Goal: Task Accomplishment & Management: Manage account settings

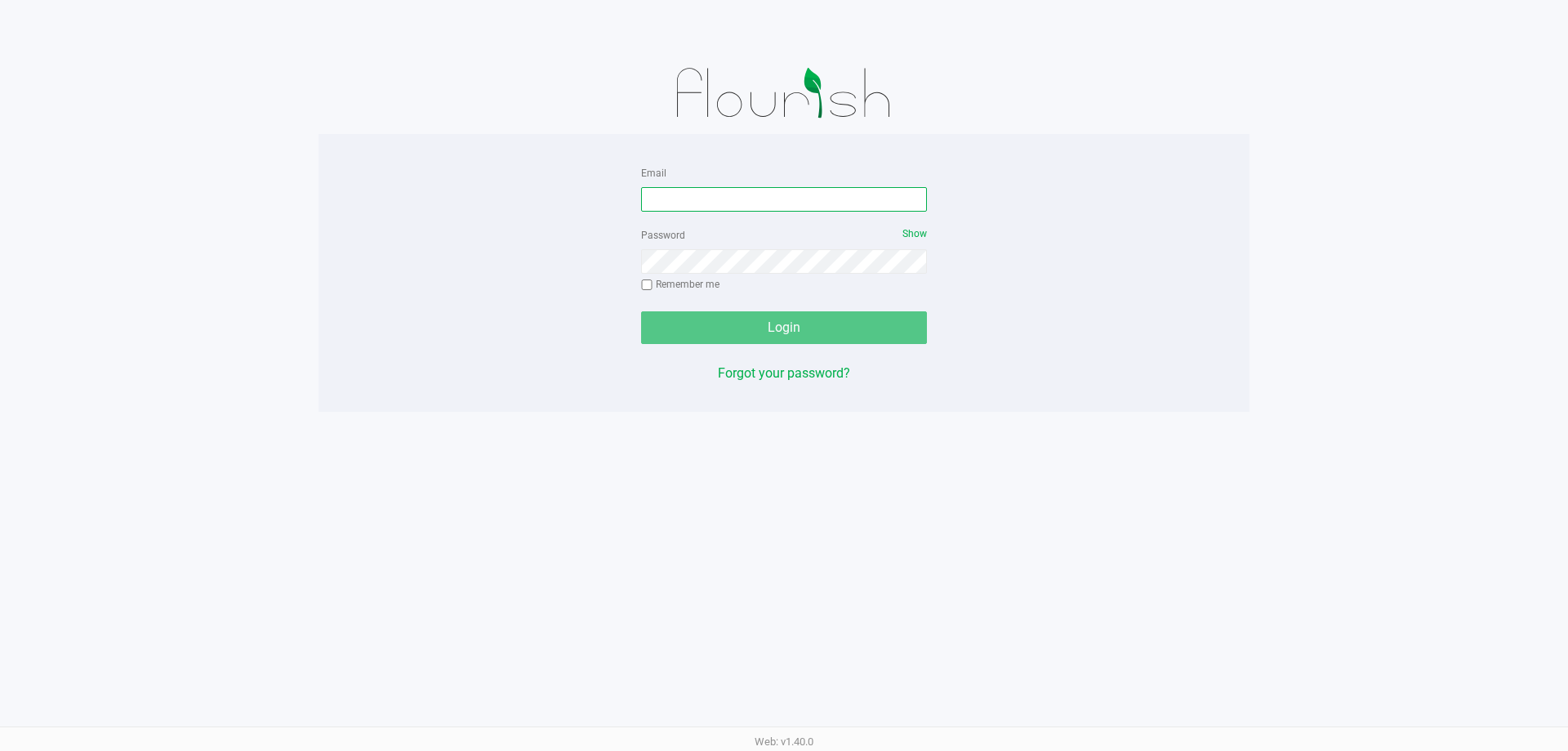
click at [662, 206] on input "Email" at bounding box center [784, 199] width 286 height 25
type input "crosenblum@liveparallel.com"
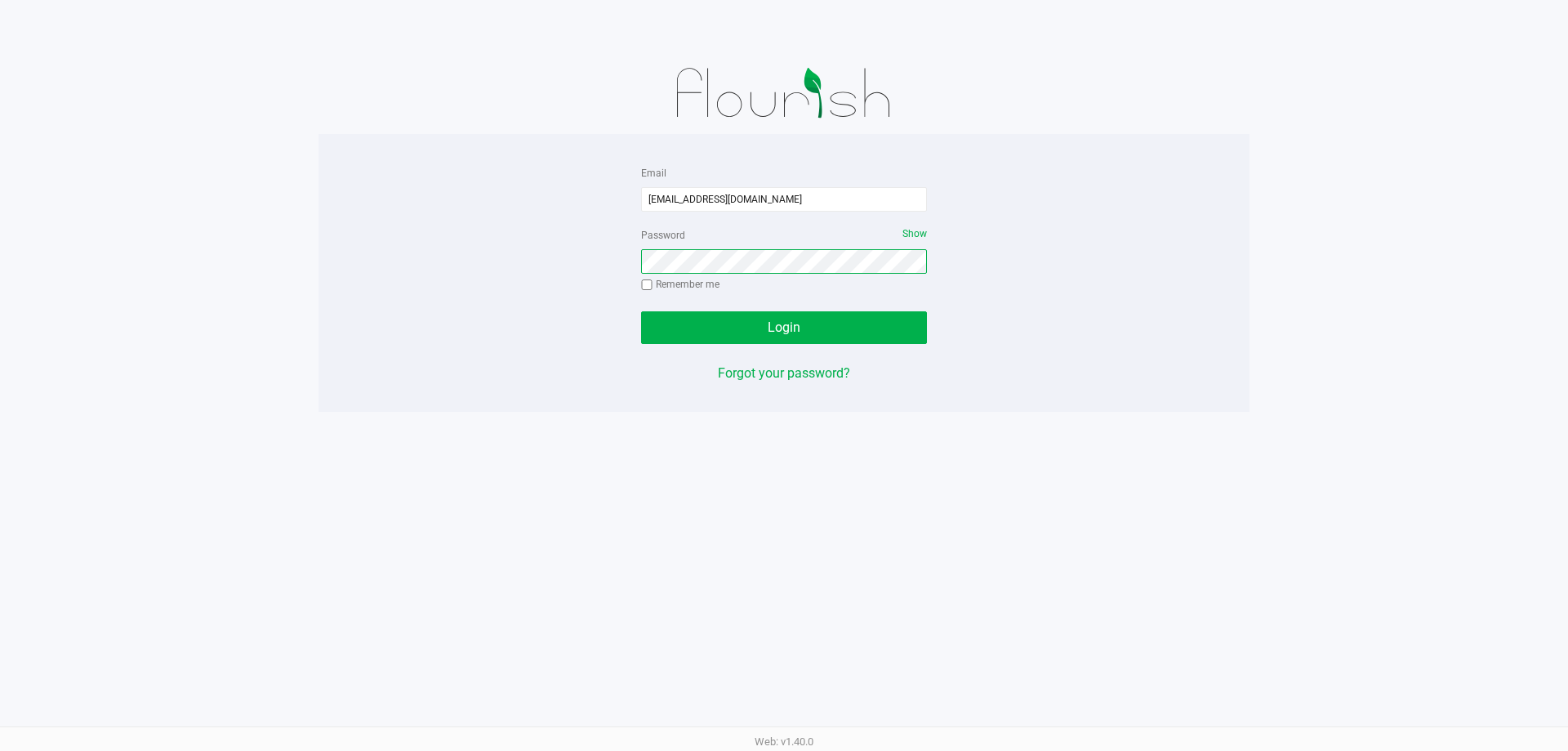
click at [641, 311] on button "Login" at bounding box center [784, 327] width 286 height 32
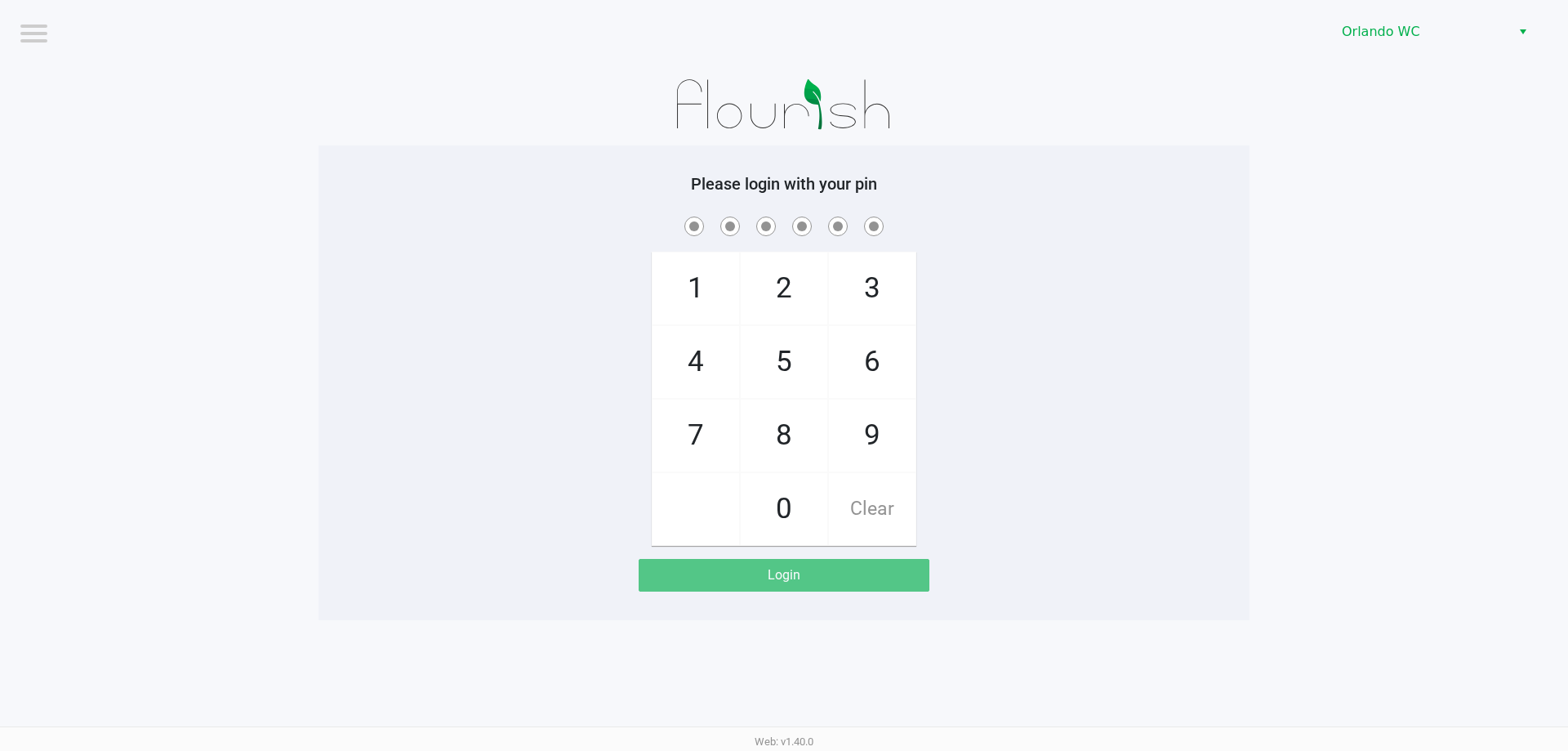
click at [781, 132] on div at bounding box center [784, 104] width 931 height 82
checkbox input "true"
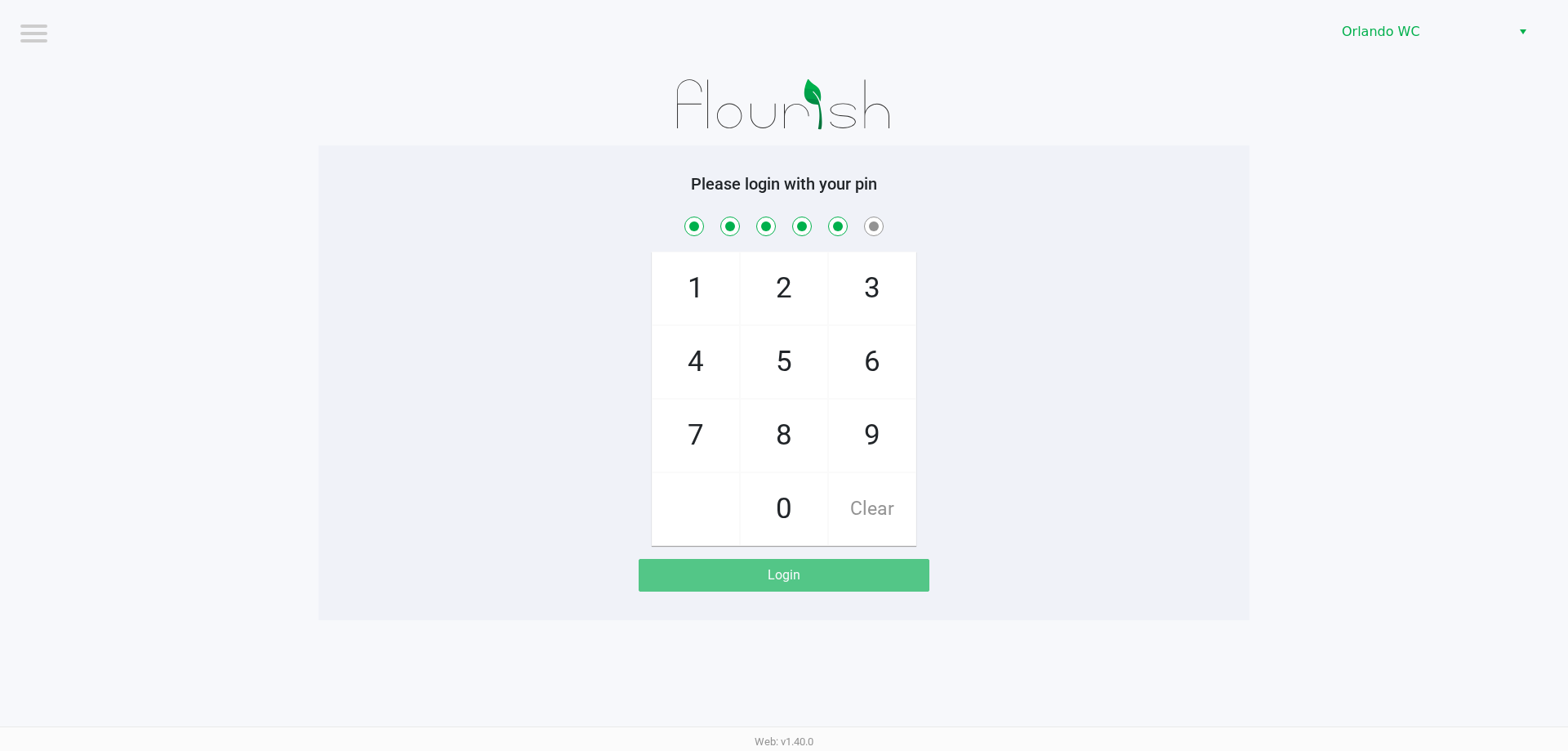
checkbox input "true"
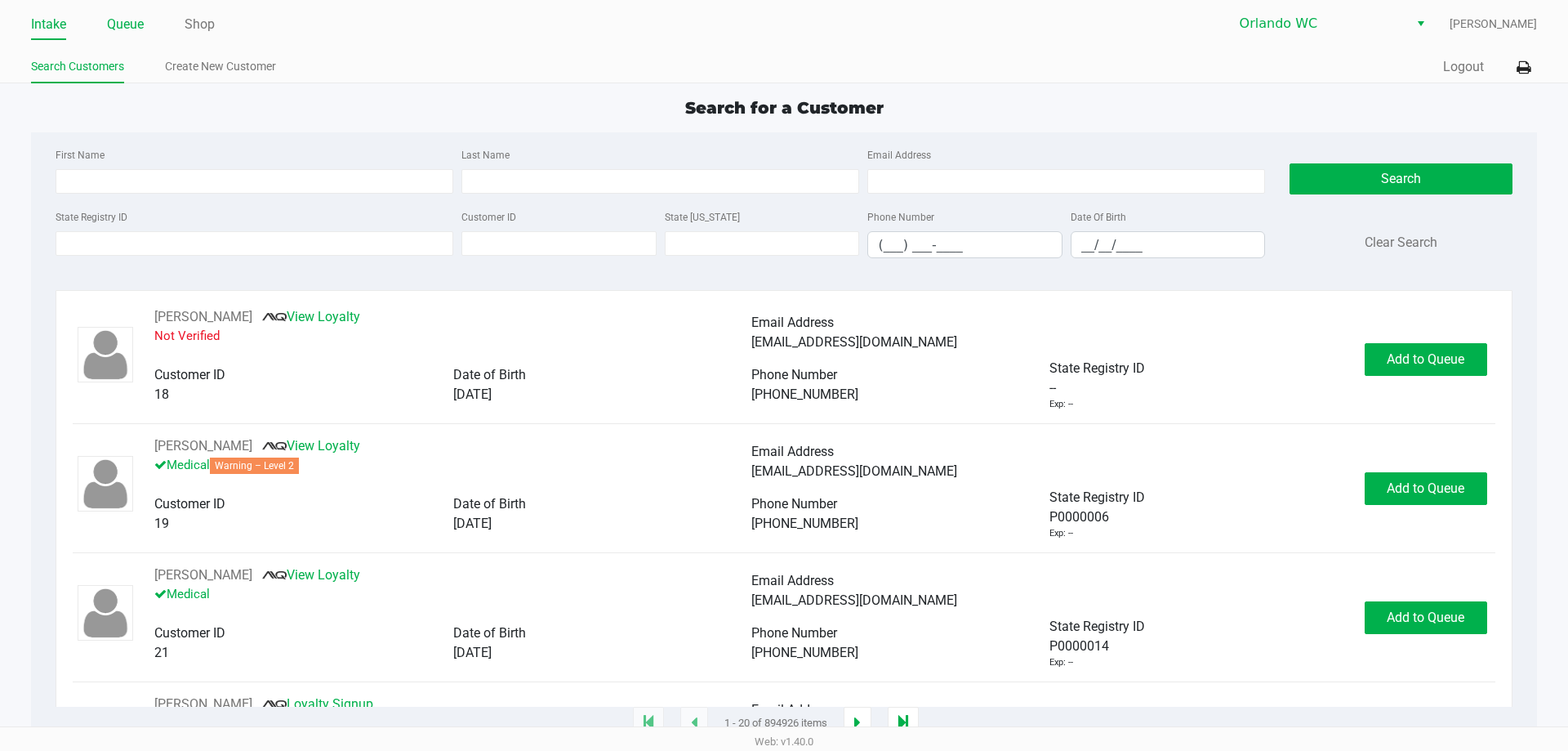
click at [134, 23] on link "Queue" at bounding box center [125, 25] width 37 height 23
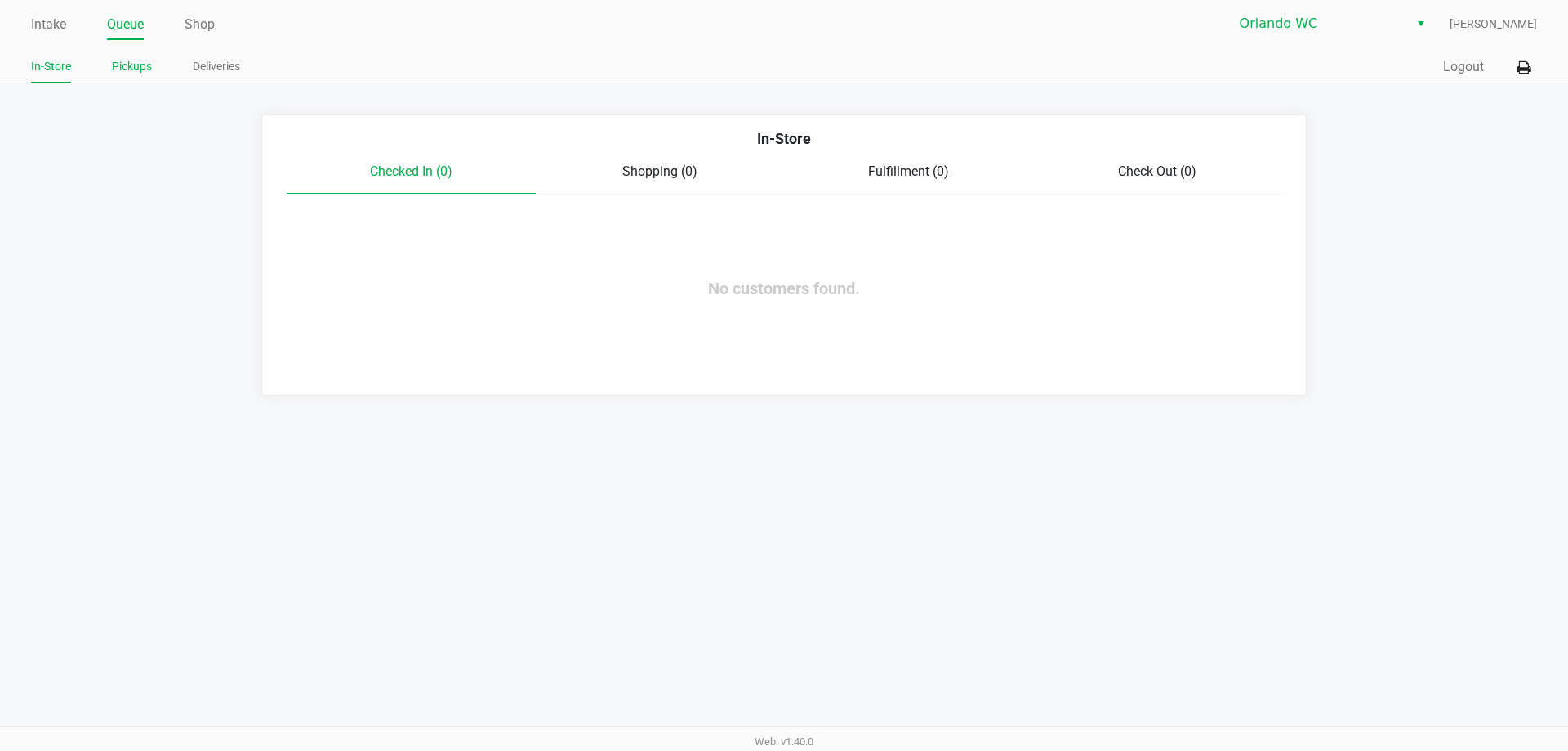
click at [139, 66] on link "Pickups" at bounding box center [132, 66] width 40 height 20
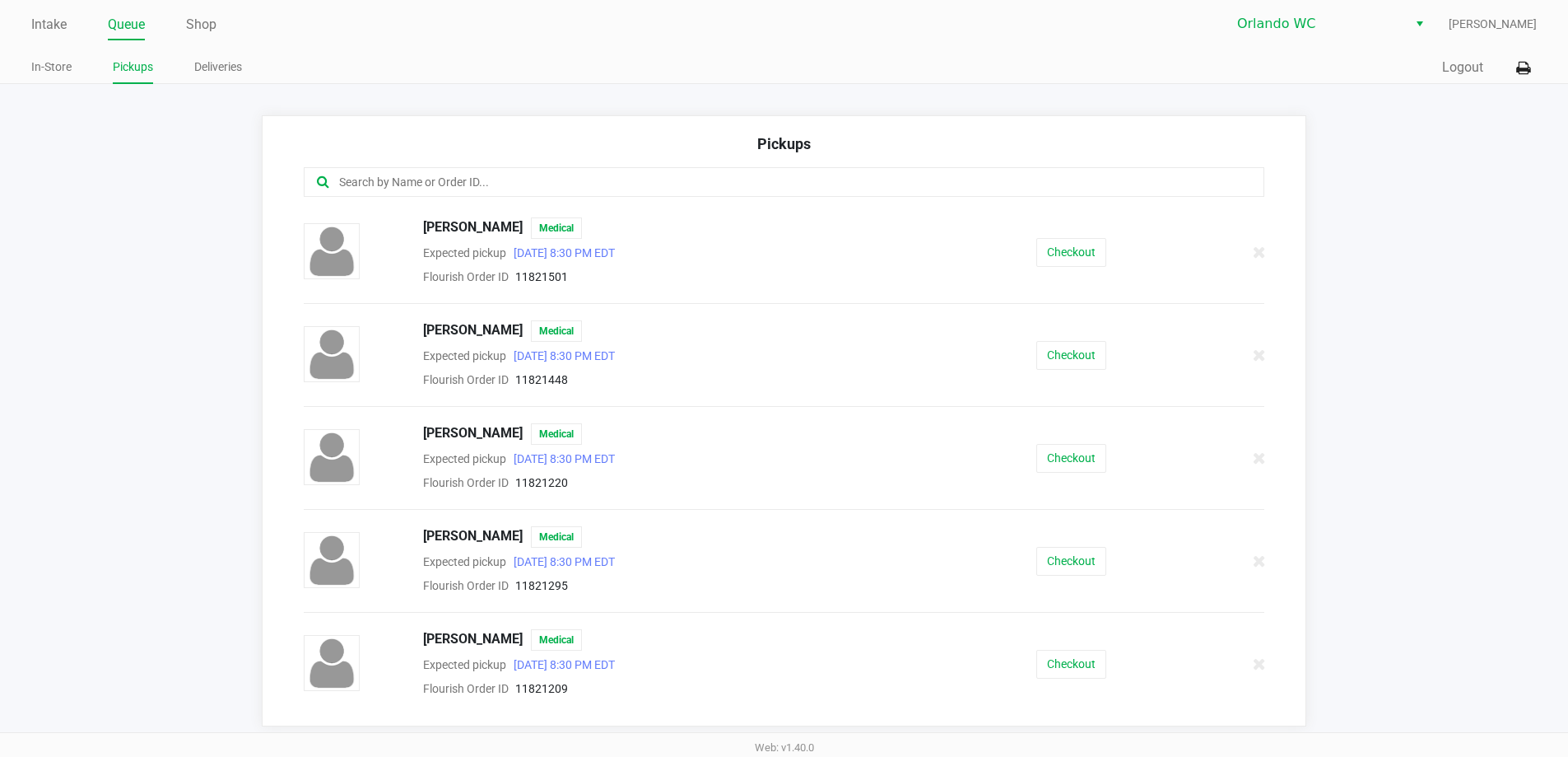
click at [507, 90] on app-point-of-sale "Intake Queue Shop Orlando WC Cole Rosenblum In-Store Pickups Deliveries Quick S…" at bounding box center [784, 363] width 1568 height 727
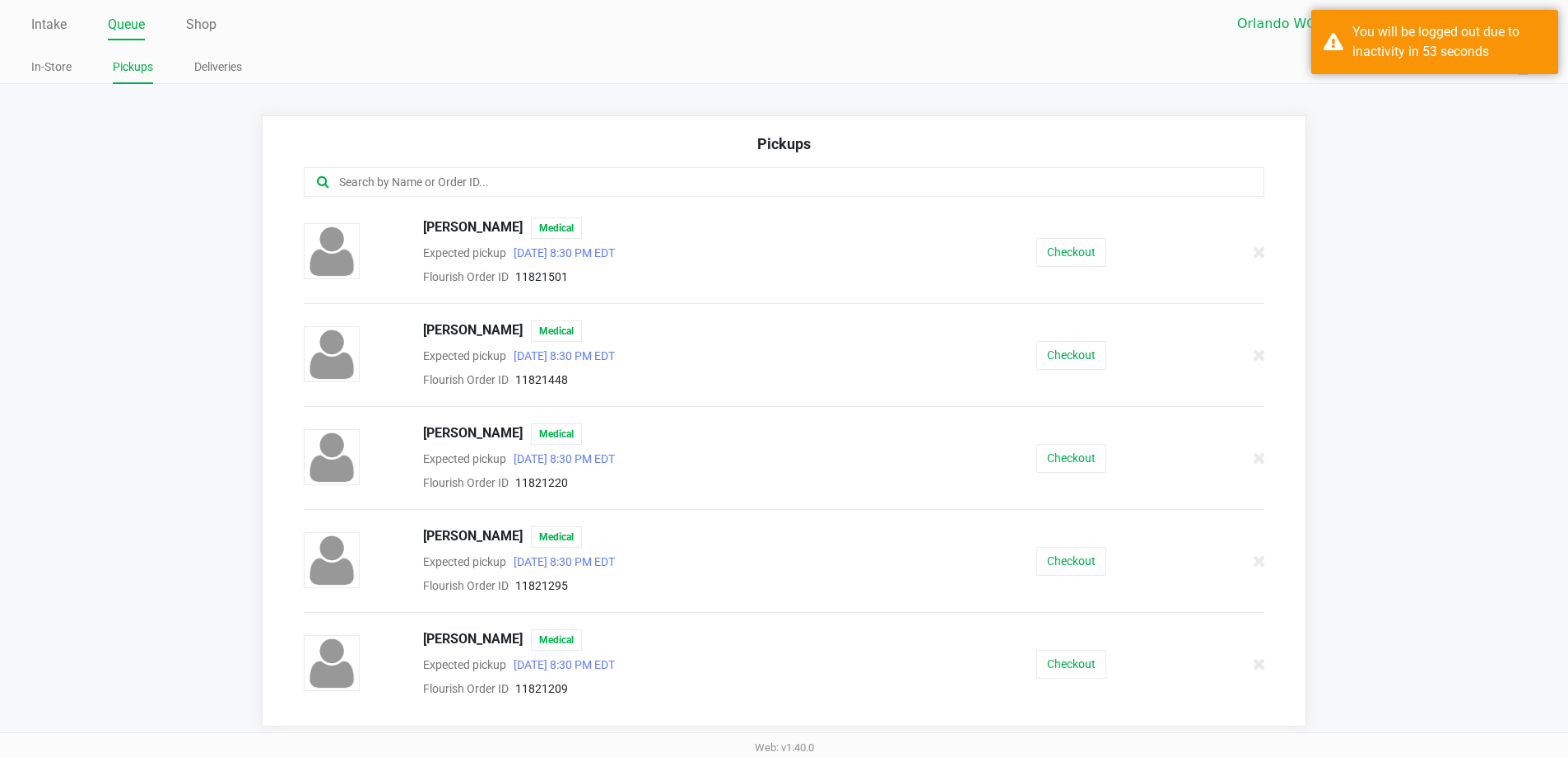
click at [130, 67] on link "Pickups" at bounding box center [133, 66] width 41 height 20
click at [788, 27] on div "You will be logged out due to inactivity in 53 seconds" at bounding box center [1449, 42] width 194 height 40
click at [129, 54] on div "In-Store Pickups Deliveries" at bounding box center [407, 68] width 752 height 30
click at [131, 65] on link "Pickups" at bounding box center [133, 66] width 41 height 20
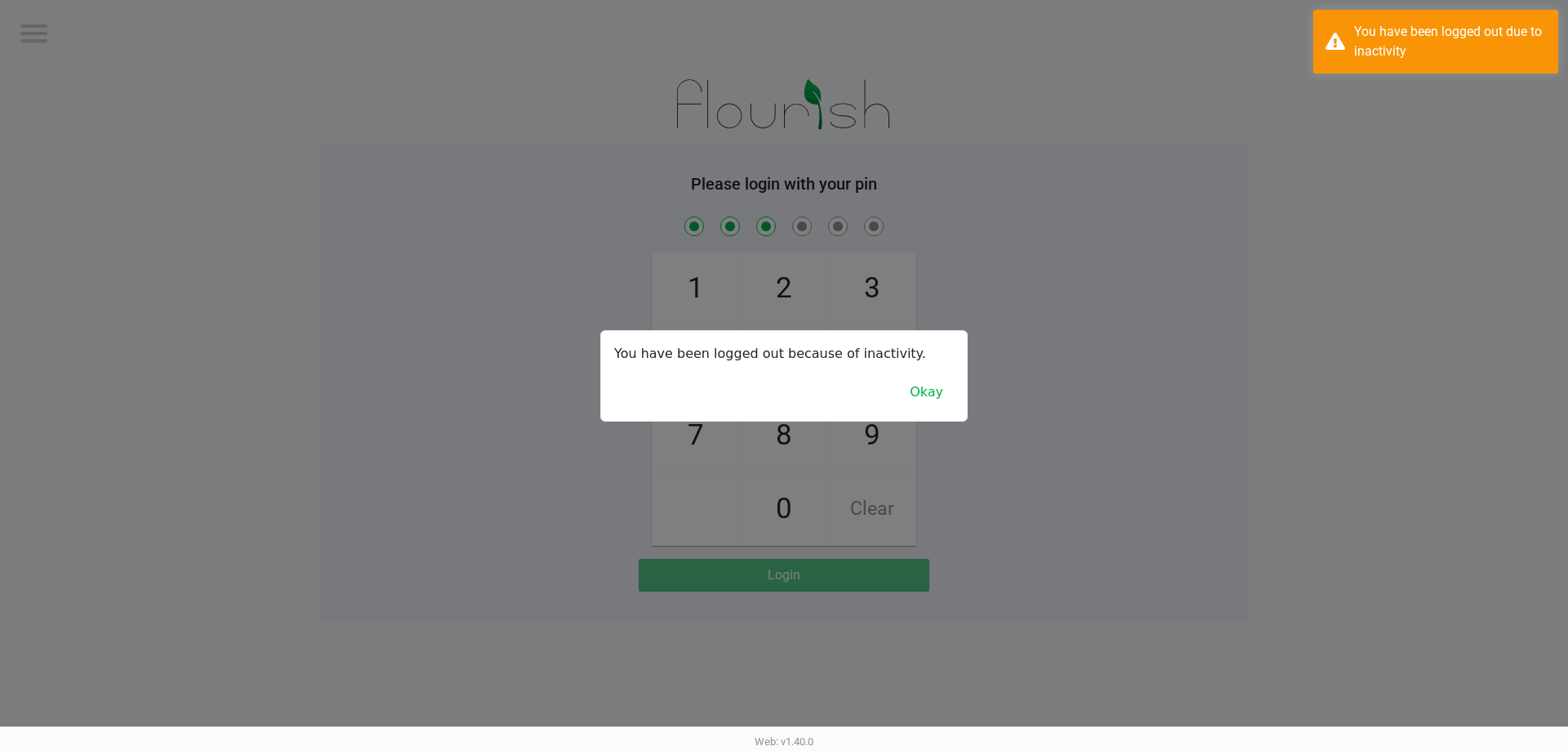
checkbox input "true"
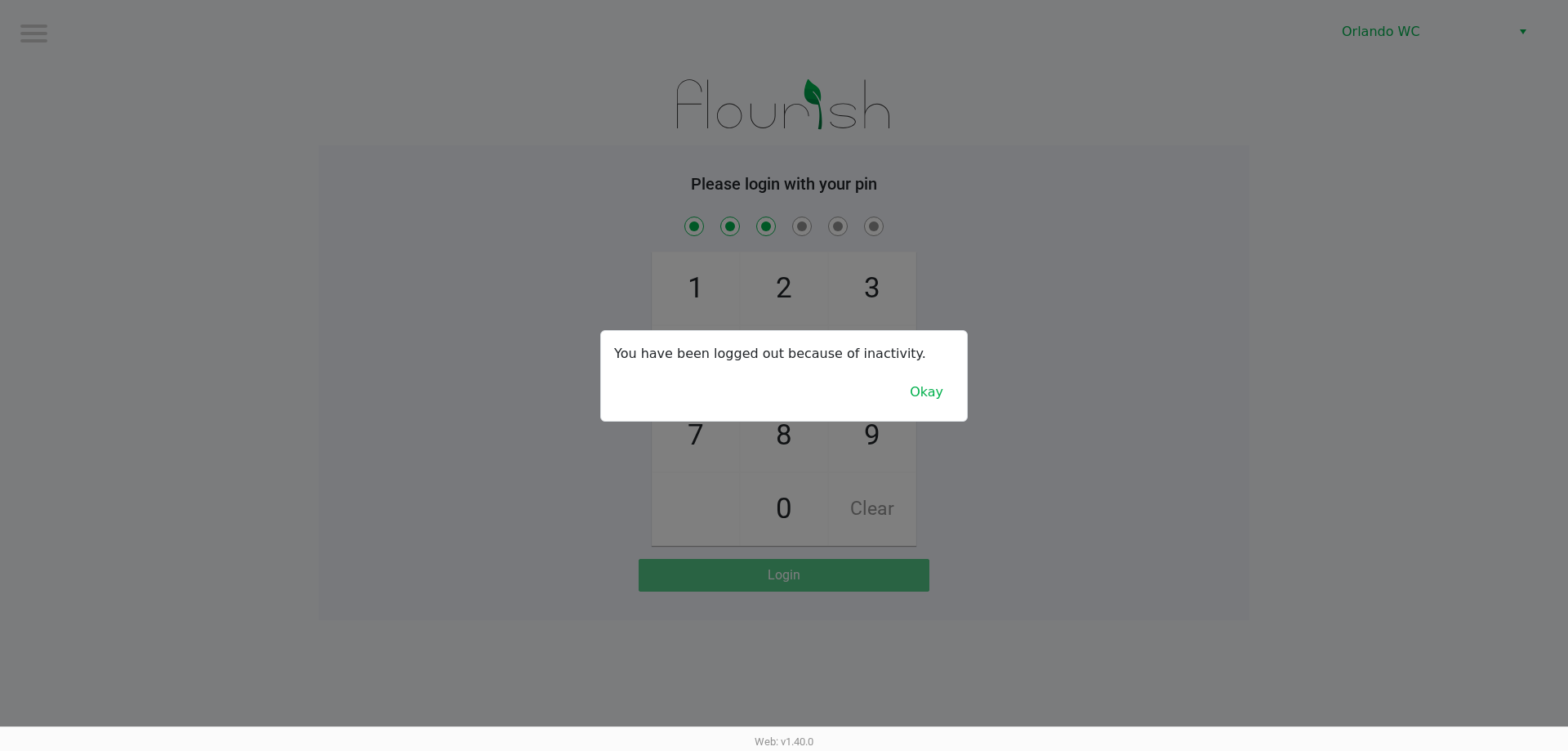
checkbox input "true"
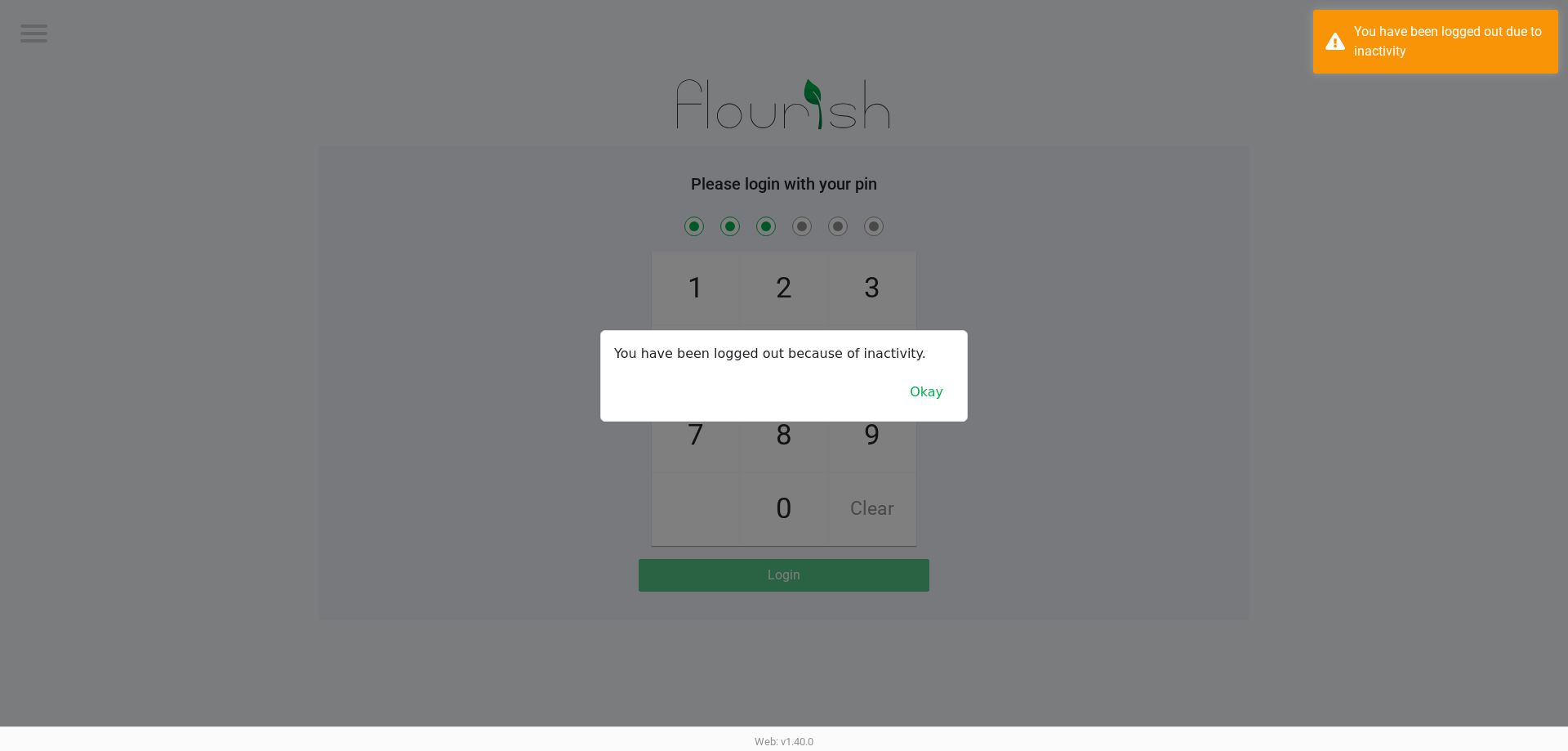
checkbox input "true"
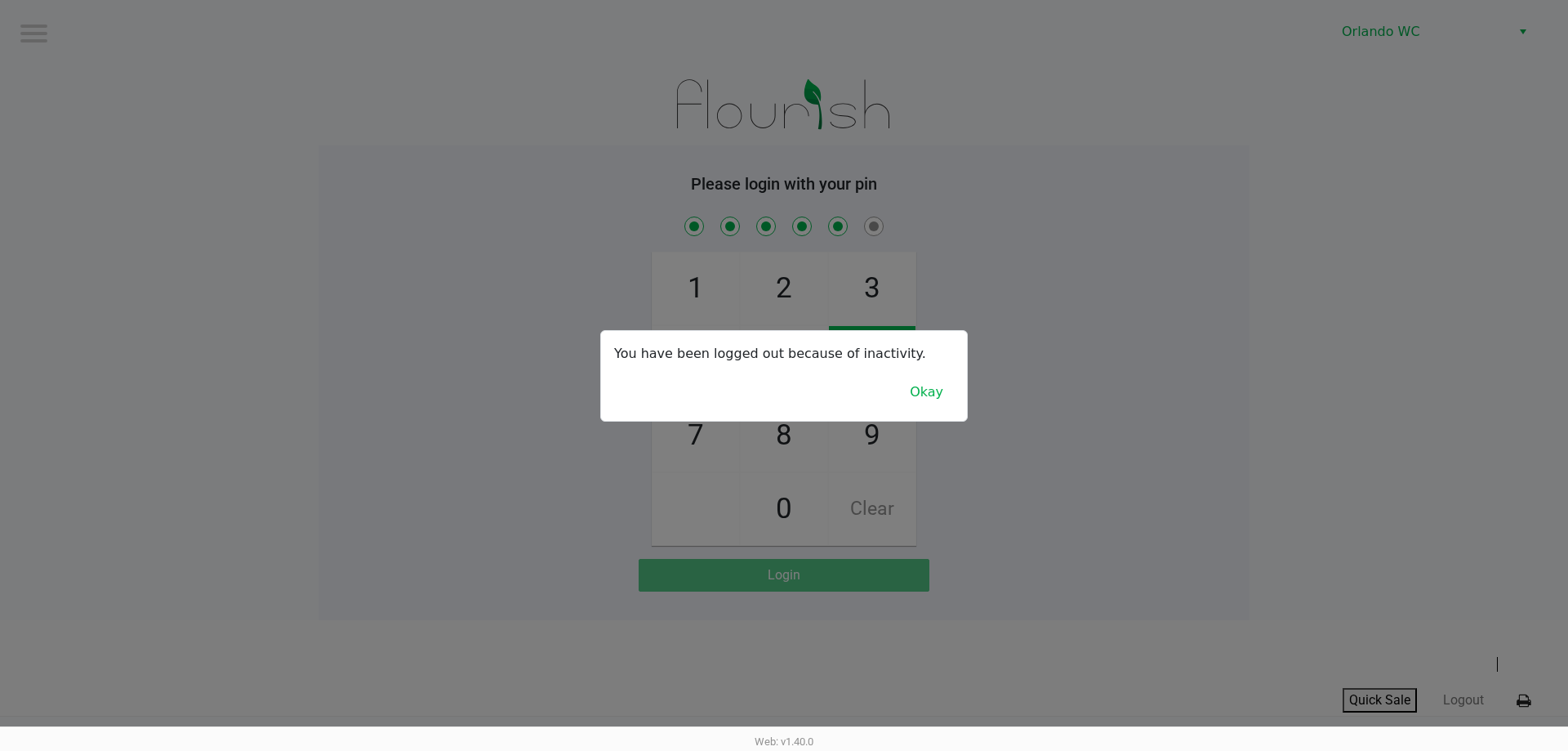
click at [608, 412] on div "You have been logged out because of inactivity. Okay" at bounding box center [784, 376] width 366 height 89
click at [781, 391] on button "Okay" at bounding box center [927, 391] width 54 height 31
click at [781, 393] on button "Okay" at bounding box center [927, 391] width 54 height 31
click at [781, 402] on button "Okay" at bounding box center [927, 391] width 54 height 31
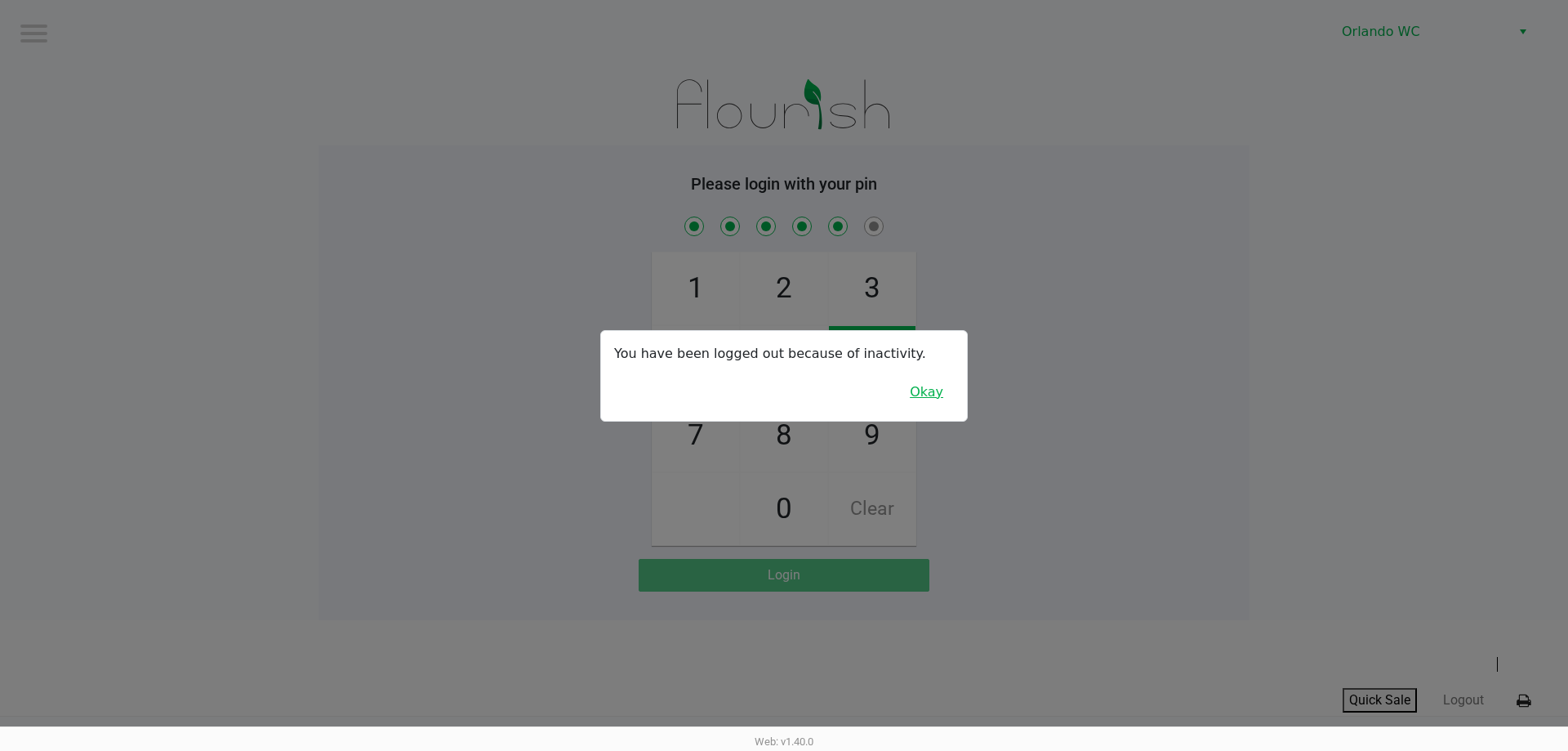
click at [781, 402] on button "Okay" at bounding box center [927, 391] width 54 height 31
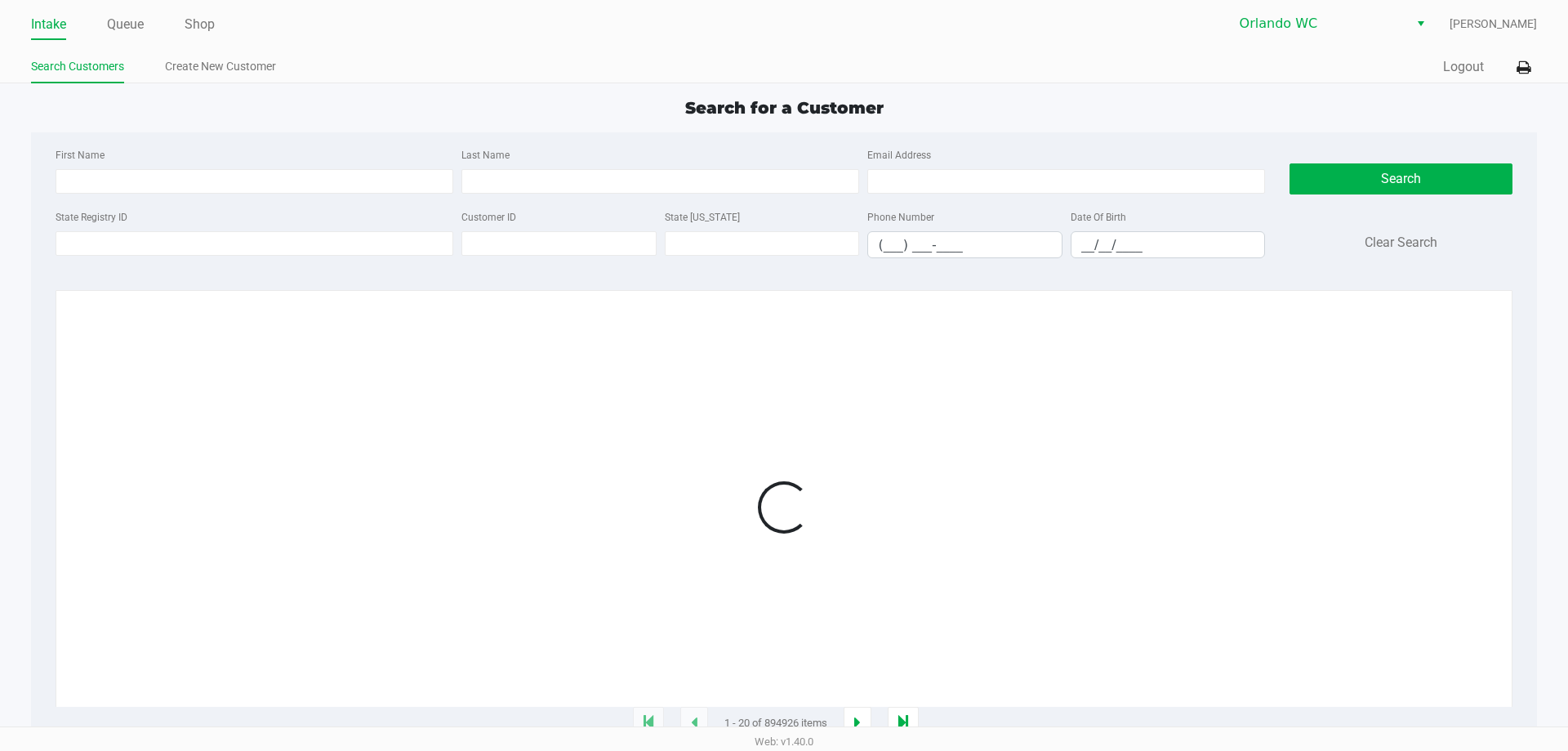
click at [406, 205] on div "First Name Last Name Email Address" at bounding box center [660, 175] width 1218 height 62
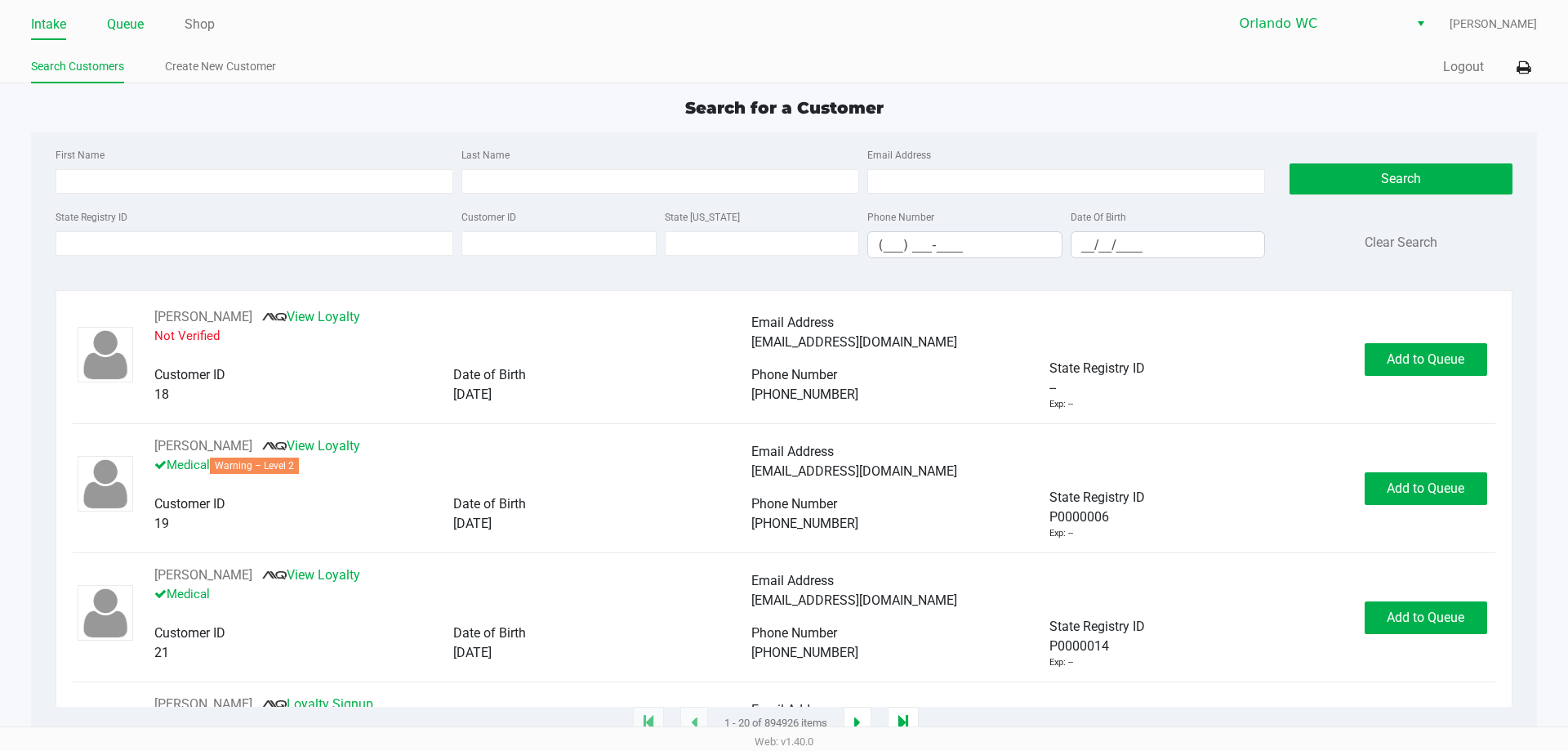
click at [132, 38] on li "Queue" at bounding box center [125, 25] width 37 height 29
click at [132, 30] on link "Queue" at bounding box center [125, 25] width 37 height 23
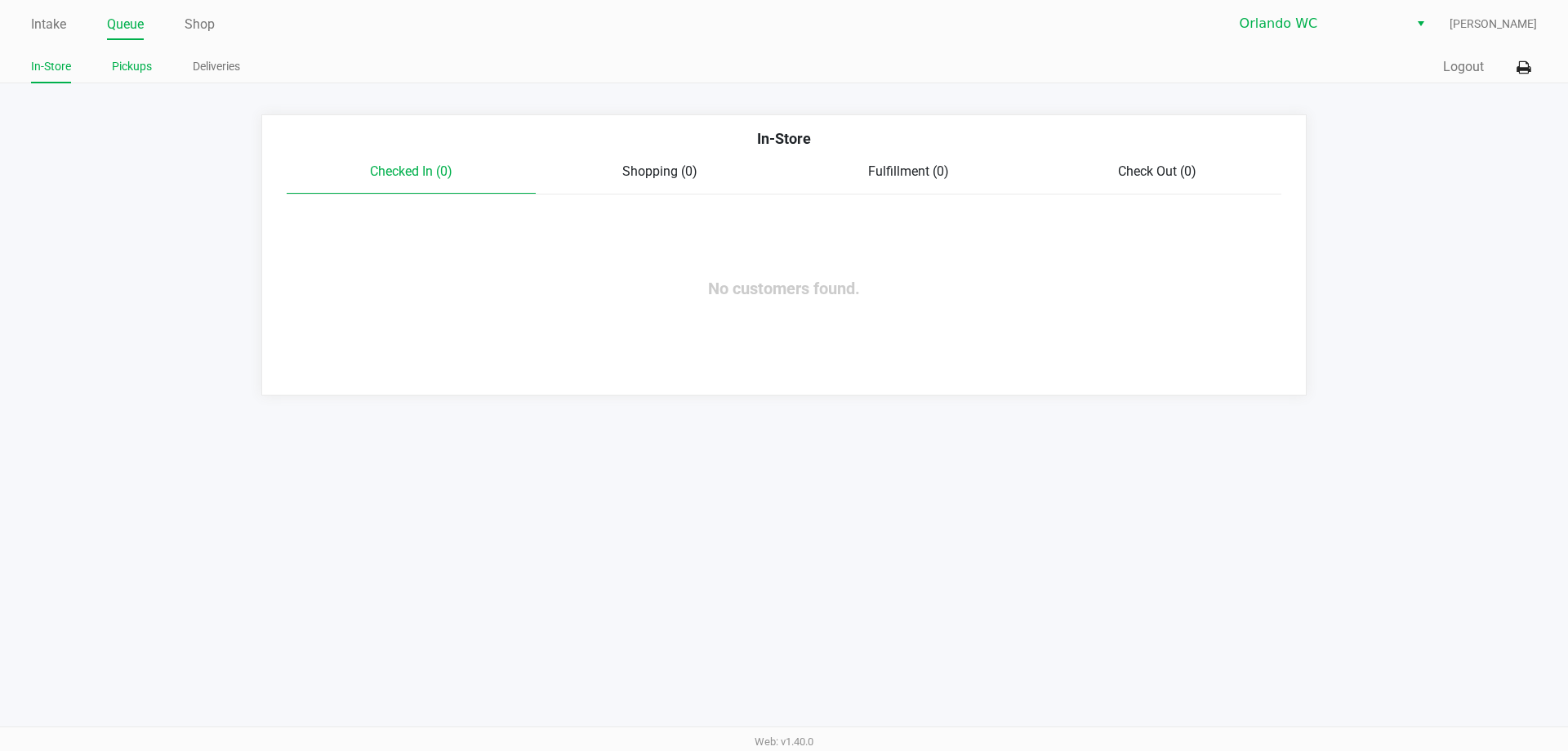
click at [139, 64] on link "Pickups" at bounding box center [132, 66] width 40 height 20
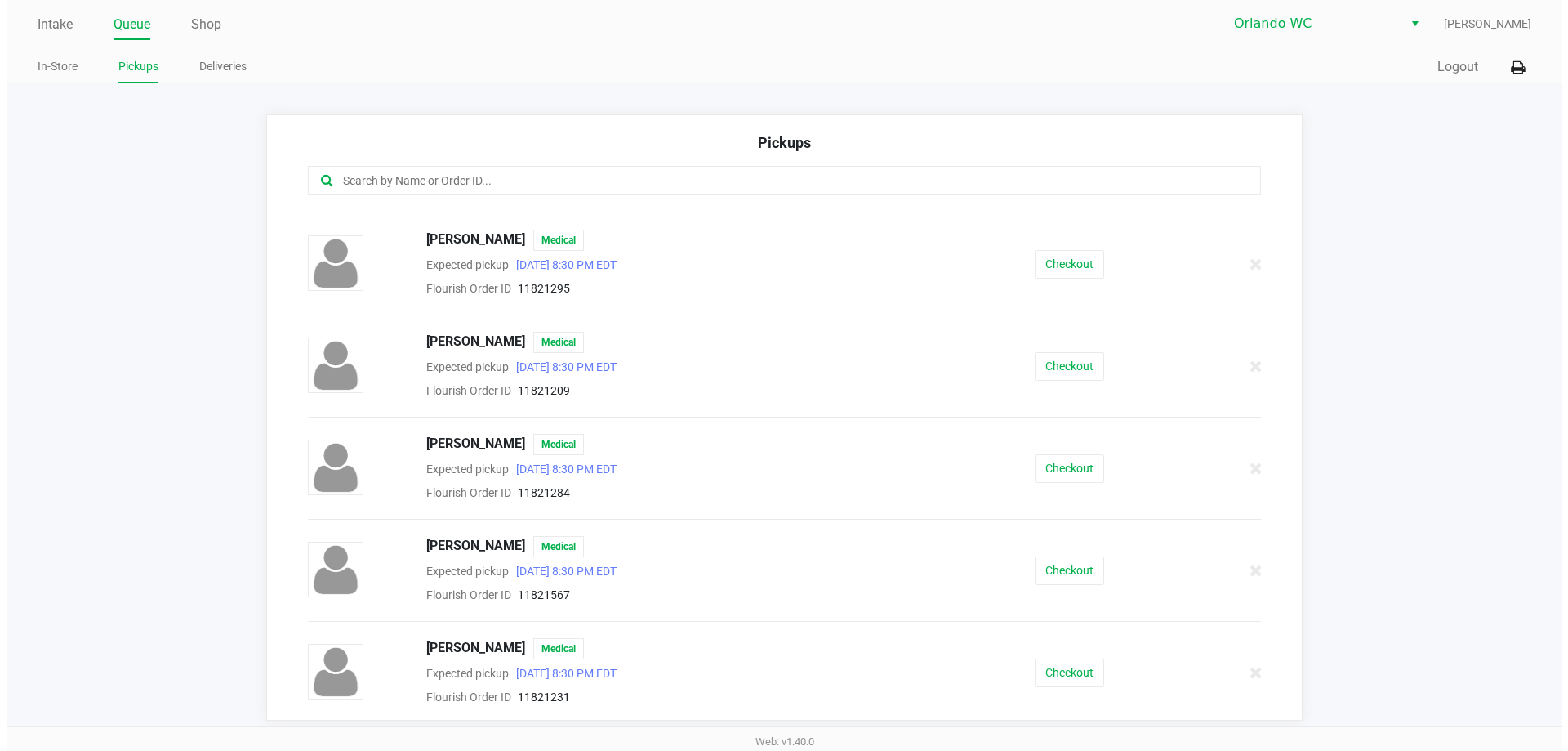
scroll to position [296, 0]
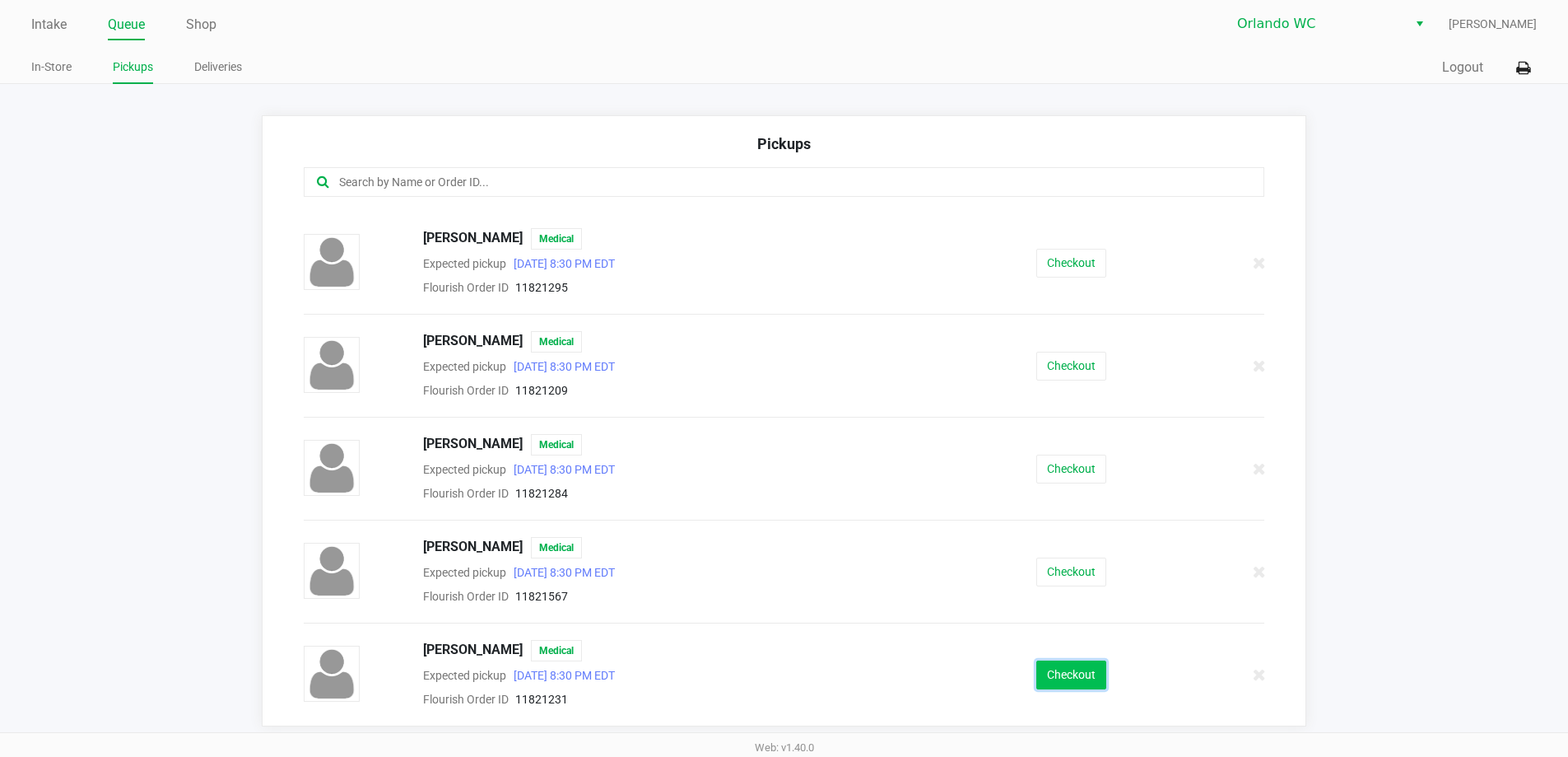
click at [788, 669] on button "Checkout" at bounding box center [1071, 675] width 70 height 29
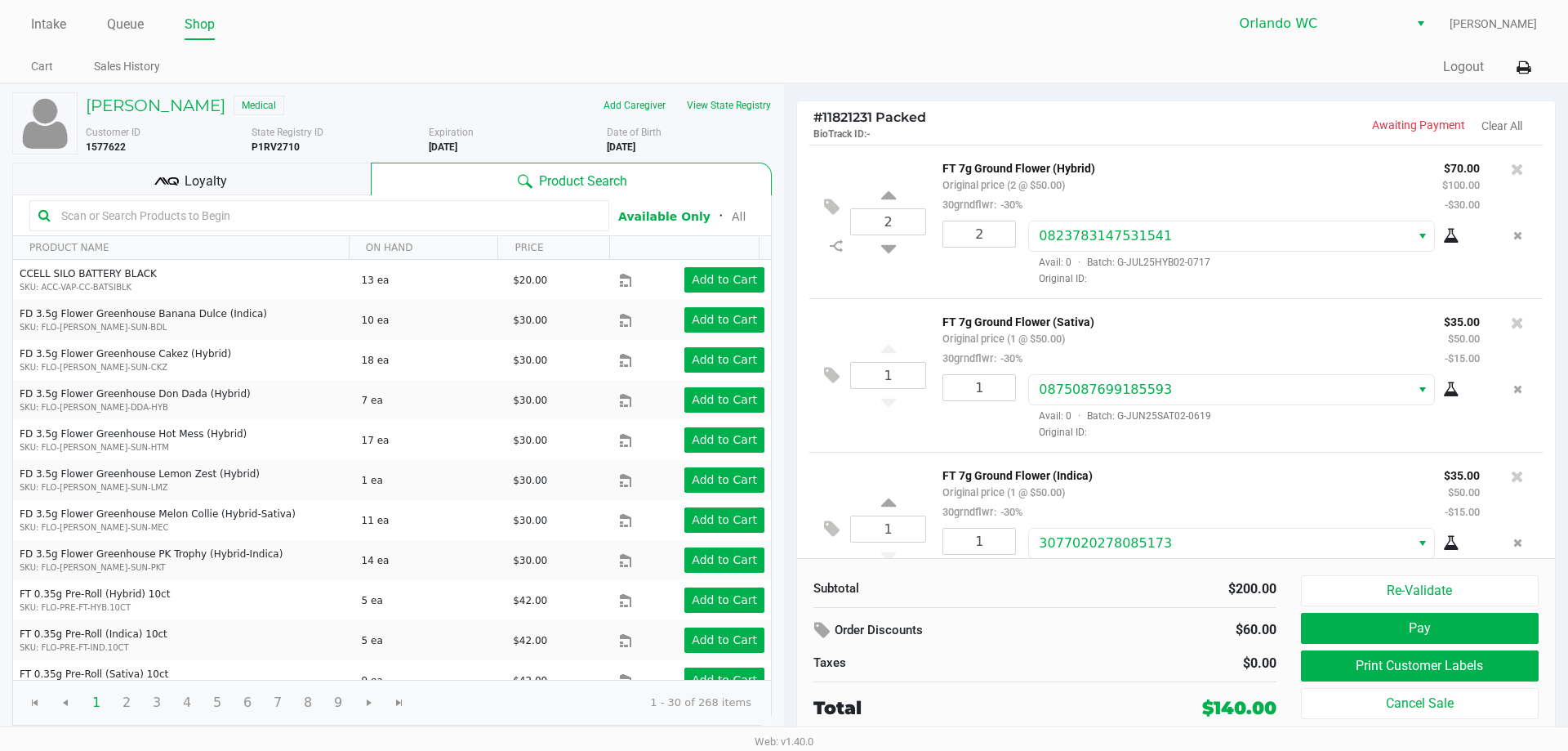
click at [781, 85] on div "# 11821231 Packed BioTrack ID: - Awaiting Payment Clear All 2 FT 7g Ground Flow…" at bounding box center [1176, 411] width 784 height 654
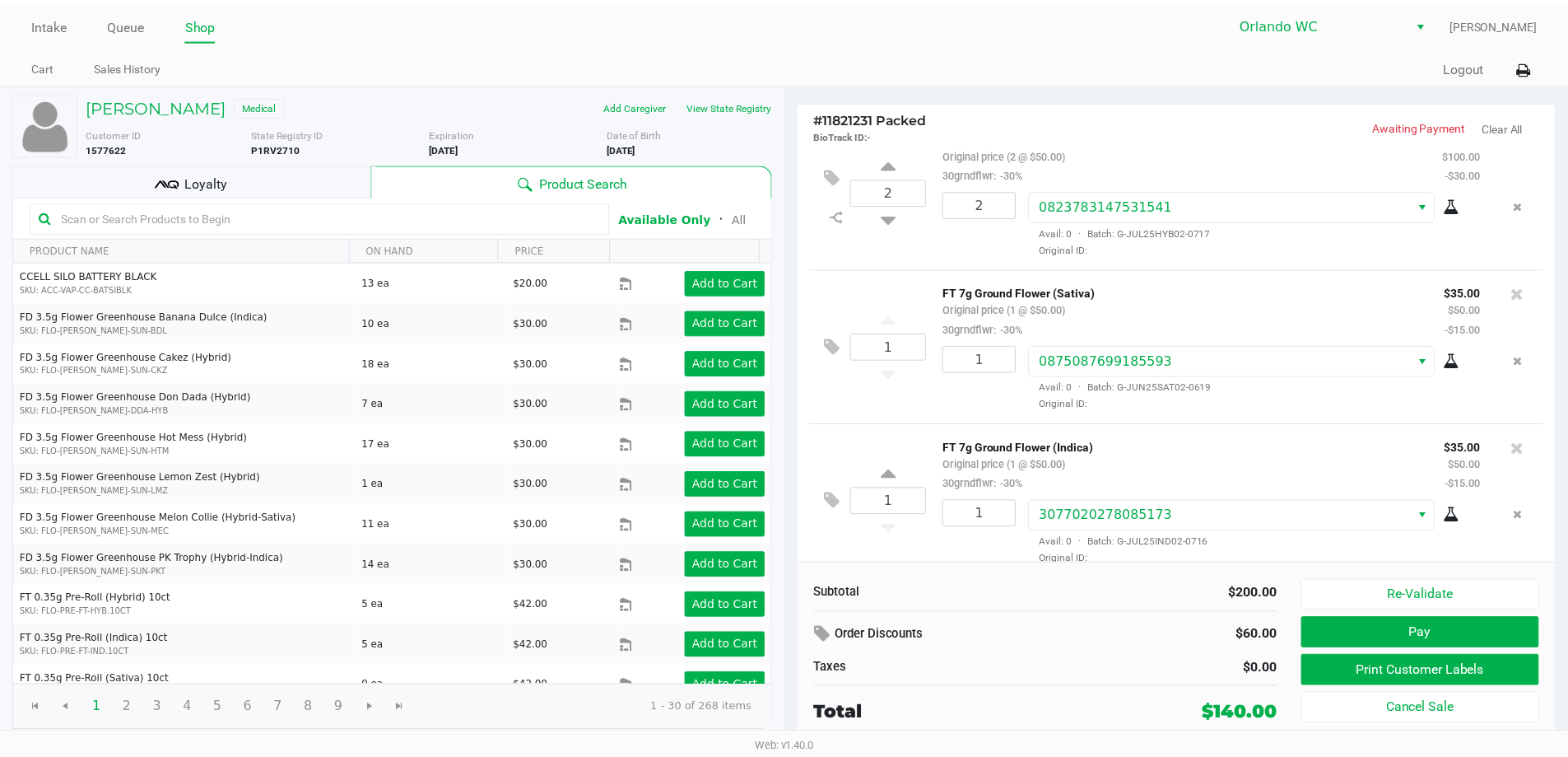
scroll to position [50, 0]
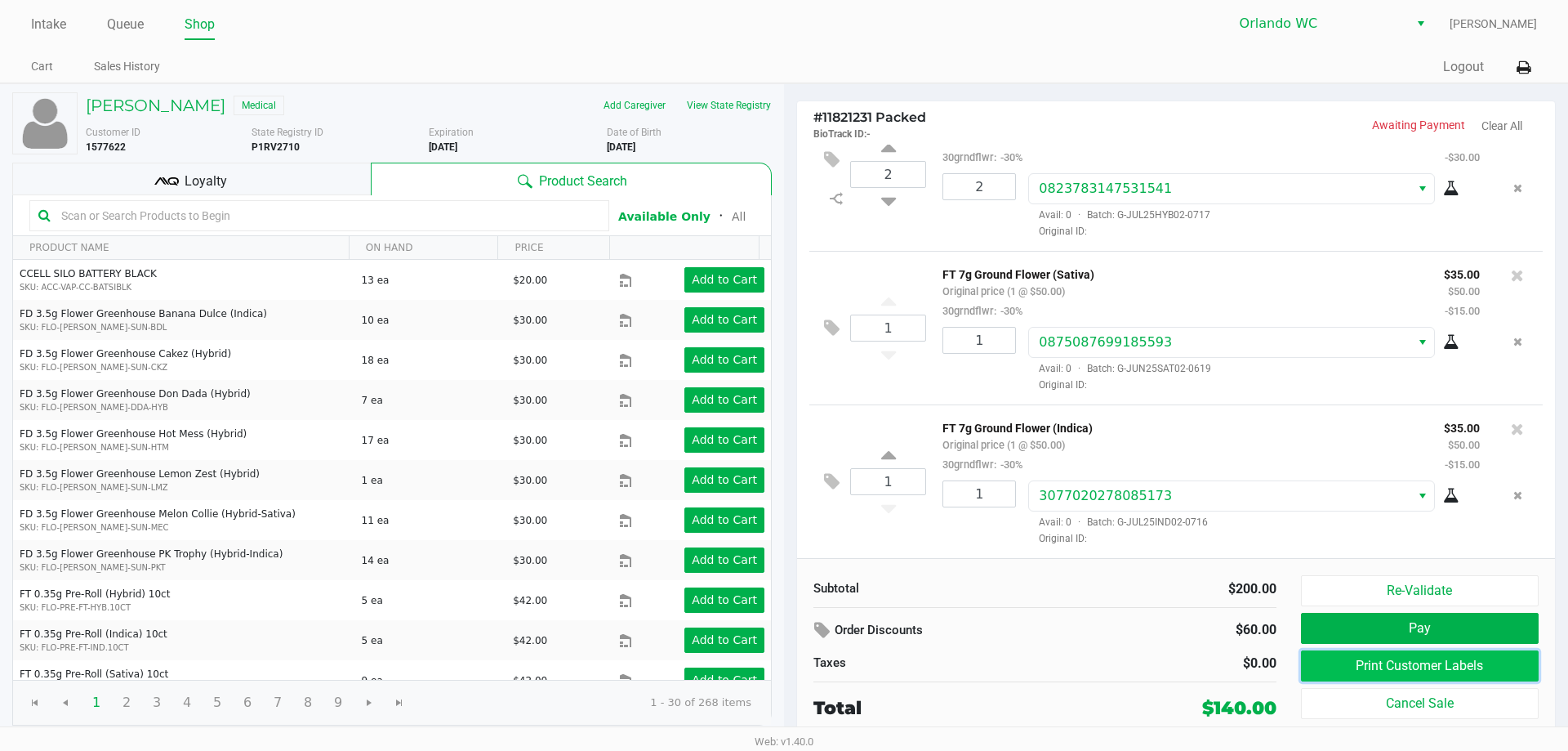
click at [781, 657] on button "Print Customer Labels" at bounding box center [1420, 665] width 238 height 31
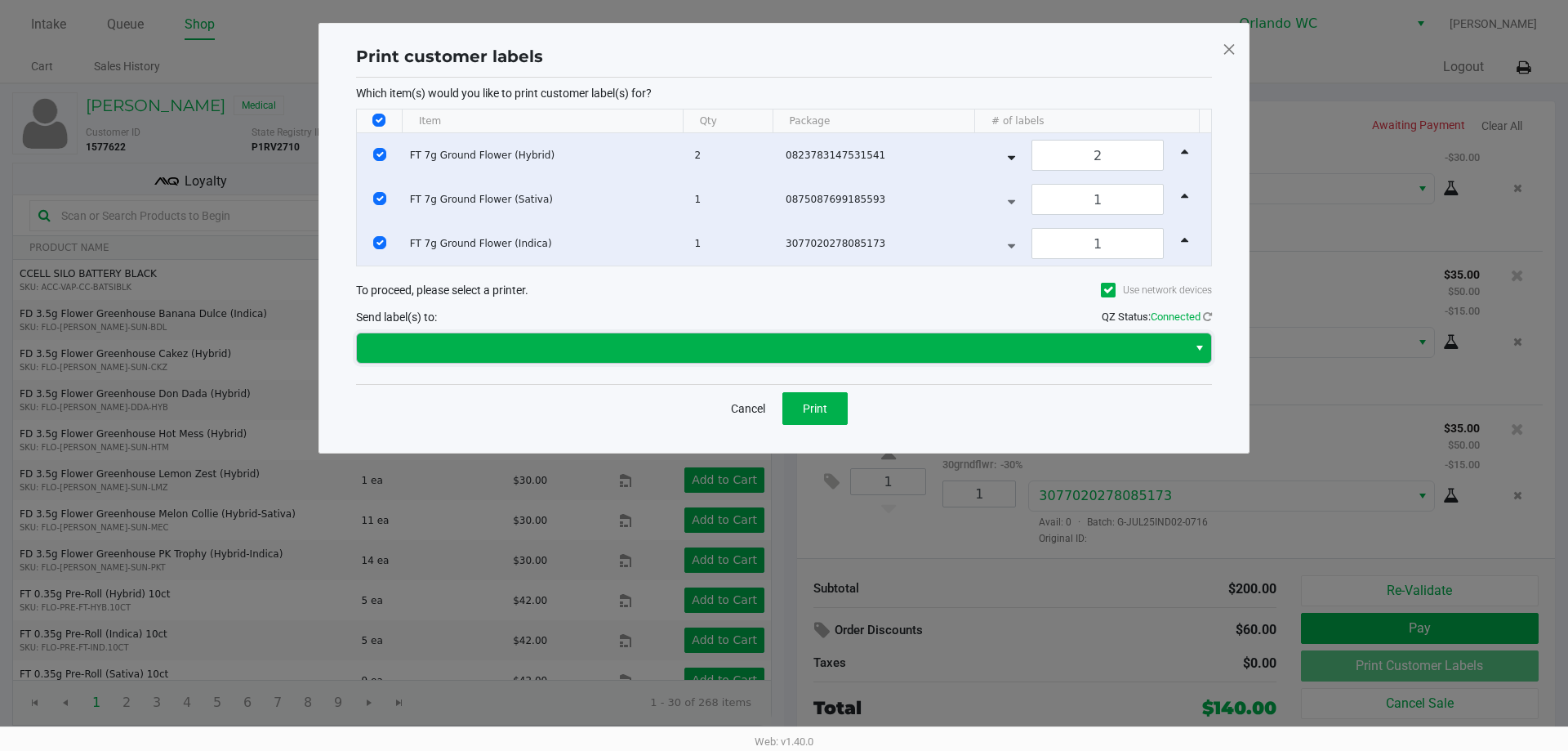
click at [609, 347] on span at bounding box center [772, 348] width 811 height 19
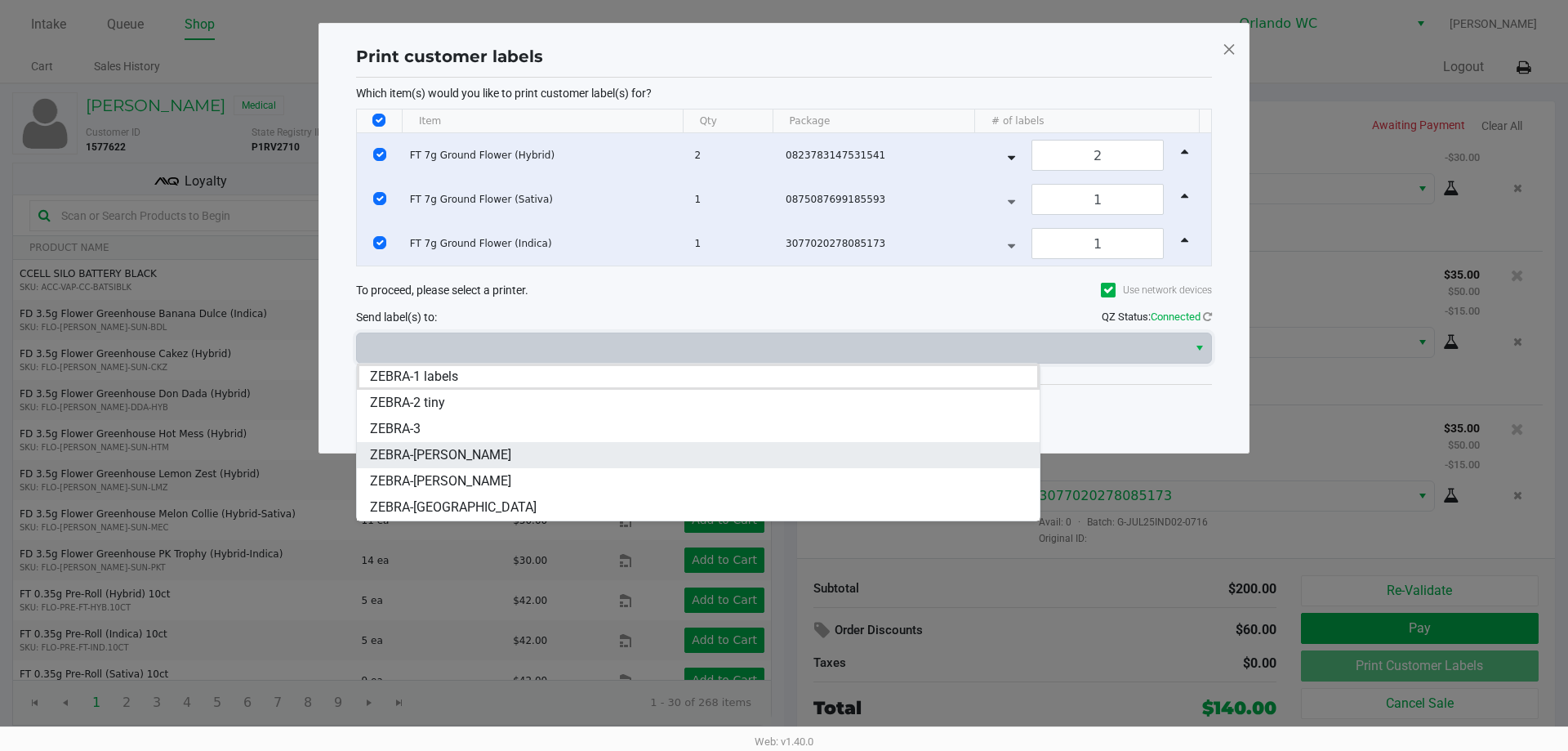
click at [520, 467] on li "ZEBRA-TYWIN-LANNISTER" at bounding box center [698, 455] width 683 height 26
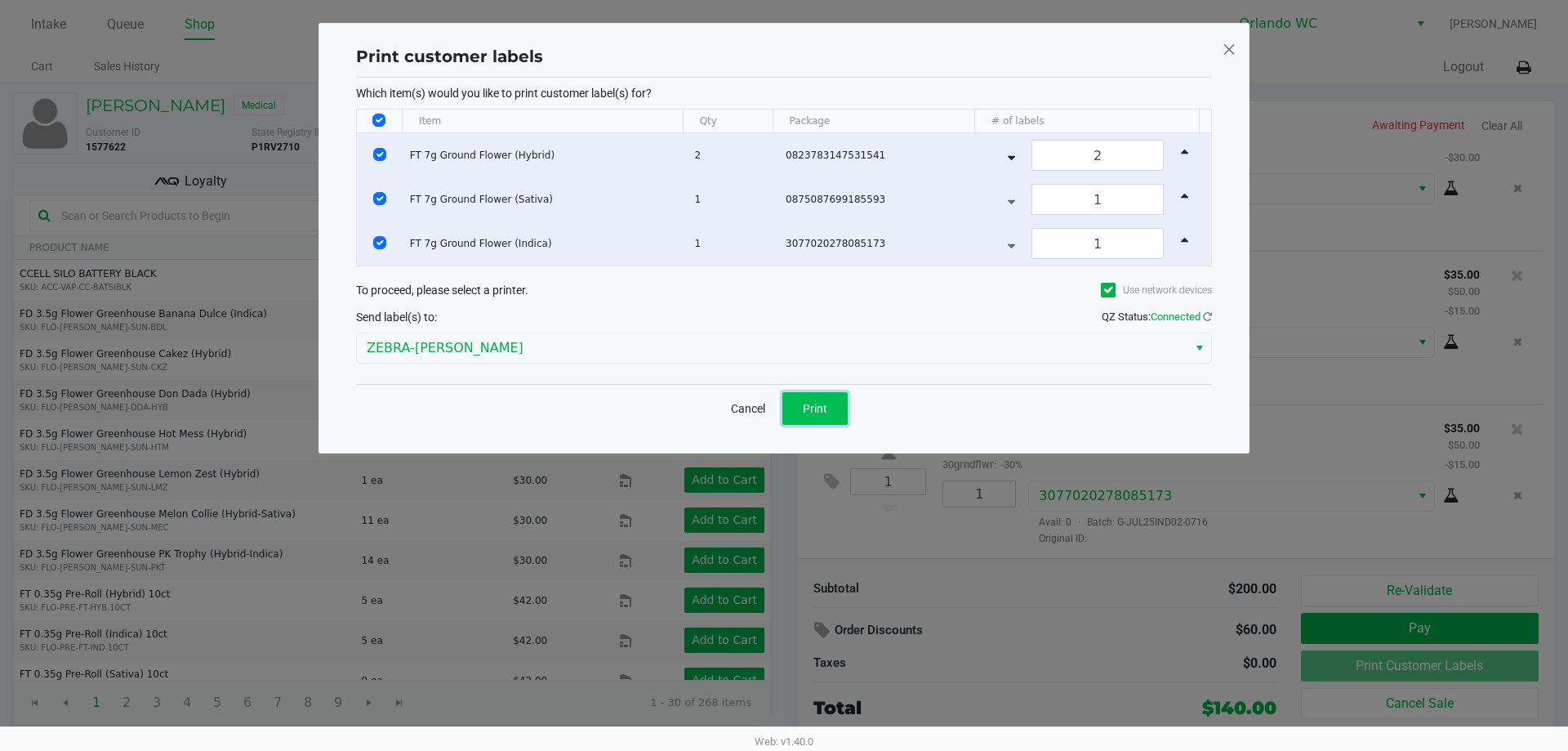
click at [781, 402] on button "Print" at bounding box center [815, 408] width 66 height 32
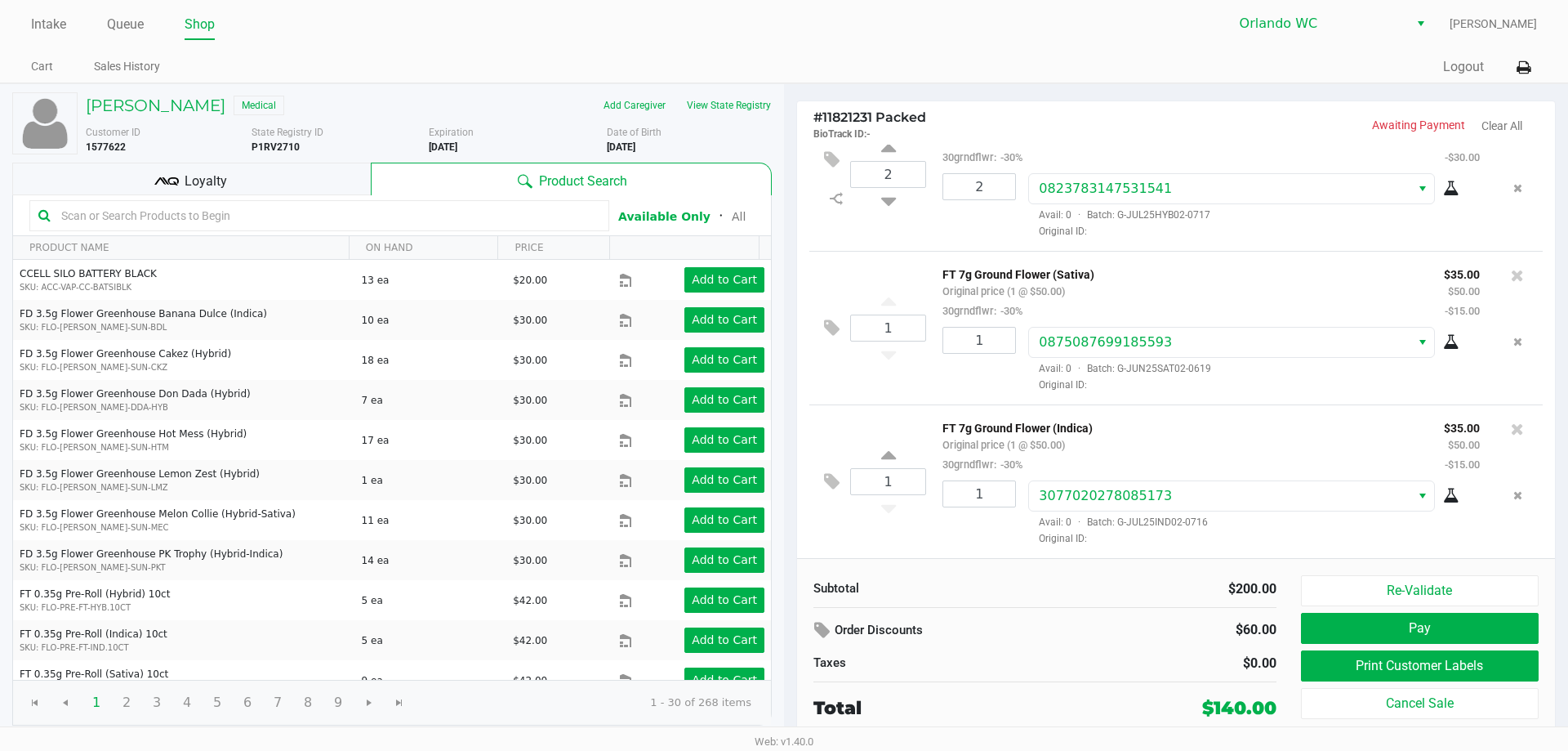
click at [229, 185] on div "Loyalty" at bounding box center [191, 178] width 359 height 32
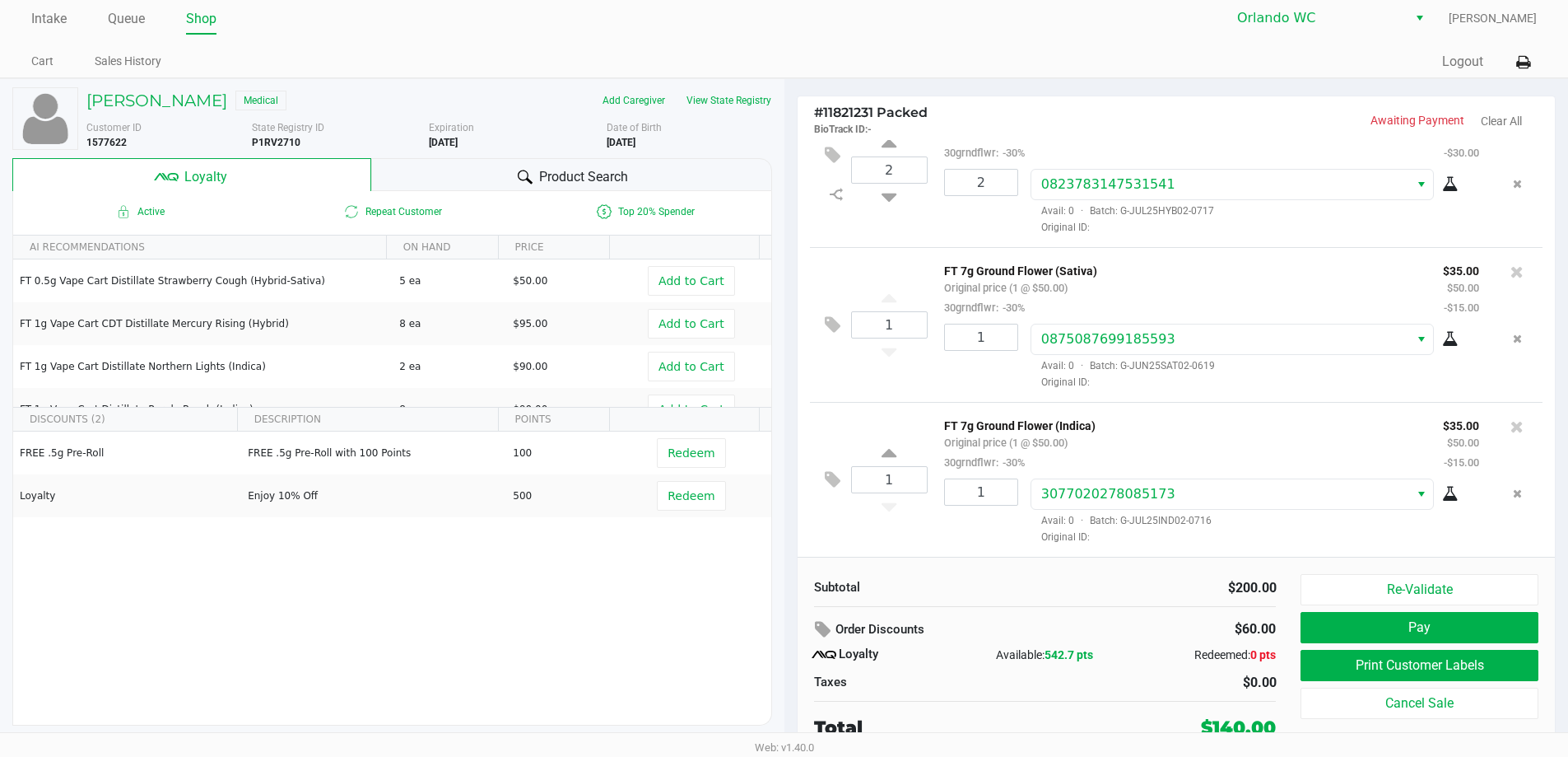
scroll to position [7, 0]
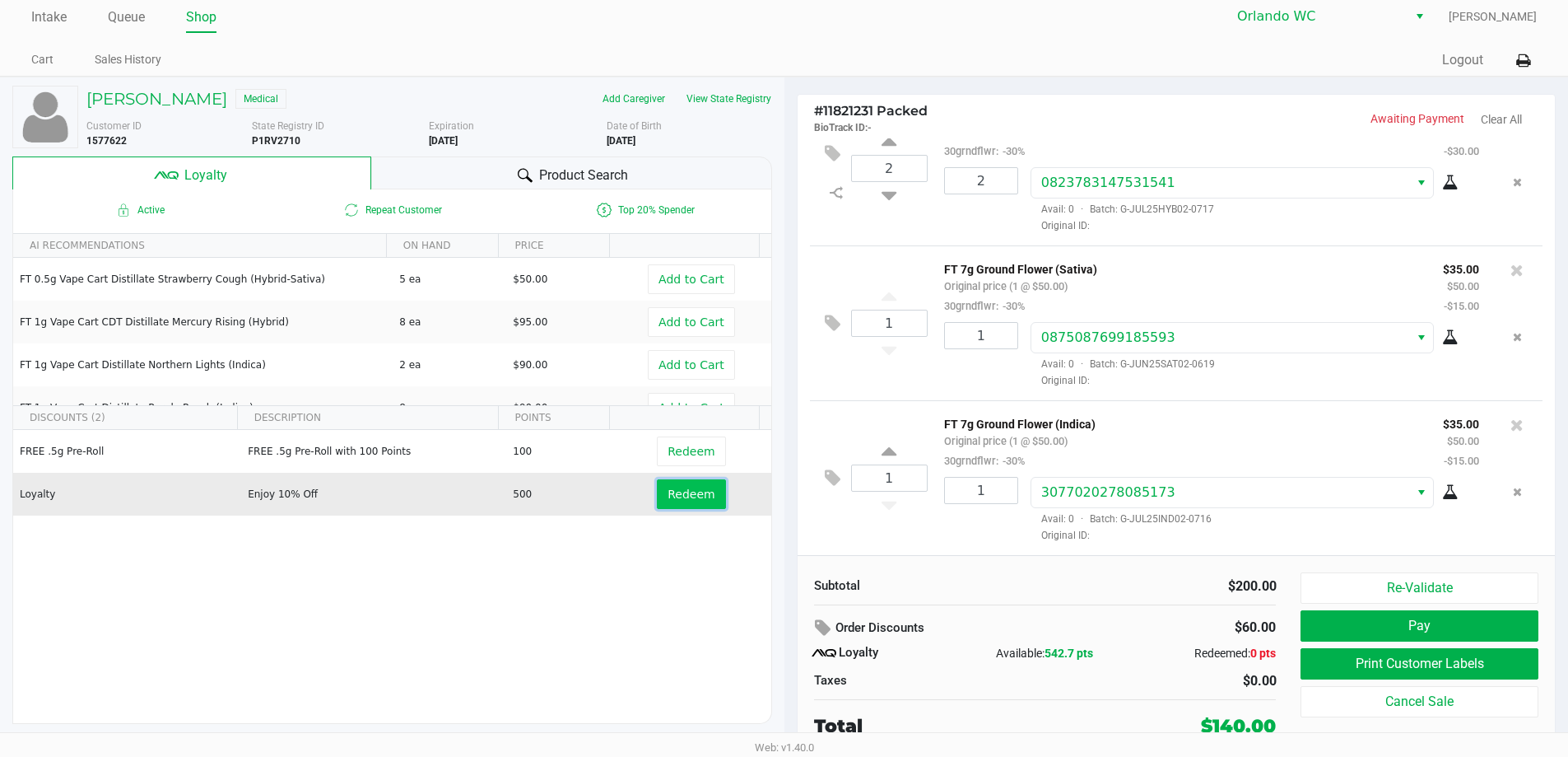
click at [687, 492] on span "Redeem" at bounding box center [690, 493] width 47 height 13
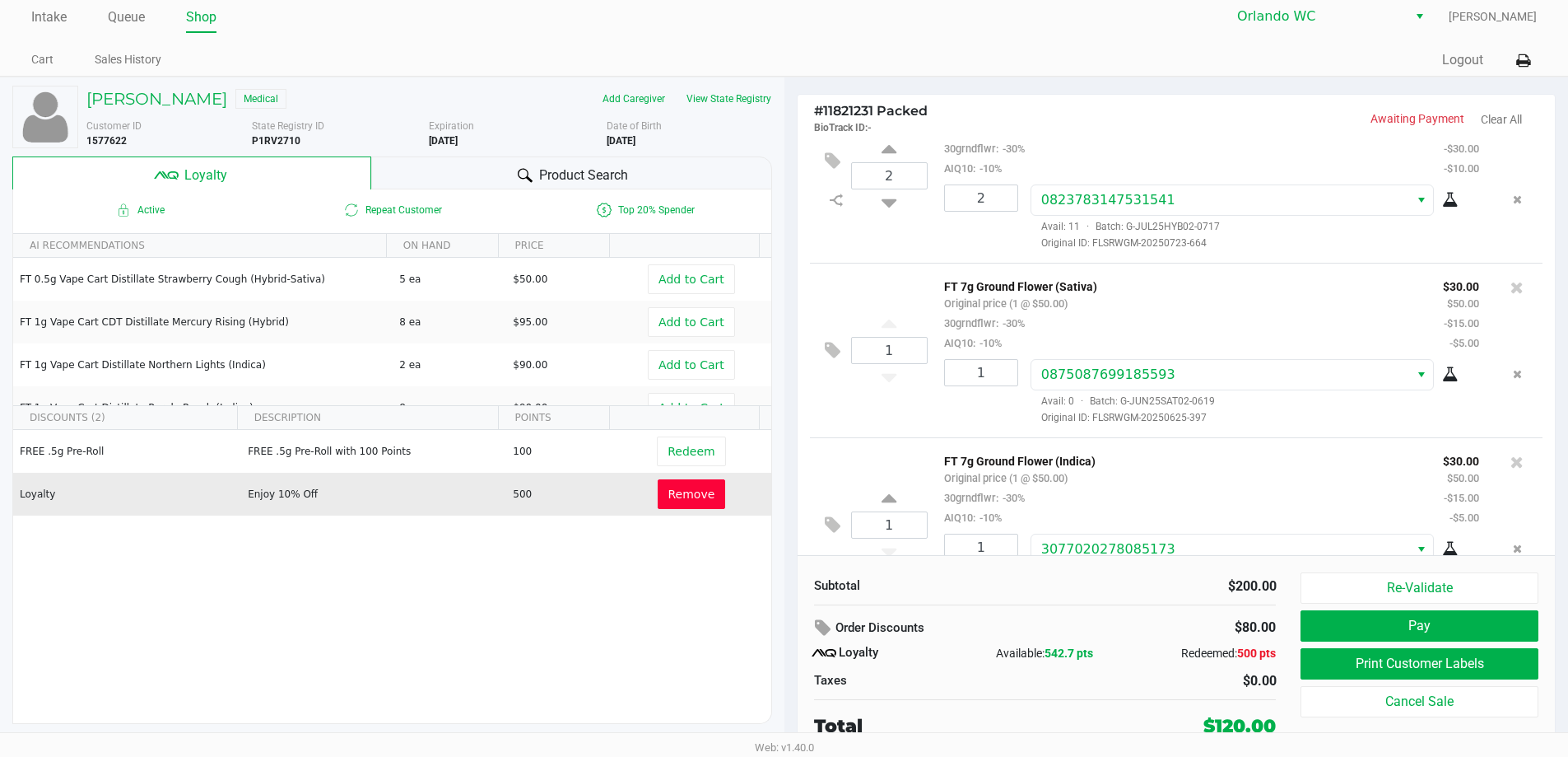
scroll to position [110, 0]
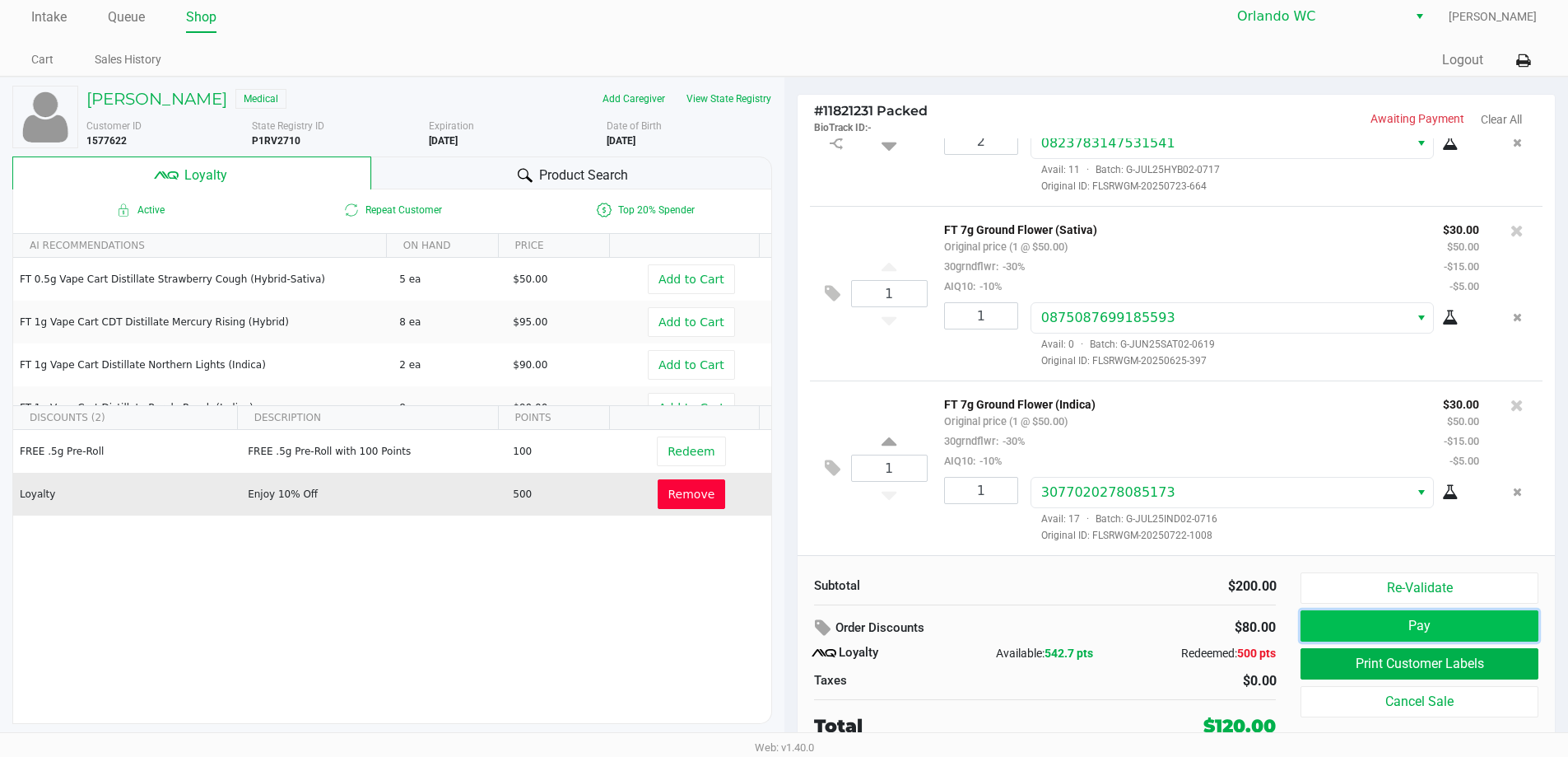
click at [788, 628] on button "Pay" at bounding box center [1420, 625] width 237 height 31
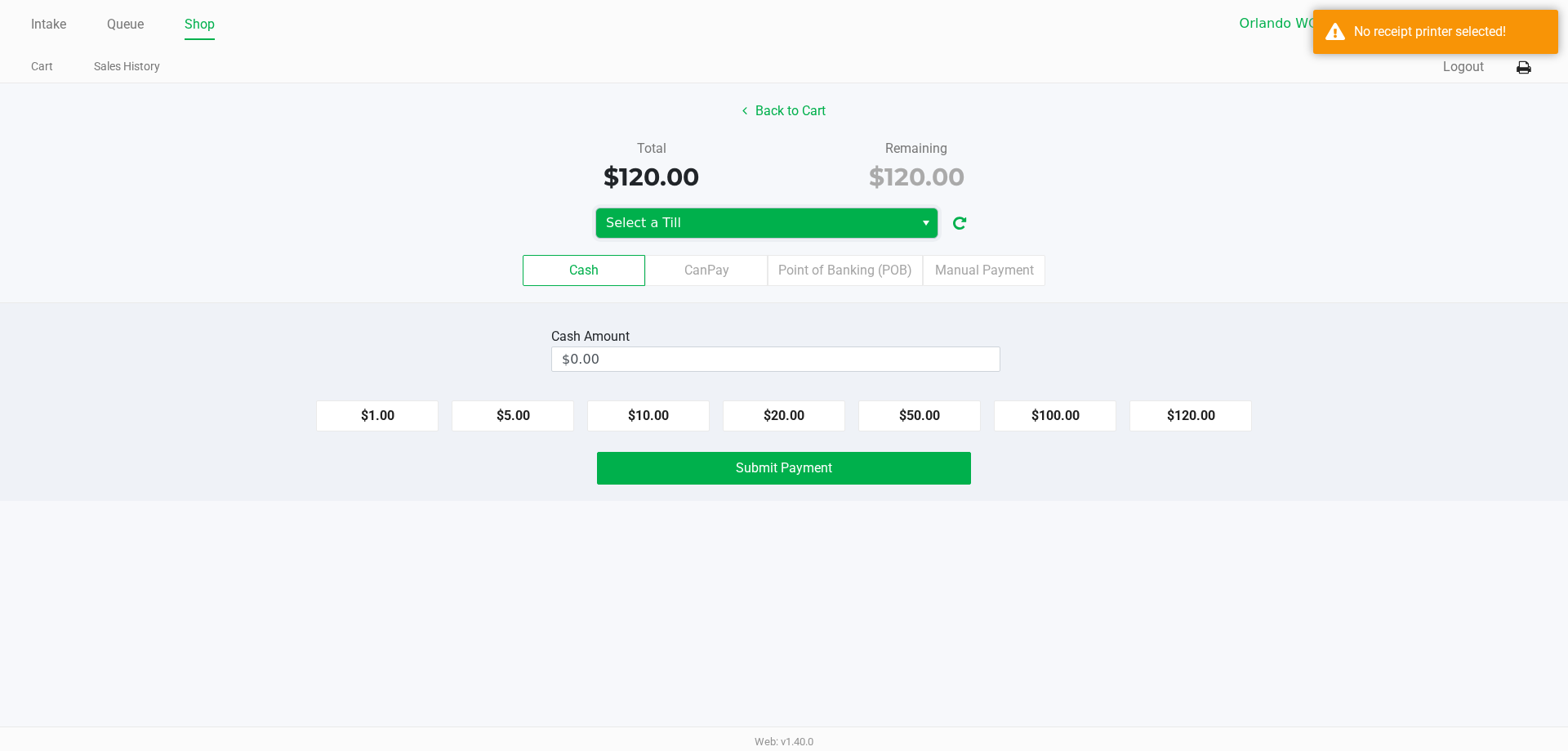
click at [781, 225] on span "Select a Till" at bounding box center [755, 223] width 298 height 19
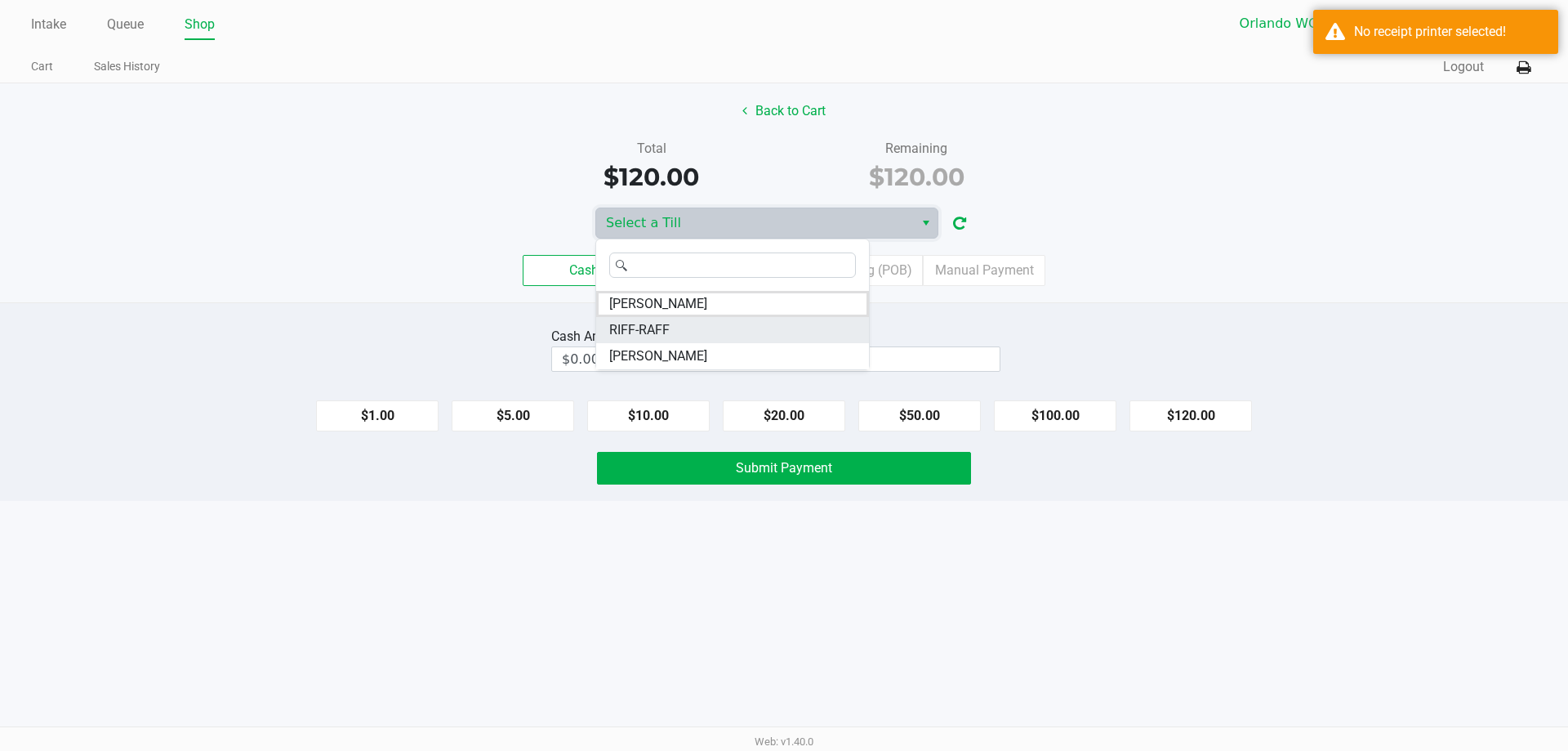
click at [738, 331] on li "RIFF-RAFF" at bounding box center [732, 330] width 273 height 26
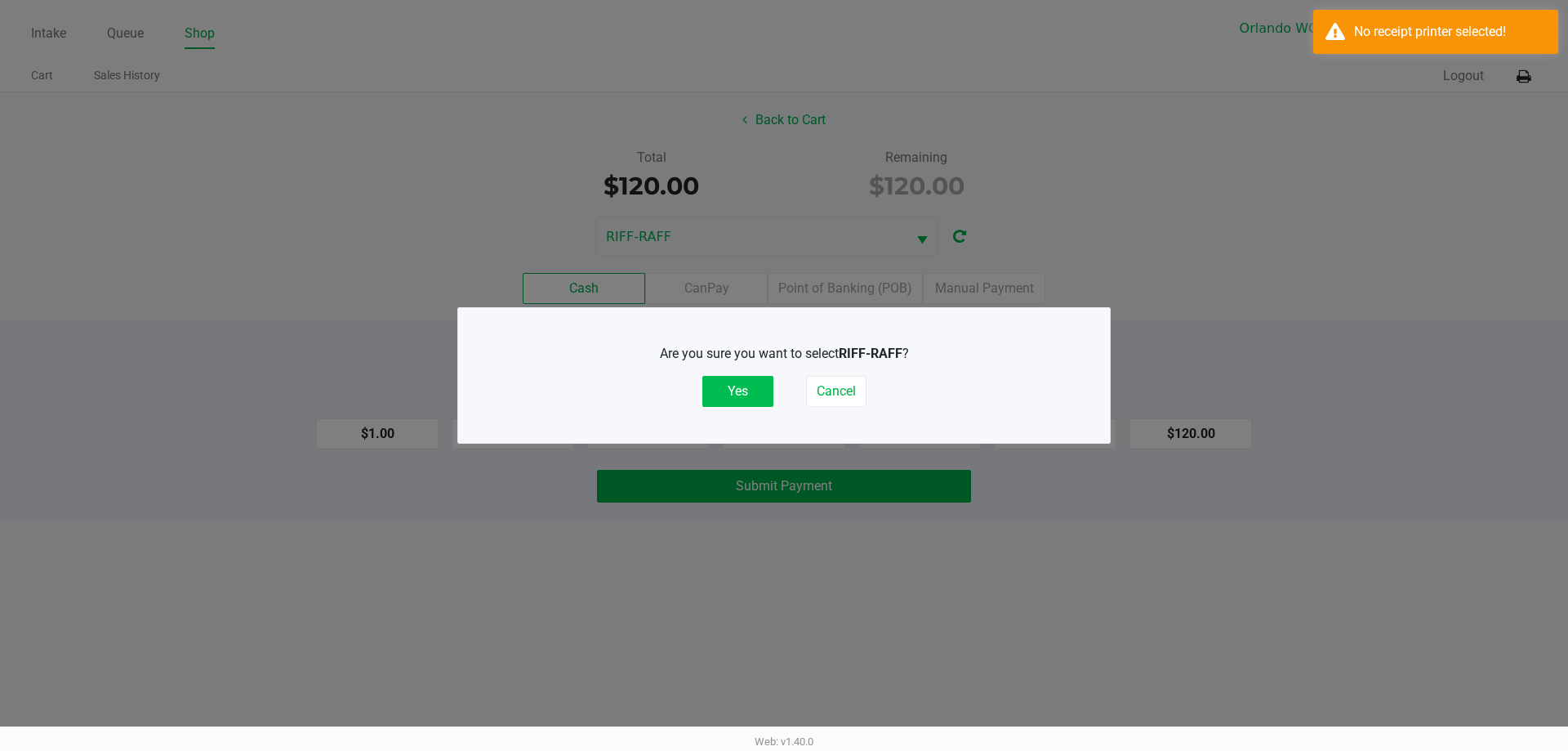
click at [726, 382] on button "Yes" at bounding box center [738, 390] width 71 height 31
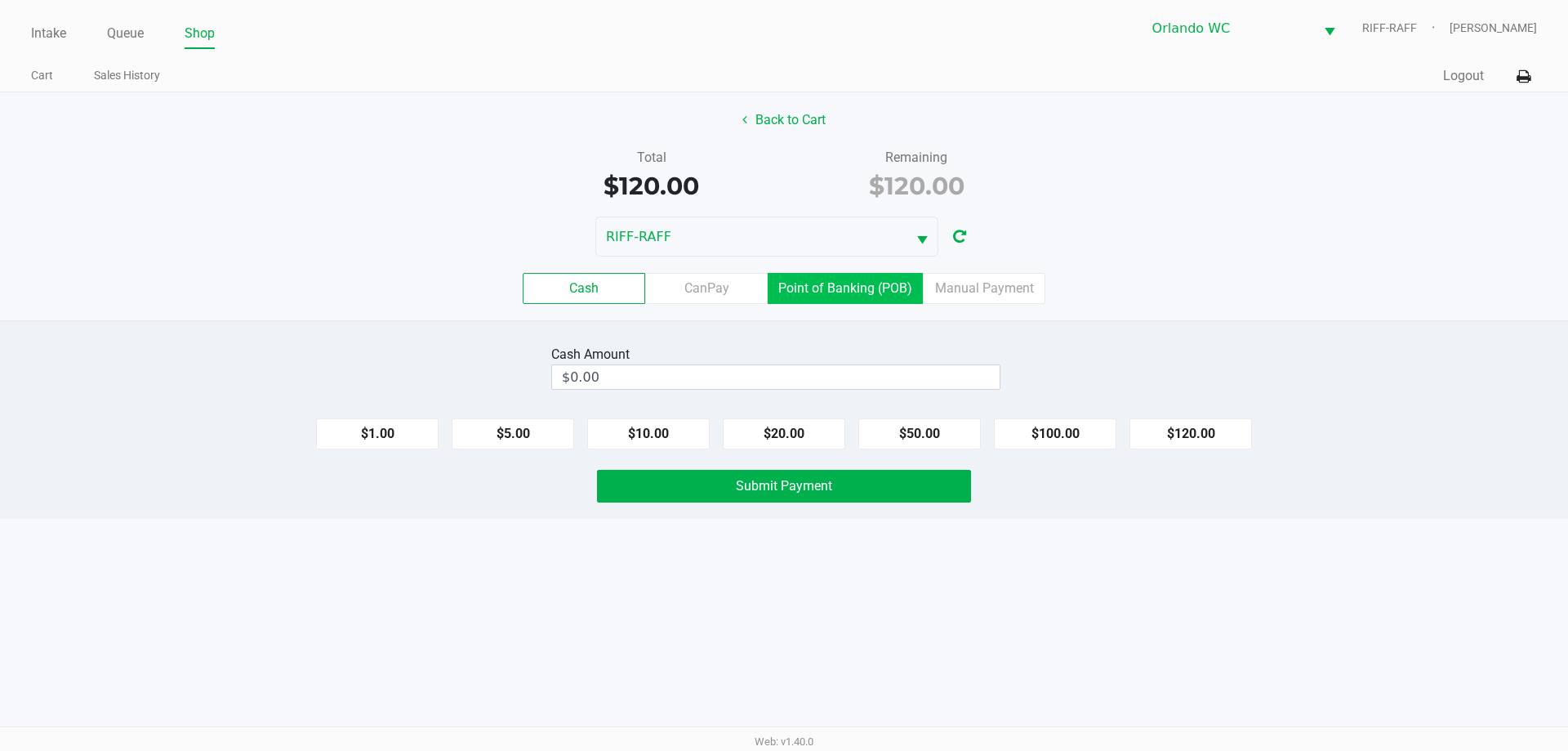
click at [781, 284] on label "Point of Banking (POB)" at bounding box center [845, 288] width 155 height 31
click at [0, 0] on 7 "Point of Banking (POB)" at bounding box center [0, 0] width 0 height 0
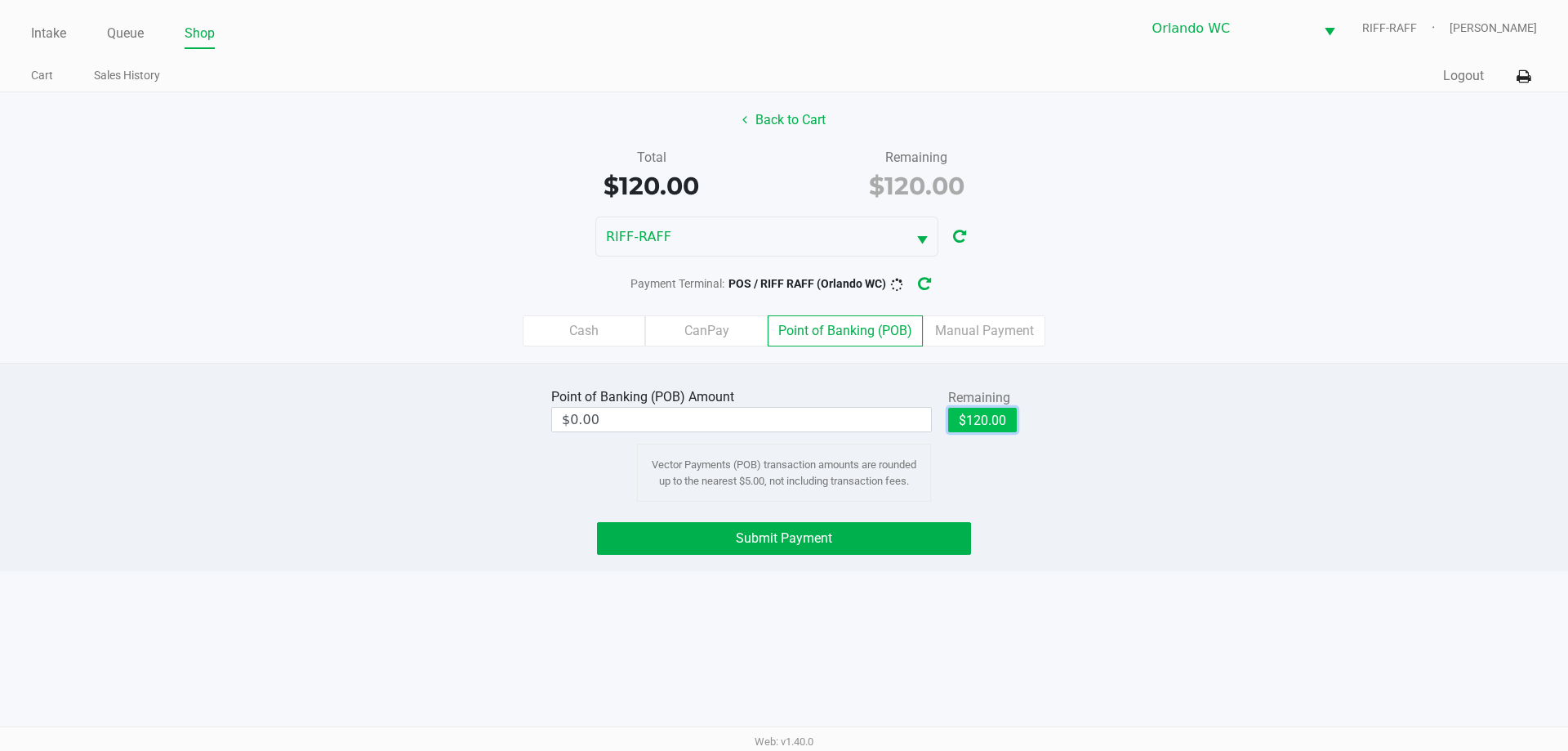
click at [781, 427] on button "$120.00" at bounding box center [982, 420] width 68 height 25
type input "$120.00"
click at [781, 534] on button "Submit Payment" at bounding box center [784, 538] width 374 height 32
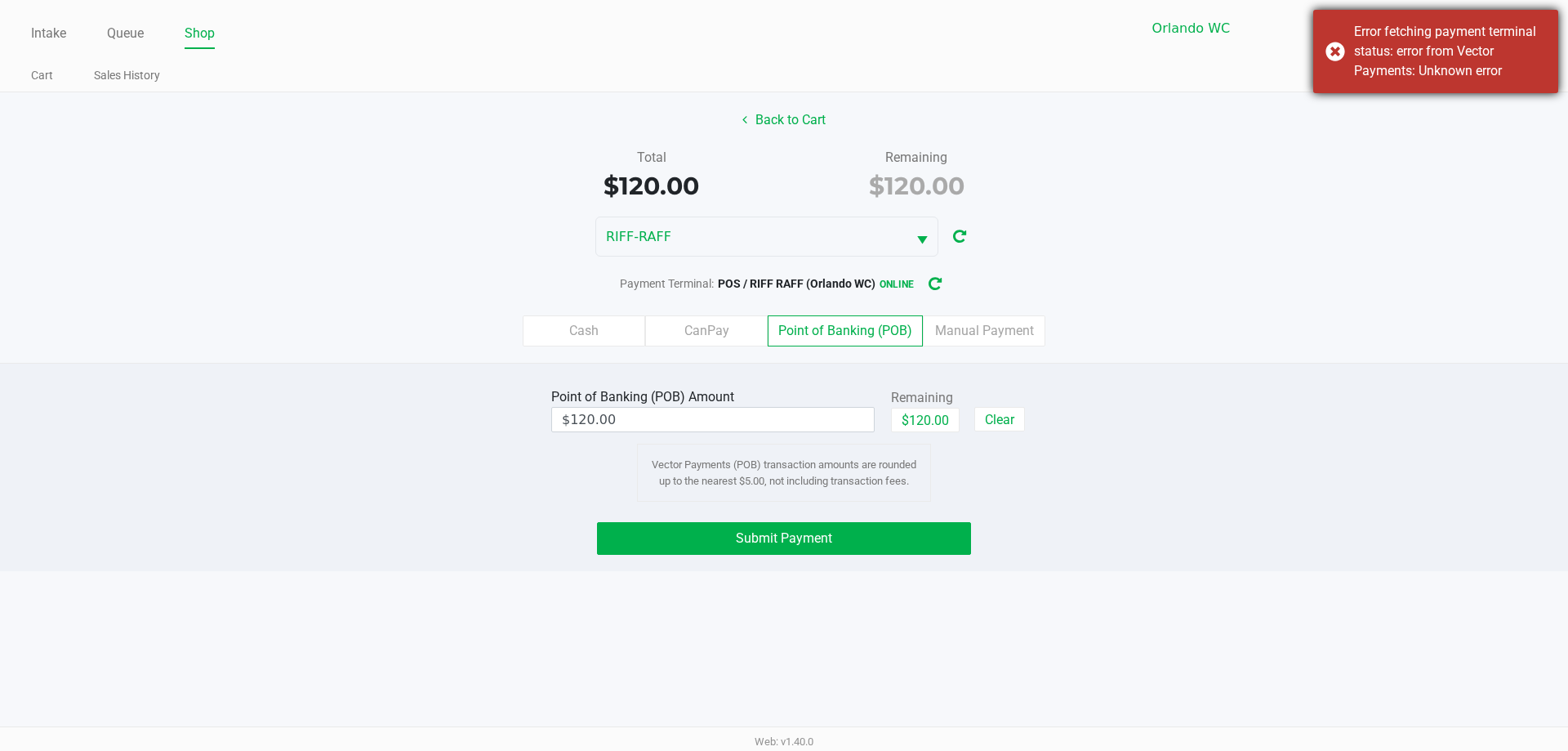
click at [781, 54] on div "Error fetching payment terminal status: error from Vector Payments: Unknown err…" at bounding box center [1450, 51] width 192 height 59
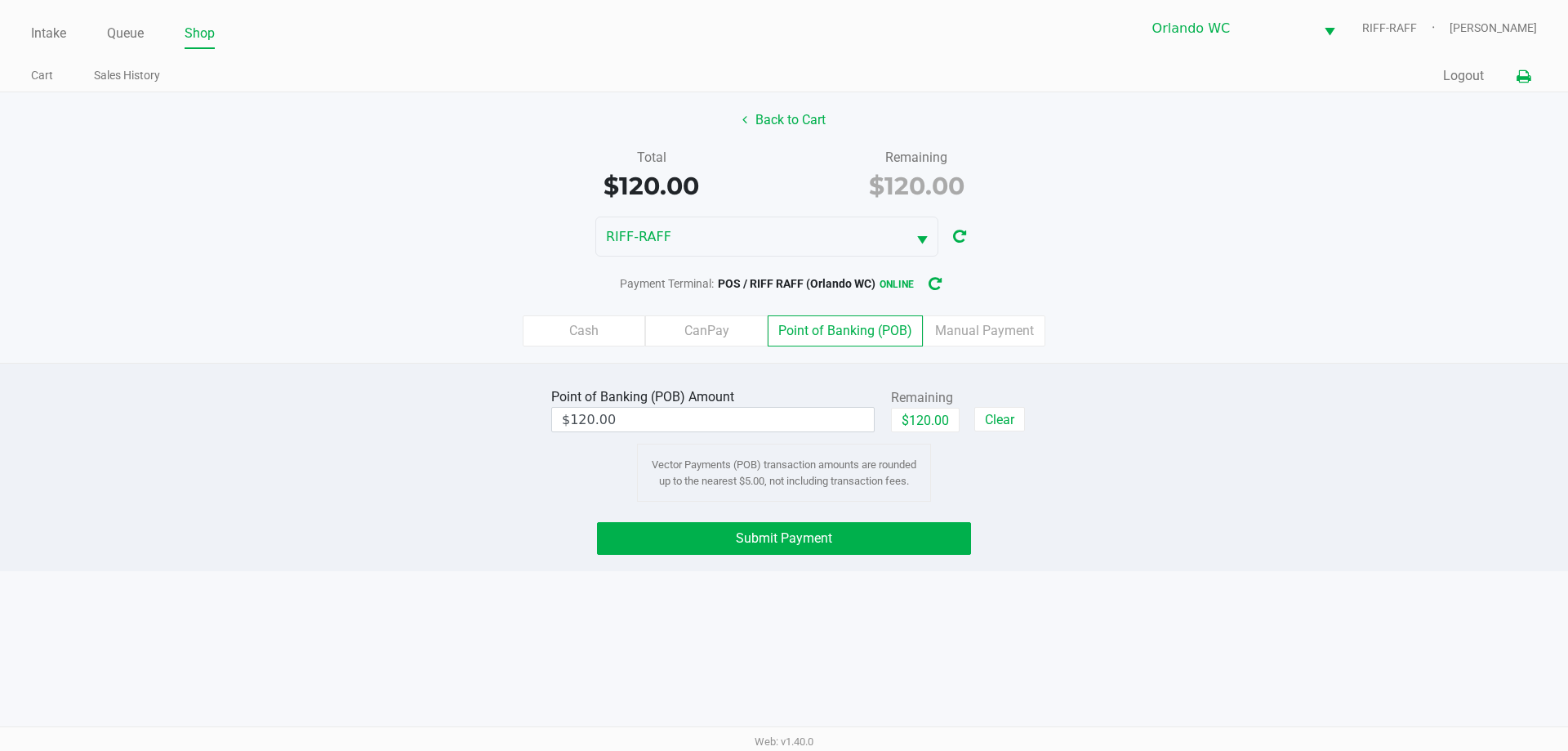
click at [781, 69] on button at bounding box center [1523, 76] width 27 height 30
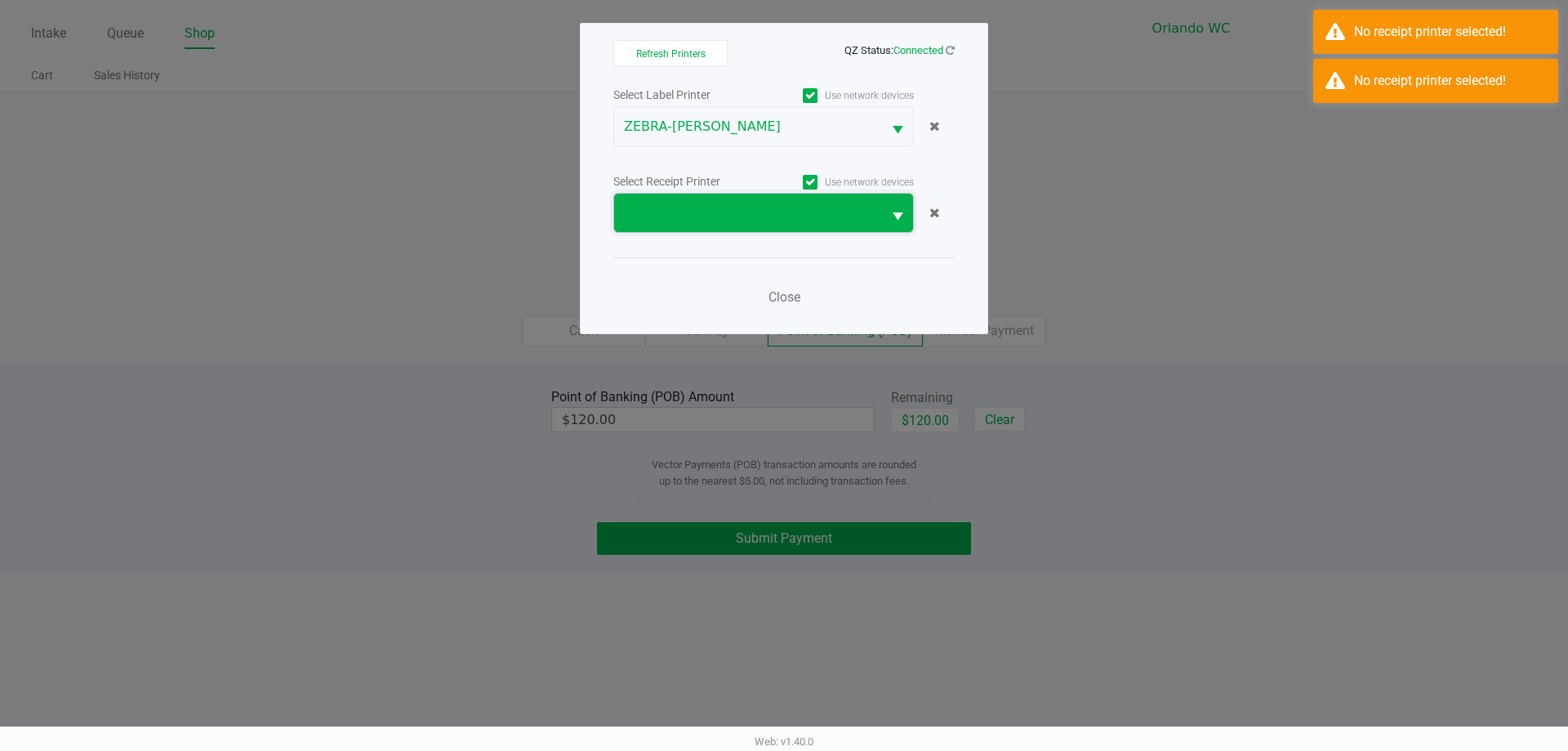
click at [781, 209] on span at bounding box center [748, 213] width 248 height 19
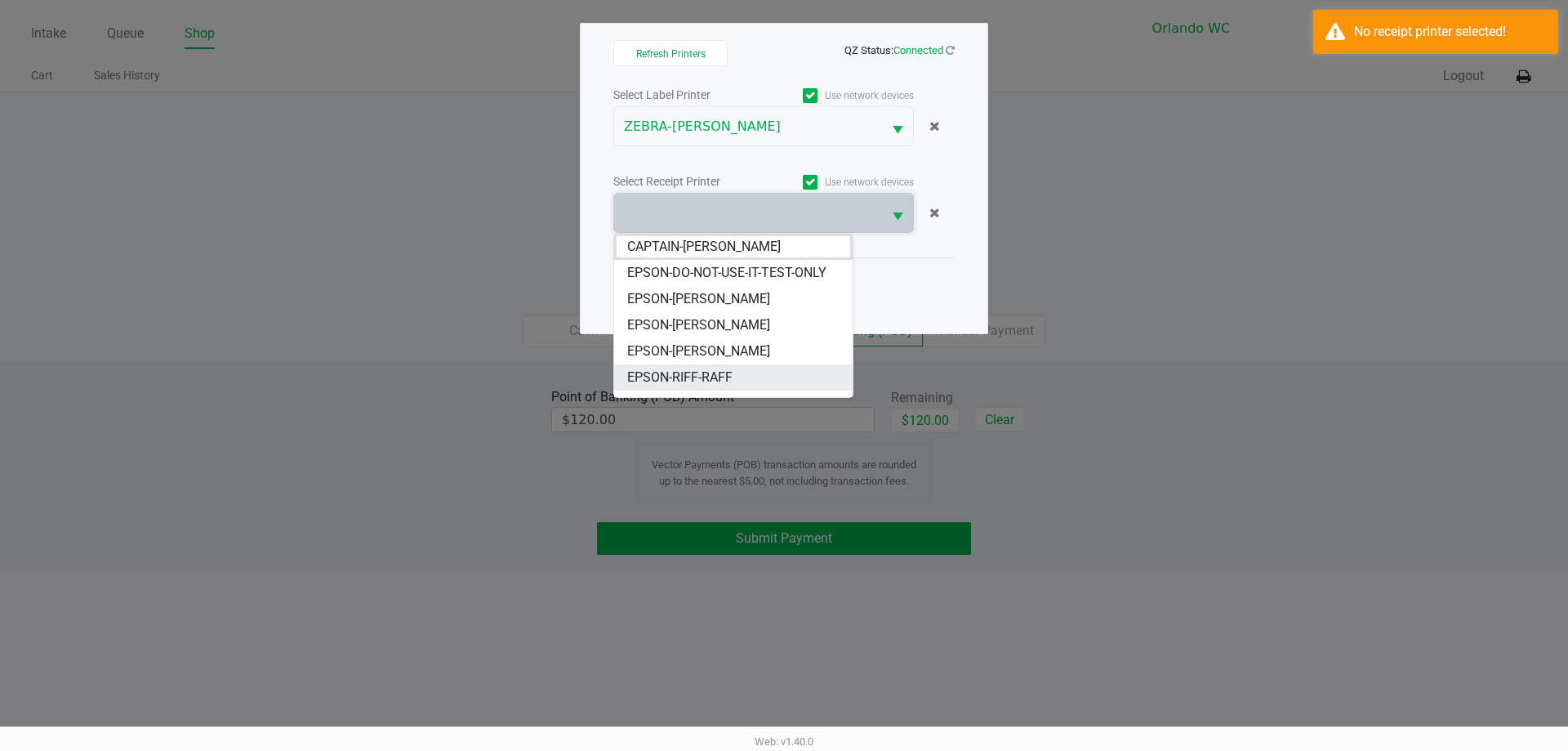
drag, startPoint x: 753, startPoint y: 368, endPoint x: 875, endPoint y: 319, distance: 131.5
click at [753, 369] on li "EPSON-RIFF-RAFF" at bounding box center [733, 377] width 239 height 26
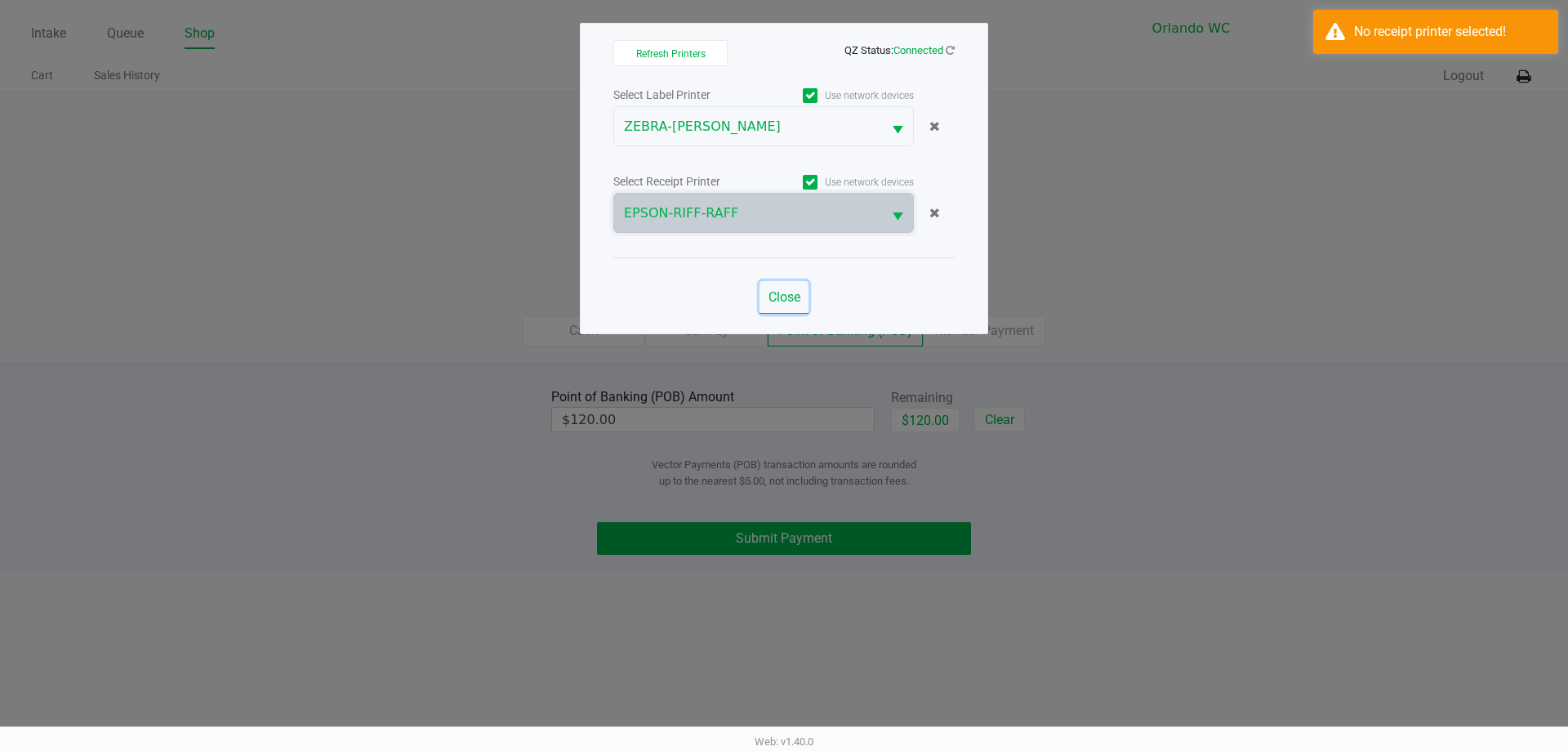
click at [781, 298] on span "Close" at bounding box center [785, 297] width 32 height 16
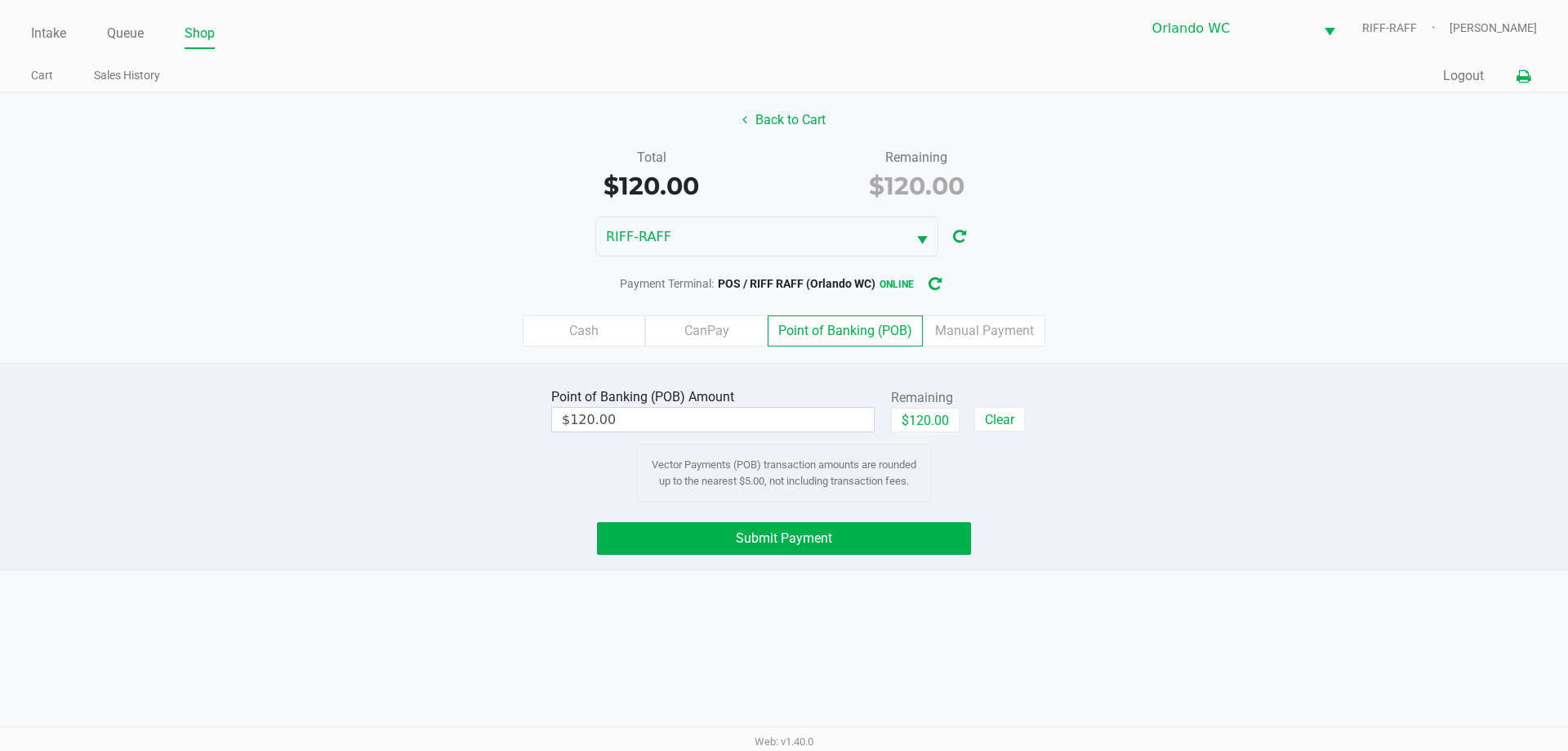
click at [781, 82] on icon at bounding box center [1524, 76] width 14 height 11
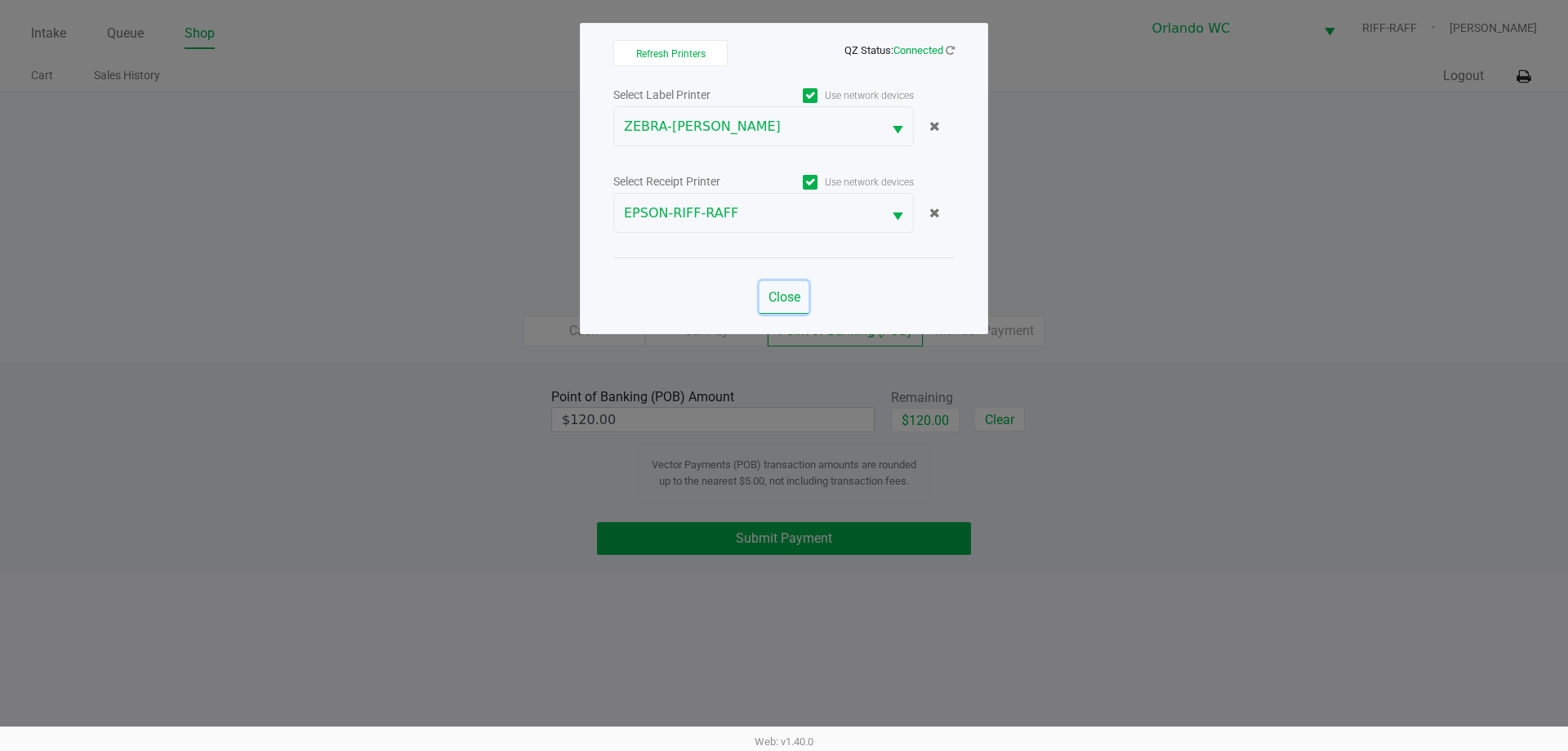
click at [781, 296] on span "Close" at bounding box center [785, 297] width 32 height 16
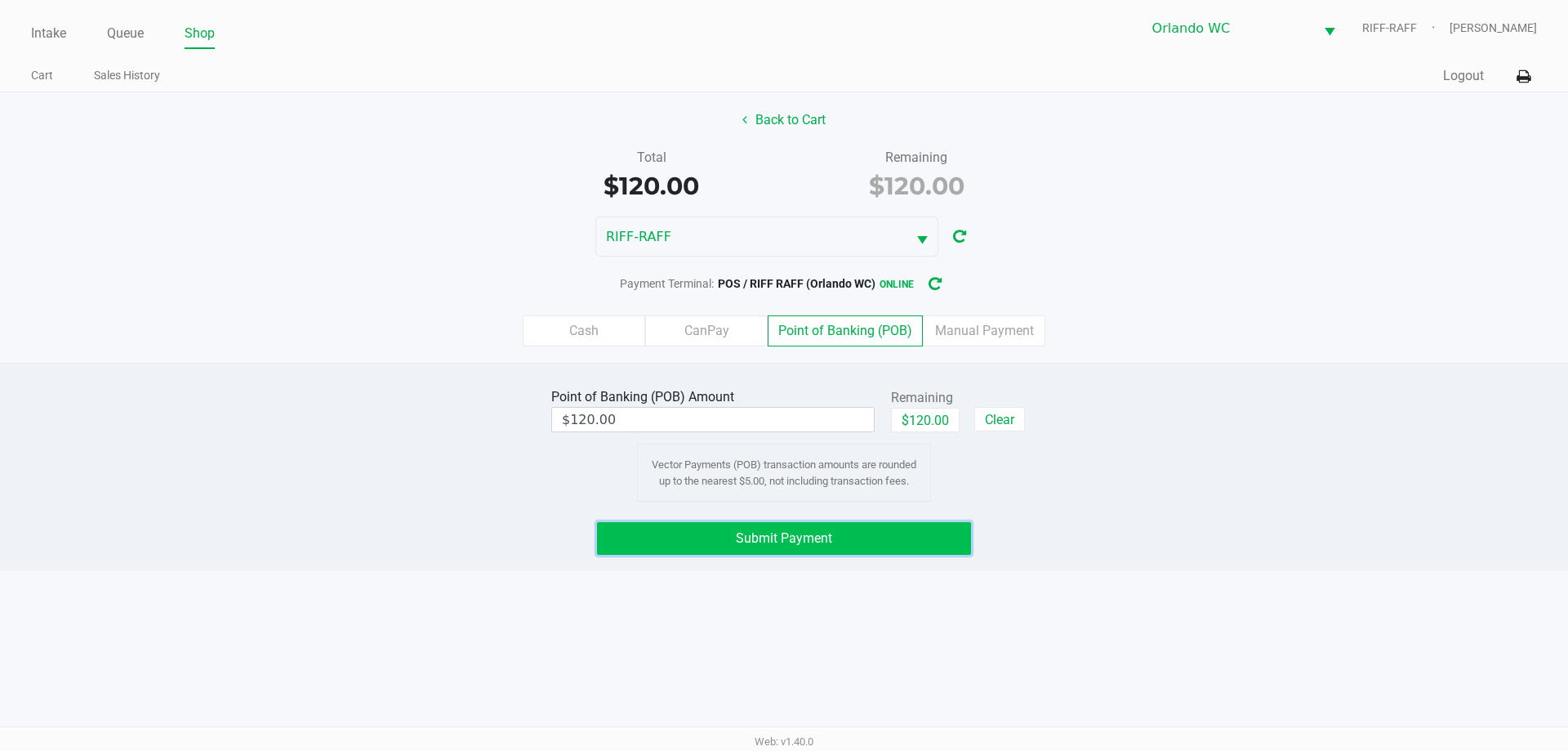
click at [781, 538] on button "Submit Payment" at bounding box center [784, 538] width 374 height 32
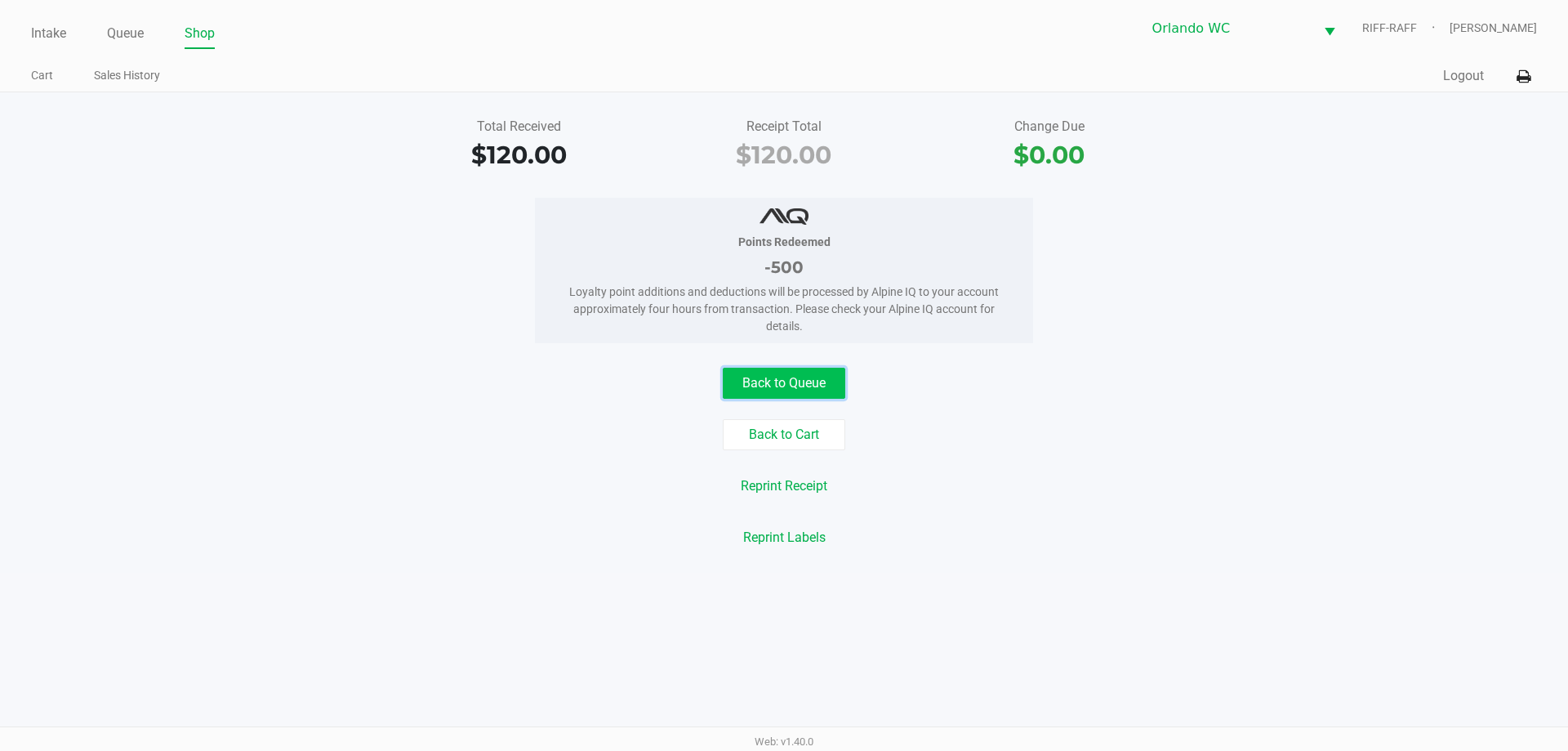
click at [781, 382] on button "Back to Queue" at bounding box center [784, 383] width 123 height 31
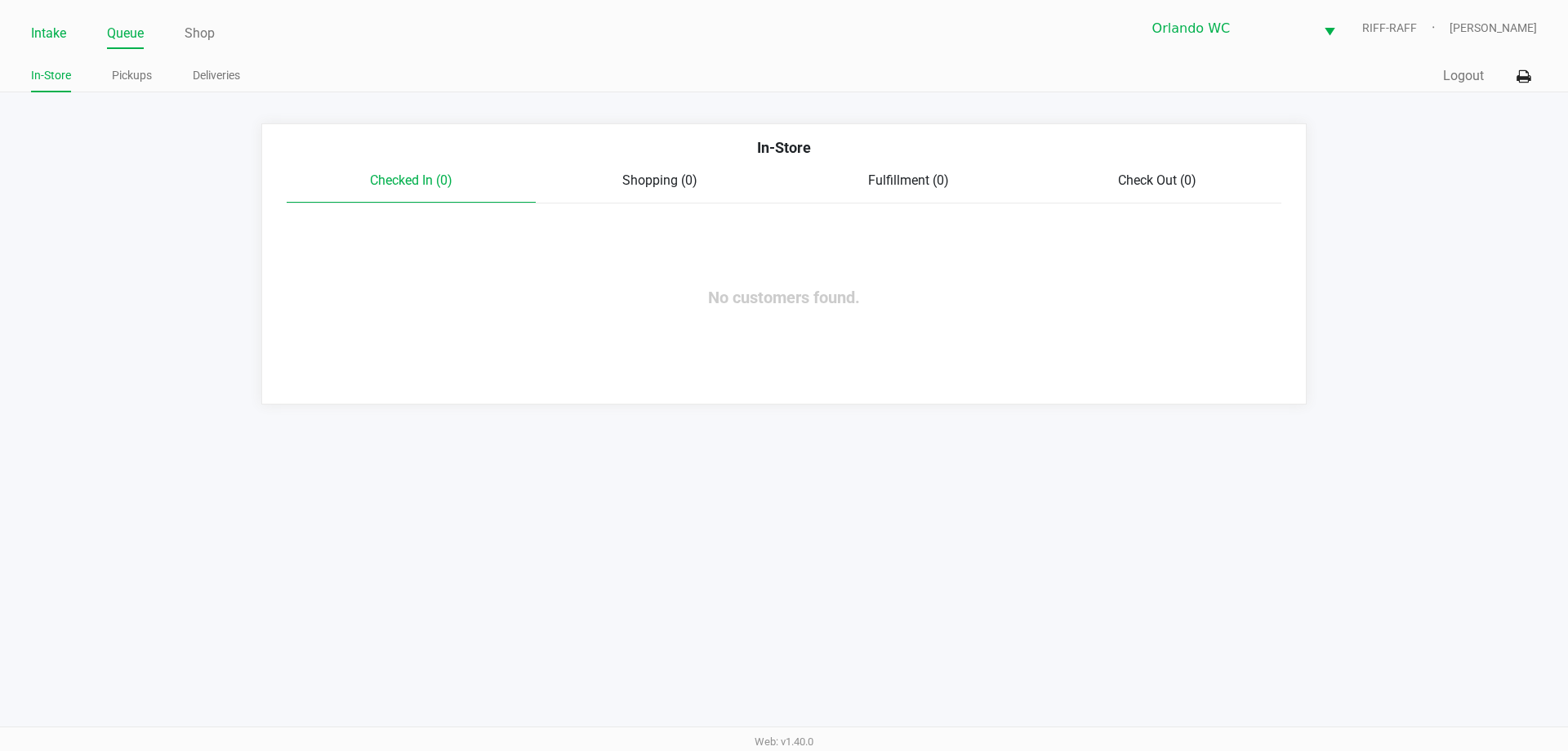
click at [48, 30] on link "Intake" at bounding box center [48, 33] width 35 height 23
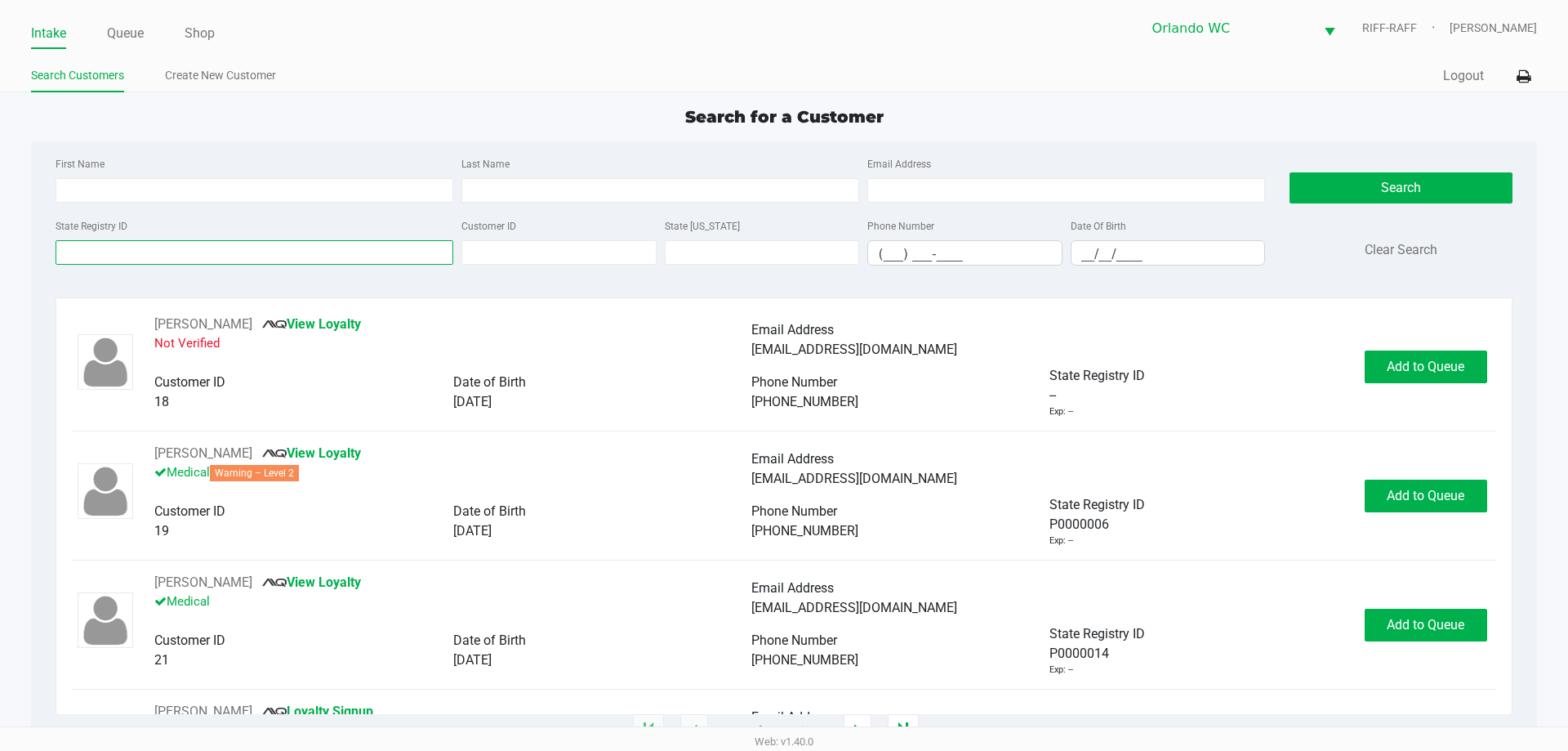
click at [208, 256] on input "State Registry ID" at bounding box center [254, 253] width 398 height 25
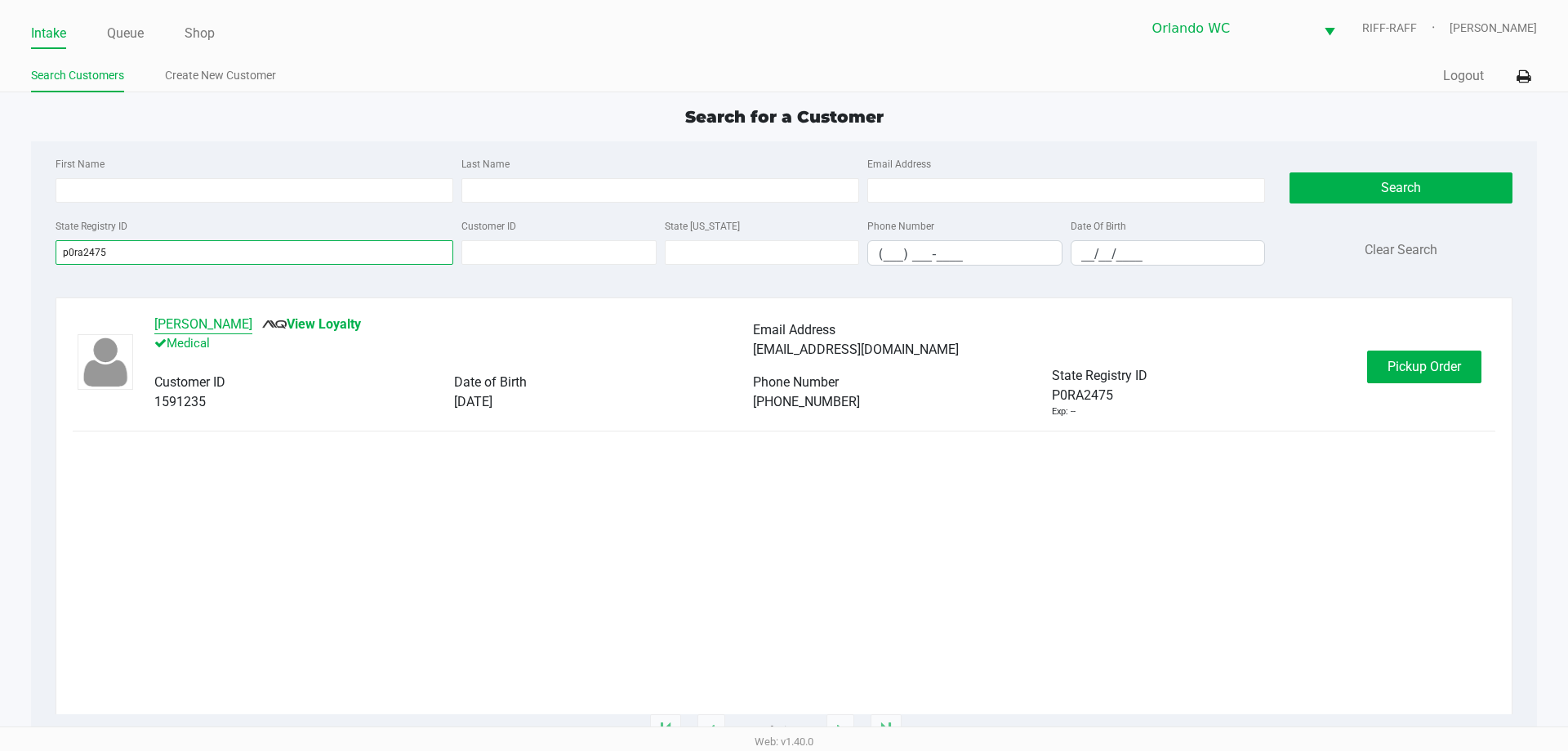
type input "p0ra2475"
click at [242, 318] on button "THEODORE FETCH JR" at bounding box center [203, 325] width 98 height 19
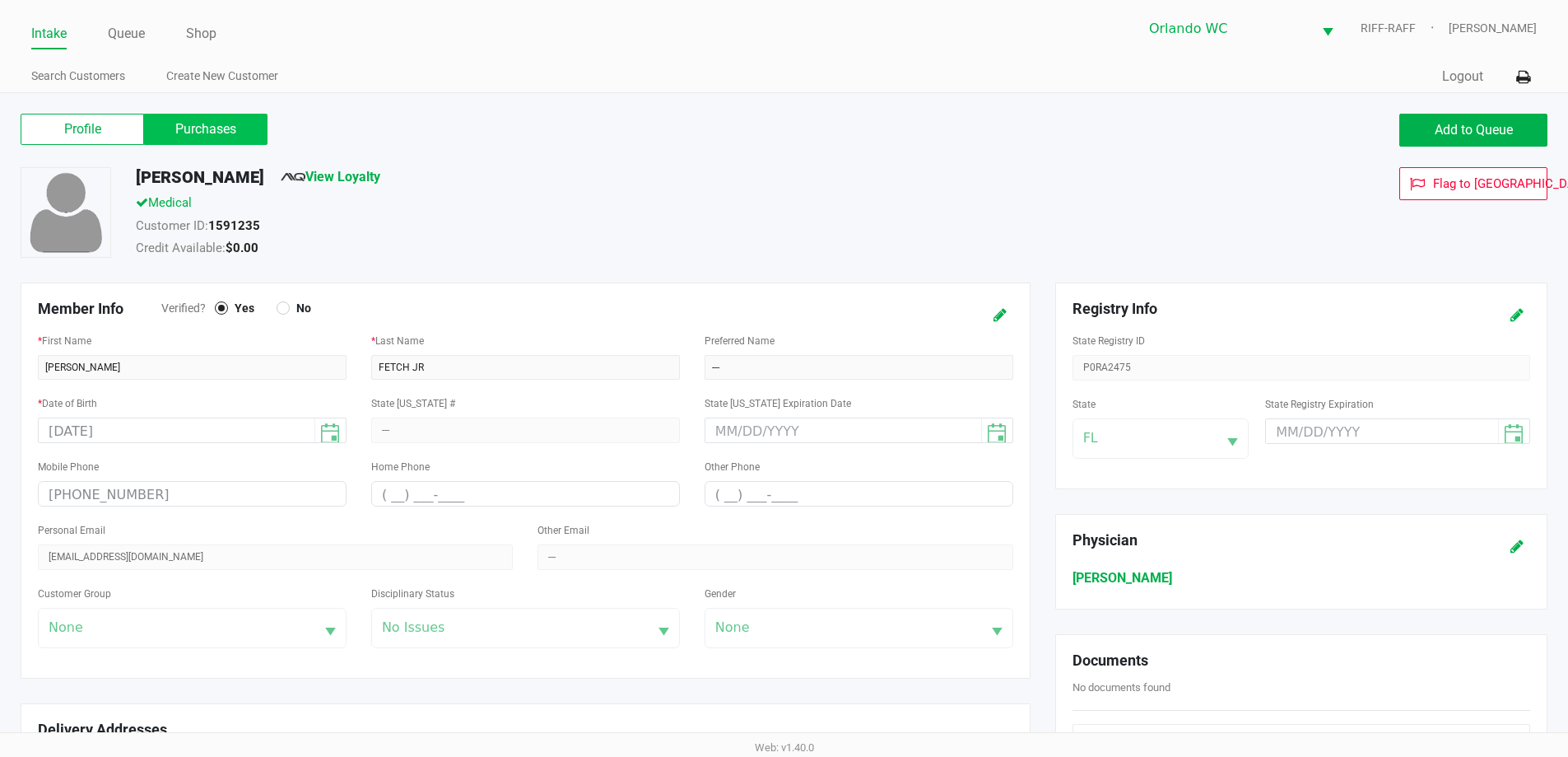
click at [233, 134] on label "Purchases" at bounding box center [206, 129] width 124 height 31
click at [0, 0] on 1 "Purchases" at bounding box center [0, 0] width 0 height 0
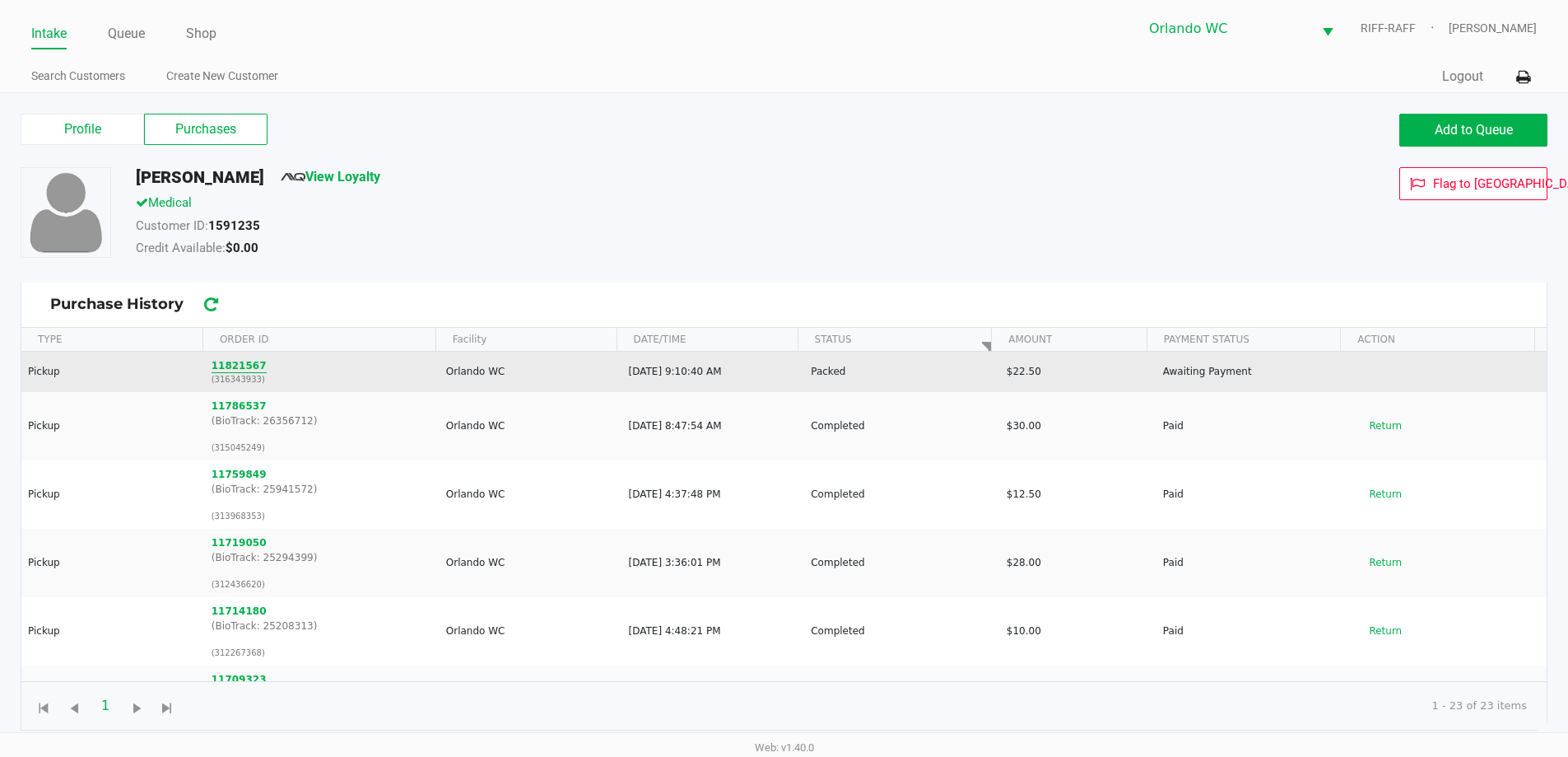
click at [241, 365] on button "11821567" at bounding box center [239, 365] width 55 height 15
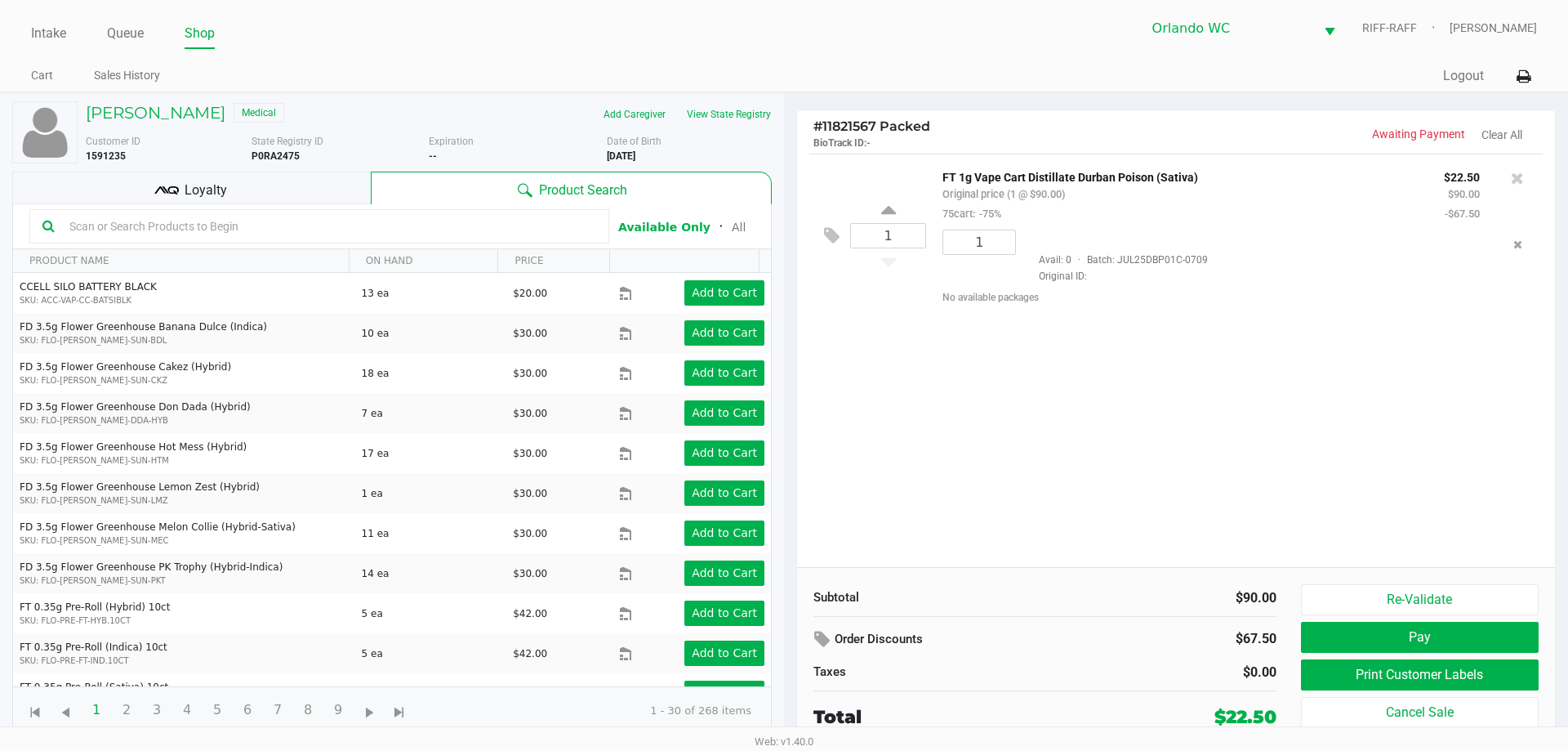
click at [781, 472] on div "1 FT 1g Vape Cart Distillate Durban Poison (Sativa) Original price (1 @ $90.00)…" at bounding box center [1176, 360] width 758 height 413
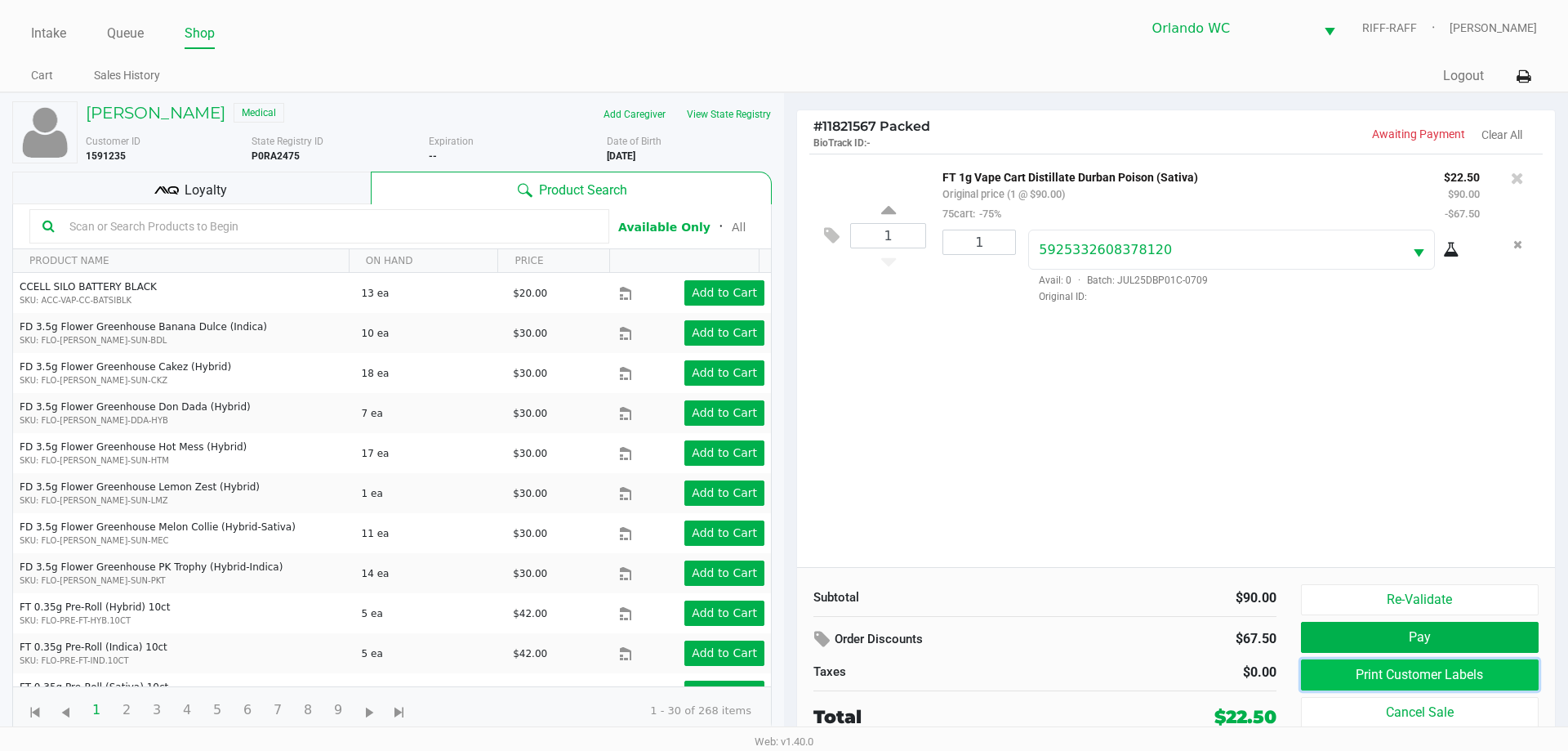
click at [781, 681] on button "Print Customer Labels" at bounding box center [1420, 675] width 238 height 31
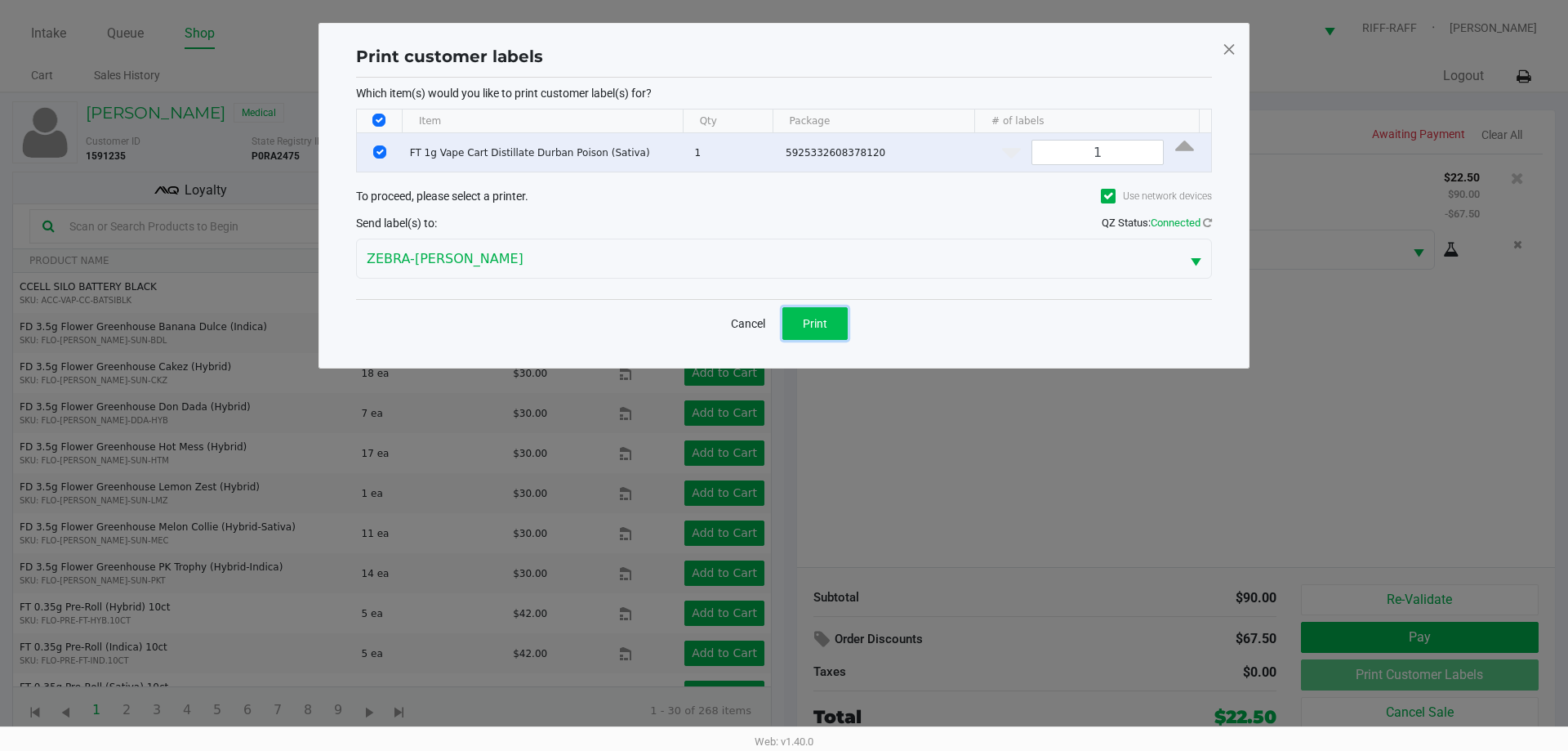
click at [781, 317] on span "Print" at bounding box center [816, 323] width 25 height 13
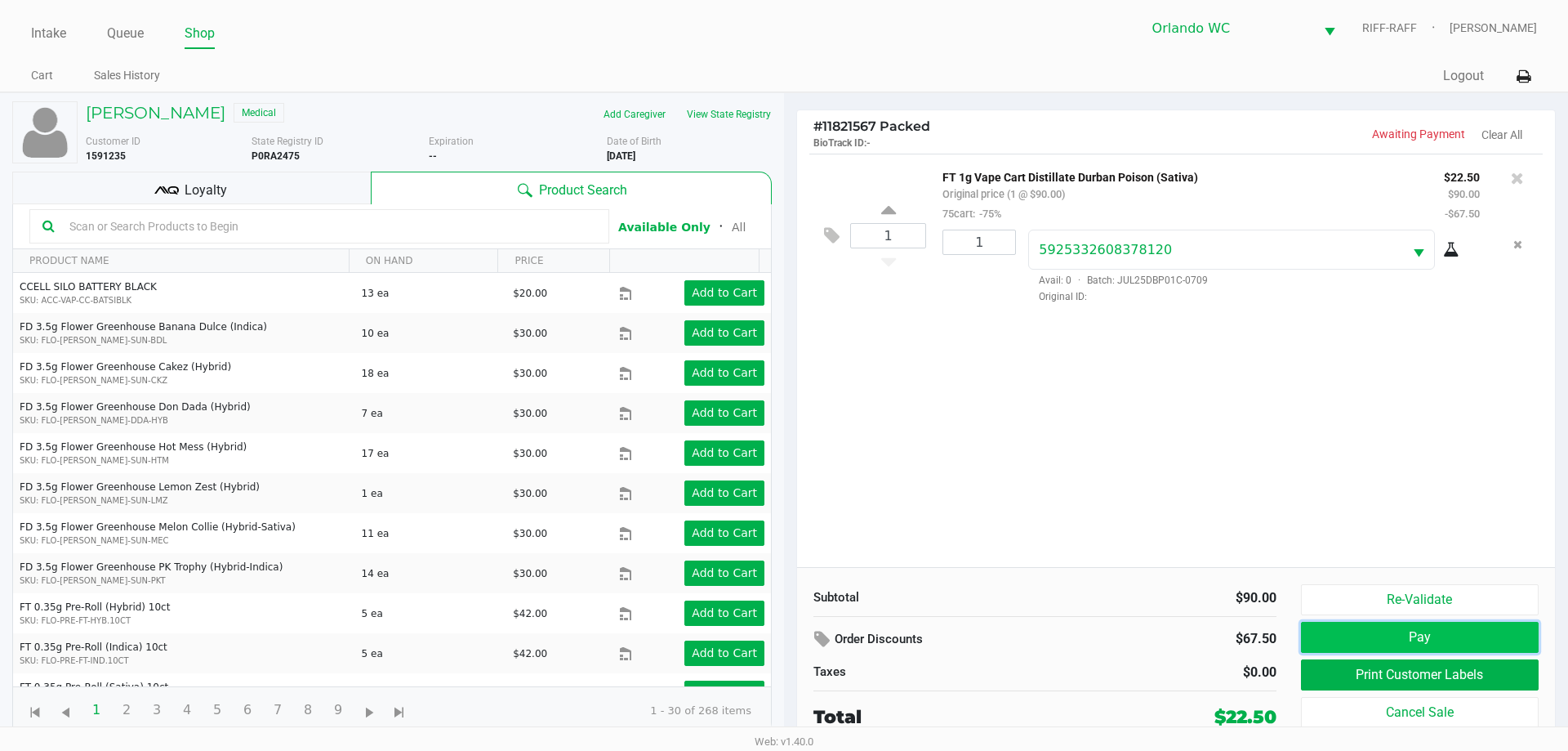
click at [781, 642] on button "Pay" at bounding box center [1420, 637] width 238 height 31
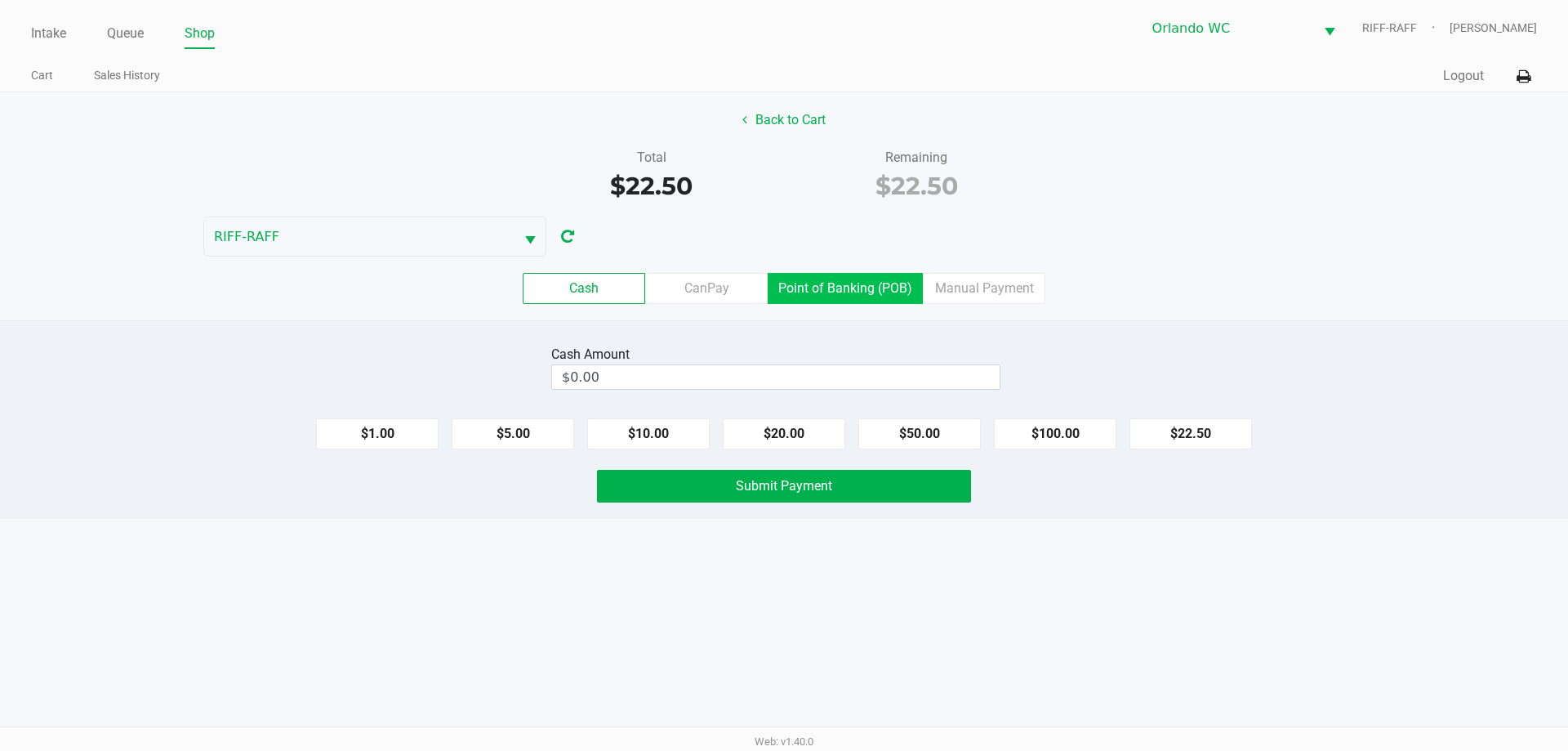
click at [781, 290] on label "Point of Banking (POB)" at bounding box center [845, 288] width 155 height 31
click at [0, 0] on 7 "Point of Banking (POB)" at bounding box center [0, 0] width 0 height 0
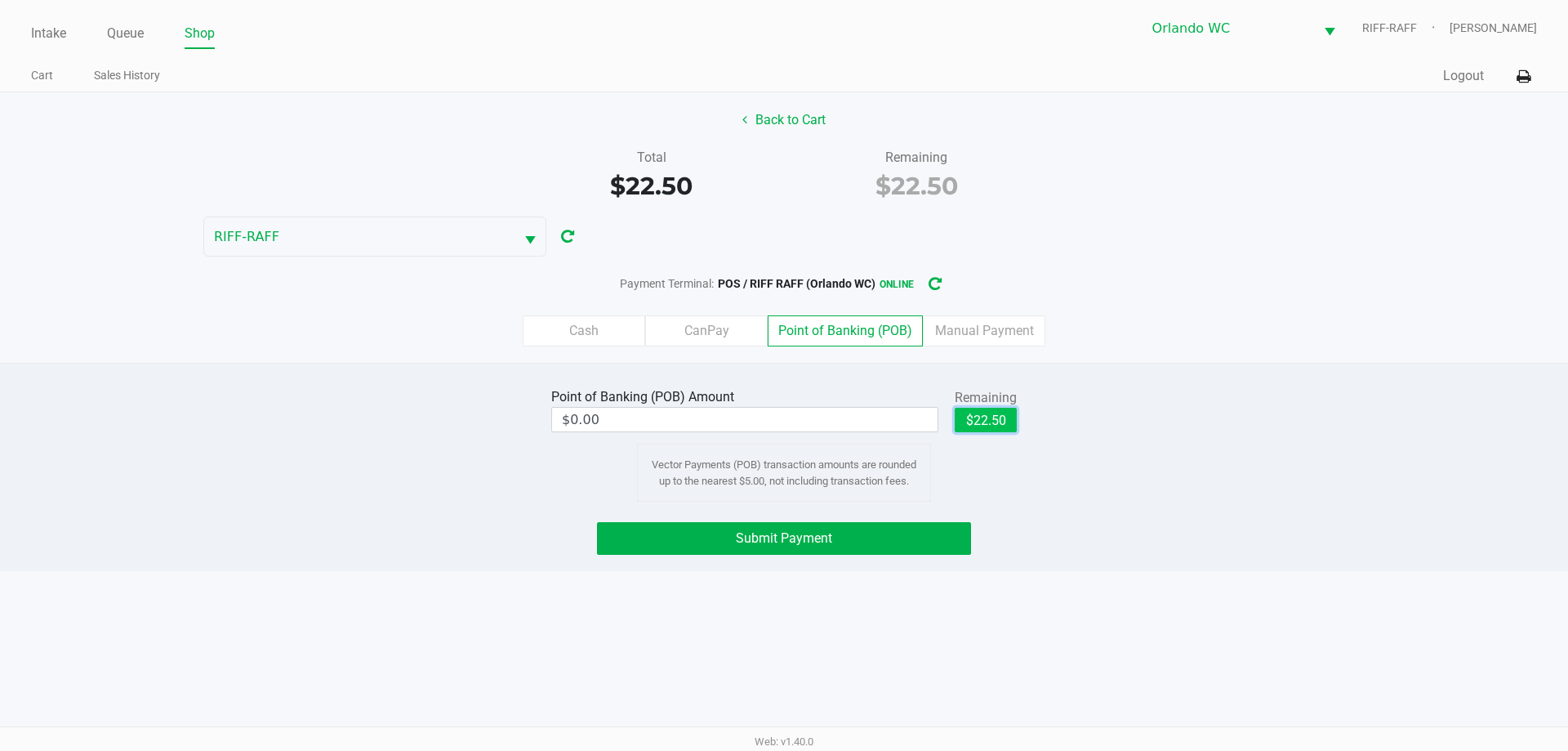
click at [781, 426] on button "$22.50" at bounding box center [986, 420] width 62 height 25
type input "$22.50"
click at [781, 531] on button "Submit Payment" at bounding box center [784, 538] width 374 height 32
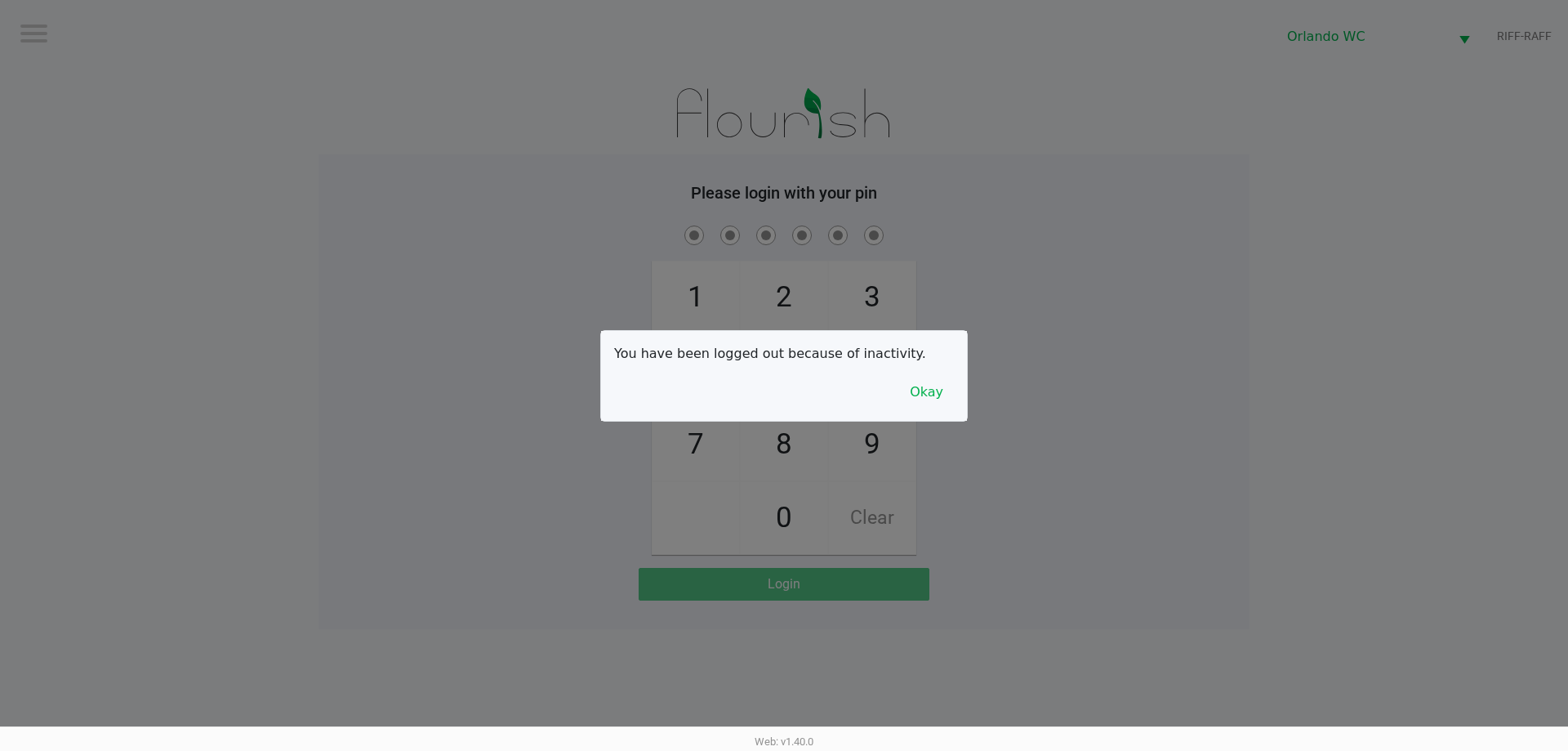
click at [781, 354] on div at bounding box center [784, 376] width 1568 height 751
checkbox input "true"
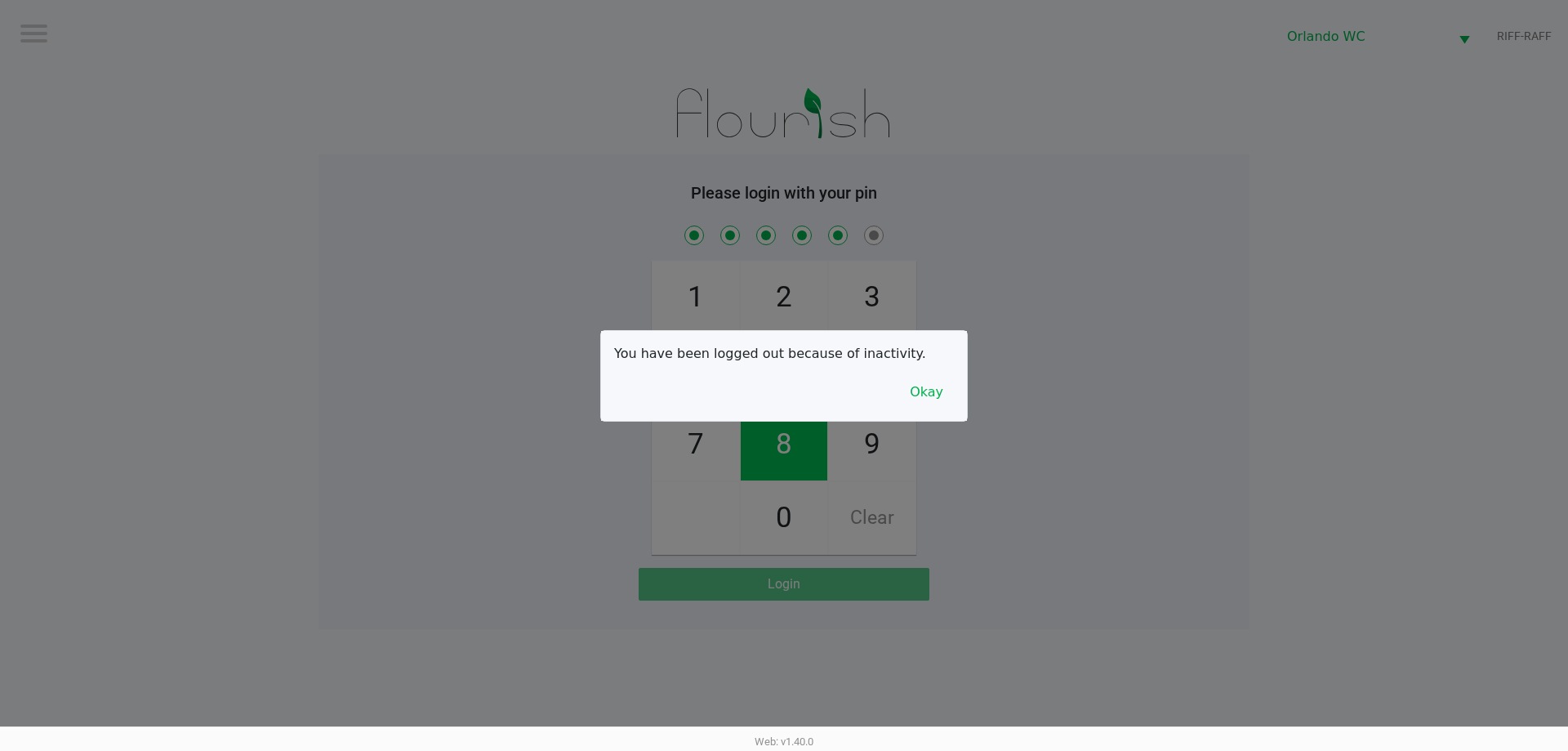
checkbox input "true"
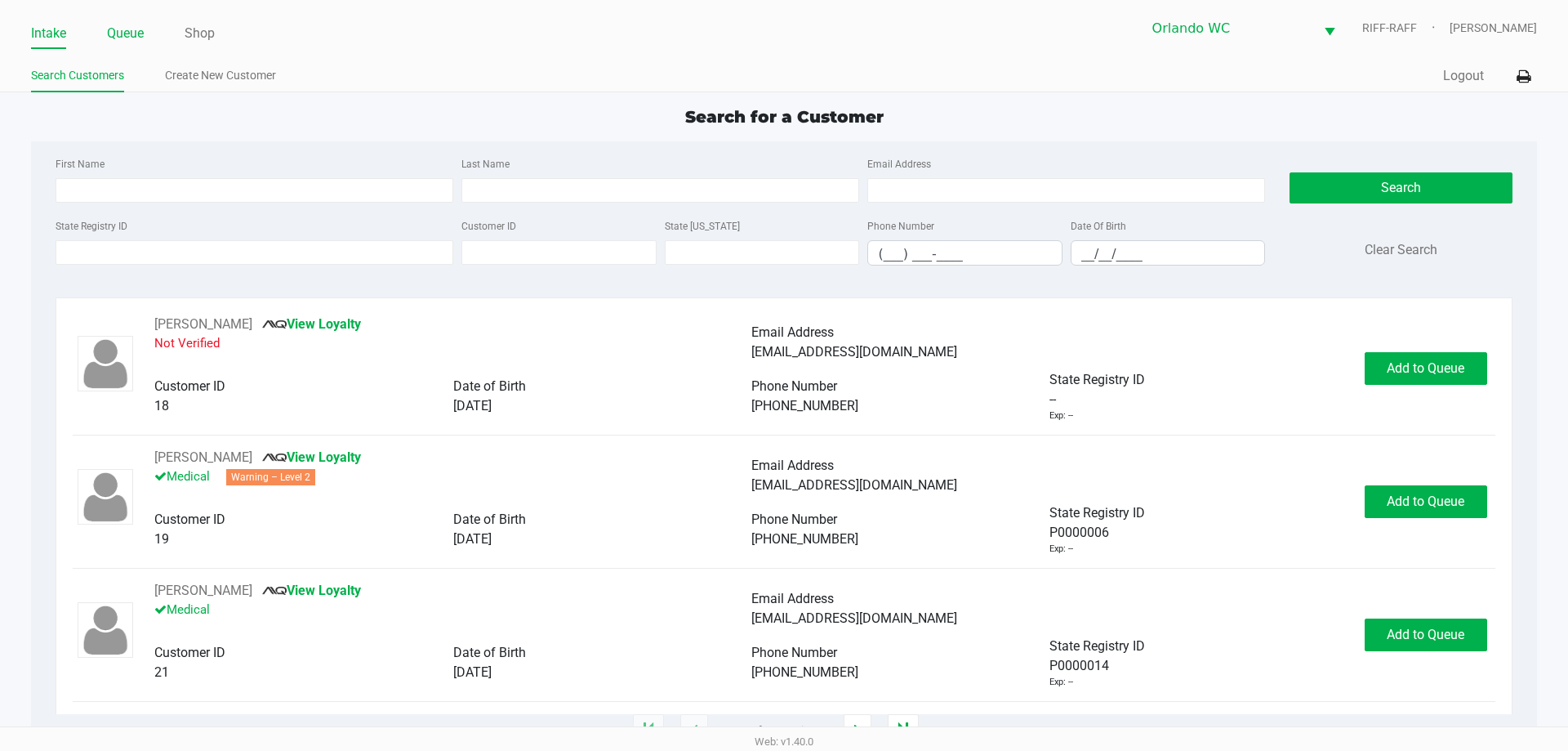
click at [130, 38] on link "Queue" at bounding box center [125, 33] width 37 height 23
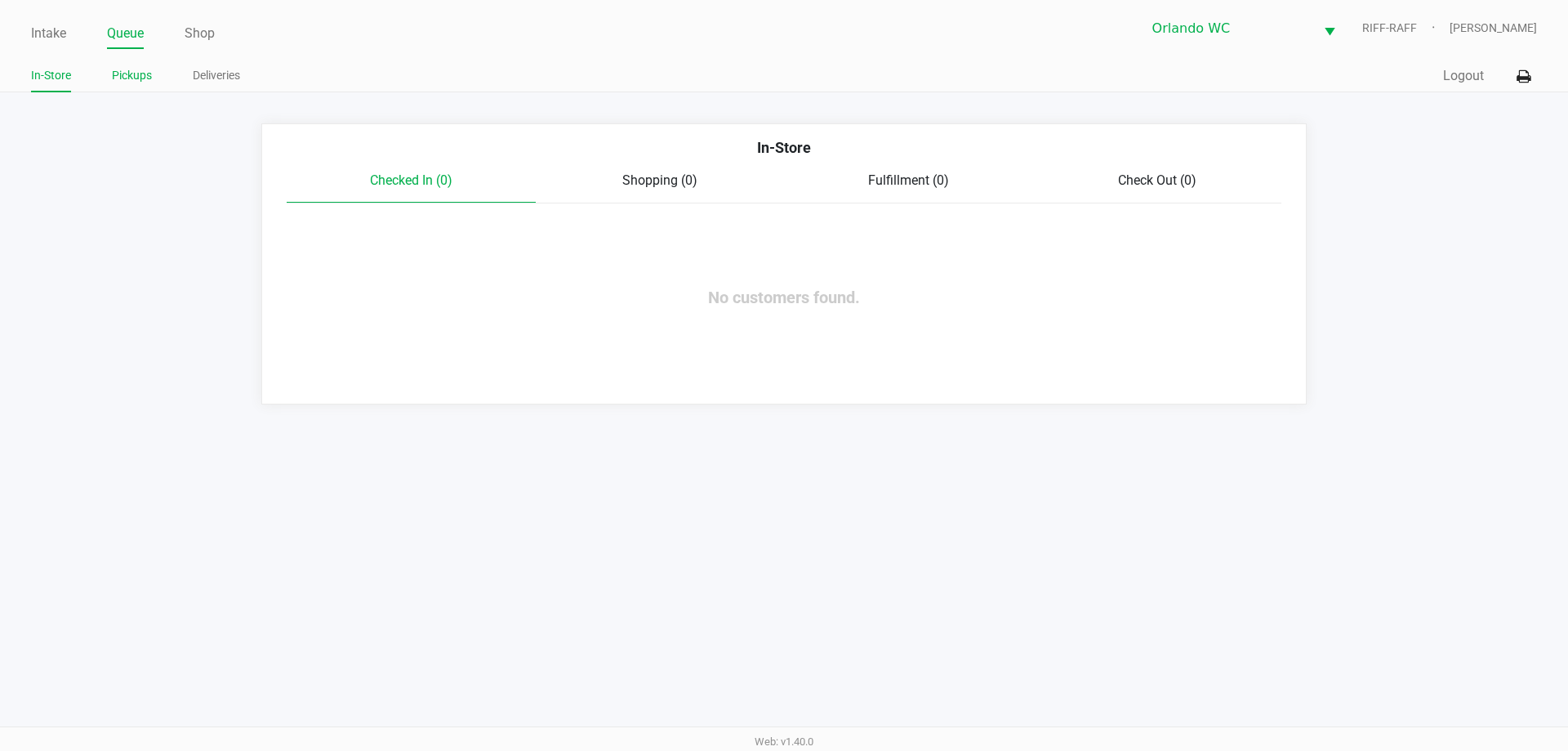
click at [135, 74] on link "Pickups" at bounding box center [132, 75] width 40 height 20
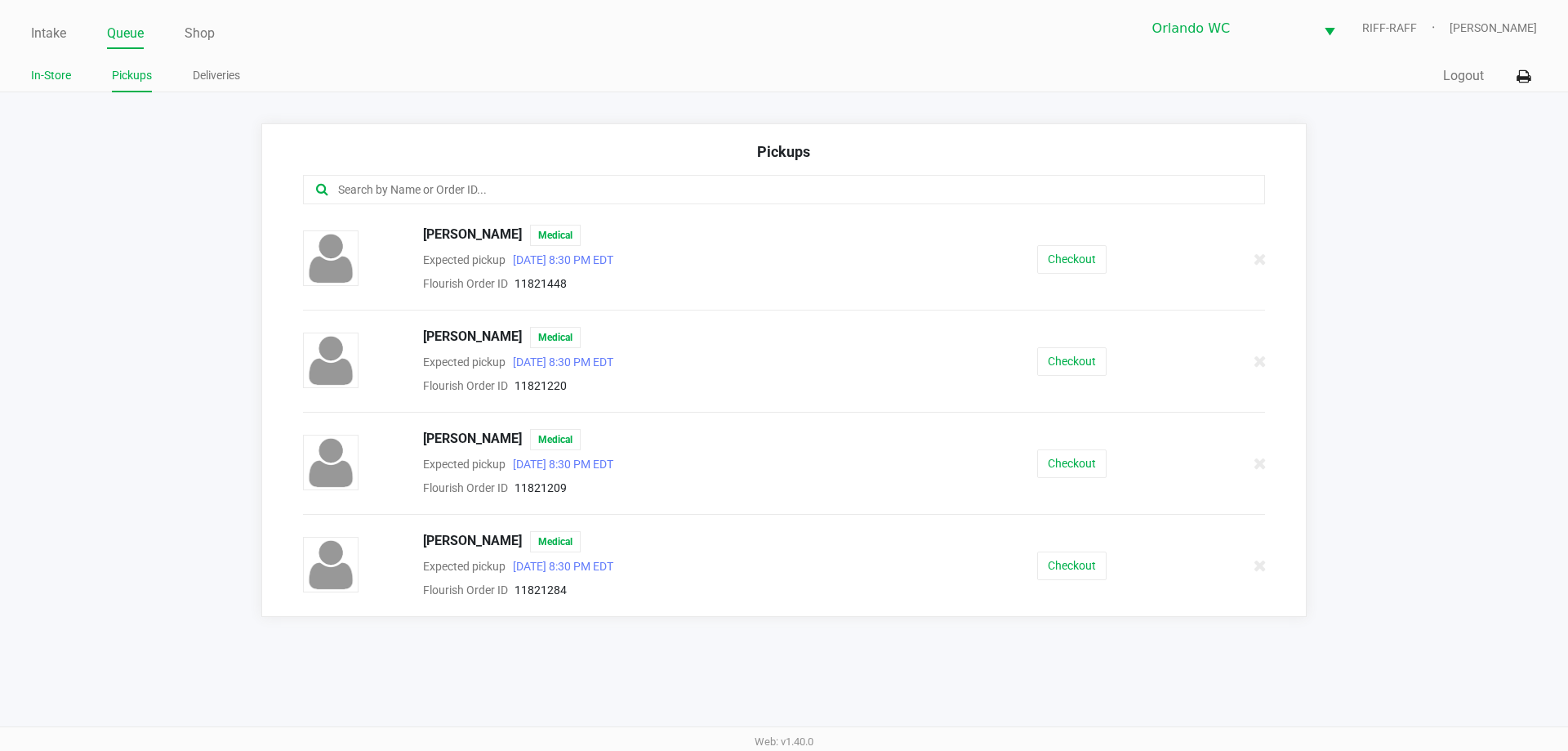
click at [53, 82] on link "In-Store" at bounding box center [51, 75] width 40 height 20
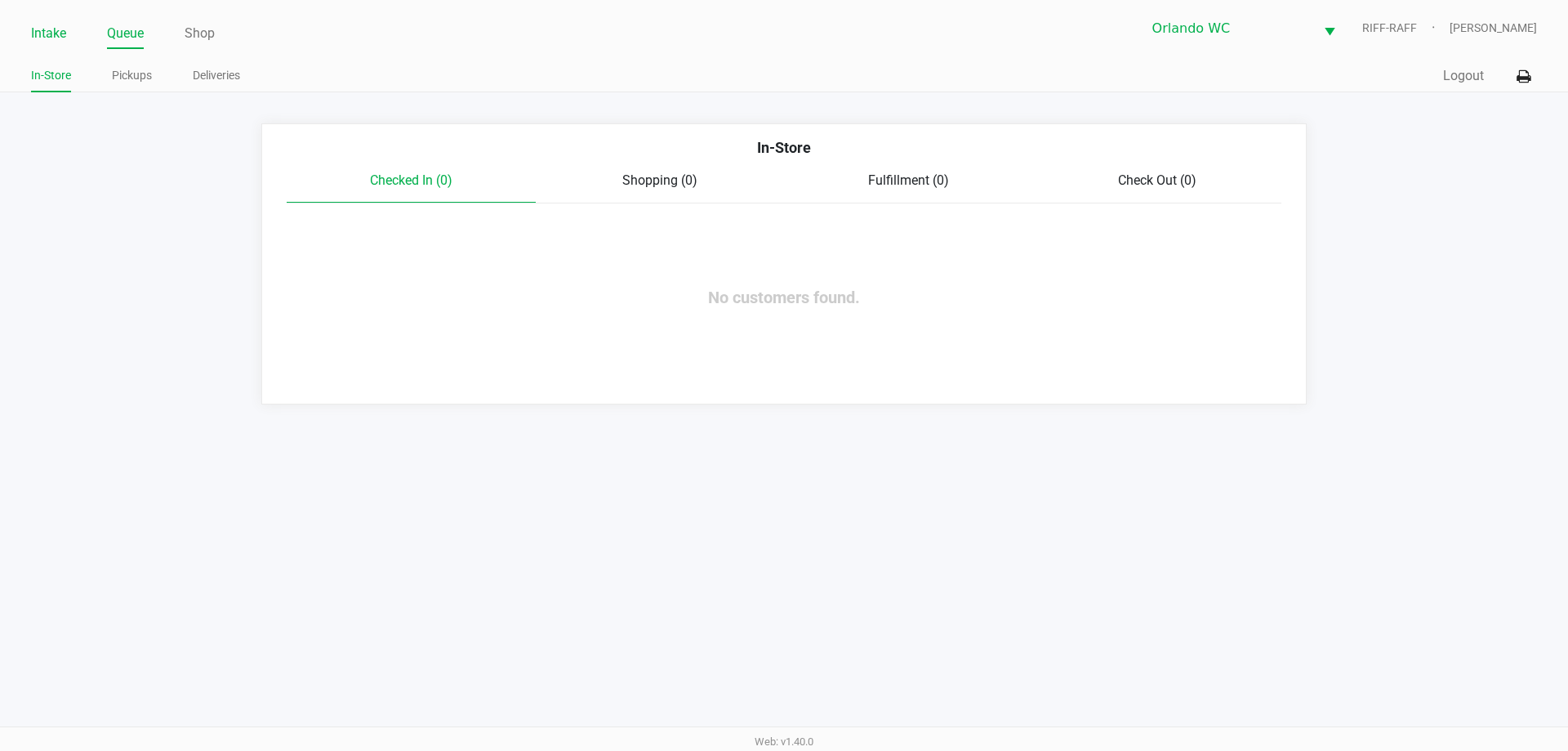
click at [53, 34] on link "Intake" at bounding box center [48, 33] width 35 height 23
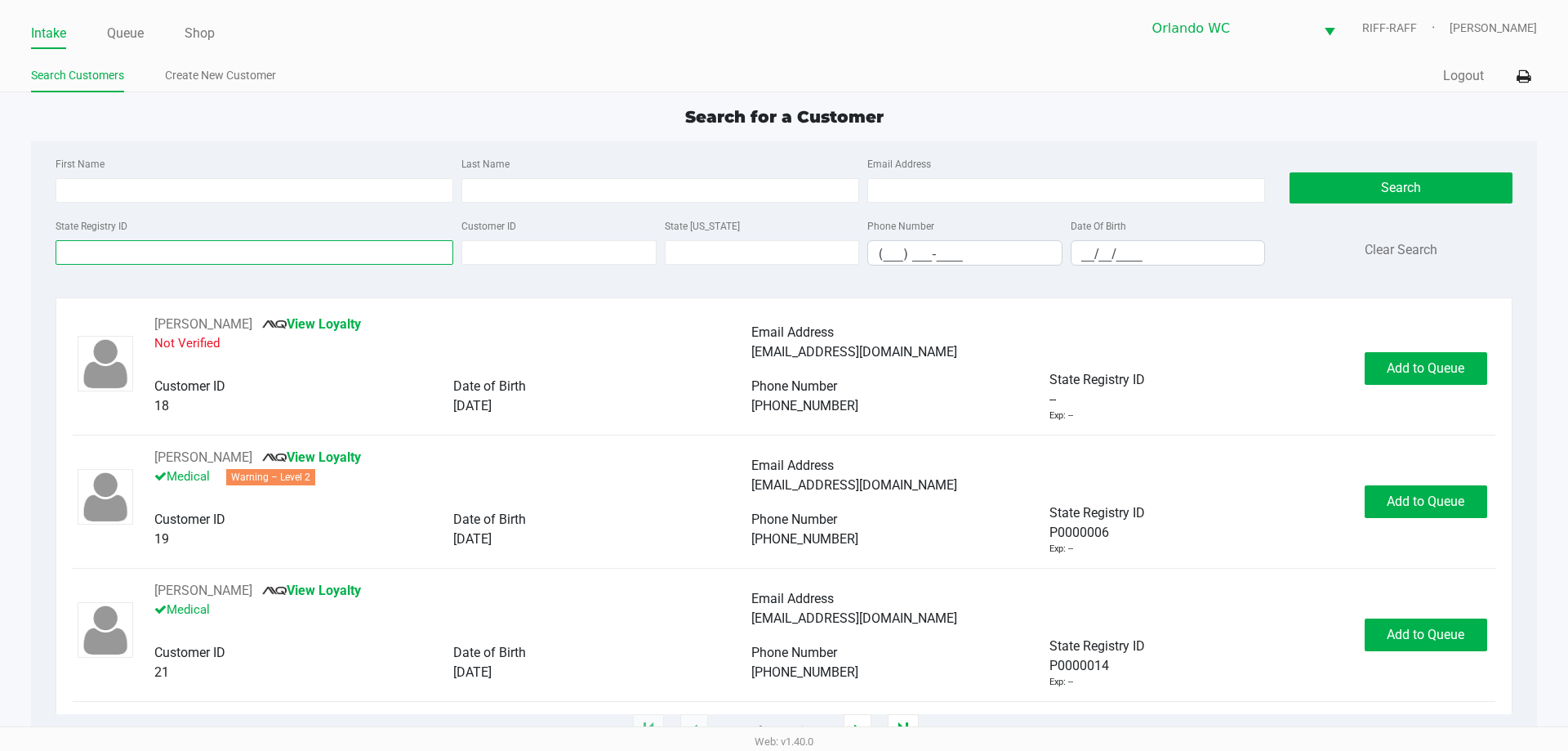
click at [262, 249] on input "State Registry ID" at bounding box center [254, 253] width 398 height 25
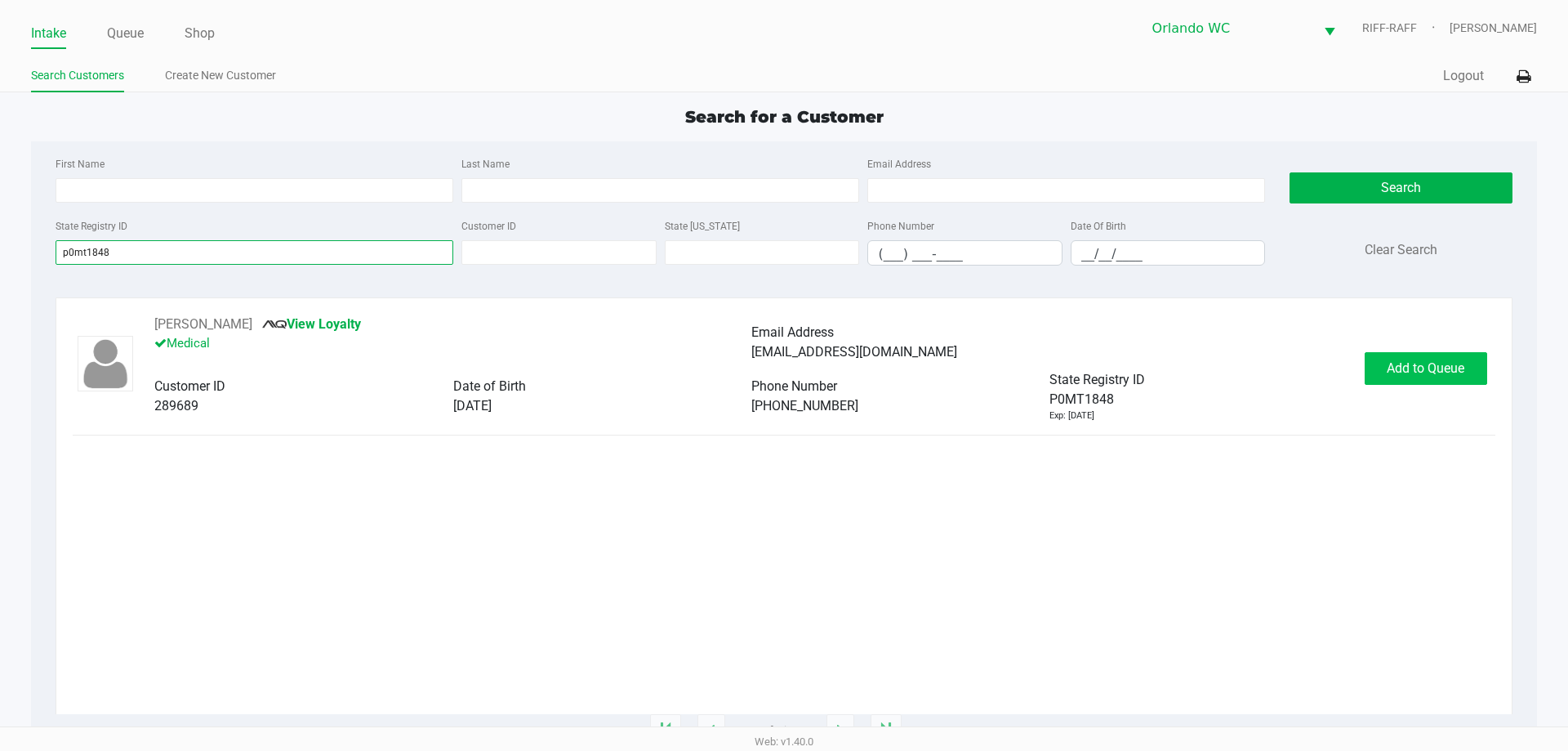
type input "p0mt1848"
click at [781, 367] on span "Add to Queue" at bounding box center [1426, 368] width 77 height 16
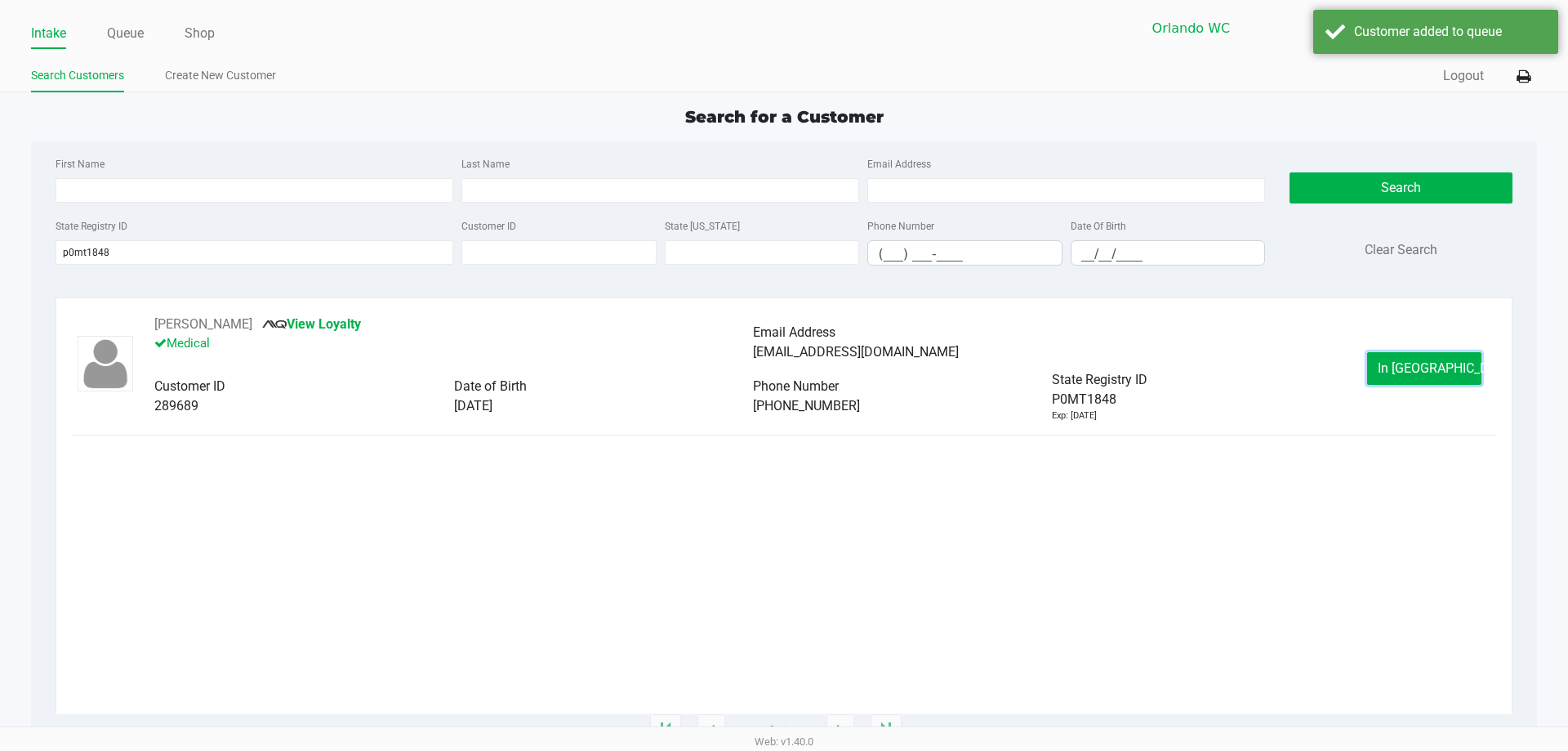
click at [781, 367] on span "In Queue" at bounding box center [1446, 368] width 137 height 16
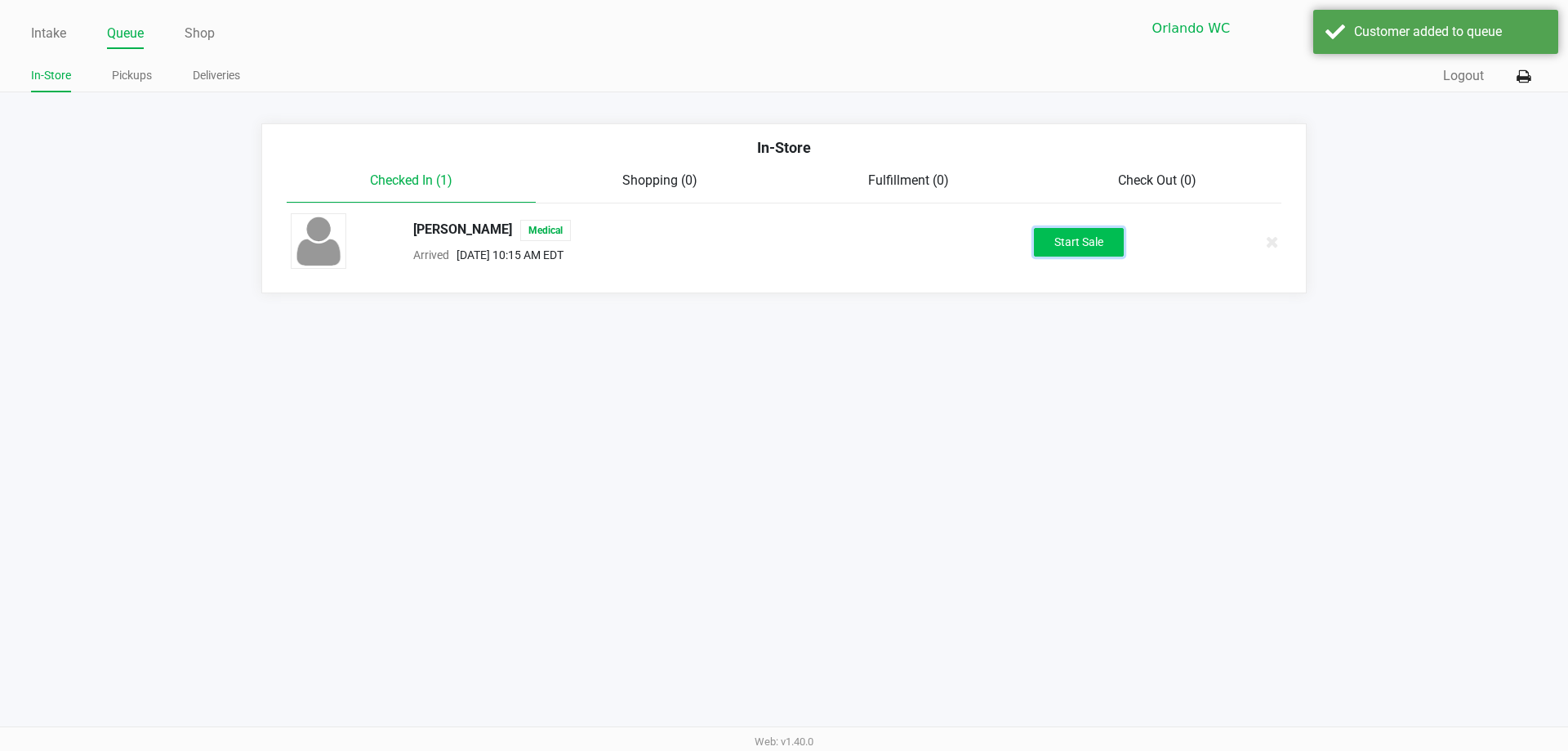
click at [781, 240] on button "Start Sale" at bounding box center [1079, 242] width 89 height 29
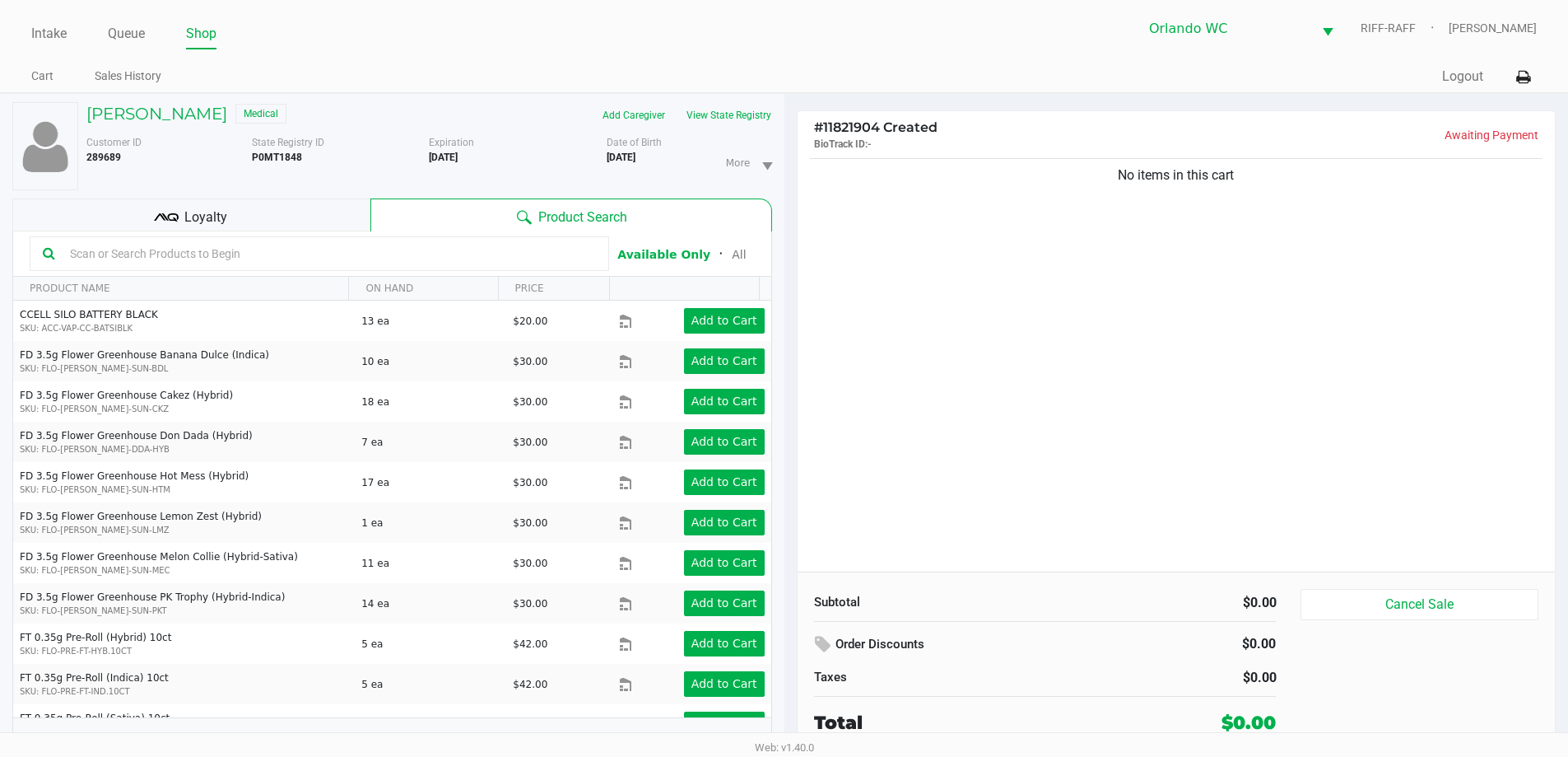
click at [331, 249] on input "text" at bounding box center [330, 254] width 533 height 25
type input "lemon"
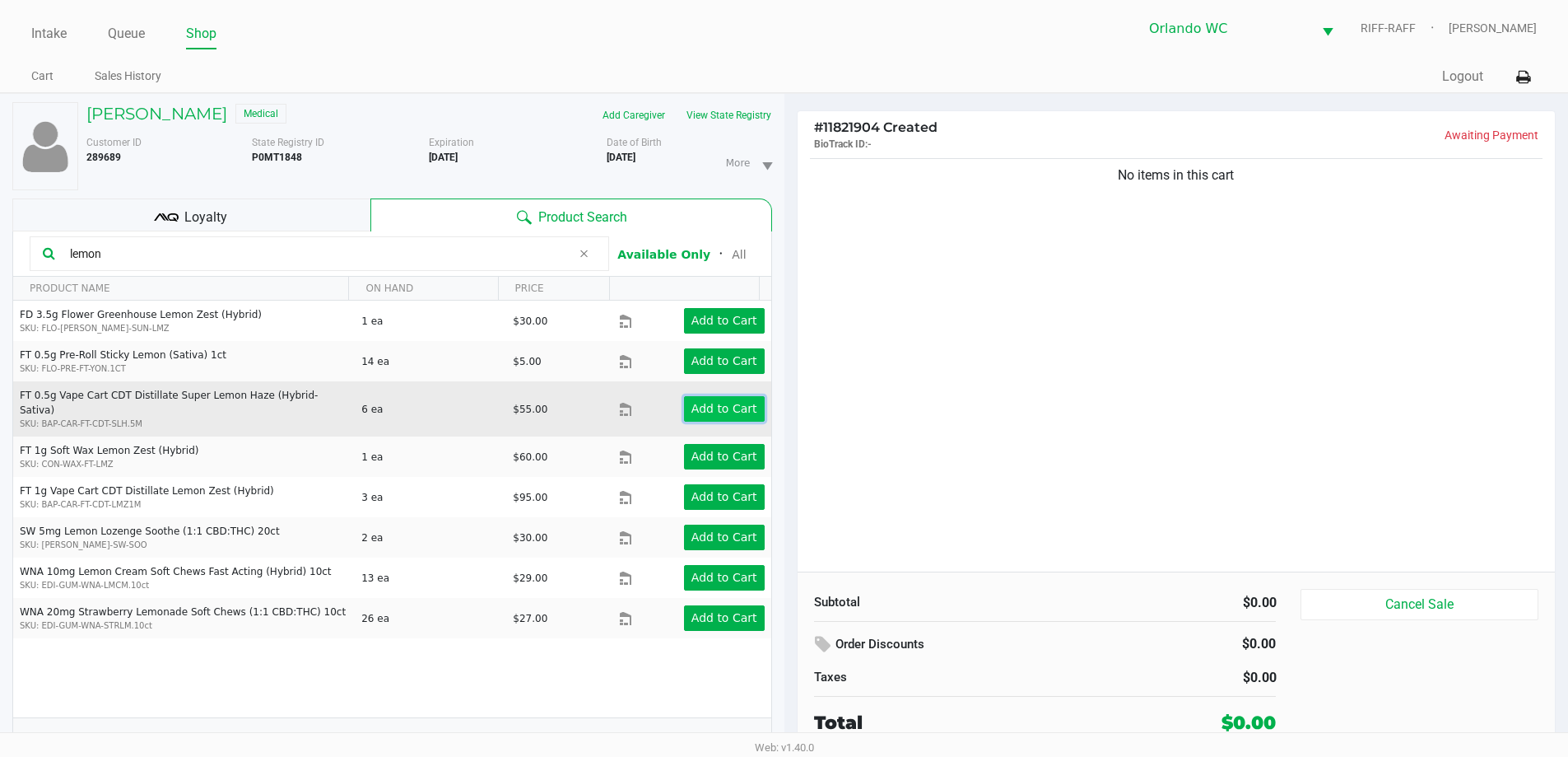
click at [712, 402] on app-button-loader "Add to Cart" at bounding box center [724, 409] width 66 height 13
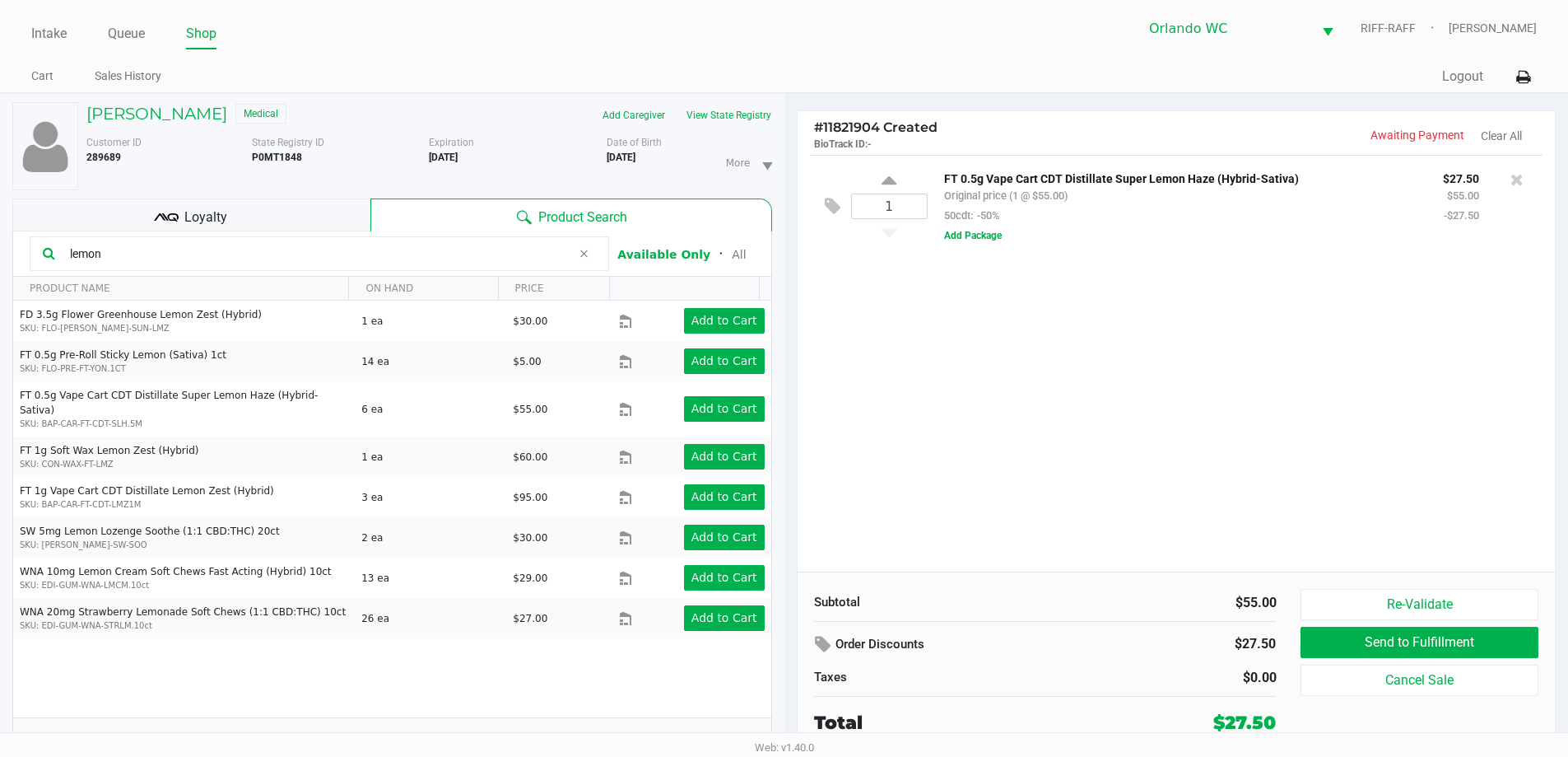
click at [788, 335] on div "1 FT 0.5g Vape Cart CDT Distillate Super Lemon Haze (Hybrid-Sativa) Original pr…" at bounding box center [1177, 363] width 758 height 417
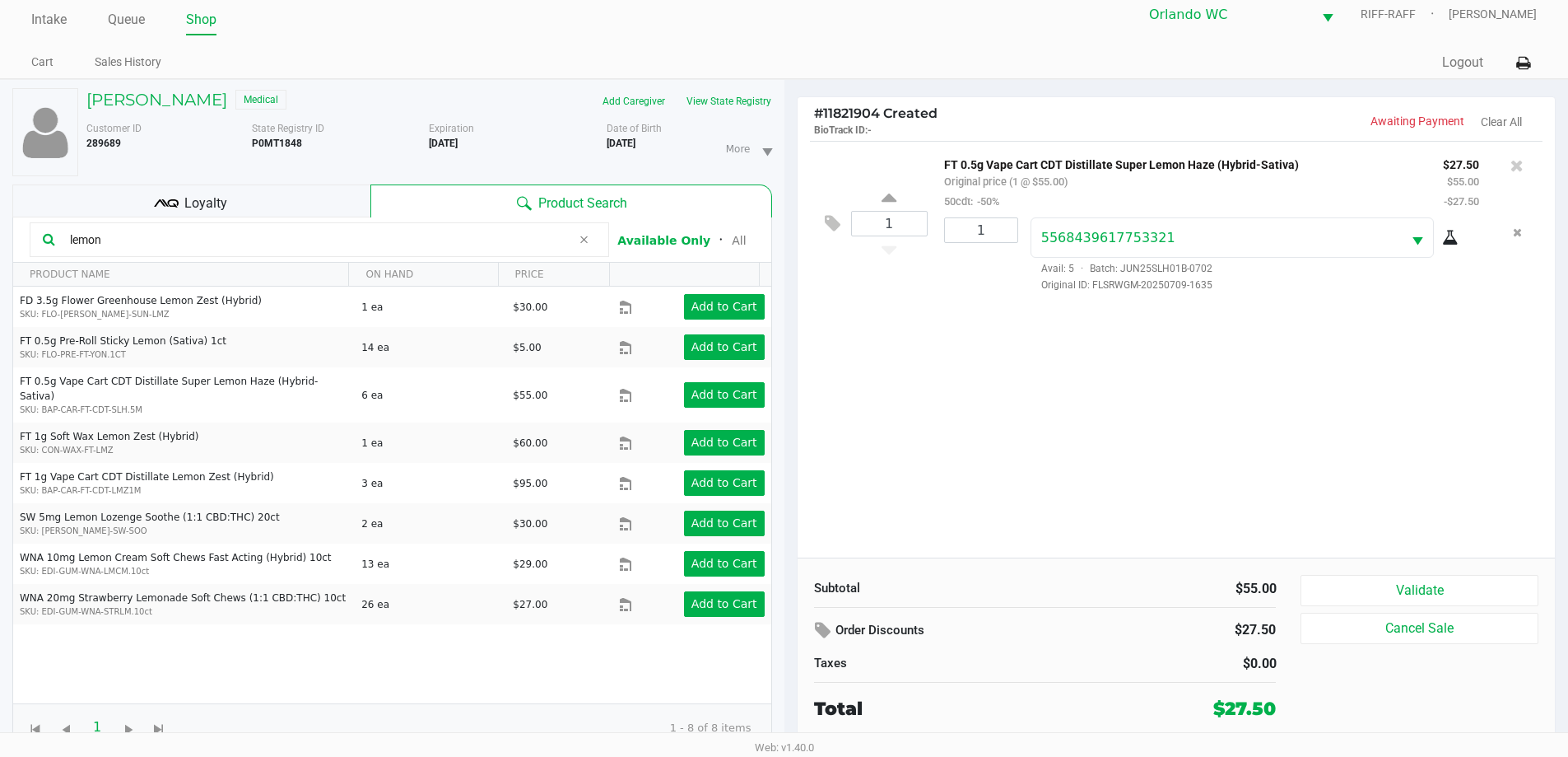
scroll to position [18, 0]
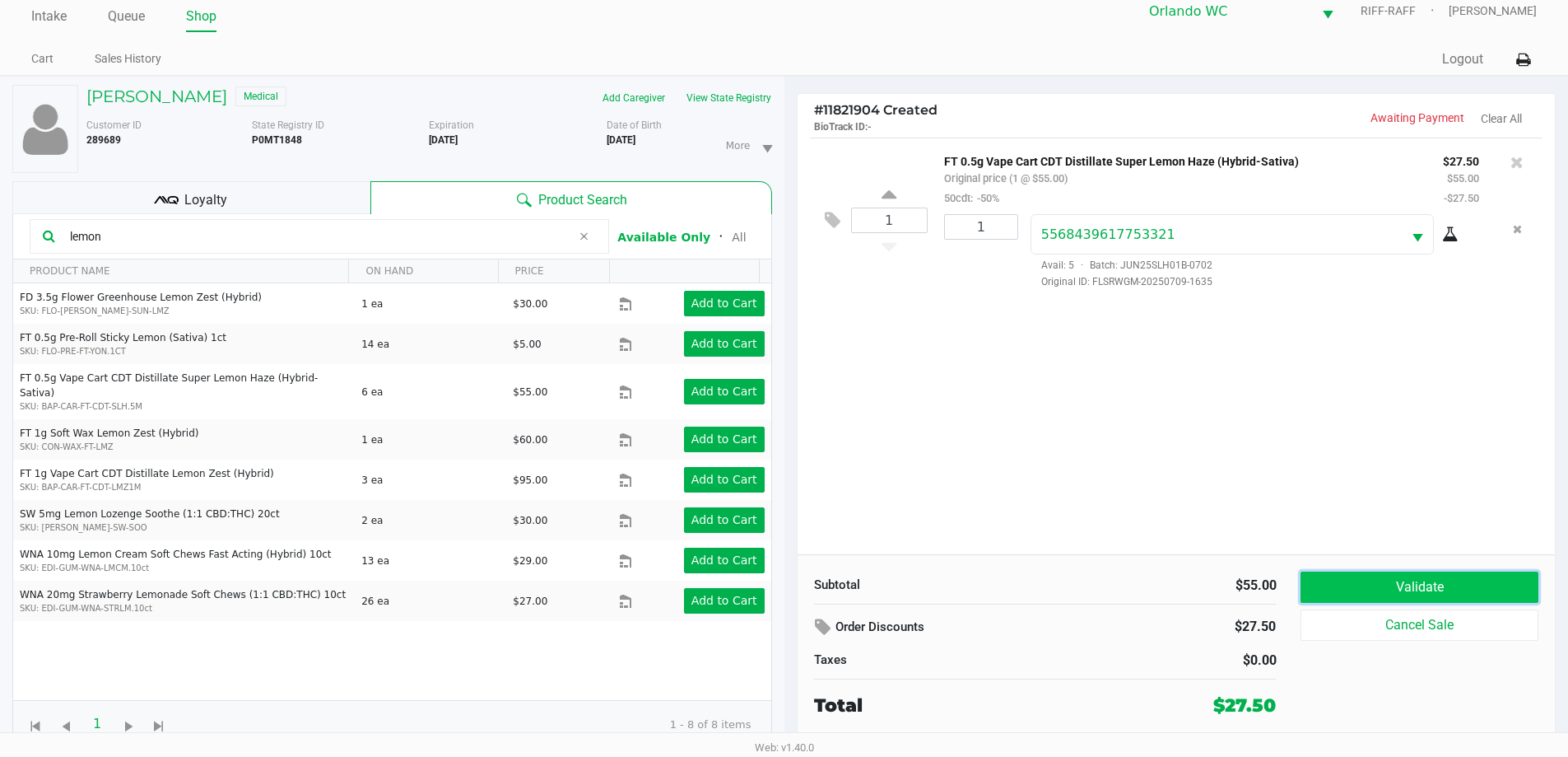
click at [788, 586] on button "Validate" at bounding box center [1420, 586] width 237 height 31
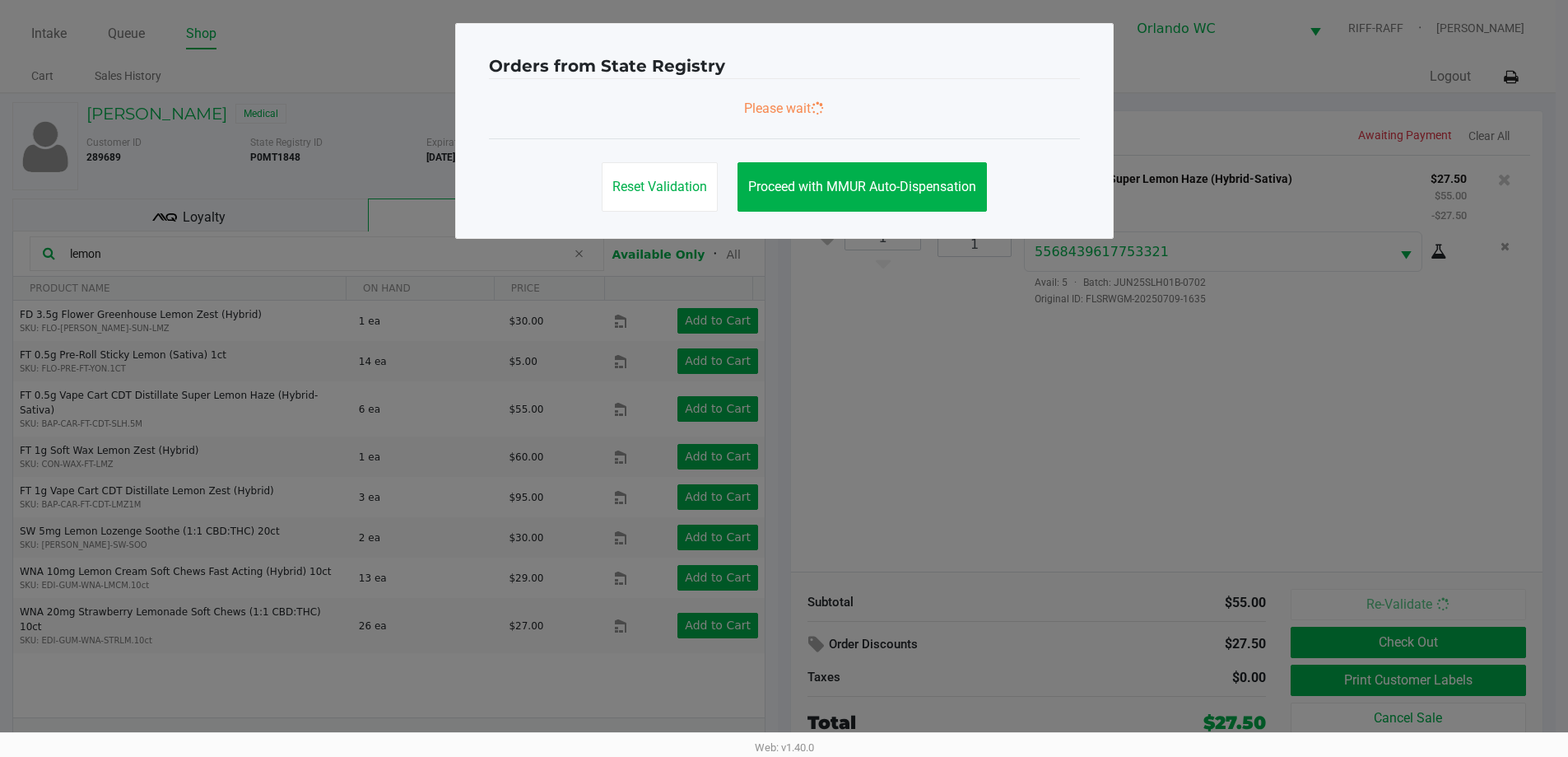
scroll to position [0, 0]
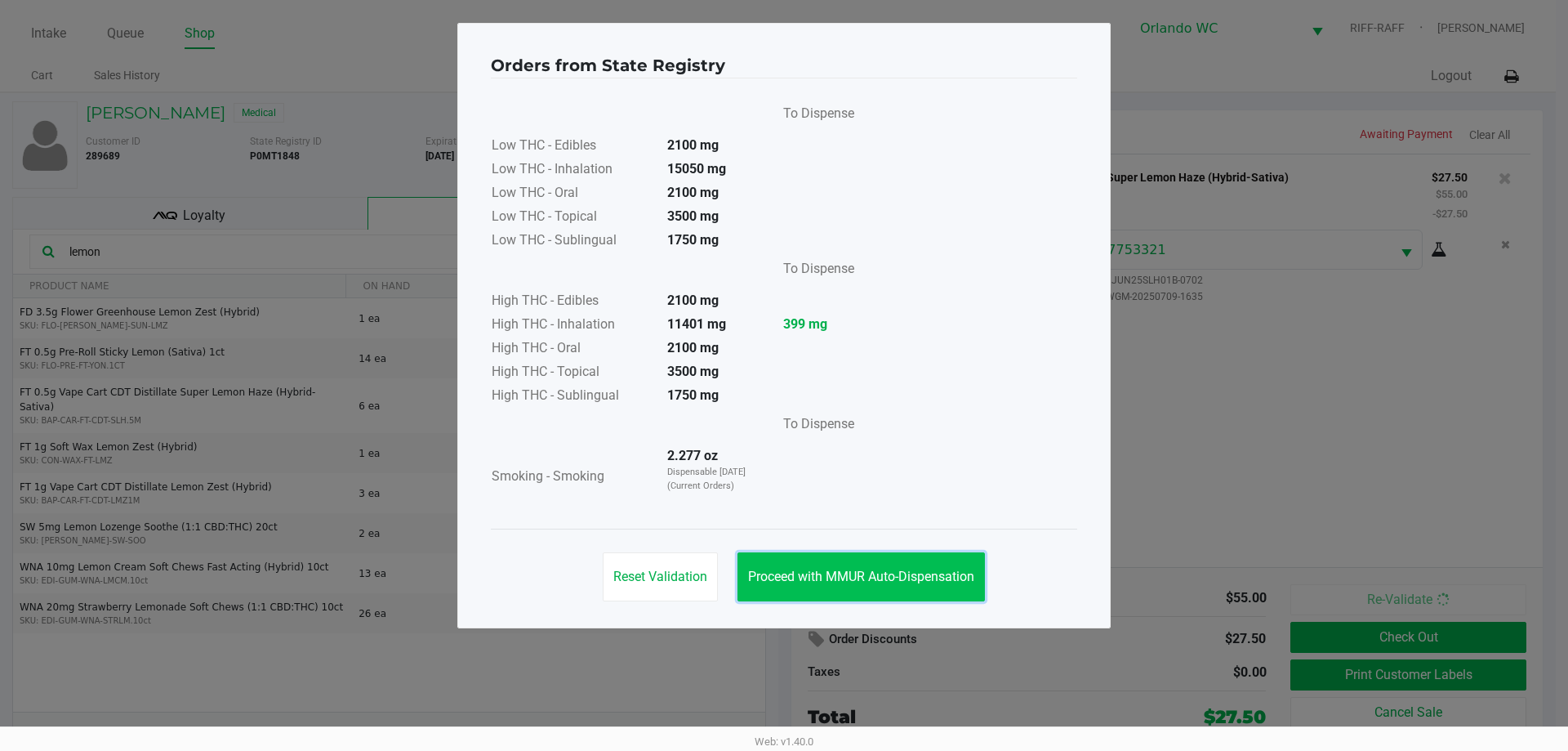
click at [781, 573] on span "Proceed with MMUR Auto-Dispensation" at bounding box center [861, 576] width 226 height 16
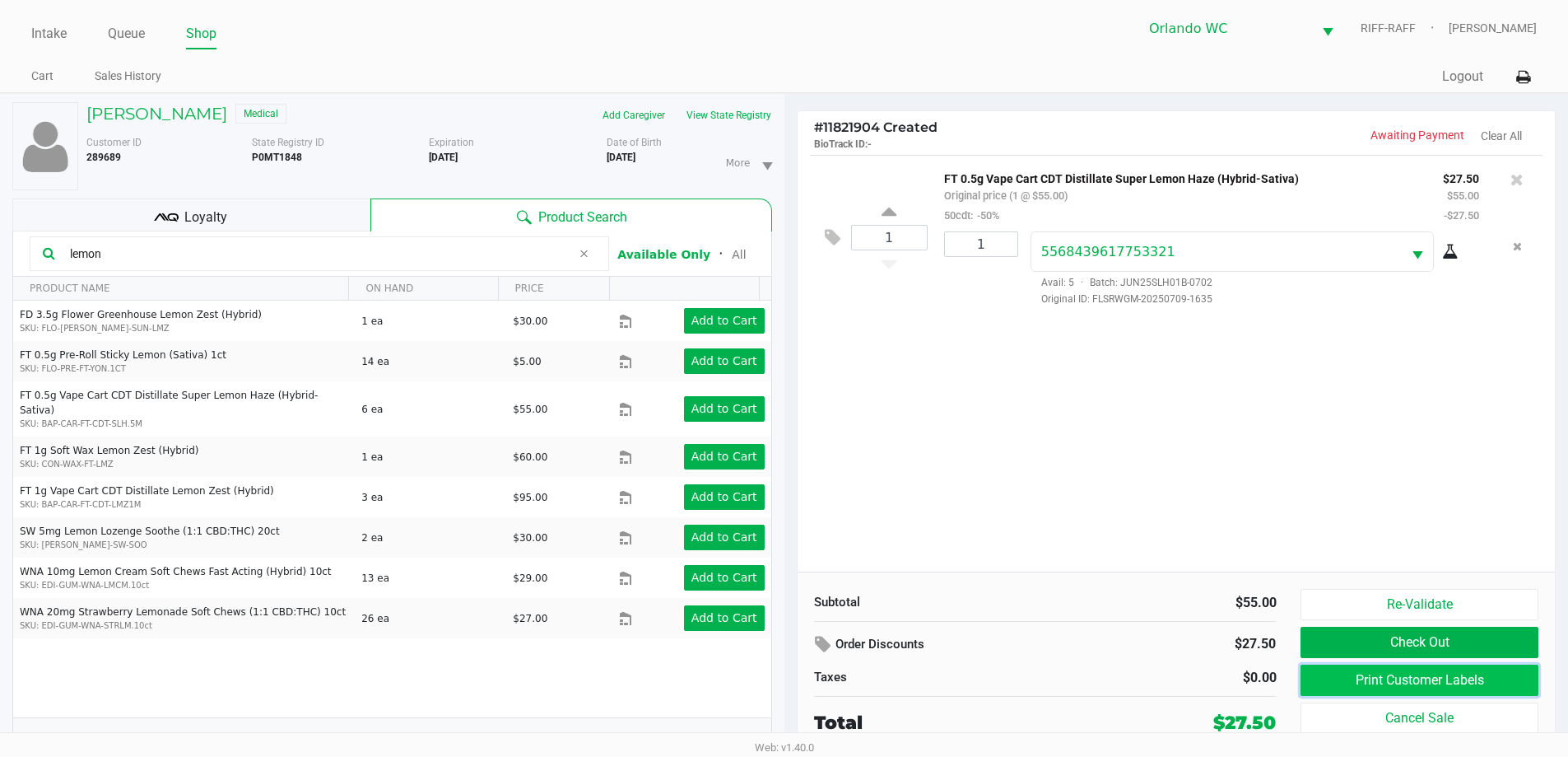
click at [788, 678] on button "Print Customer Labels" at bounding box center [1420, 680] width 237 height 31
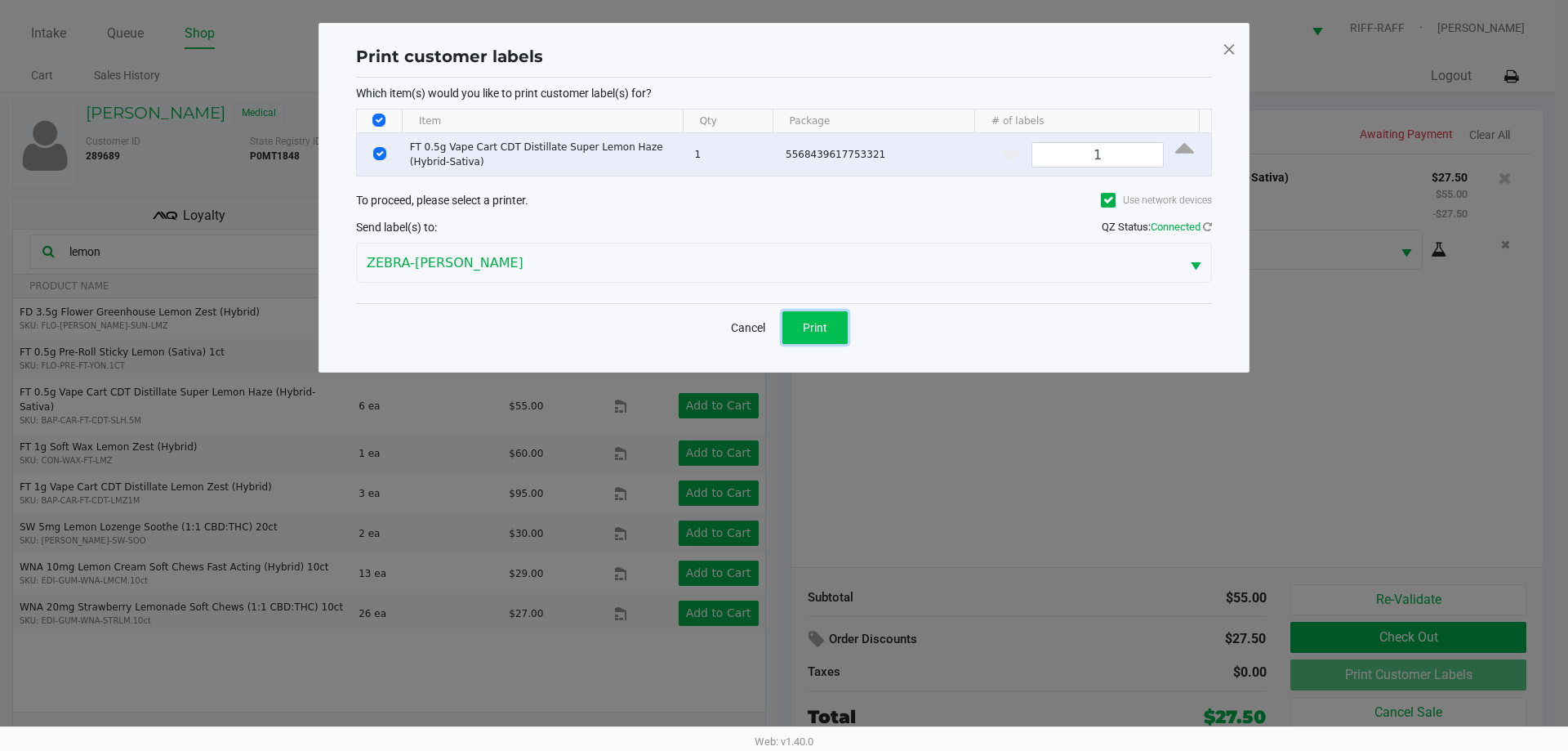
click at [781, 320] on button "Print" at bounding box center [815, 327] width 66 height 32
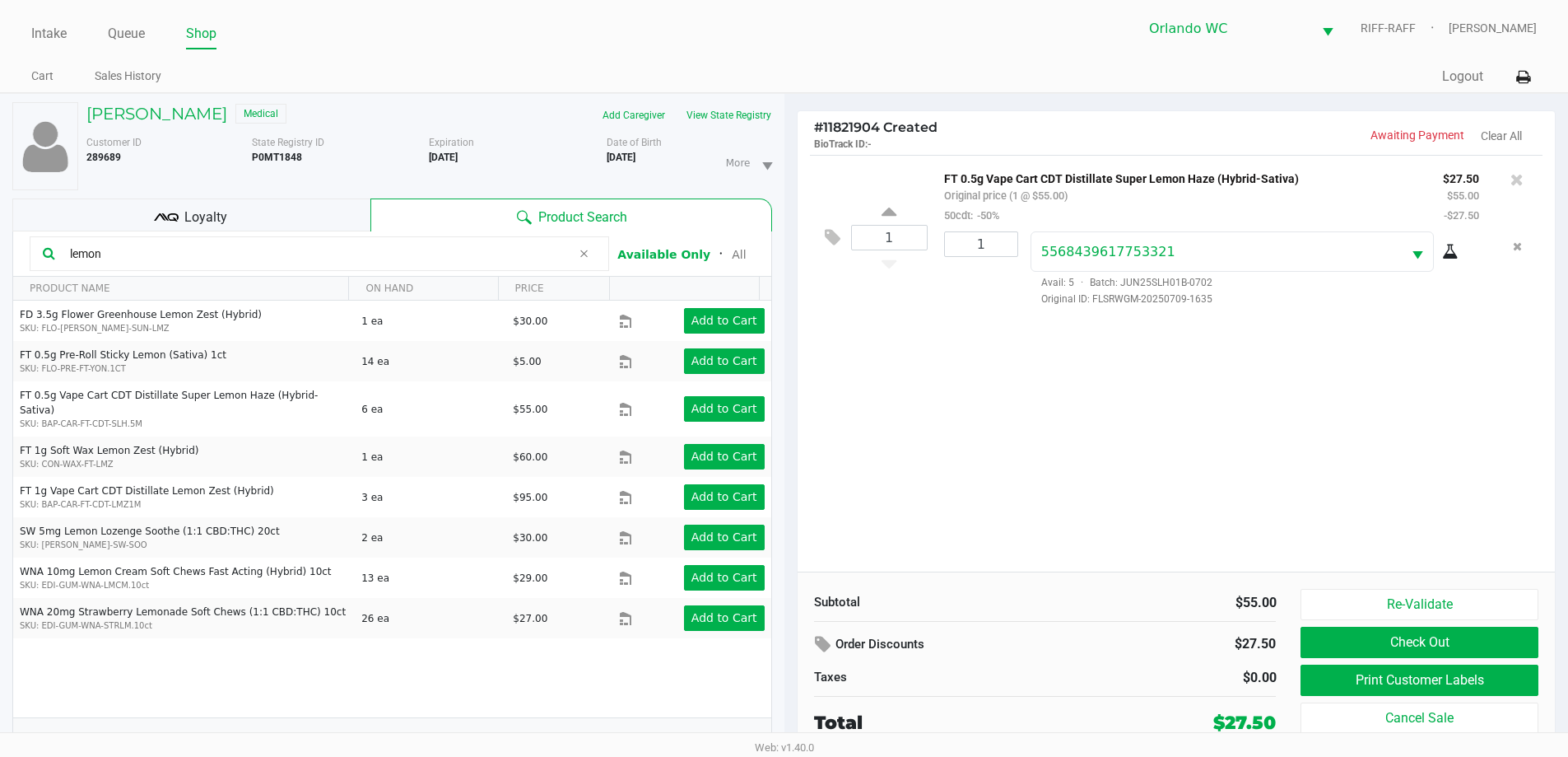
click at [788, 424] on div "1 FT 0.5g Vape Cart CDT Distillate Super Lemon Haze (Hybrid-Sativa) Original pr…" at bounding box center [1177, 363] width 758 height 417
click at [788, 460] on div "1 FT 0.5g Vape Cart CDT Distillate Super Lemon Haze (Hybrid-Sativa) Original pr…" at bounding box center [1177, 363] width 758 height 417
click at [788, 446] on div "1 FT 0.5g Vape Cart CDT Distillate Super Lemon Haze (Hybrid-Sativa) Original pr…" at bounding box center [1177, 363] width 758 height 417
click at [788, 239] on button "Remove the package from the orderLine" at bounding box center [1518, 247] width 22 height 30
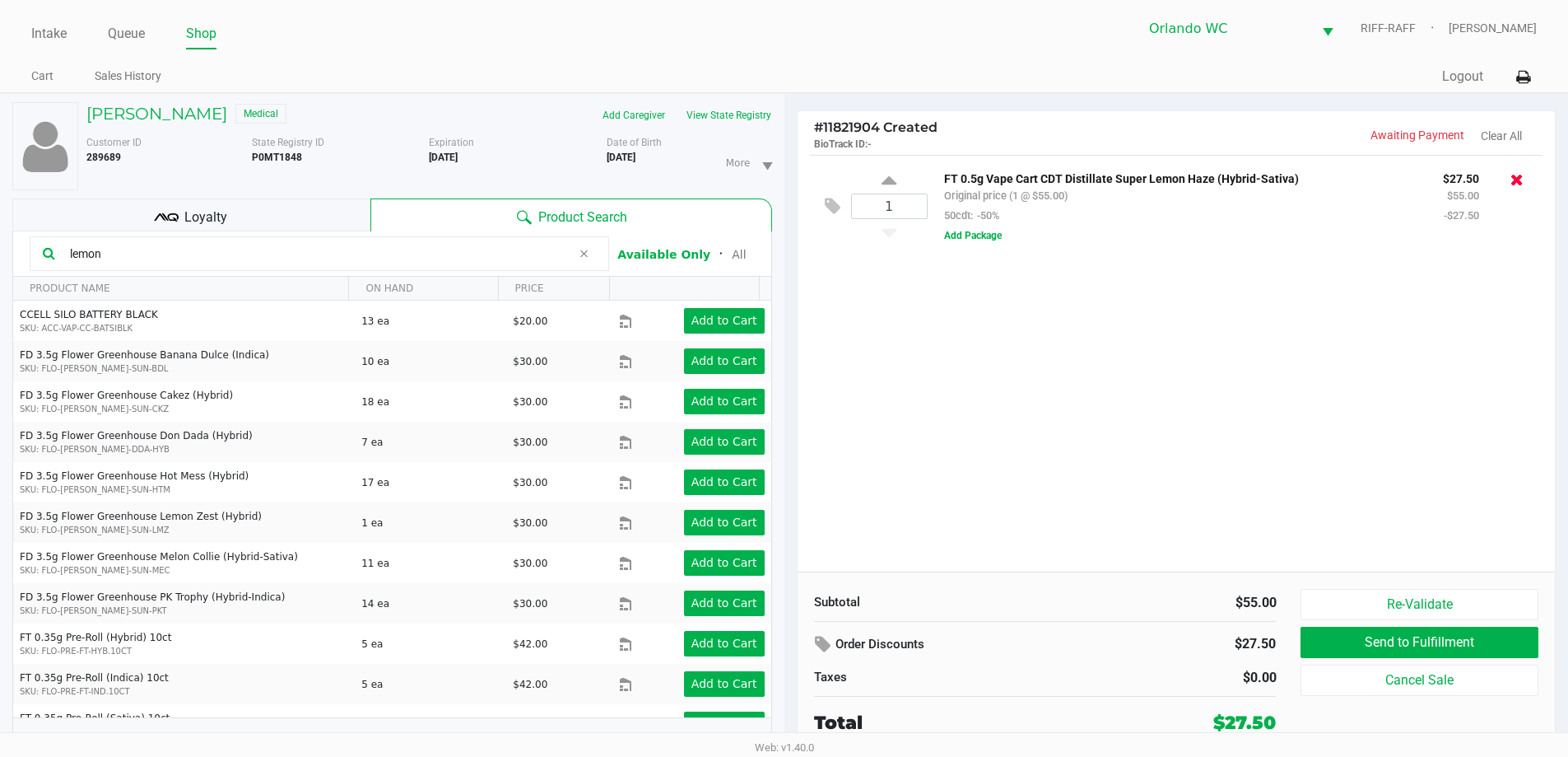
click at [788, 183] on icon at bounding box center [1517, 180] width 13 height 17
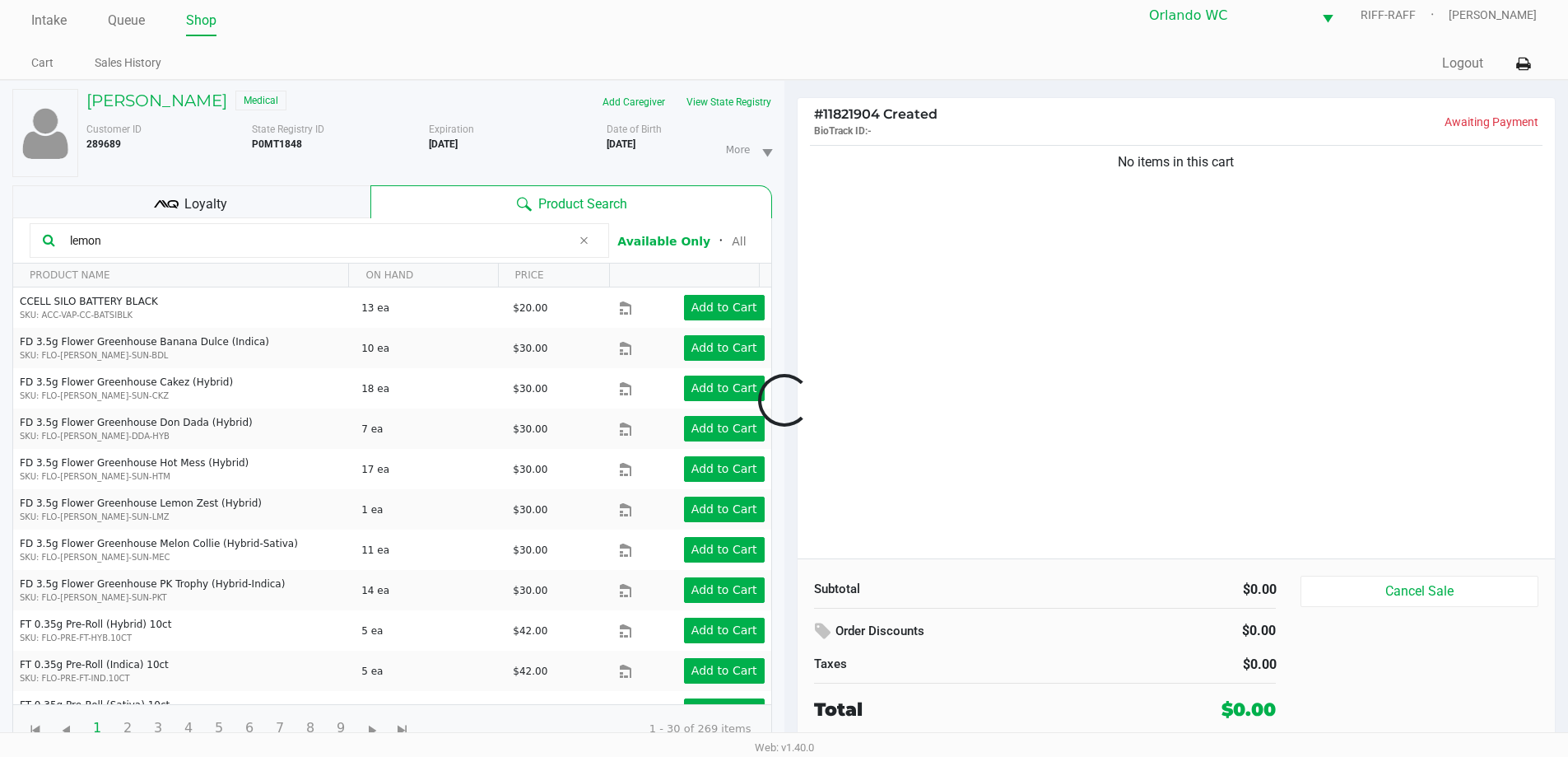
scroll to position [18, 0]
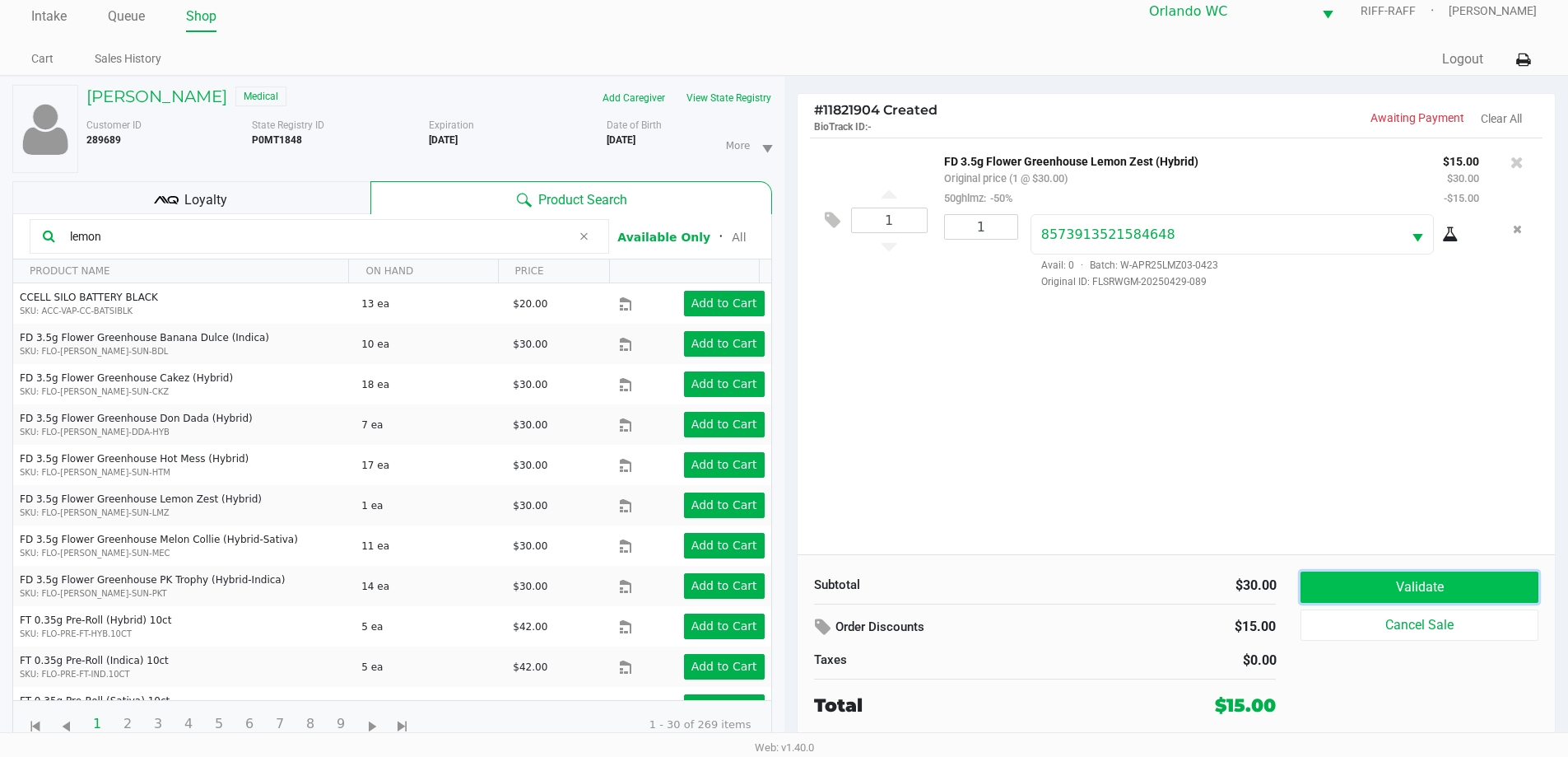
click at [788, 595] on button "Validate" at bounding box center [1420, 586] width 237 height 31
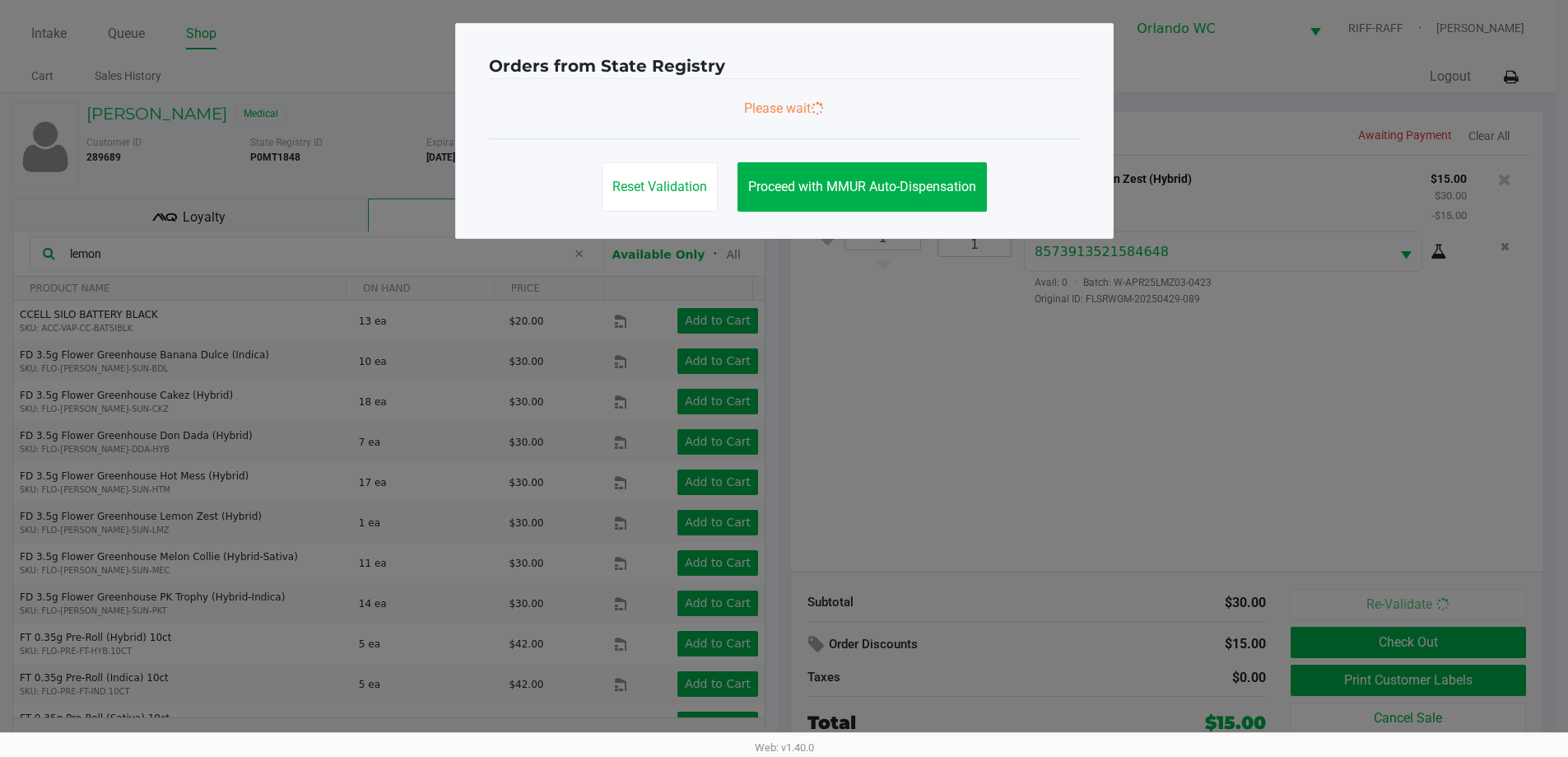
scroll to position [0, 0]
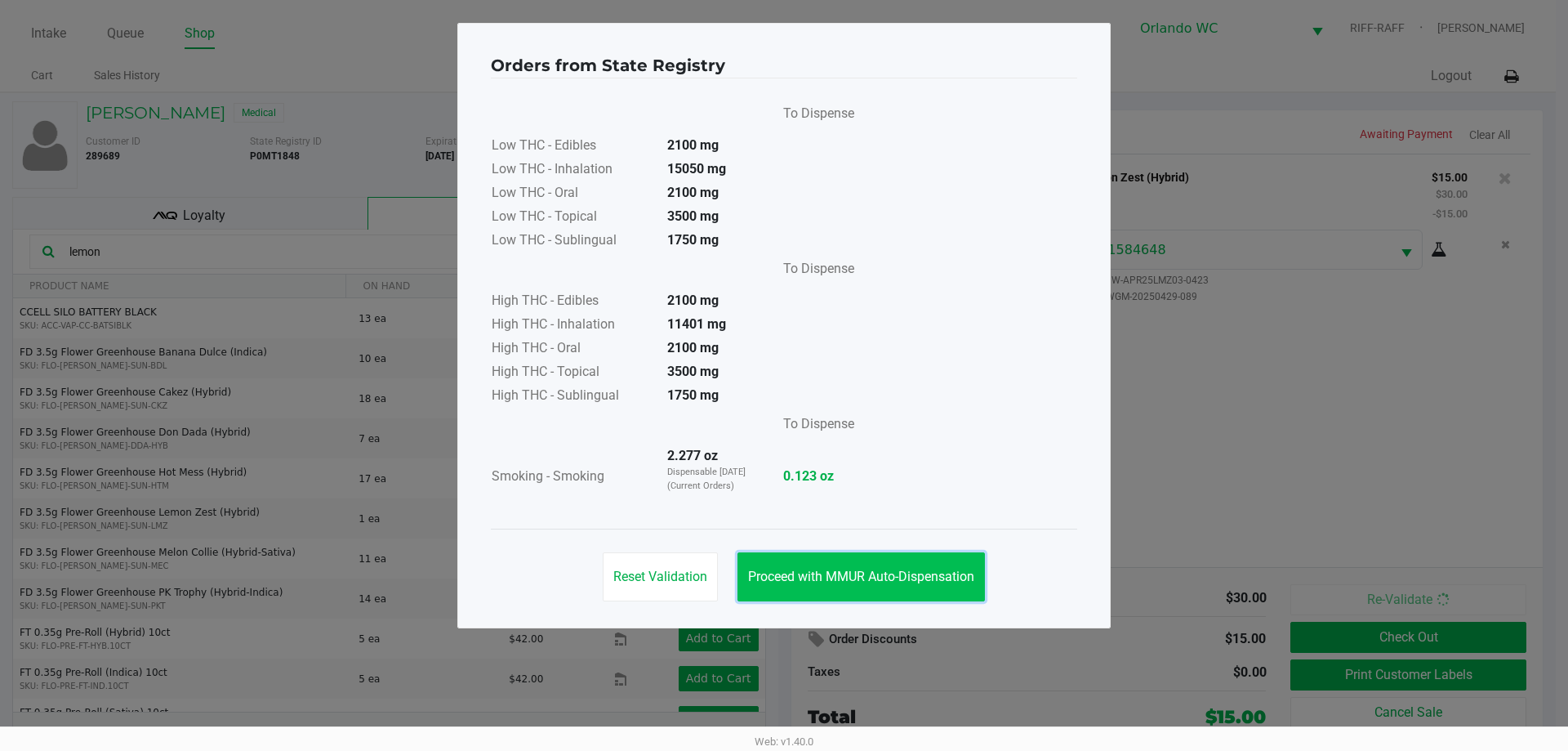
click at [781, 570] on span "Proceed with MMUR Auto-Dispensation" at bounding box center [861, 576] width 226 height 16
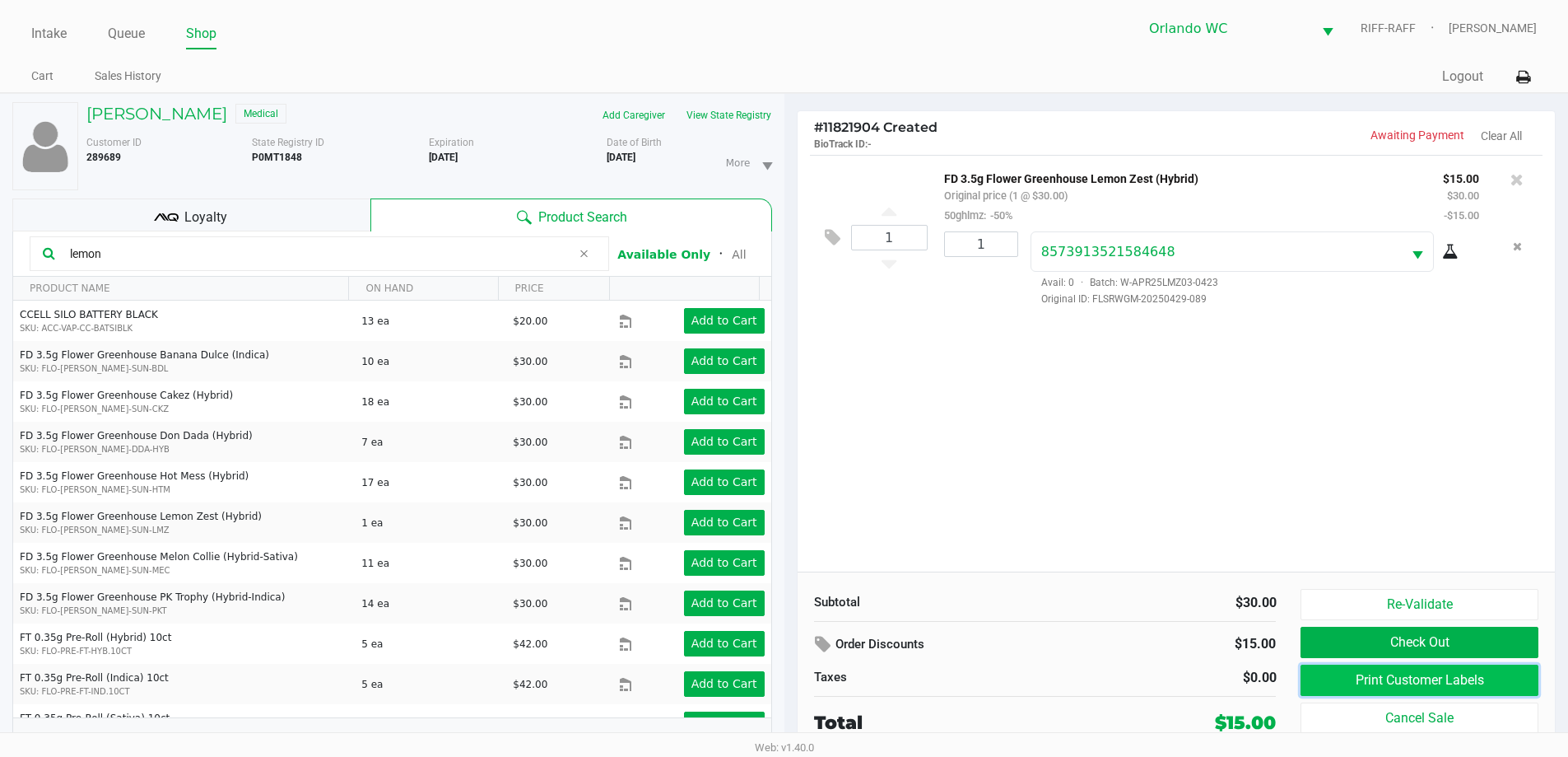
click at [788, 682] on button "Print Customer Labels" at bounding box center [1420, 680] width 237 height 31
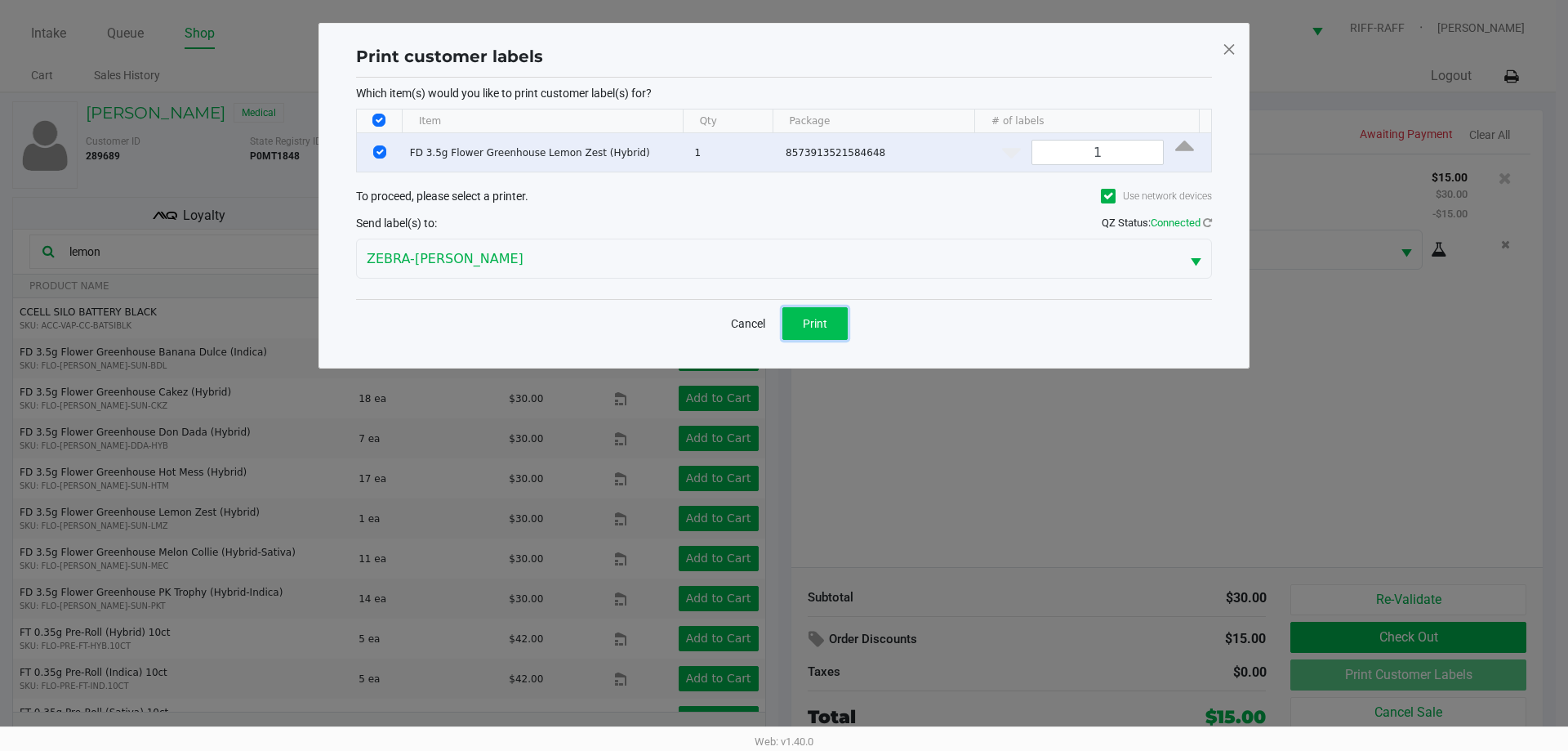
click at [781, 320] on span "Print" at bounding box center [816, 323] width 25 height 13
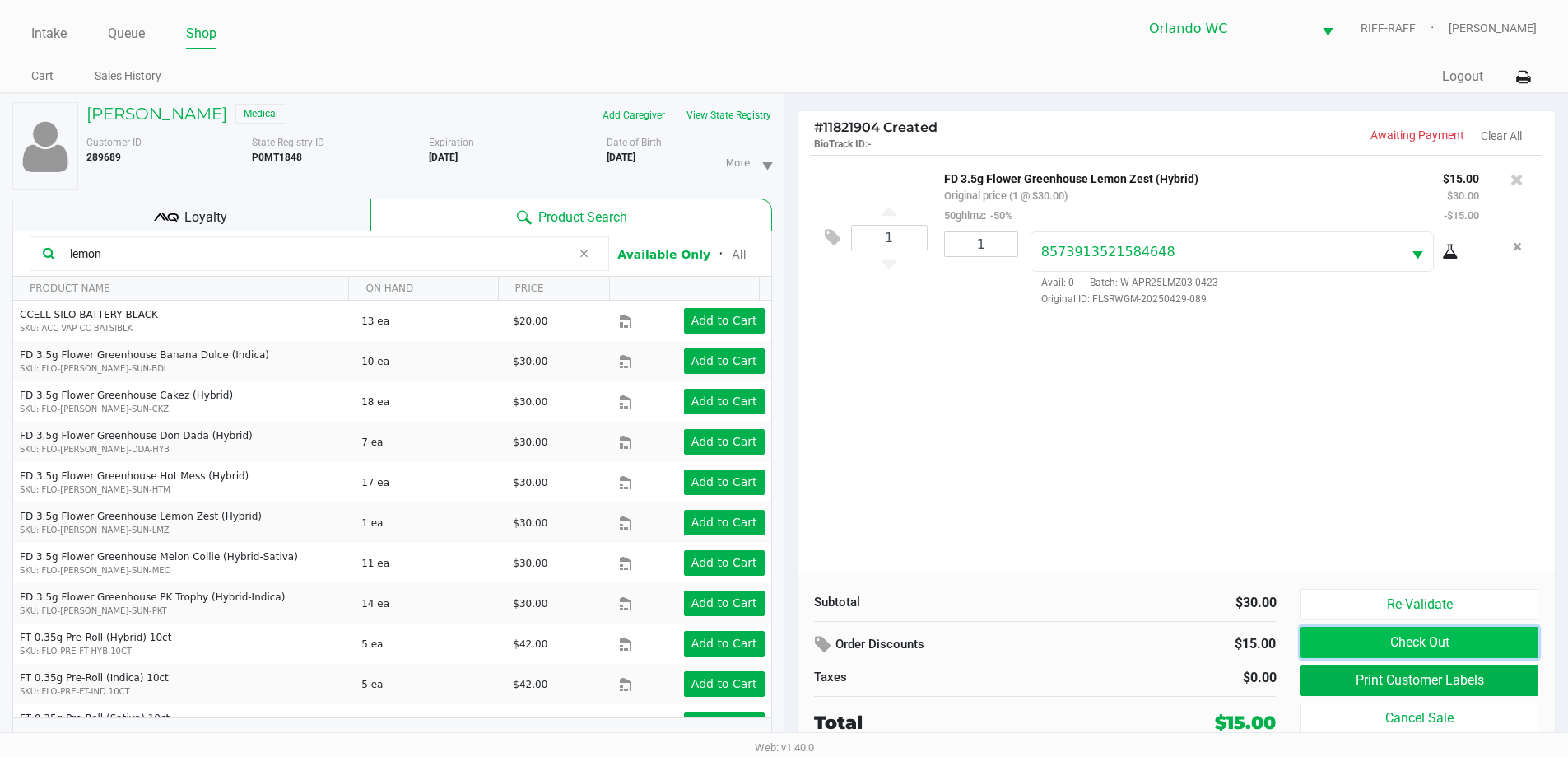
click at [788, 636] on button "Check Out" at bounding box center [1420, 642] width 237 height 31
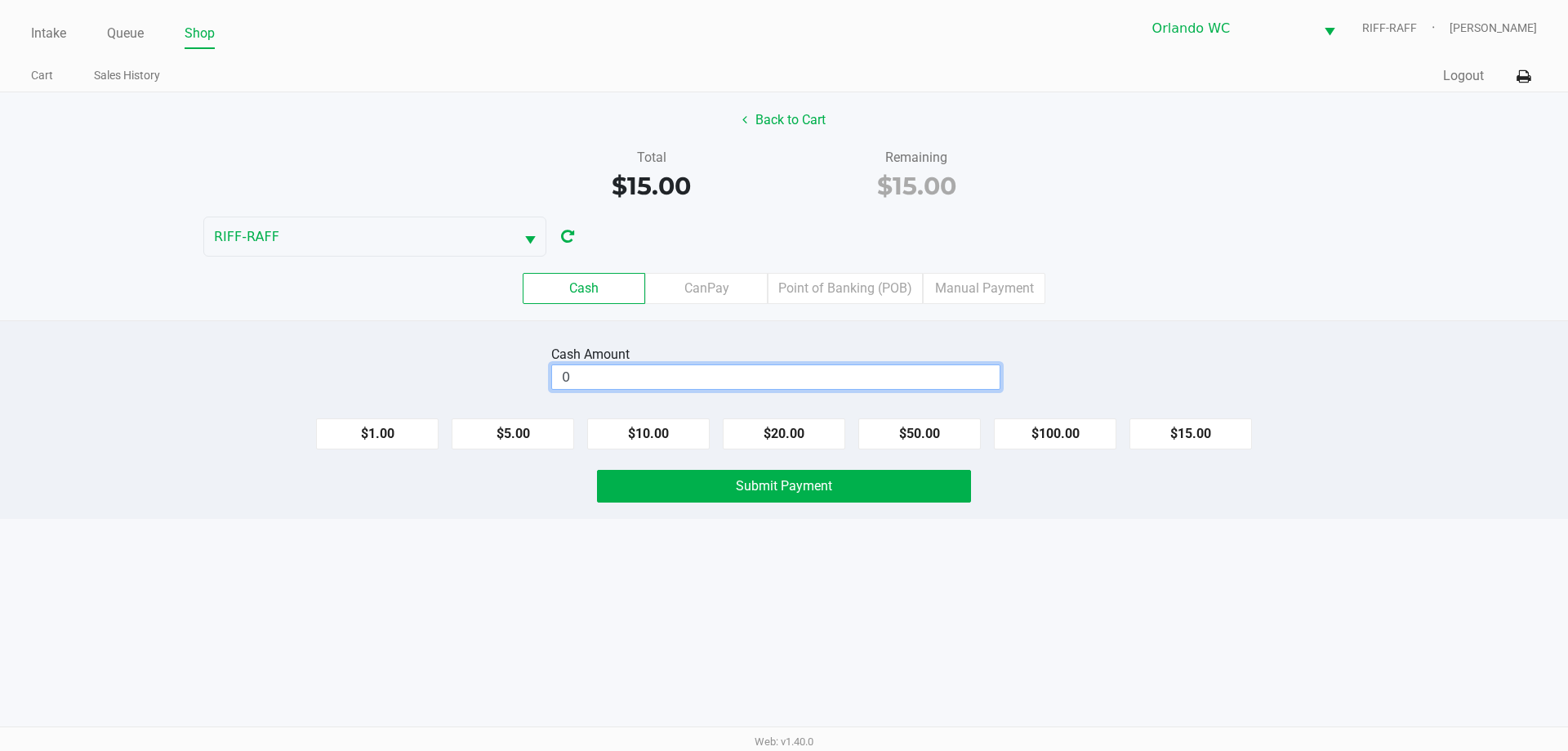
click at [706, 382] on input "0" at bounding box center [776, 376] width 447 height 24
type input "$20.00"
click at [665, 480] on button "Submit Payment" at bounding box center [784, 486] width 374 height 32
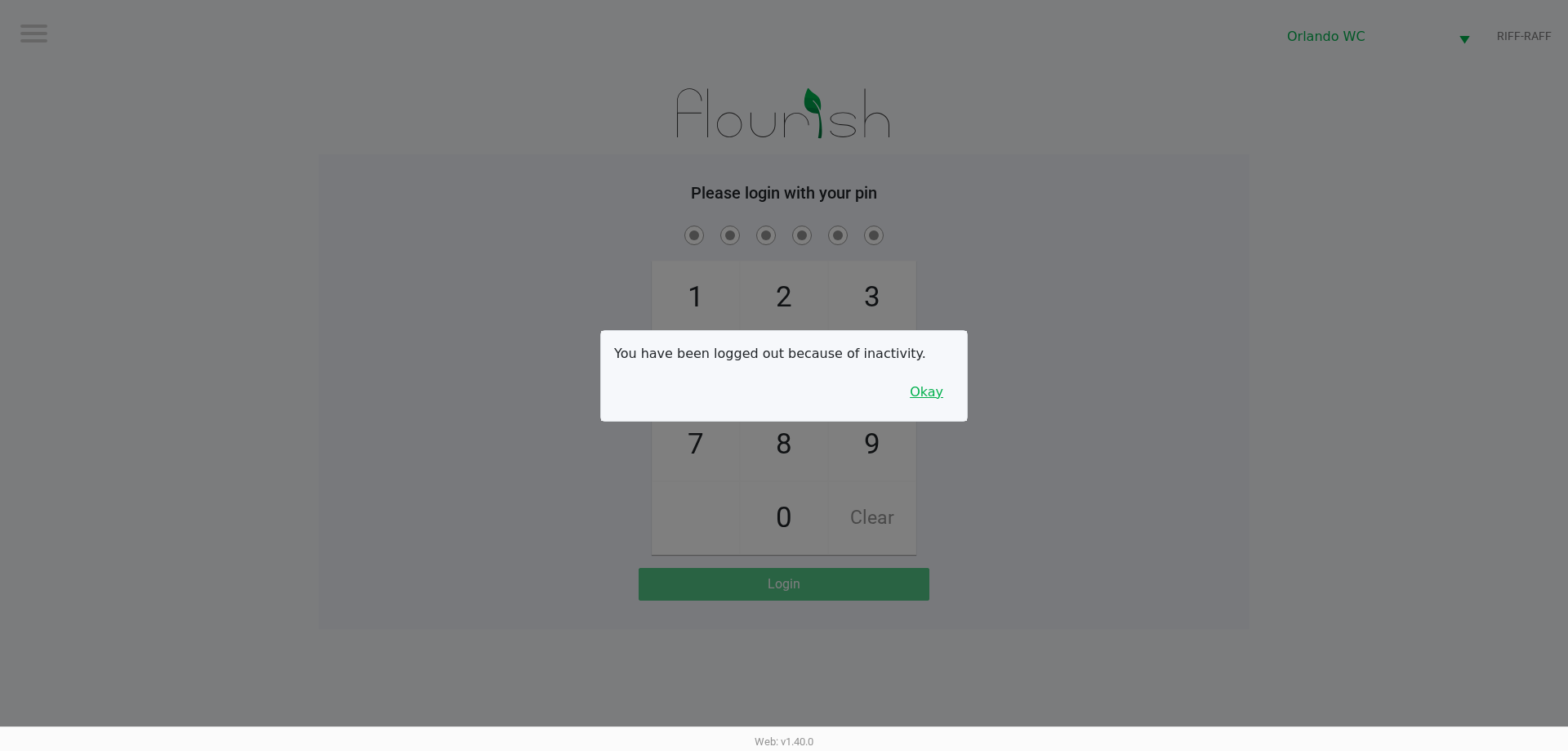
click at [781, 388] on button "Okay" at bounding box center [927, 391] width 54 height 31
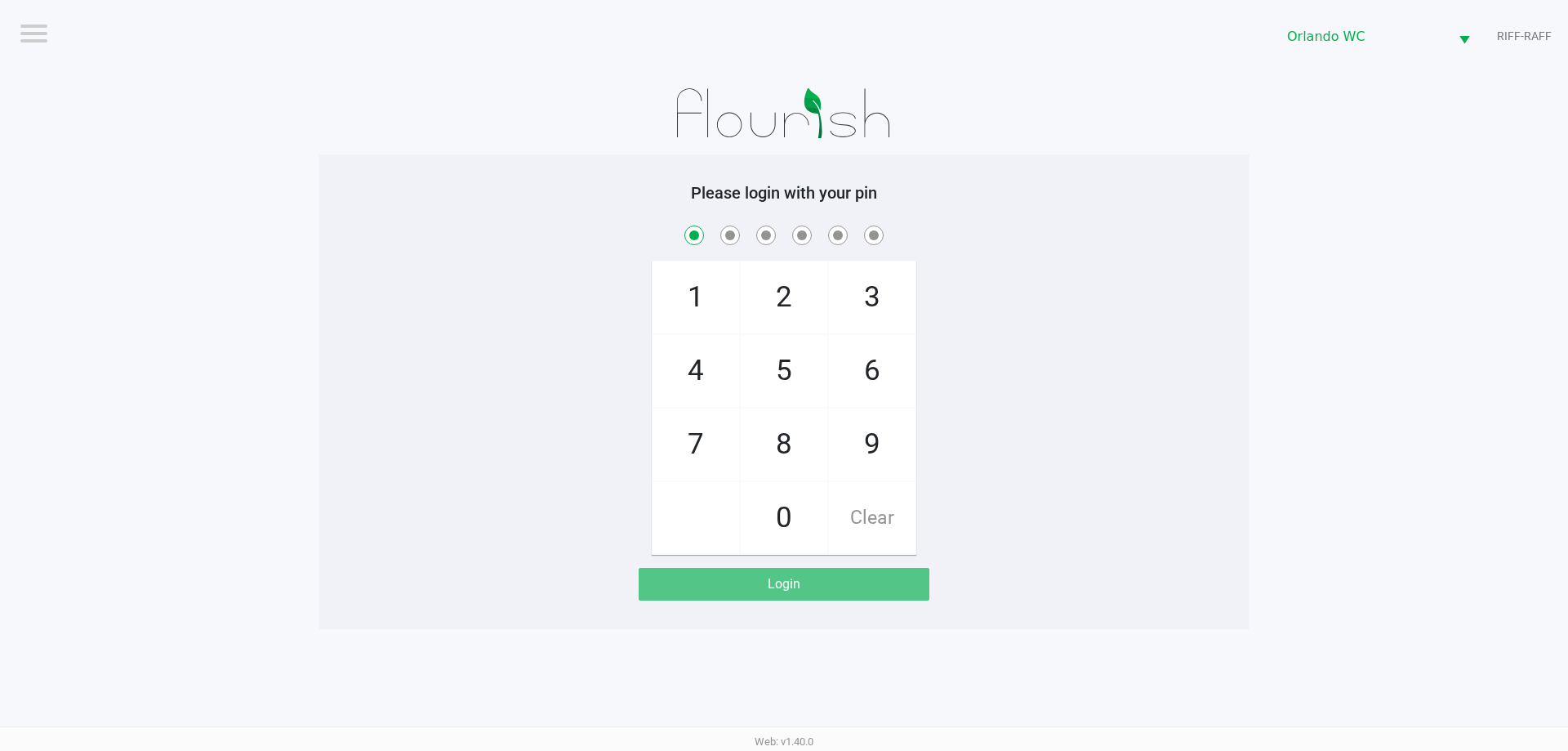
checkbox input "true"
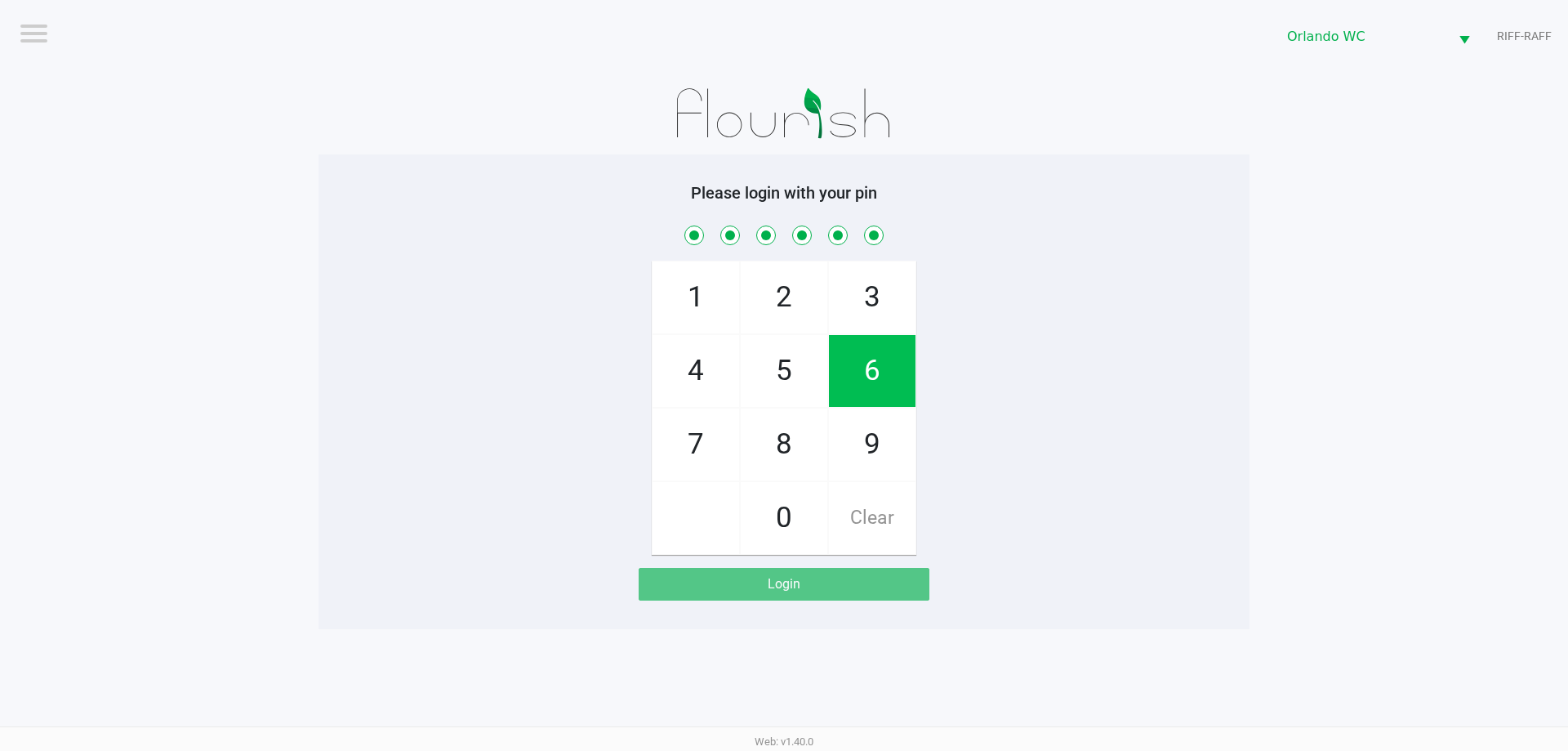
checkbox input "true"
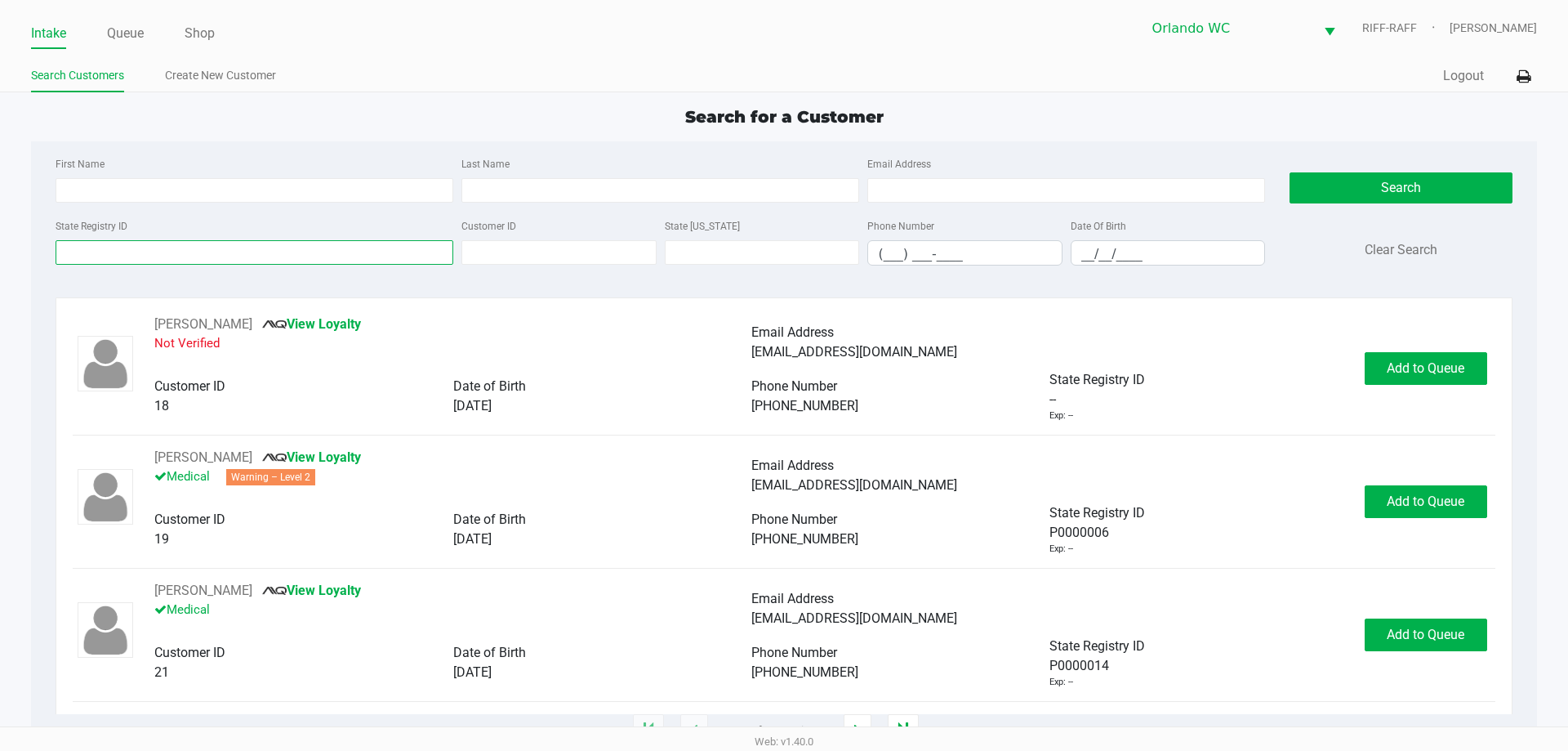
click at [175, 257] on input "State Registry ID" at bounding box center [254, 253] width 398 height 25
click at [229, 67] on link "Create New Customer" at bounding box center [220, 75] width 111 height 20
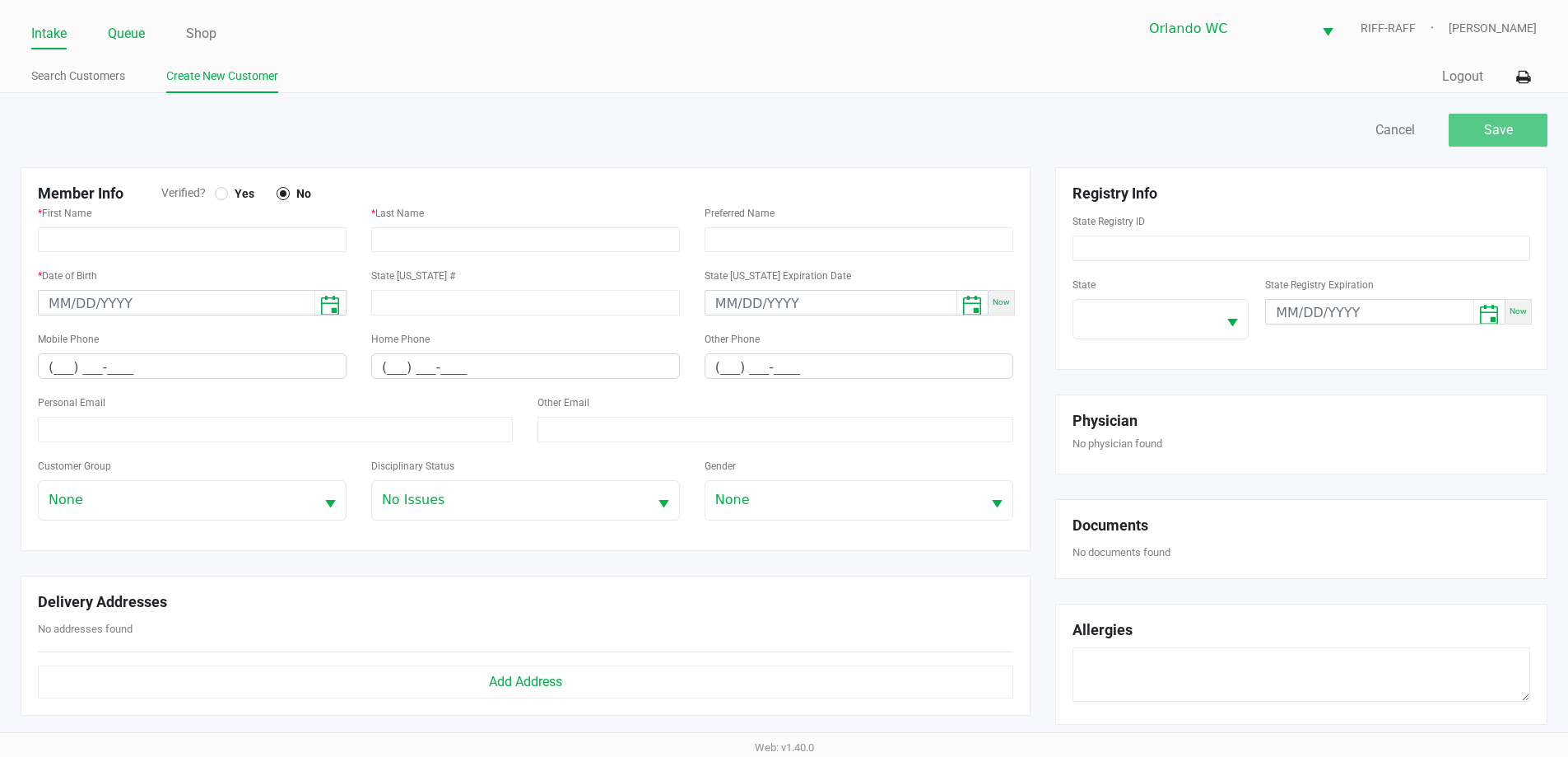
click at [133, 33] on link "Queue" at bounding box center [126, 34] width 37 height 23
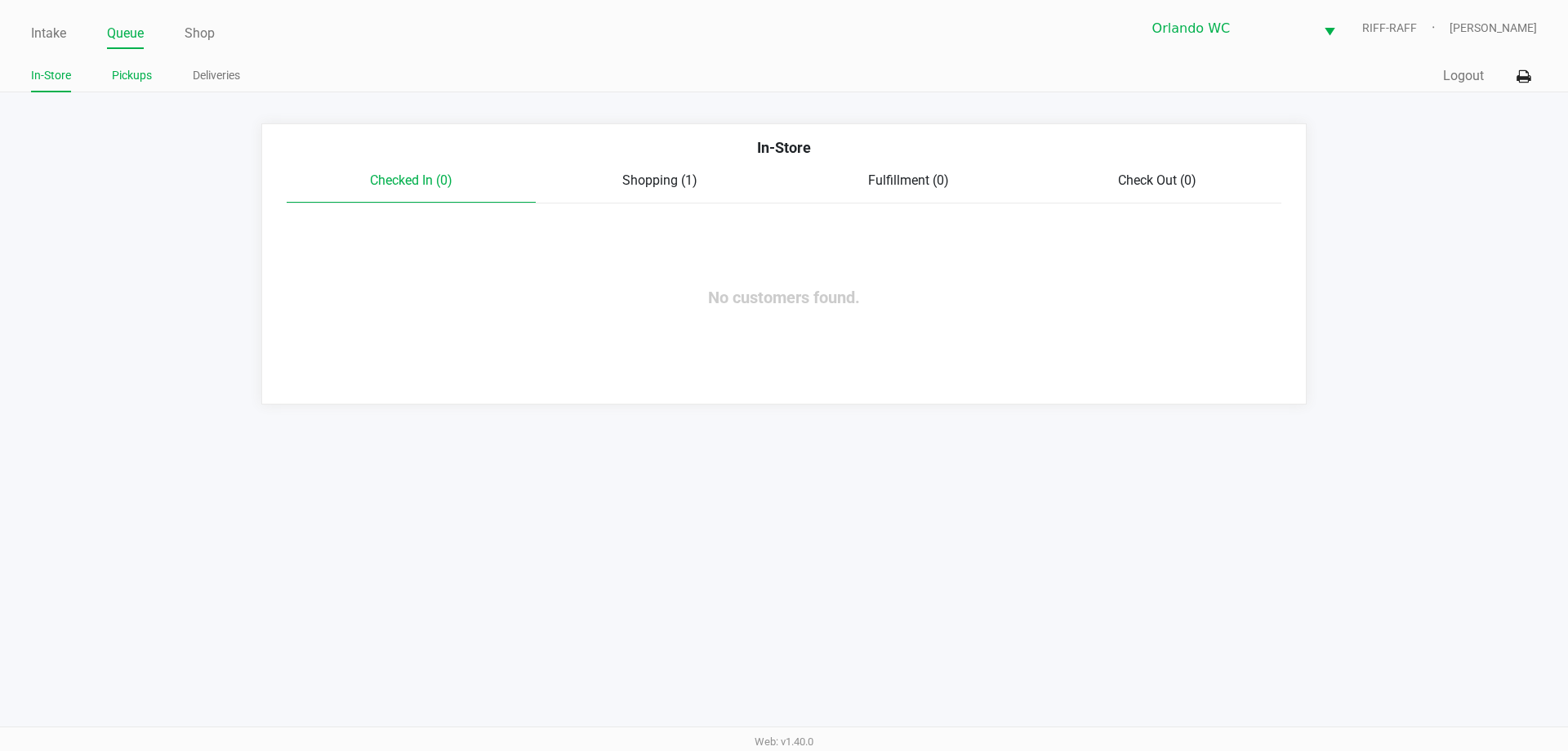
click at [146, 75] on link "Pickups" at bounding box center [132, 75] width 40 height 20
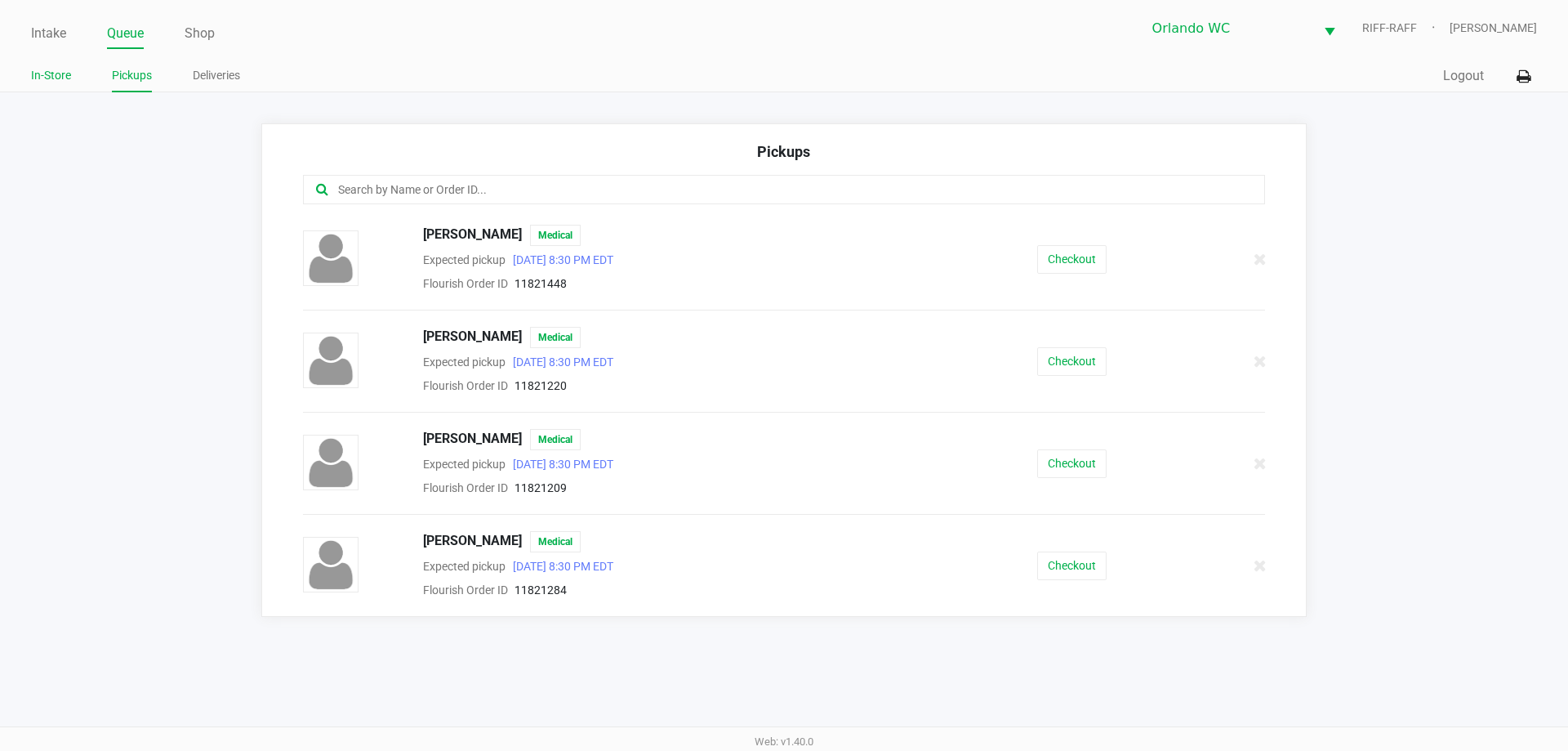
click at [59, 76] on link "In-Store" at bounding box center [51, 75] width 40 height 20
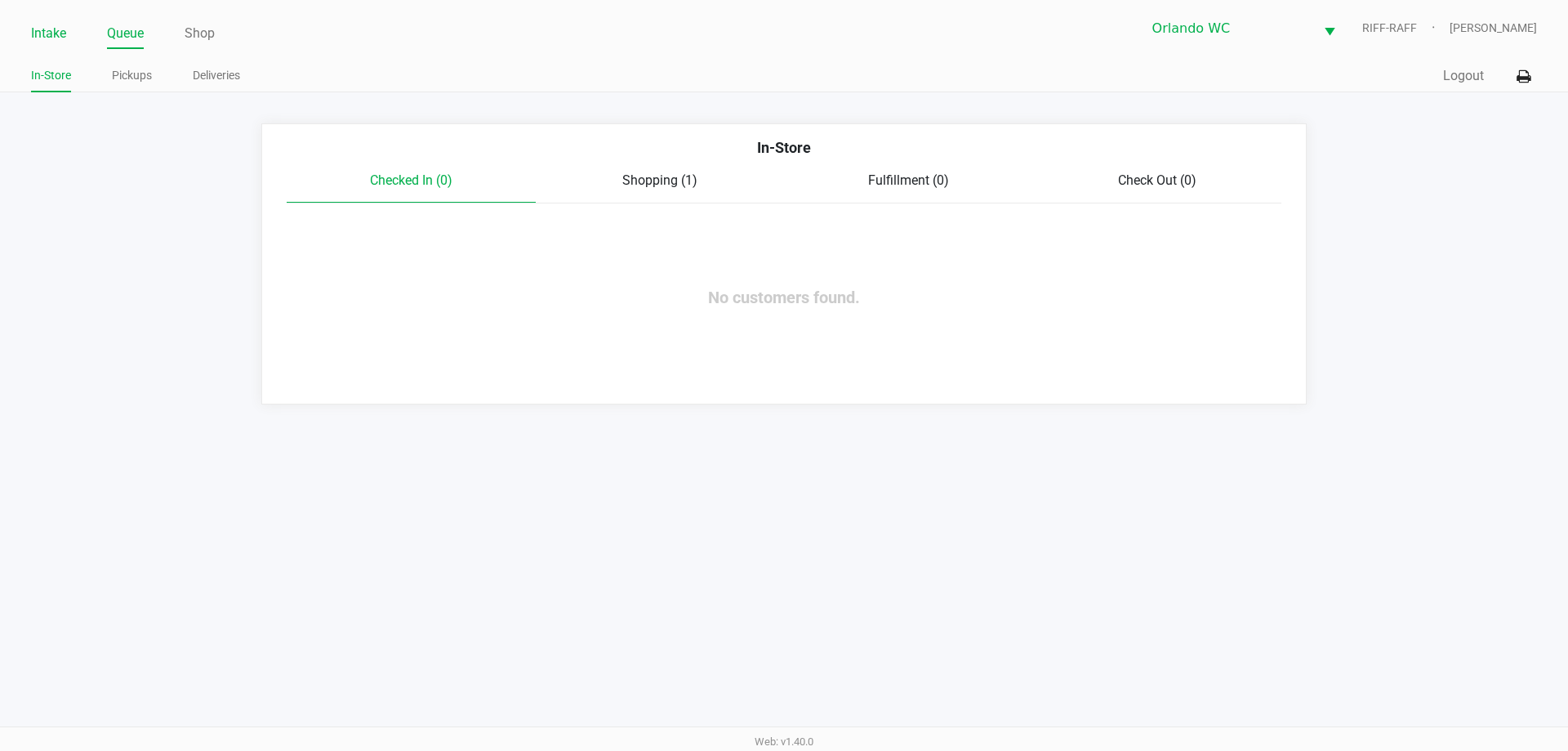
click at [61, 28] on link "Intake" at bounding box center [48, 33] width 35 height 23
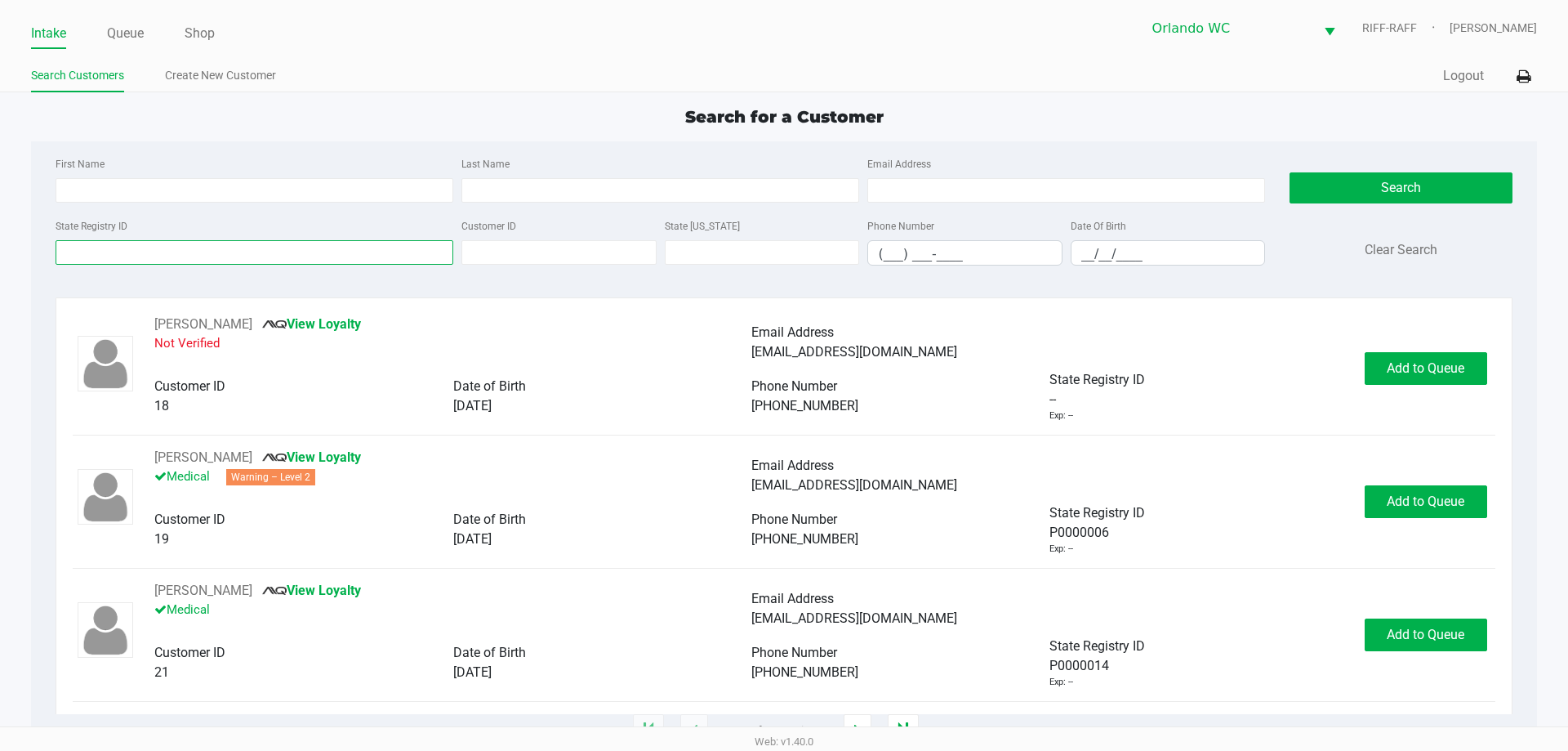
click at [194, 247] on input "State Registry ID" at bounding box center [254, 253] width 398 height 25
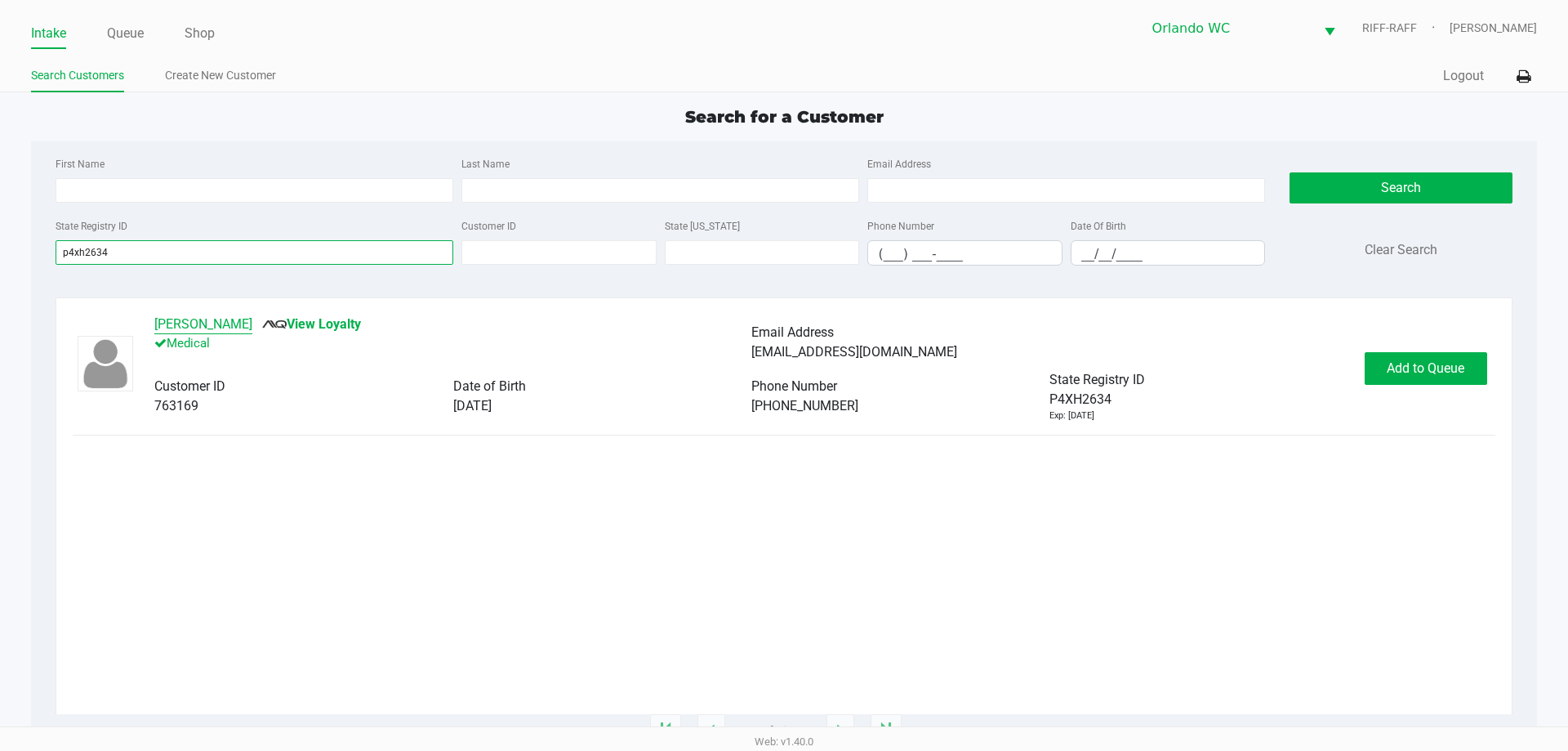
type input "p4xh2634"
click at [192, 321] on button "Amy Floyd" at bounding box center [203, 325] width 98 height 19
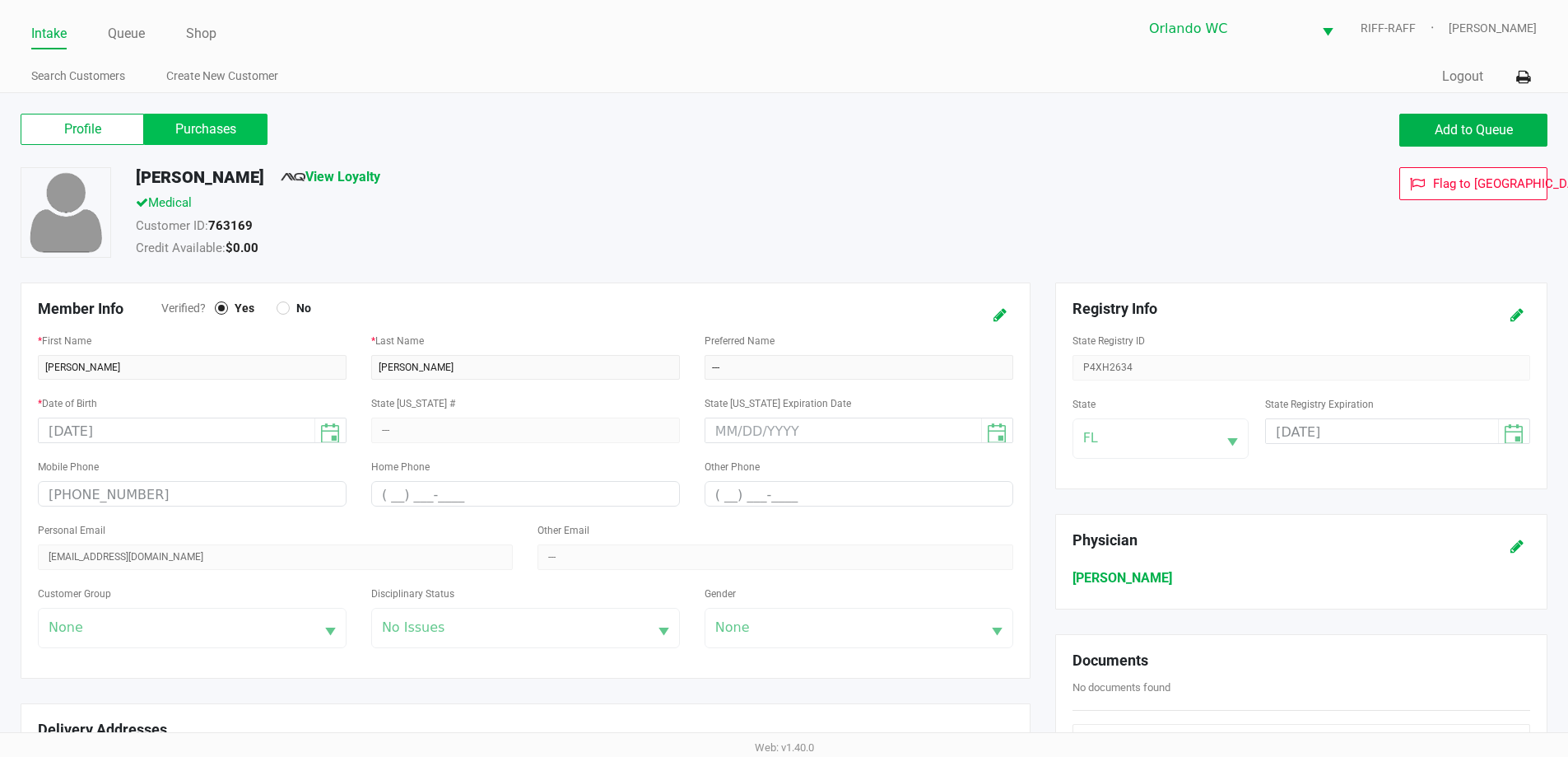
click at [247, 135] on label "Purchases" at bounding box center [206, 129] width 124 height 31
click at [0, 0] on 1 "Purchases" at bounding box center [0, 0] width 0 height 0
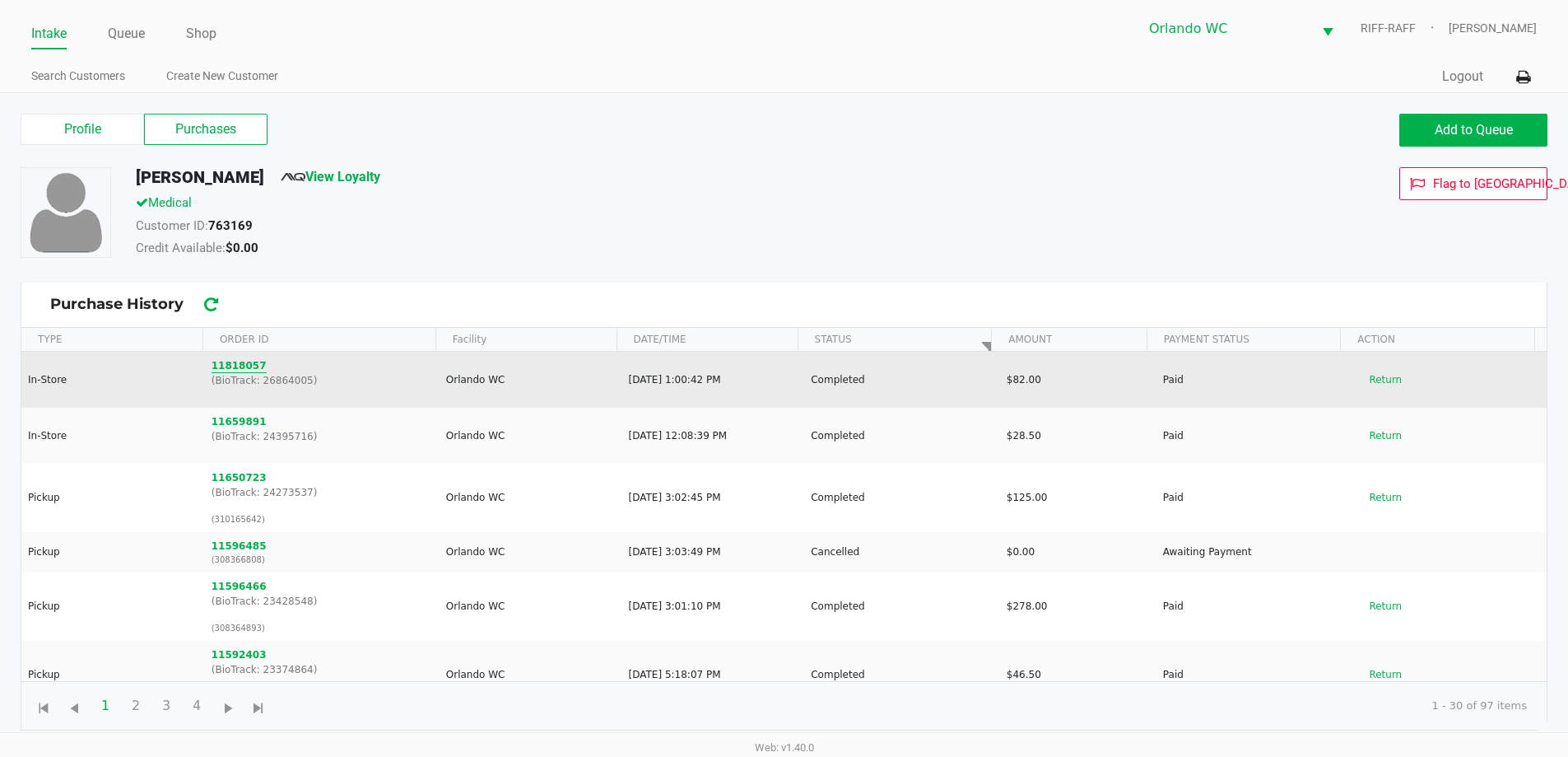
click at [232, 366] on button "11818057" at bounding box center [239, 365] width 55 height 15
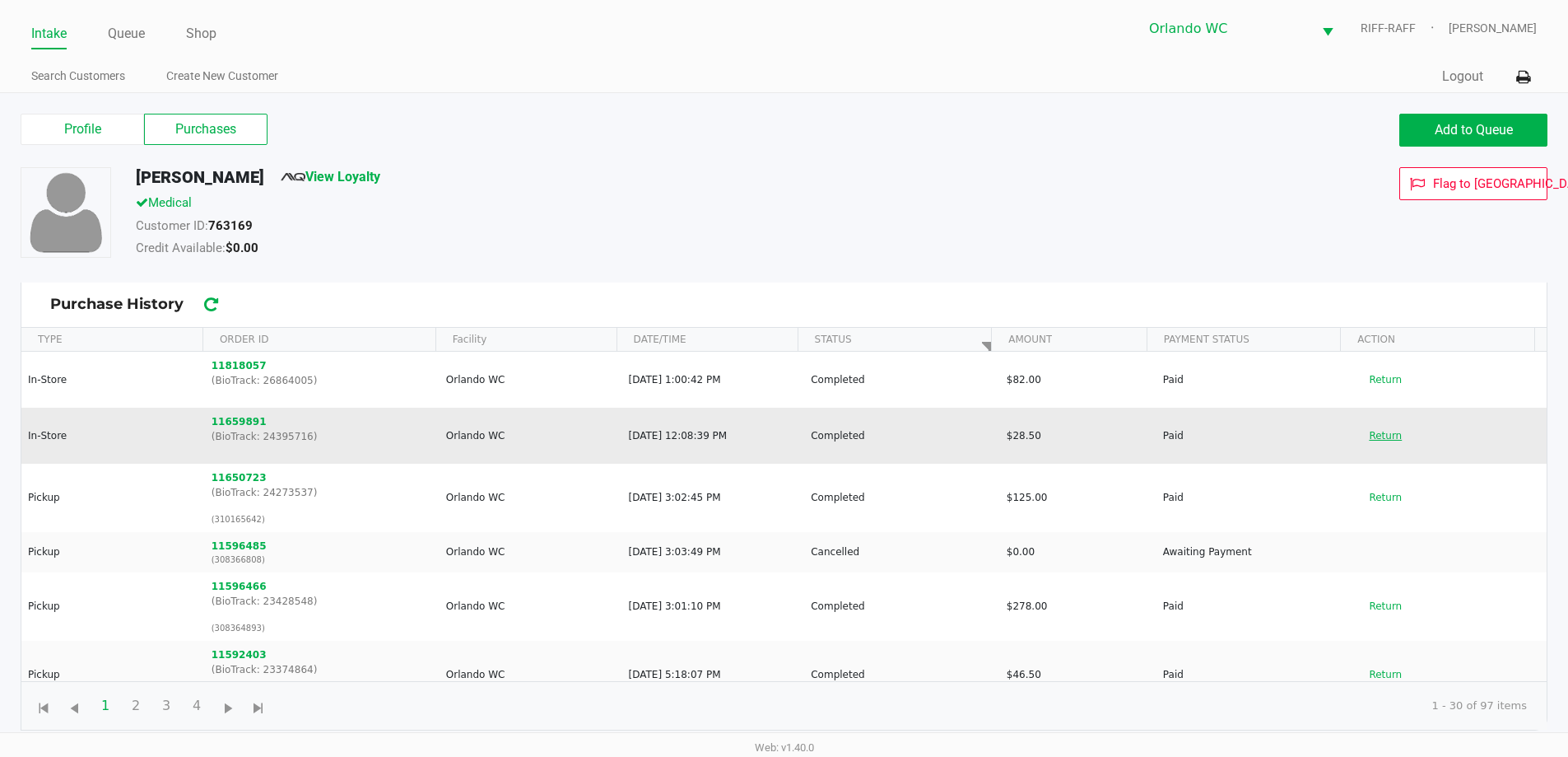
click at [788, 437] on button "Return" at bounding box center [1385, 436] width 54 height 27
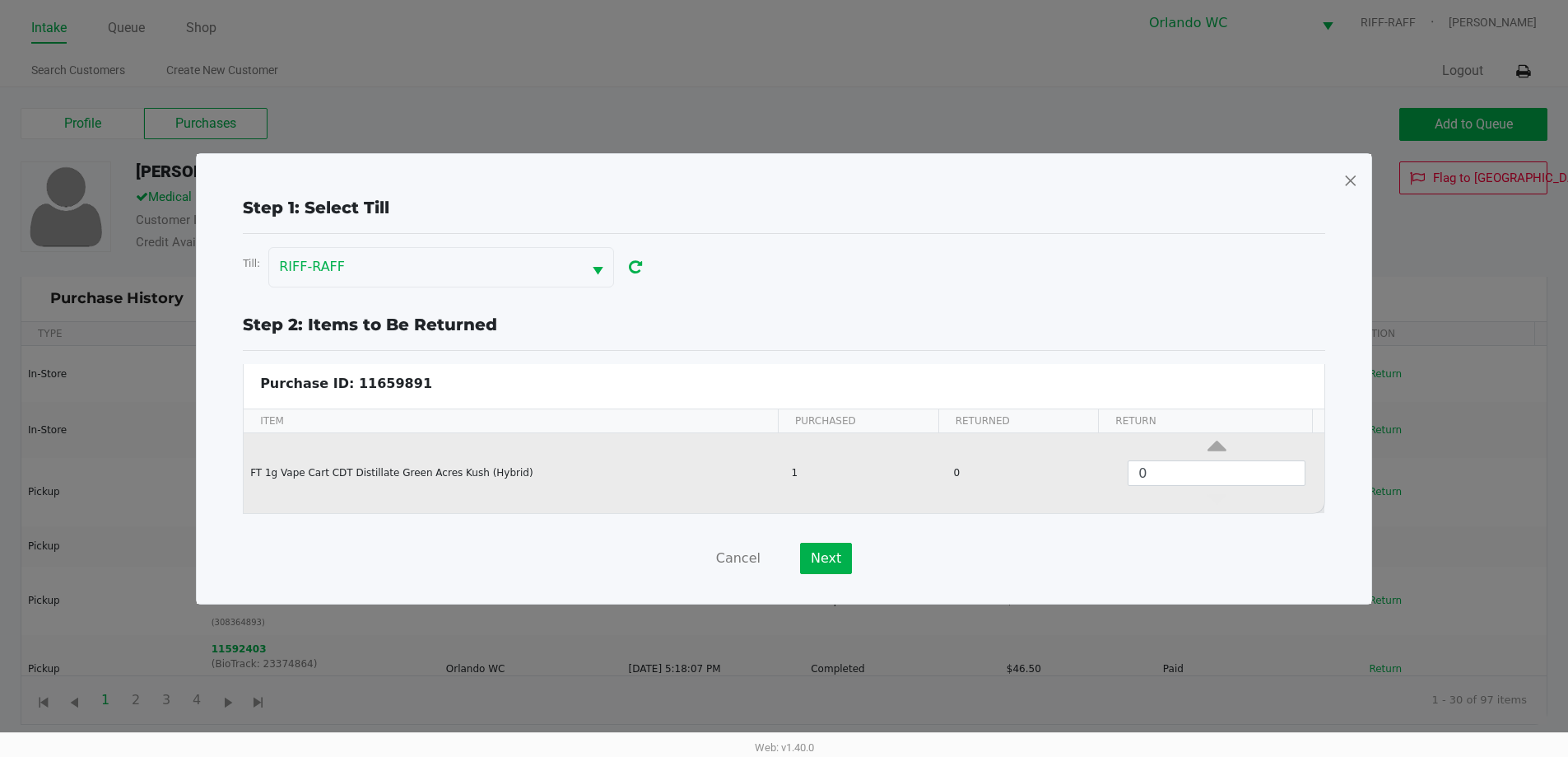
scroll to position [6, 0]
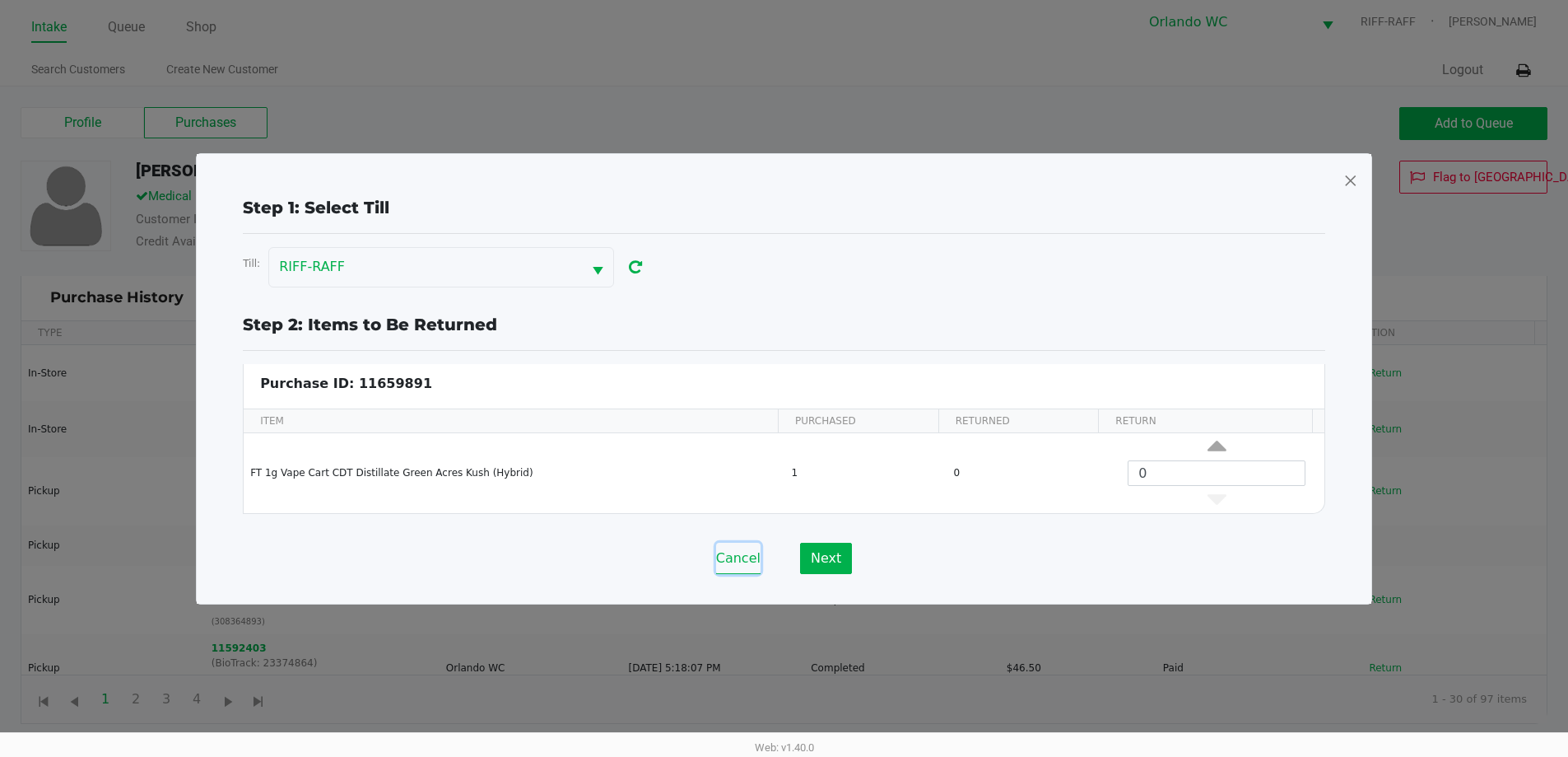
click at [723, 564] on button "Cancel" at bounding box center [738, 558] width 44 height 31
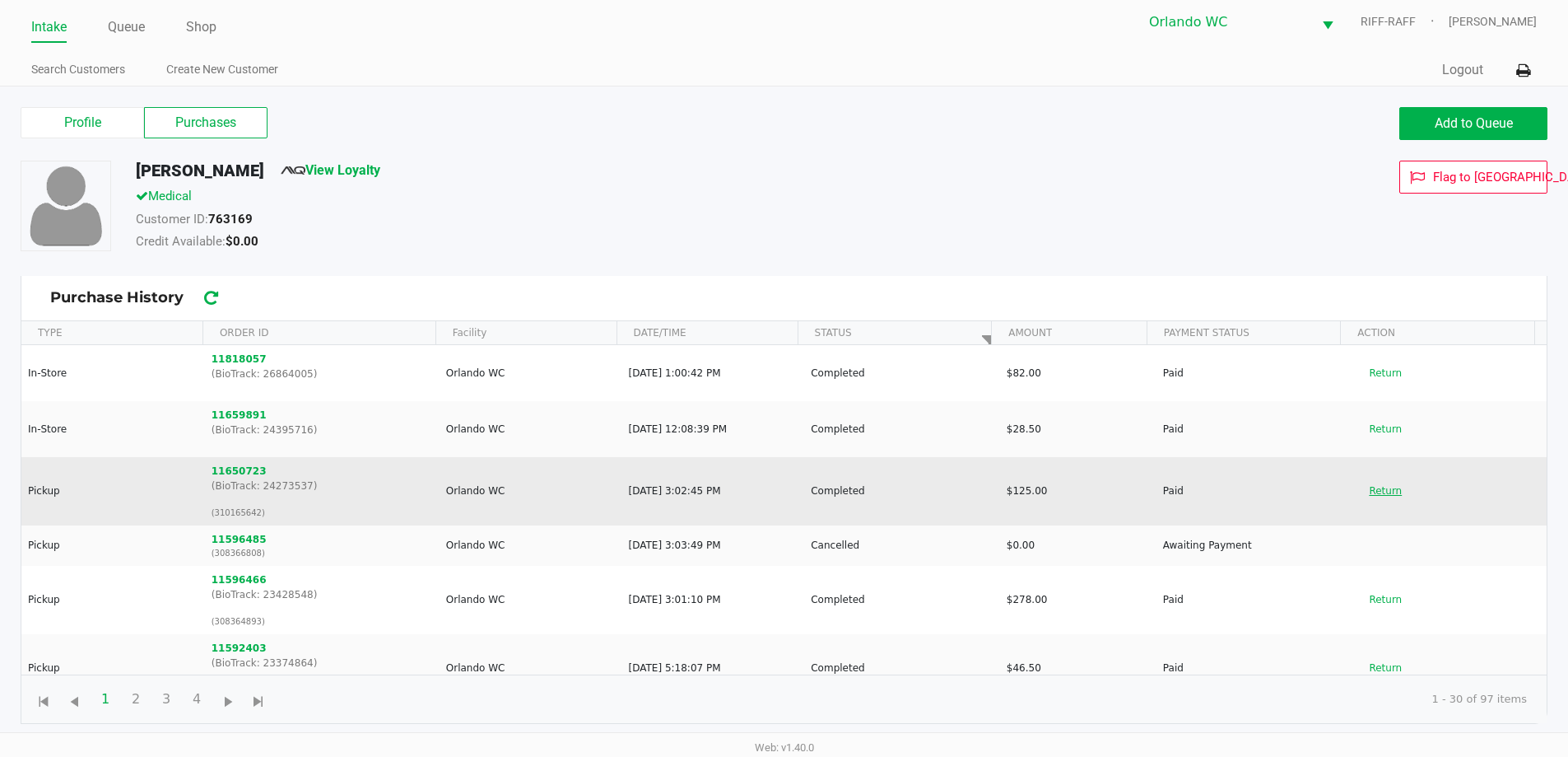
click at [788, 488] on button "Return" at bounding box center [1385, 491] width 54 height 27
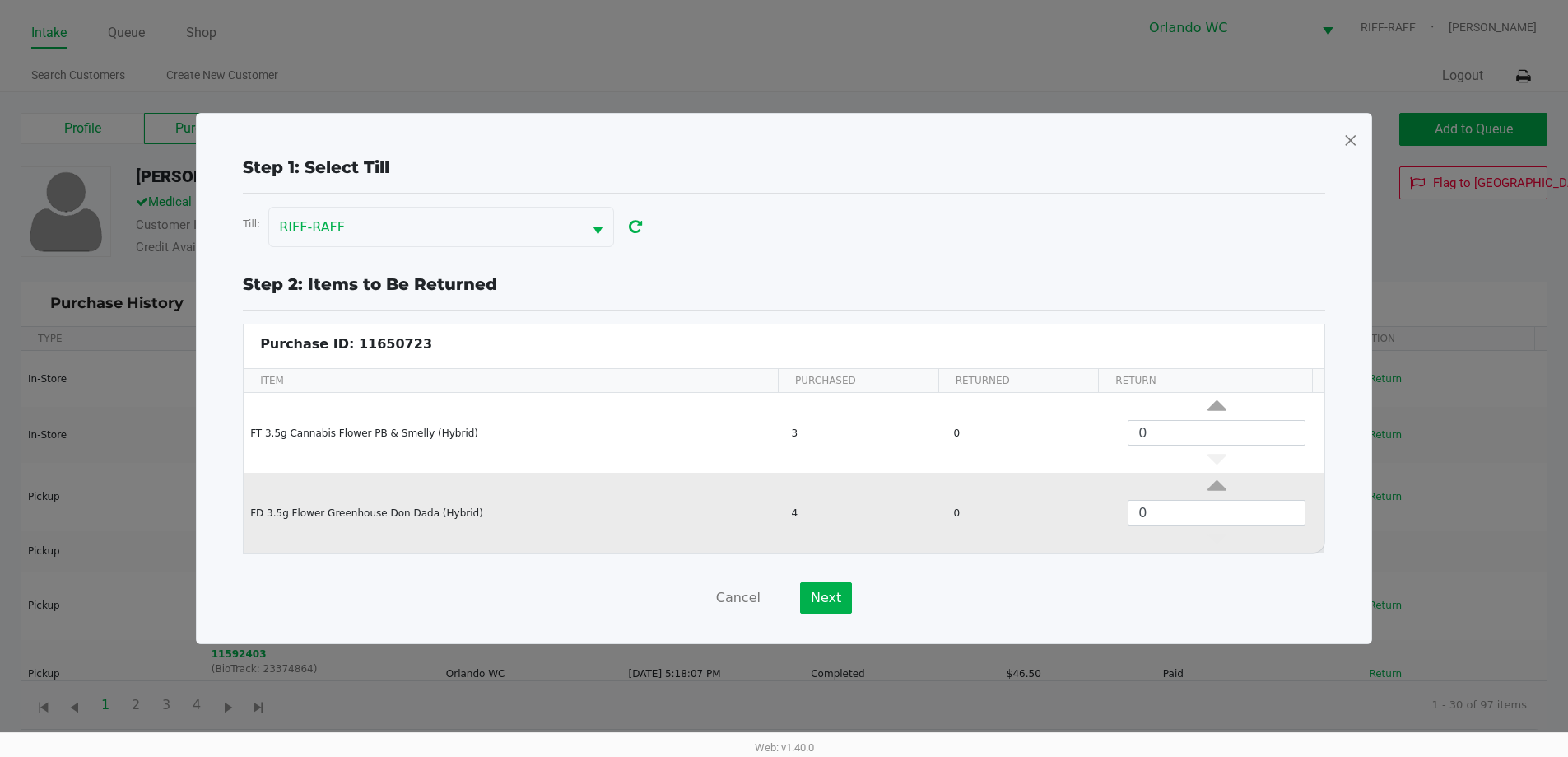
scroll to position [0, 0]
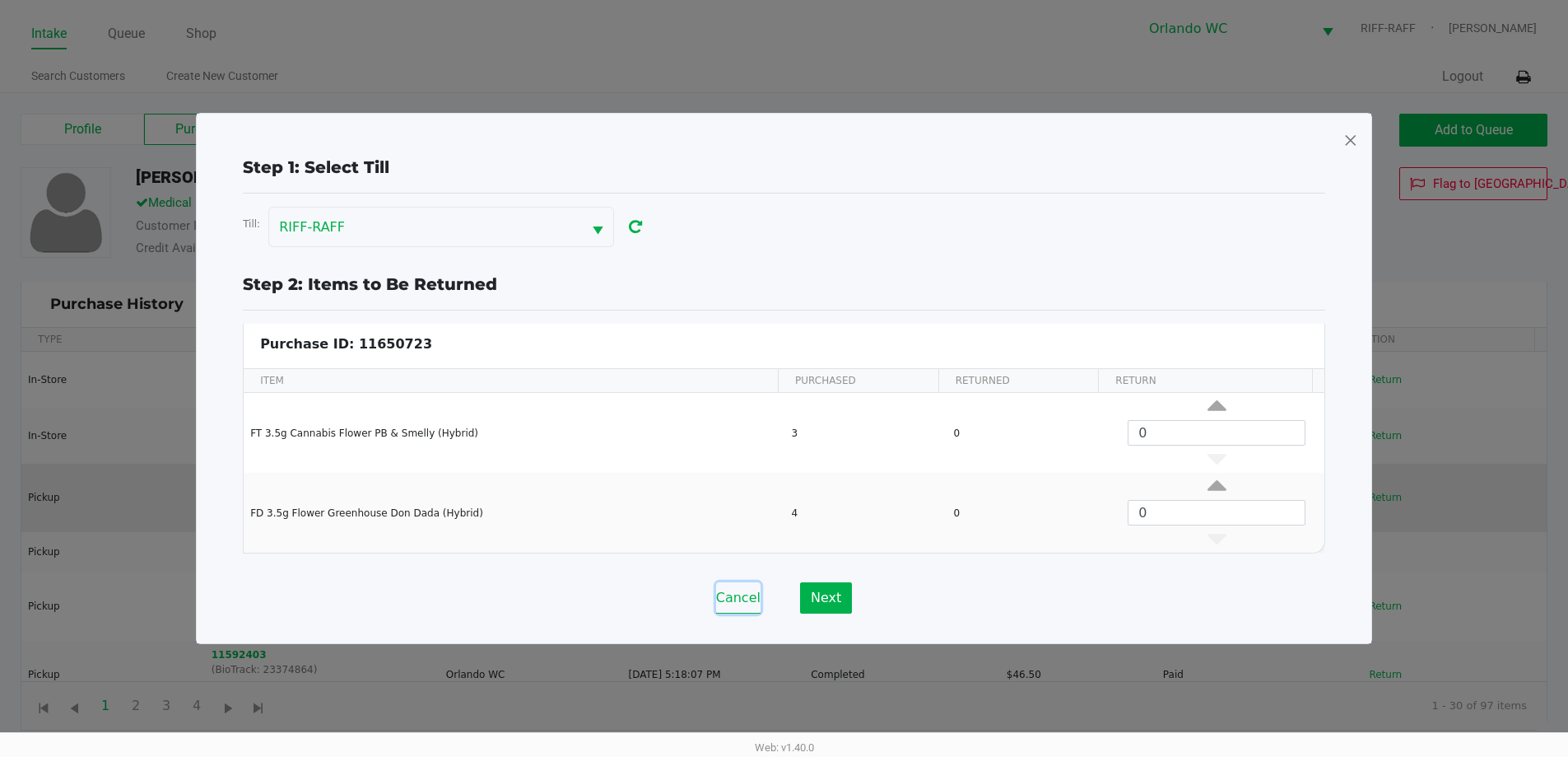
drag, startPoint x: 740, startPoint y: 592, endPoint x: 660, endPoint y: 479, distance: 138.5
click at [739, 592] on button "Cancel" at bounding box center [738, 598] width 44 height 31
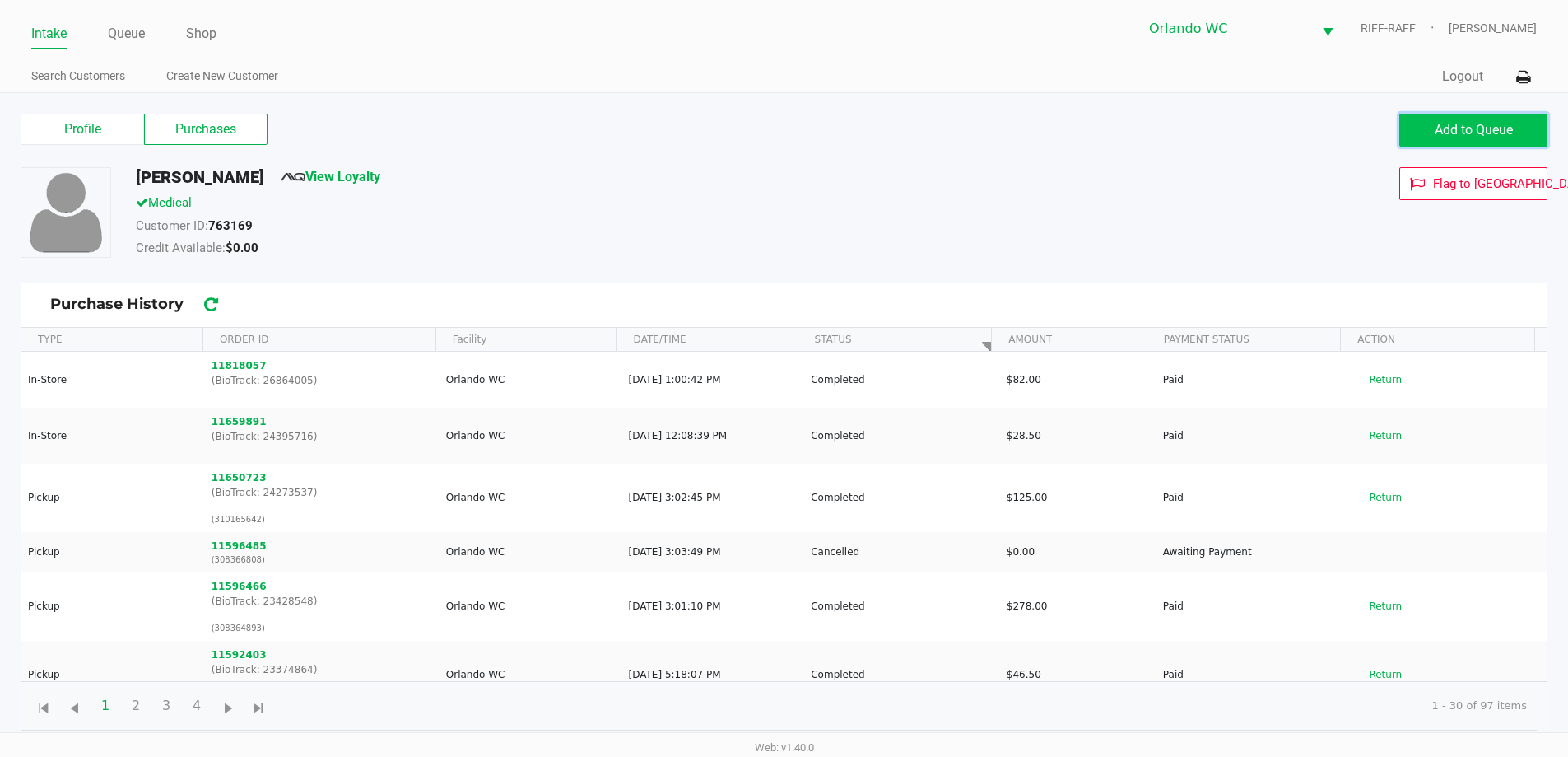
click at [788, 136] on span "Add to Queue" at bounding box center [1474, 130] width 78 height 16
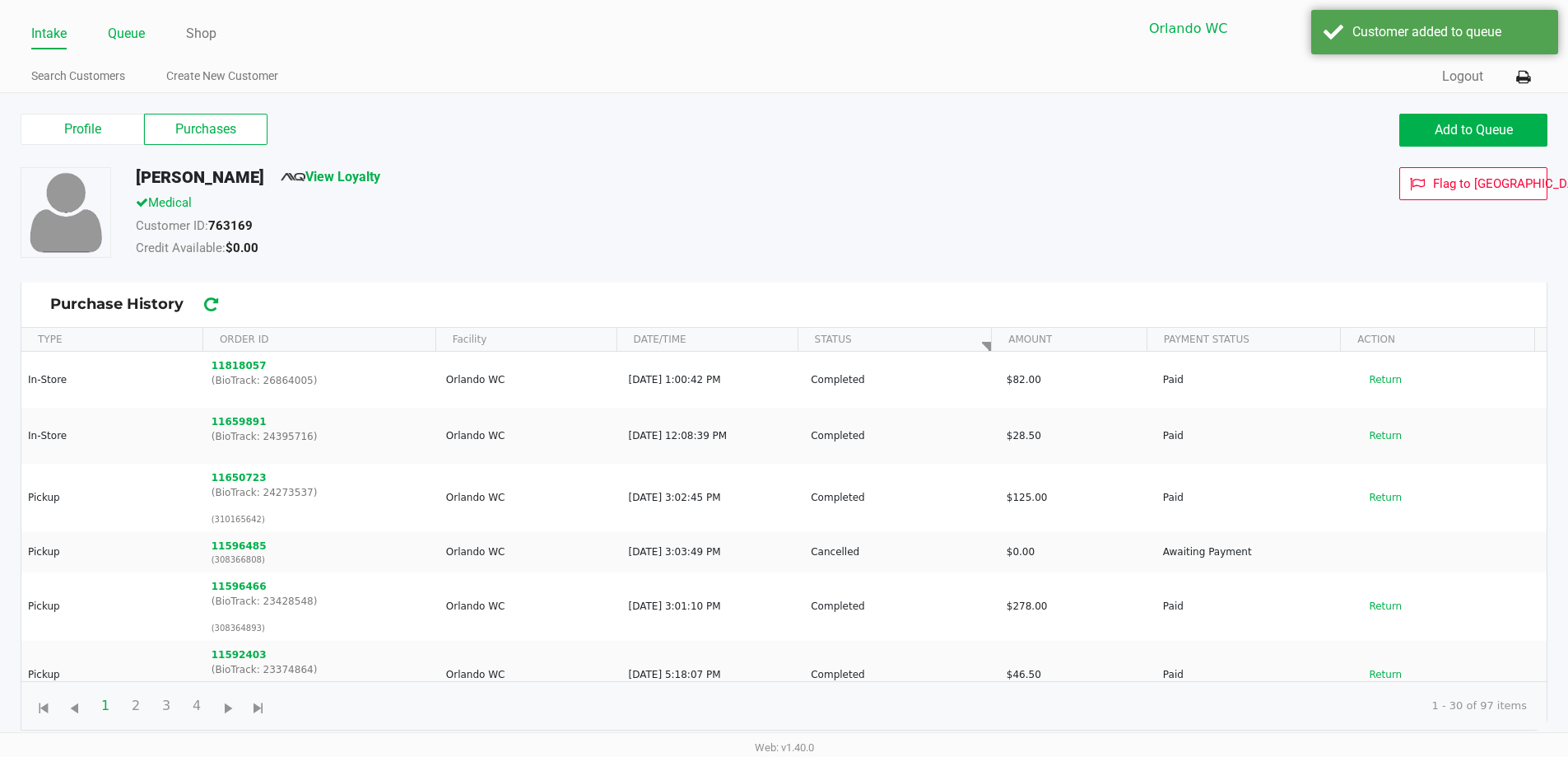
click at [126, 34] on link "Queue" at bounding box center [126, 34] width 37 height 23
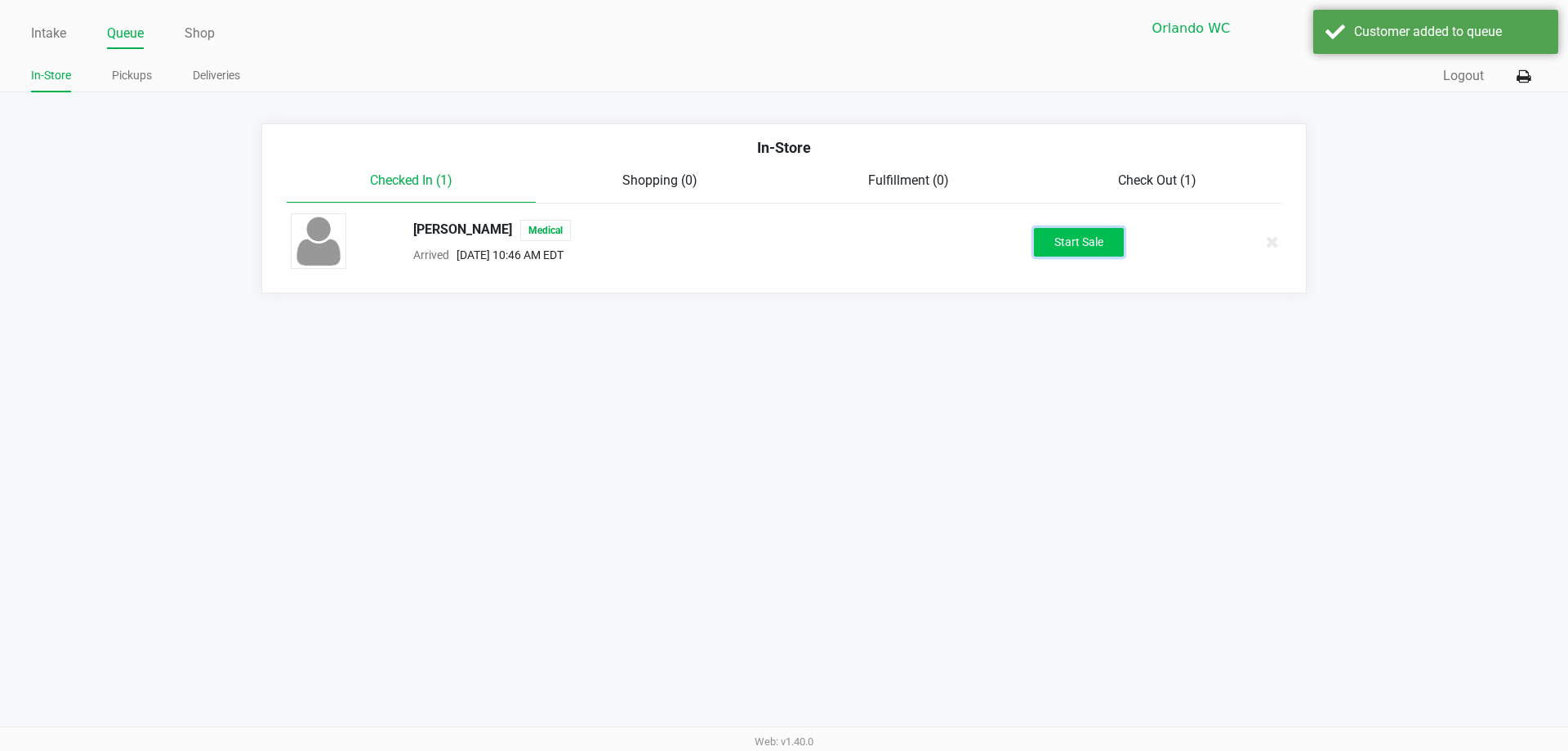
click at [781, 242] on button "Start Sale" at bounding box center [1079, 242] width 89 height 29
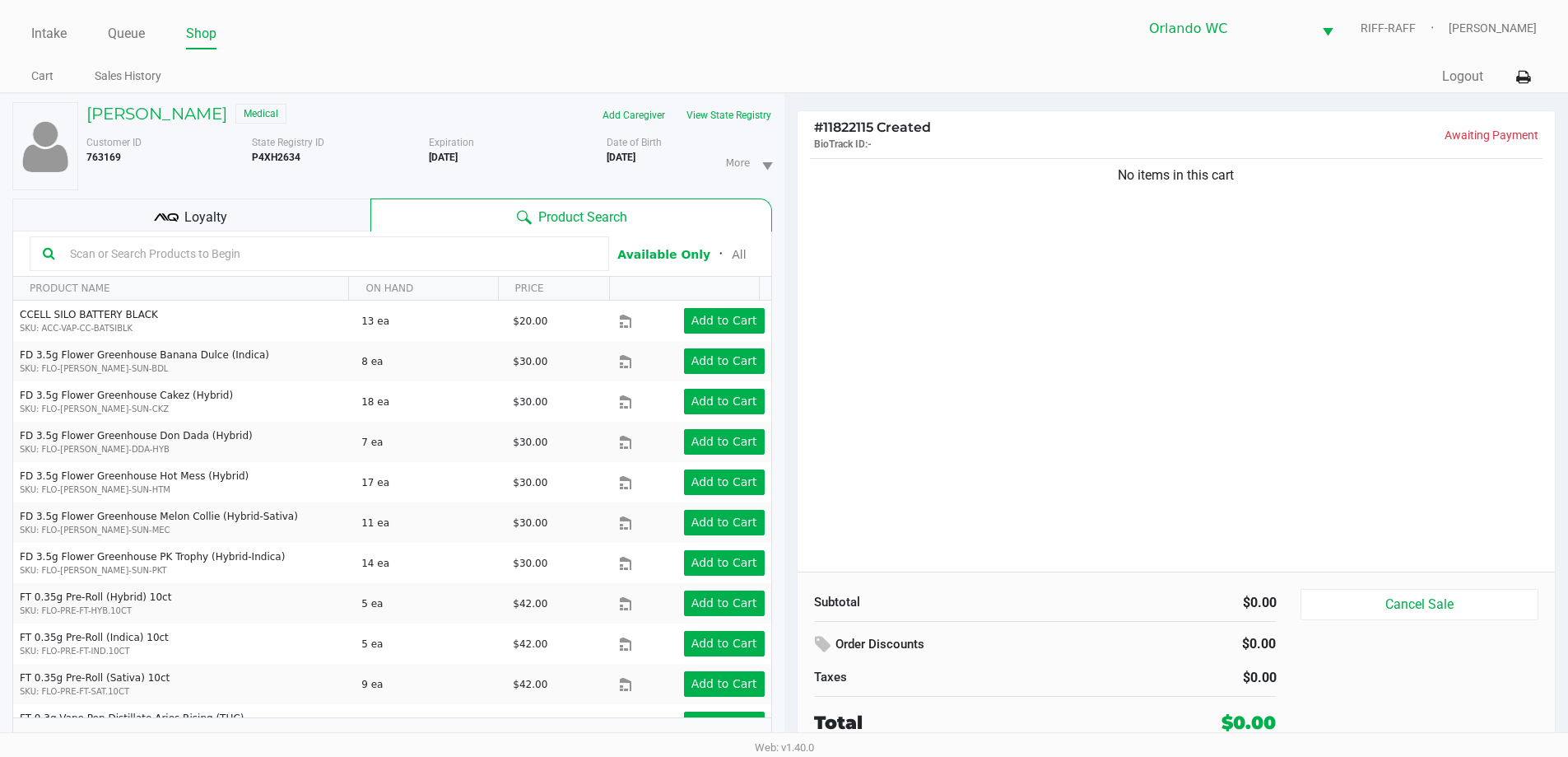
click at [788, 410] on div "No items in this cart" at bounding box center [1177, 363] width 758 height 417
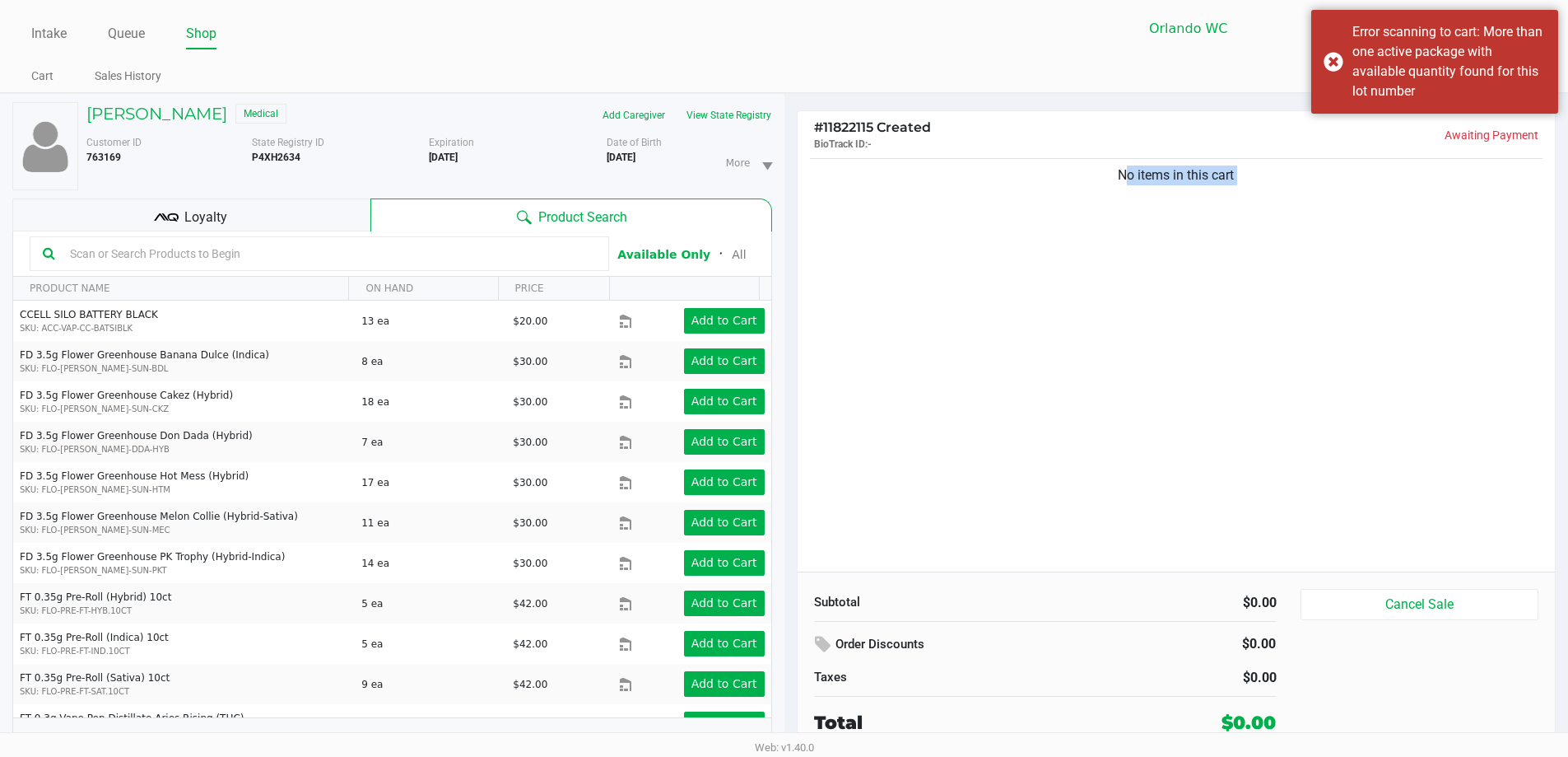
click at [788, 274] on div "No items in this cart" at bounding box center [1177, 363] width 758 height 417
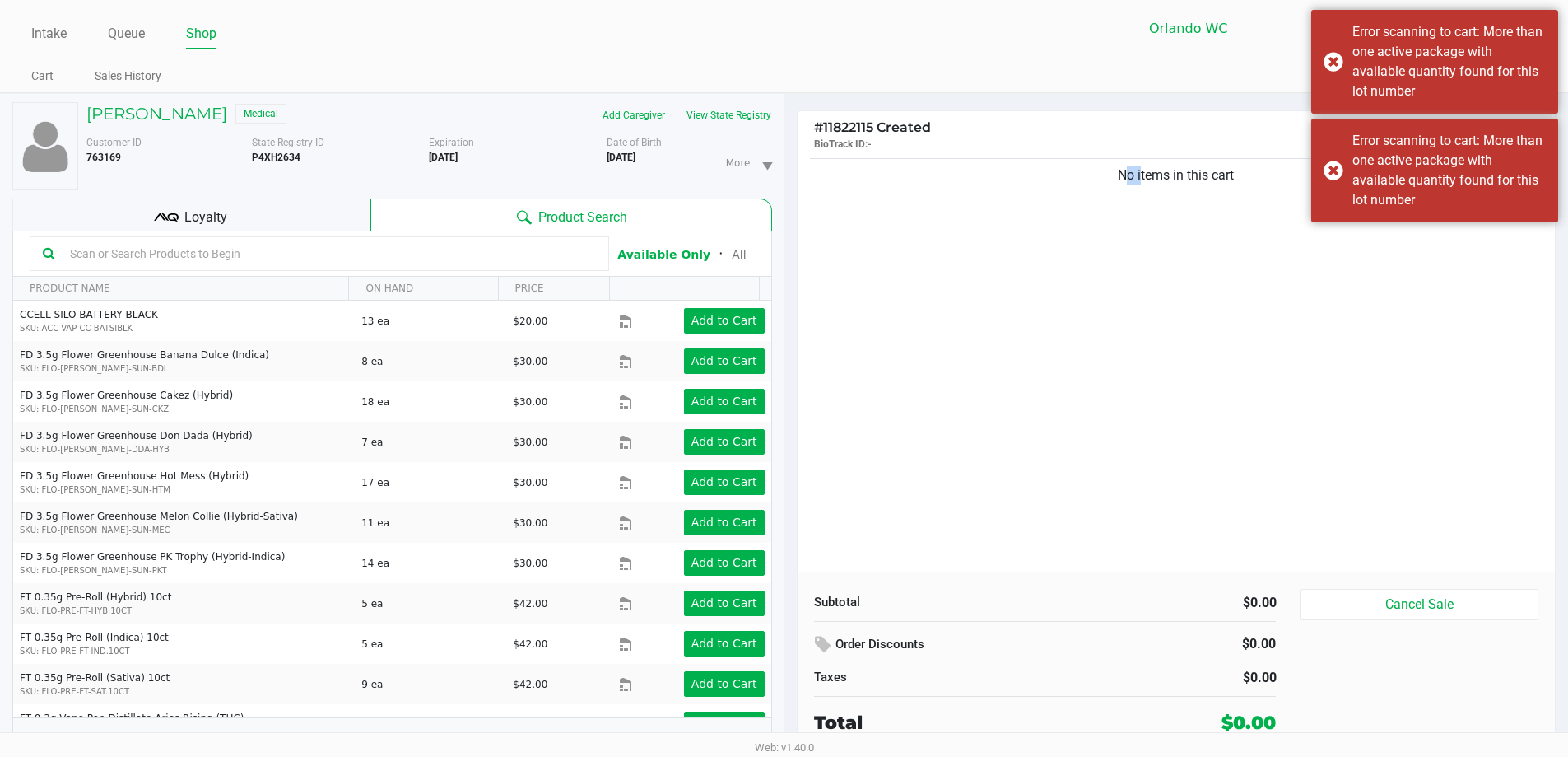
click at [788, 271] on div "No items in this cart" at bounding box center [1177, 363] width 758 height 417
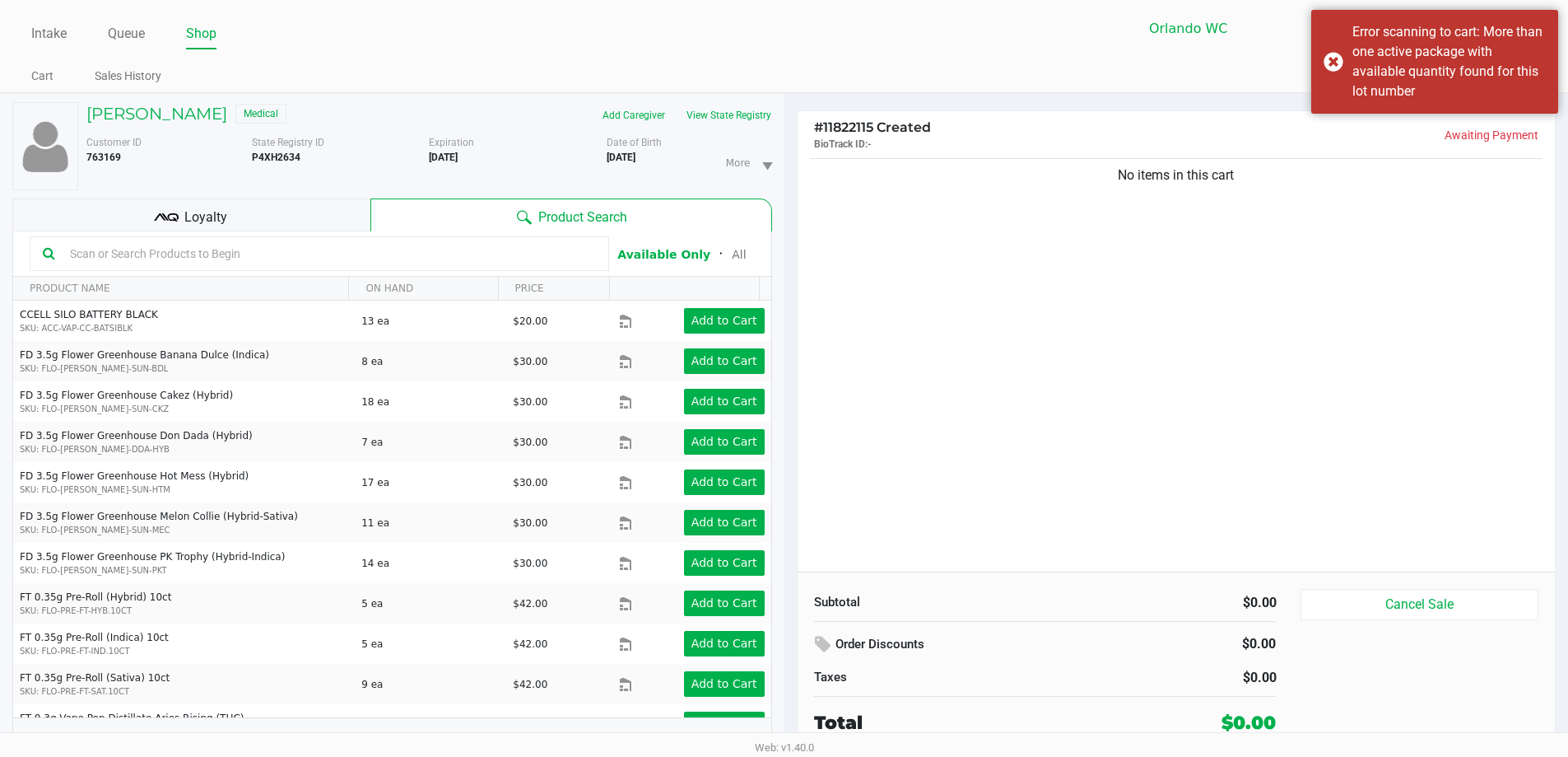
click at [428, 255] on input "text" at bounding box center [330, 254] width 533 height 25
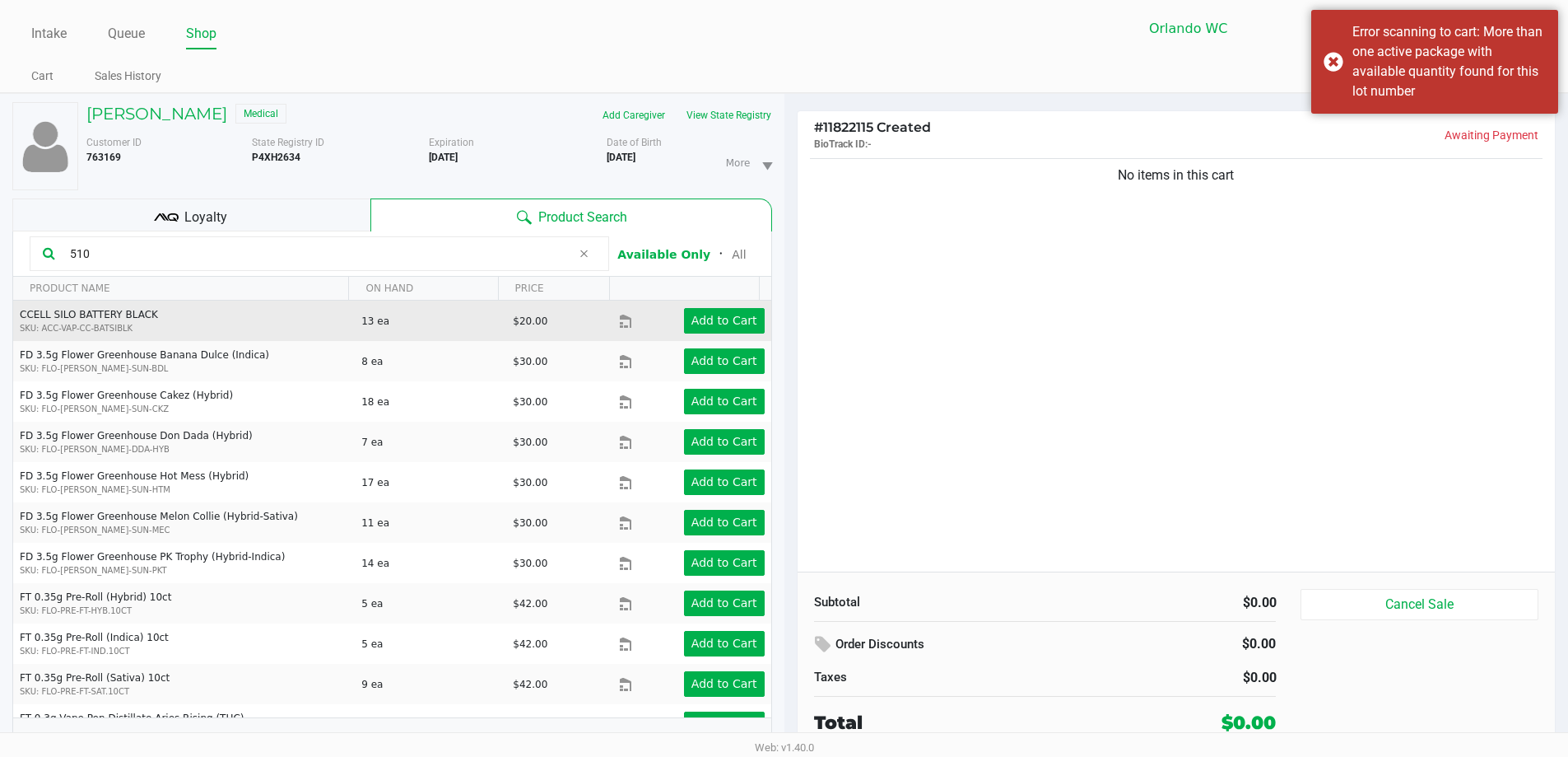
type input "510"
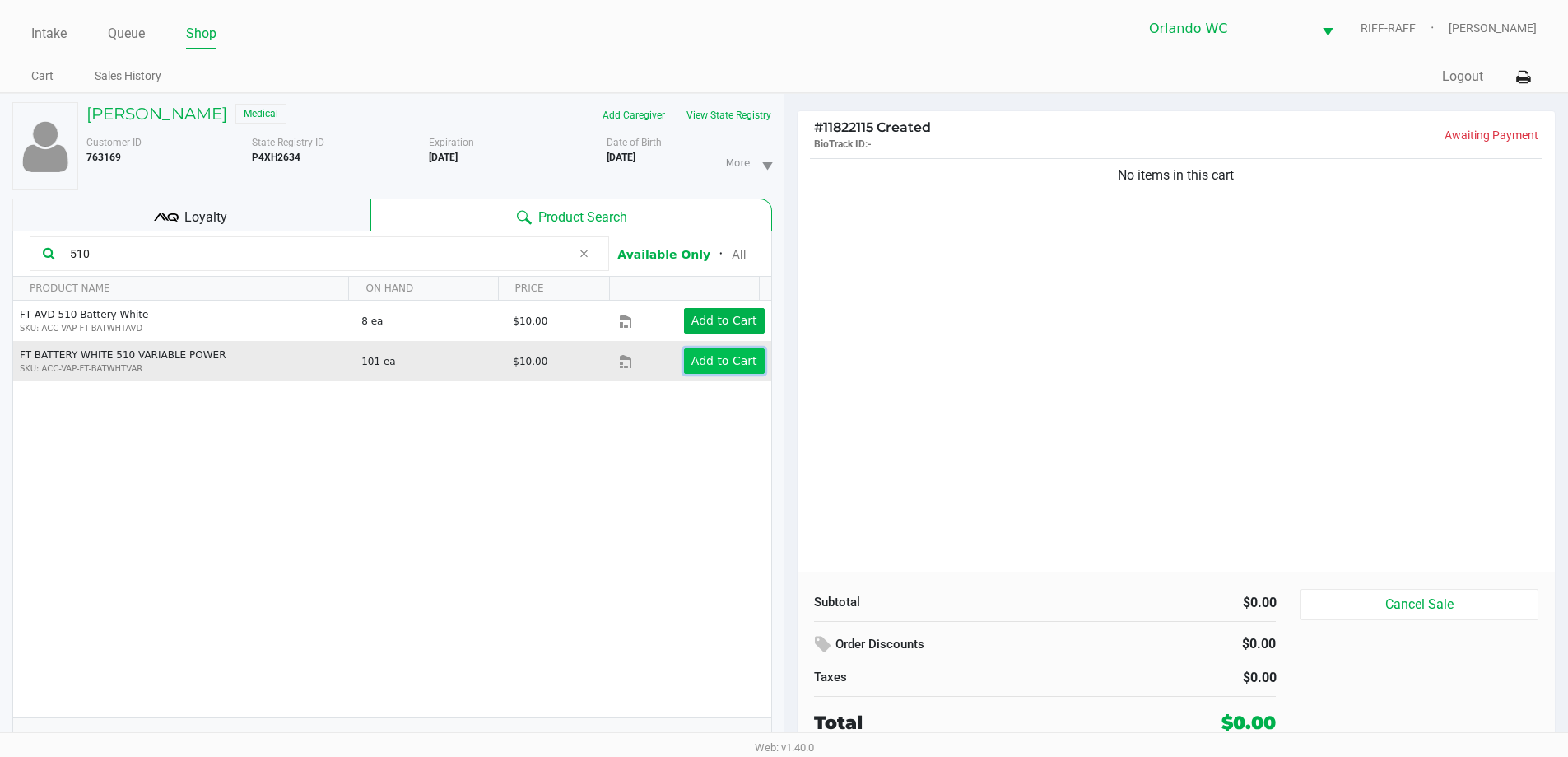
click at [729, 363] on app-button-loader "Add to Cart" at bounding box center [724, 361] width 66 height 13
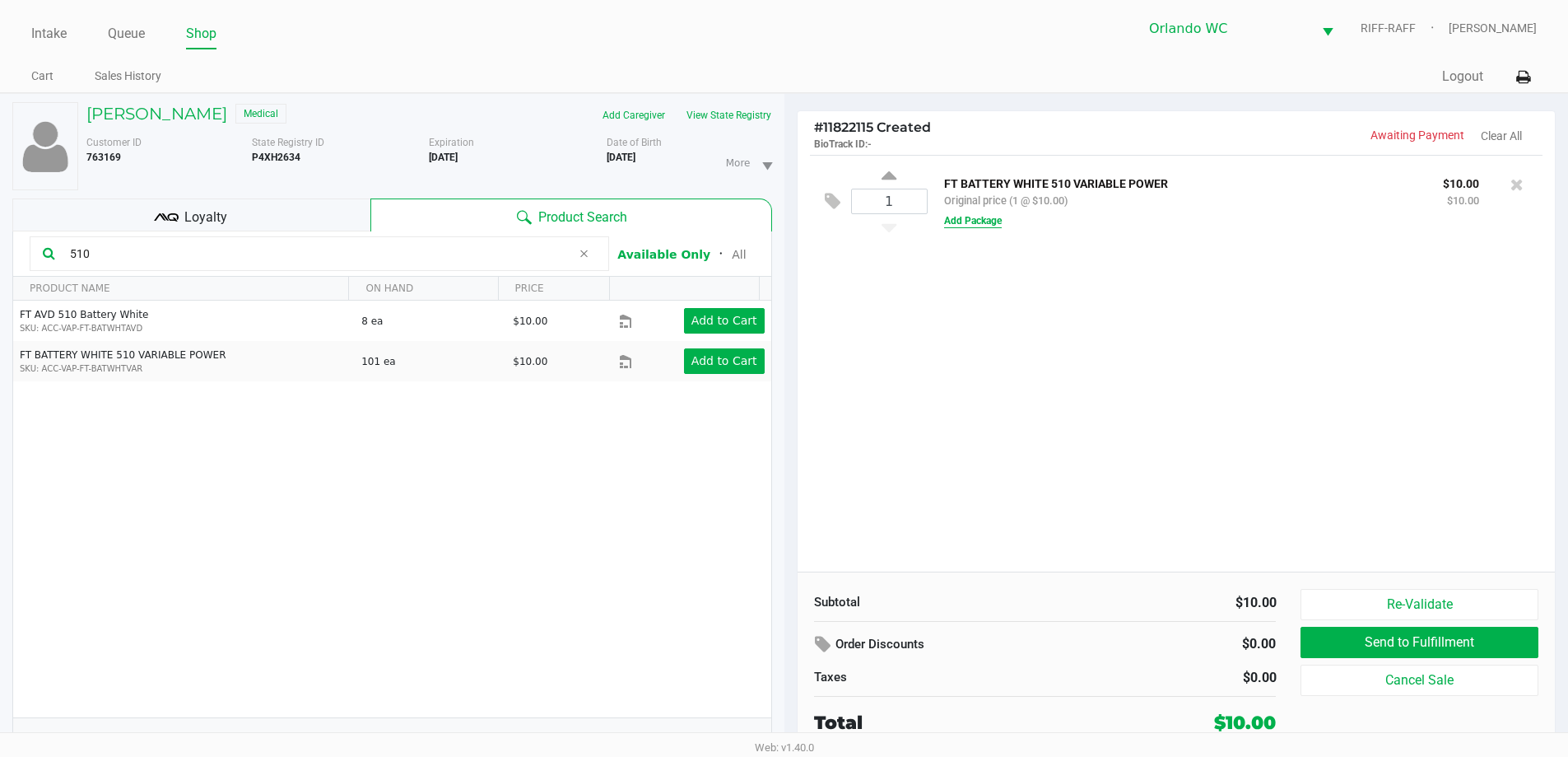
click at [788, 224] on button "Add Package" at bounding box center [972, 220] width 57 height 15
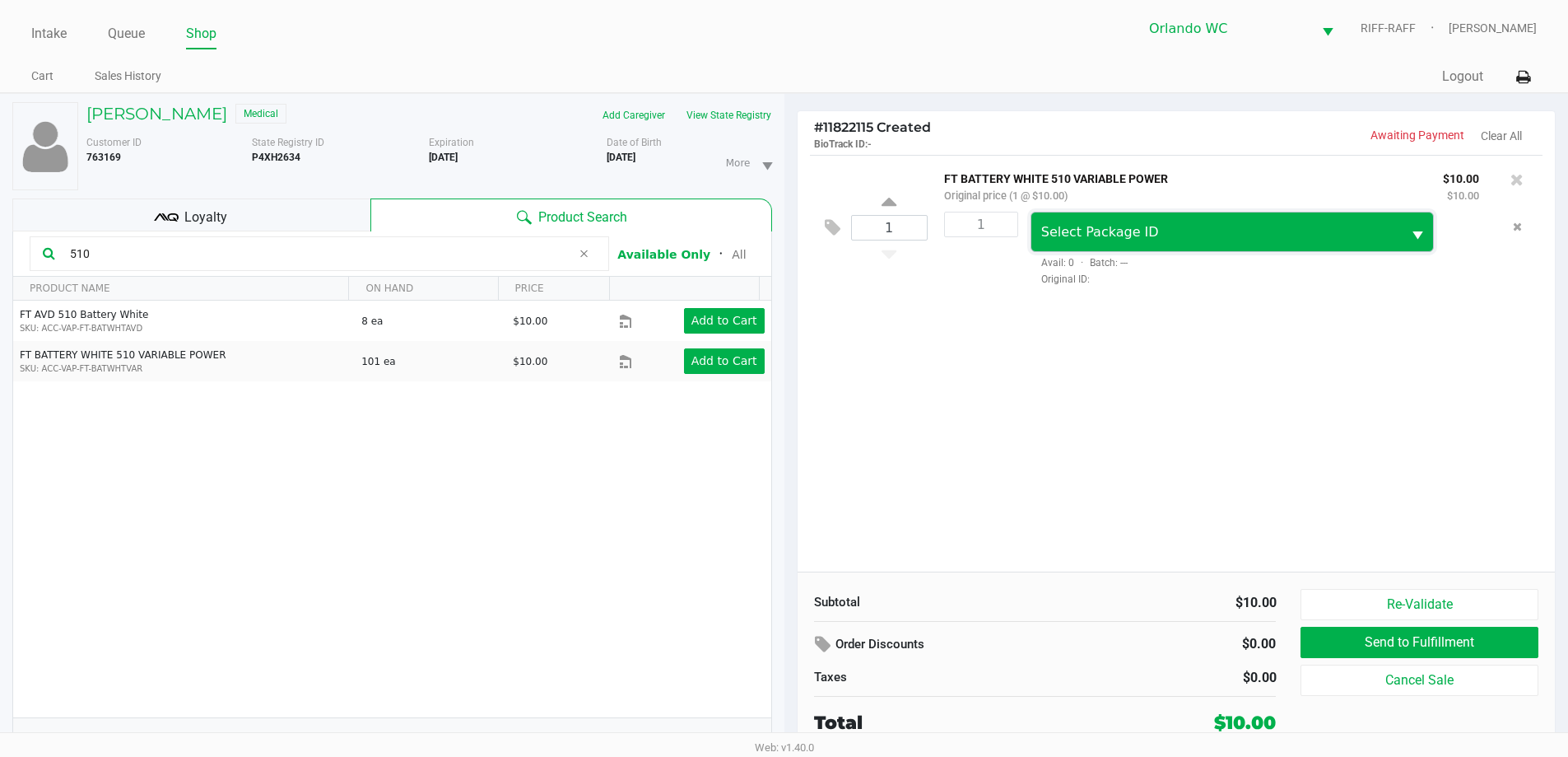
click at [788, 240] on span "Select Package ID" at bounding box center [1100, 232] width 118 height 16
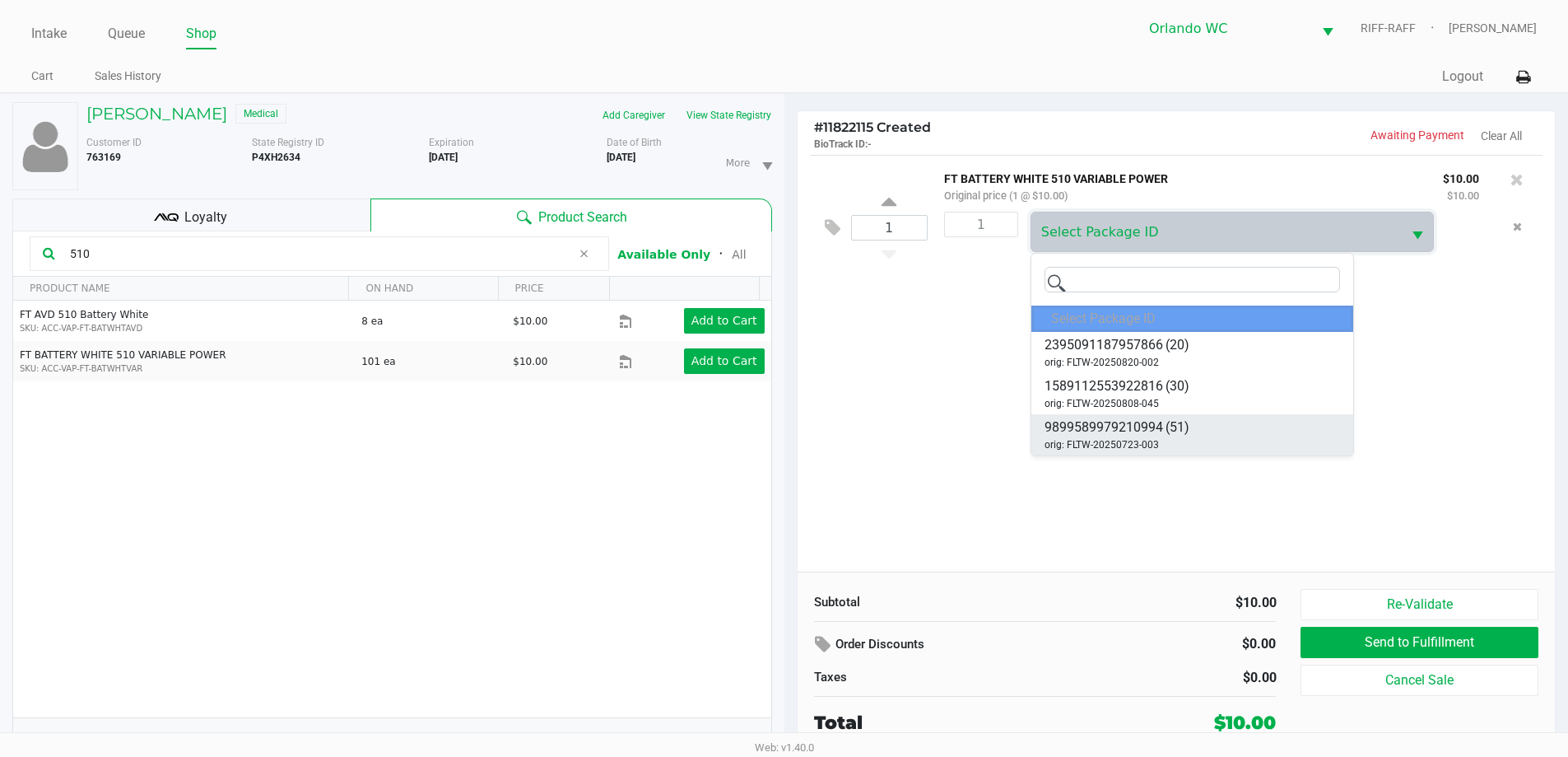
click at [788, 430] on li "9899589979210994 (51) orig: FLTW-20250723-003" at bounding box center [1192, 435] width 322 height 42
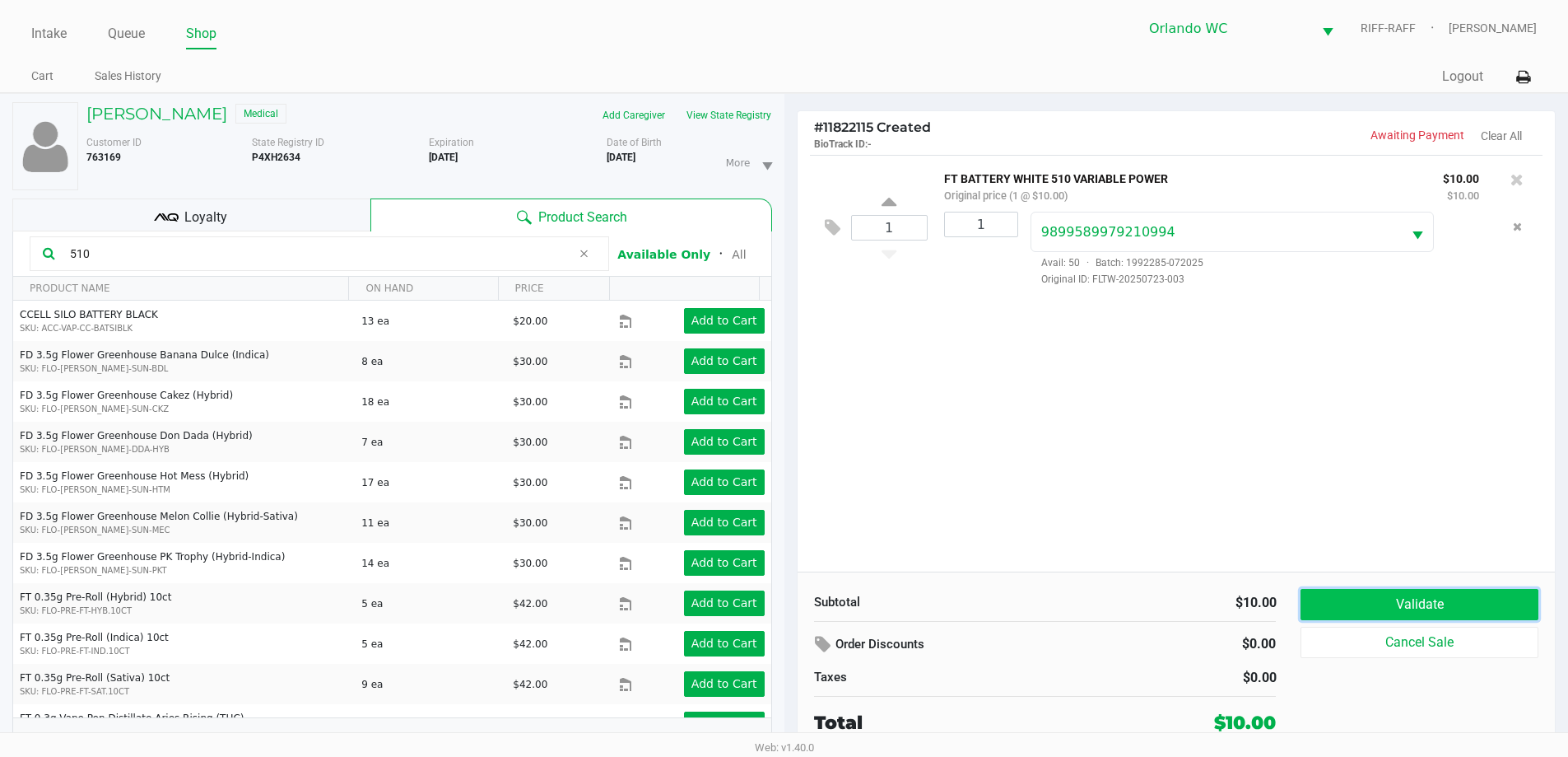
click at [788, 598] on button "Validate" at bounding box center [1420, 604] width 237 height 31
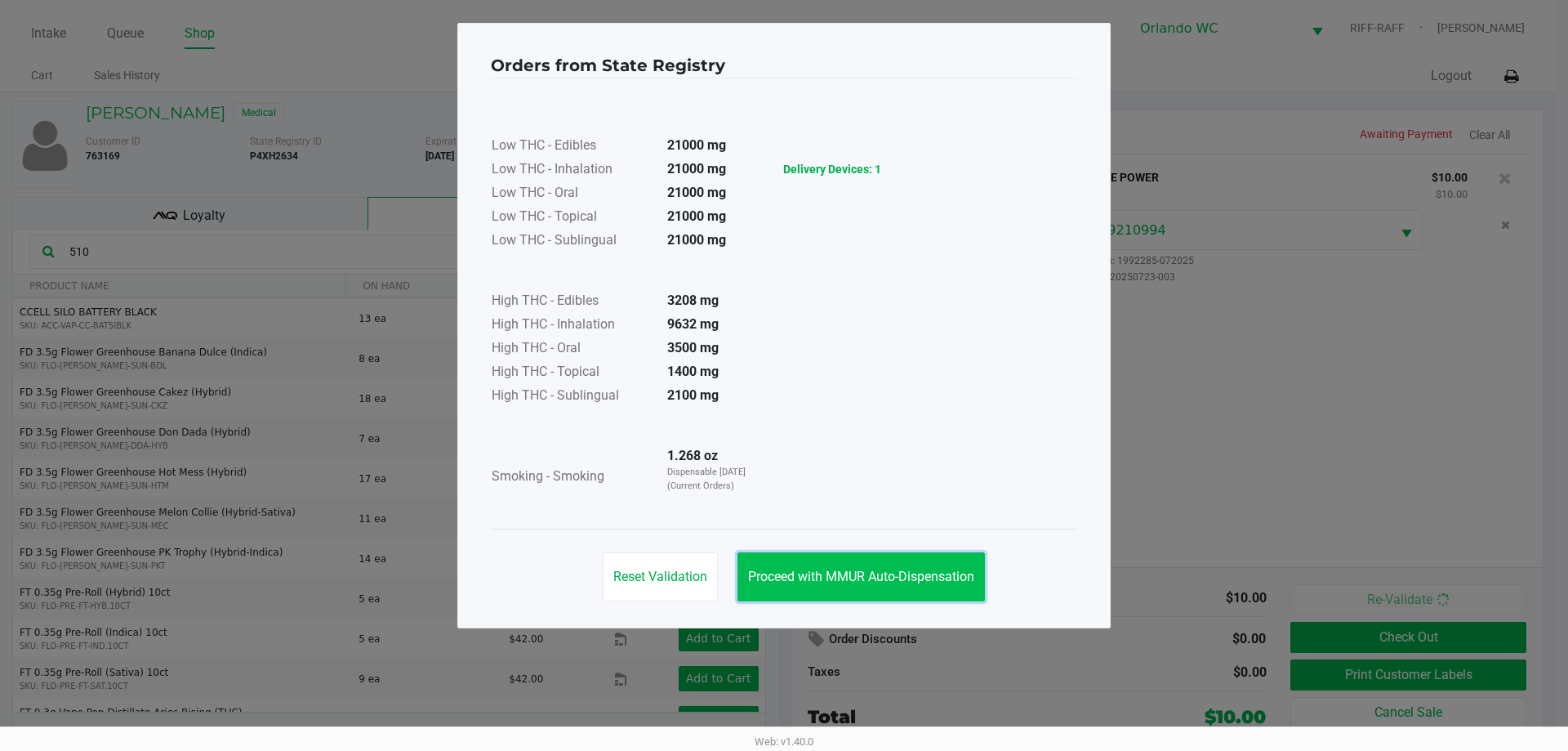
click at [781, 556] on button "Proceed with MMUR Auto-Dispensation" at bounding box center [861, 577] width 247 height 49
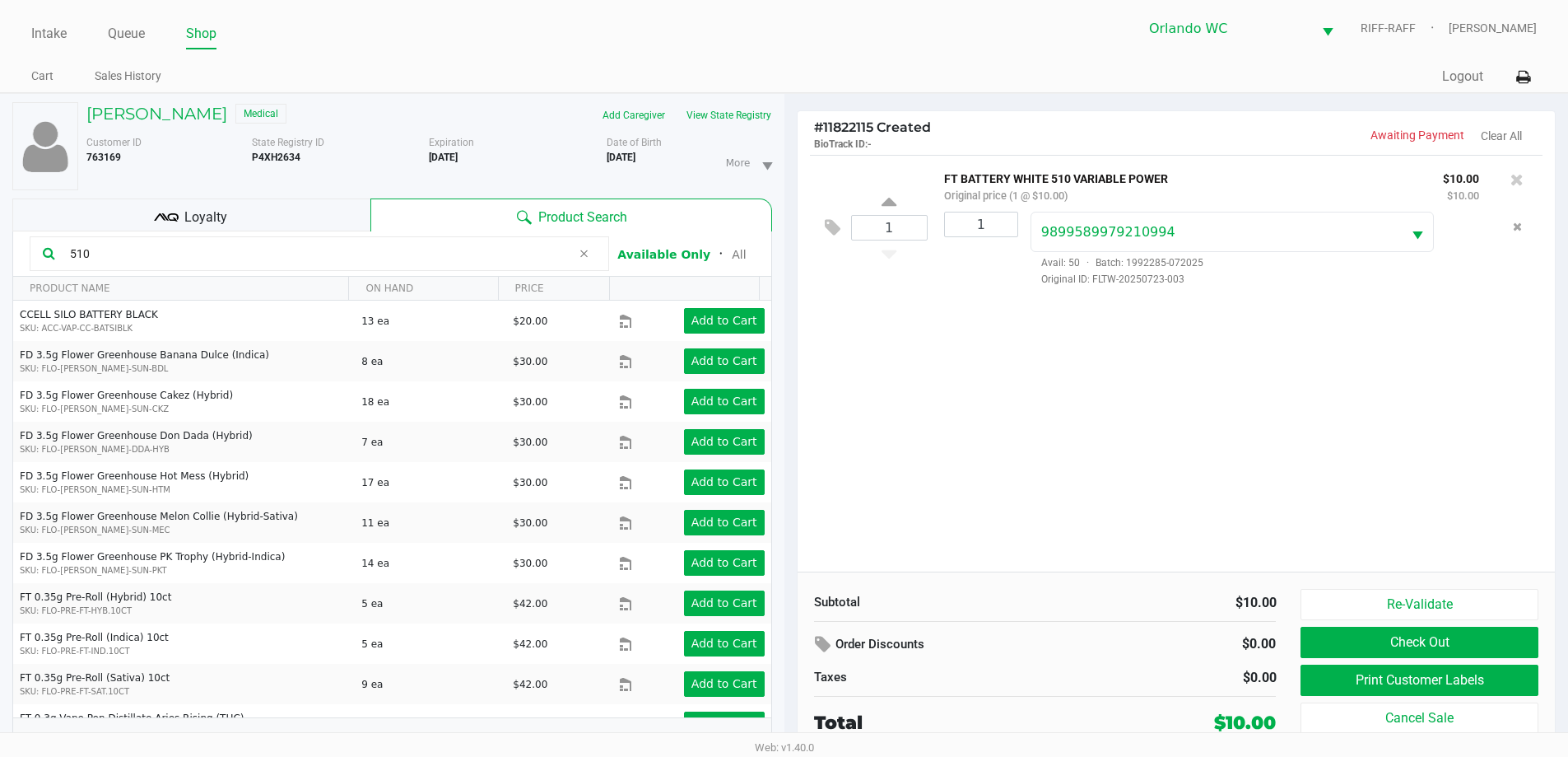
click at [788, 680] on button "Print Customer Labels" at bounding box center [1420, 680] width 237 height 31
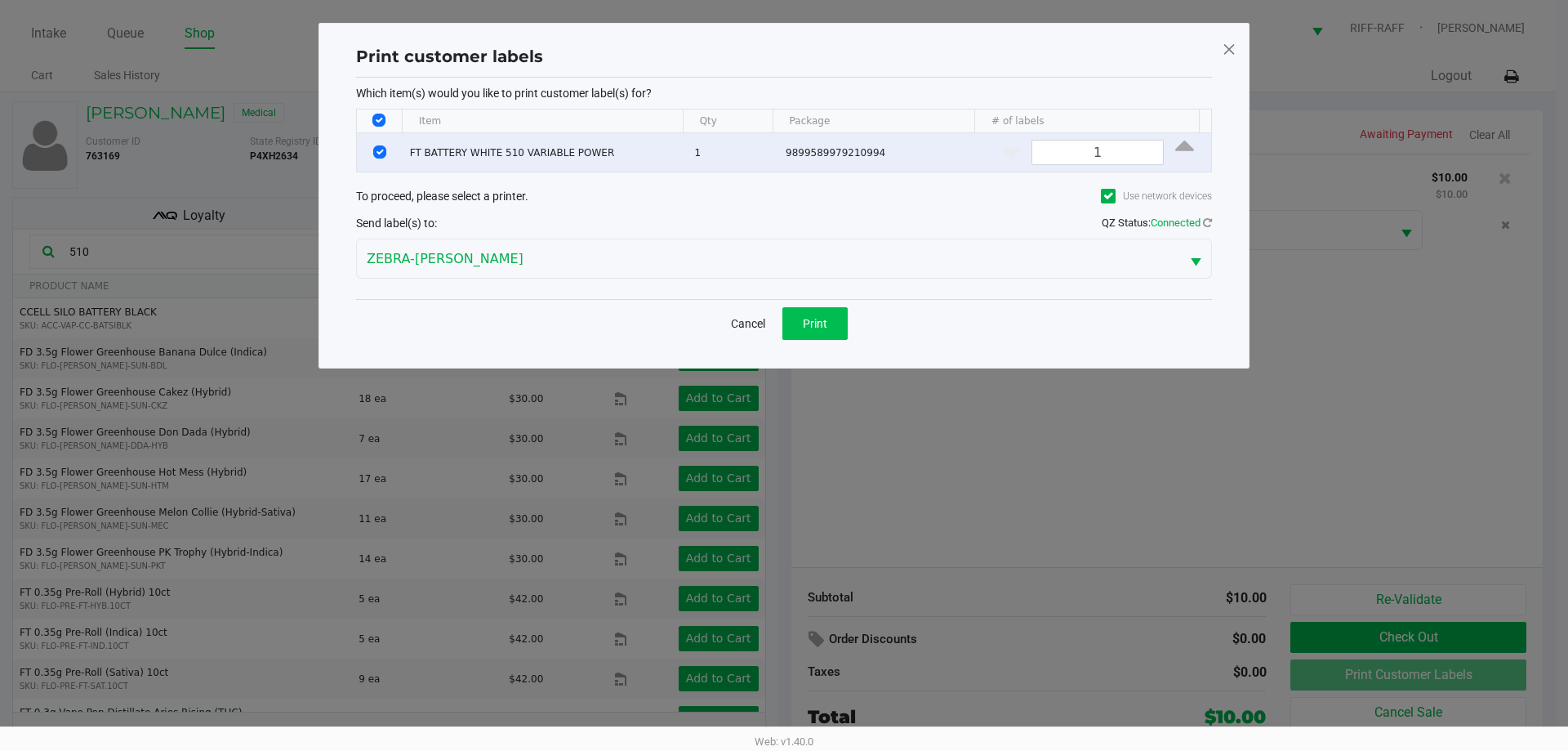
click at [781, 328] on span "Print" at bounding box center [816, 323] width 25 height 13
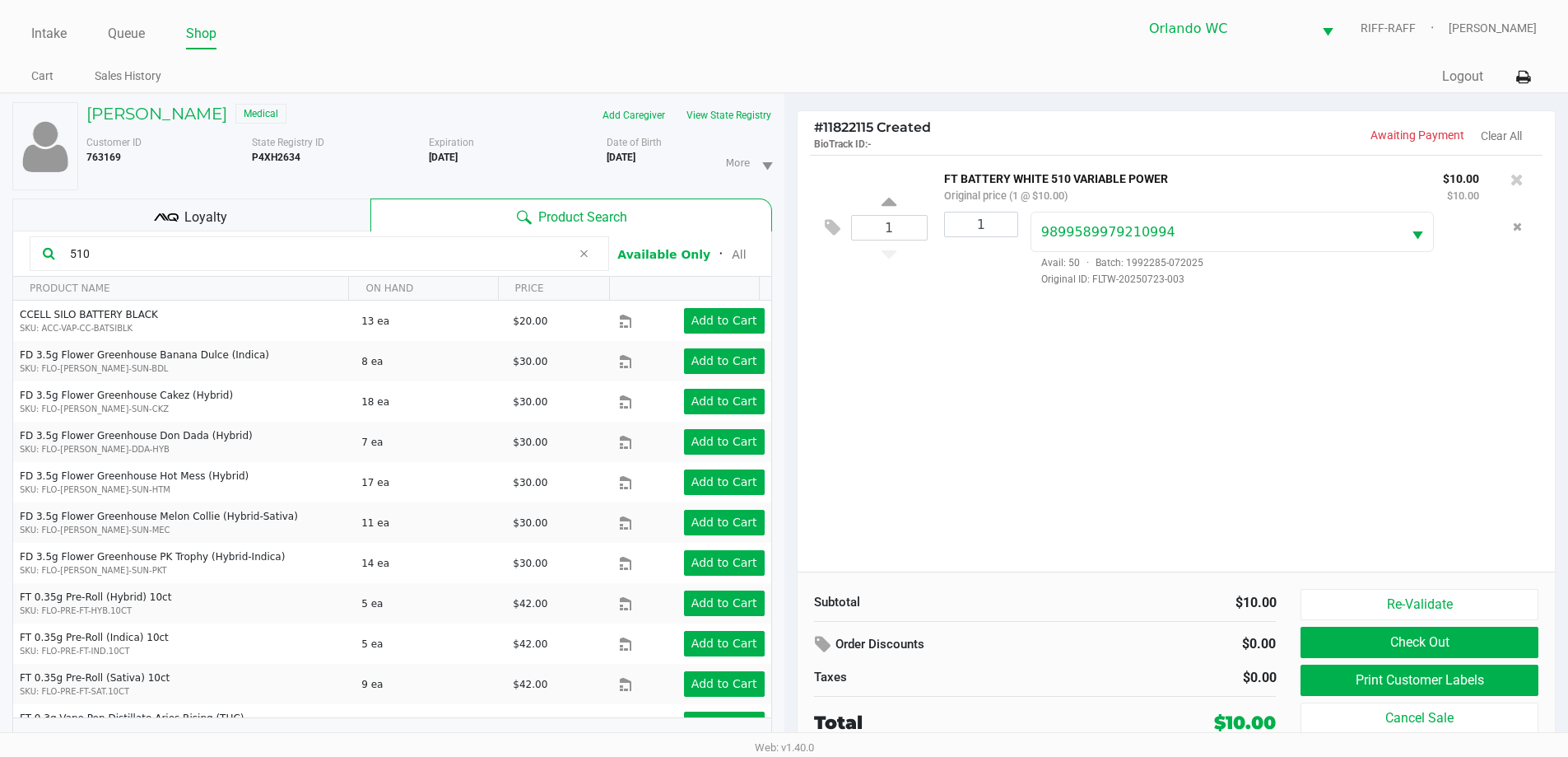
click at [788, 386] on div "1 FT BATTERY WHITE 510 VARIABLE POWER Original price (1 @ $10.00) $10.00 $10.00…" at bounding box center [1177, 363] width 758 height 417
click at [788, 376] on div "1 FT BATTERY WHITE 510 VARIABLE POWER Original price (1 @ $10.00) $10.00 $10.00…" at bounding box center [1177, 363] width 758 height 417
click at [788, 633] on button "Check Out" at bounding box center [1420, 642] width 237 height 31
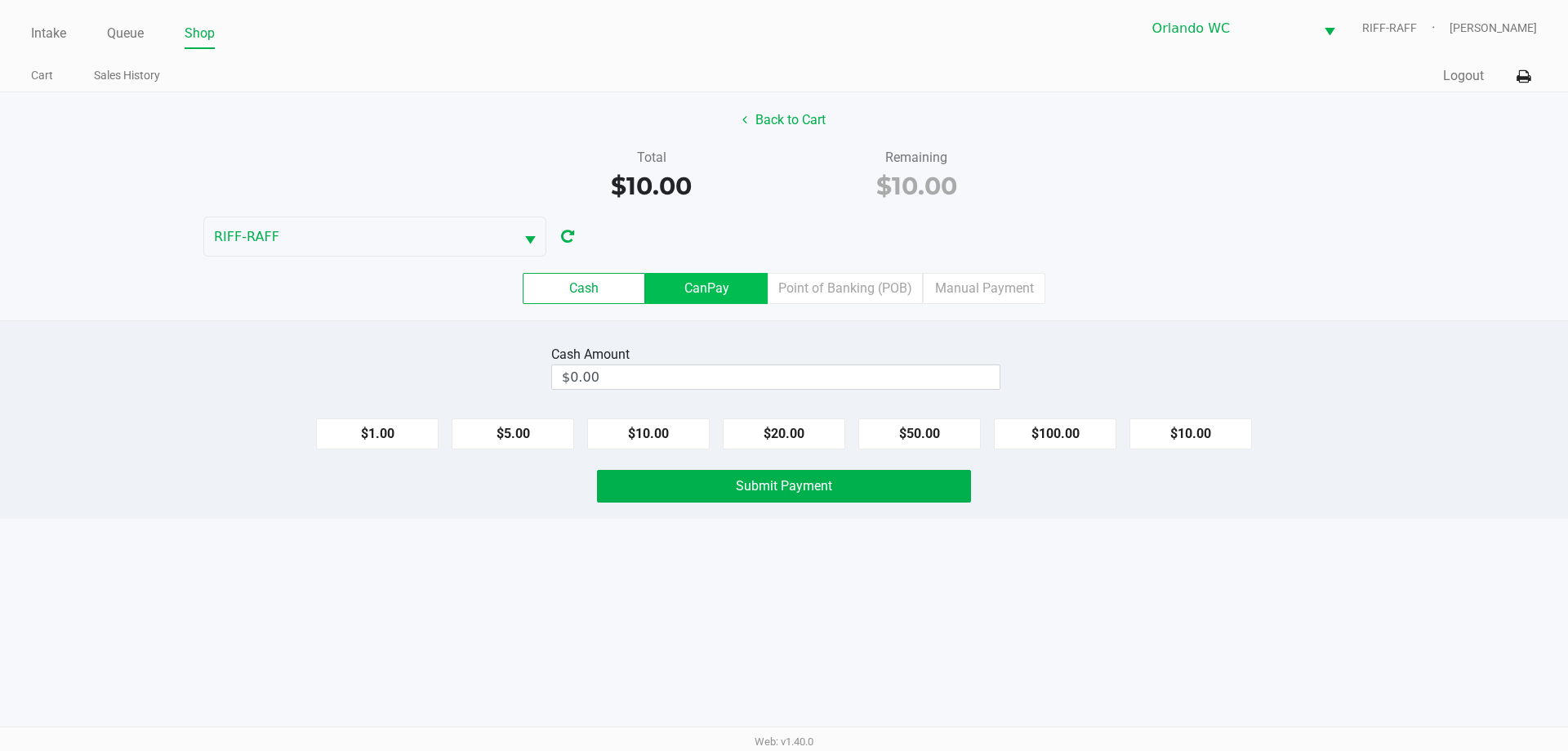
click at [738, 296] on label "CanPay" at bounding box center [707, 288] width 123 height 31
click at [0, 0] on 2 "CanPay" at bounding box center [0, 0] width 0 height 0
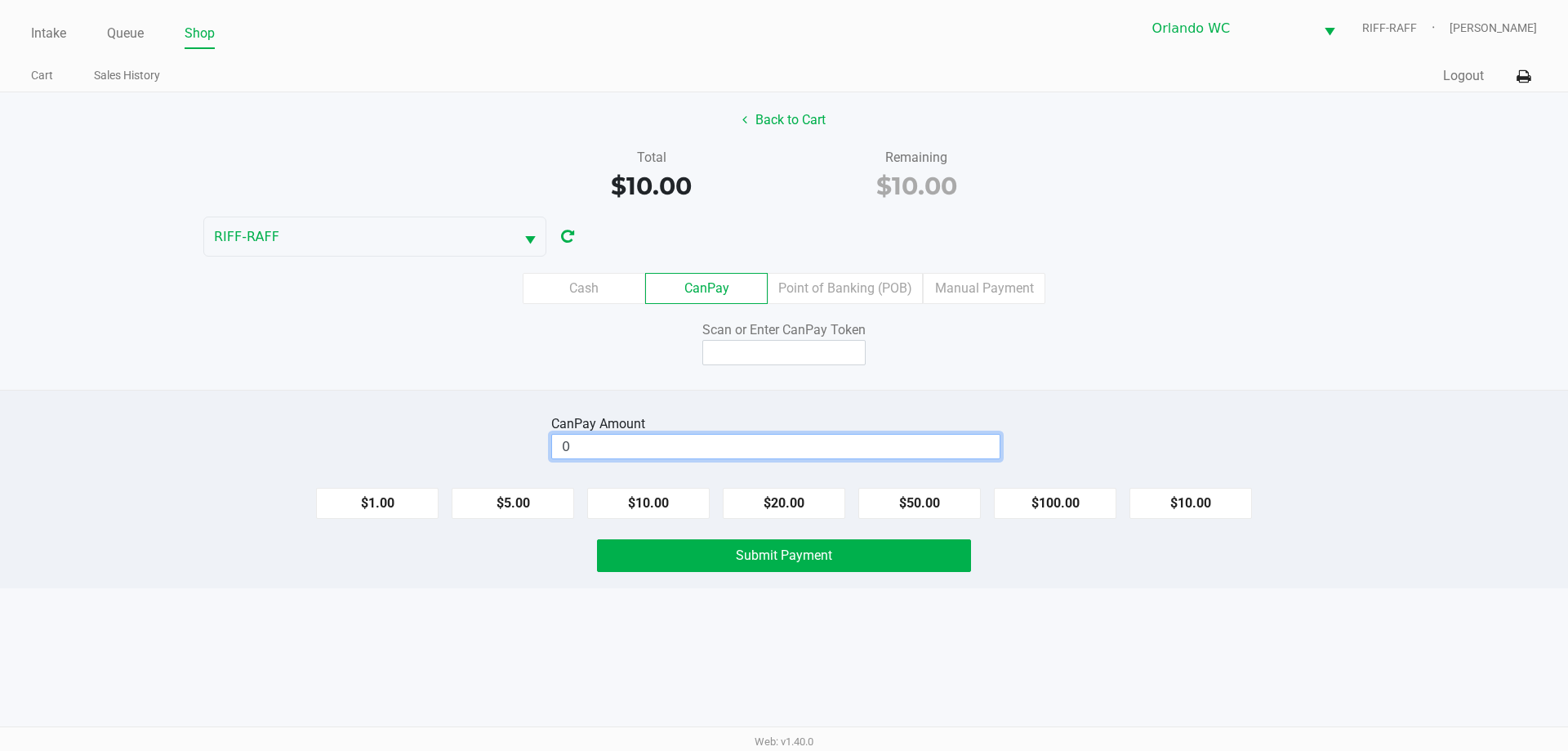
click at [781, 452] on input "0" at bounding box center [776, 447] width 447 height 24
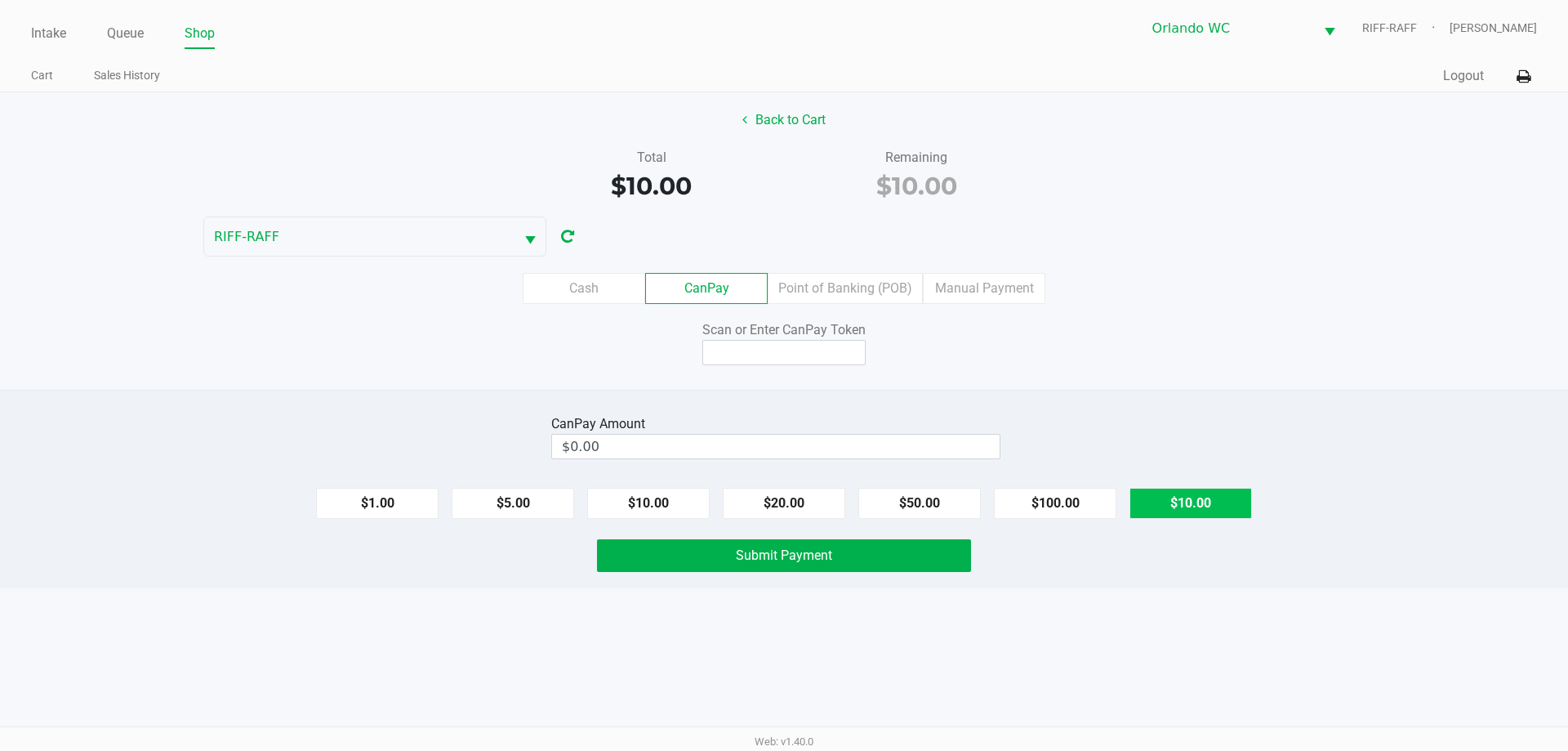
click at [781, 494] on button "$10.00" at bounding box center [1191, 503] width 123 height 31
type input "$10.00"
click at [781, 355] on input at bounding box center [784, 352] width 163 height 25
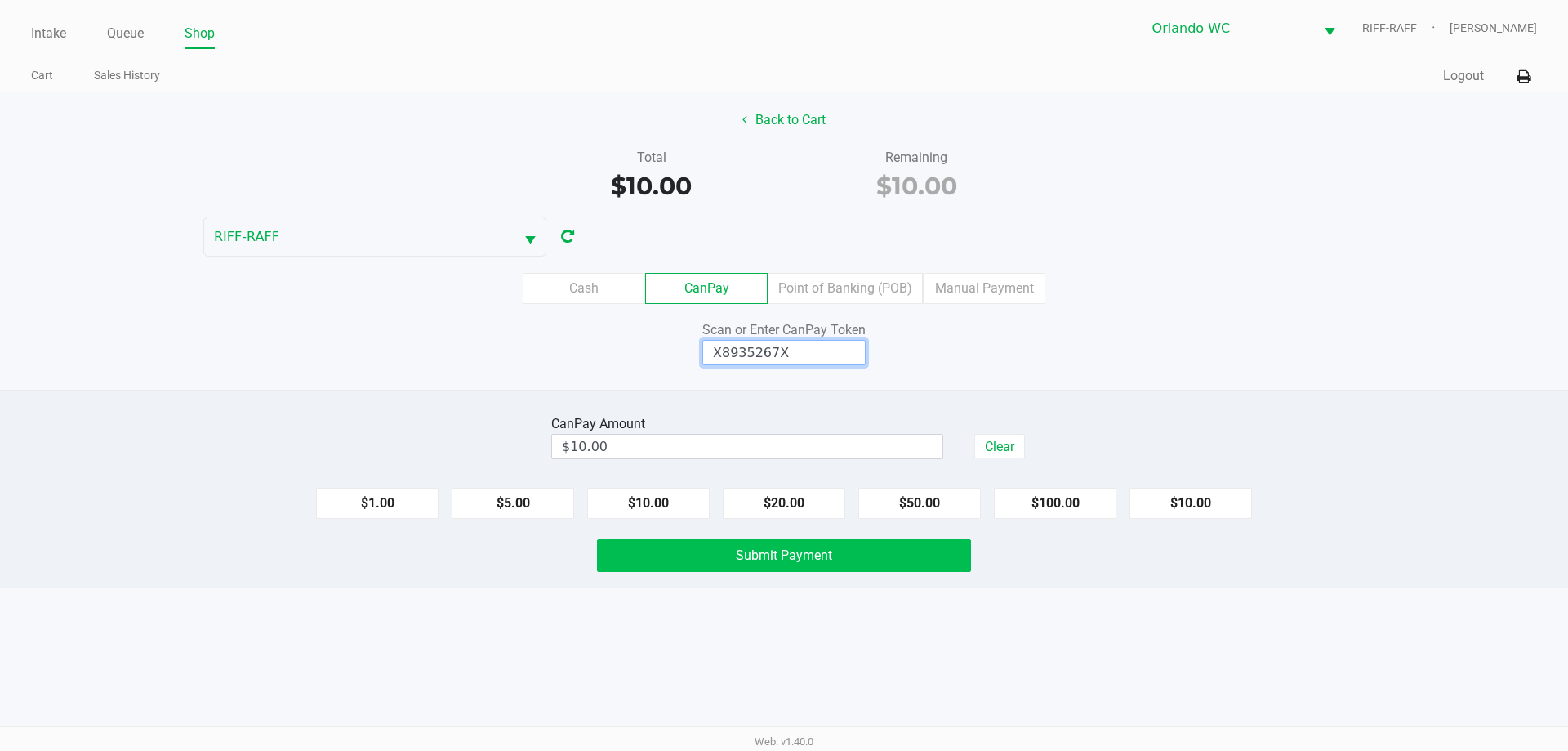
type input "X8935267X"
click at [781, 565] on button "Submit Payment" at bounding box center [784, 555] width 374 height 32
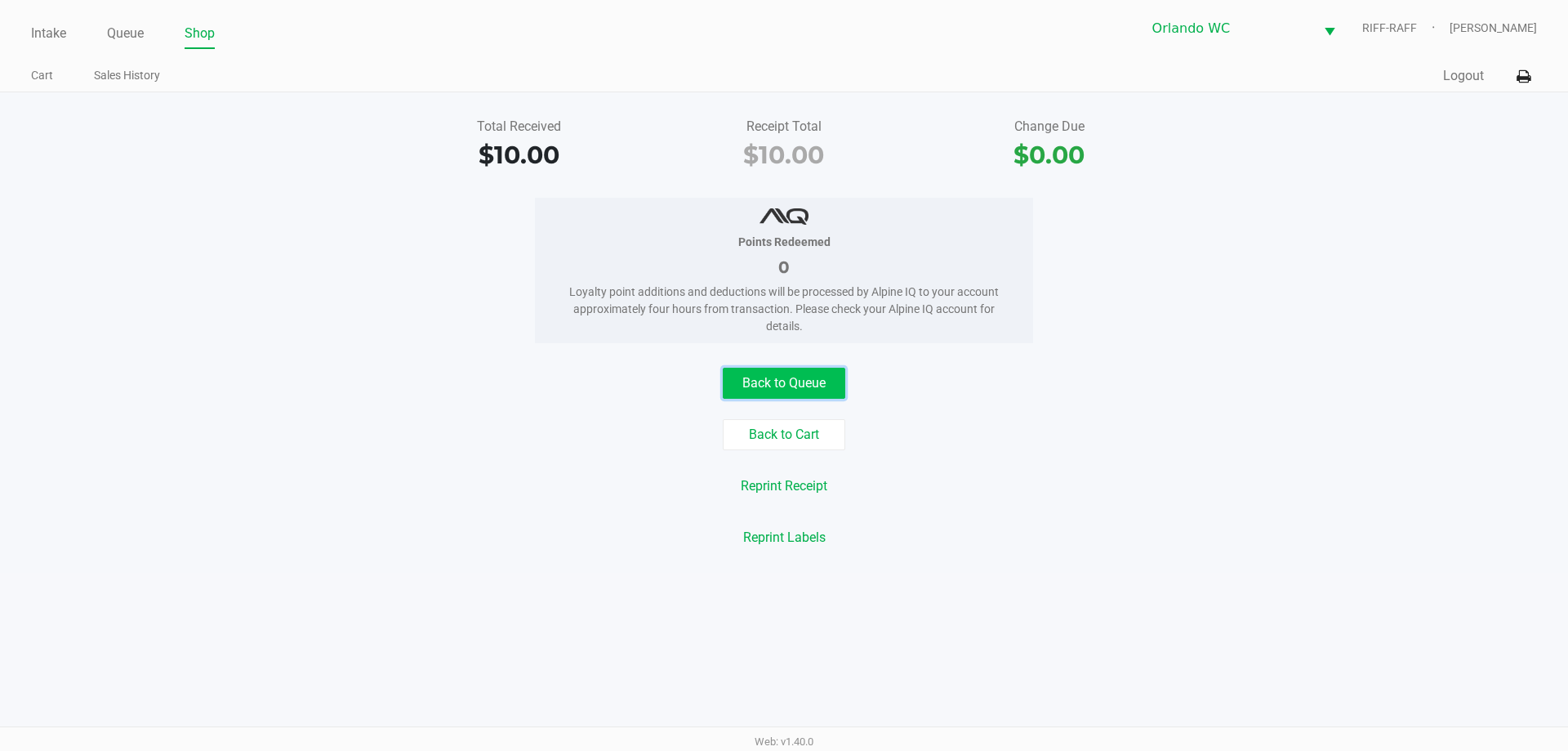
click at [764, 390] on button "Back to Queue" at bounding box center [784, 383] width 123 height 31
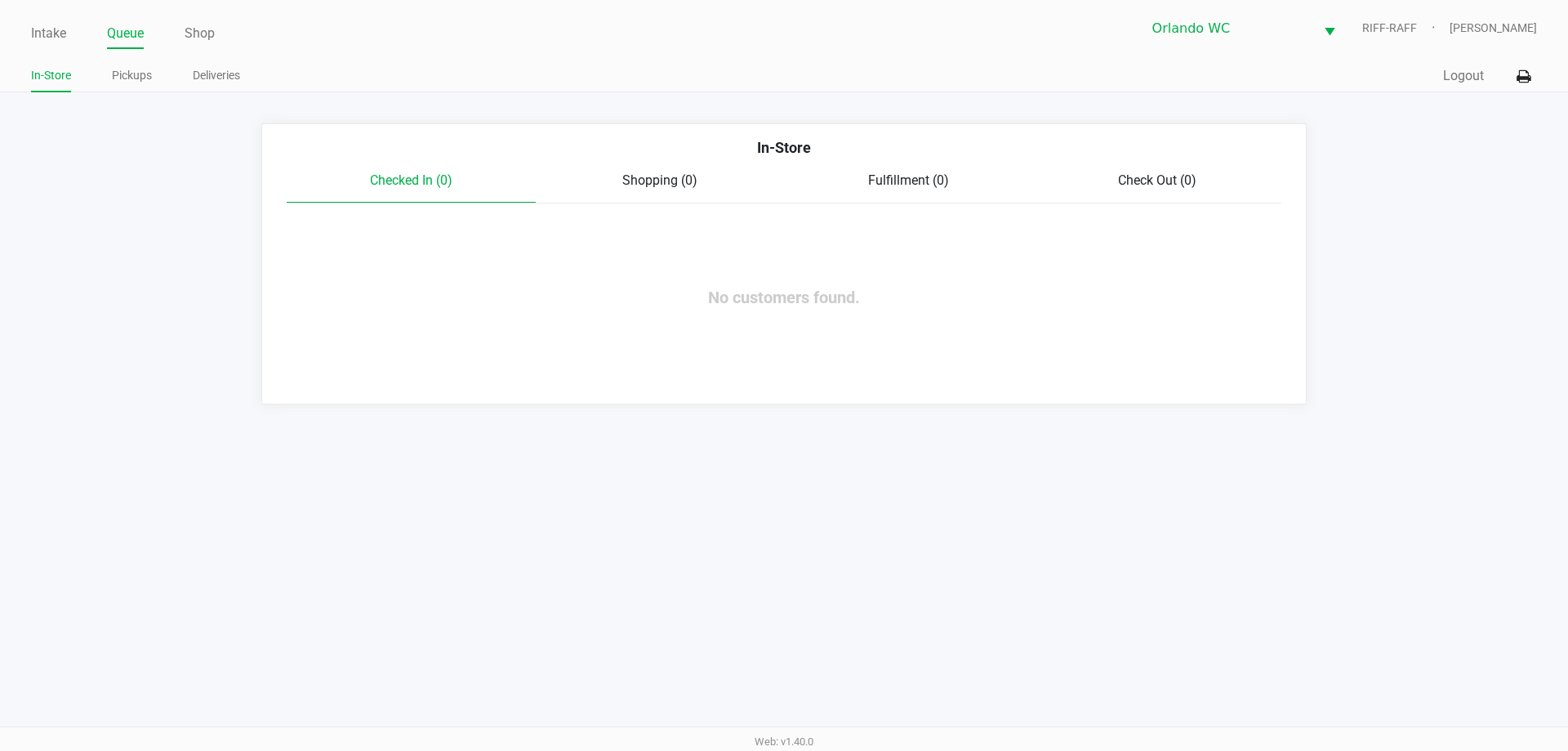
click at [686, 58] on div "Intake Queue Shop Orlando WC RIFF-RAFF Cole Rosenblum In-Store Pickups Deliveri…" at bounding box center [784, 46] width 1568 height 92
click at [53, 25] on link "Intake" at bounding box center [48, 33] width 35 height 23
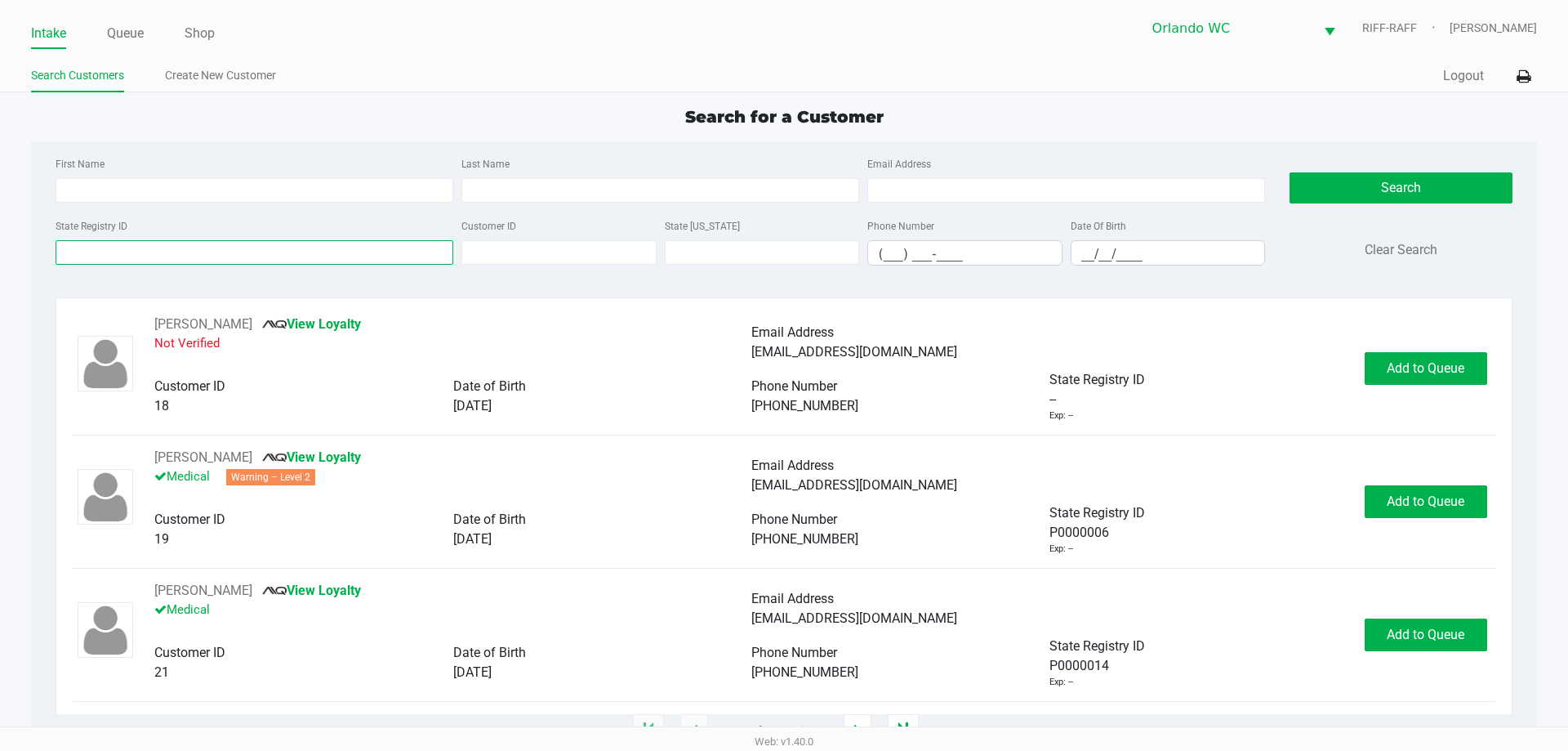
click at [274, 257] on input "State Registry ID" at bounding box center [254, 253] width 398 height 25
type input "aiden"
type input "schn"
click at [106, 259] on input "aiden" at bounding box center [254, 253] width 398 height 25
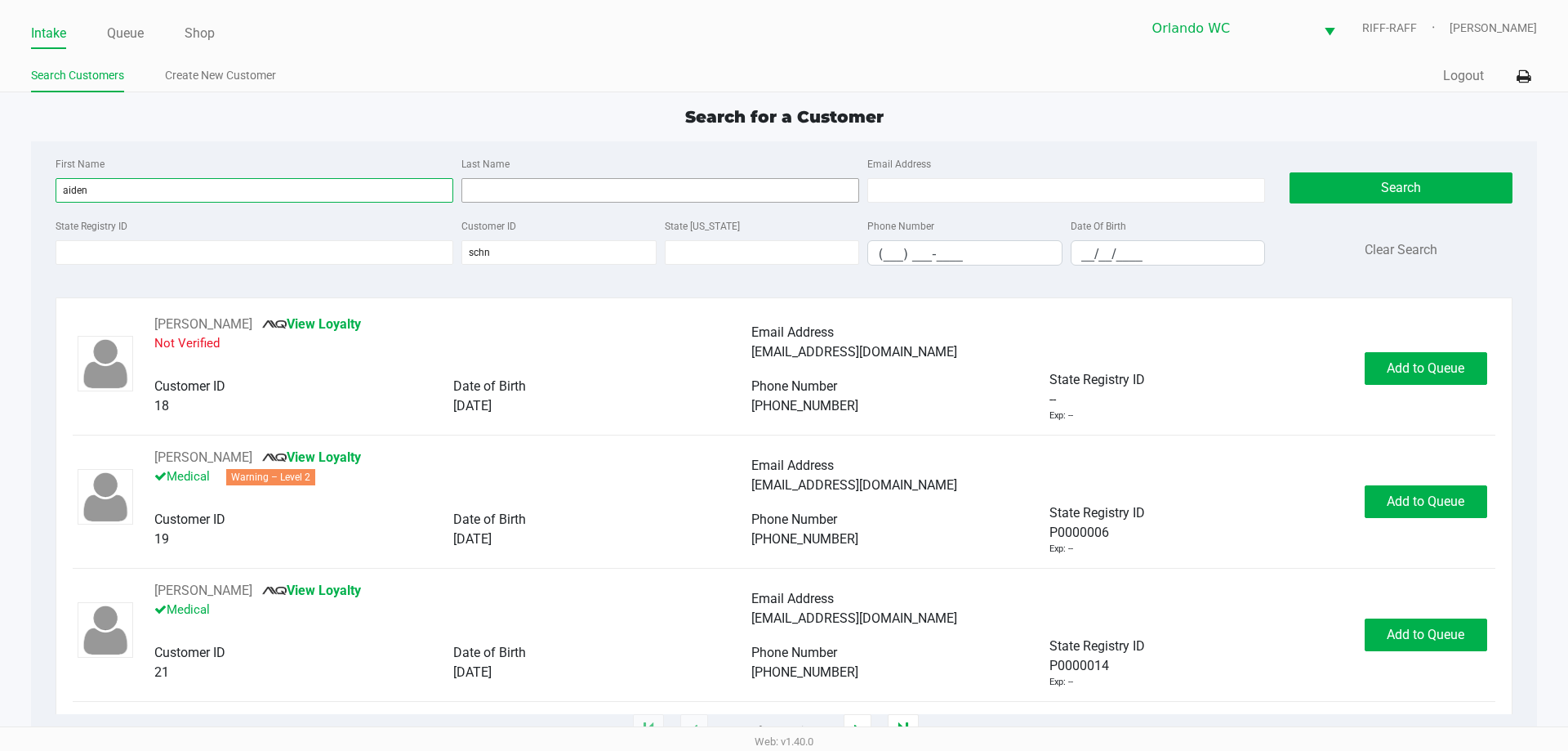
type input "aiden"
click at [524, 191] on input "Last Name" at bounding box center [660, 190] width 398 height 25
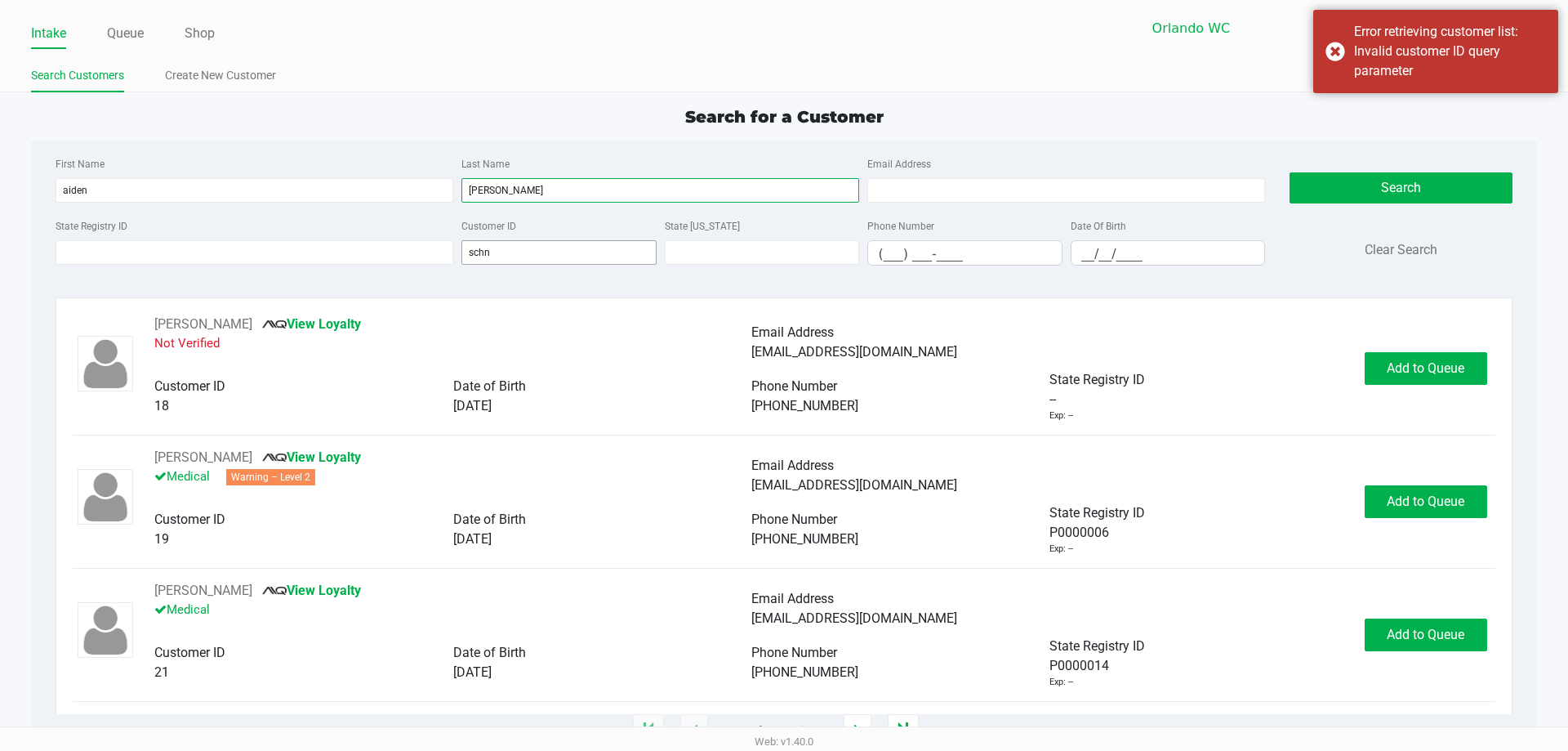
type input "schneider"
click at [554, 258] on input "schn" at bounding box center [559, 253] width 196 height 25
click at [581, 195] on input "schneider" at bounding box center [660, 190] width 398 height 25
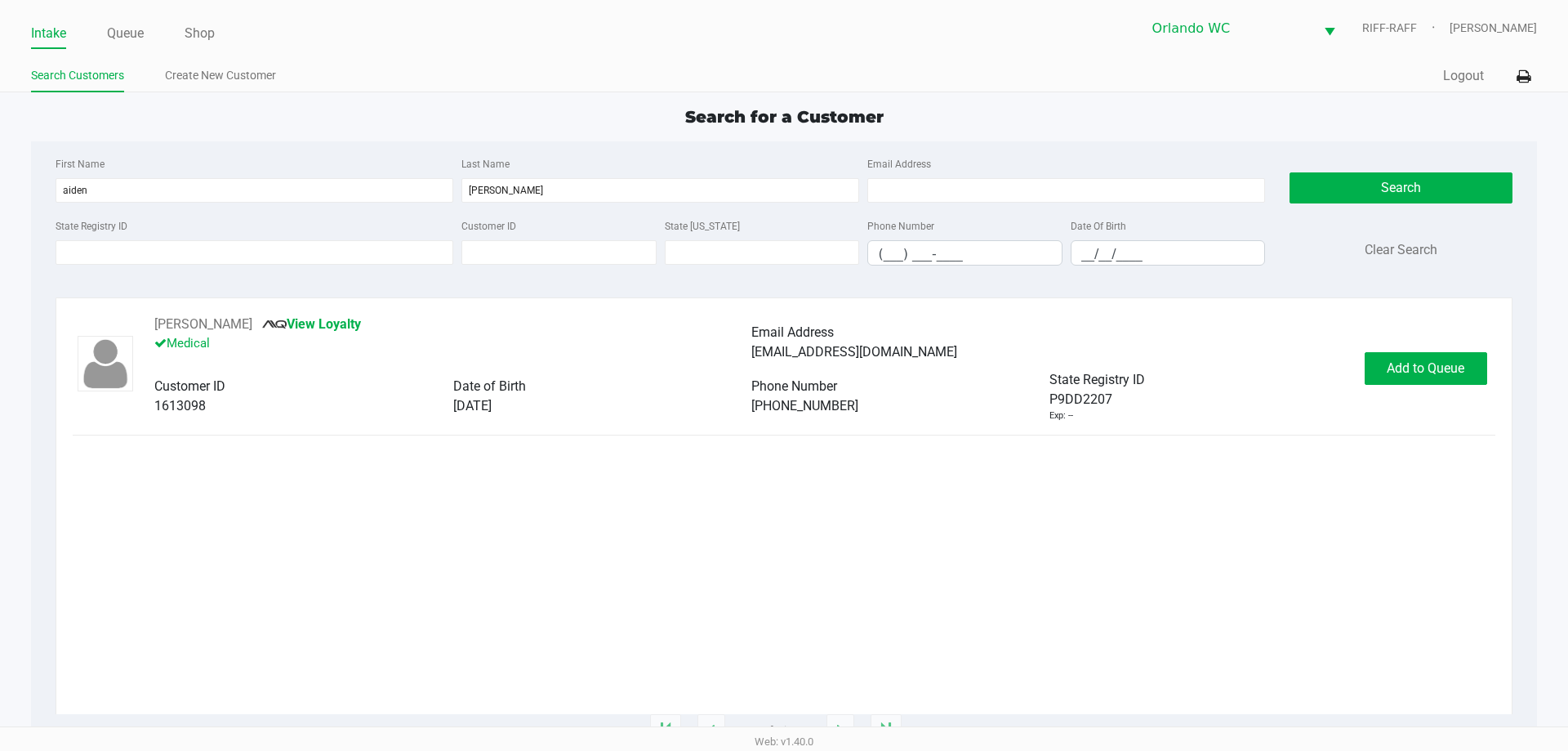
click at [430, 143] on div "First Name aiden Last Name schneider Email Address State Registry ID Customer I…" at bounding box center [783, 216] width 1481 height 149
click at [781, 364] on span "Add to Queue" at bounding box center [1426, 368] width 77 height 16
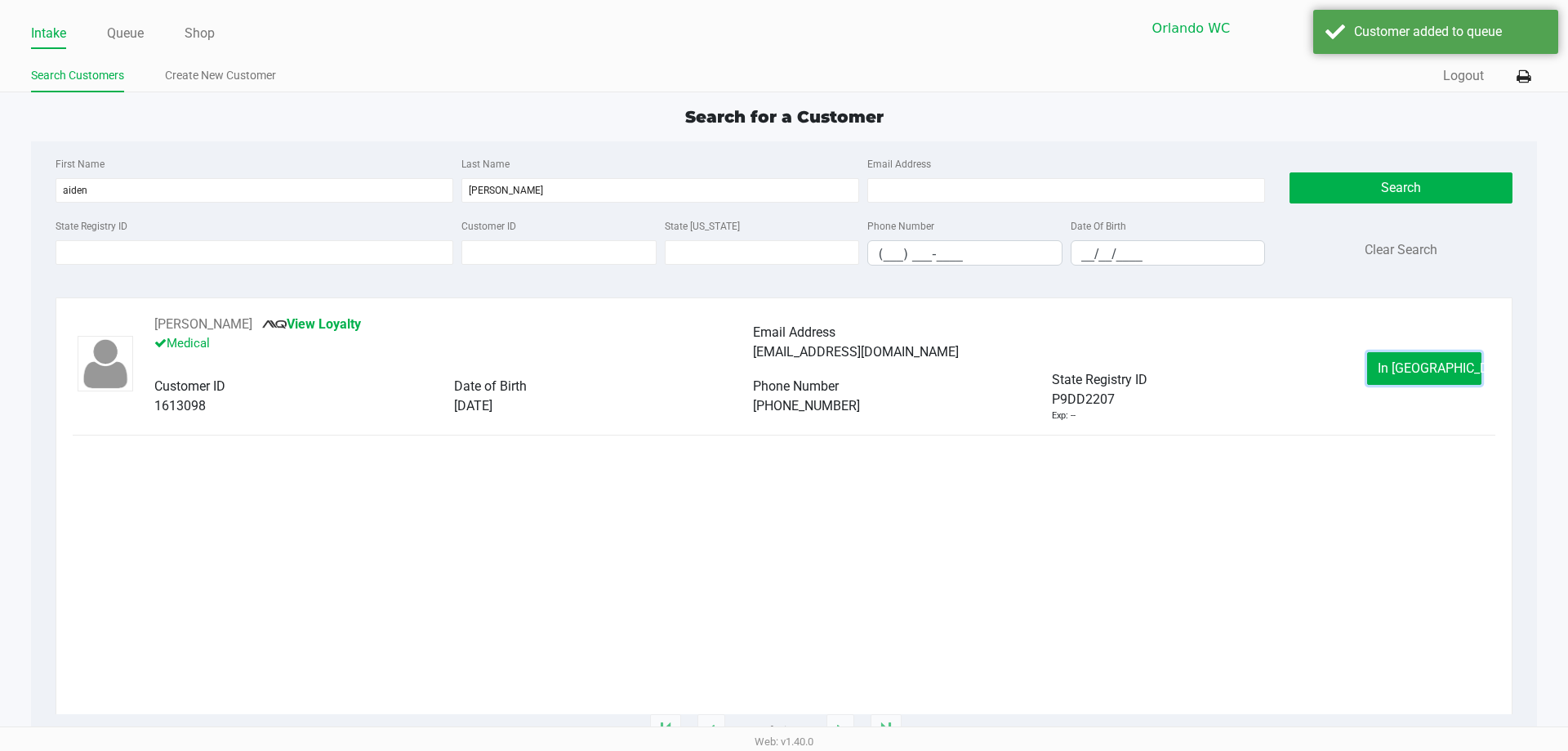
click at [781, 371] on span "In Queue" at bounding box center [1446, 368] width 137 height 16
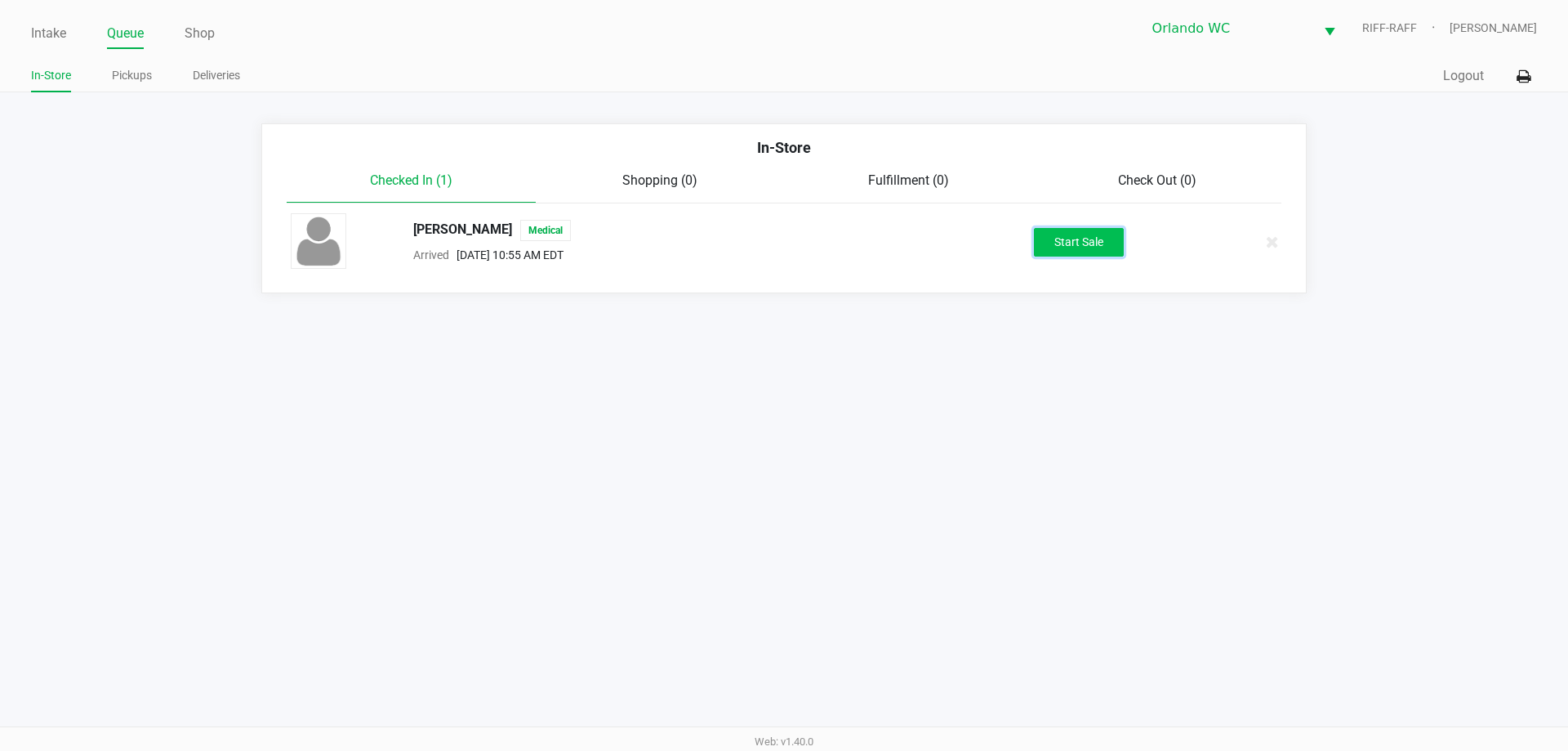
click at [781, 239] on button "Start Sale" at bounding box center [1079, 242] width 89 height 29
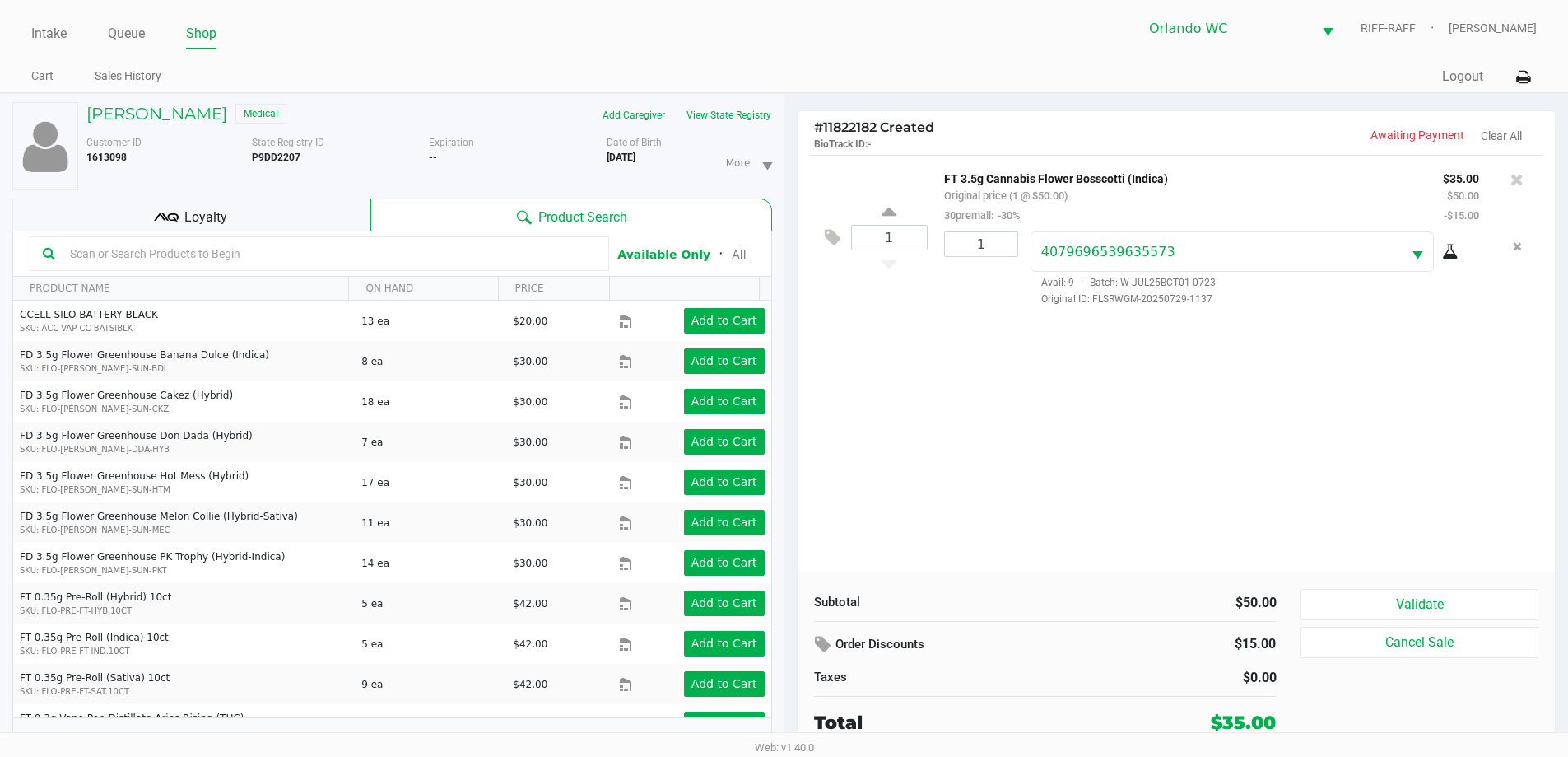
drag, startPoint x: 1079, startPoint y: 435, endPoint x: 1083, endPoint y: 427, distance: 8.9
click at [788, 430] on div "1 FT 3.5g Cannabis Flower Bosscotti (Indica) Original price (1 @ $50.00) 30prem…" at bounding box center [1177, 363] width 758 height 417
click at [224, 224] on span "Loyalty" at bounding box center [206, 218] width 42 height 19
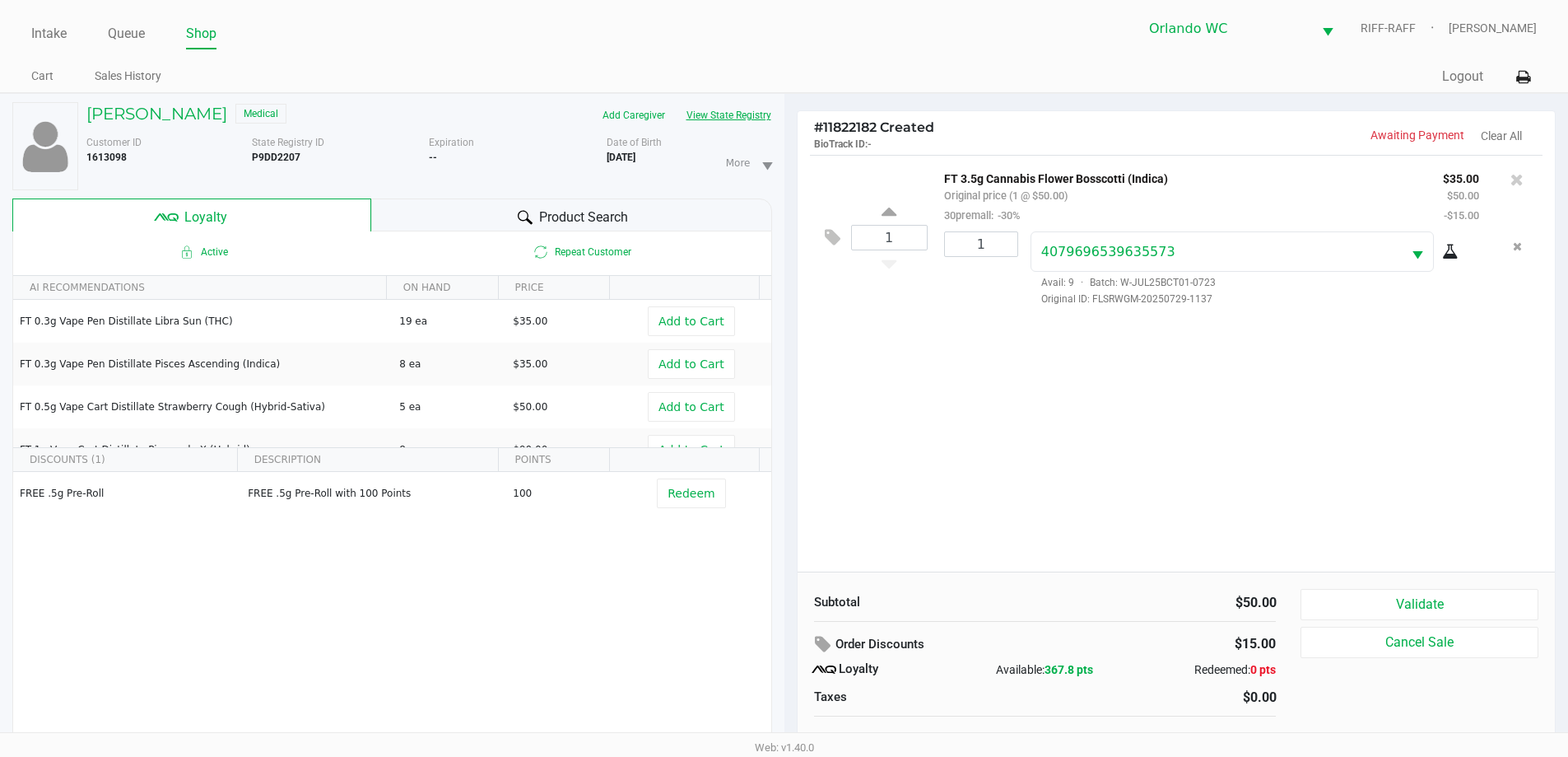
click at [721, 114] on button "View State Registry" at bounding box center [724, 116] width 96 height 27
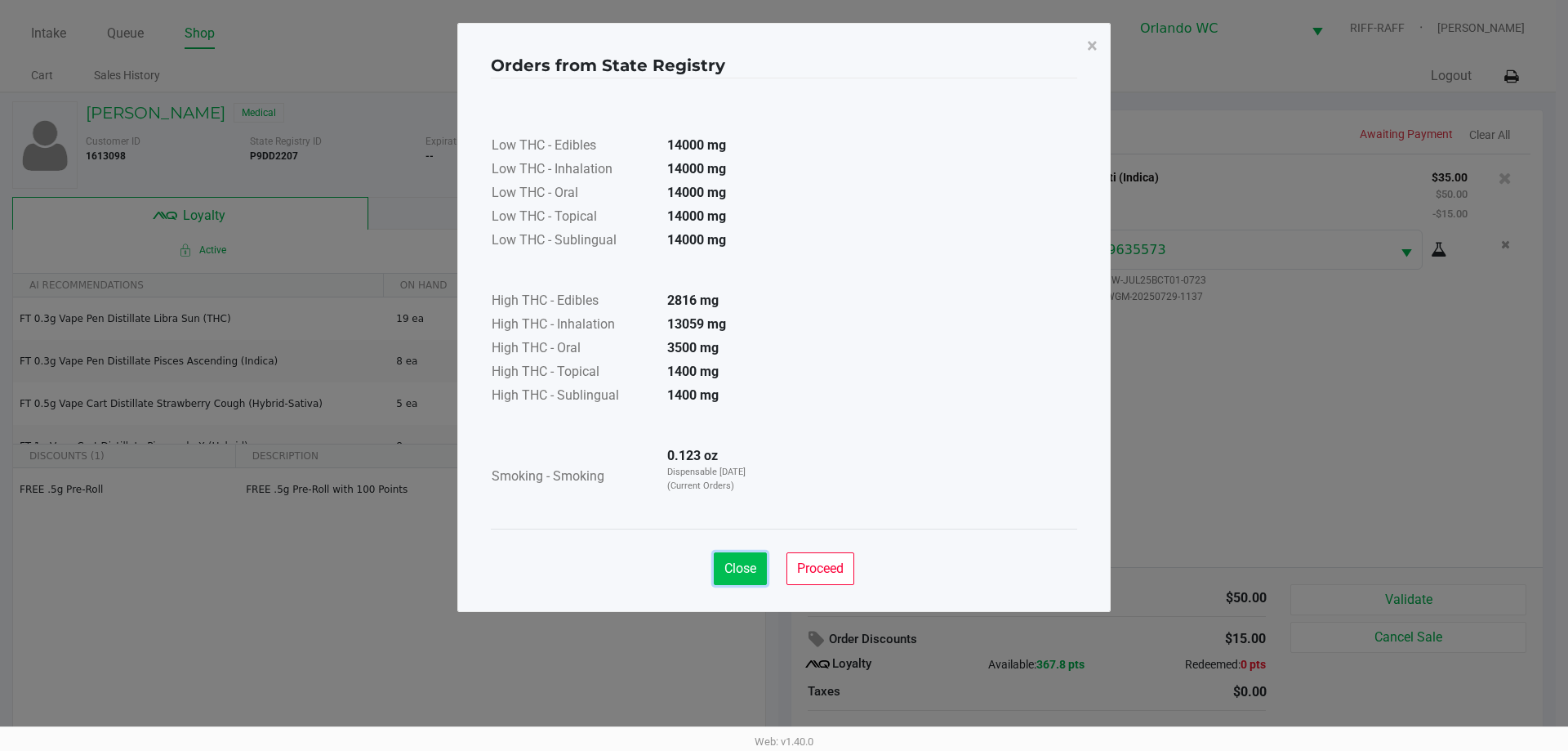
click at [741, 575] on span "Close" at bounding box center [740, 569] width 32 height 16
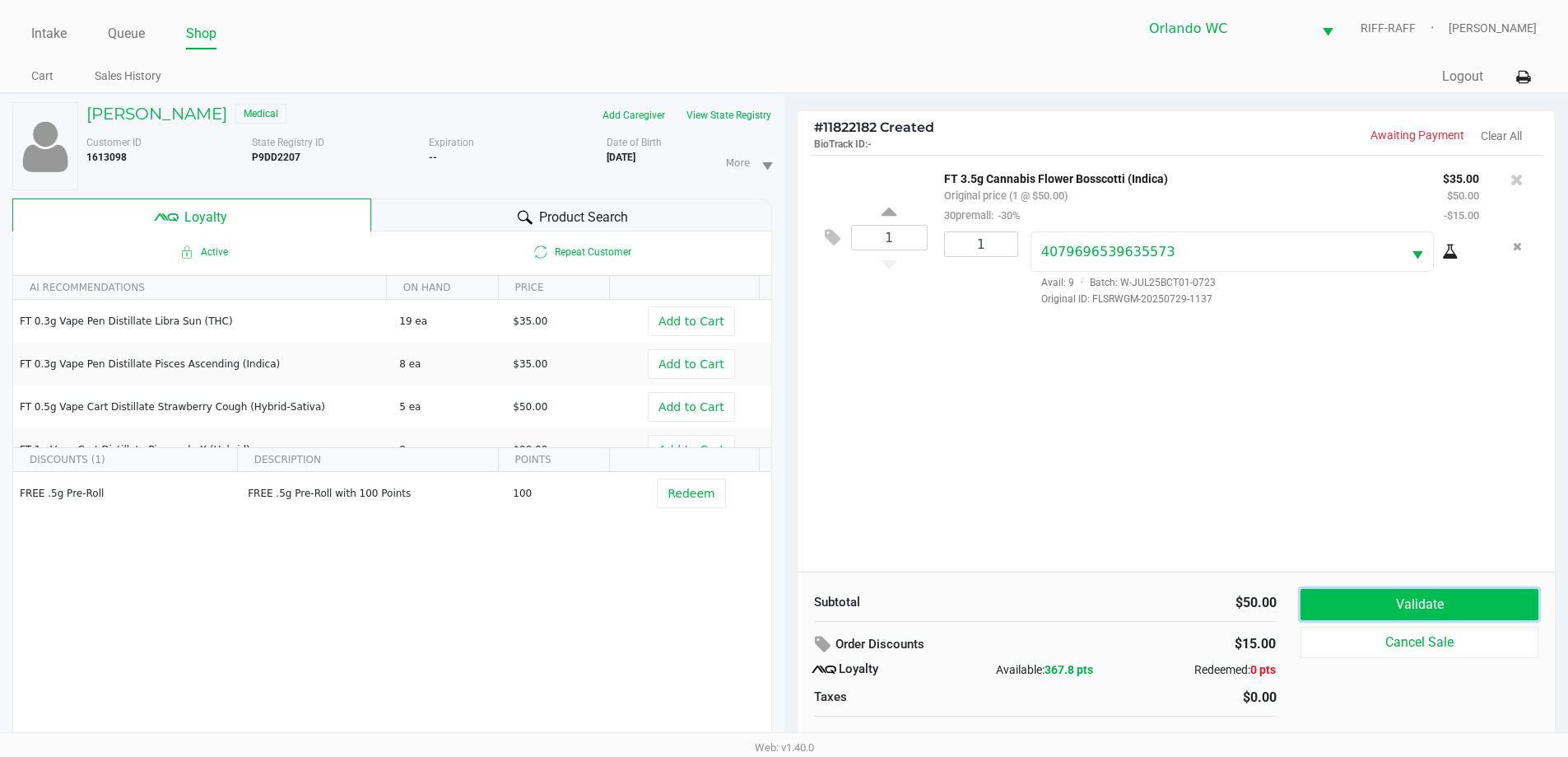
click at [788, 602] on button "Validate" at bounding box center [1420, 604] width 237 height 31
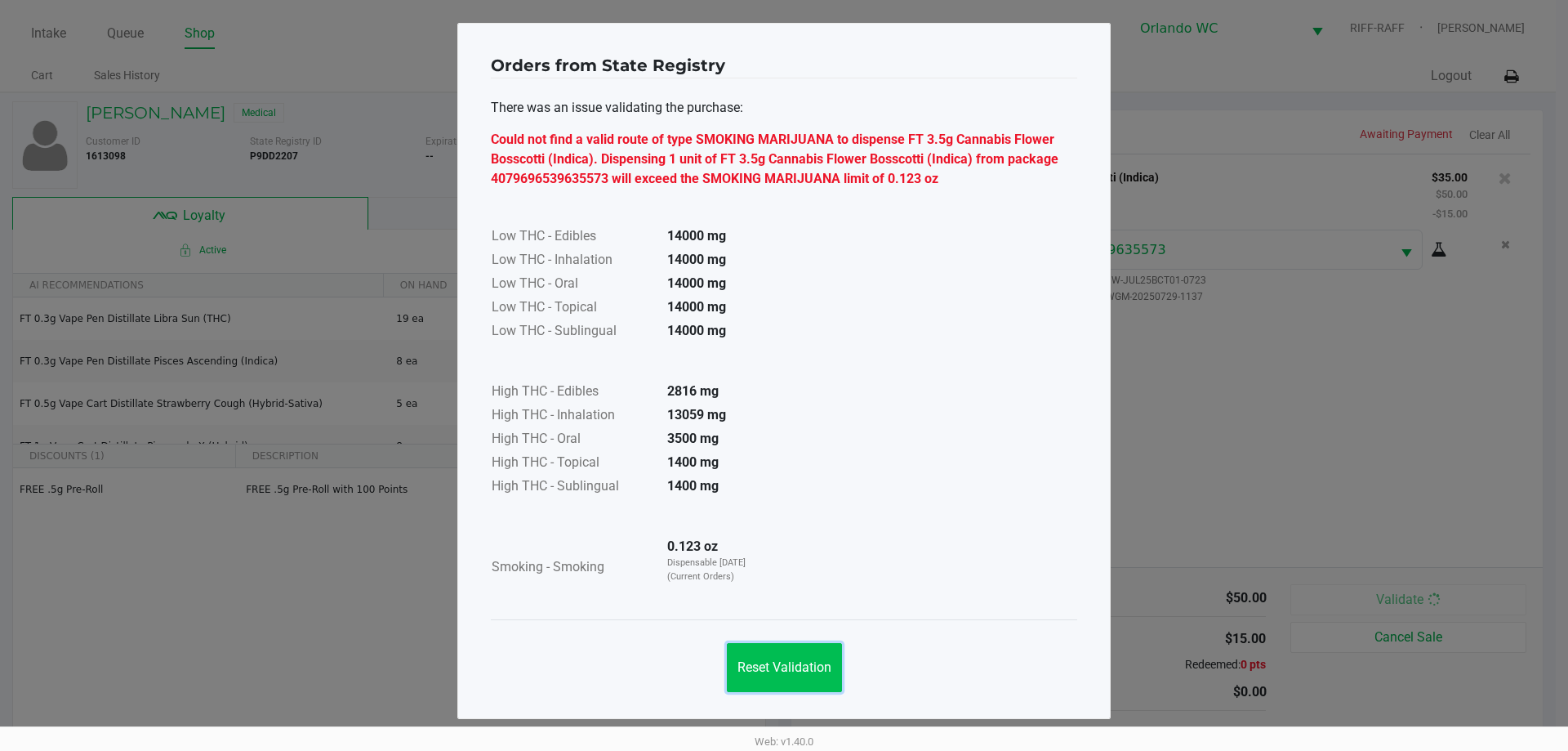
click at [749, 660] on span "Reset Validation" at bounding box center [784, 668] width 94 height 16
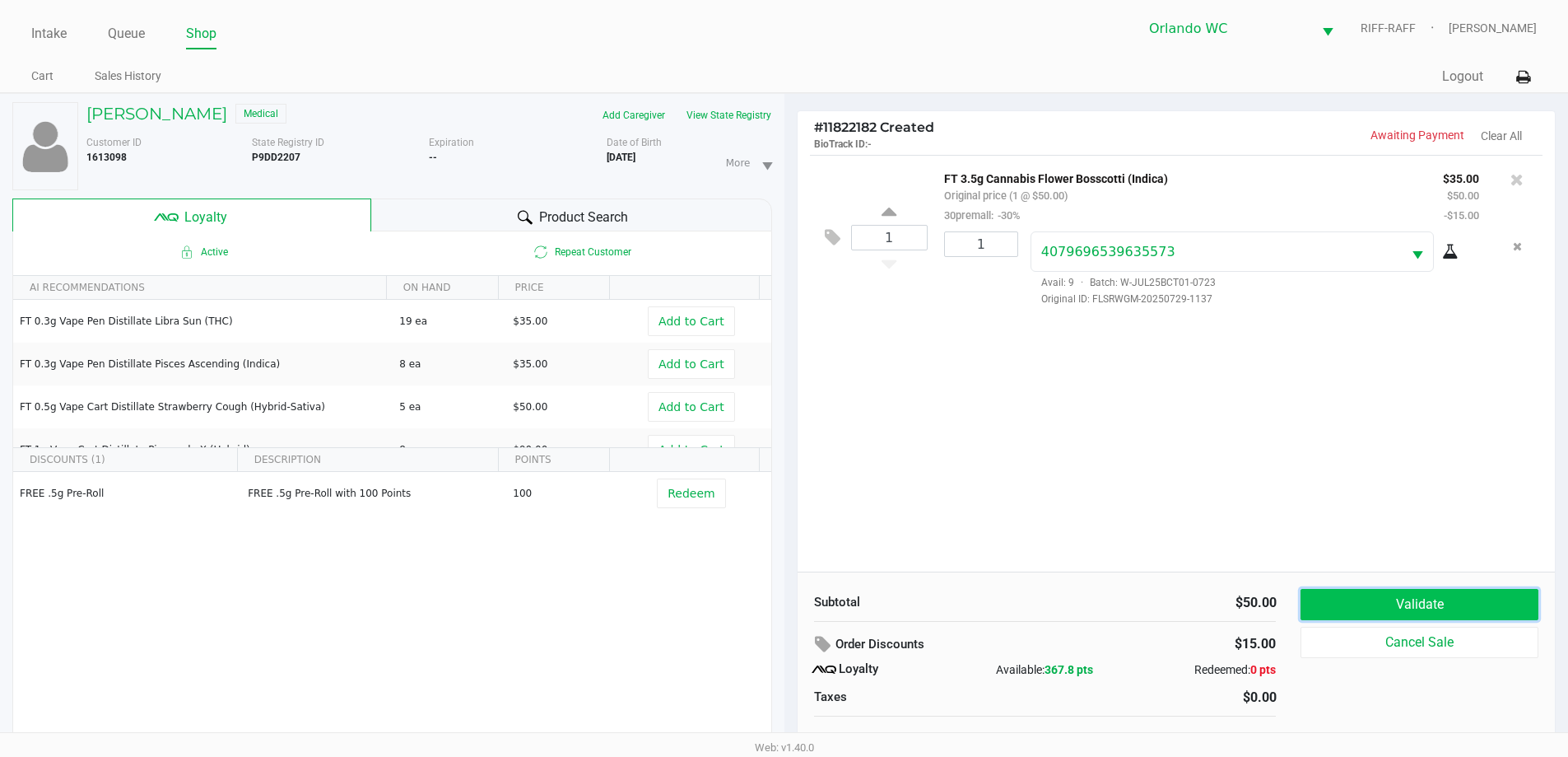
click at [788, 614] on button "Validate" at bounding box center [1420, 604] width 237 height 31
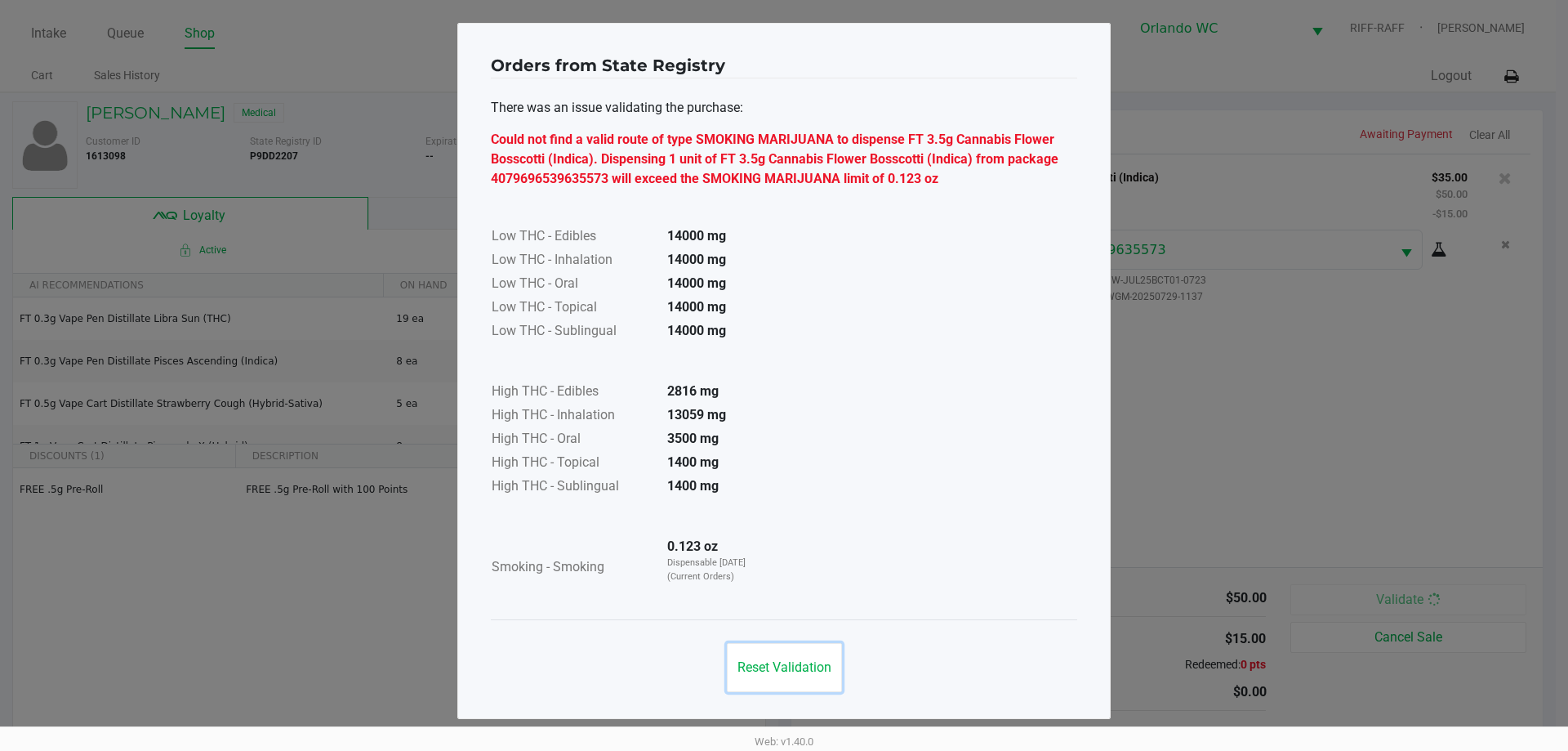
click at [781, 681] on button "Reset Validation" at bounding box center [784, 668] width 115 height 49
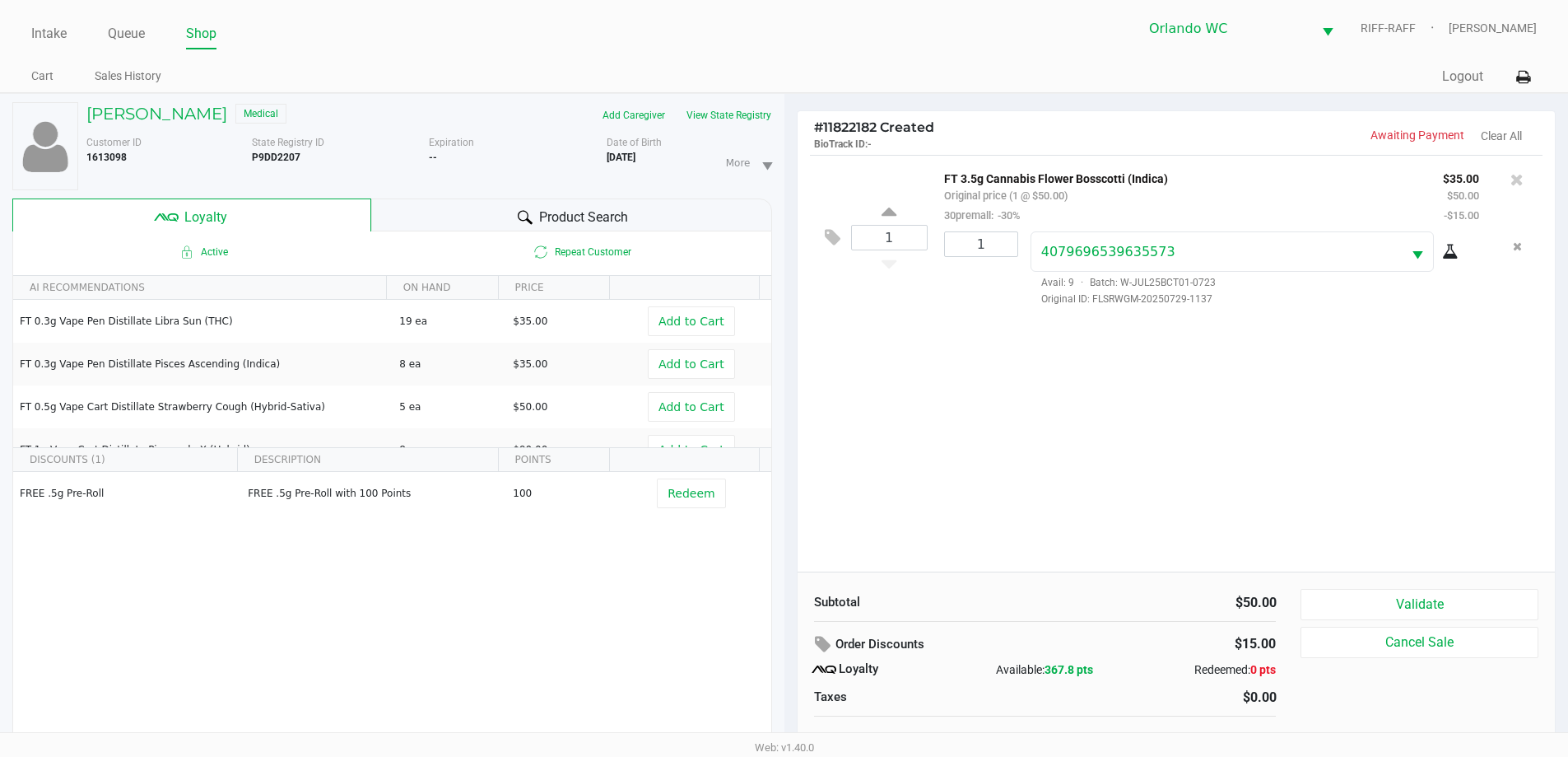
click at [788, 473] on div "1 FT 3.5g Cannabis Flower Bosscotti (Indica) Original price (1 @ $50.00) 30prem…" at bounding box center [1177, 363] width 758 height 417
click at [788, 249] on icon "Remove the package from the orderLine" at bounding box center [1518, 246] width 9 height 11
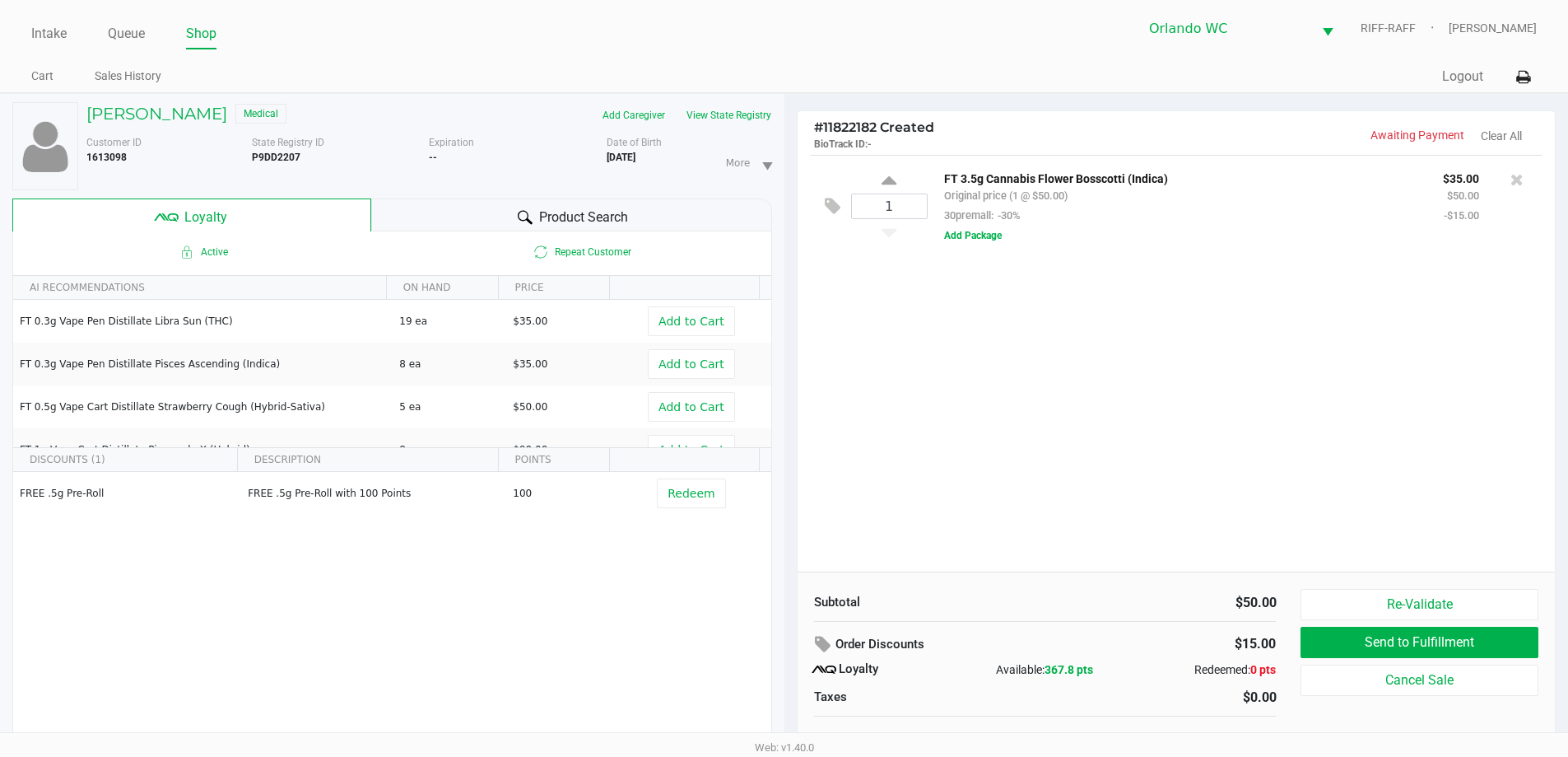
click at [788, 174] on icon at bounding box center [1517, 180] width 13 height 17
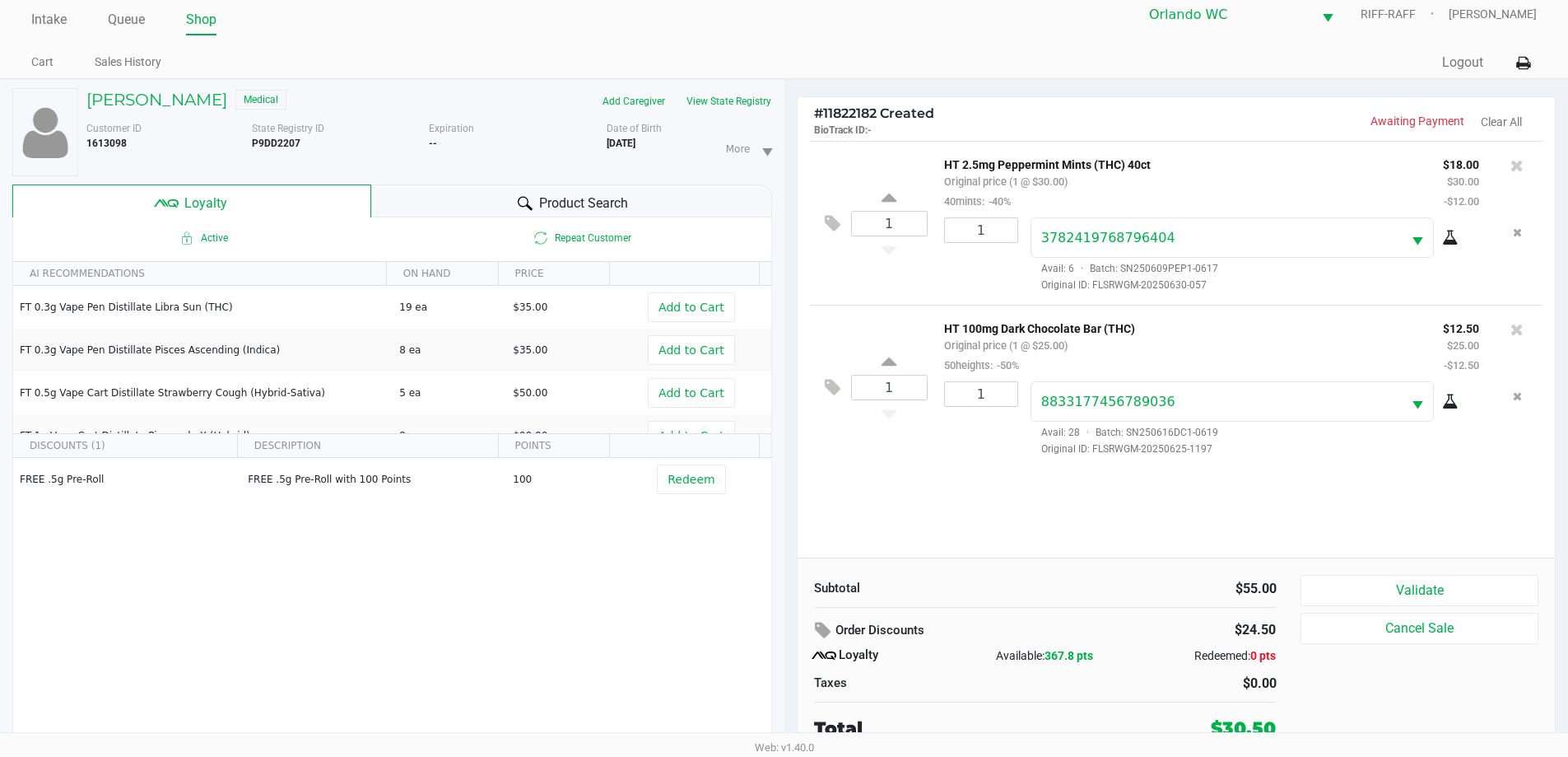
scroll to position [18, 0]
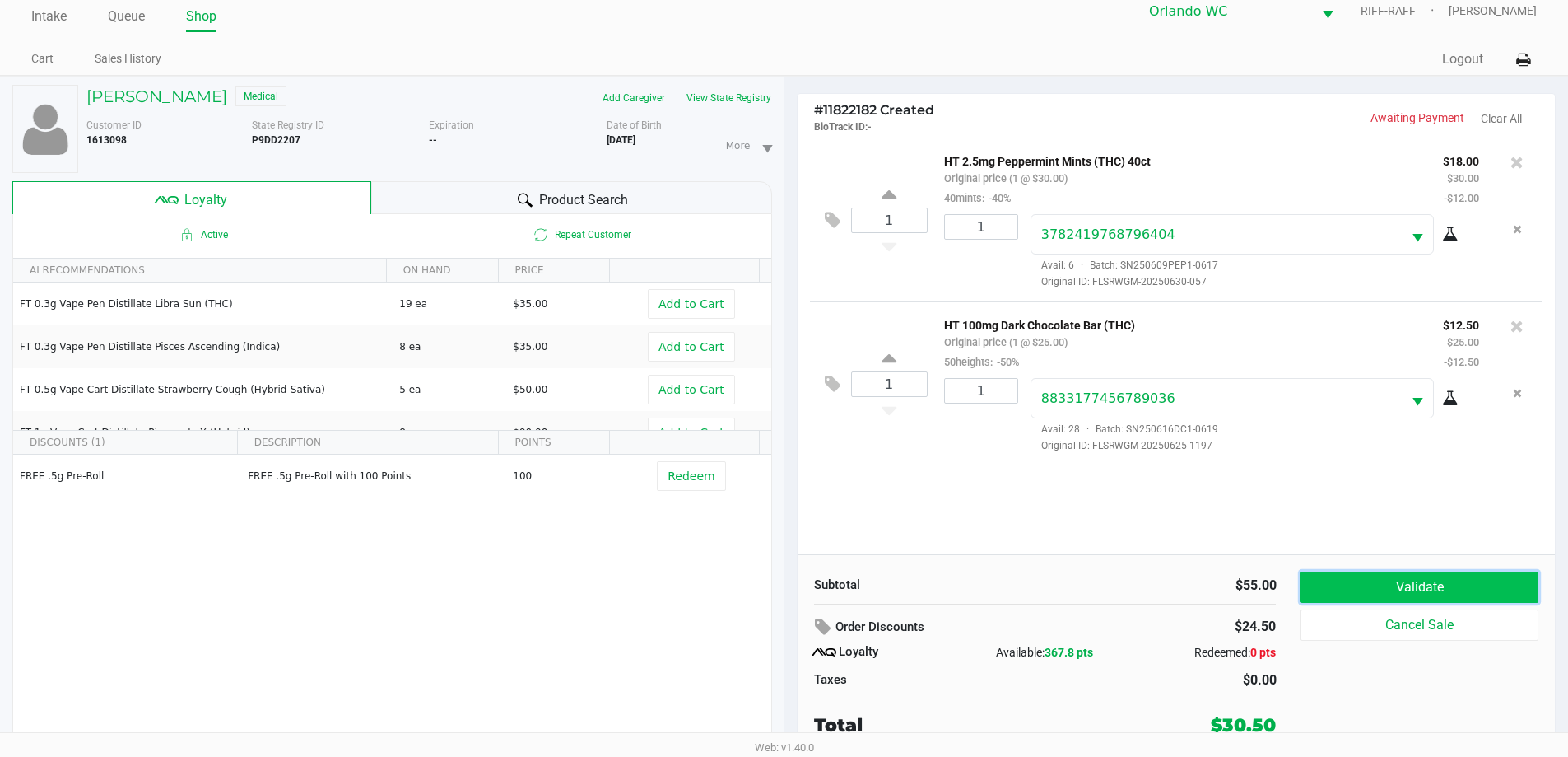
click at [788, 584] on button "Validate" at bounding box center [1420, 586] width 237 height 31
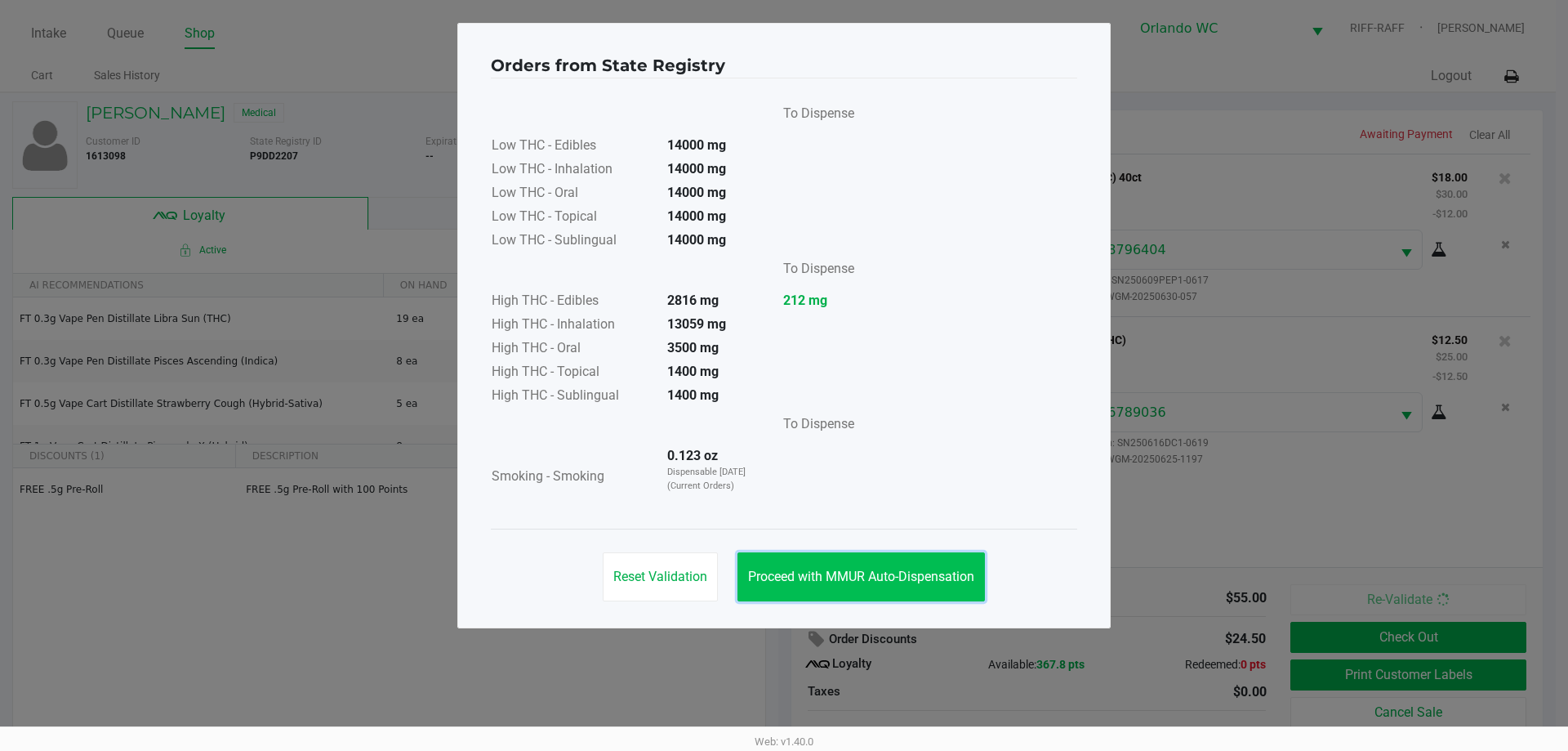
click at [781, 576] on span "Proceed with MMUR Auto-Dispensation" at bounding box center [861, 576] width 226 height 16
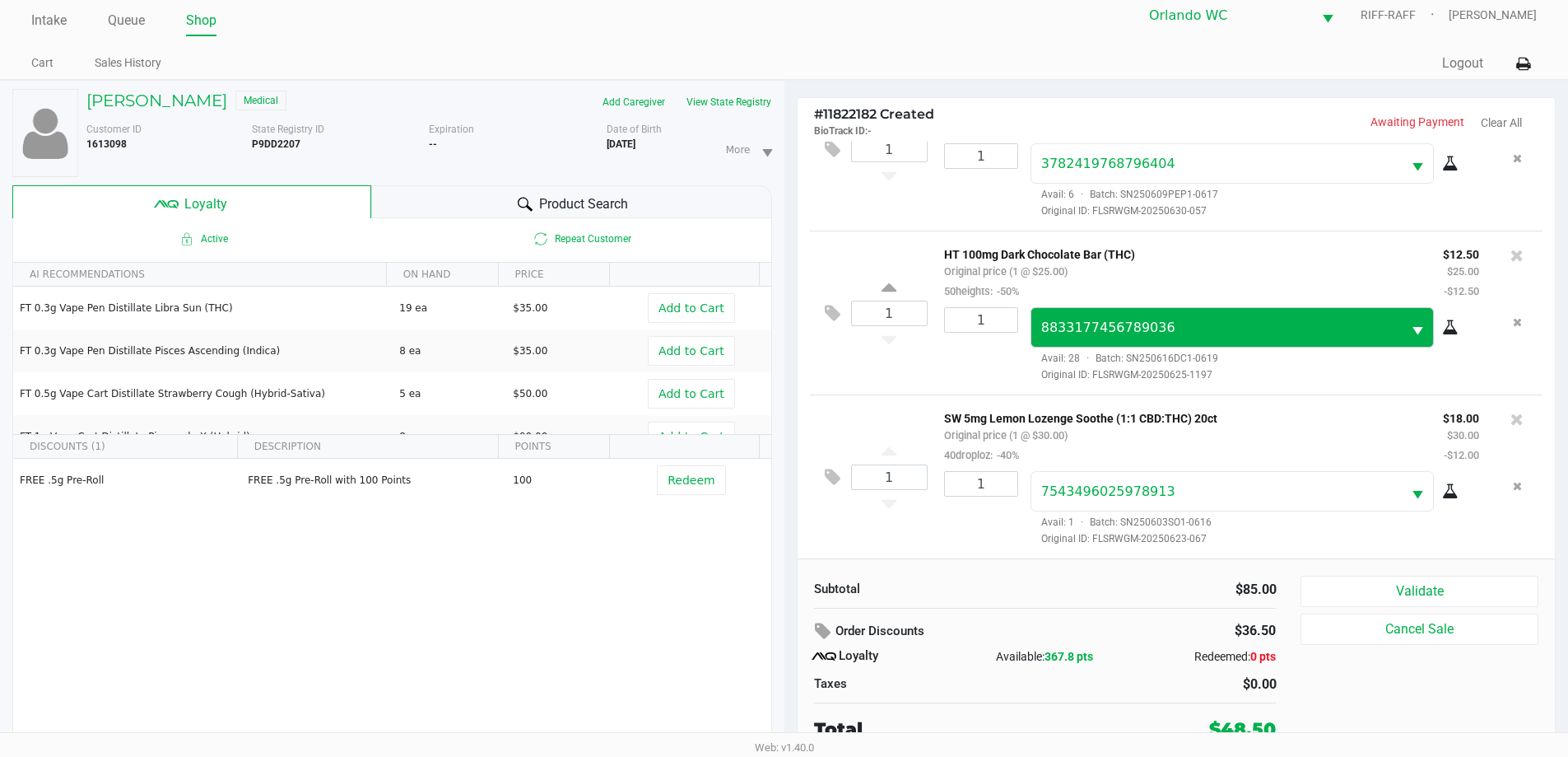
scroll to position [18, 0]
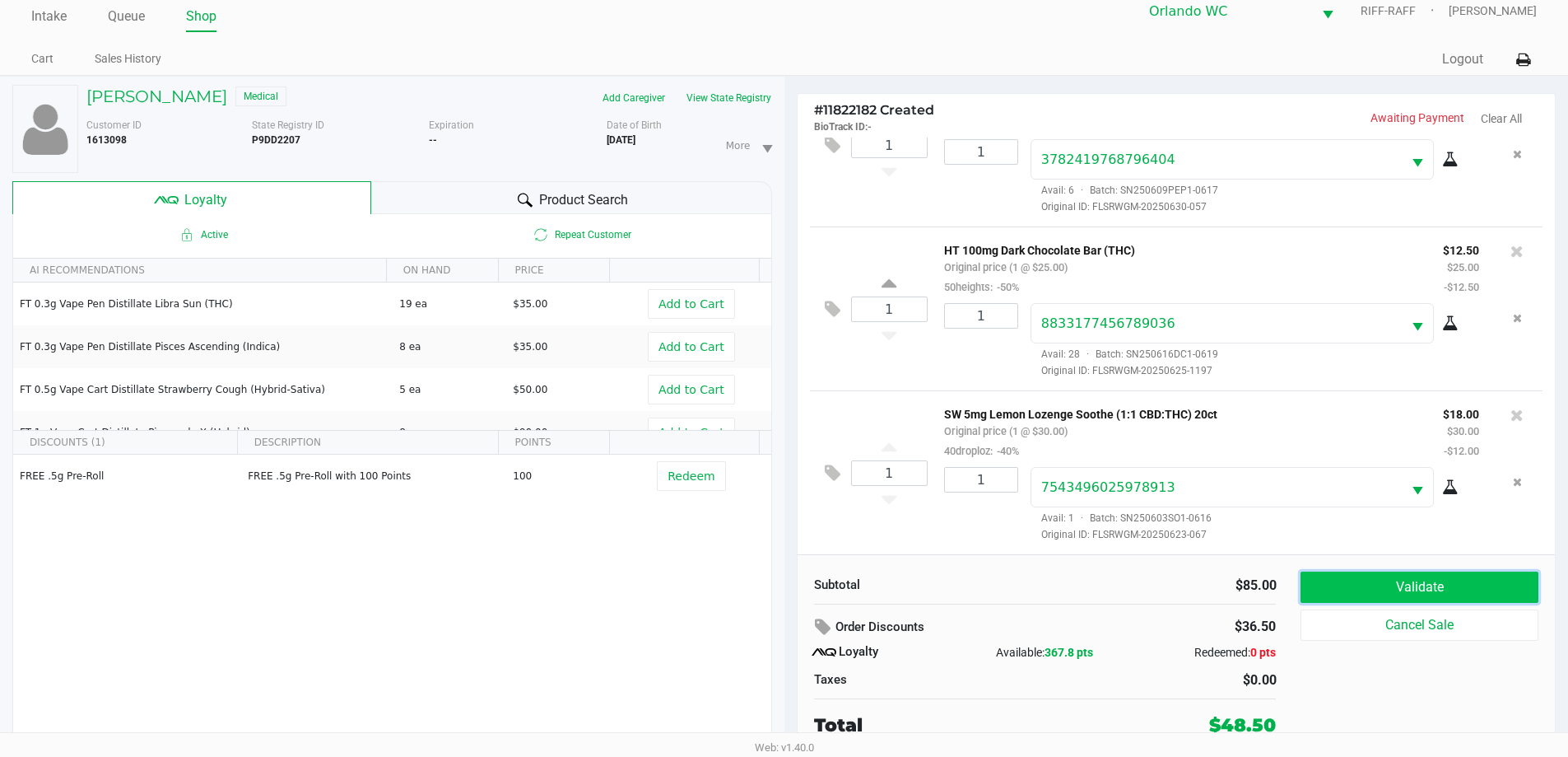
click at [788, 593] on button "Validate" at bounding box center [1420, 586] width 237 height 31
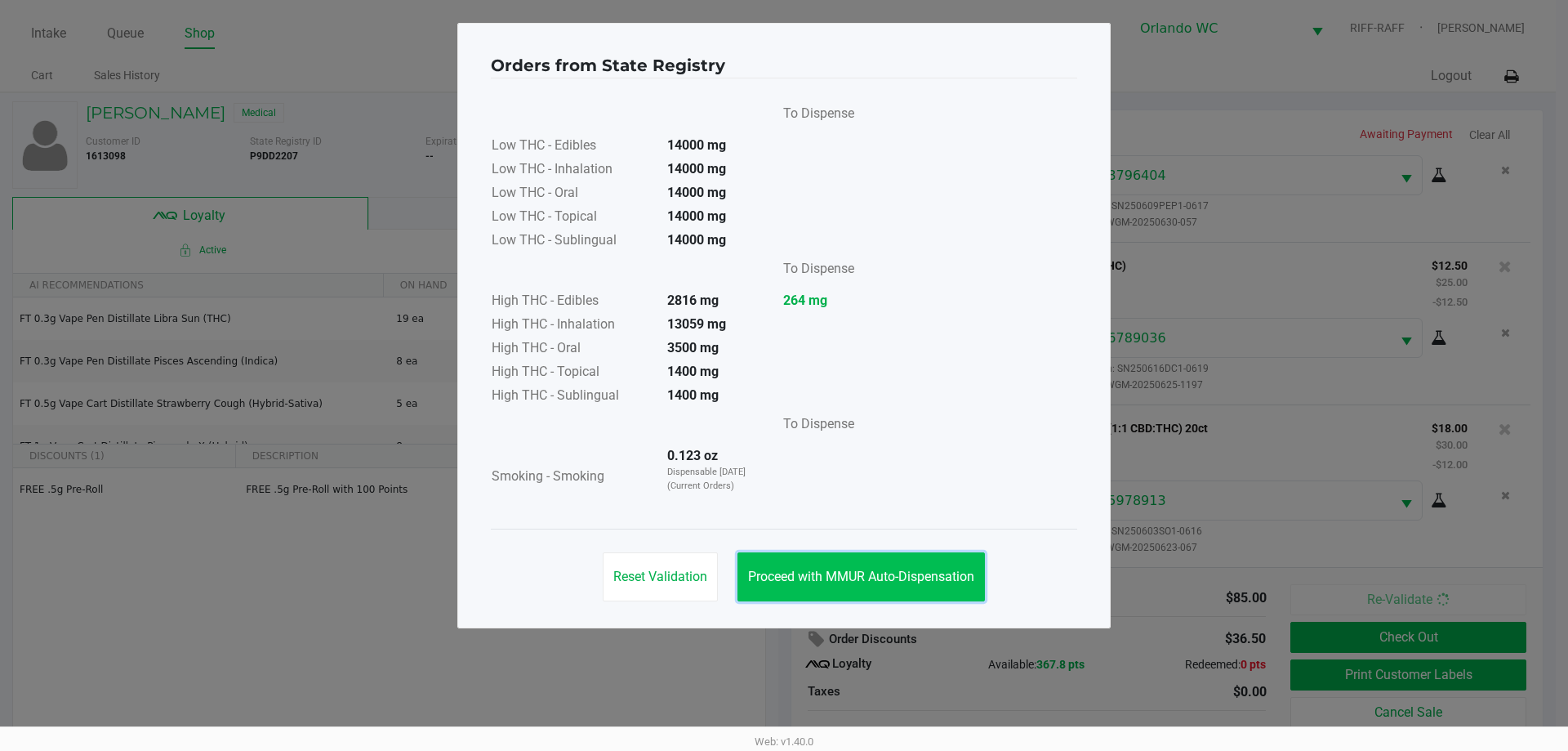
click at [781, 568] on button "Proceed with MMUR Auto-Dispensation" at bounding box center [861, 577] width 247 height 49
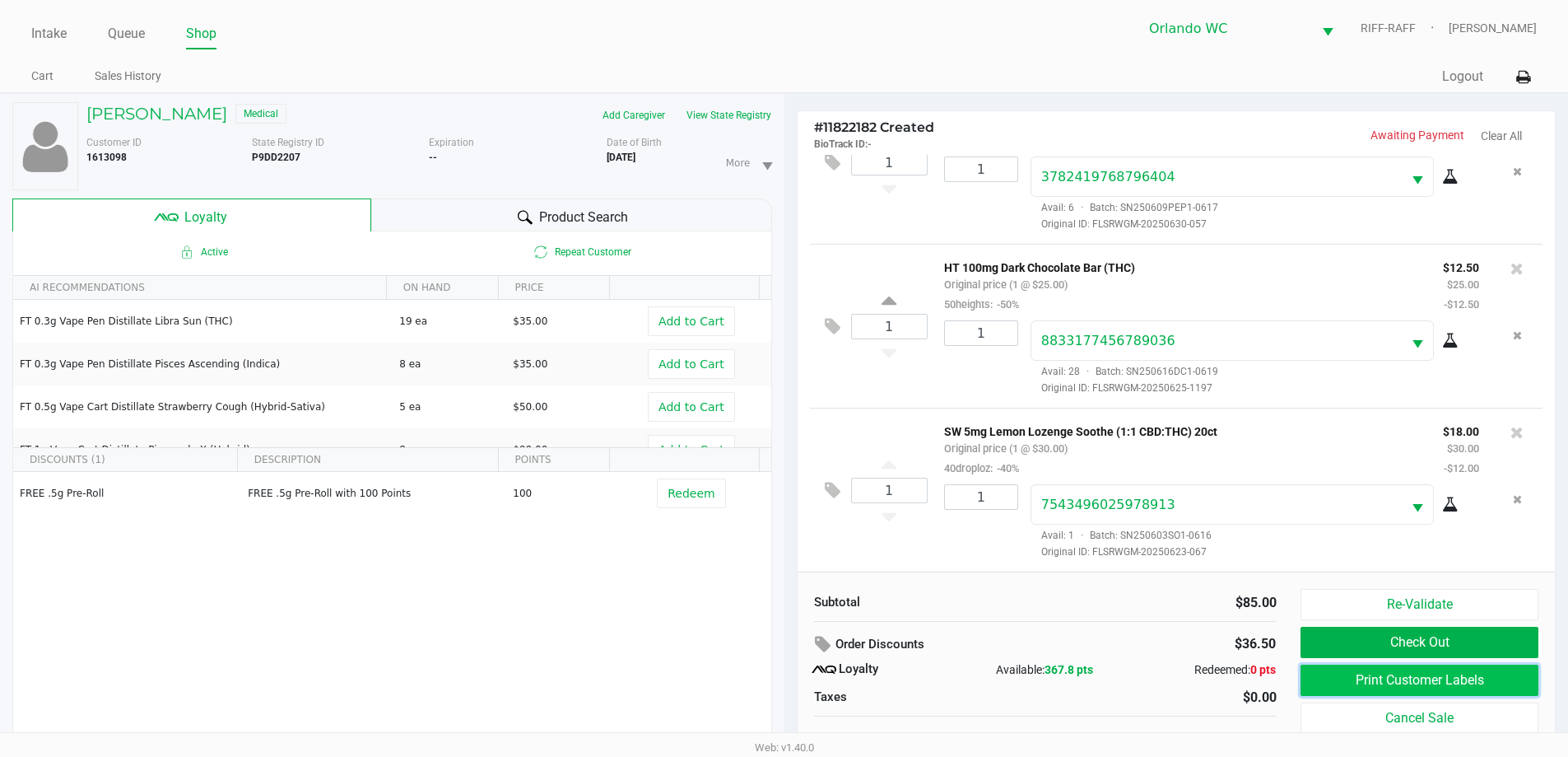
click at [788, 681] on button "Print Customer Labels" at bounding box center [1420, 680] width 237 height 31
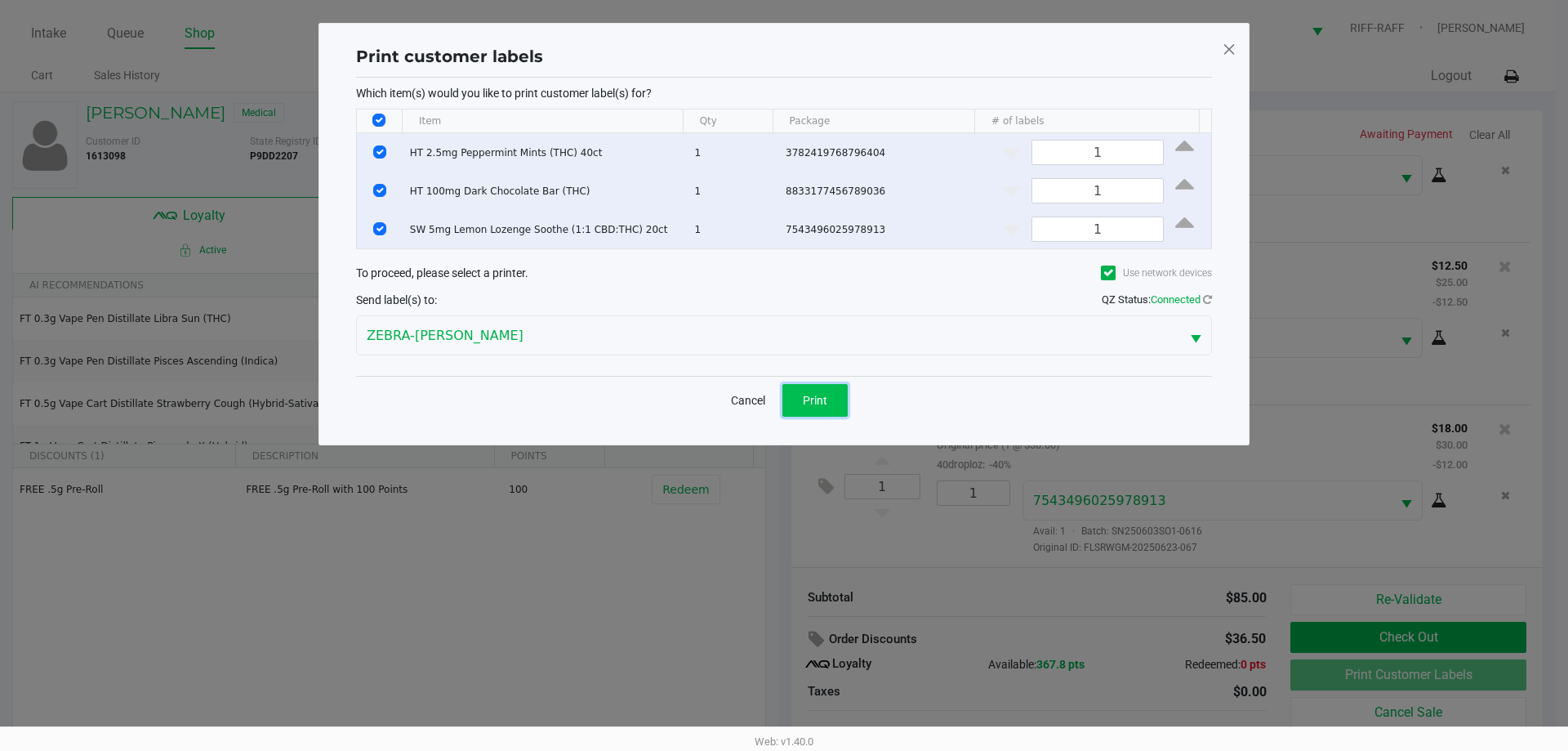
click at [781, 407] on button "Print" at bounding box center [815, 400] width 66 height 32
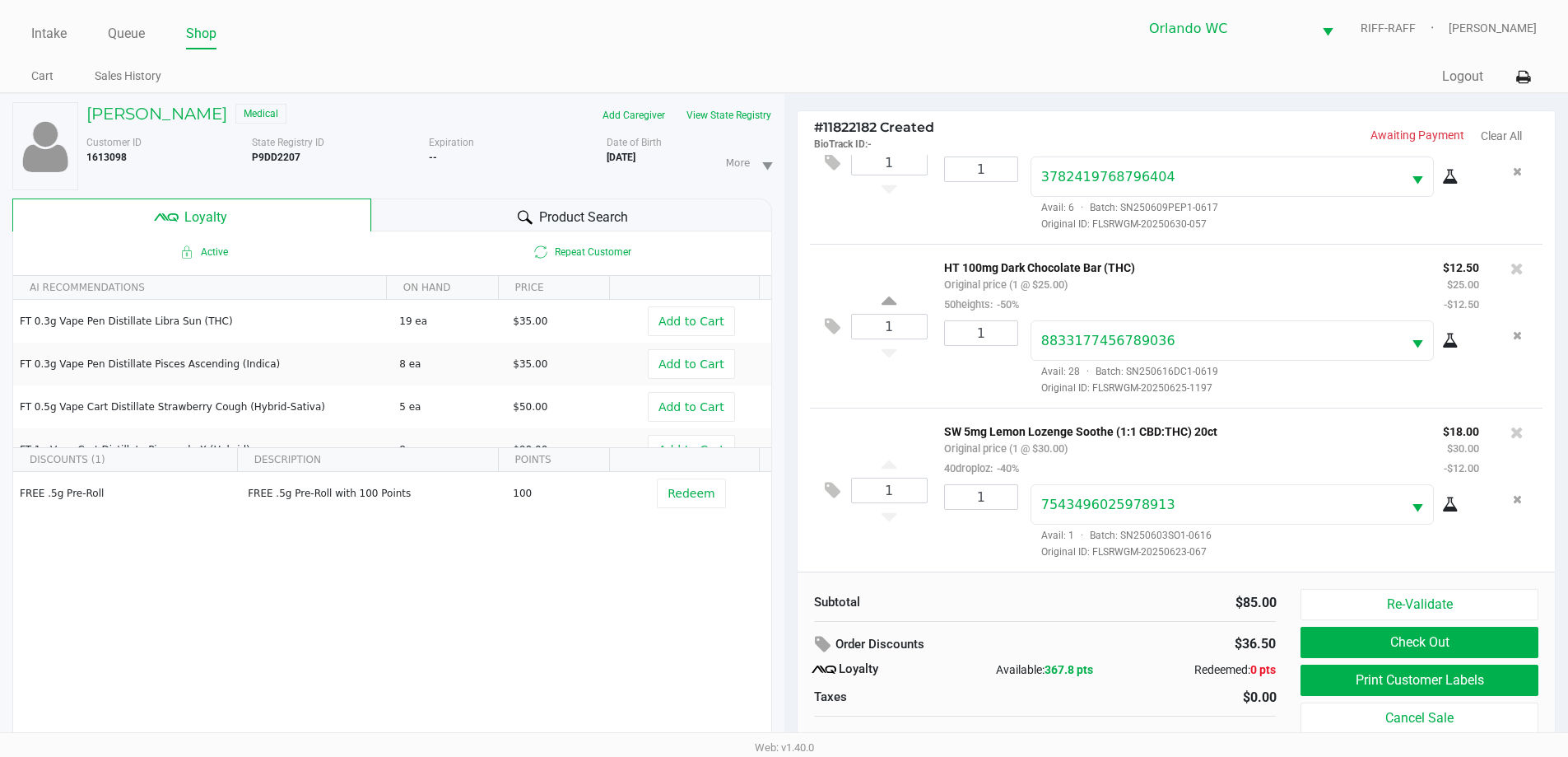
scroll to position [18, 0]
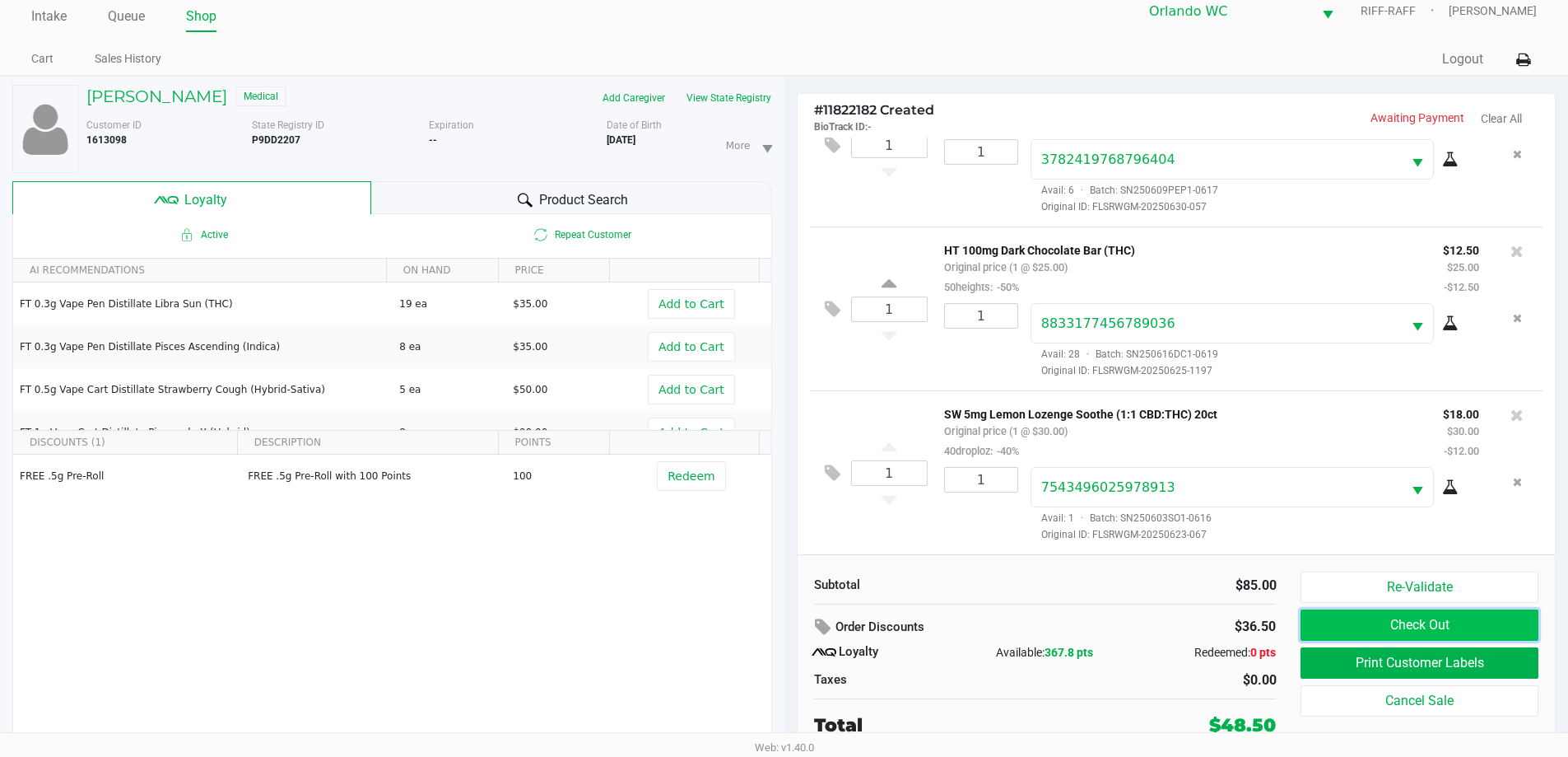
click at [788, 619] on button "Check Out" at bounding box center [1420, 624] width 237 height 31
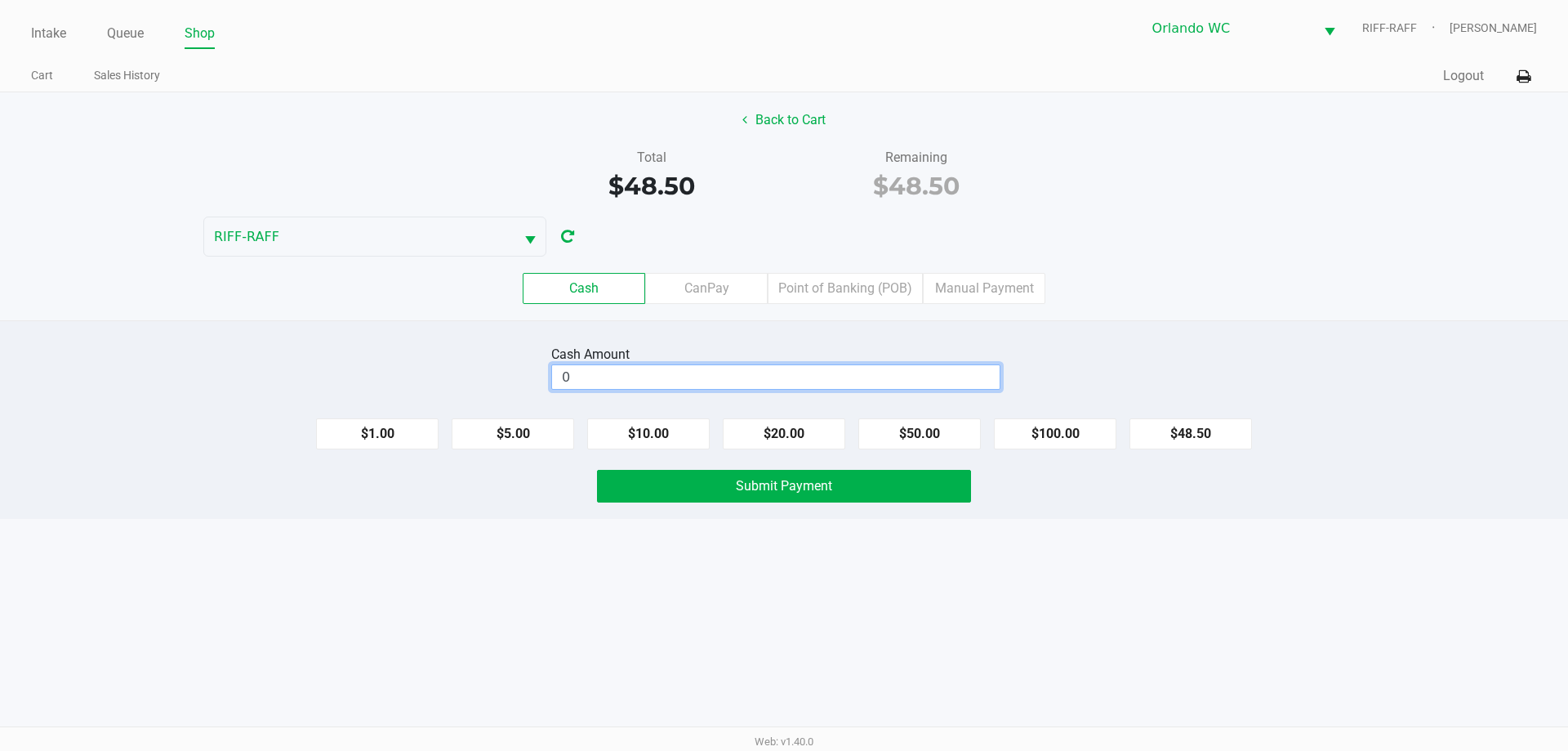
click at [781, 376] on input "0" at bounding box center [776, 376] width 447 height 24
type input "$50.00"
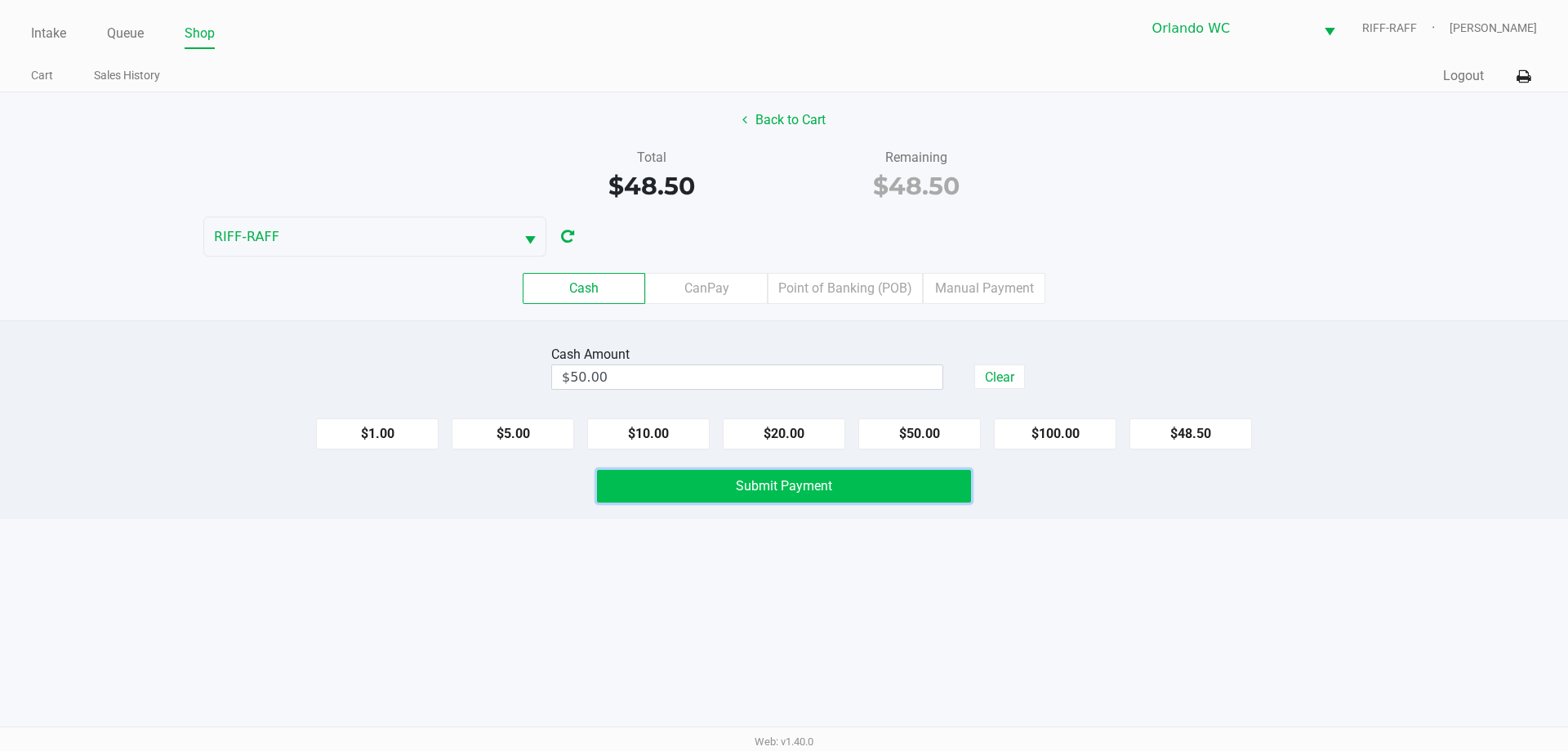
click at [781, 495] on button "Submit Payment" at bounding box center [784, 486] width 374 height 32
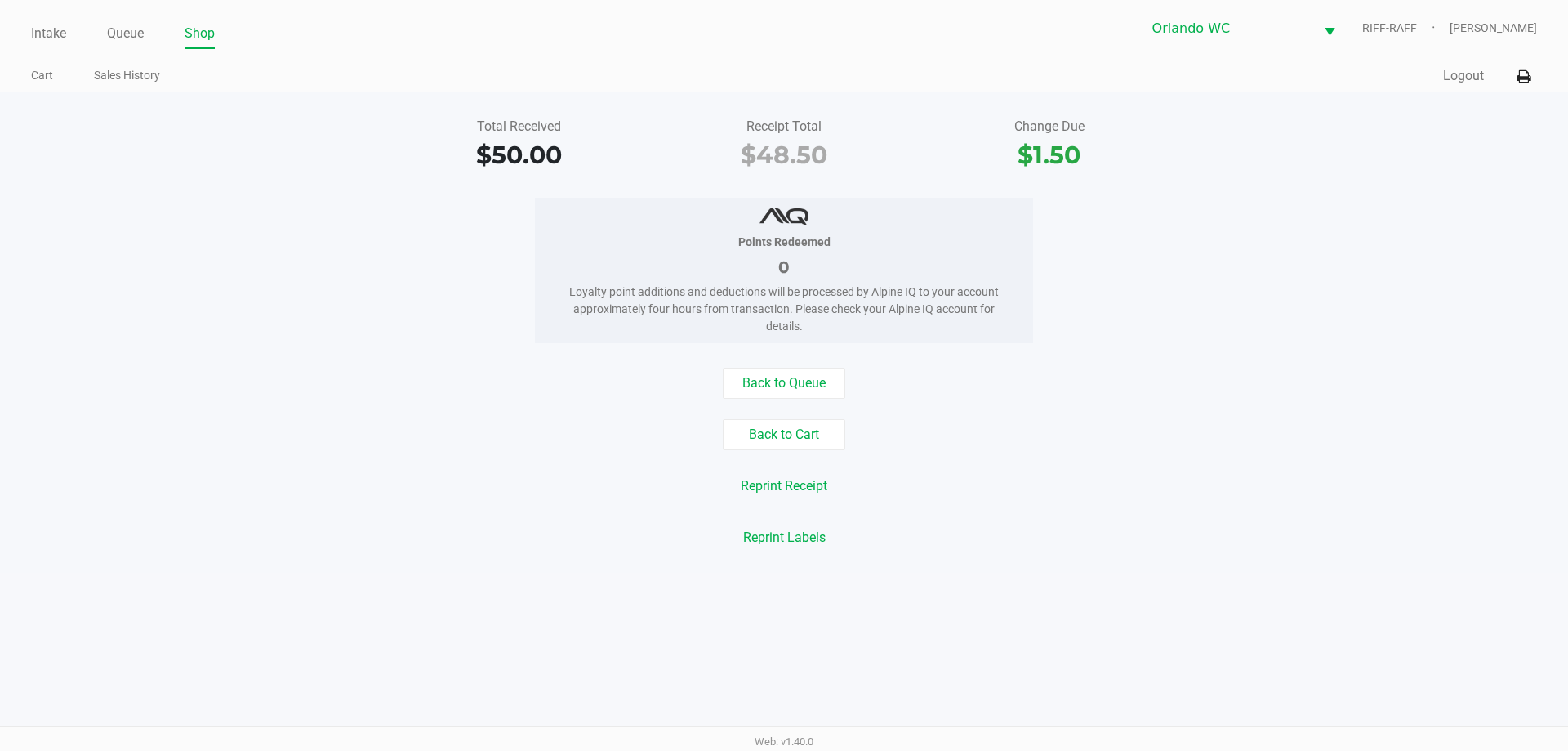
click at [724, 239] on div "Points Redeemed" at bounding box center [784, 242] width 449 height 18
click at [781, 373] on button "Back to Queue" at bounding box center [784, 383] width 123 height 31
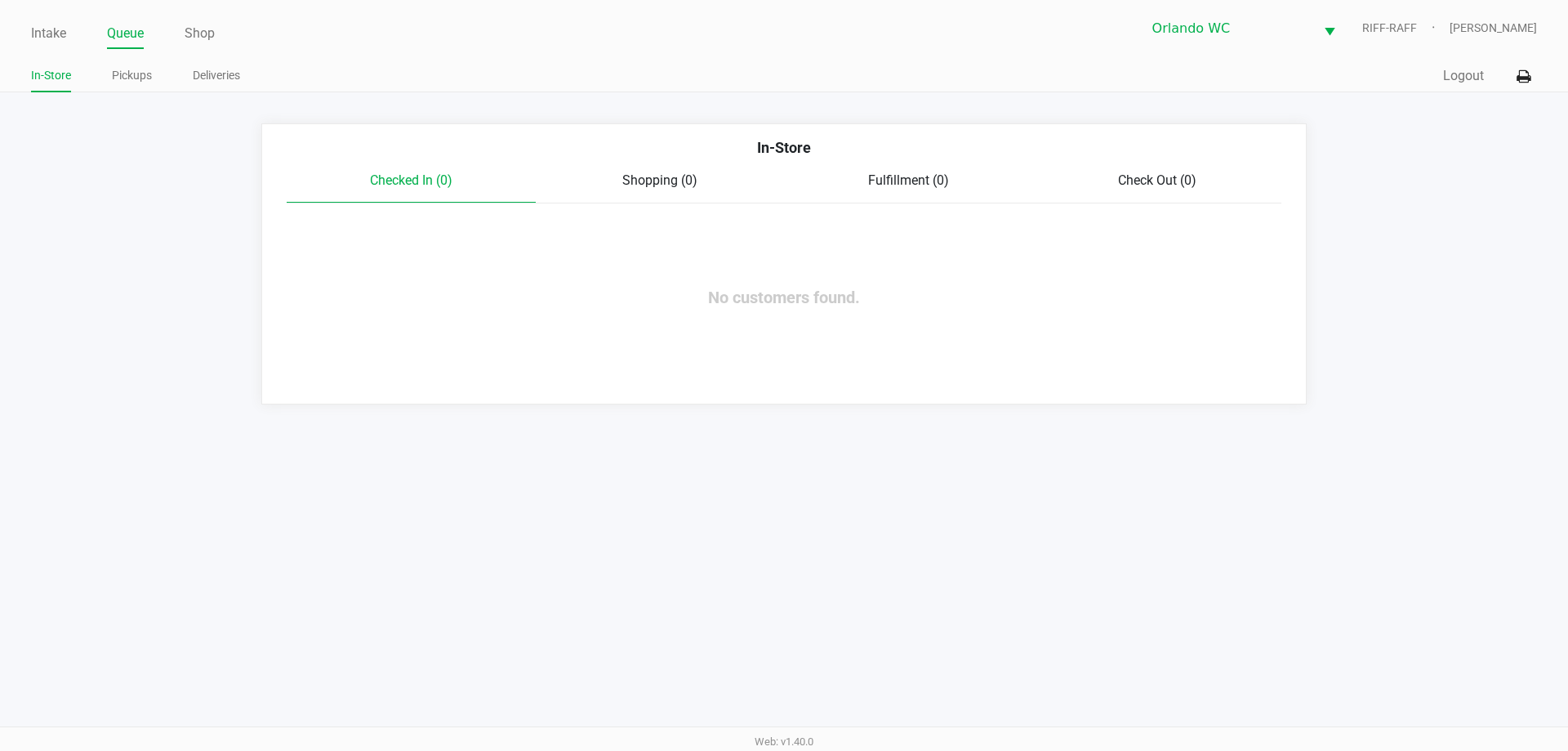
click at [484, 72] on ul "In-Store Pickups Deliveries" at bounding box center [407, 78] width 753 height 28
click at [48, 32] on link "Intake" at bounding box center [48, 33] width 35 height 23
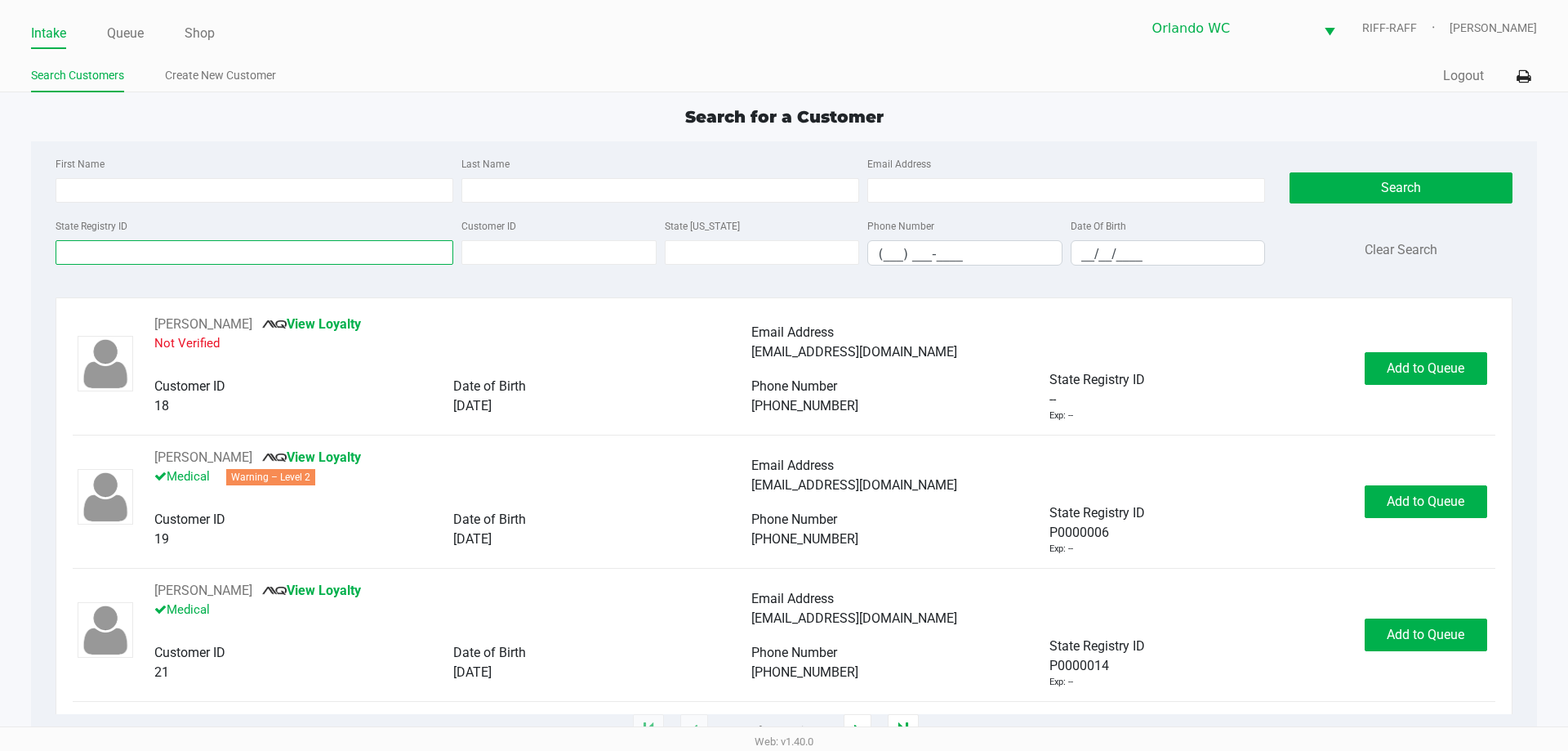
click at [288, 252] on input "State Registry ID" at bounding box center [254, 253] width 398 height 25
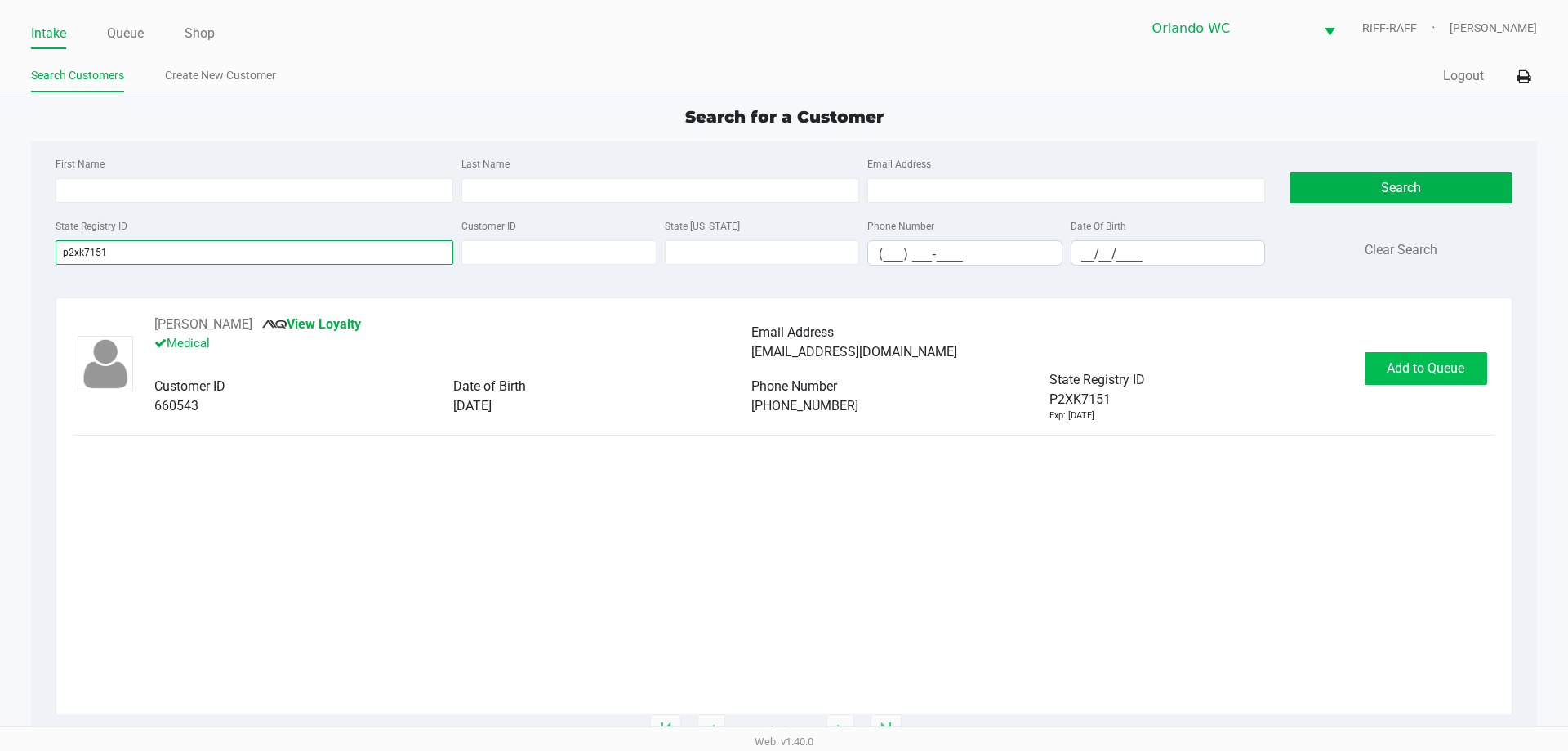
type input "p2xk7151"
click at [781, 363] on span "Add to Queue" at bounding box center [1426, 368] width 77 height 16
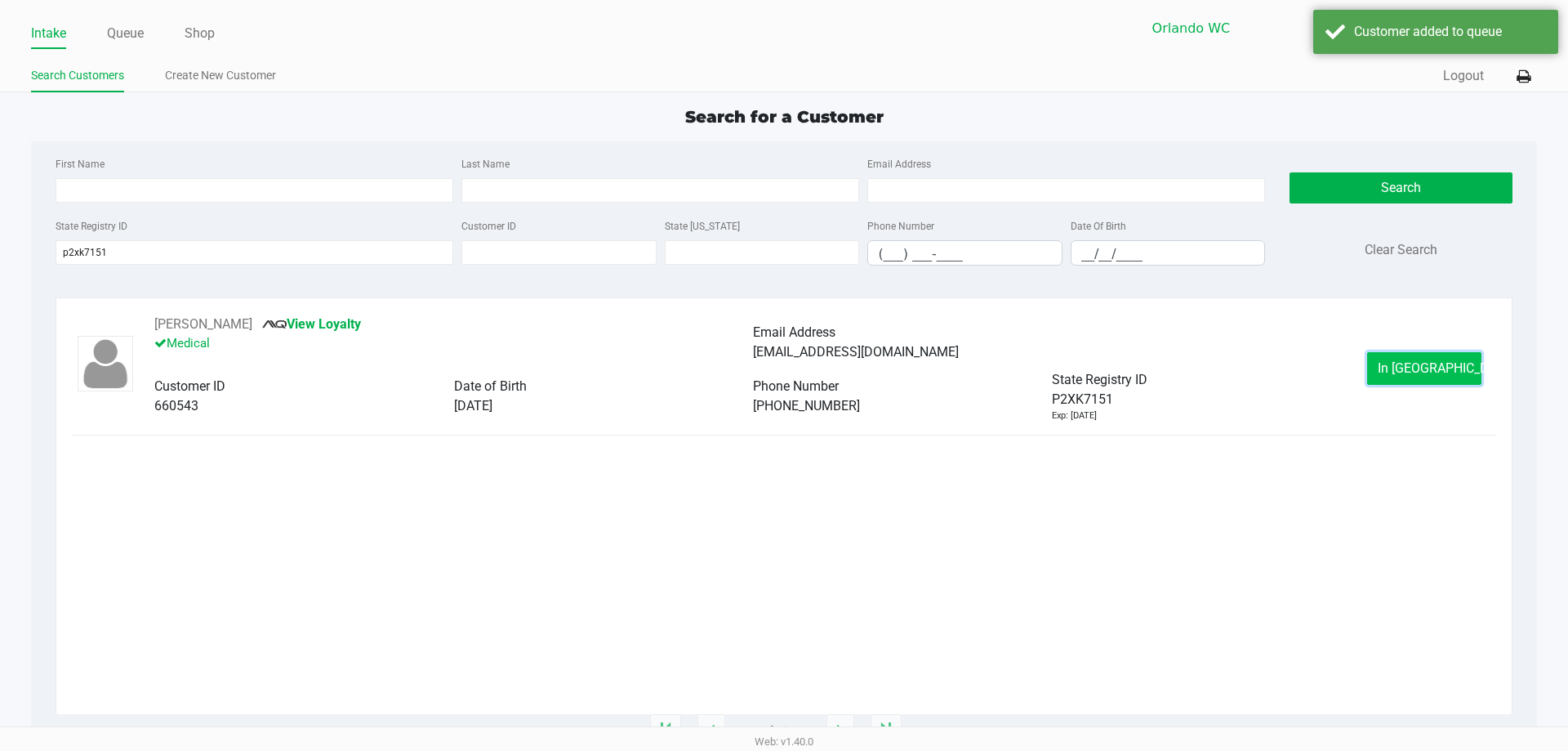
click at [781, 361] on span "In Queue" at bounding box center [1446, 368] width 137 height 16
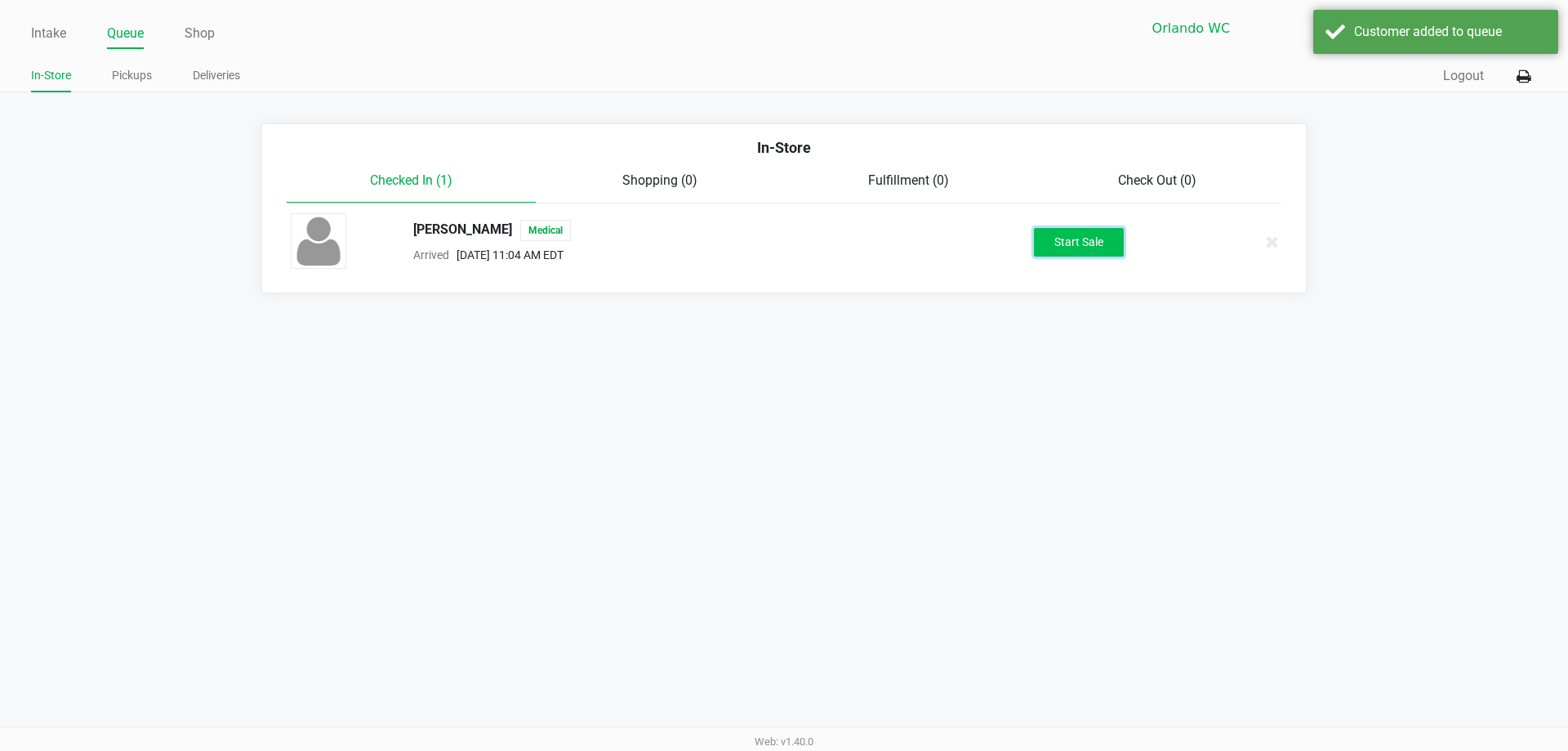
click at [781, 238] on button "Start Sale" at bounding box center [1079, 242] width 89 height 29
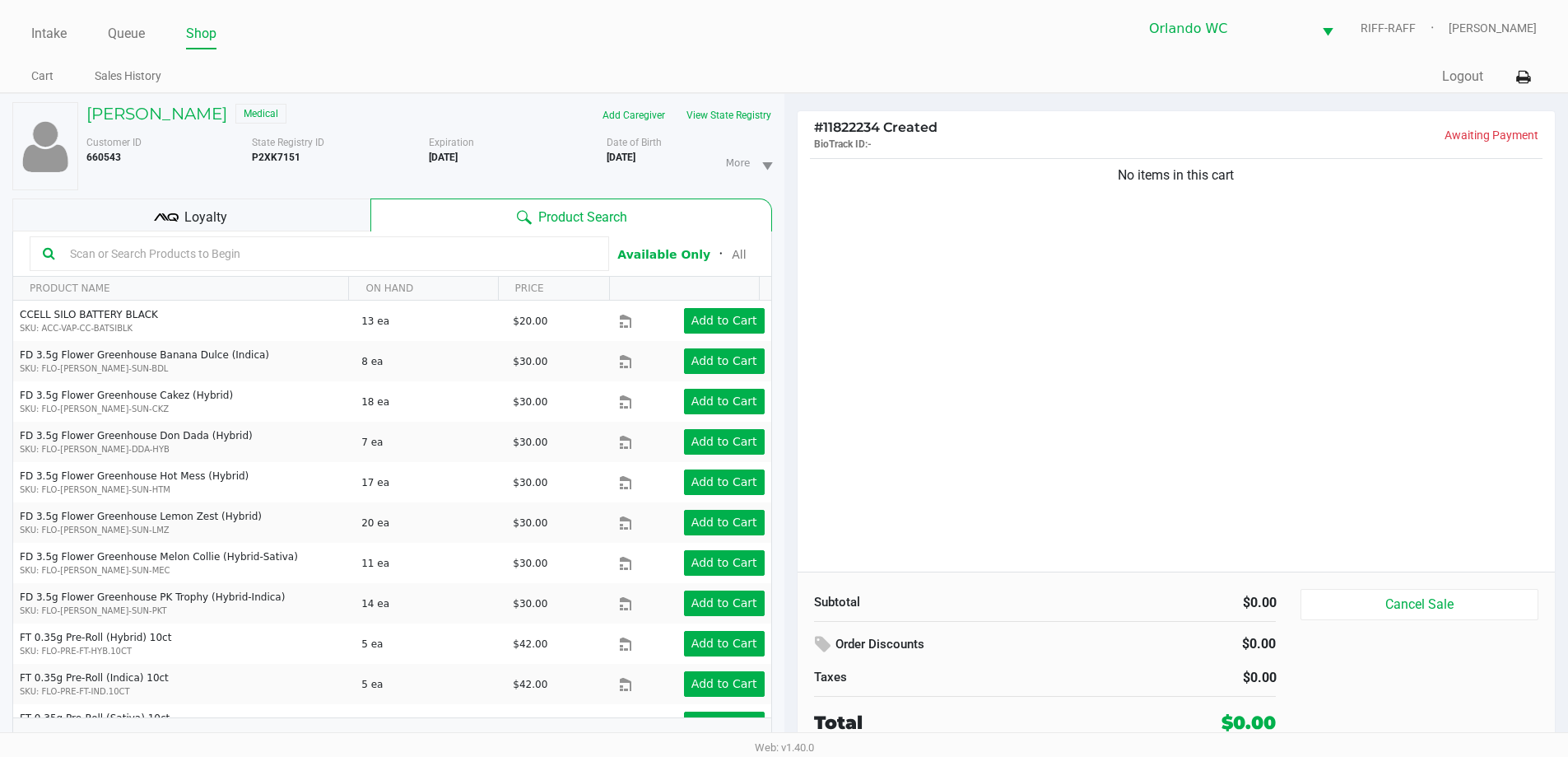
click at [788, 432] on div "No items in this cart" at bounding box center [1177, 363] width 758 height 417
click at [203, 112] on h5 "NICOLE BOGGS" at bounding box center [156, 113] width 141 height 19
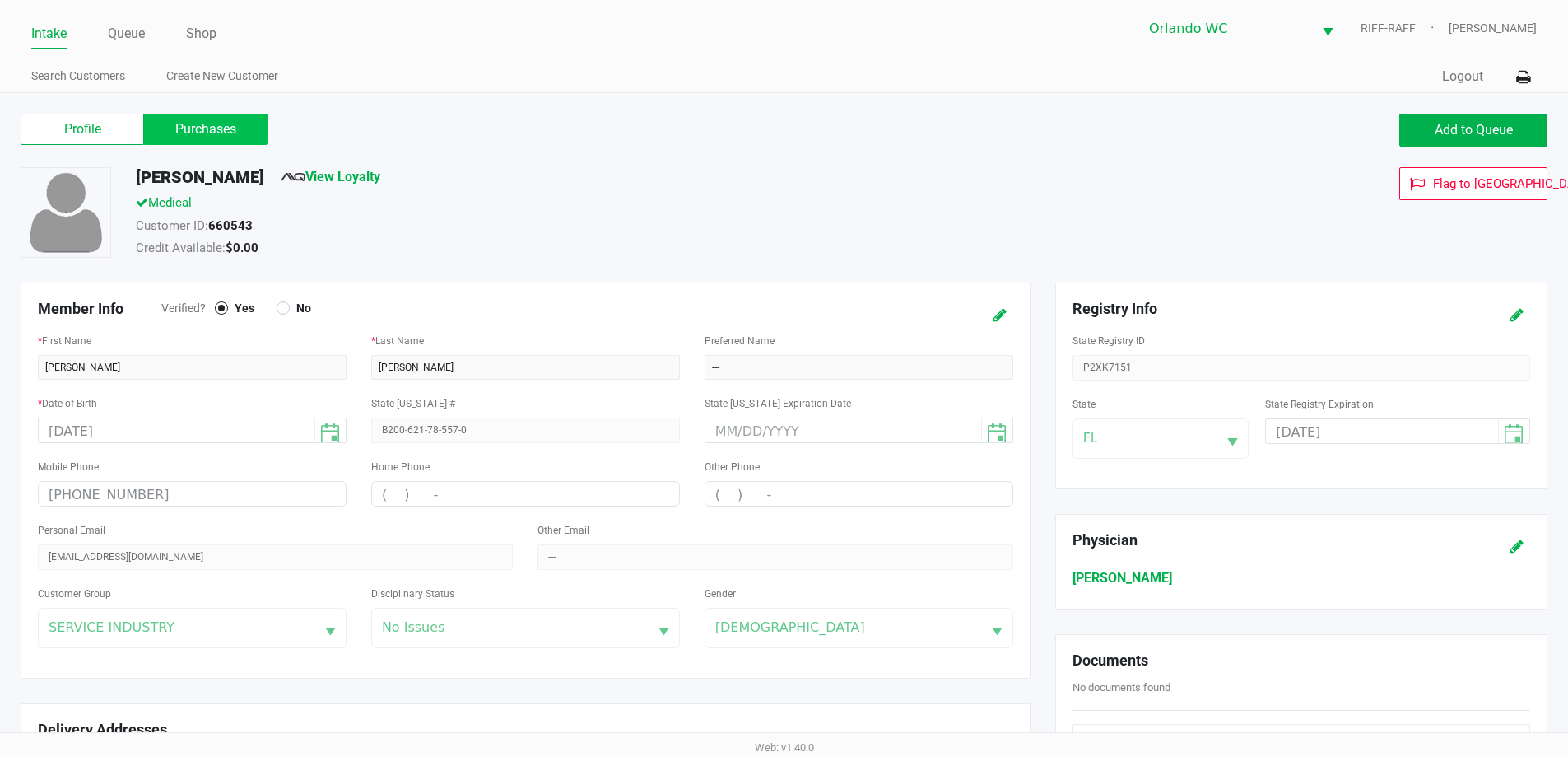
click at [202, 134] on label "Purchases" at bounding box center [206, 129] width 124 height 31
click at [0, 0] on 1 "Purchases" at bounding box center [0, 0] width 0 height 0
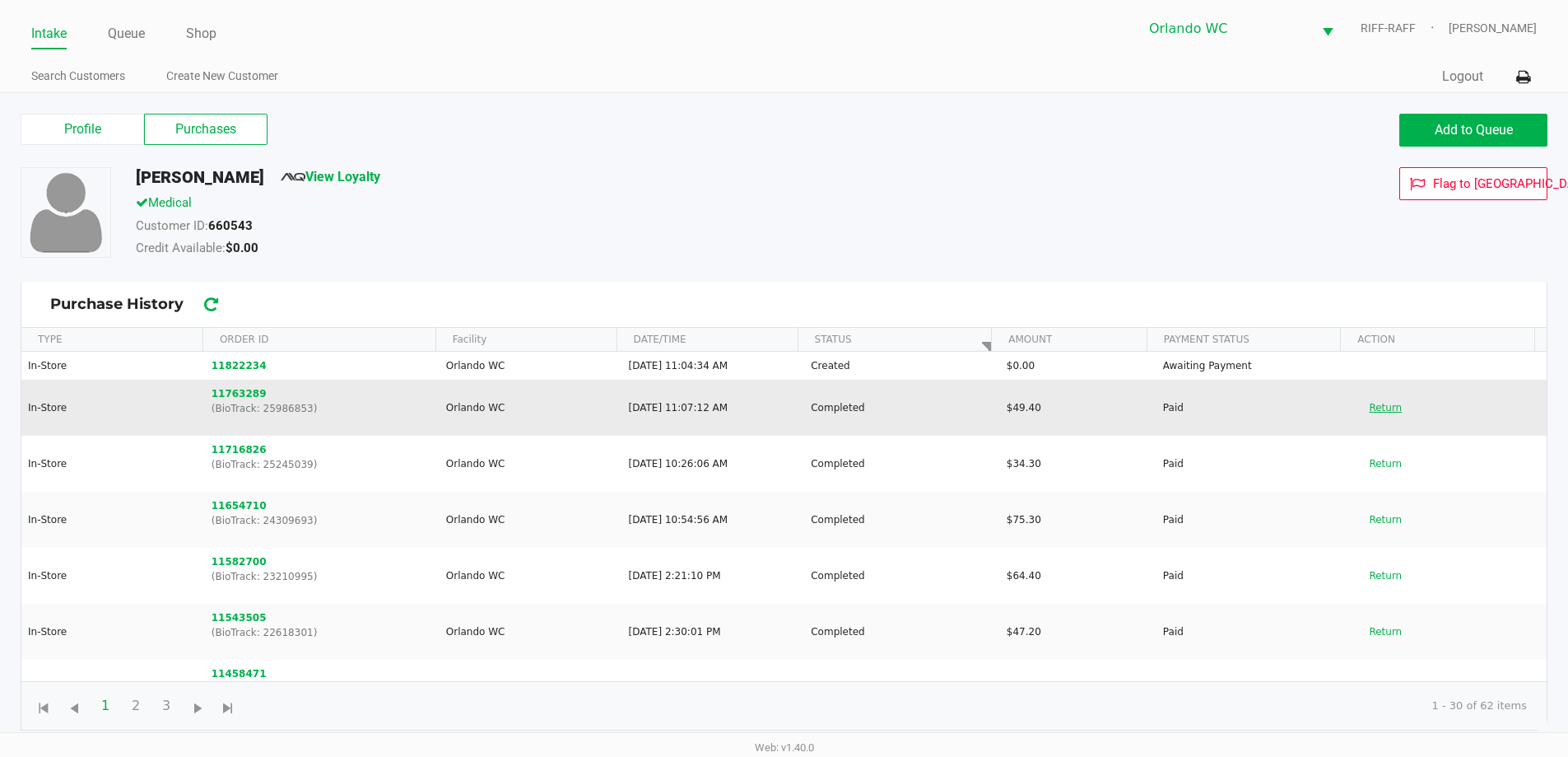
click at [788, 409] on button "Return" at bounding box center [1385, 408] width 54 height 27
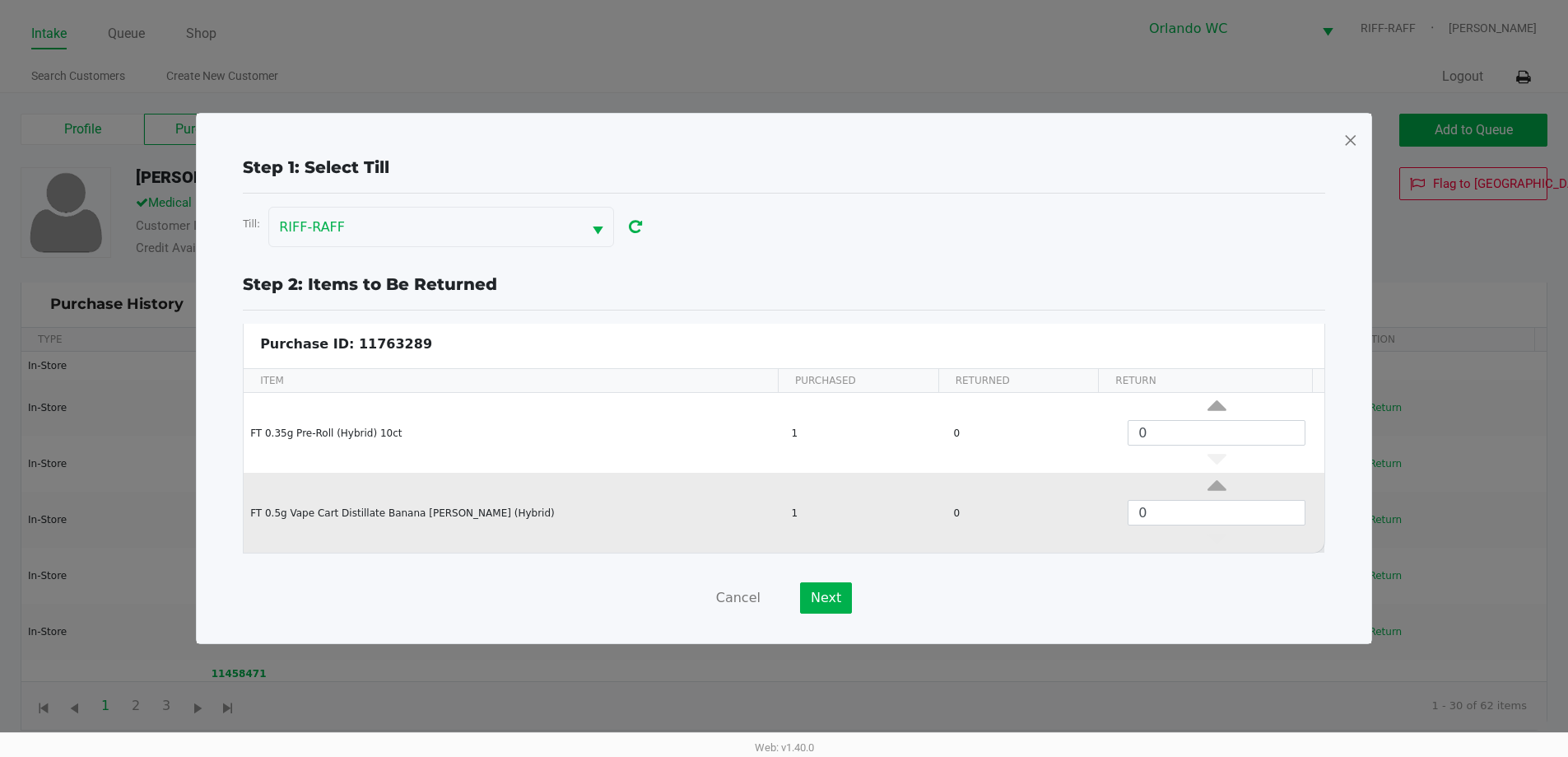
scroll to position [6, 0]
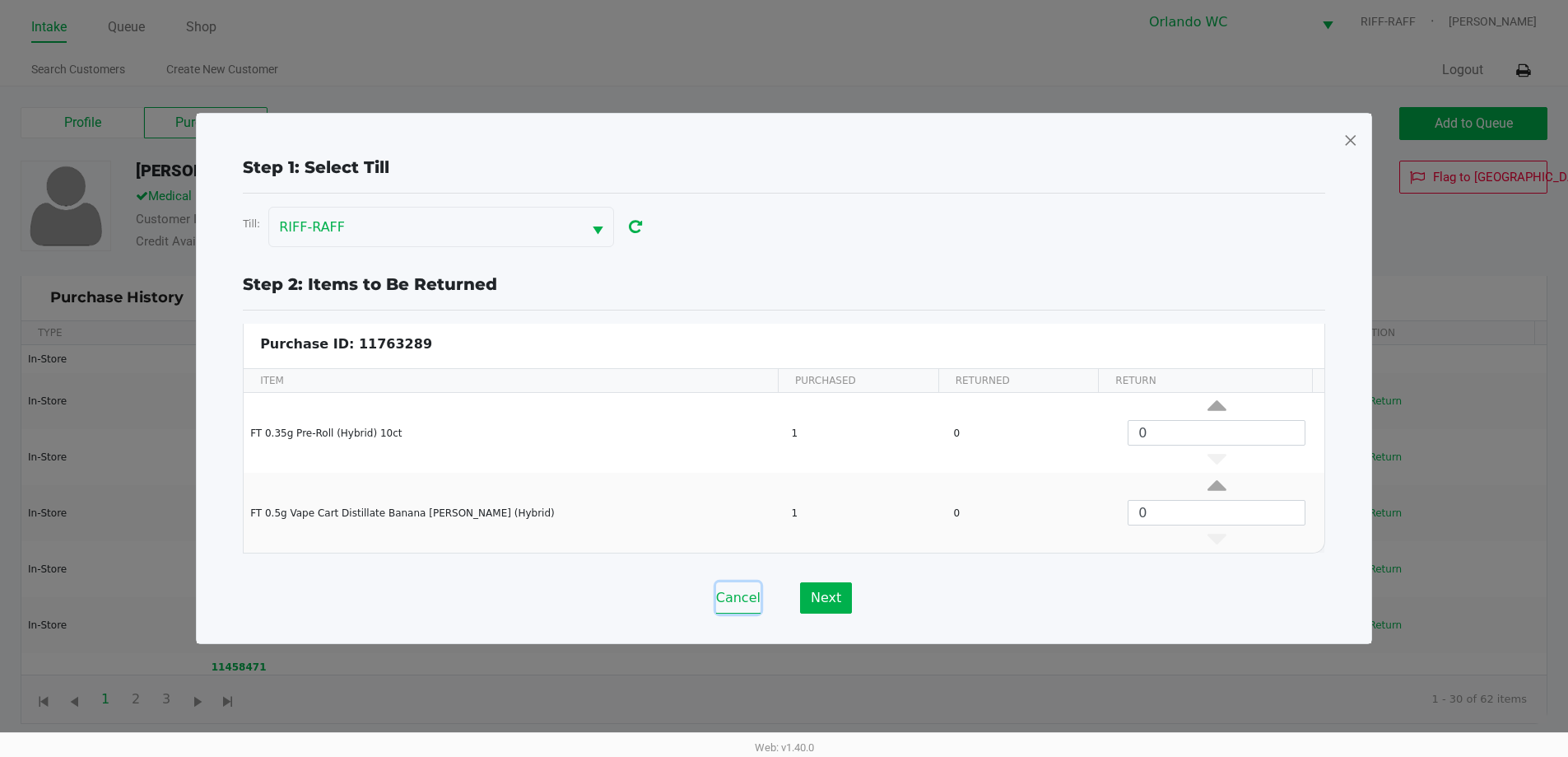
click at [727, 591] on button "Cancel" at bounding box center [738, 598] width 44 height 31
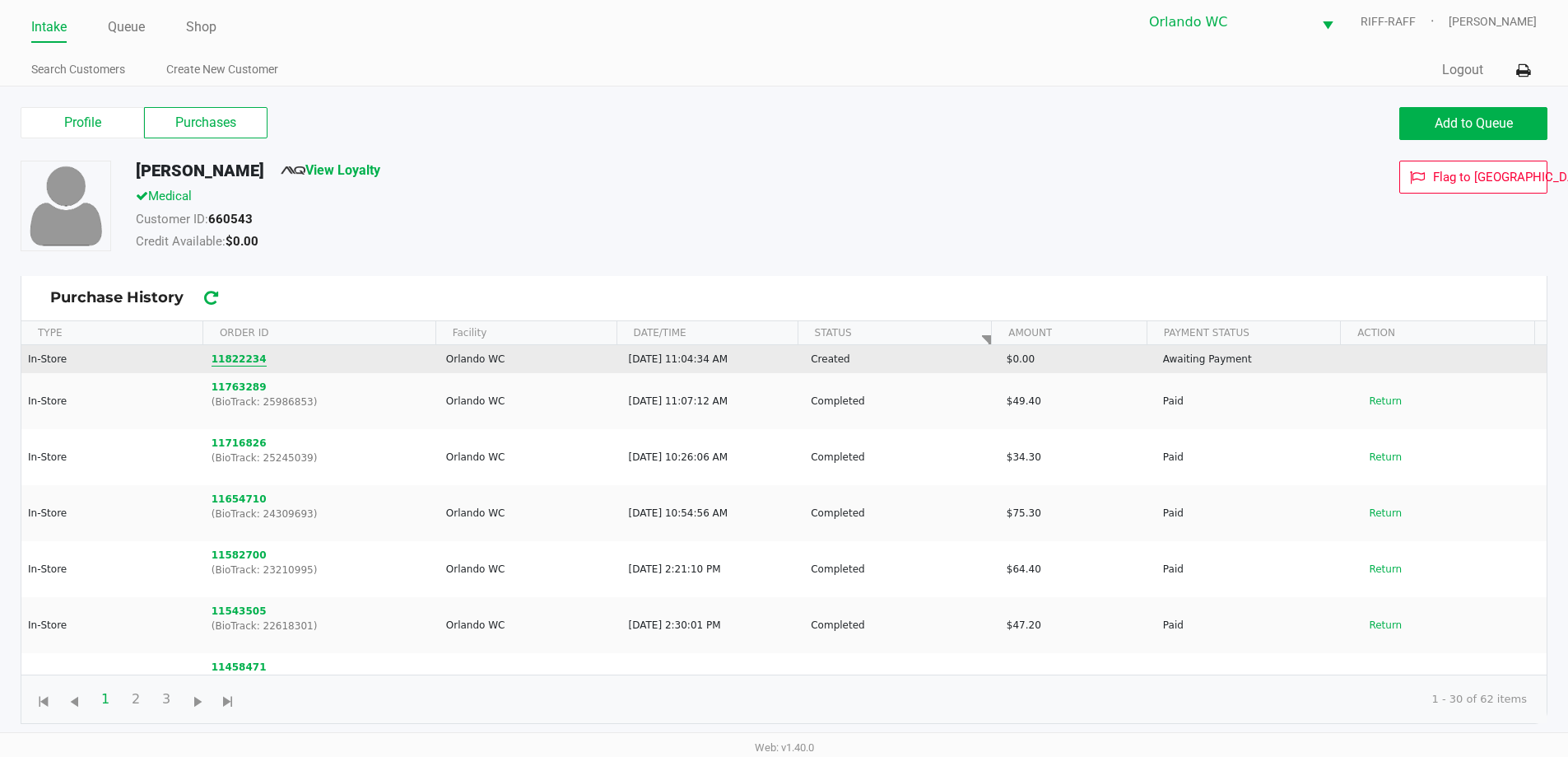
click at [245, 363] on button "11822234" at bounding box center [239, 359] width 55 height 15
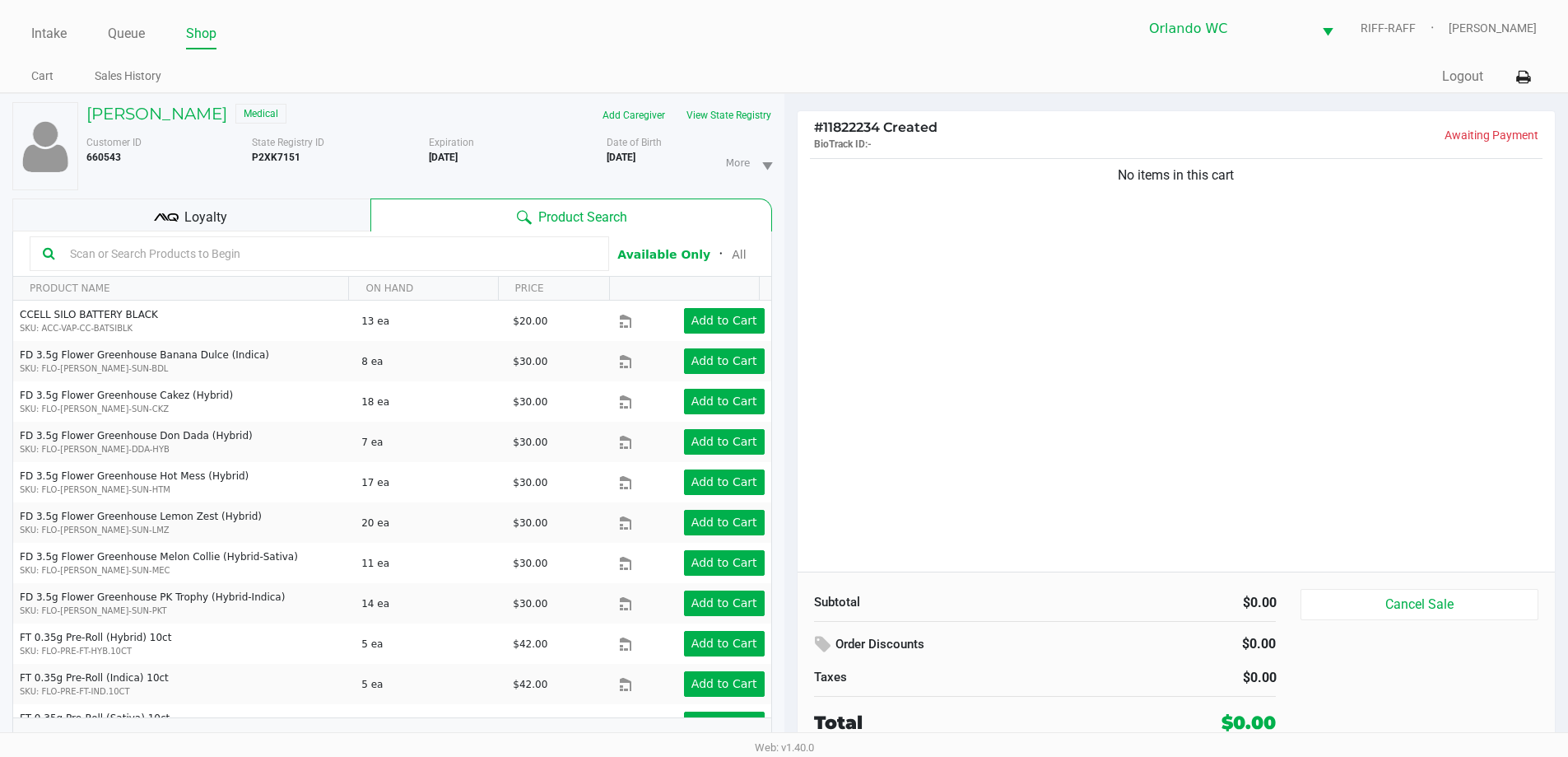
click at [788, 325] on div "No items in this cart" at bounding box center [1177, 363] width 758 height 417
click at [788, 321] on div "No items in this cart" at bounding box center [1177, 363] width 758 height 417
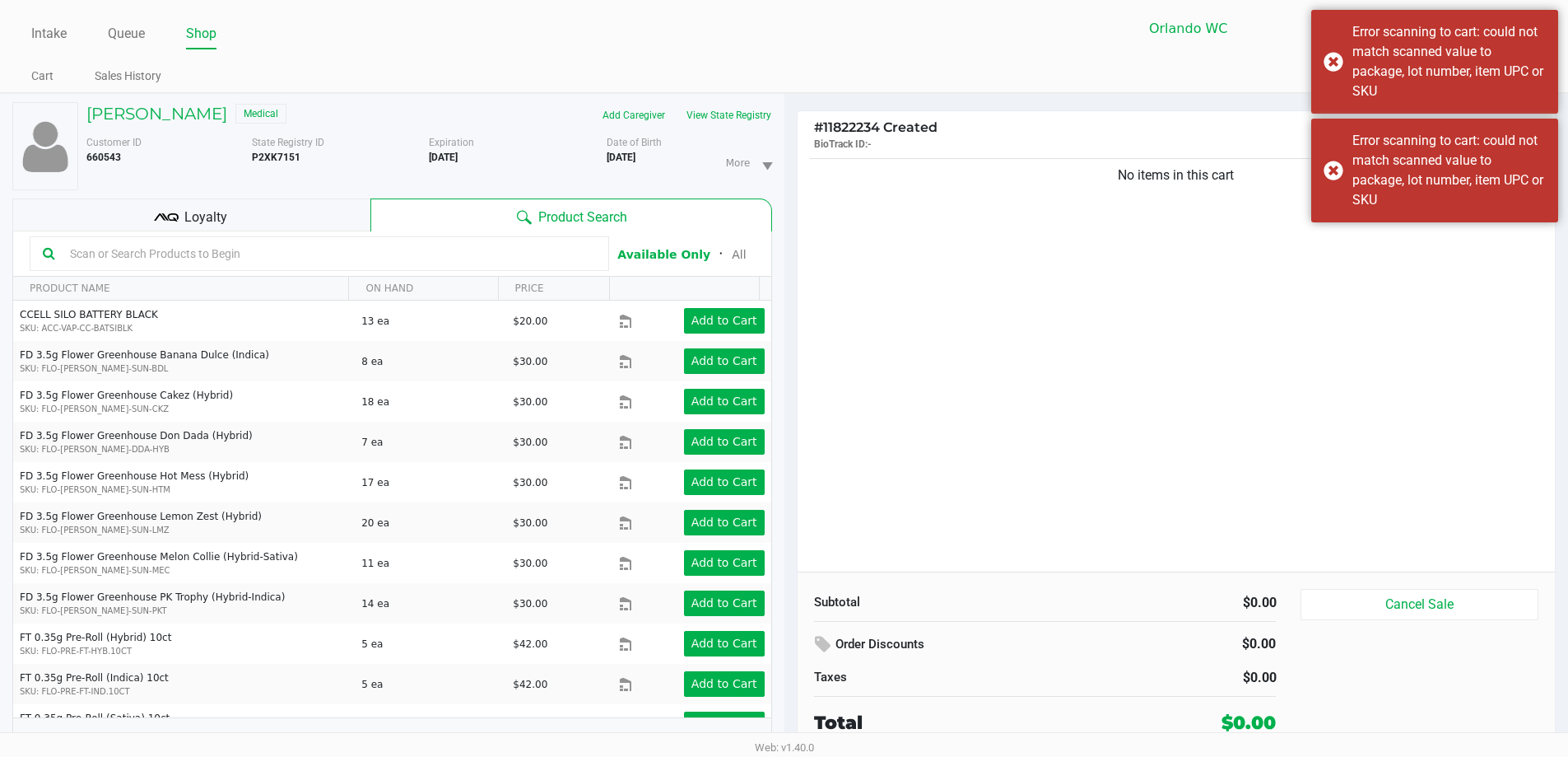
click at [339, 253] on input "text" at bounding box center [330, 254] width 533 height 25
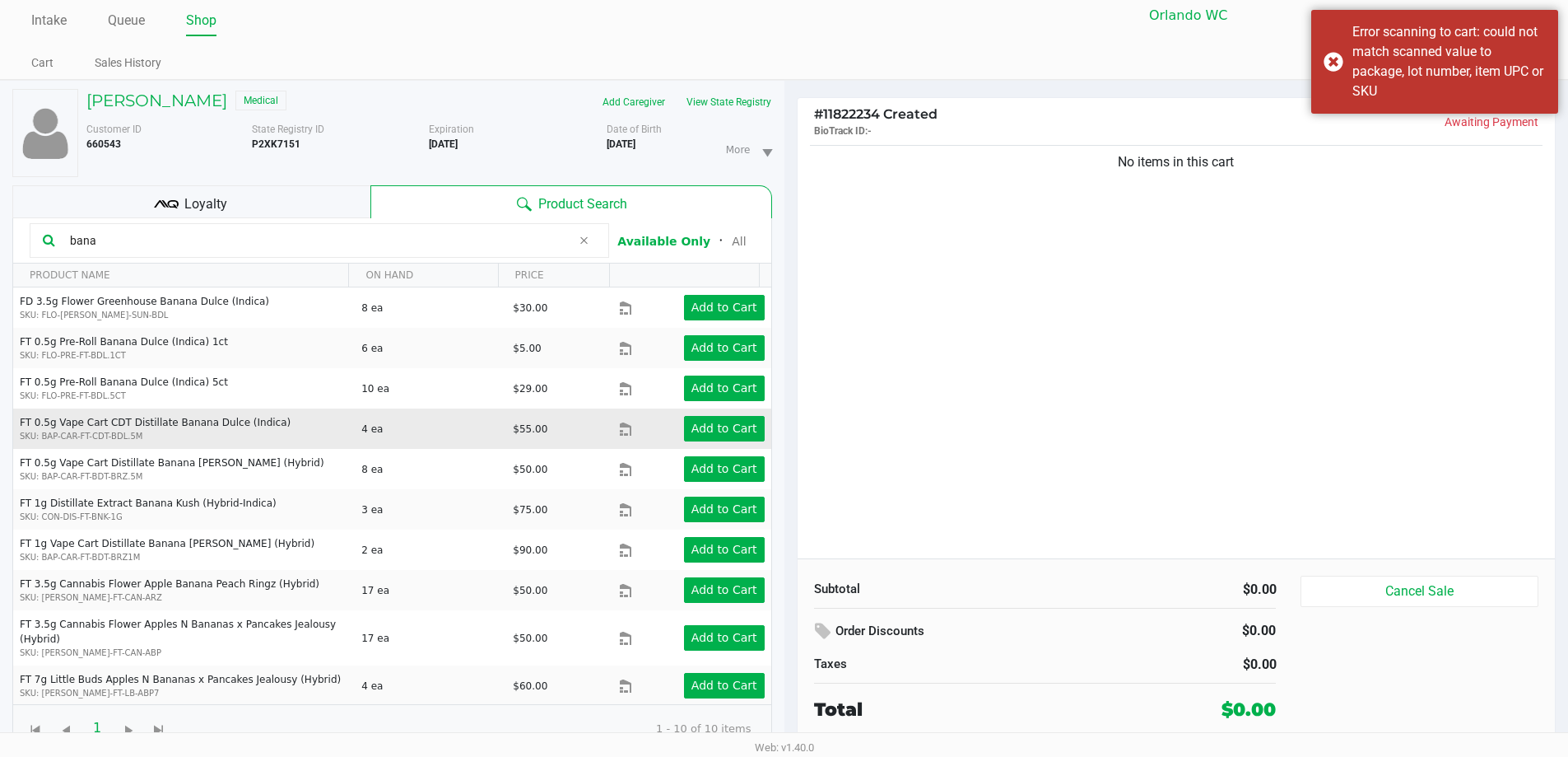
scroll to position [18, 0]
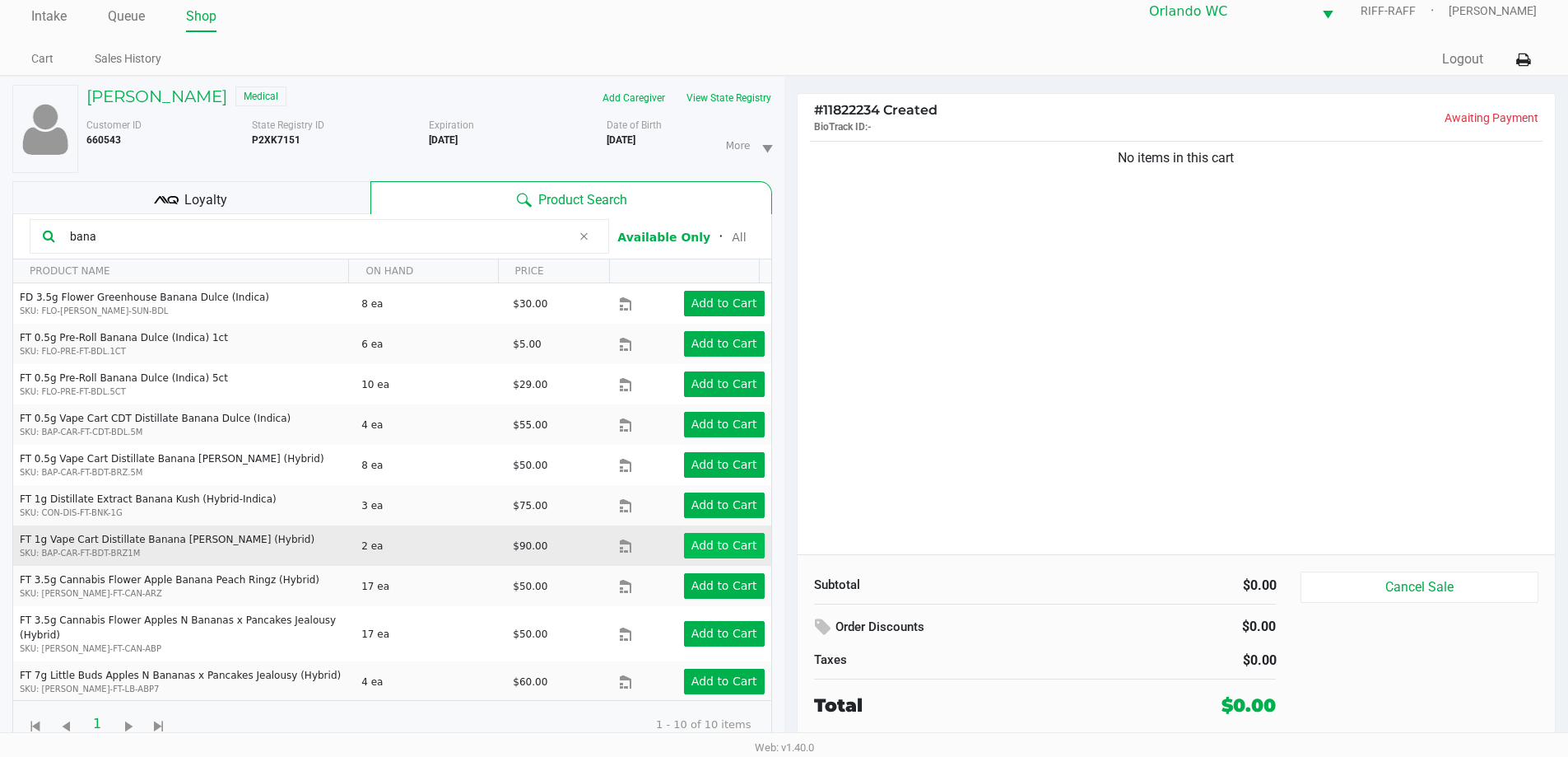
type input "bana"
click at [704, 554] on button "Add to Cart" at bounding box center [724, 546] width 80 height 26
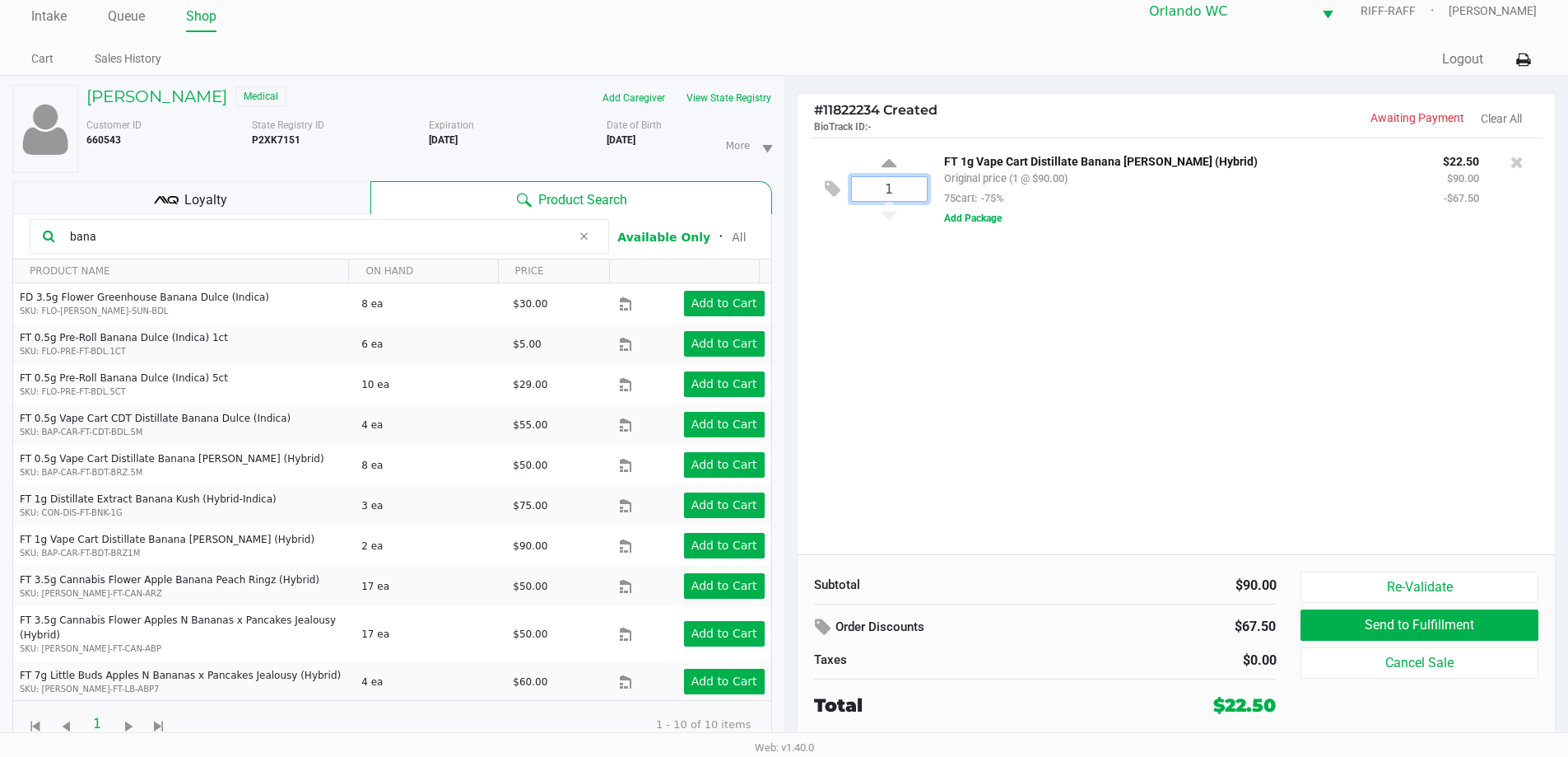
click at [788, 194] on input "1" at bounding box center [889, 188] width 75 height 24
type input "2"
click at [788, 313] on div "Loading NICOLE BOGGS Medical Add Caregiver View State Registry Customer ID 6605…" at bounding box center [784, 417] width 1568 height 681
click at [788, 215] on button "Add Package" at bounding box center [972, 218] width 57 height 15
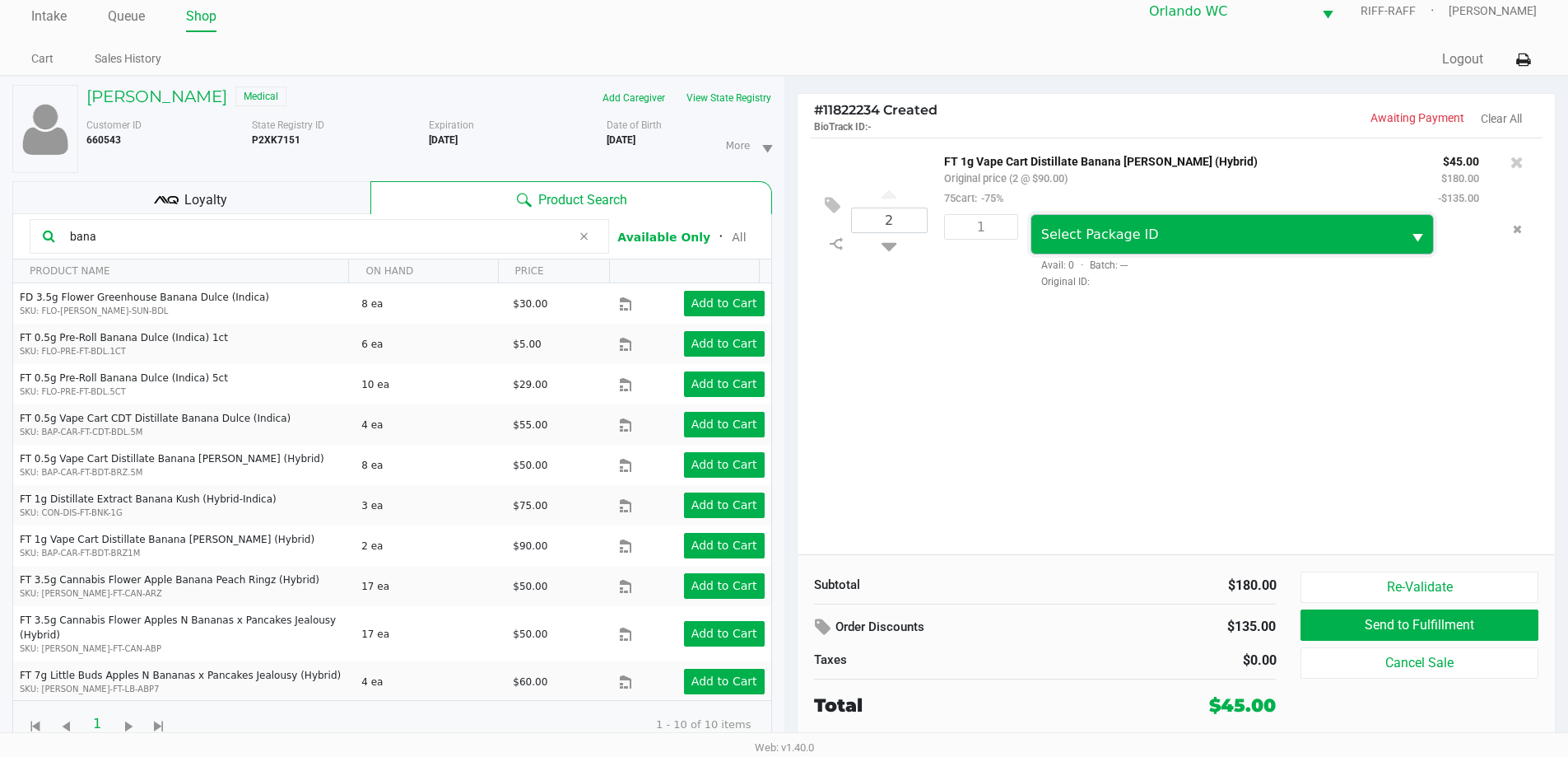
click at [788, 227] on span "Select Package ID" at bounding box center [1100, 234] width 118 height 16
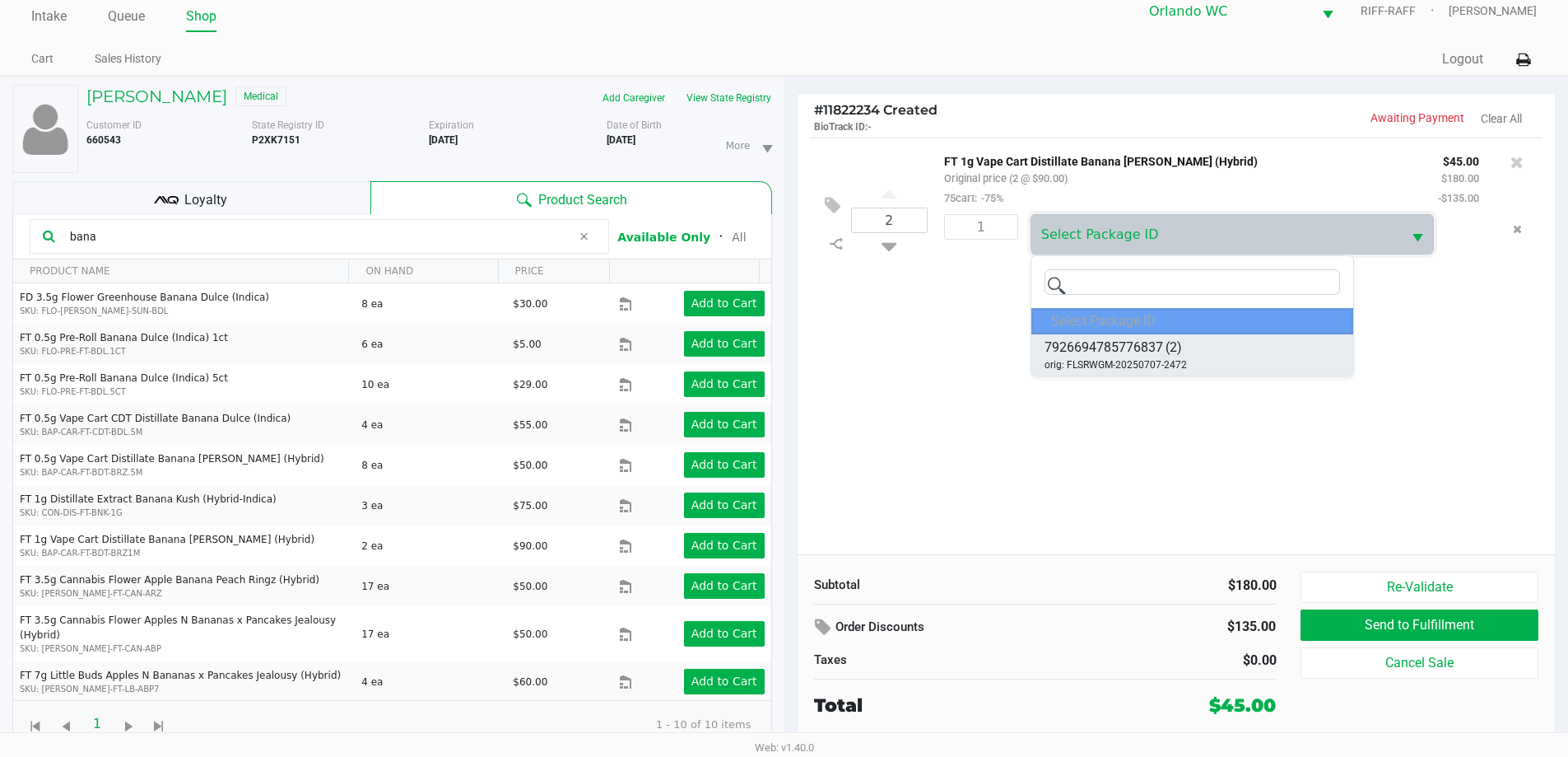
click at [788, 348] on span "7926694785776837" at bounding box center [1104, 348] width 118 height 19
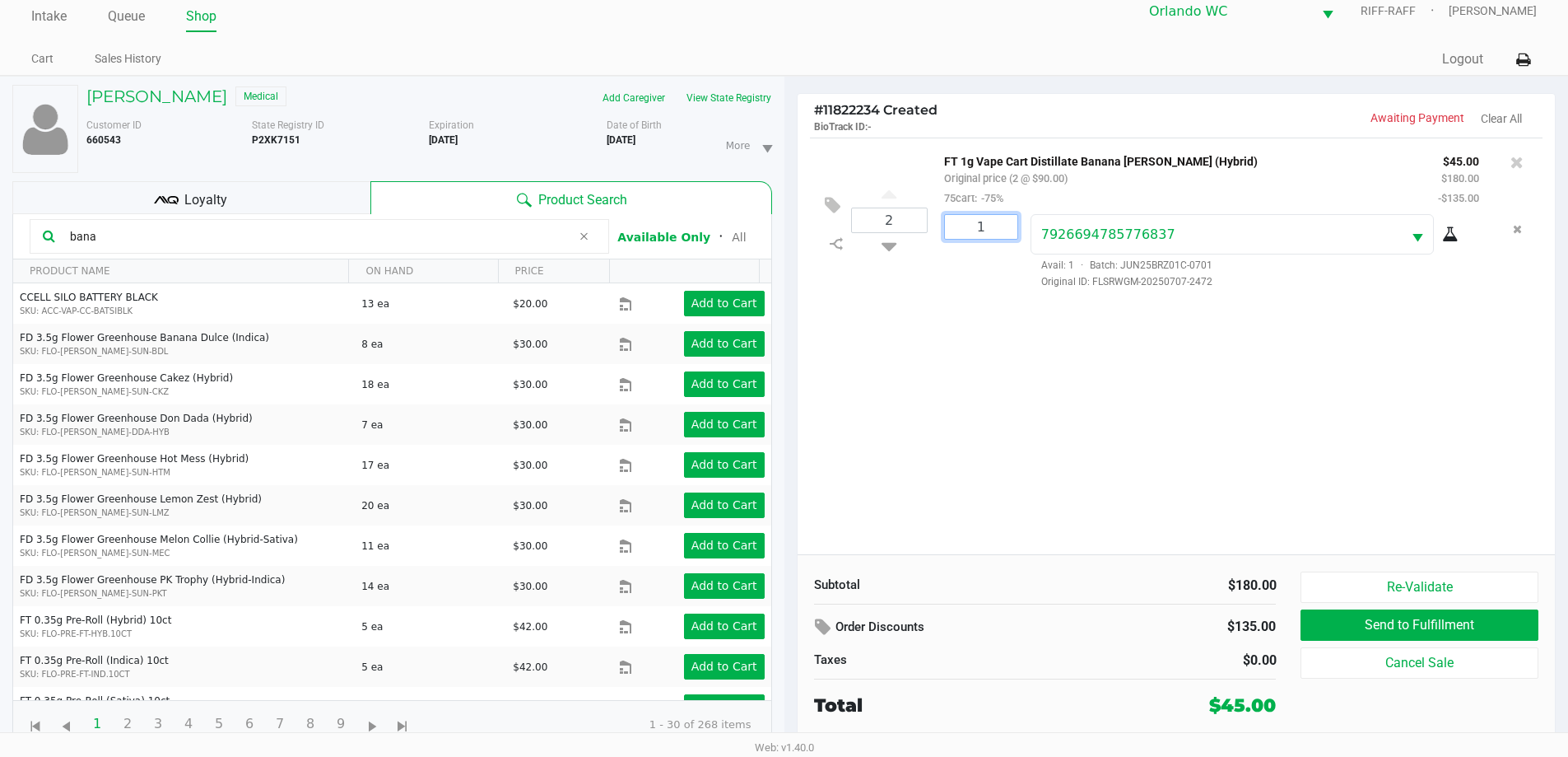
click at [788, 231] on input "1" at bounding box center [981, 226] width 72 height 24
type input "2"
click at [788, 341] on div "NICOLE BOGGS Medical Add Caregiver View State Registry Customer ID 660543 State…" at bounding box center [784, 417] width 1568 height 681
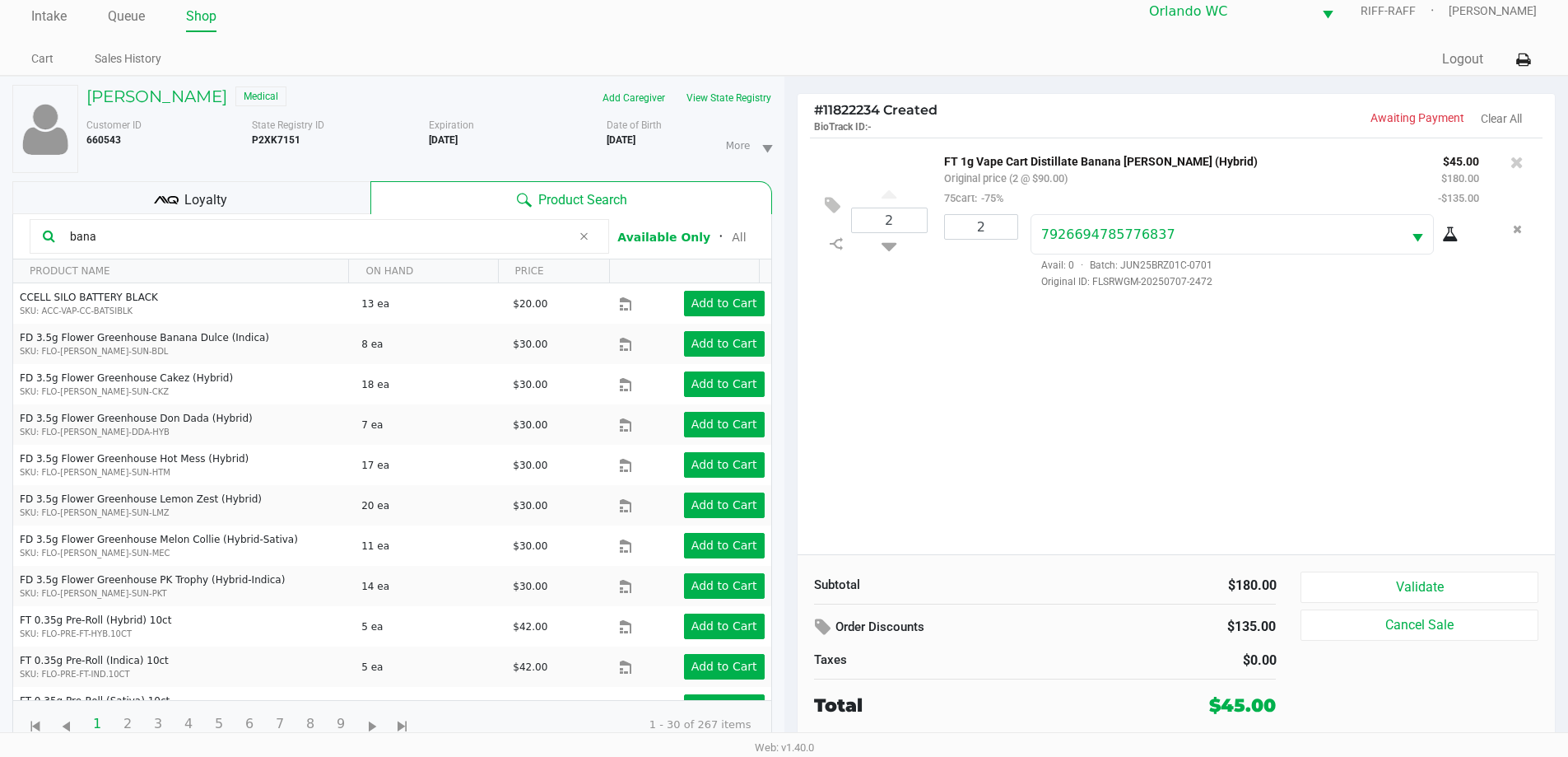
click at [788, 238] on icon at bounding box center [1450, 234] width 17 height 13
click at [788, 225] on icon "Remove the package from the orderLine" at bounding box center [1518, 228] width 9 height 11
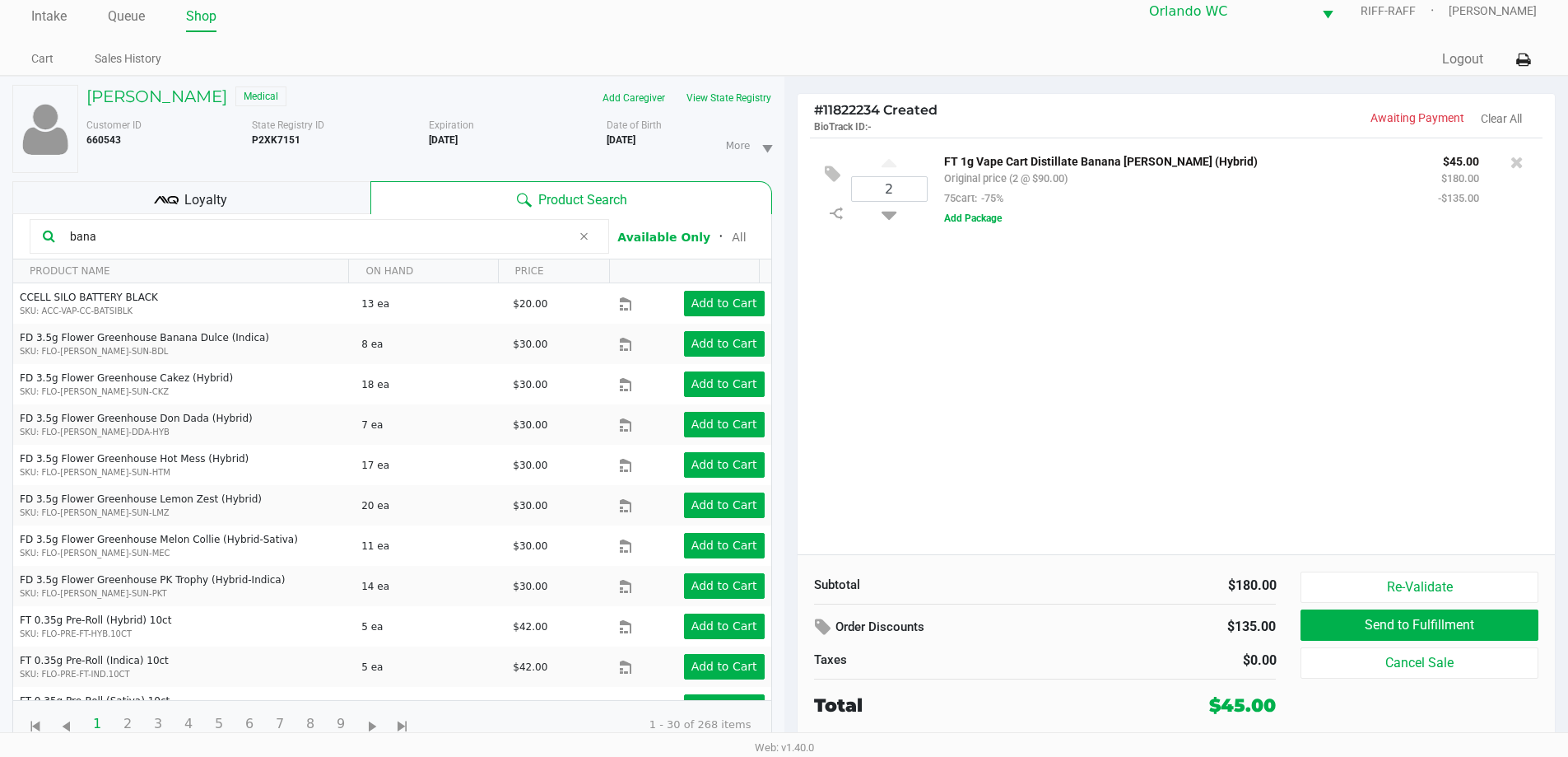
click at [788, 240] on div "2 FT 1g Vape Cart Distillate Banana Runtz (Hybrid) Original price (2 @ $90.00) …" at bounding box center [1177, 189] width 734 height 103
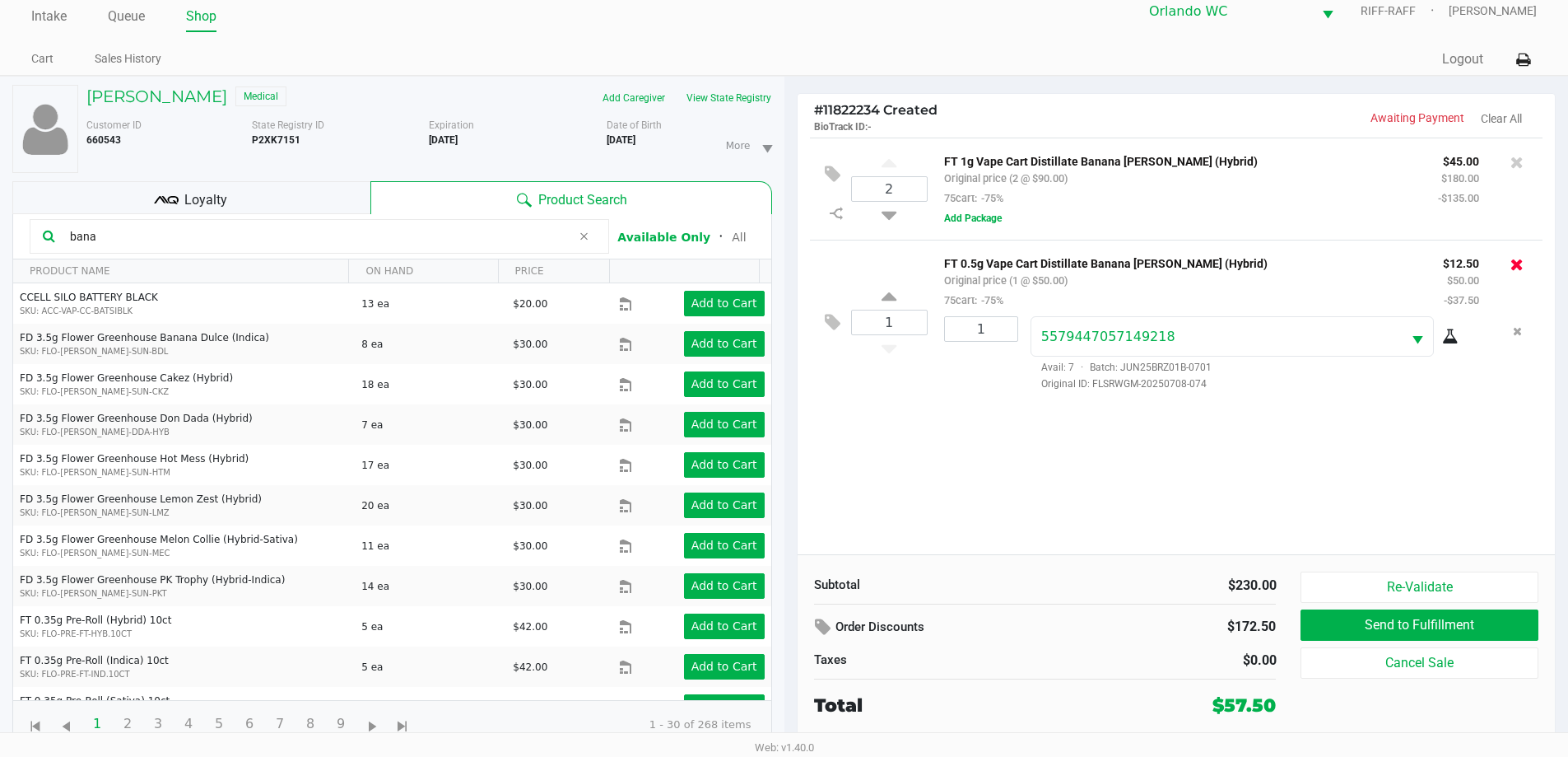
click at [788, 262] on icon at bounding box center [1517, 264] width 13 height 17
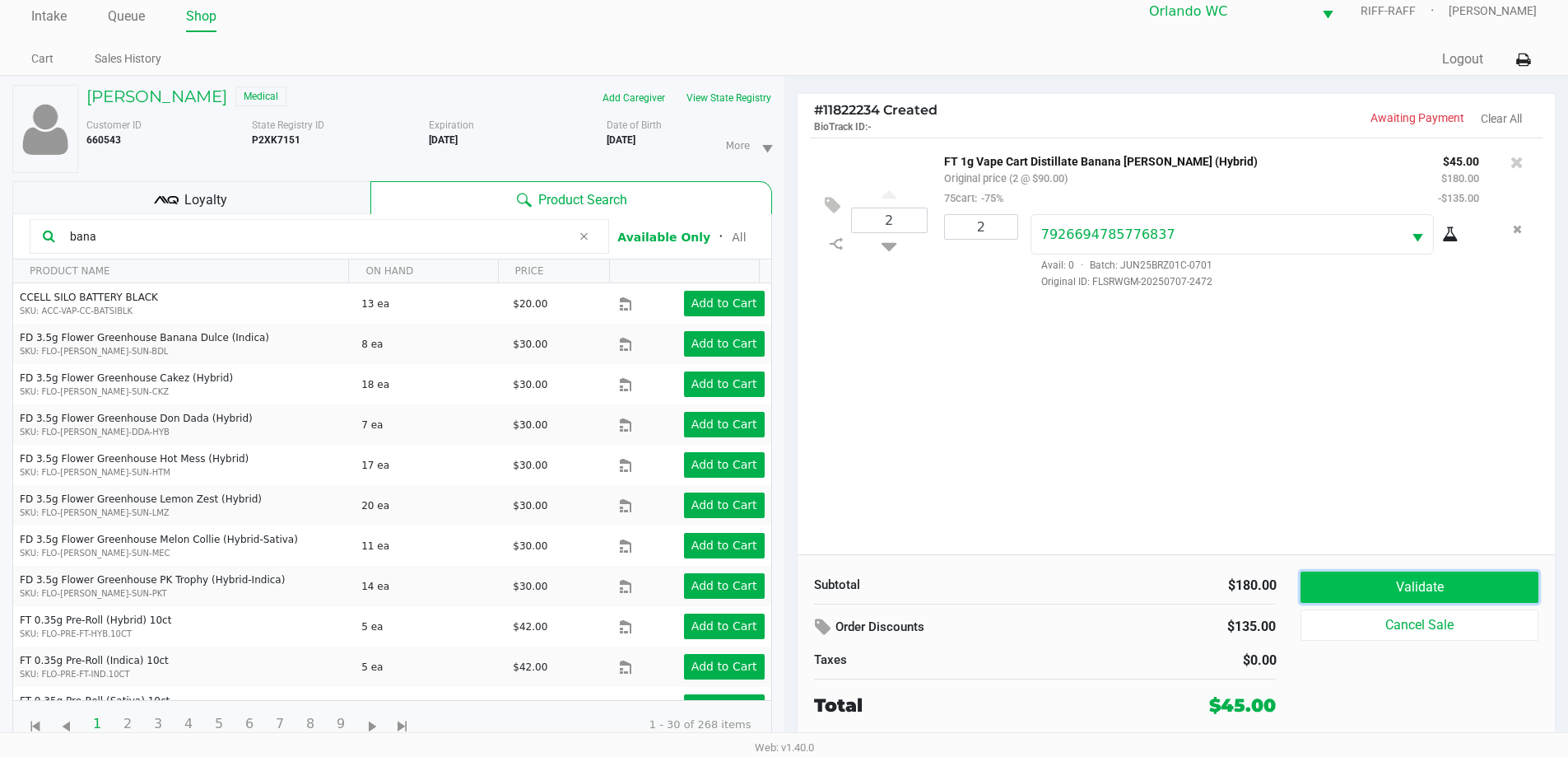
click at [788, 588] on button "Validate" at bounding box center [1420, 586] width 237 height 31
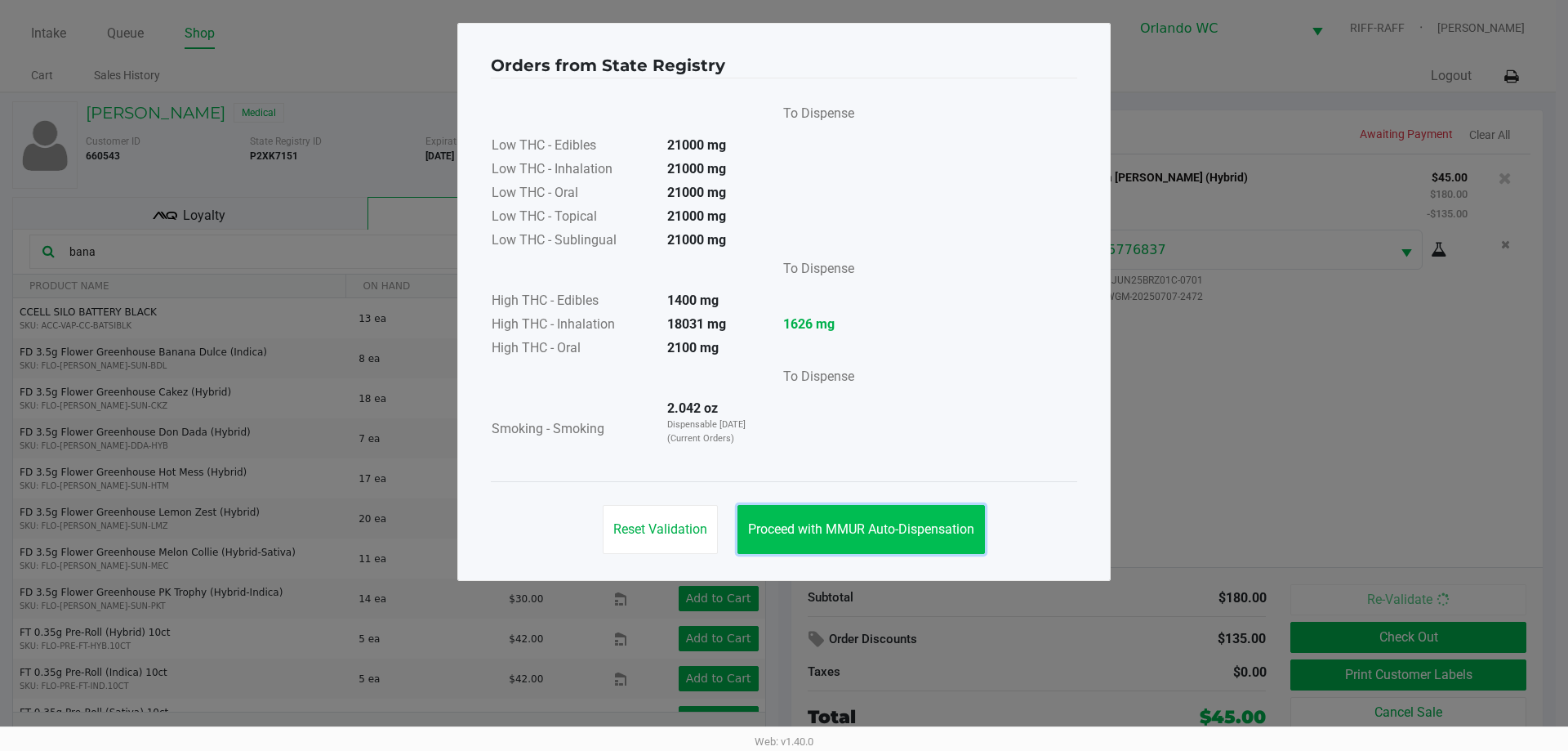
click at [781, 508] on button "Proceed with MMUR Auto-Dispensation" at bounding box center [861, 530] width 247 height 49
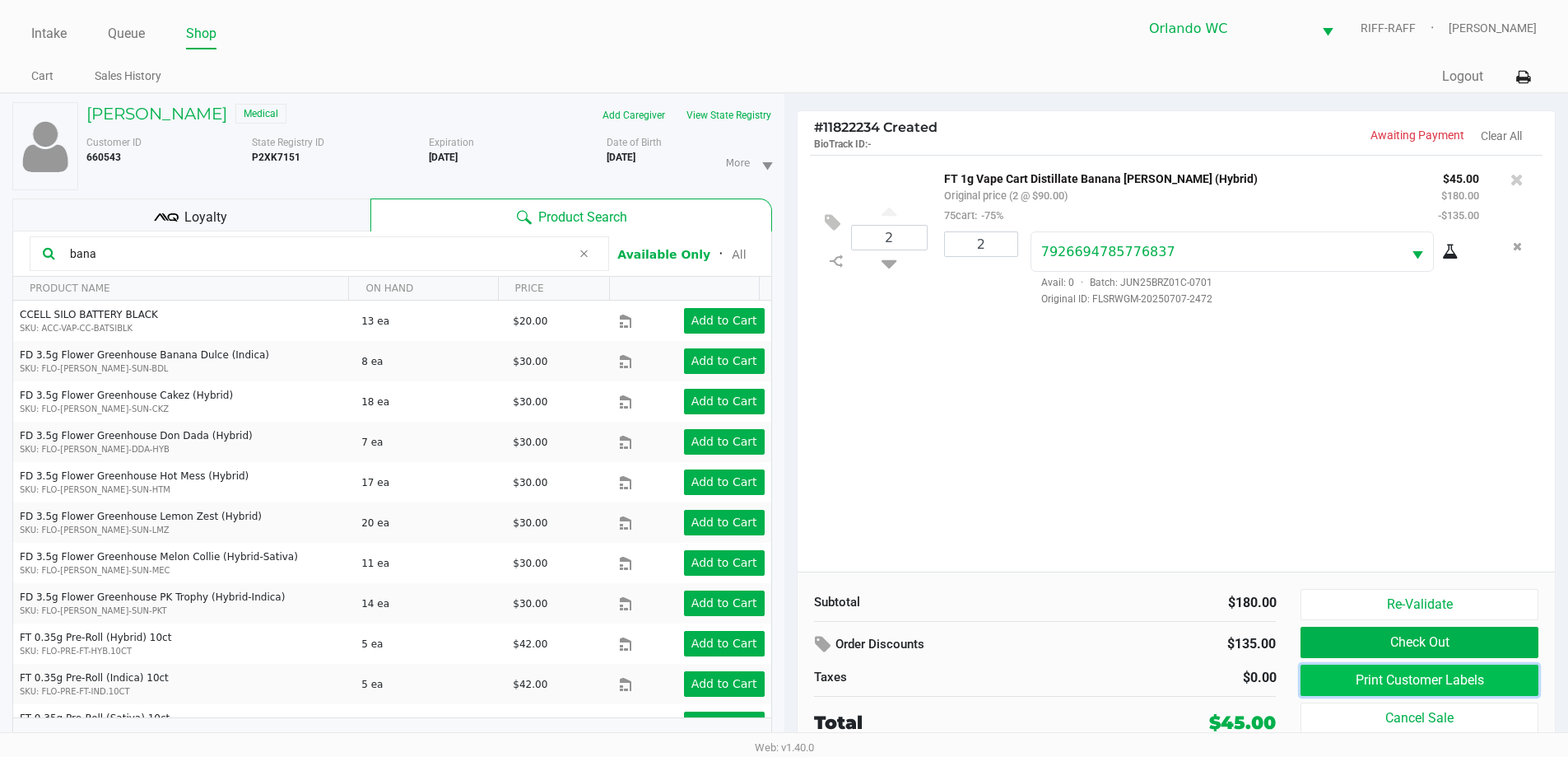
click at [788, 673] on button "Print Customer Labels" at bounding box center [1420, 680] width 237 height 31
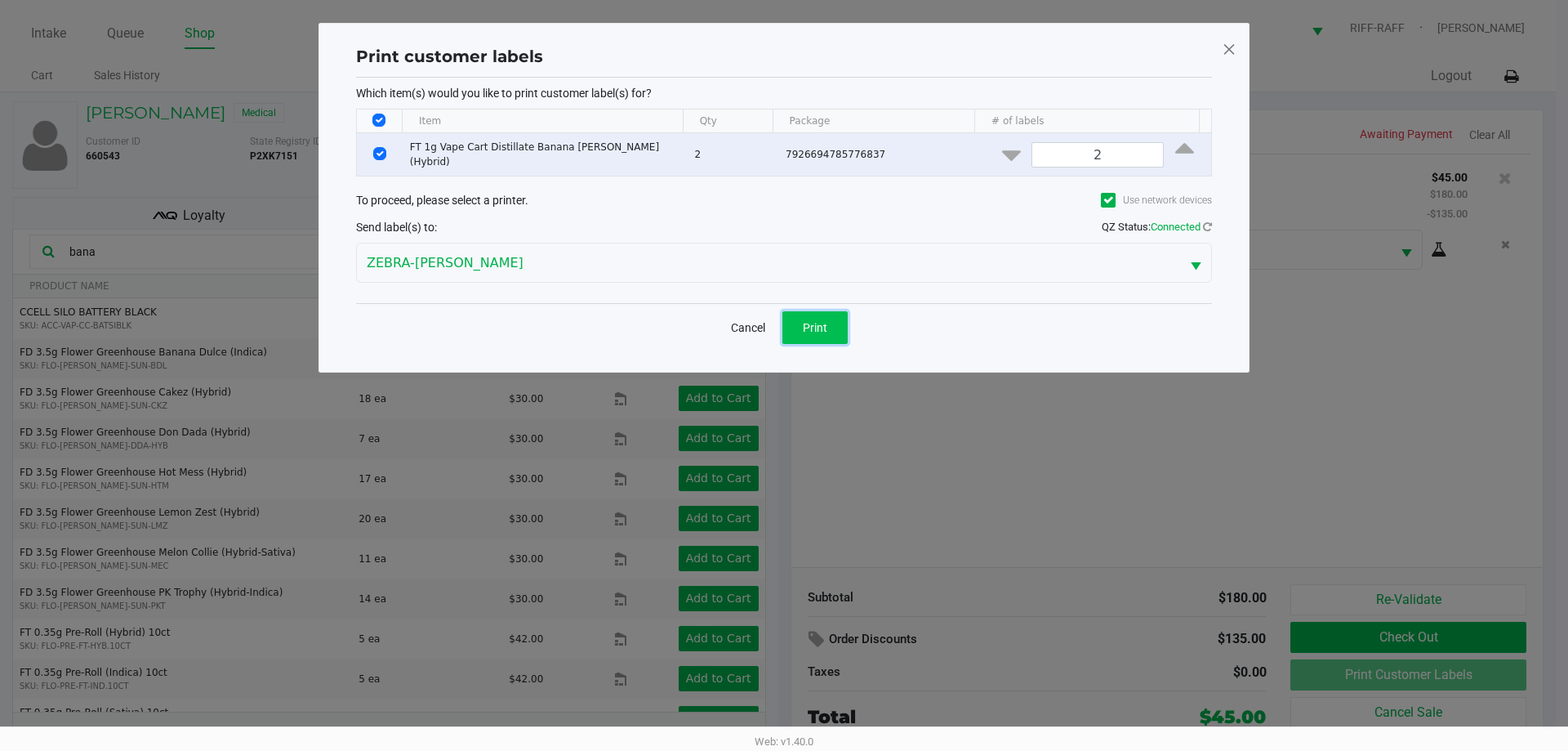
click at [781, 328] on span "Print" at bounding box center [816, 327] width 25 height 13
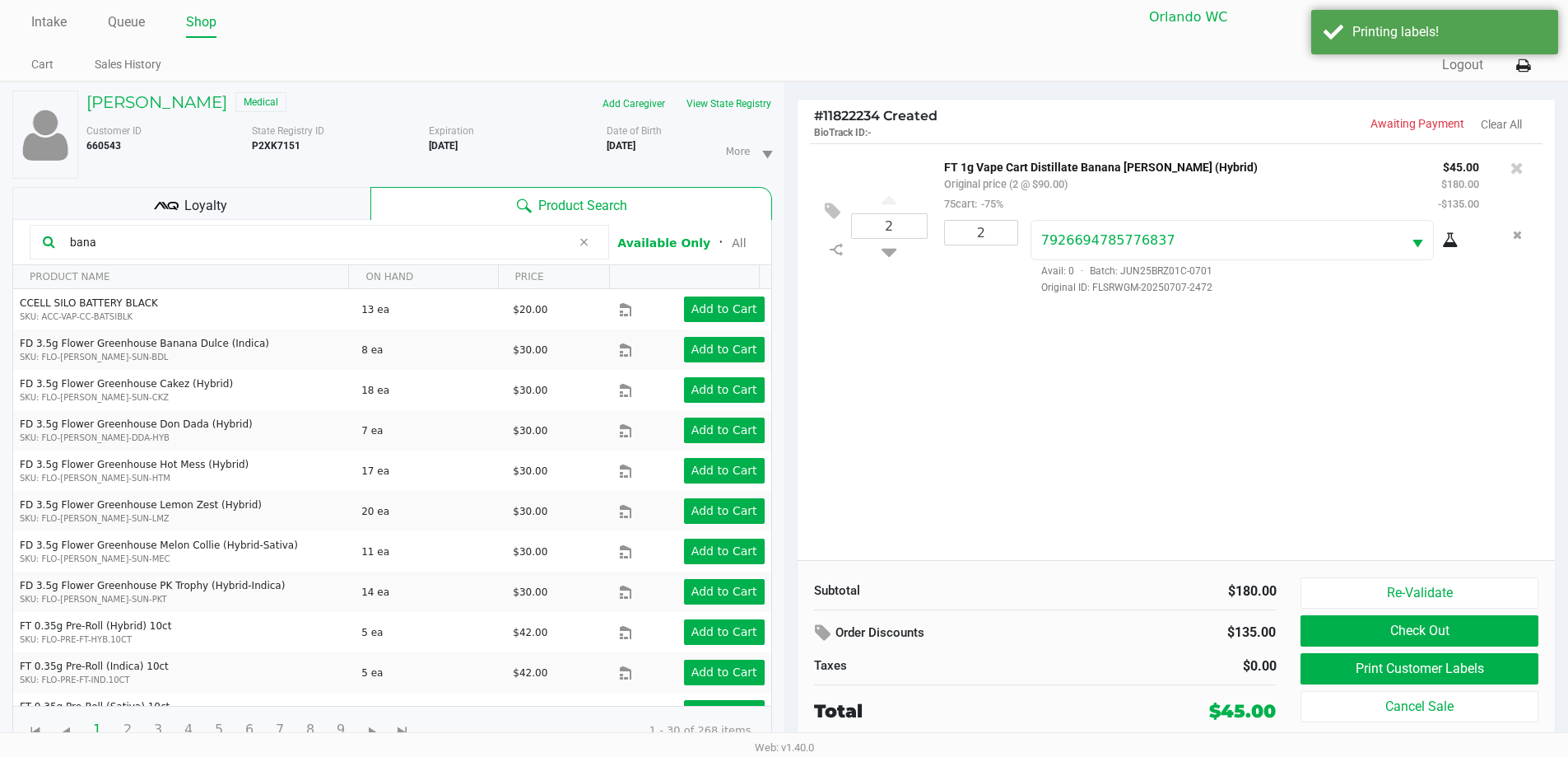
scroll to position [18, 0]
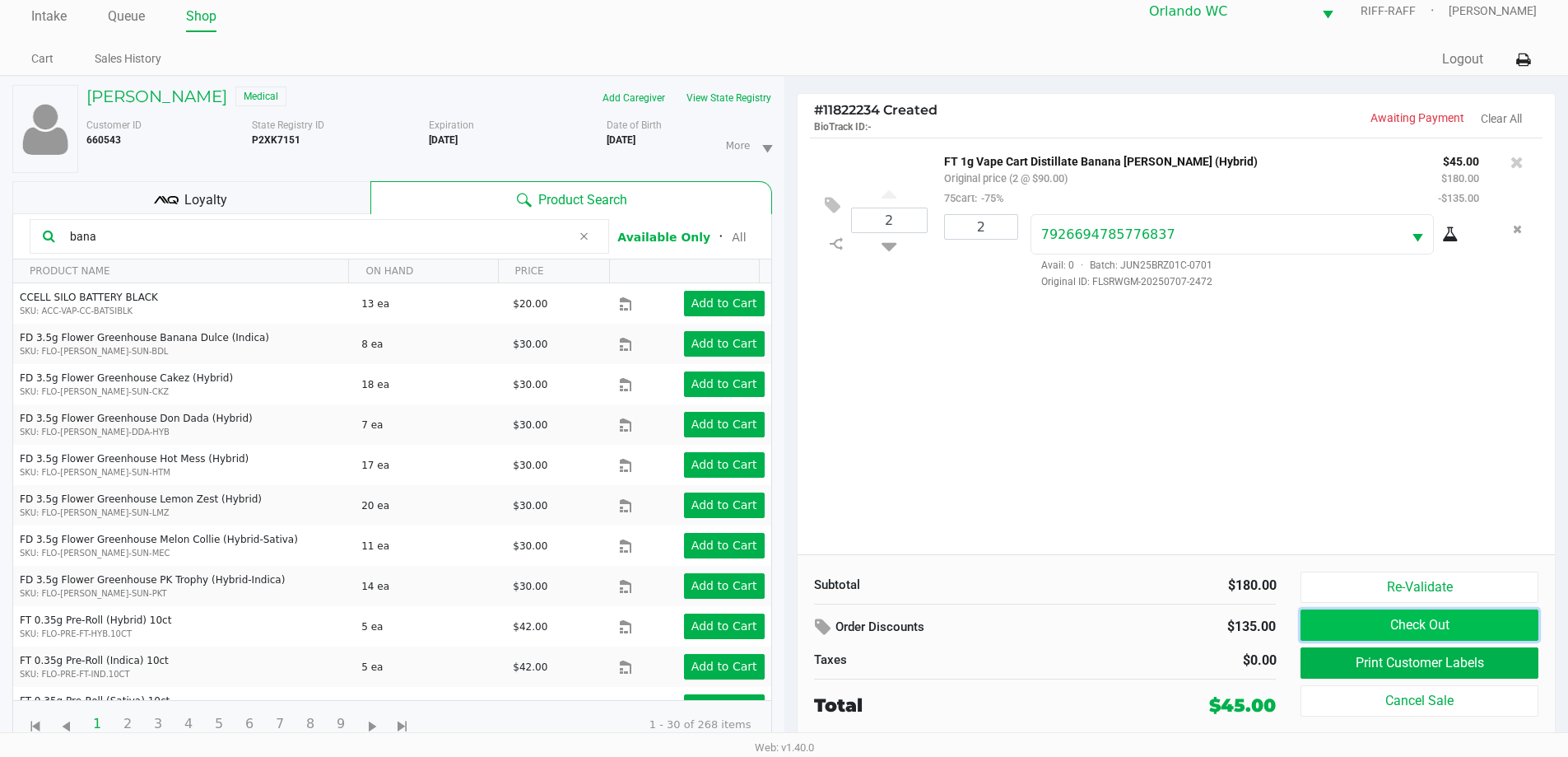
click at [788, 621] on button "Check Out" at bounding box center [1420, 624] width 237 height 31
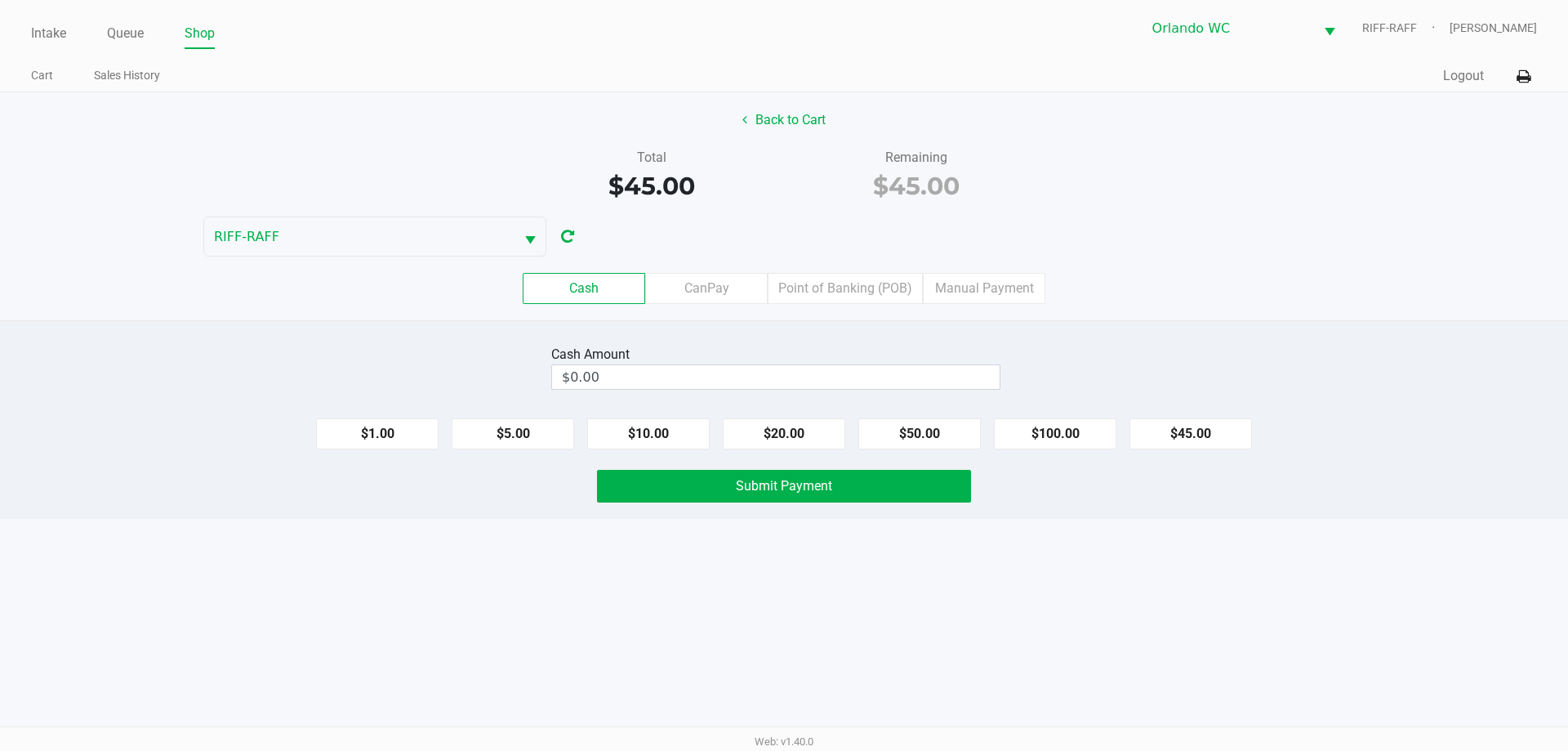
click at [781, 290] on label "Point of Banking (POB)" at bounding box center [845, 288] width 155 height 31
click at [0, 0] on 7 "Point of Banking (POB)" at bounding box center [0, 0] width 0 height 0
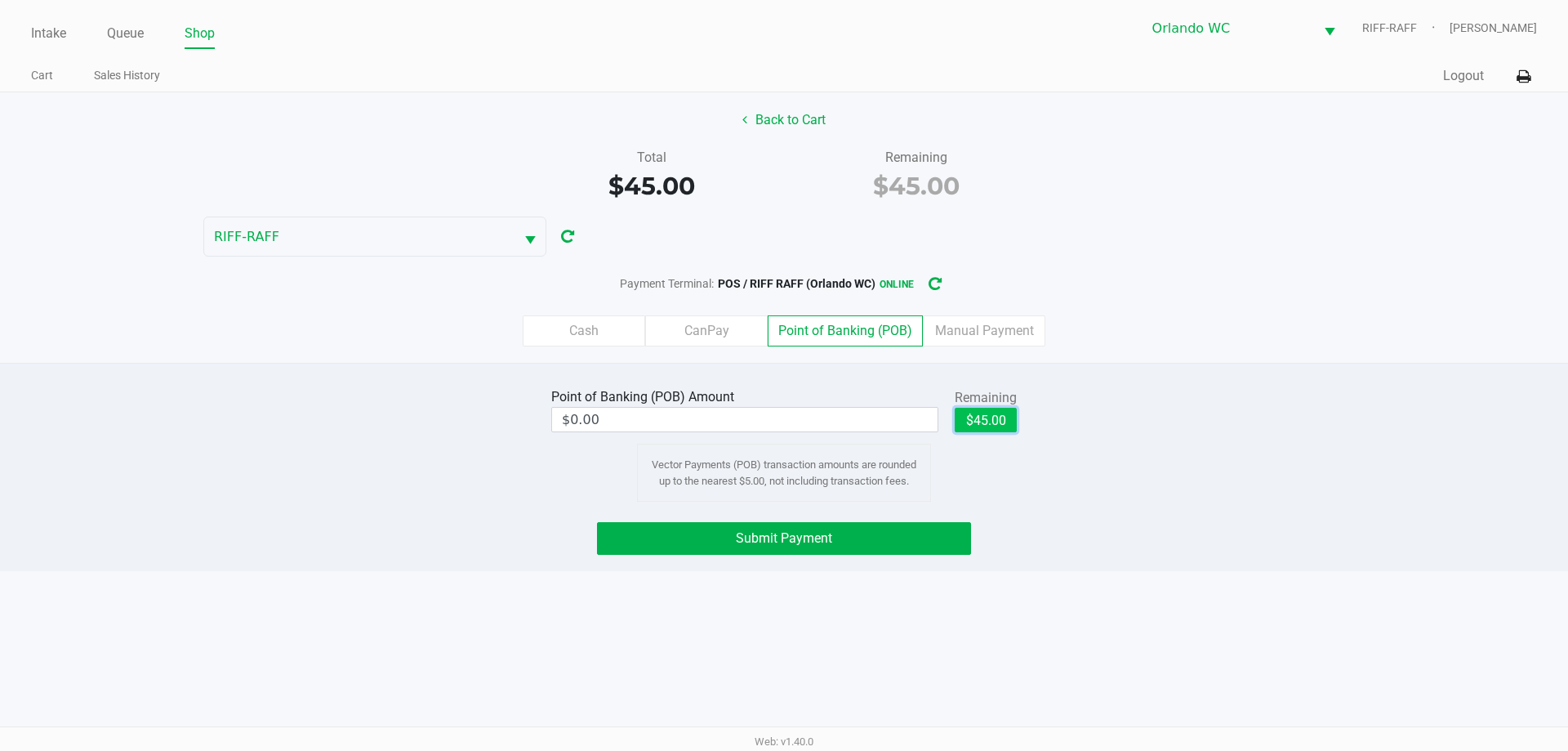
click at [781, 424] on button "$45.00" at bounding box center [986, 420] width 62 height 25
type input "$45.00"
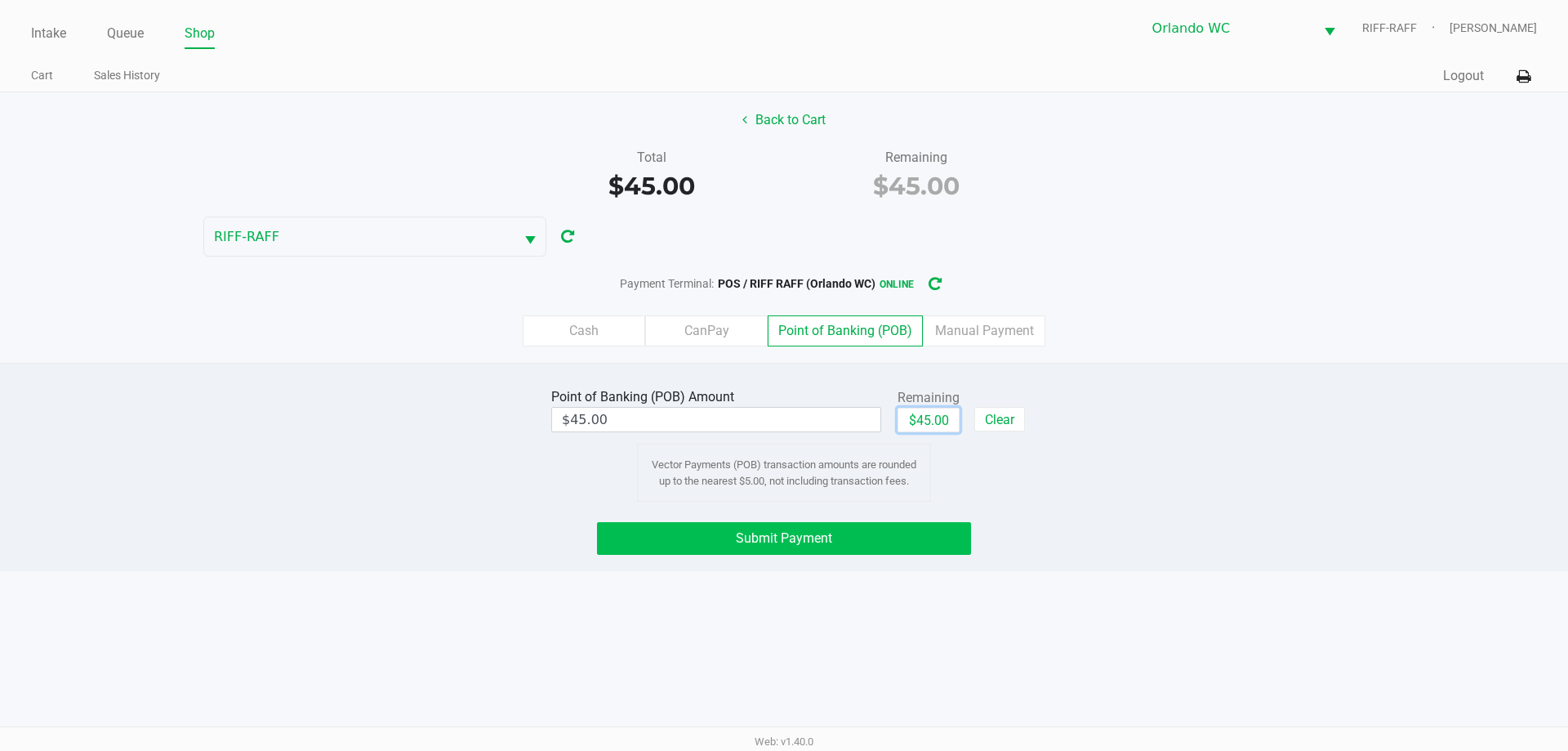
click at [781, 547] on button "Submit Payment" at bounding box center [784, 538] width 374 height 32
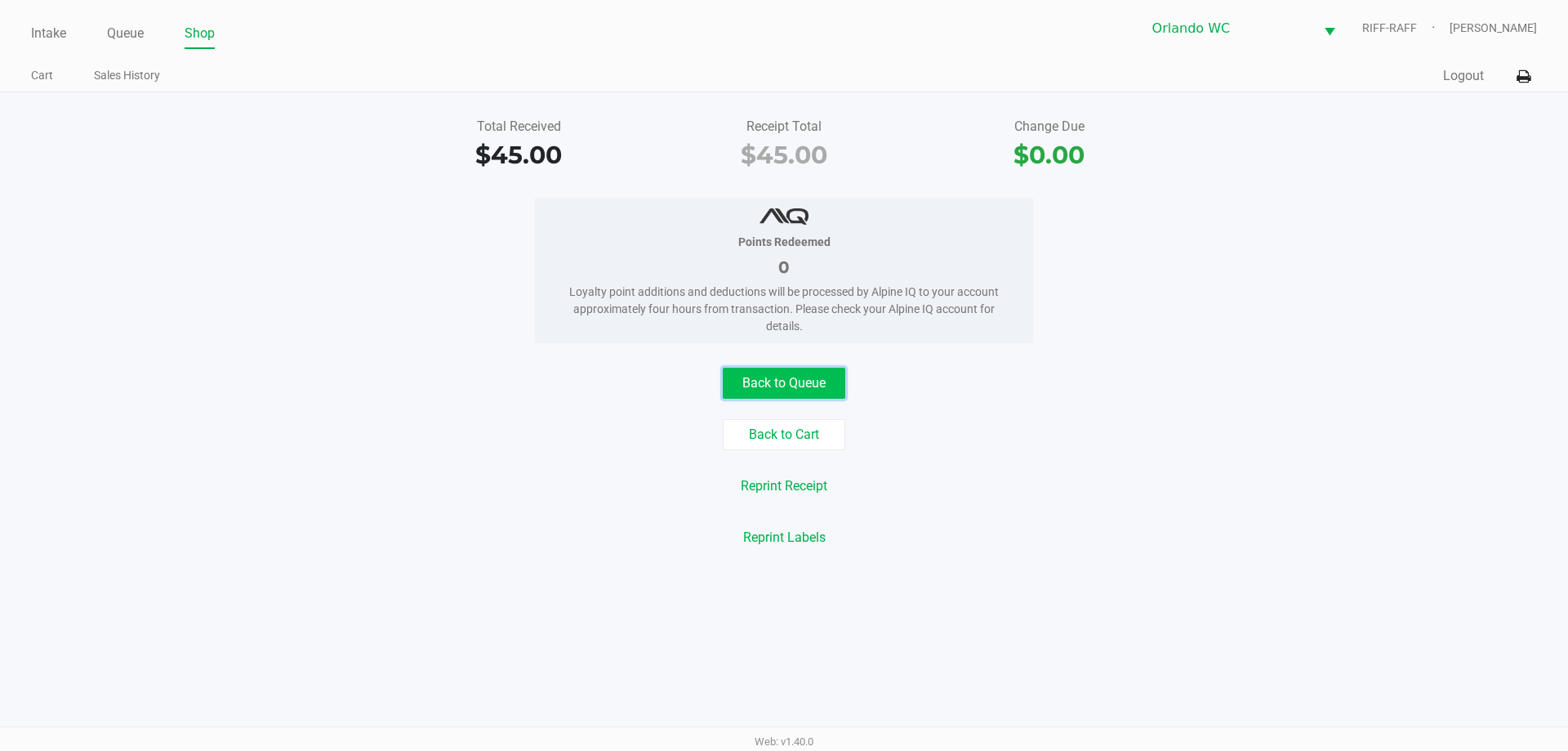
click at [781, 390] on button "Back to Queue" at bounding box center [784, 383] width 123 height 31
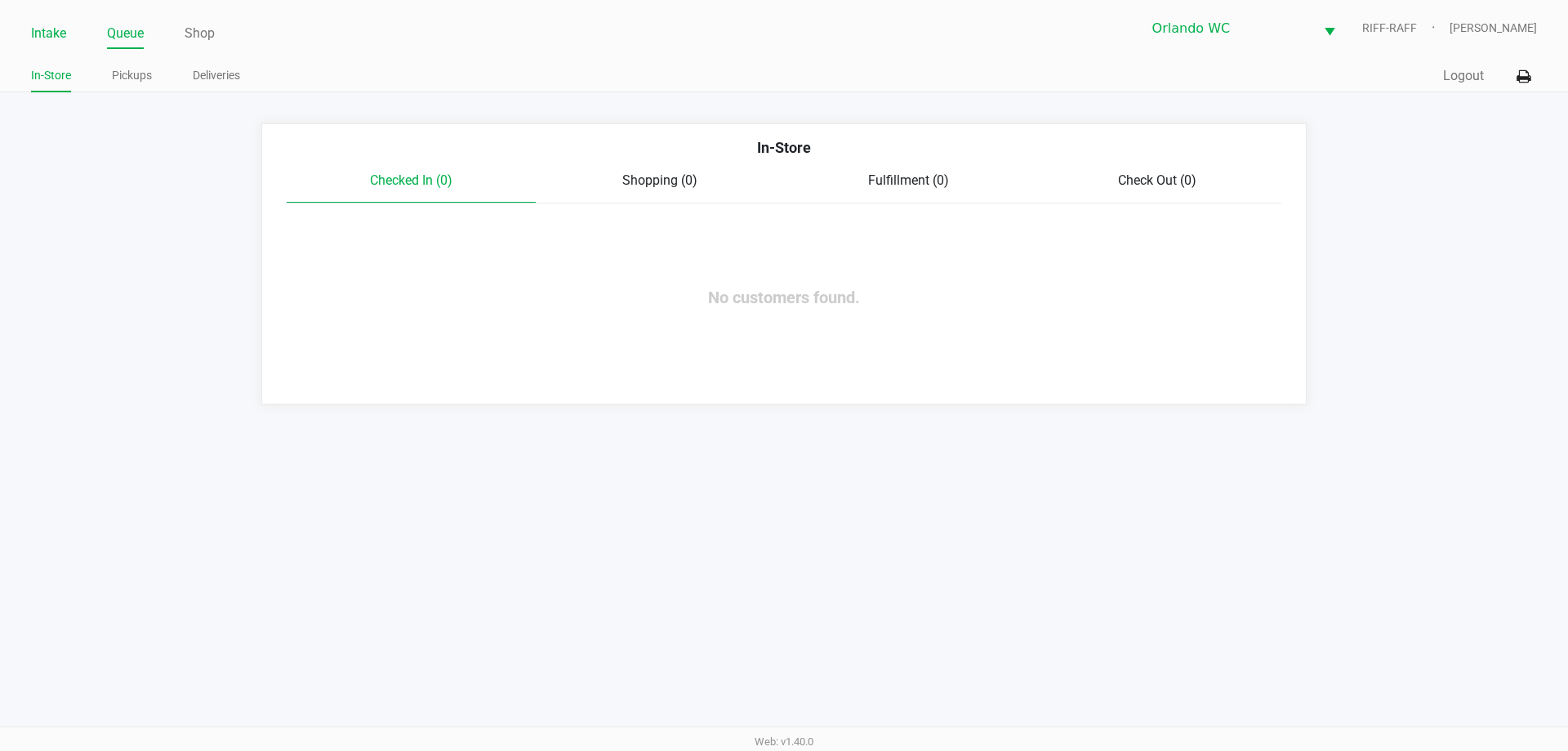
click at [40, 29] on link "Intake" at bounding box center [48, 33] width 35 height 23
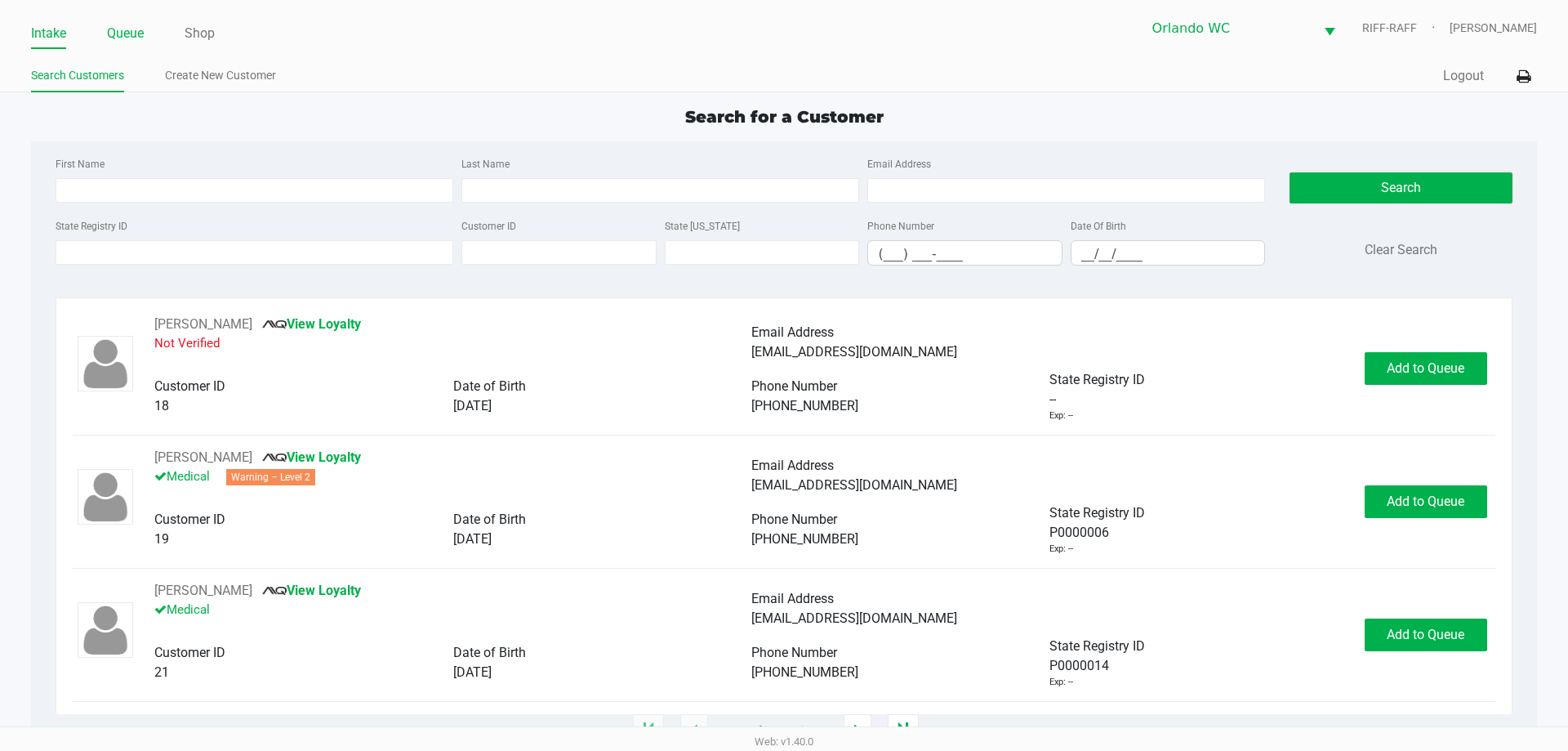
click at [127, 25] on link "Queue" at bounding box center [125, 33] width 37 height 23
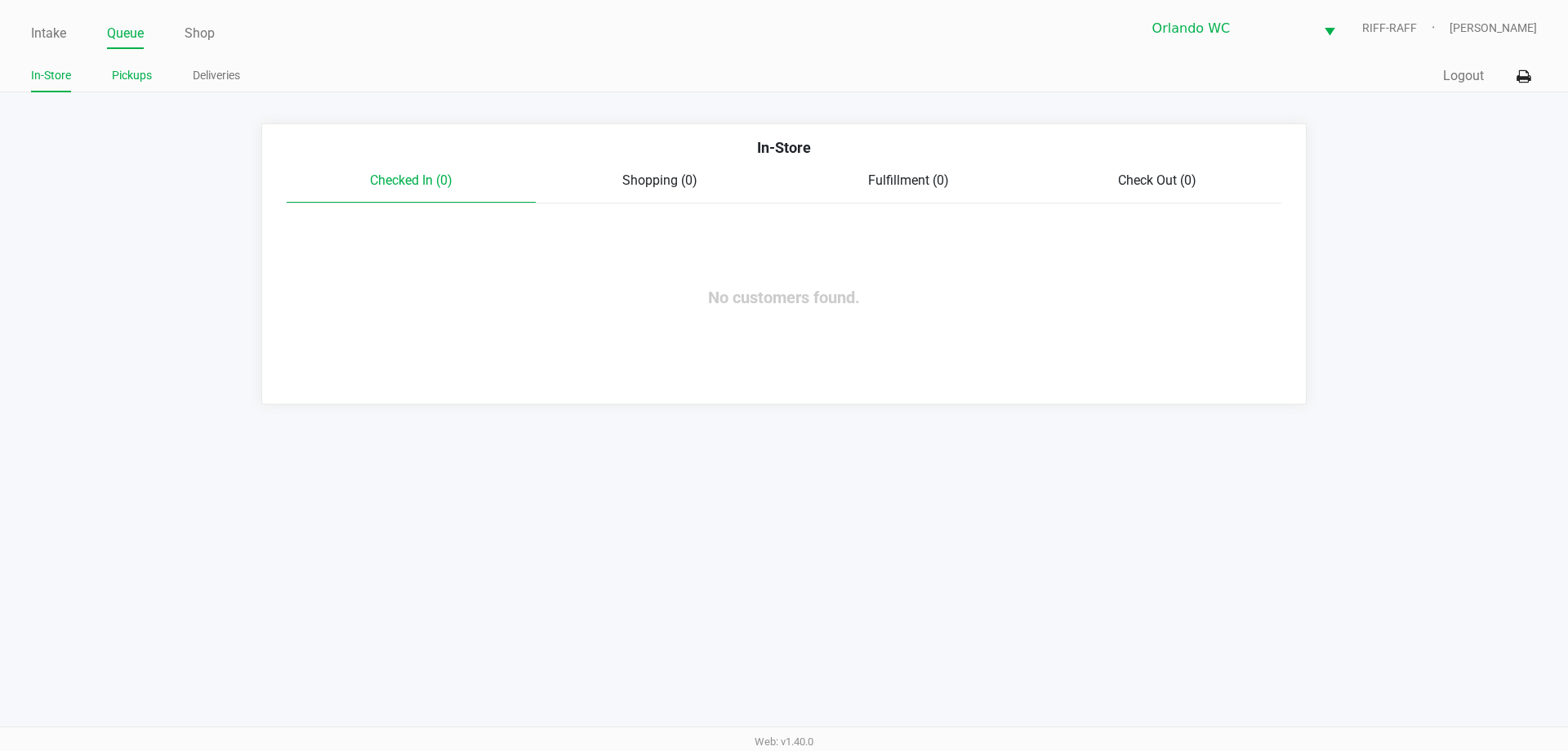
click at [140, 72] on link "Pickups" at bounding box center [132, 75] width 40 height 20
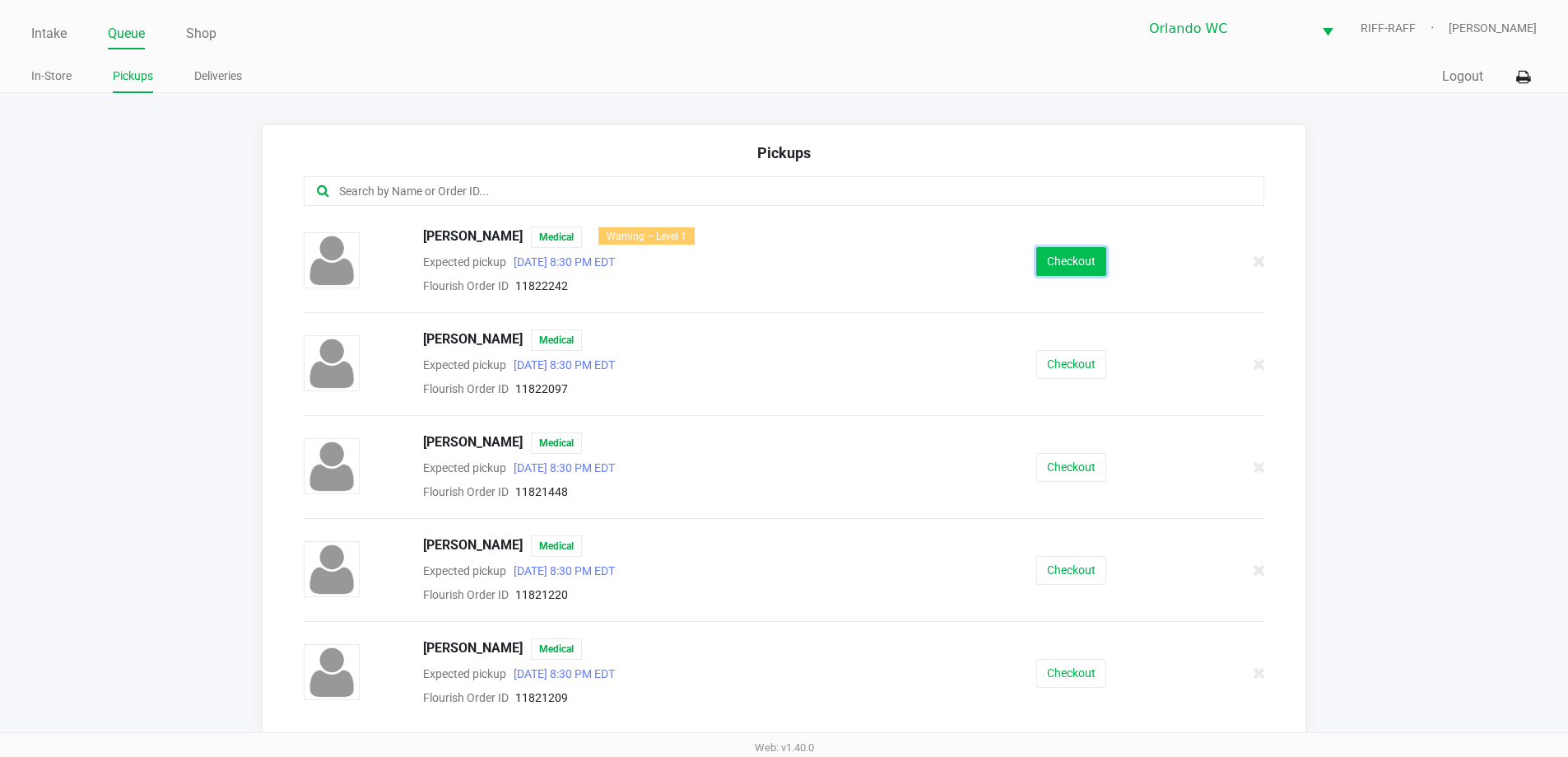
click at [788, 259] on button "Checkout" at bounding box center [1071, 261] width 70 height 29
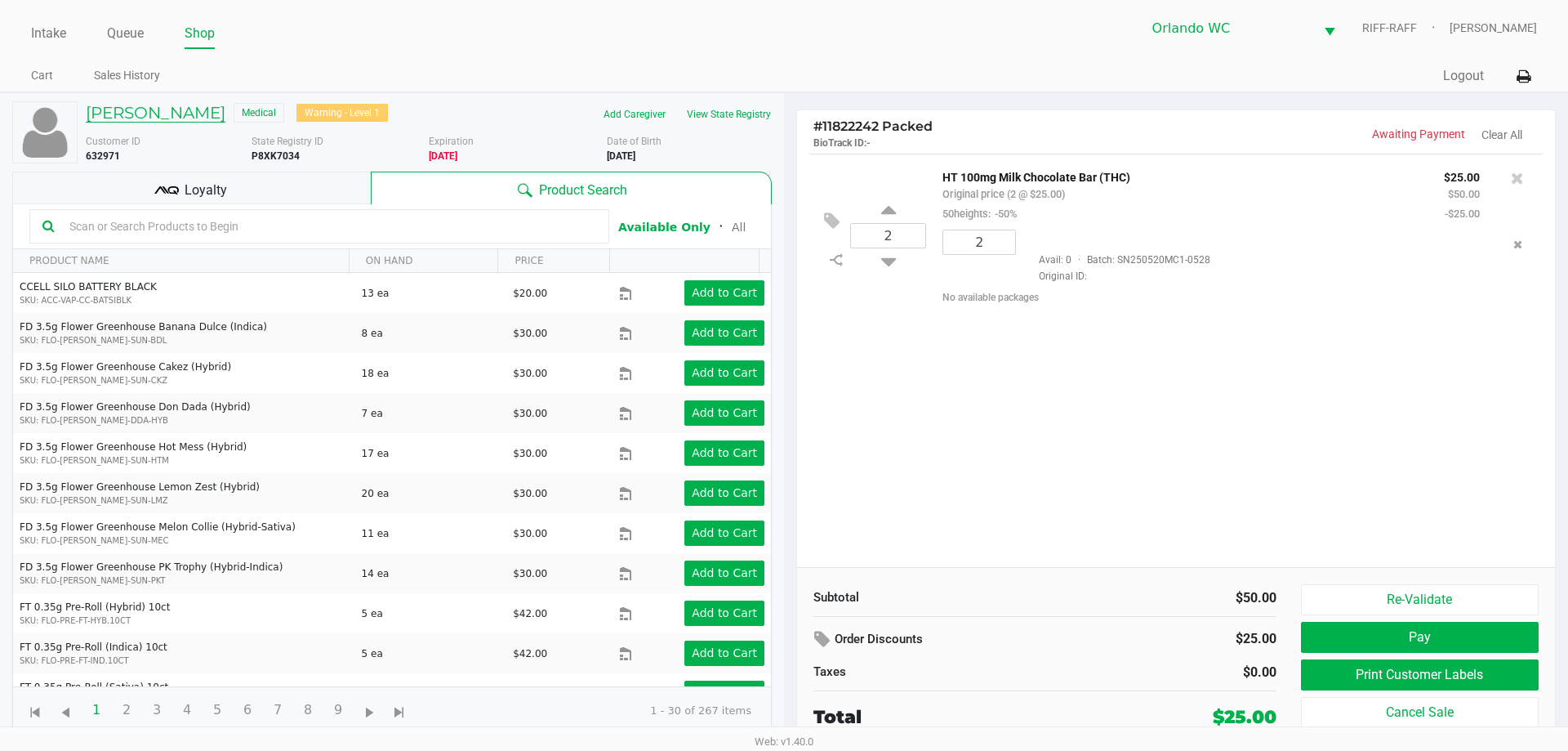
click at [154, 107] on h5 "Beth Wilson" at bounding box center [155, 112] width 139 height 19
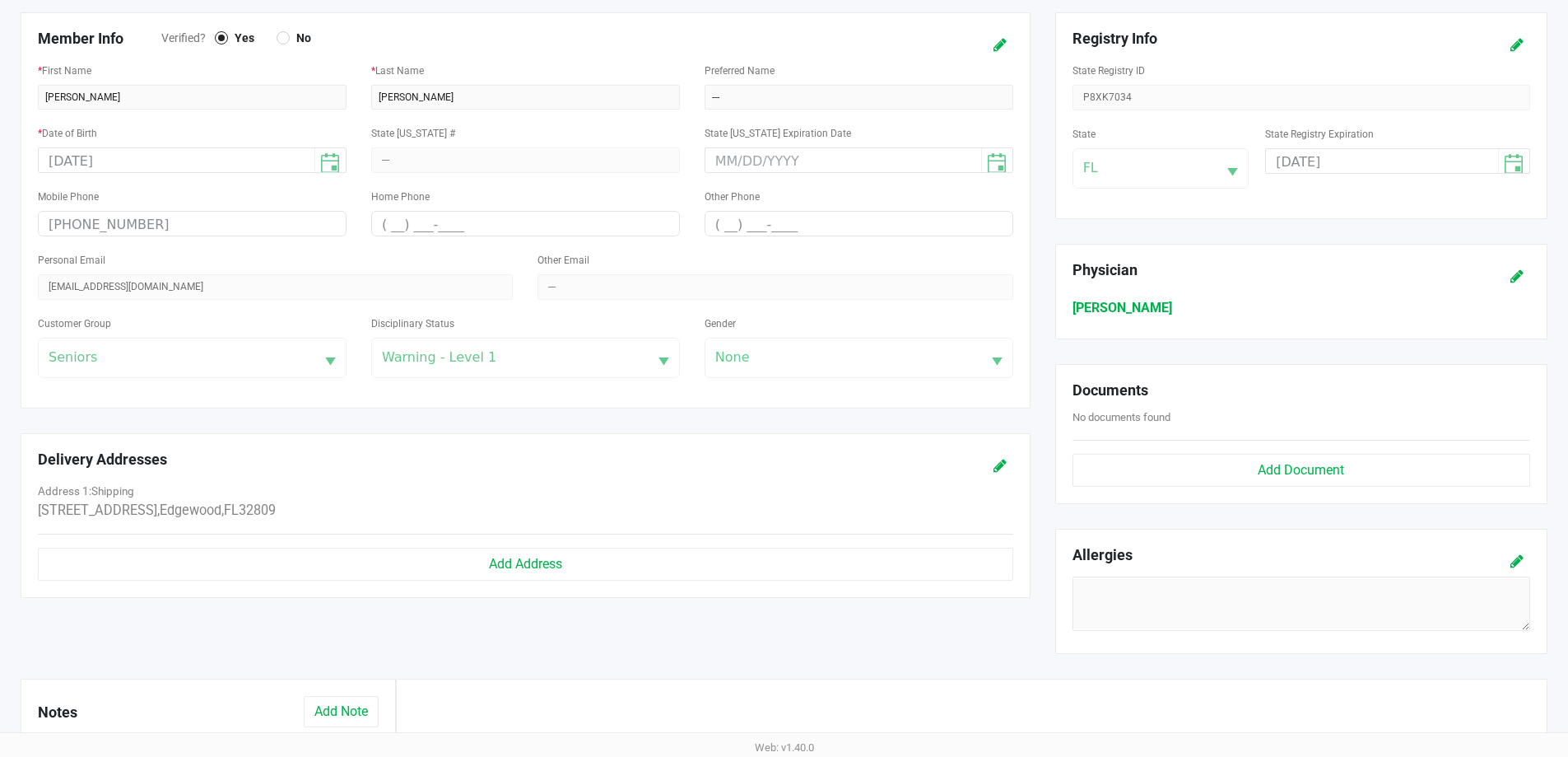
scroll to position [412, 0]
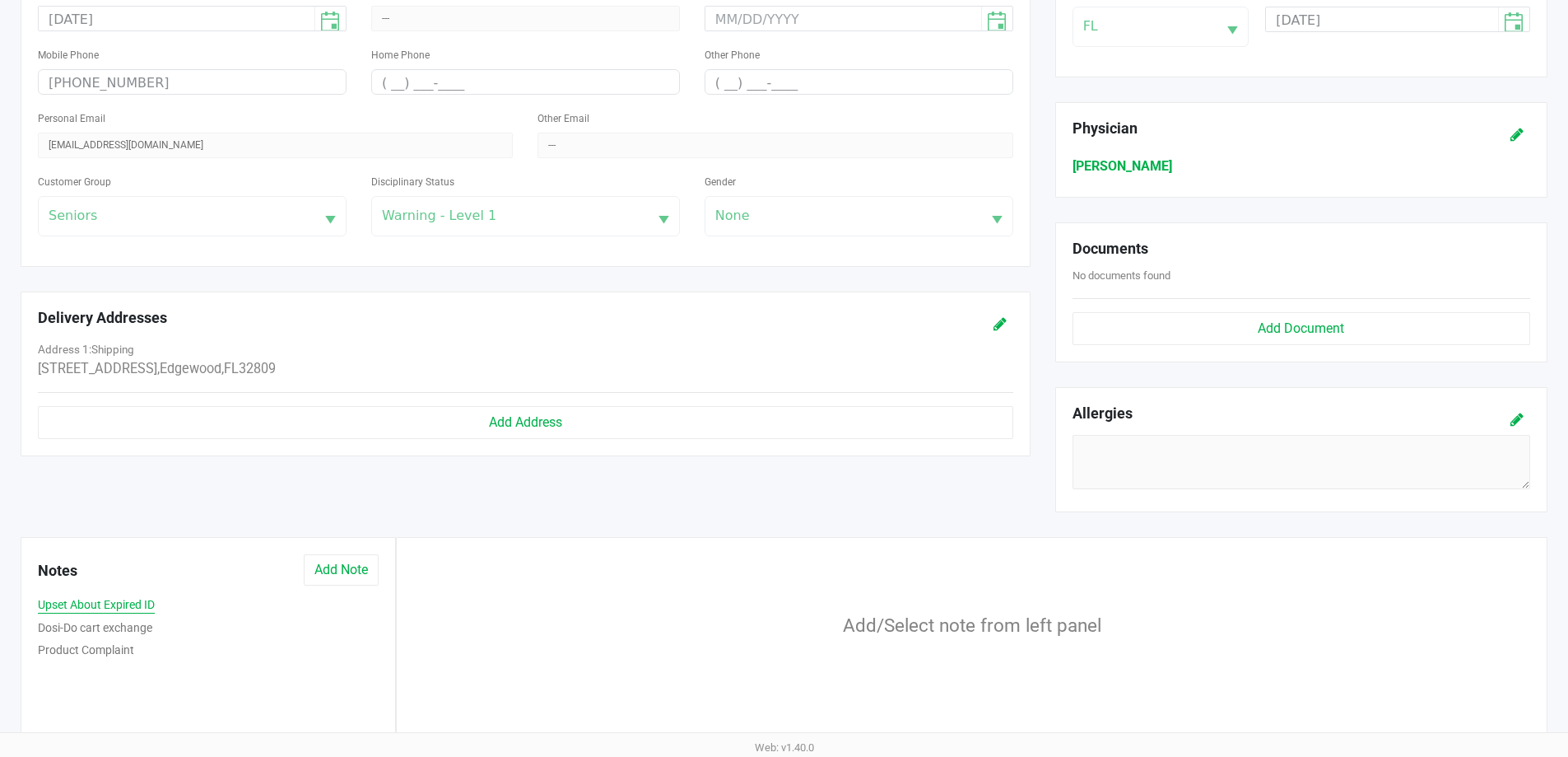
click at [141, 606] on button "Upset About Expired ID" at bounding box center [96, 605] width 117 height 18
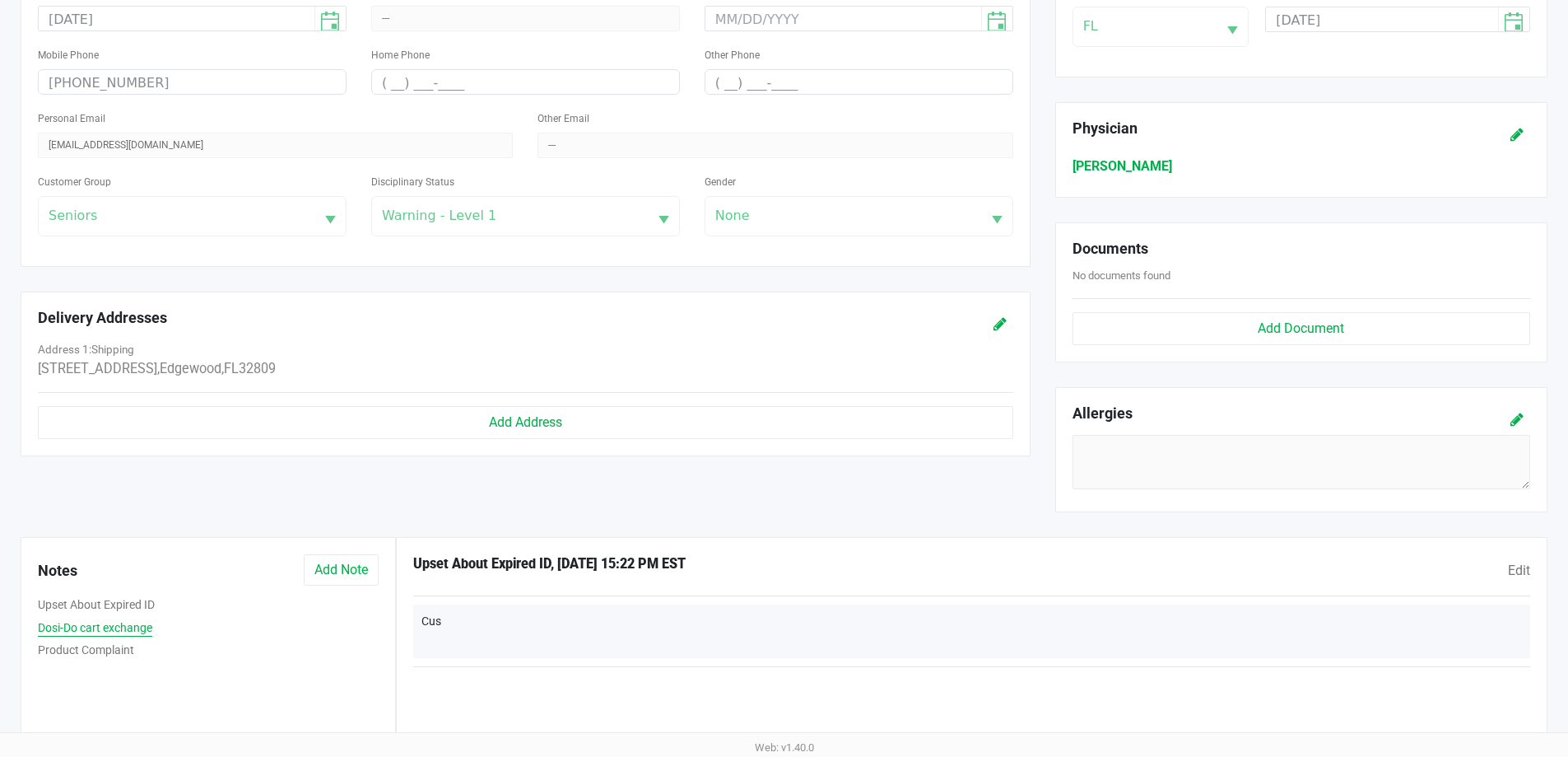
click at [141, 624] on button "Dosi-Do cart exchange" at bounding box center [95, 628] width 114 height 18
click at [147, 607] on button "Upset About Expired ID" at bounding box center [96, 605] width 117 height 18
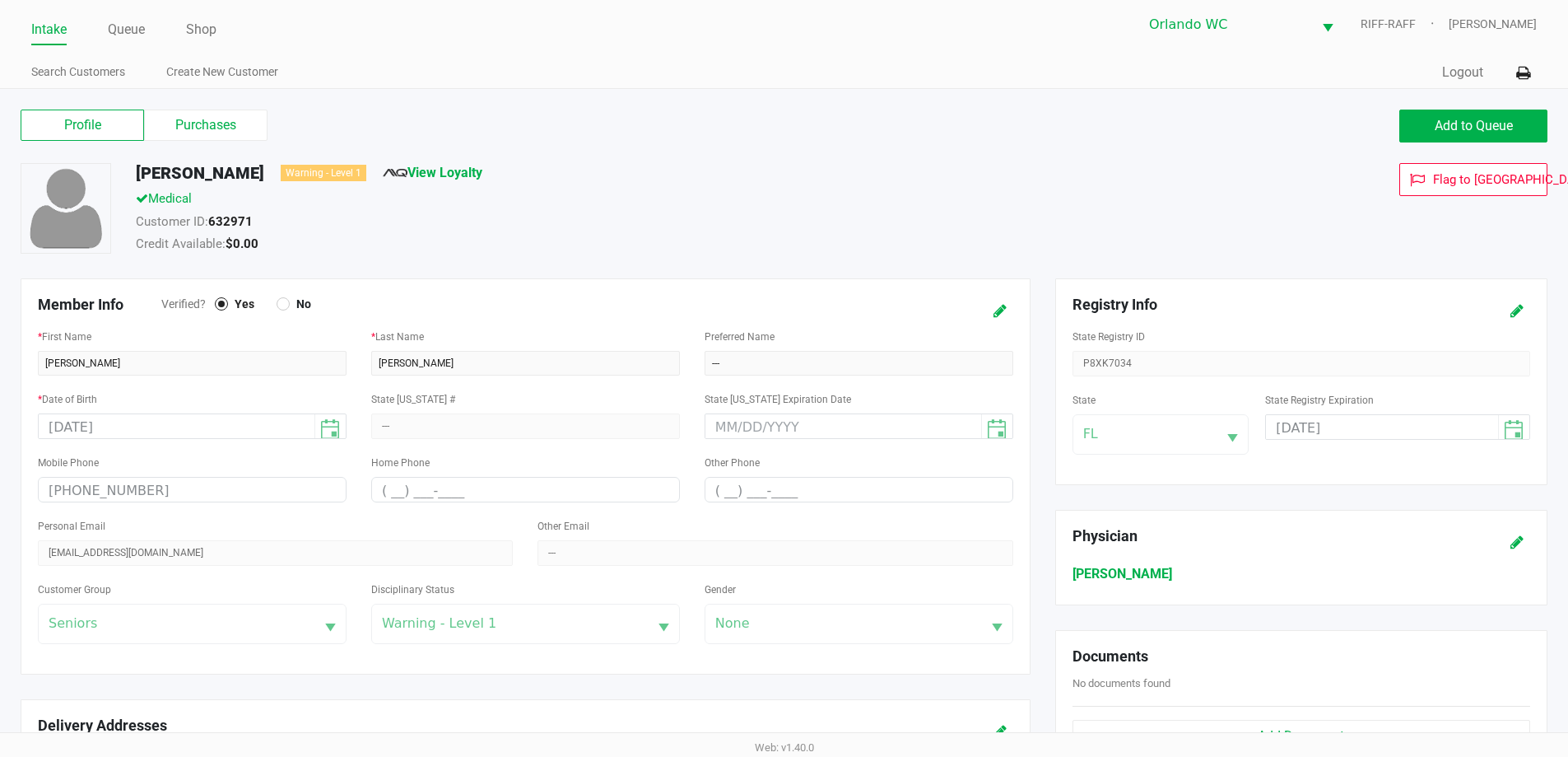
scroll to position [0, 0]
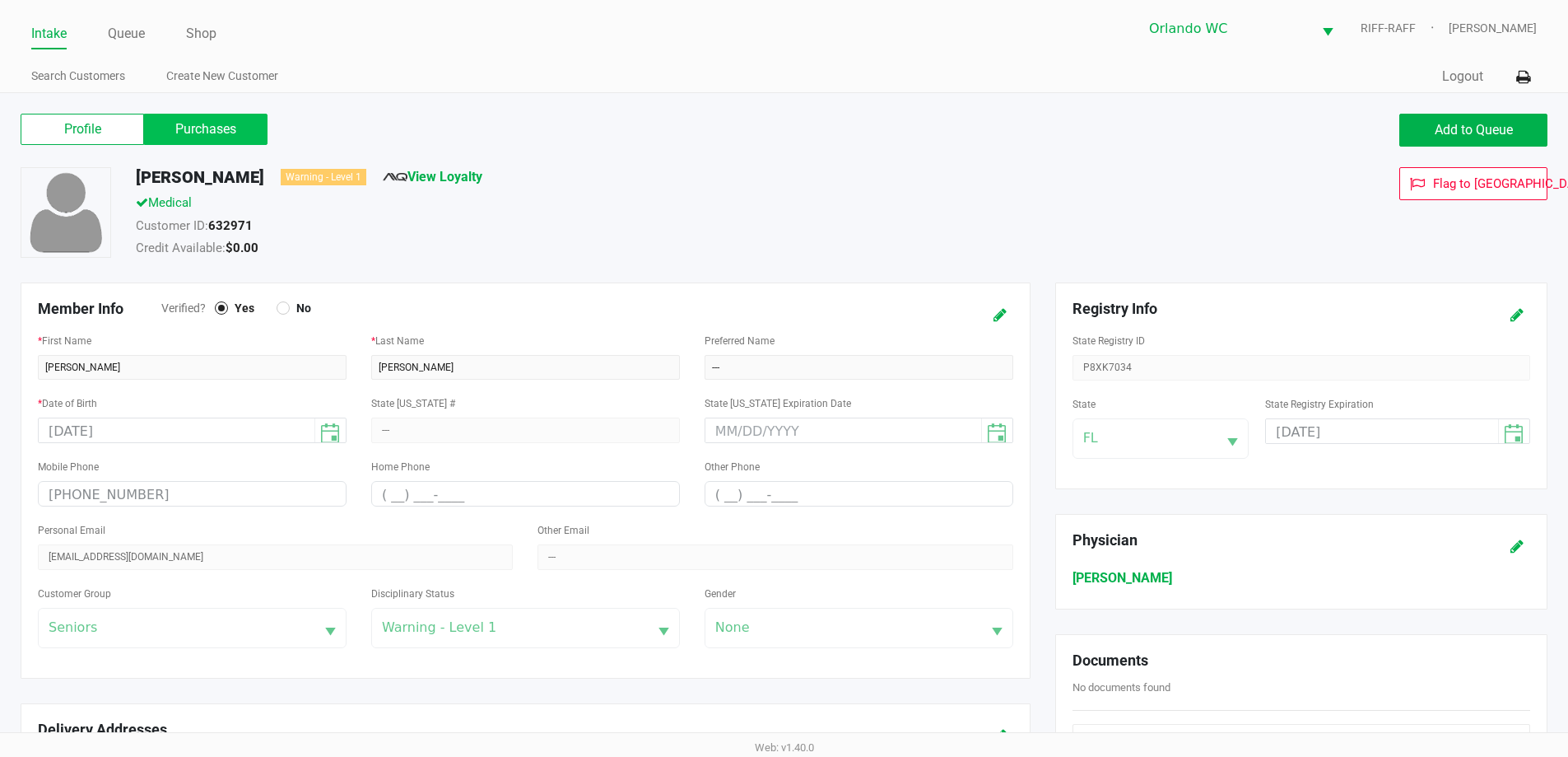
drag, startPoint x: 250, startPoint y: 119, endPoint x: 232, endPoint y: 121, distance: 18.1
click at [186, 129] on label "Purchases" at bounding box center [206, 129] width 124 height 31
click at [0, 0] on 1 "Purchases" at bounding box center [0, 0] width 0 height 0
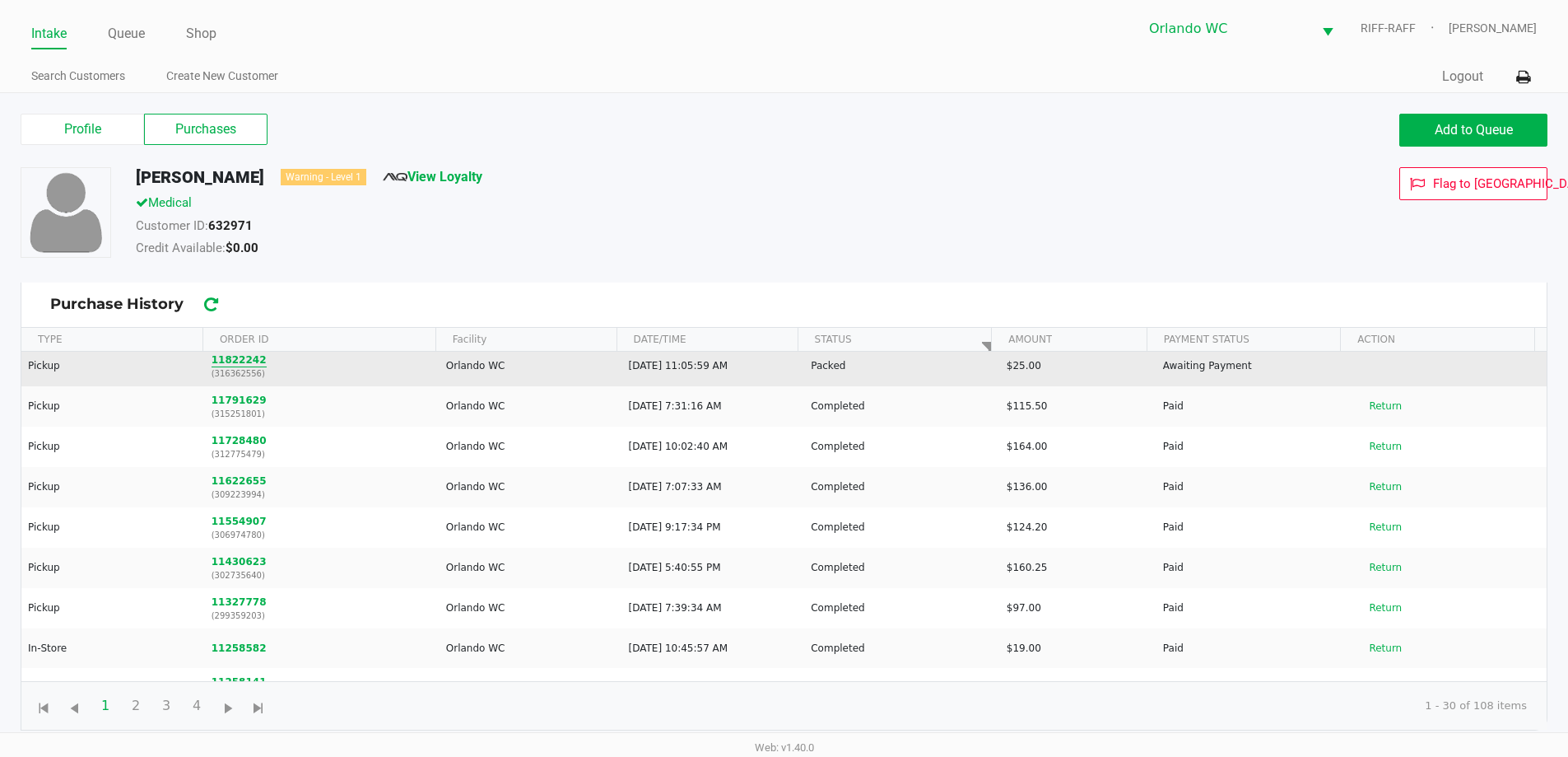
scroll to position [7, 0]
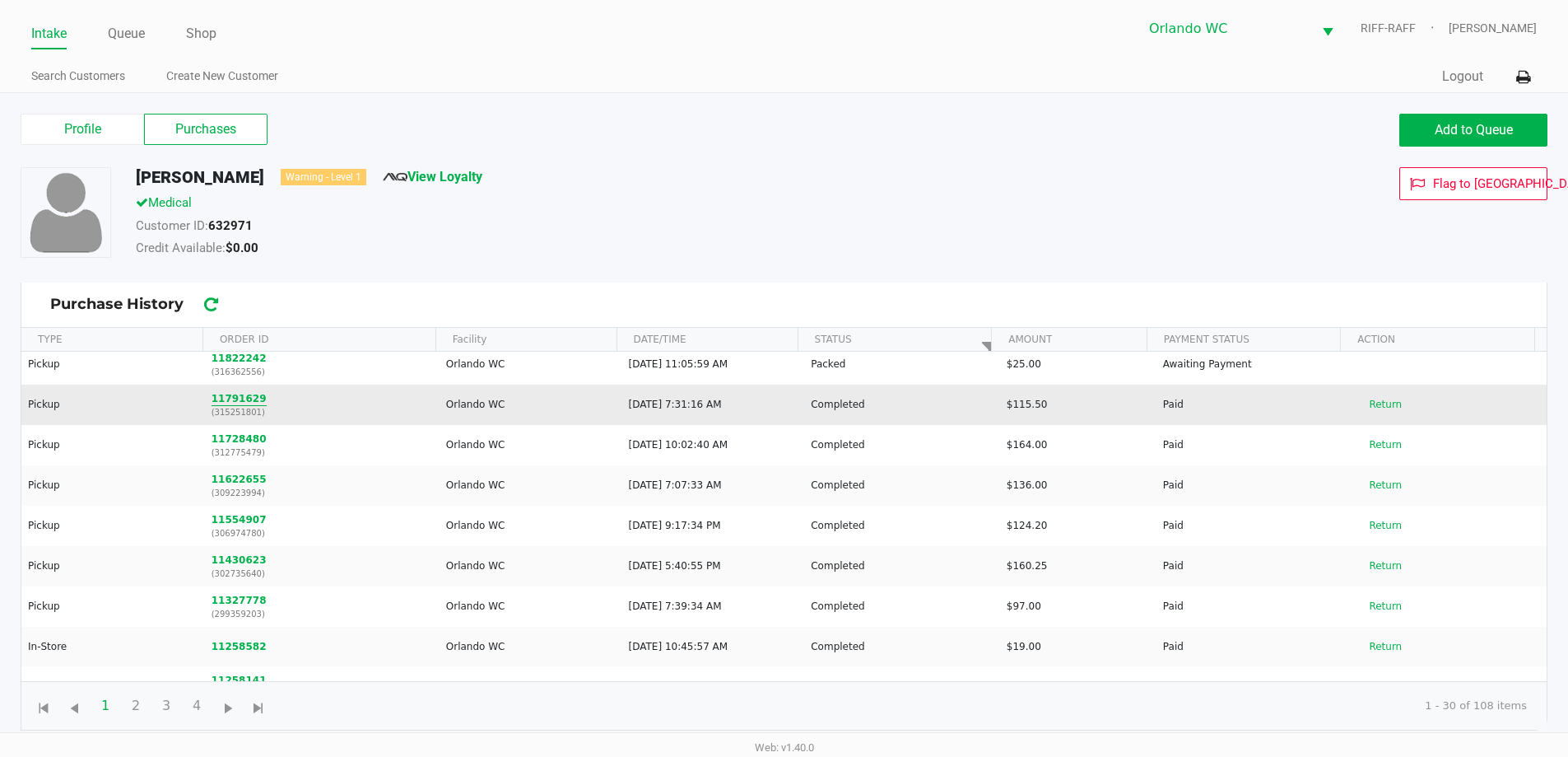
click at [234, 397] on button "11791629" at bounding box center [239, 398] width 55 height 15
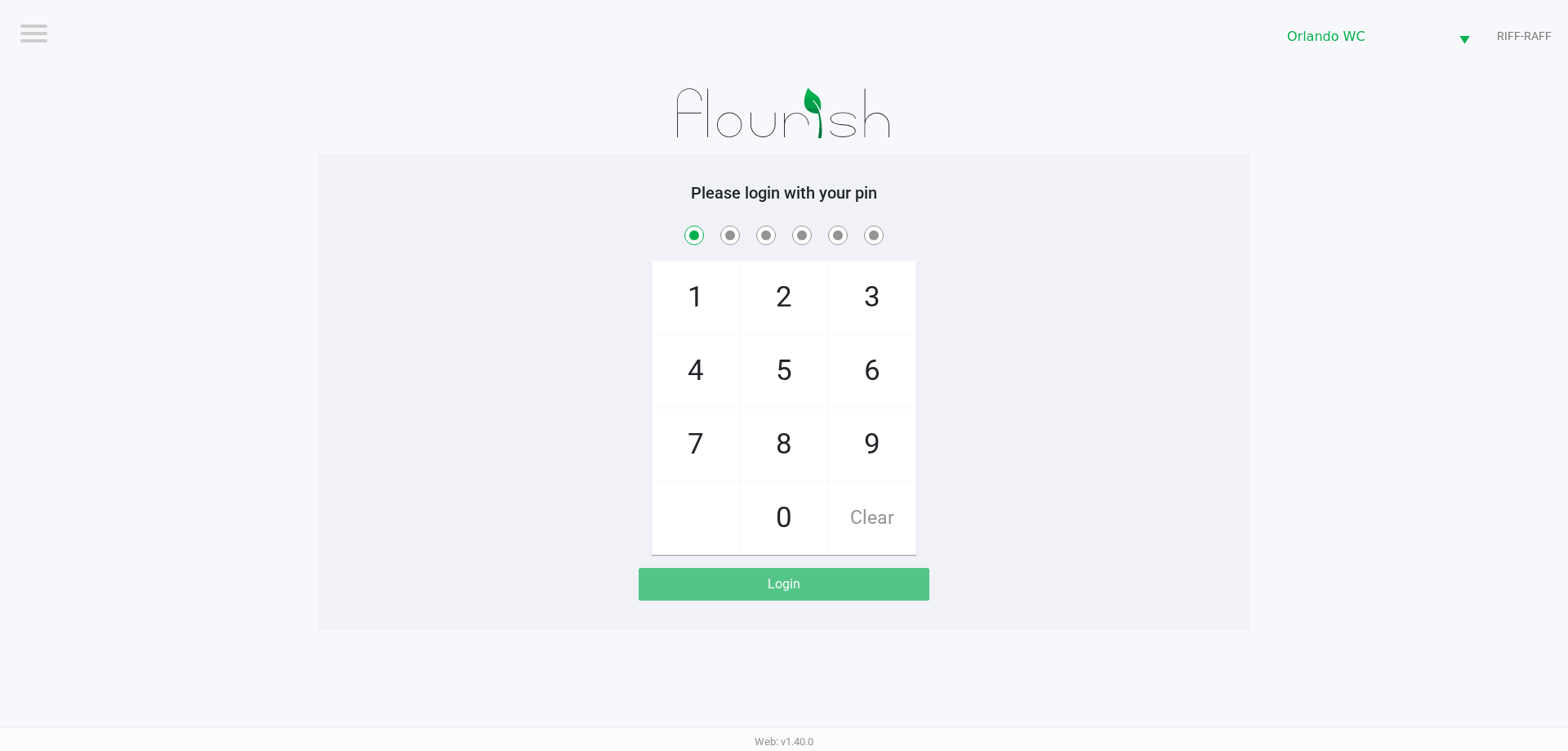
checkbox input "true"
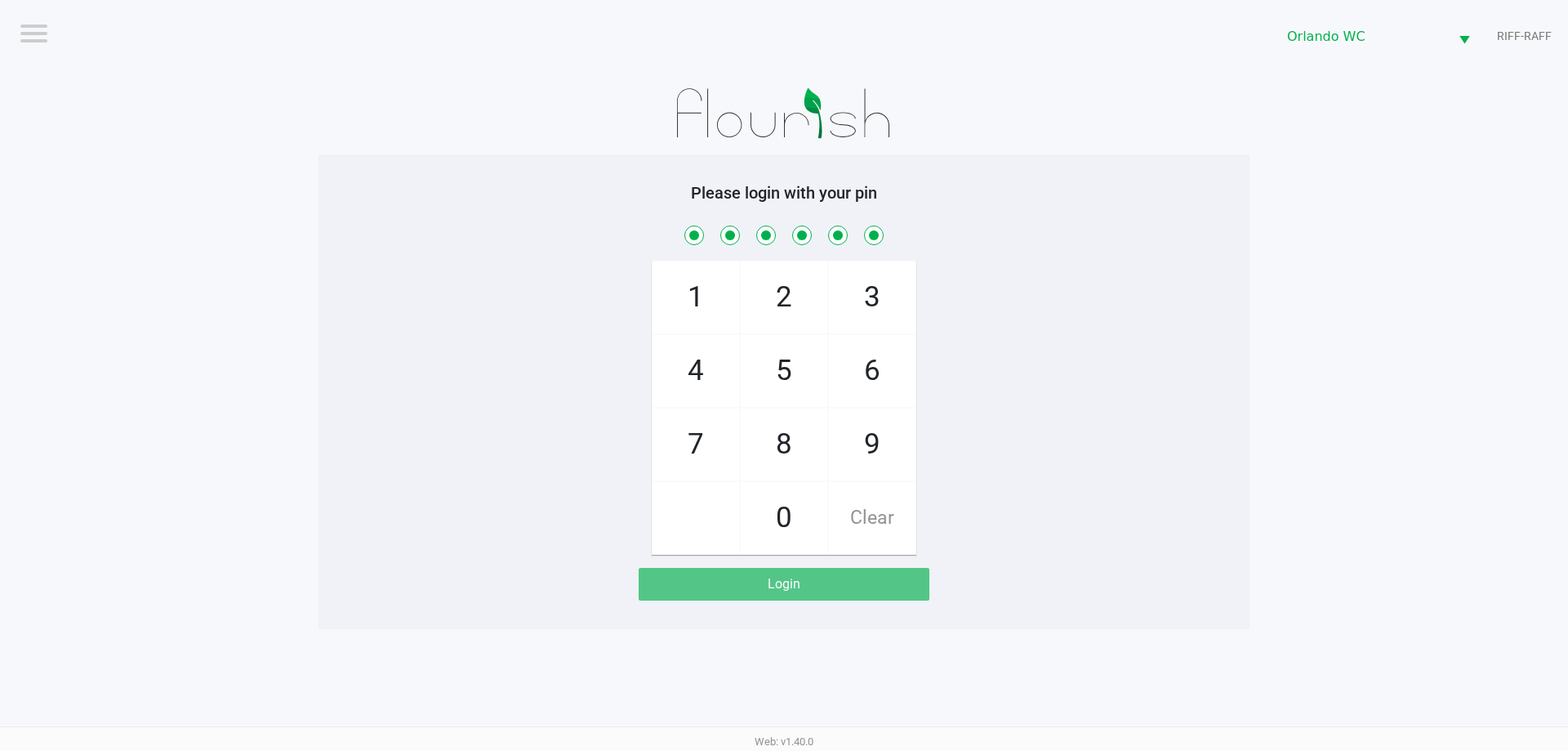
checkbox input "true"
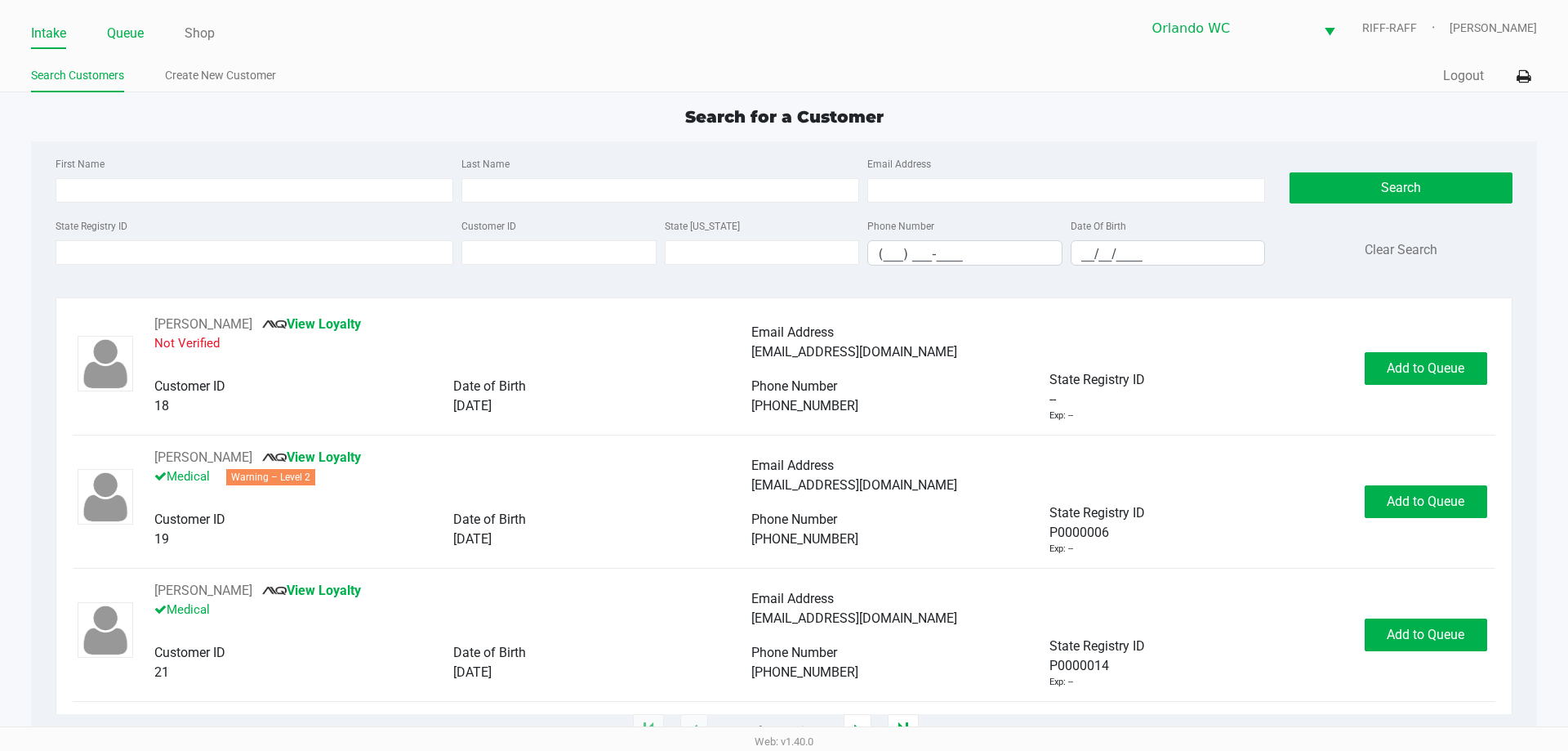
click at [134, 27] on link "Queue" at bounding box center [125, 33] width 37 height 23
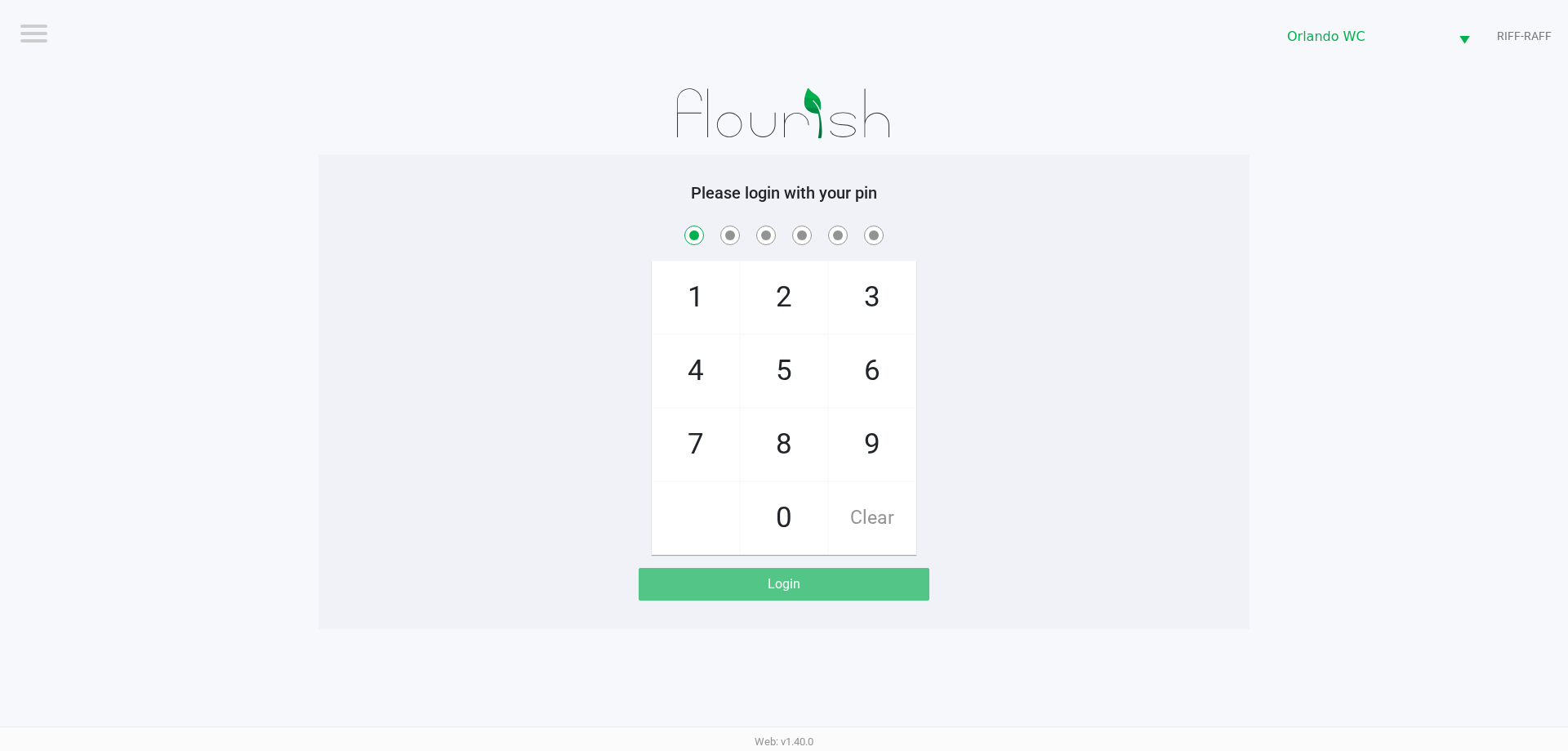
checkbox input "true"
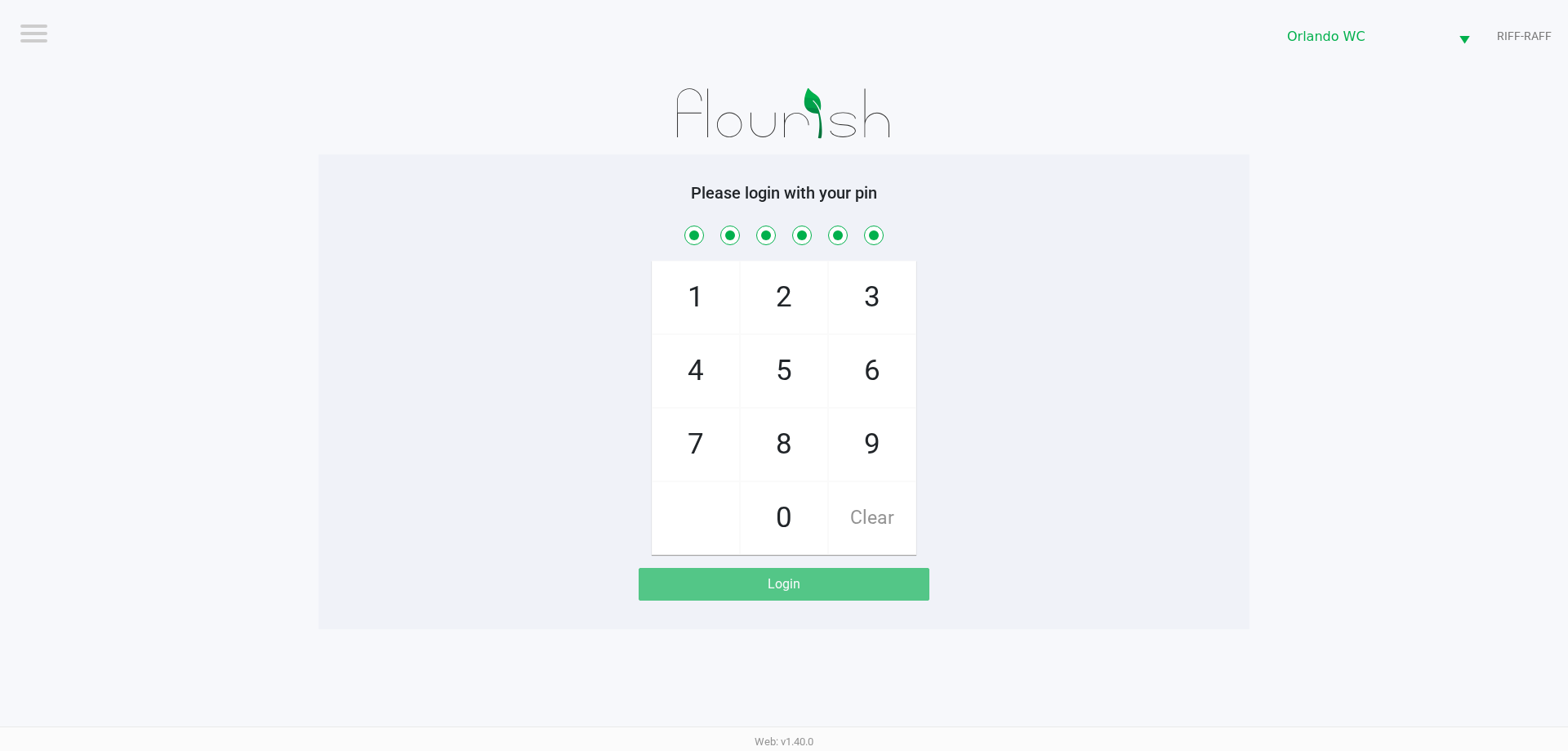
checkbox input "true"
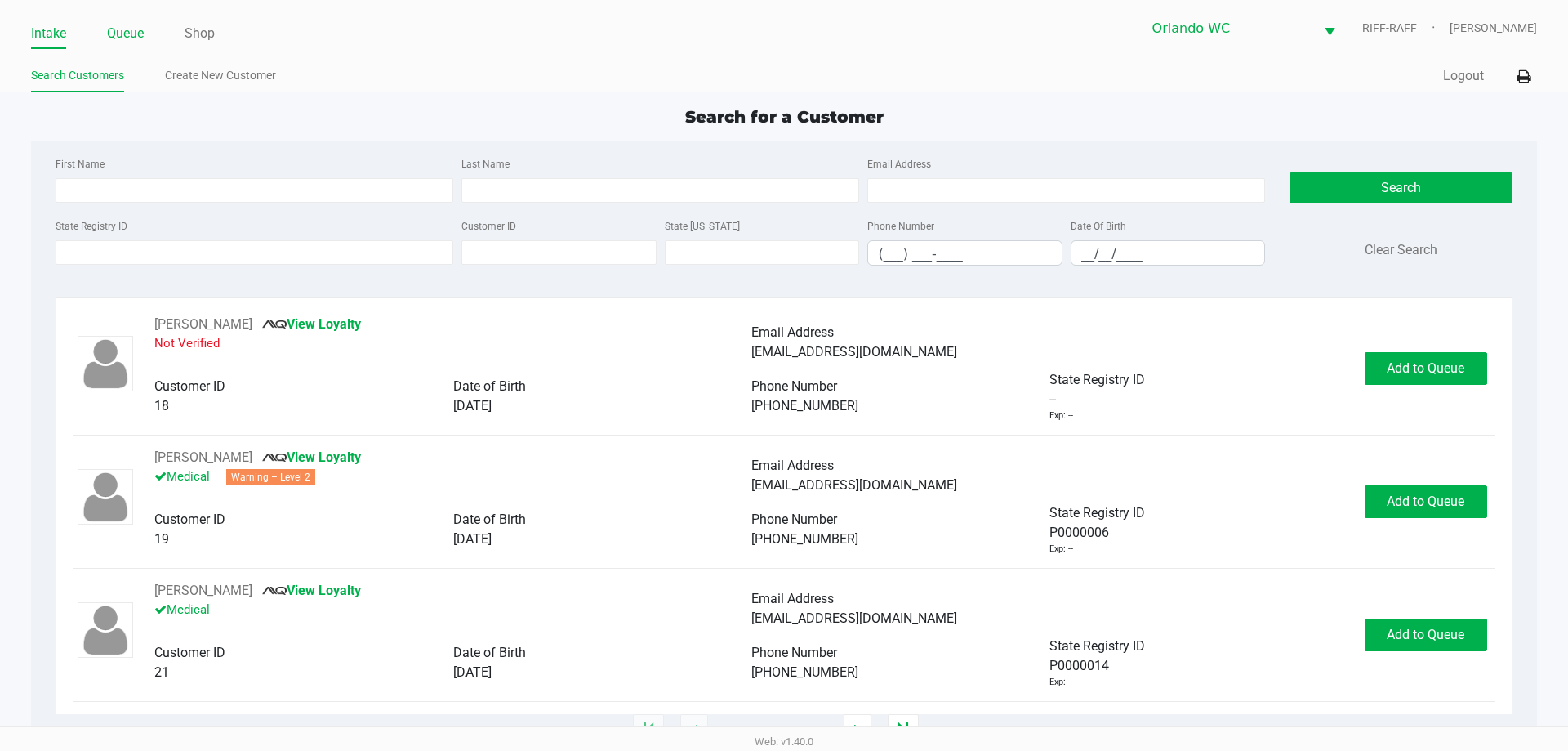
click at [118, 27] on link "Queue" at bounding box center [125, 33] width 37 height 23
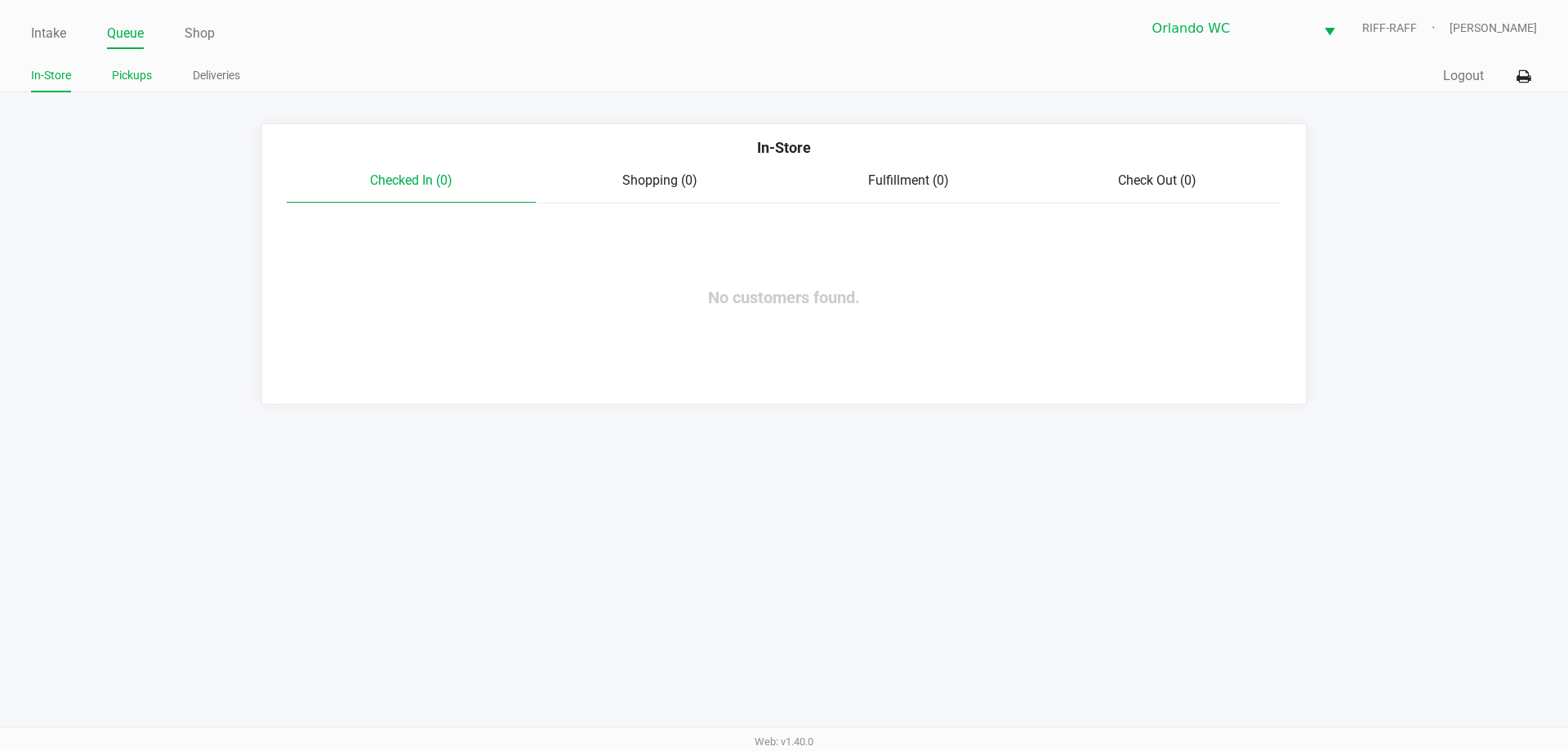
click at [128, 73] on link "Pickups" at bounding box center [132, 75] width 40 height 20
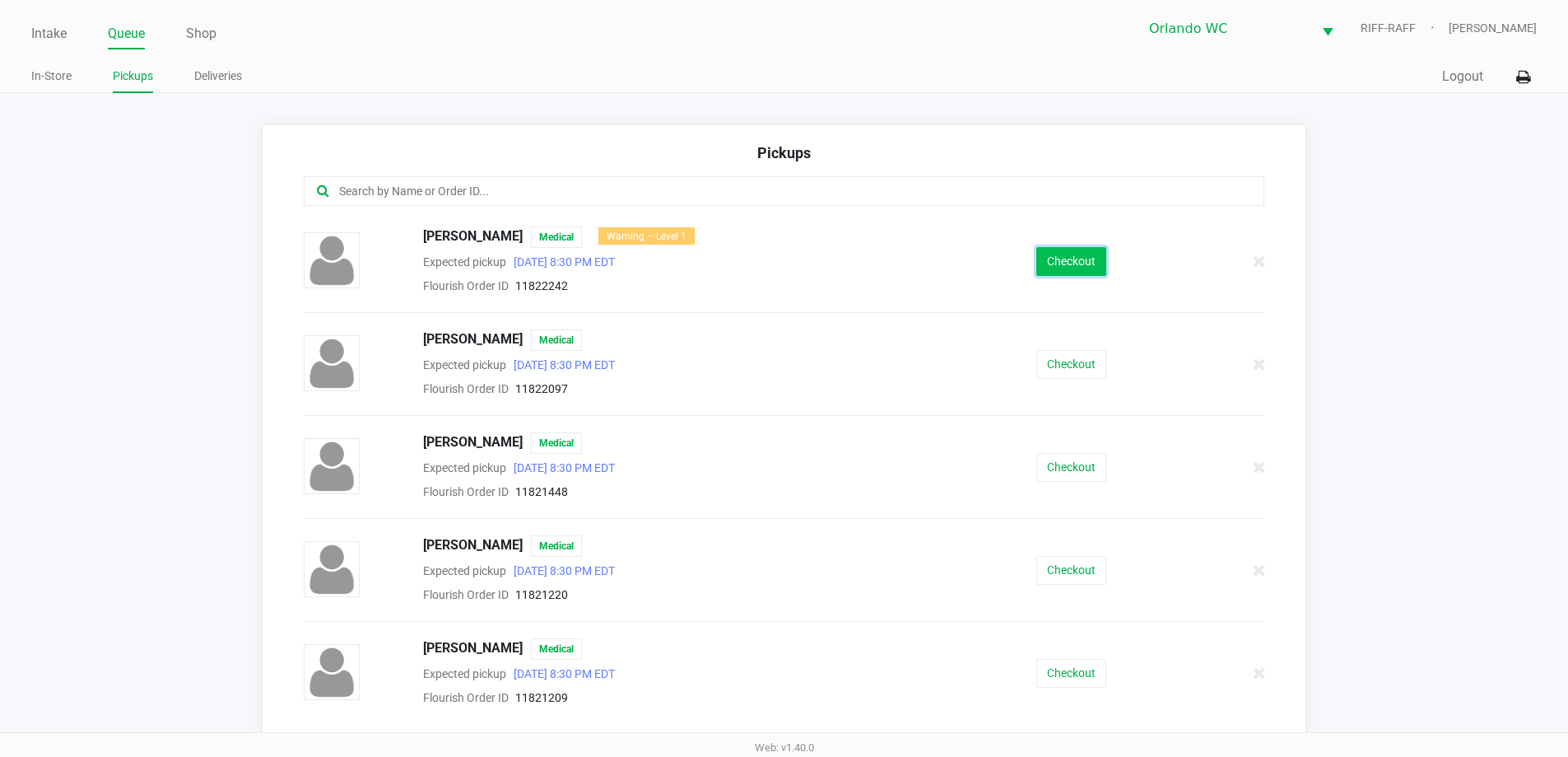
click at [788, 260] on button "Checkout" at bounding box center [1071, 261] width 70 height 29
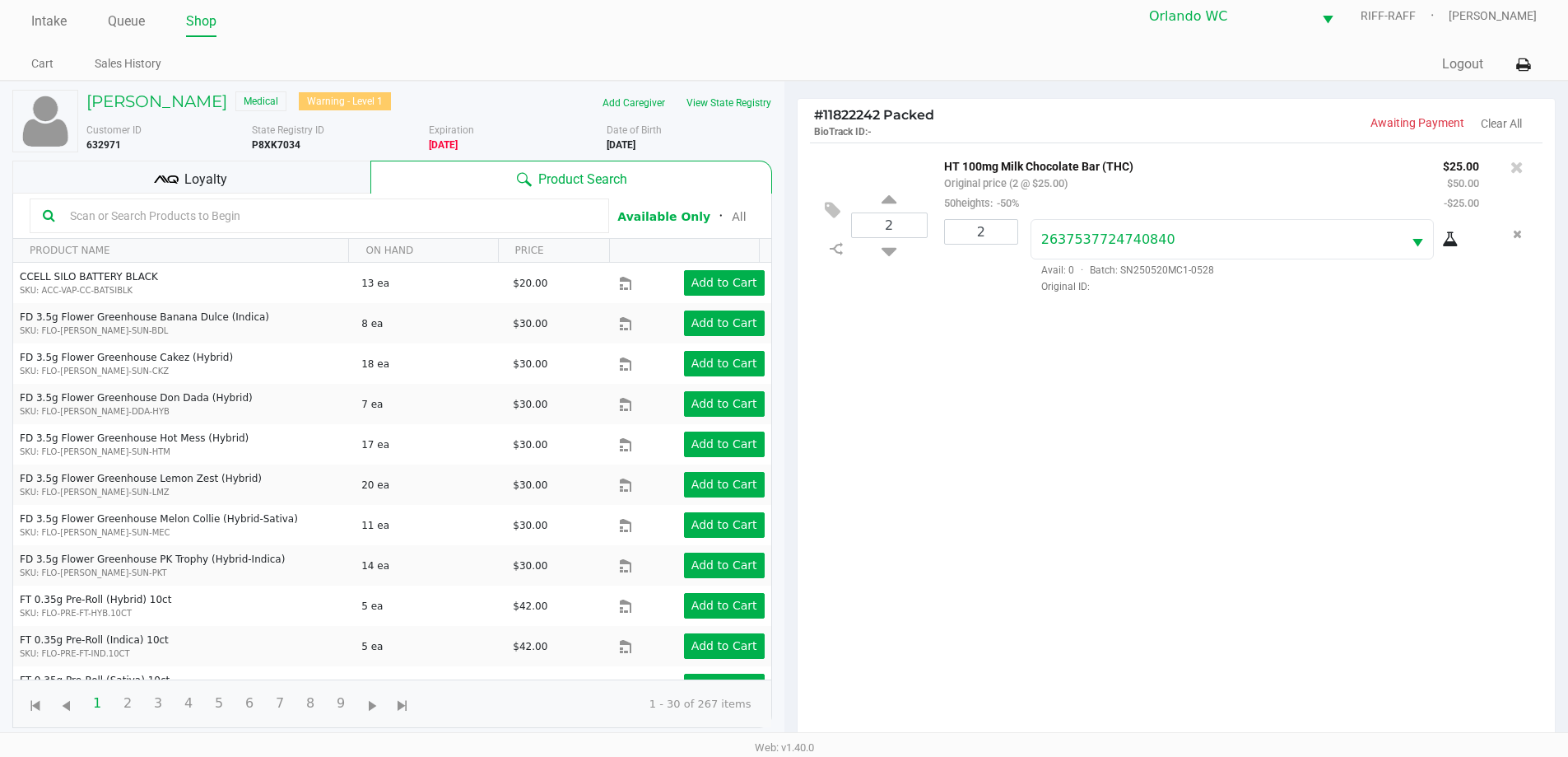
scroll to position [178, 0]
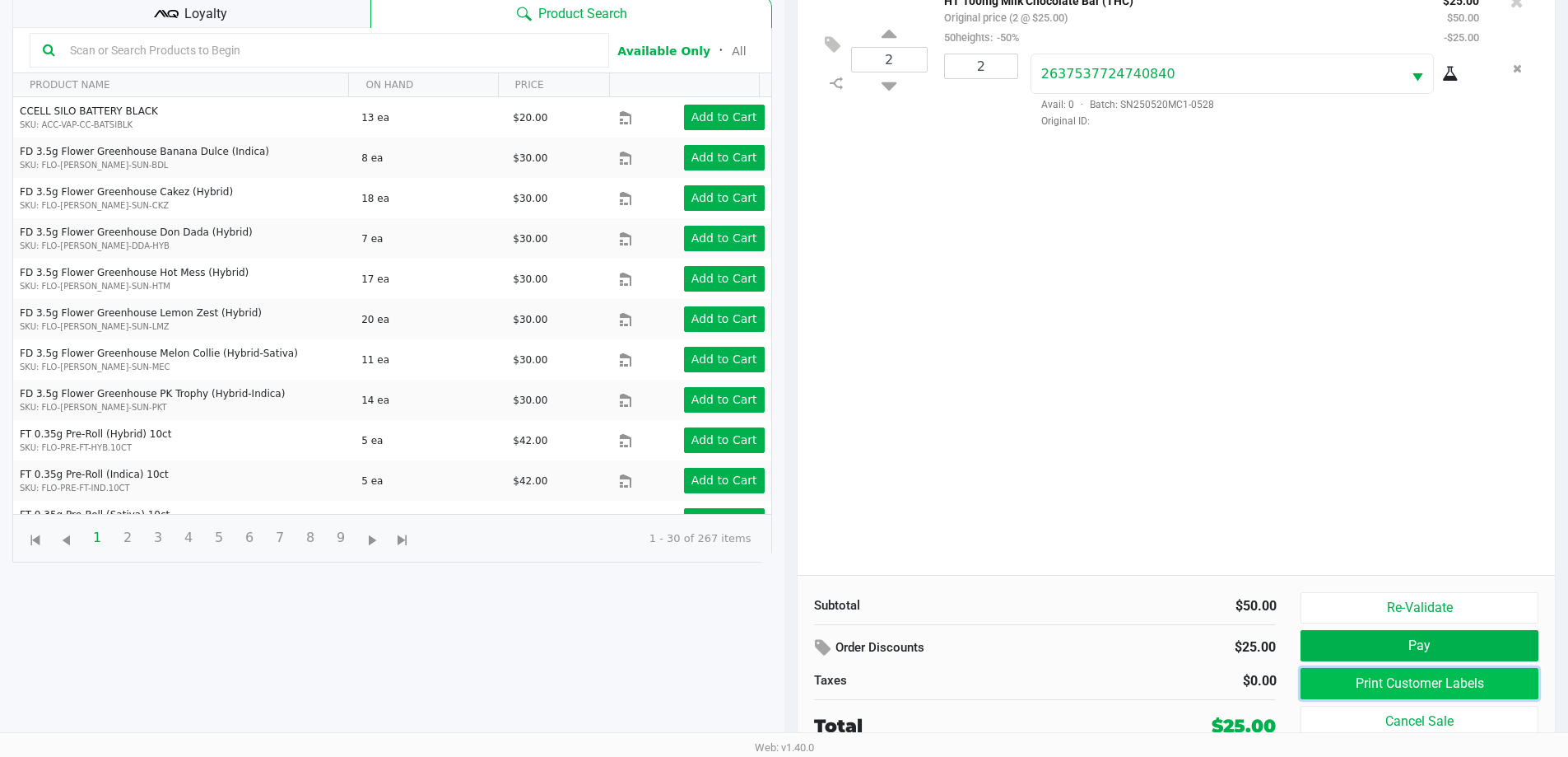
click at [788, 677] on button "Print Customer Labels" at bounding box center [1420, 683] width 237 height 31
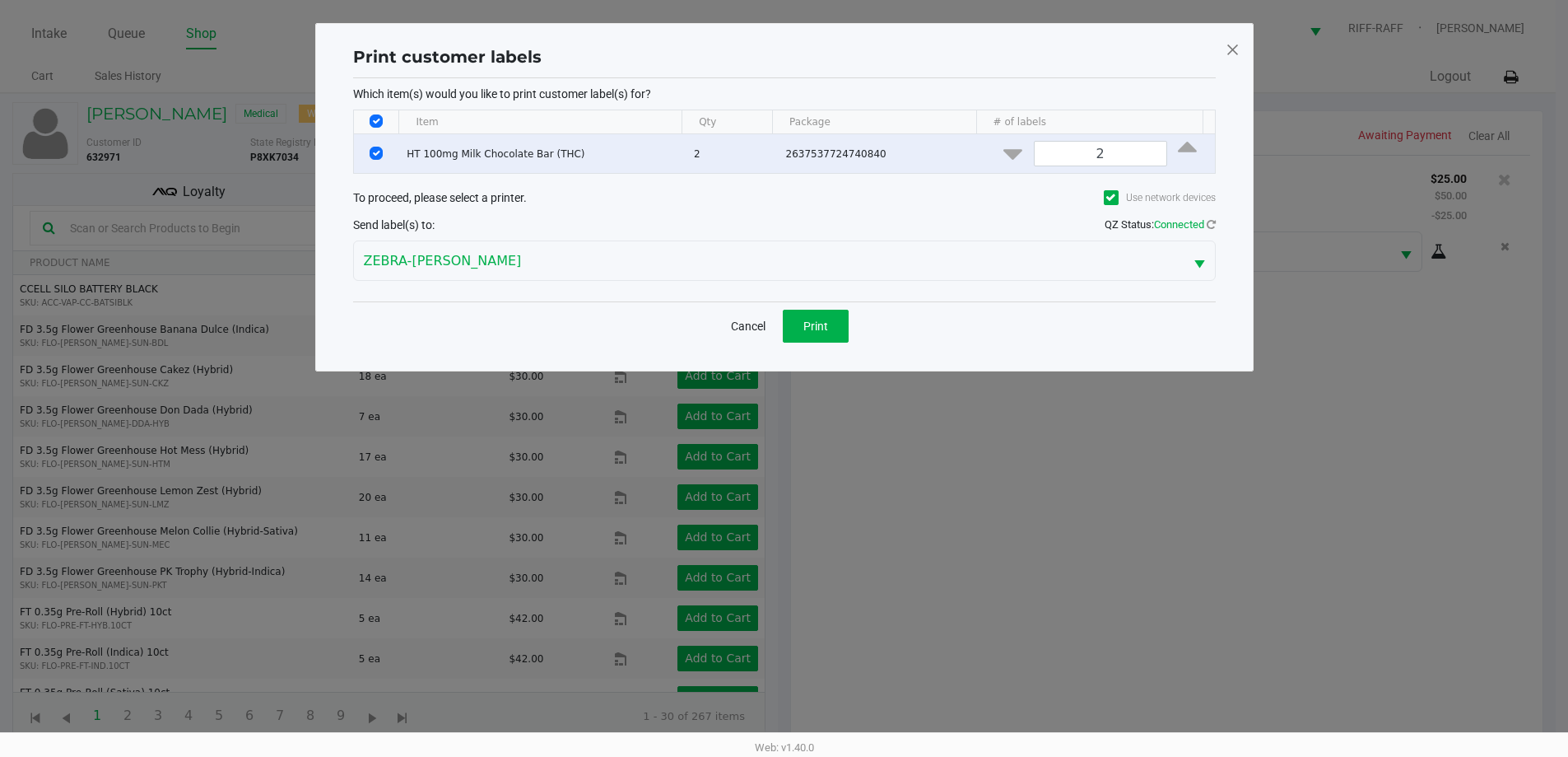
scroll to position [0, 0]
click at [788, 325] on button "Print" at bounding box center [821, 325] width 66 height 33
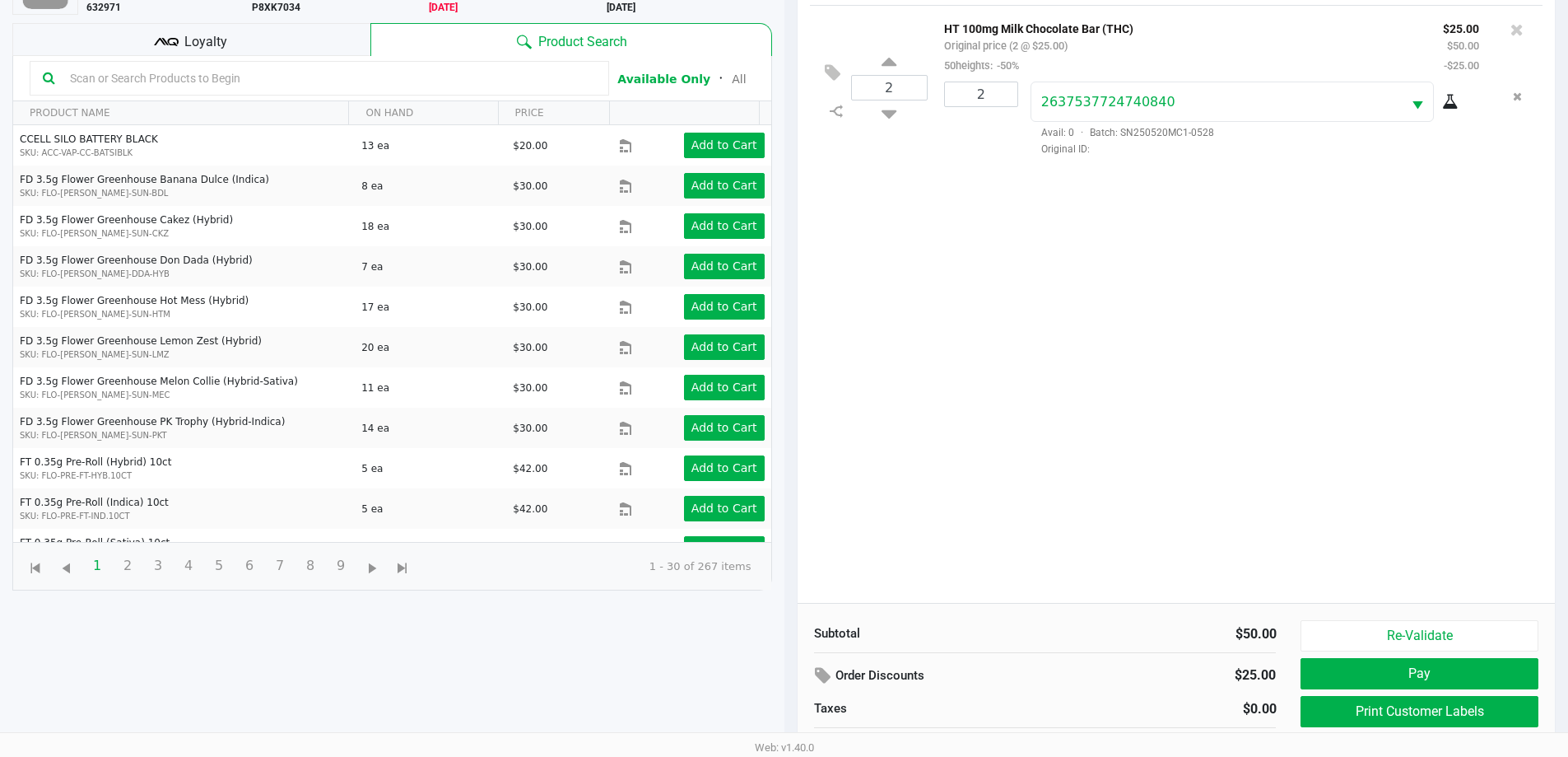
scroll to position [178, 0]
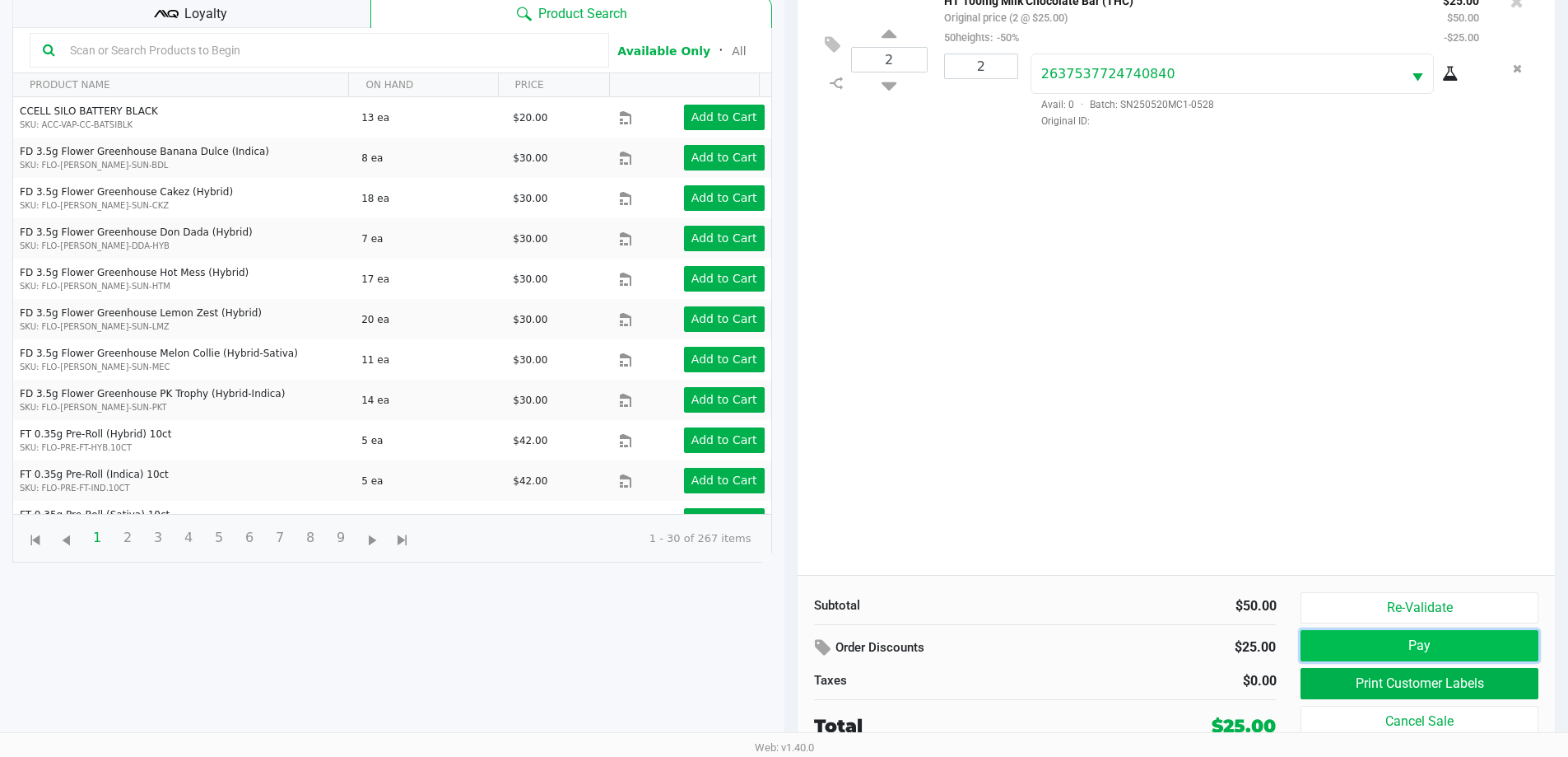
click at [788, 631] on button "Pay" at bounding box center [1420, 646] width 237 height 31
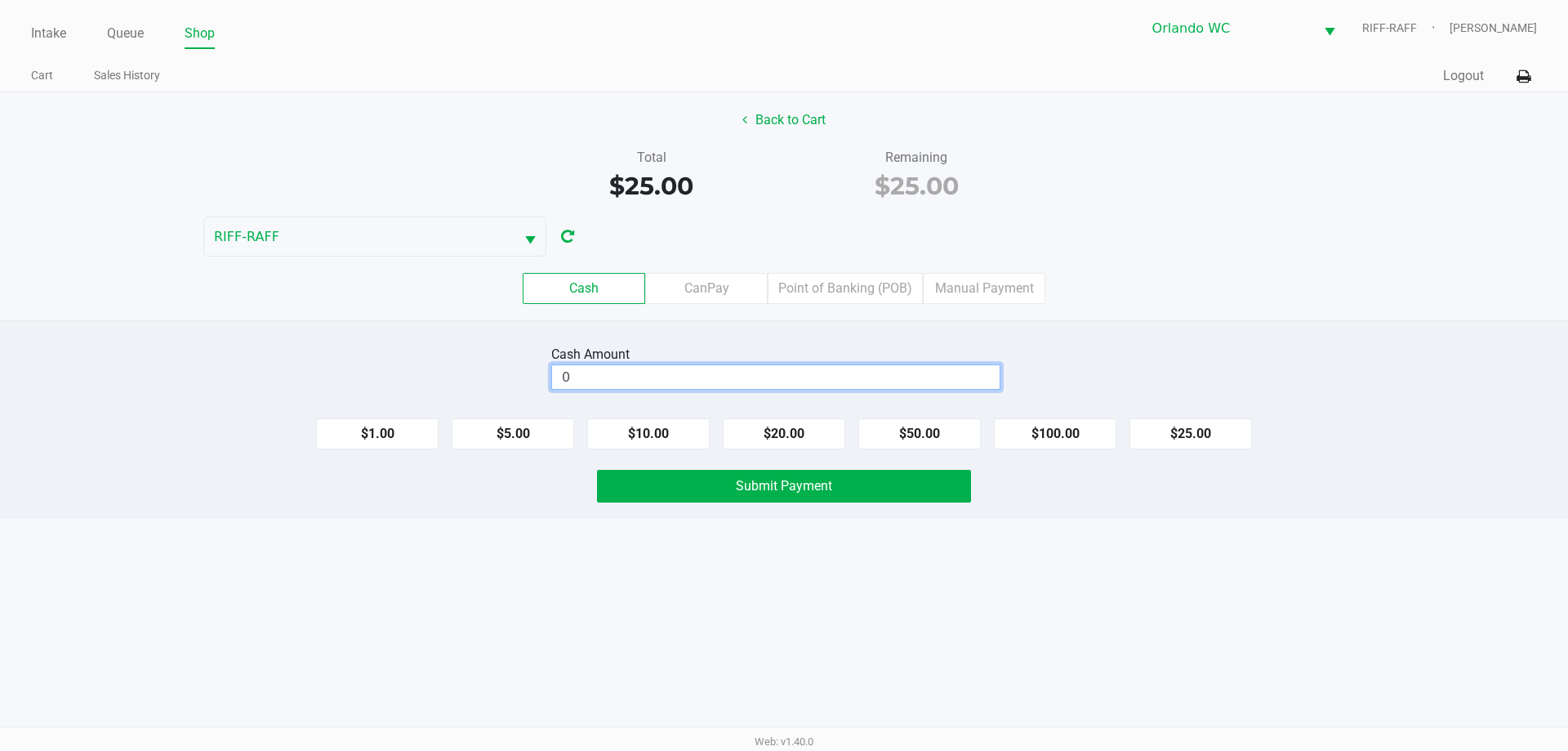
click at [781, 370] on input "0" at bounding box center [776, 376] width 447 height 24
click at [781, 434] on button "$25.00" at bounding box center [1191, 433] width 123 height 31
type input "$25.00"
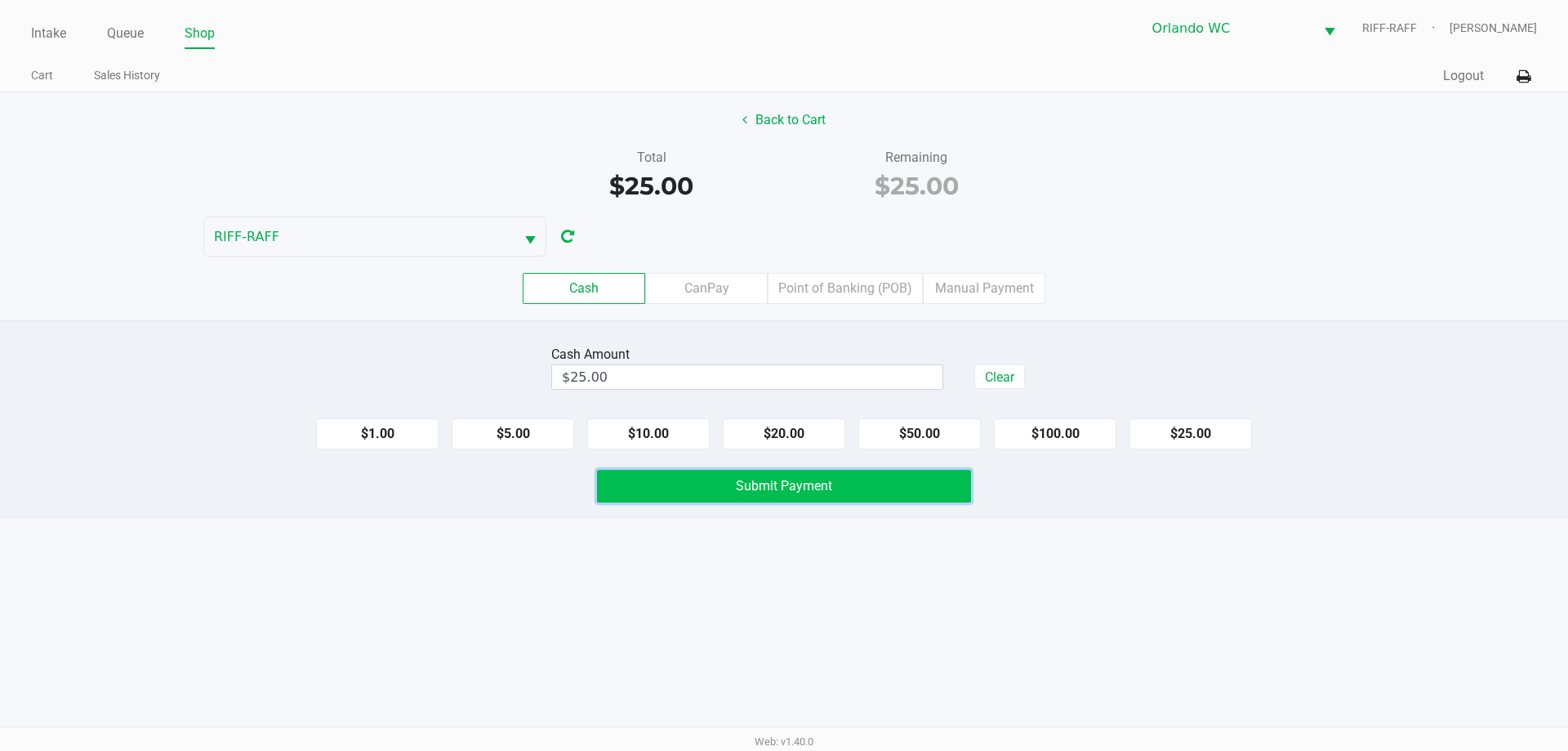
click at [781, 488] on span "Submit Payment" at bounding box center [784, 486] width 96 height 16
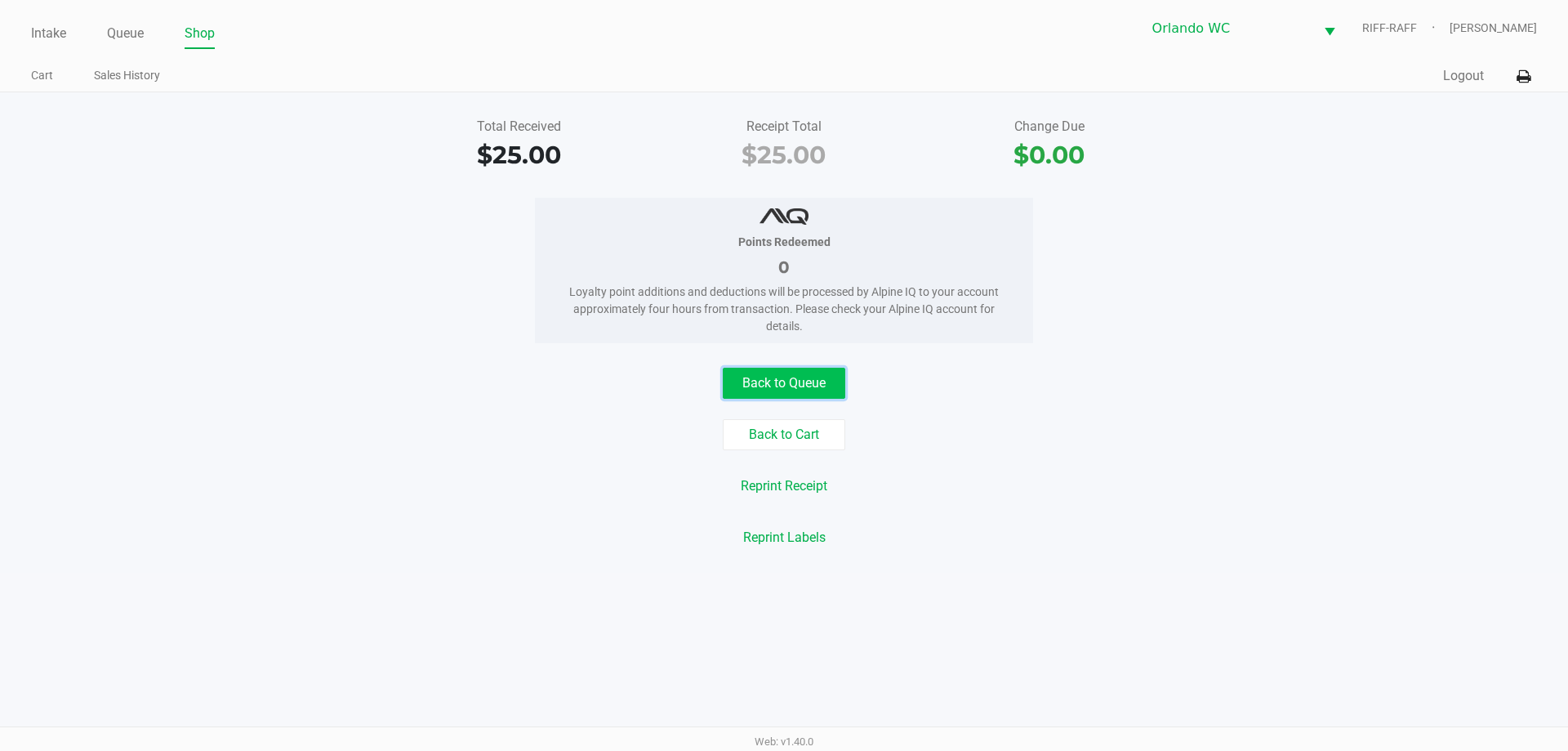
click at [781, 381] on button "Back to Queue" at bounding box center [784, 383] width 123 height 31
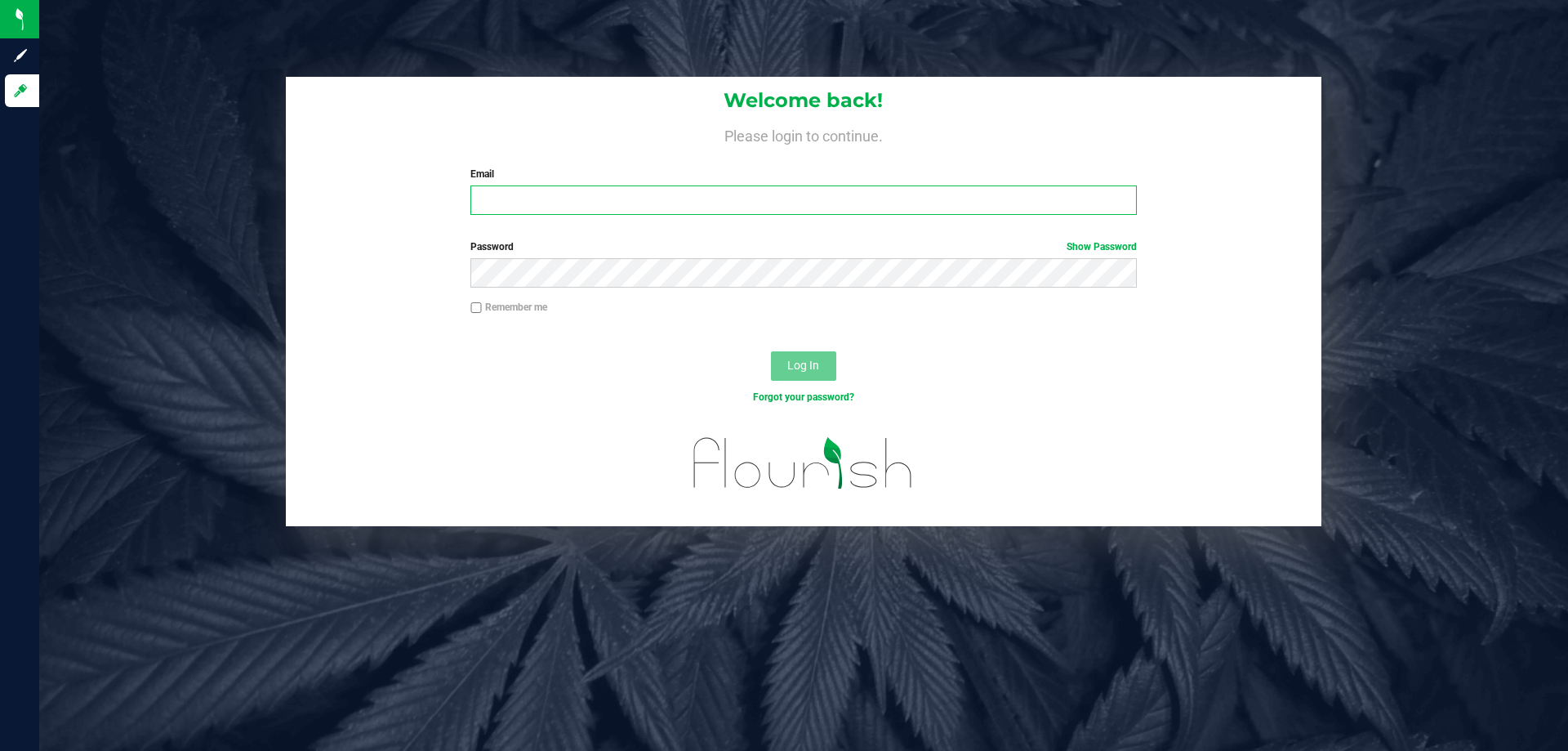
click at [518, 204] on input "Email" at bounding box center [803, 200] width 666 height 30
type input "crosenblum@liveparallel.com"
click at [771, 352] on button "Log In" at bounding box center [803, 367] width 66 height 30
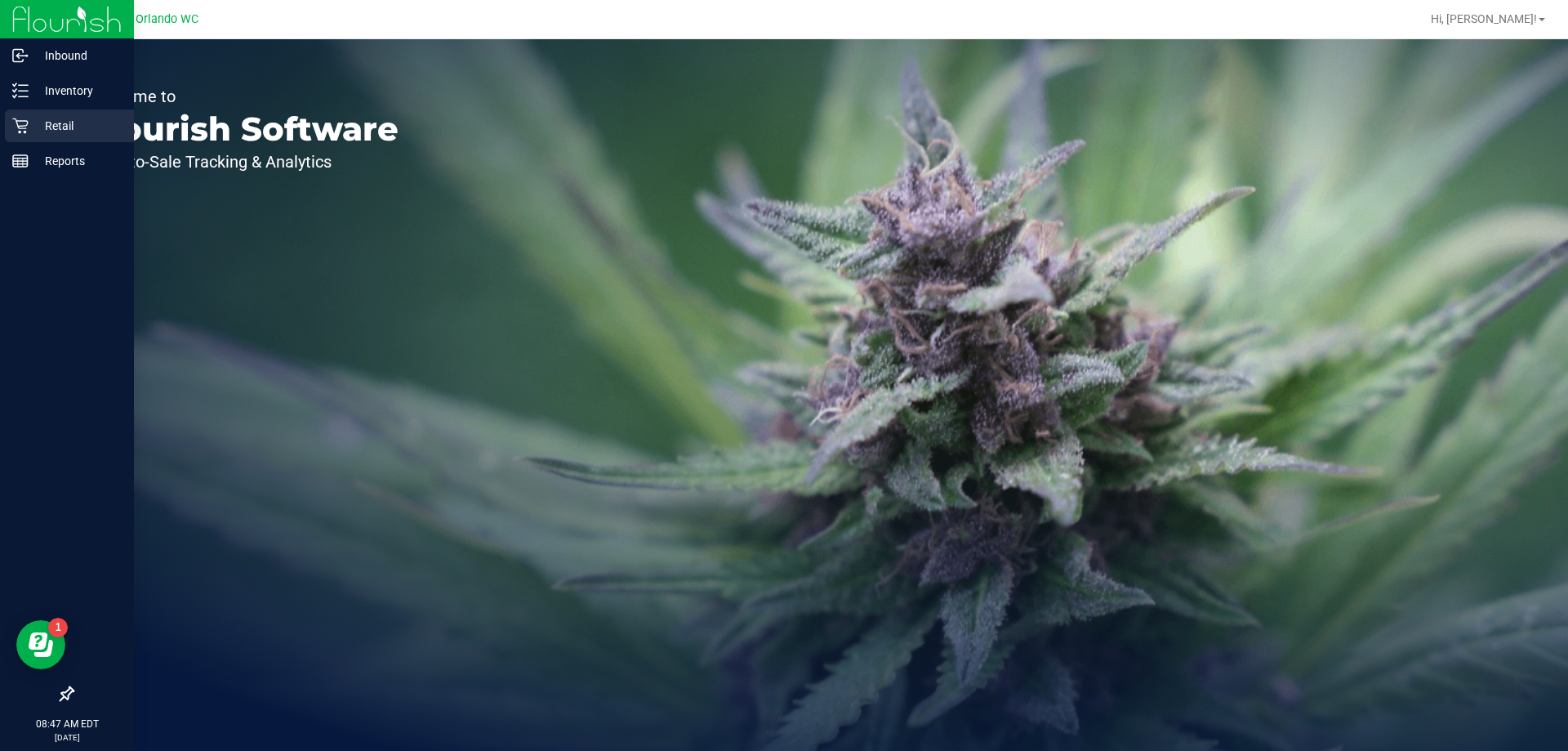
click at [56, 115] on div "Retail" at bounding box center [69, 125] width 129 height 32
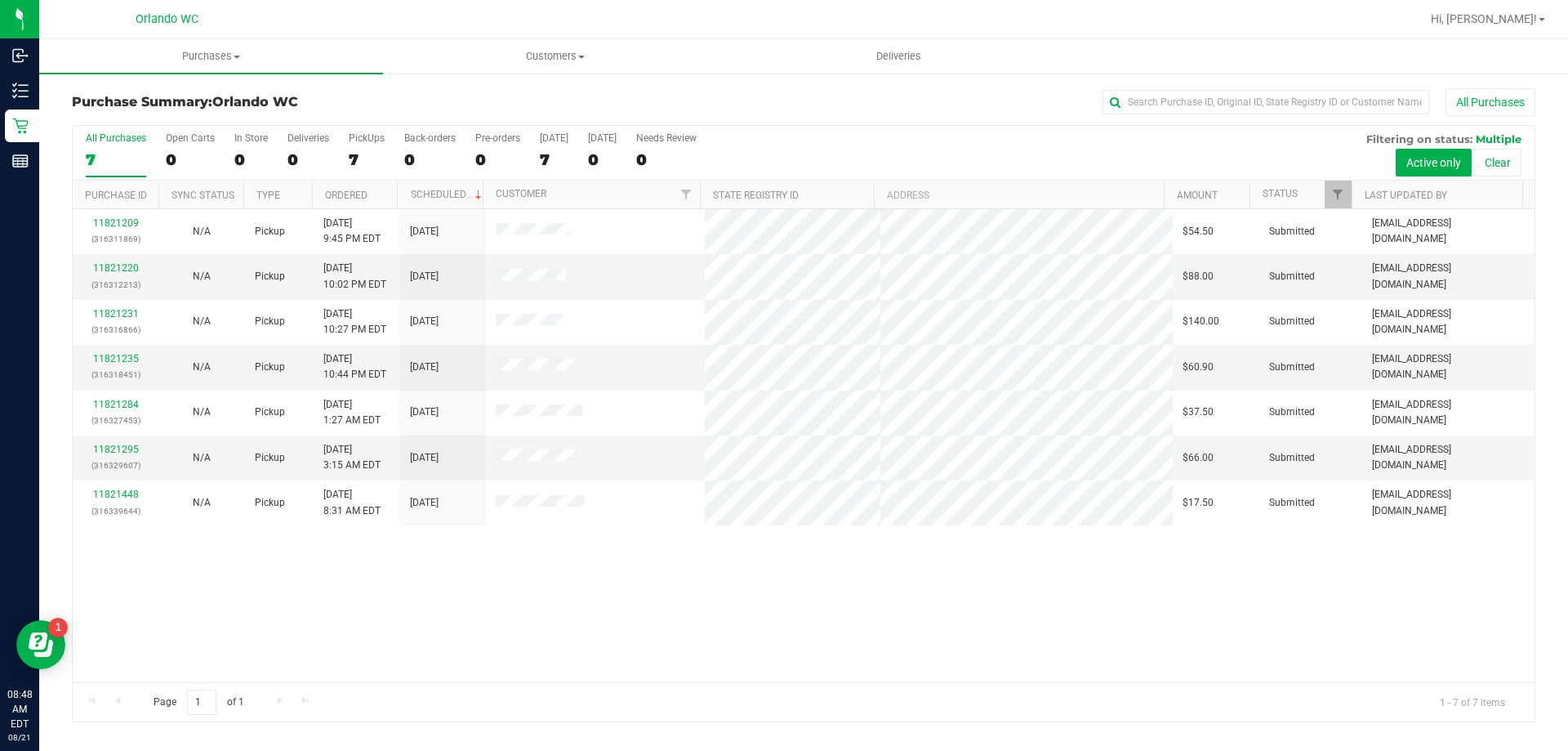
click at [537, 662] on div "11821209 (316311869) N/A Pickup 8/20/2025 9:45 PM EDT 8/21/2025 $54.50 Submitte…" at bounding box center [803, 445] width 1462 height 473
click at [431, 580] on div "11821209 (316311869) N/A Pickup 8/20/2025 9:45 PM EDT 8/21/2025 $54.50 Submitte…" at bounding box center [803, 445] width 1462 height 473
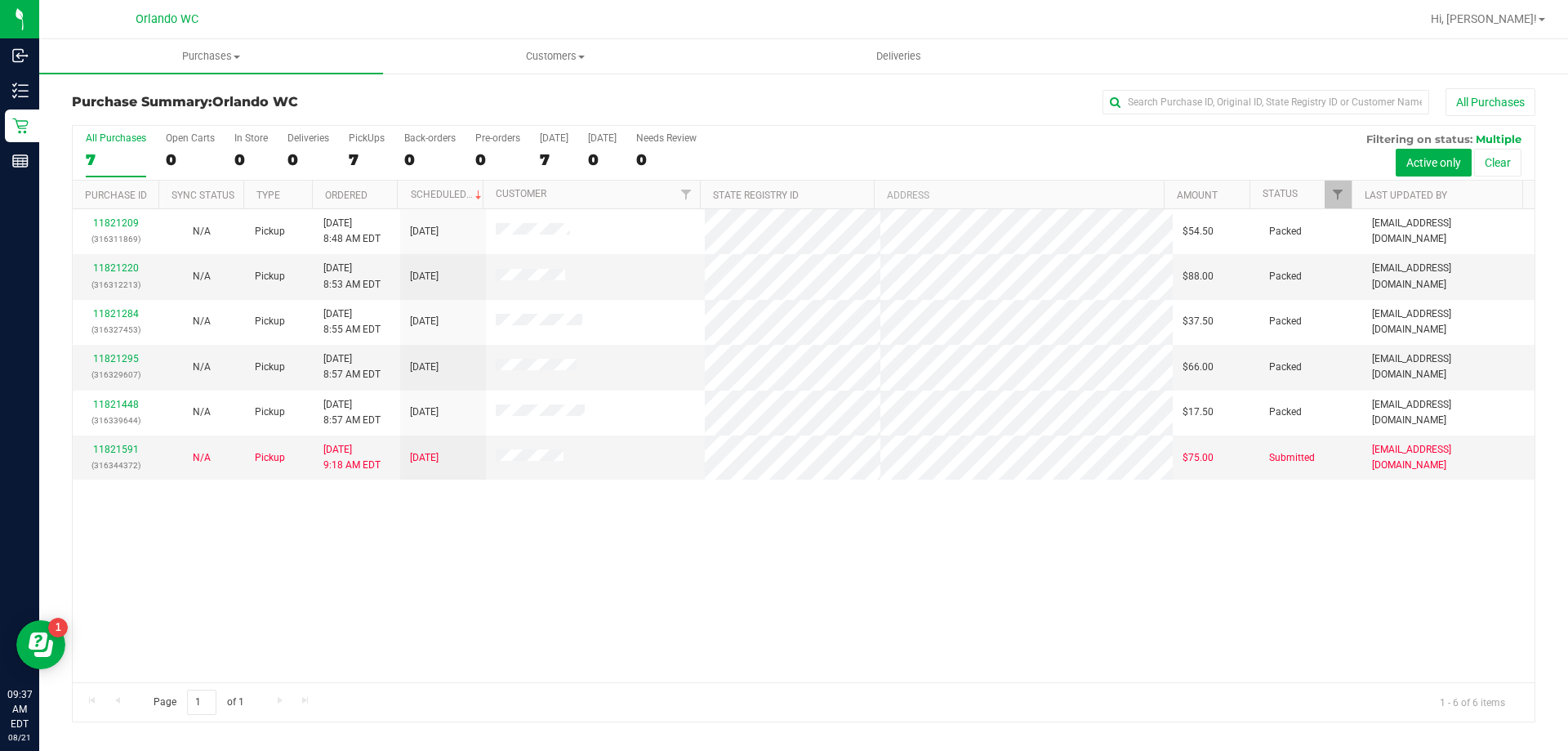
click at [346, 160] on div "All Purchases 7 Open Carts 0 In Store 0 Deliveries 0 PickUps 7 Back-orders 0 Pr…" at bounding box center [803, 153] width 1462 height 54
click at [353, 159] on div "7" at bounding box center [367, 159] width 36 height 18
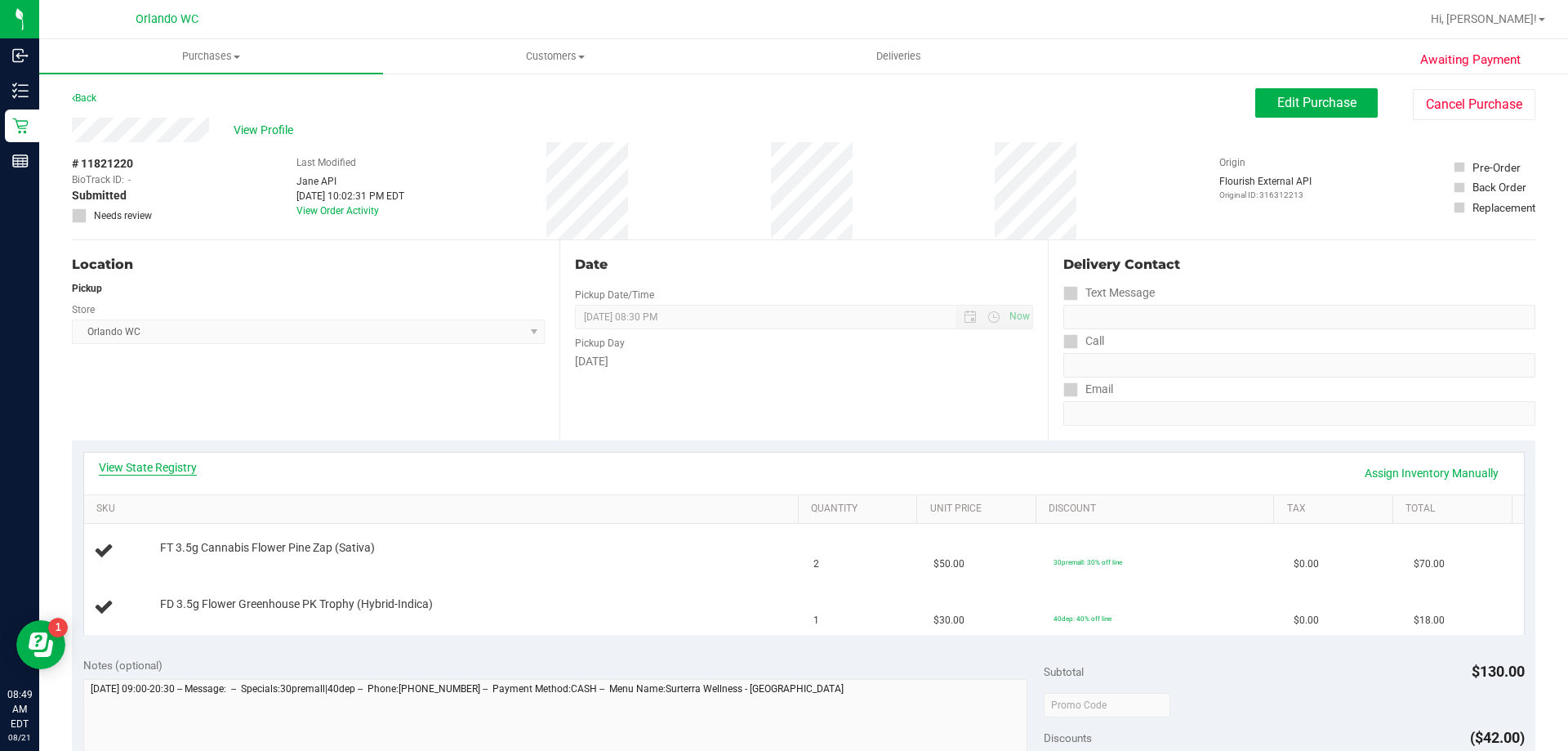
click at [132, 468] on link "View State Registry" at bounding box center [148, 467] width 98 height 17
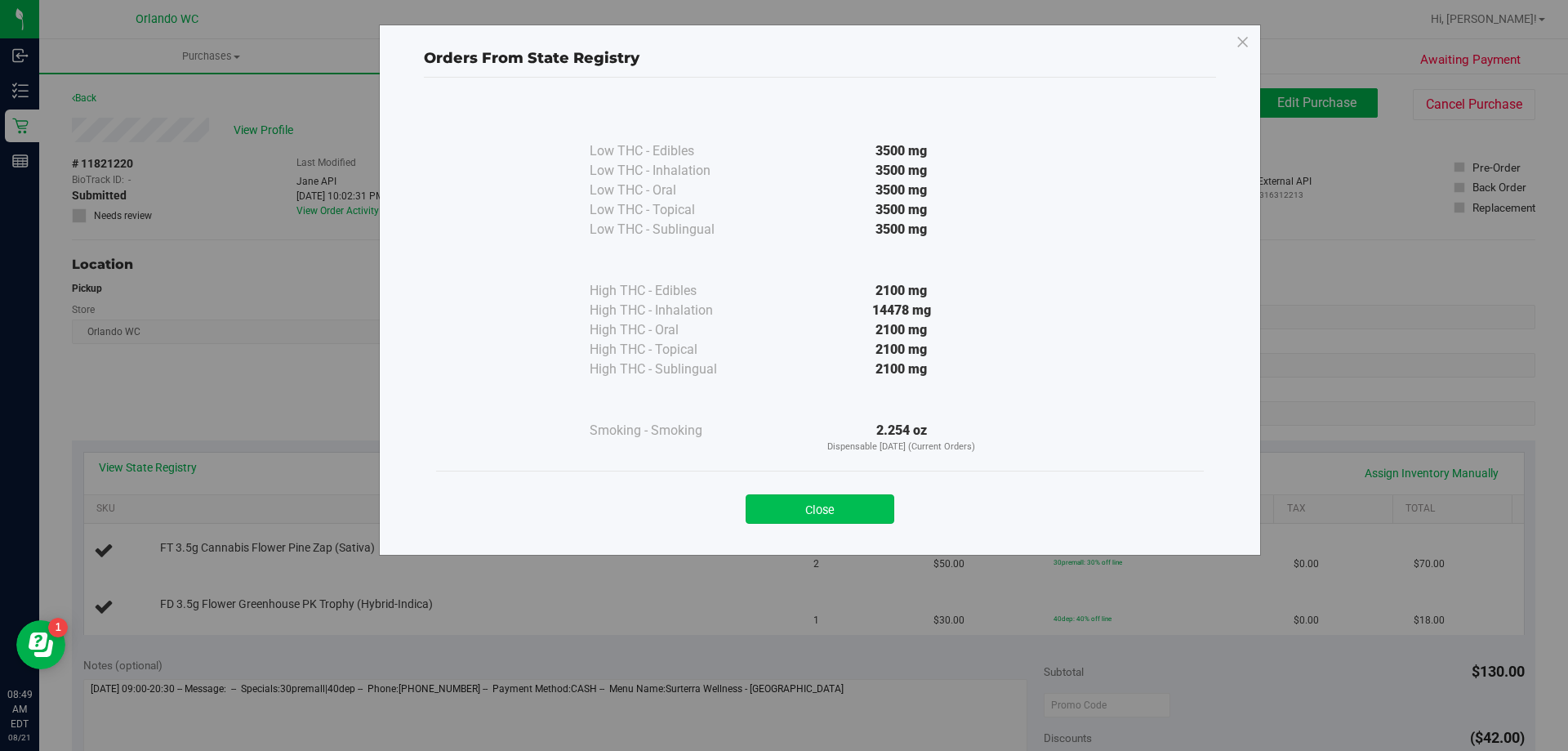
click at [787, 512] on button "Close" at bounding box center [820, 510] width 149 height 30
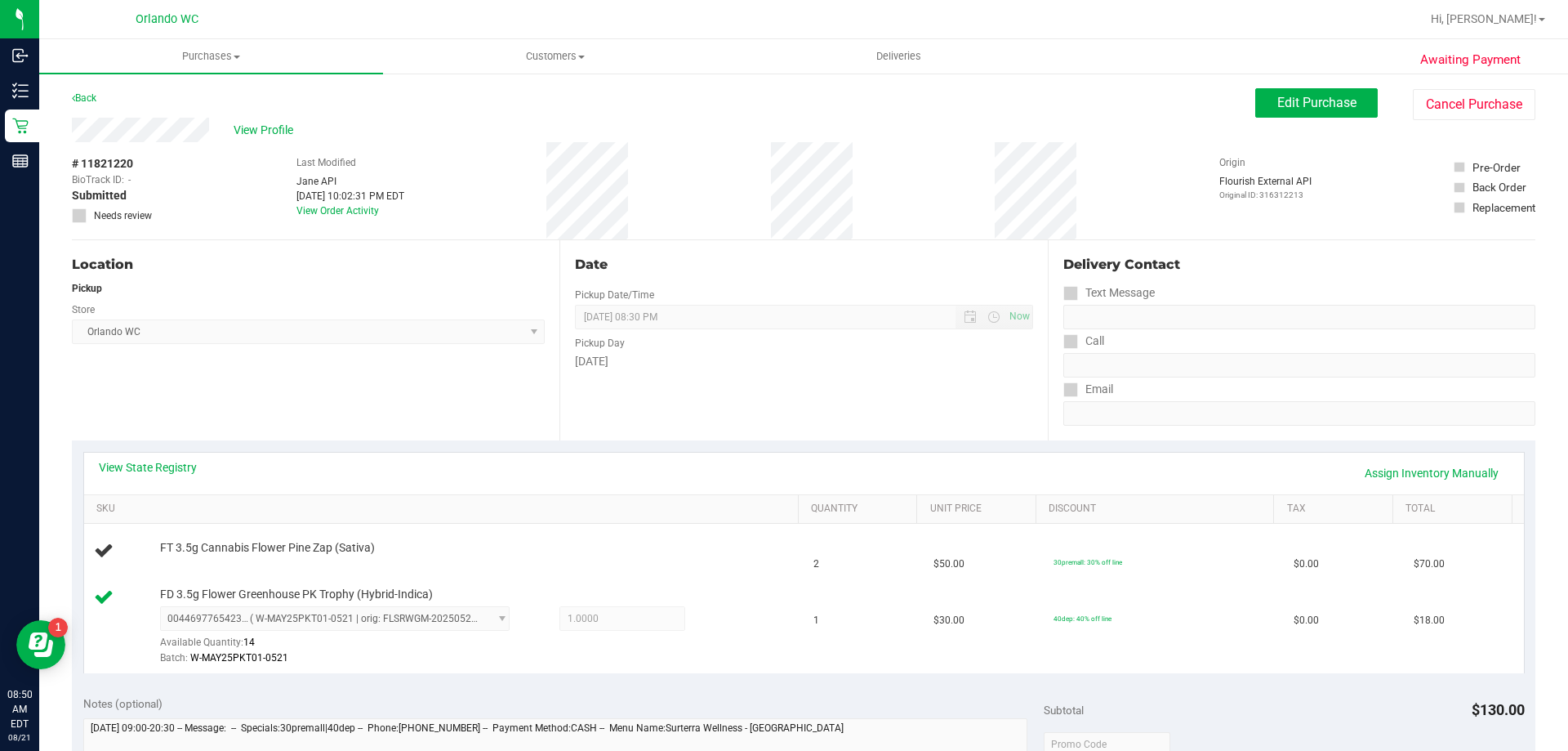
click at [471, 521] on th "SKU" at bounding box center [441, 510] width 714 height 30
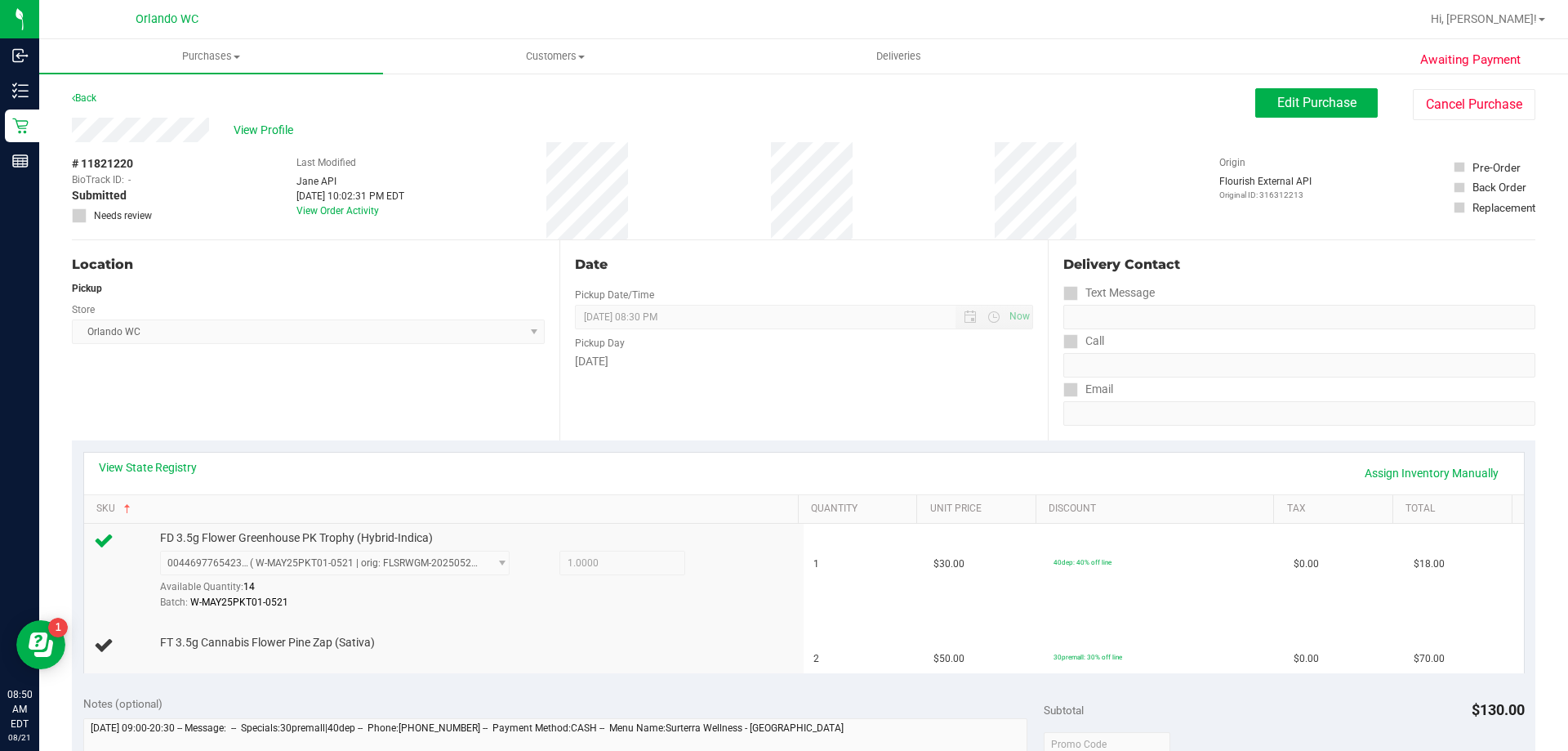
click at [289, 475] on div "View State Registry Assign Inventory Manually" at bounding box center [804, 473] width 1411 height 28
click at [181, 471] on link "View State Registry" at bounding box center [148, 467] width 98 height 17
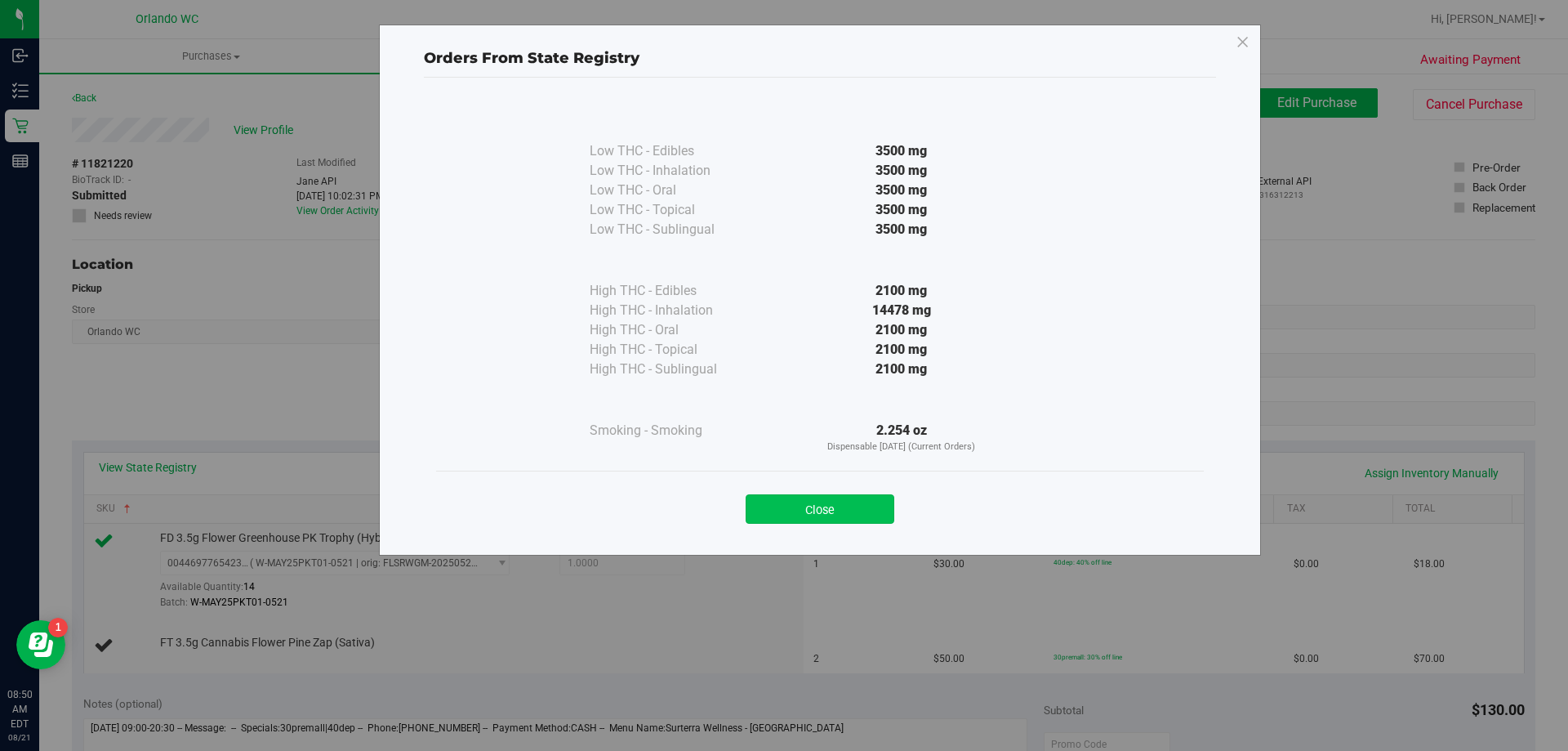
click at [788, 512] on button "Close" at bounding box center [820, 510] width 149 height 30
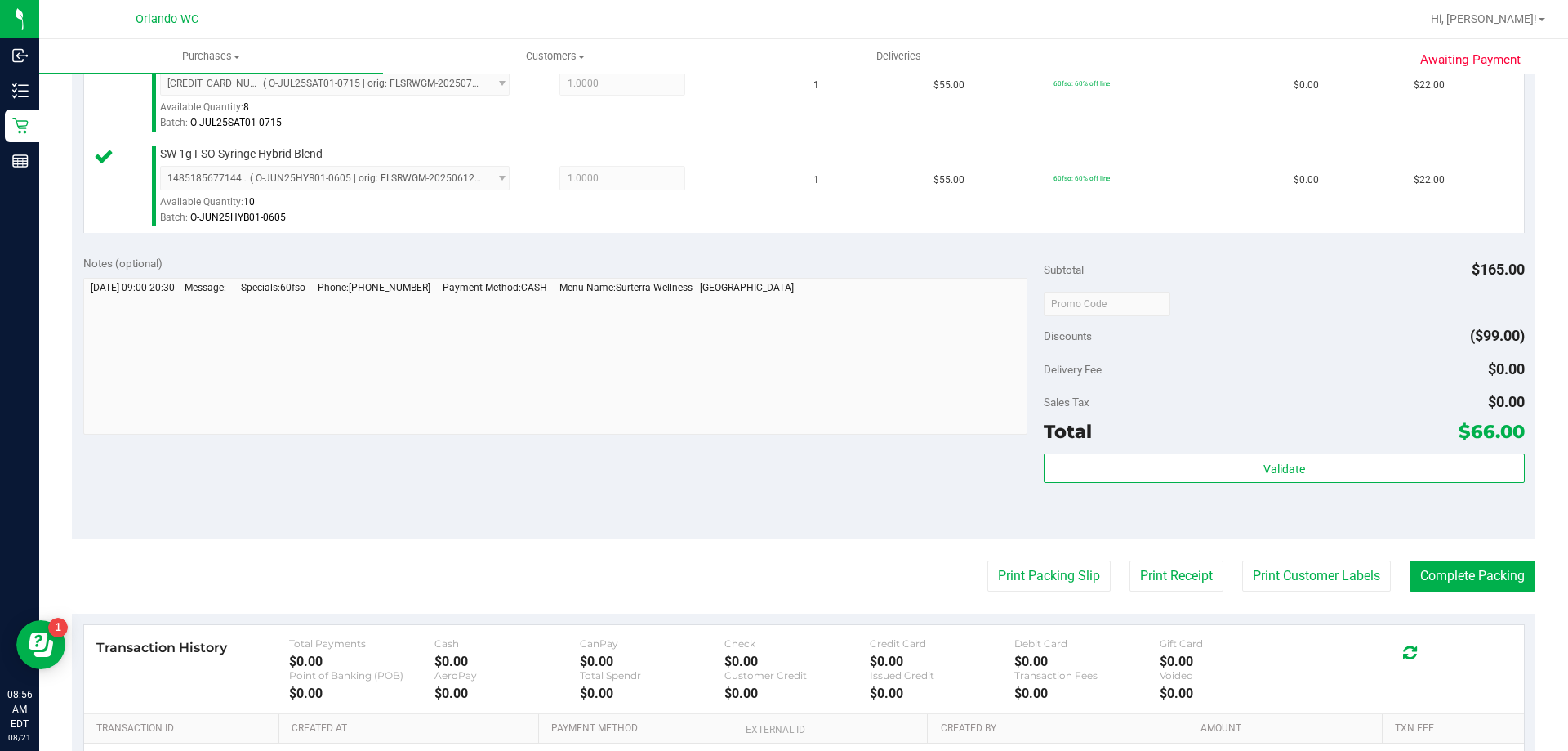
scroll to position [654, 0]
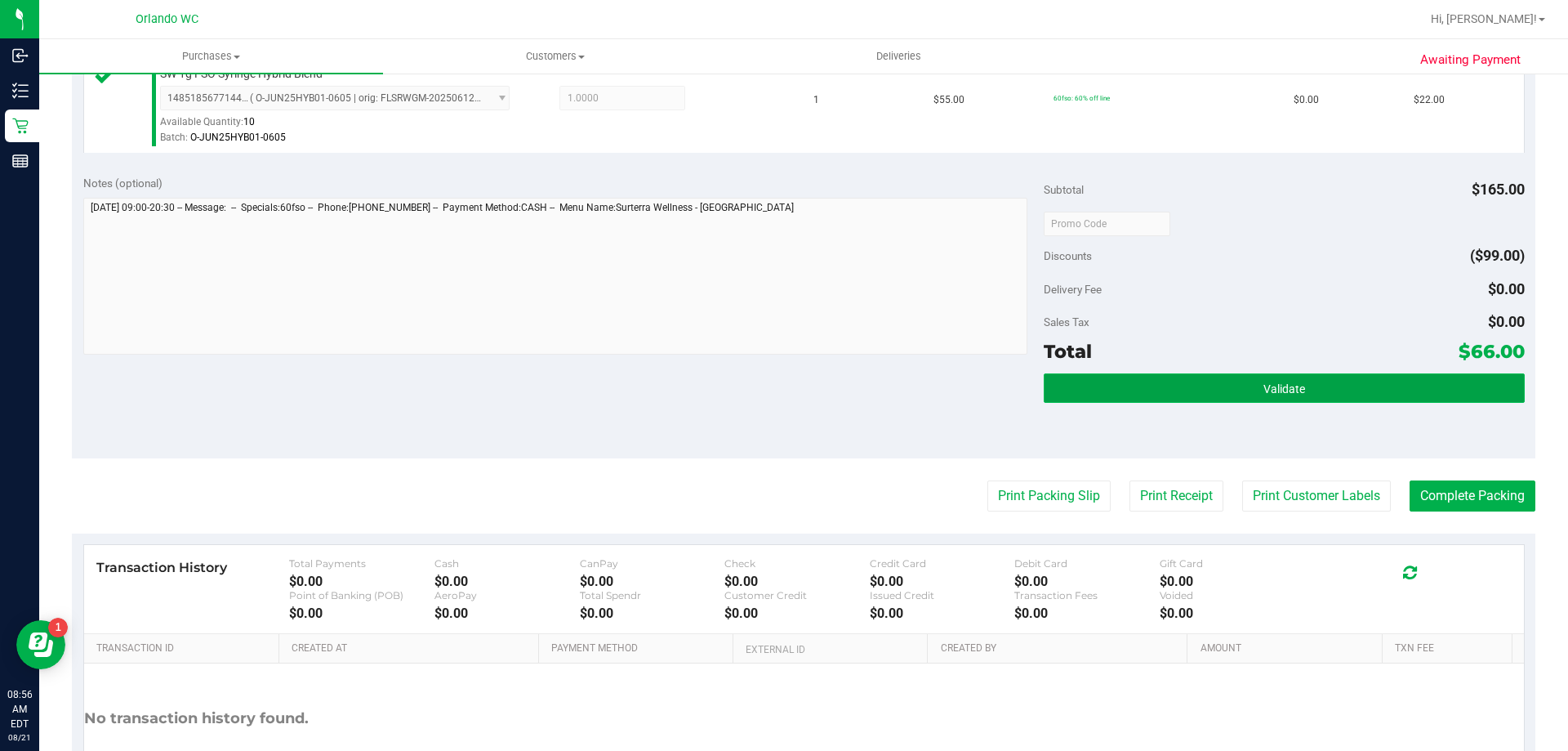
click at [1282, 383] on span "Validate" at bounding box center [1285, 389] width 42 height 13
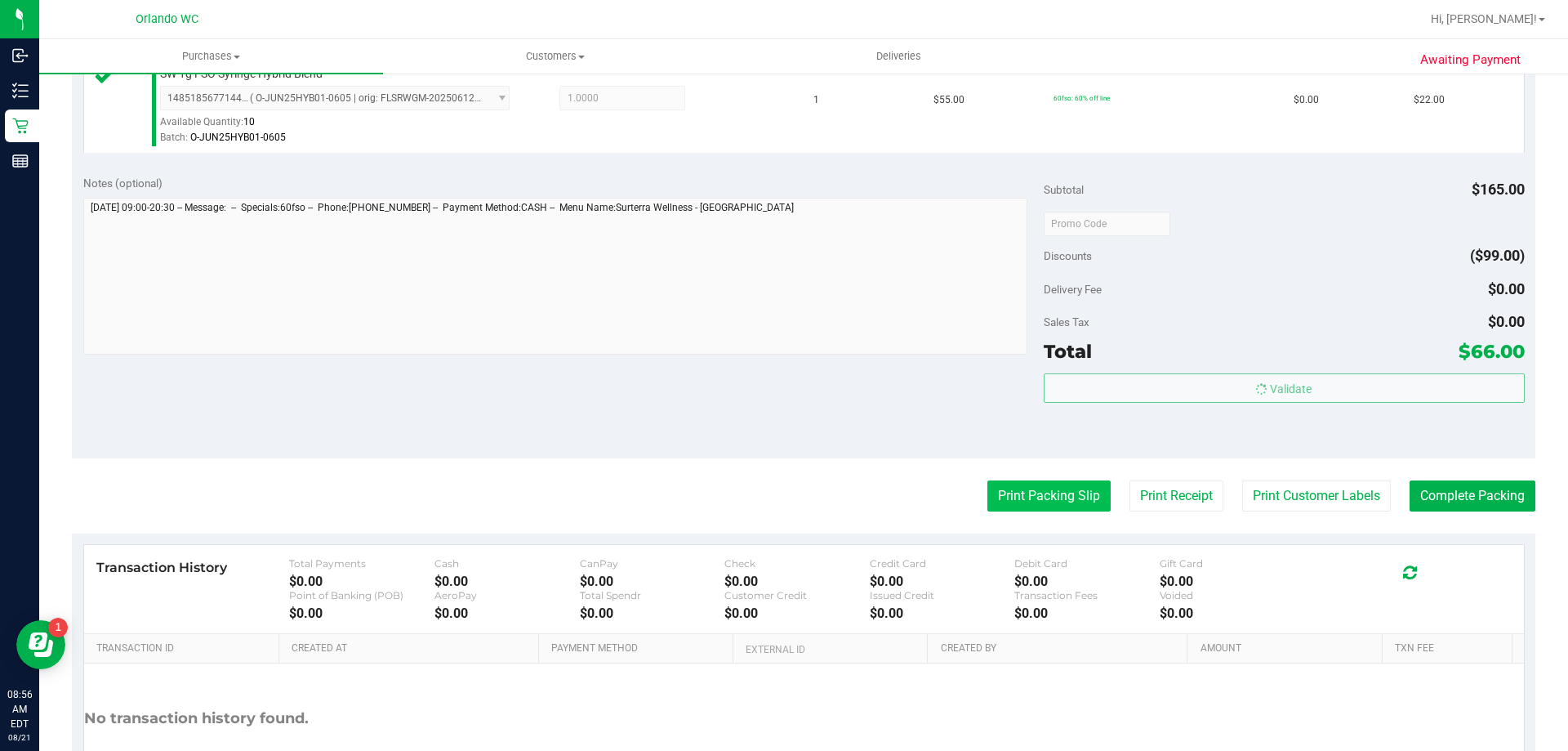
click at [1059, 506] on body "Inbound Inventory Retail Reports 08:56 AM EDT 08/21/2025 08/21 Orlando WC Hi, C…" at bounding box center [784, 376] width 1568 height 751
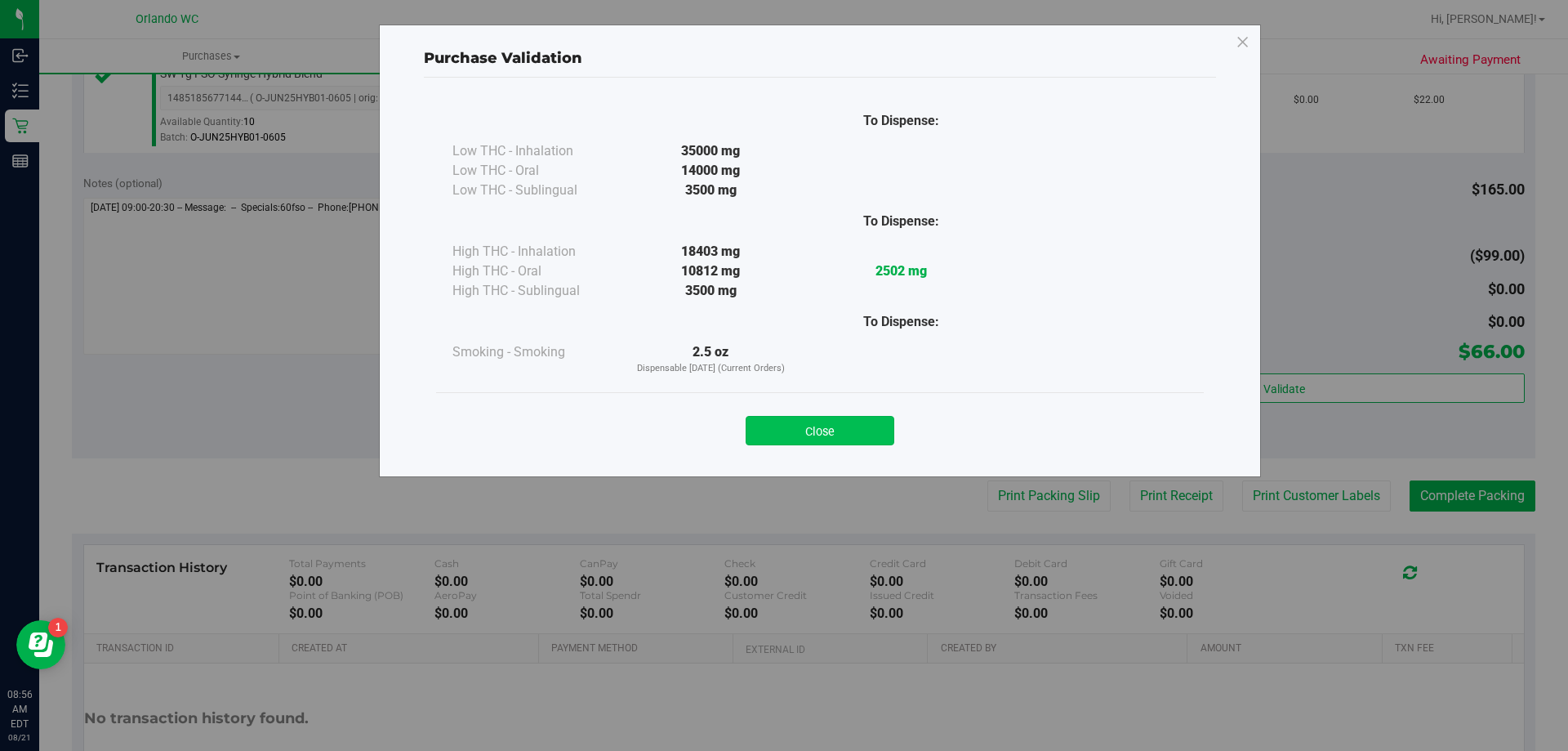
click at [788, 433] on button "Close" at bounding box center [820, 431] width 149 height 30
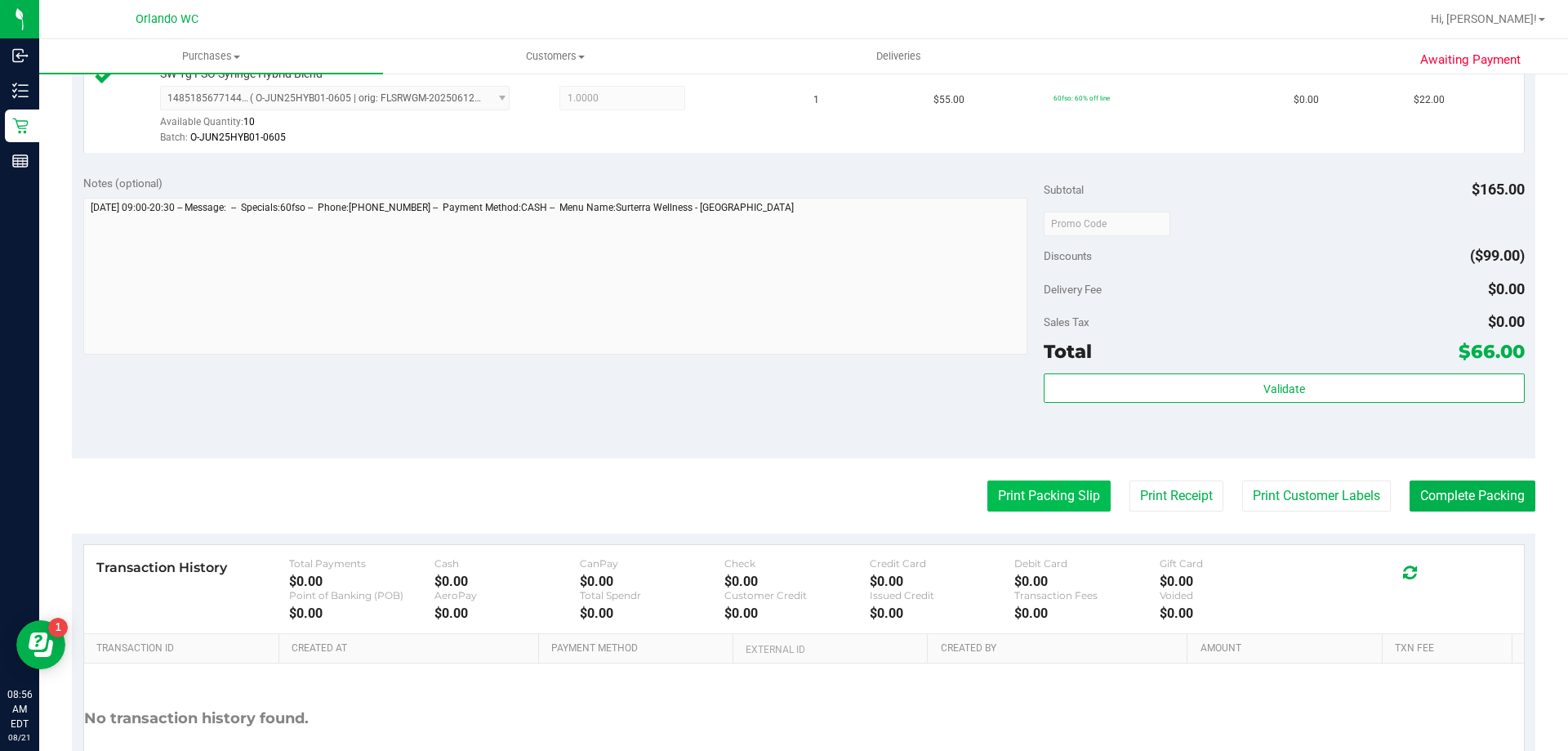
click at [996, 503] on button "Print Packing Slip" at bounding box center [1049, 496] width 124 height 31
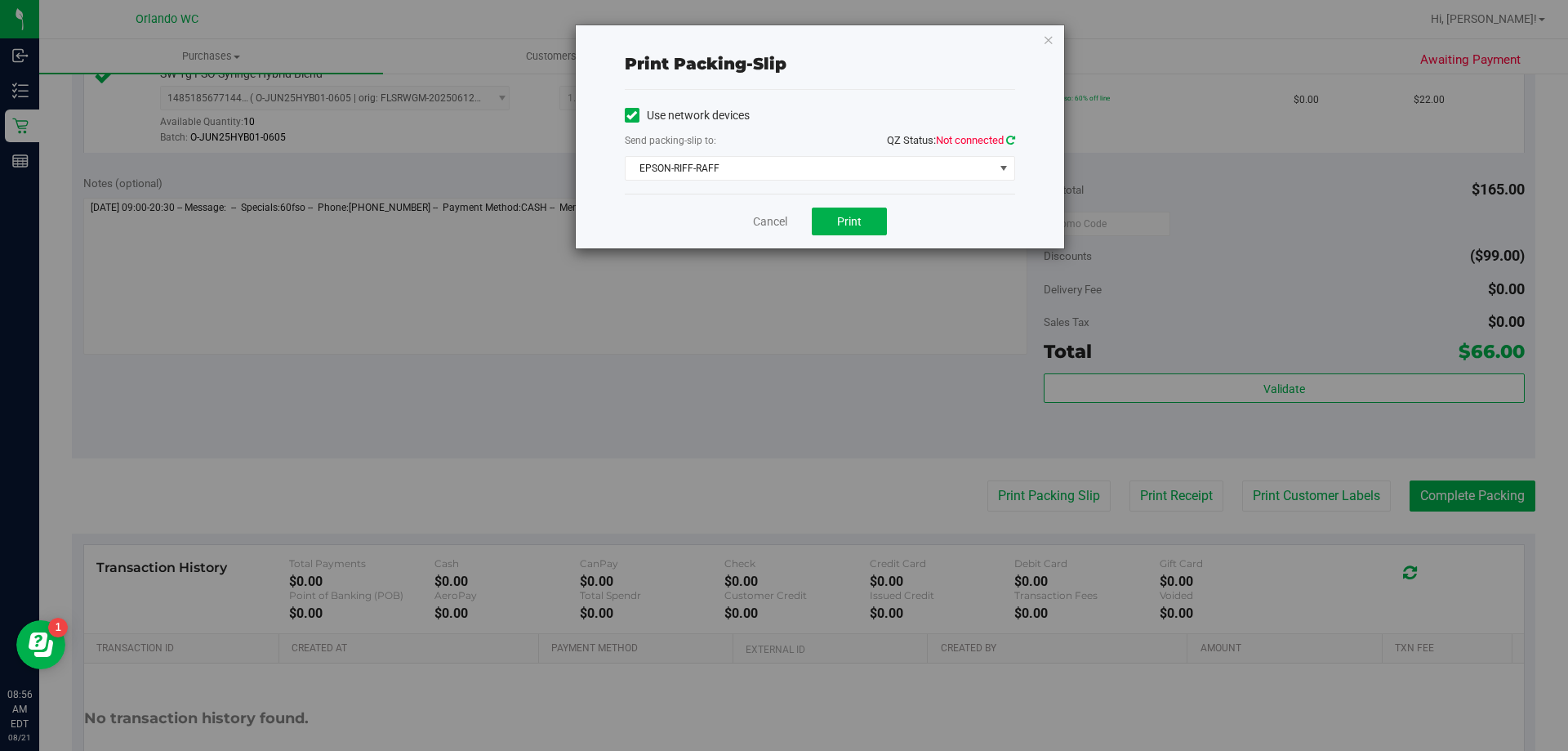
click at [1010, 139] on icon at bounding box center [1011, 140] width 9 height 11
click at [866, 214] on button "Print" at bounding box center [850, 222] width 75 height 28
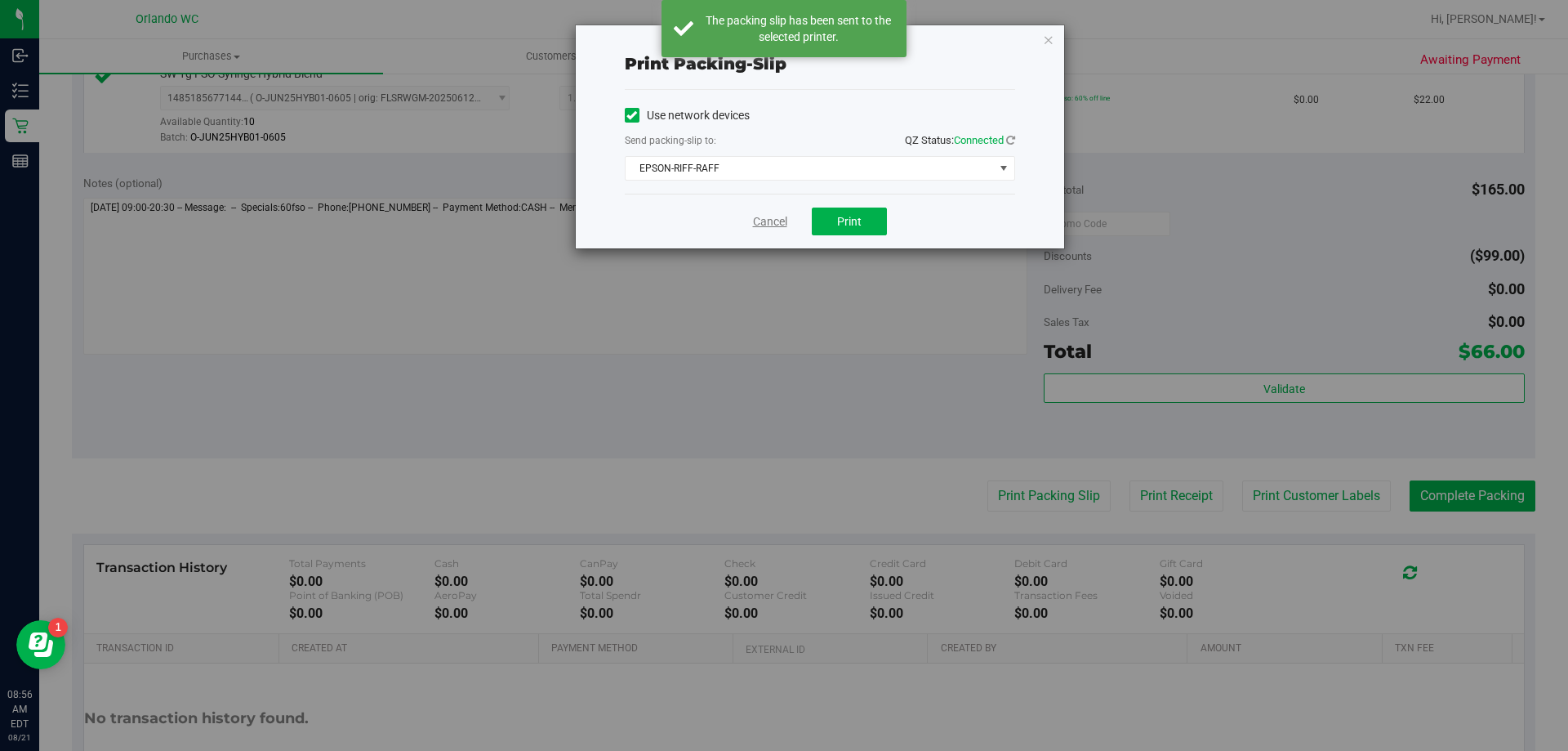
click at [769, 218] on link "Cancel" at bounding box center [770, 222] width 34 height 18
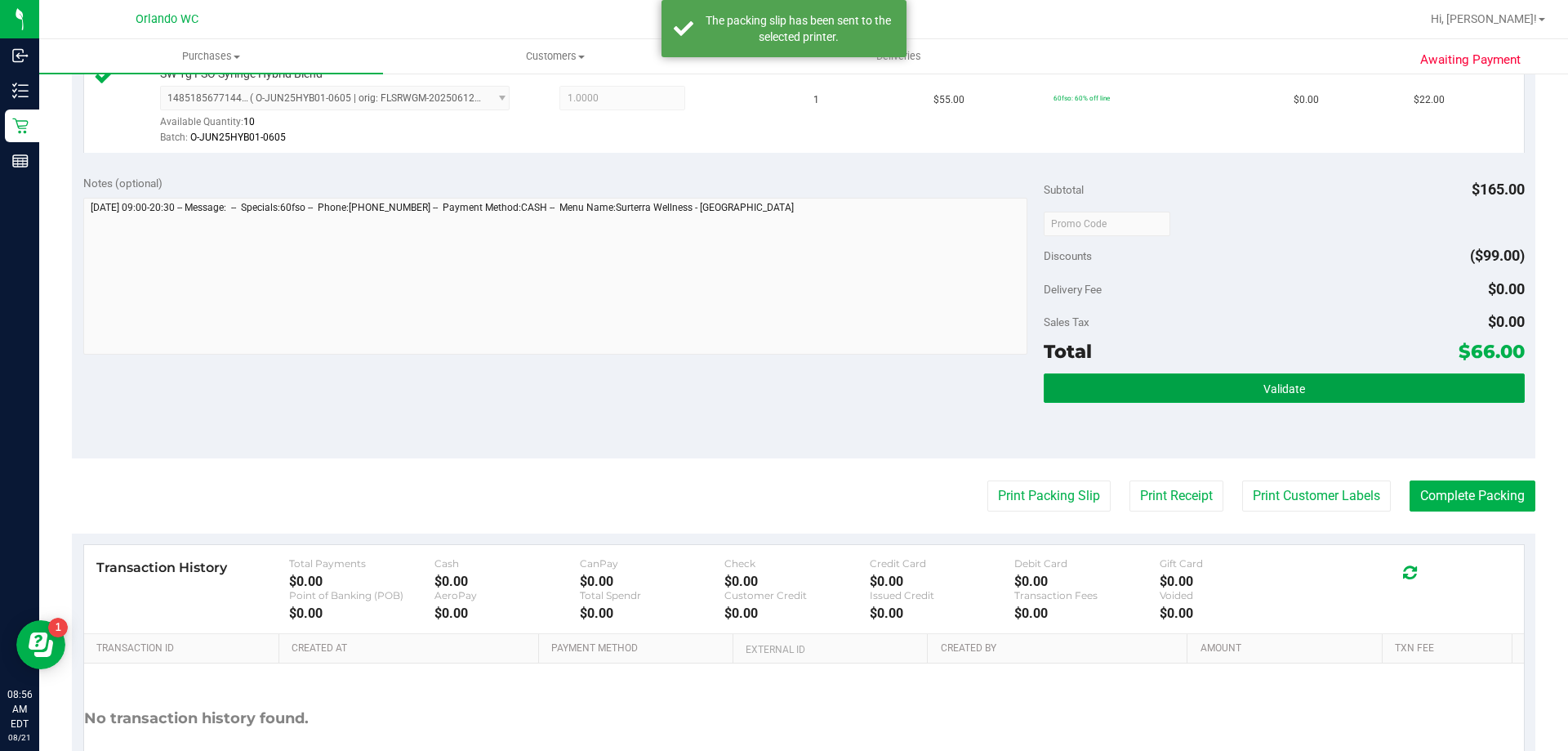
drag, startPoint x: 1393, startPoint y: 388, endPoint x: 1399, endPoint y: 406, distance: 19.0
click at [1393, 390] on button "Validate" at bounding box center [1284, 389] width 481 height 30
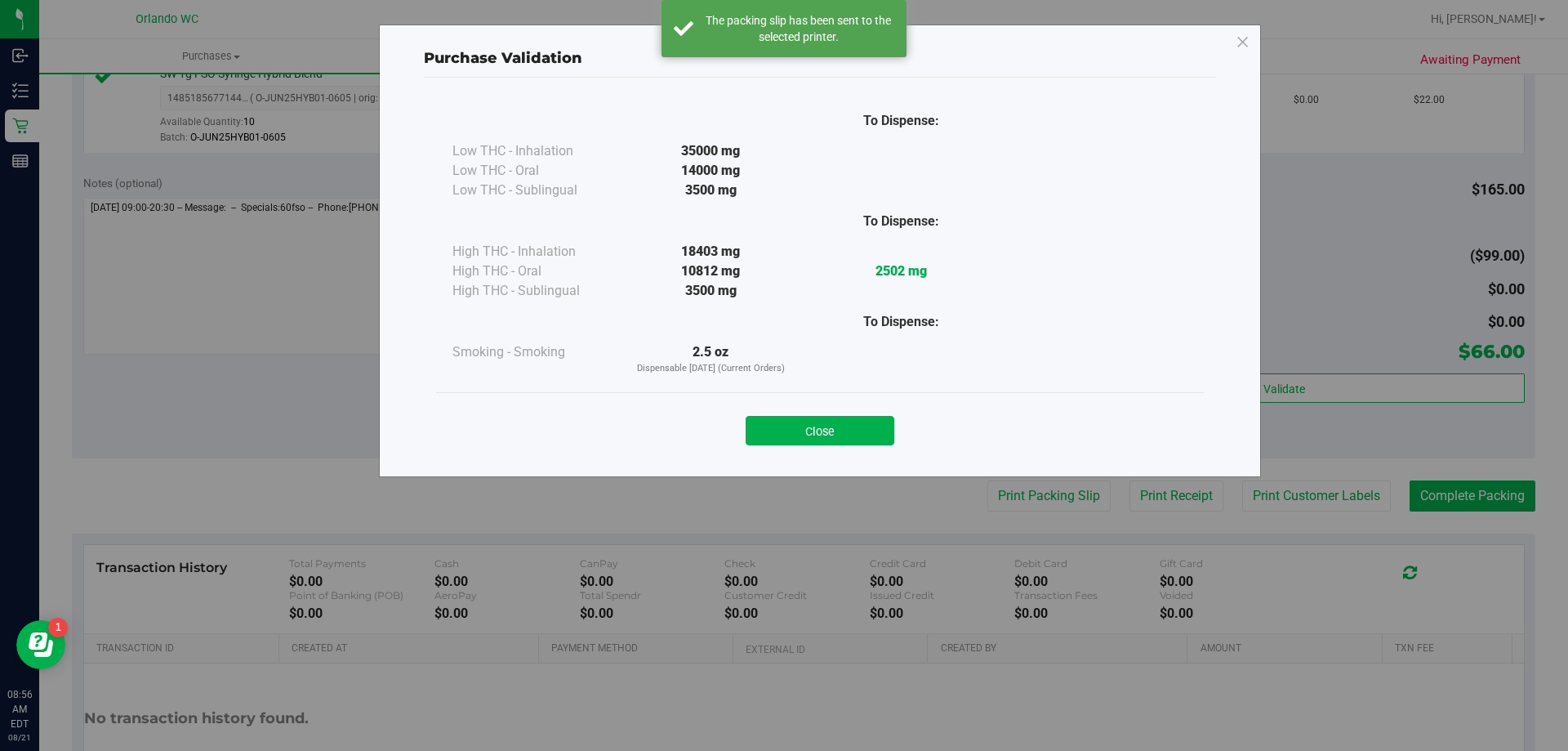
click at [1439, 498] on div "Purchase Validation To Dispense: Low THC - Inhalation 35000 mg" at bounding box center [790, 376] width 1580 height 751
drag, startPoint x: 871, startPoint y: 444, endPoint x: 915, endPoint y: 435, distance: 44.9
click at [869, 443] on button "Close" at bounding box center [820, 431] width 149 height 30
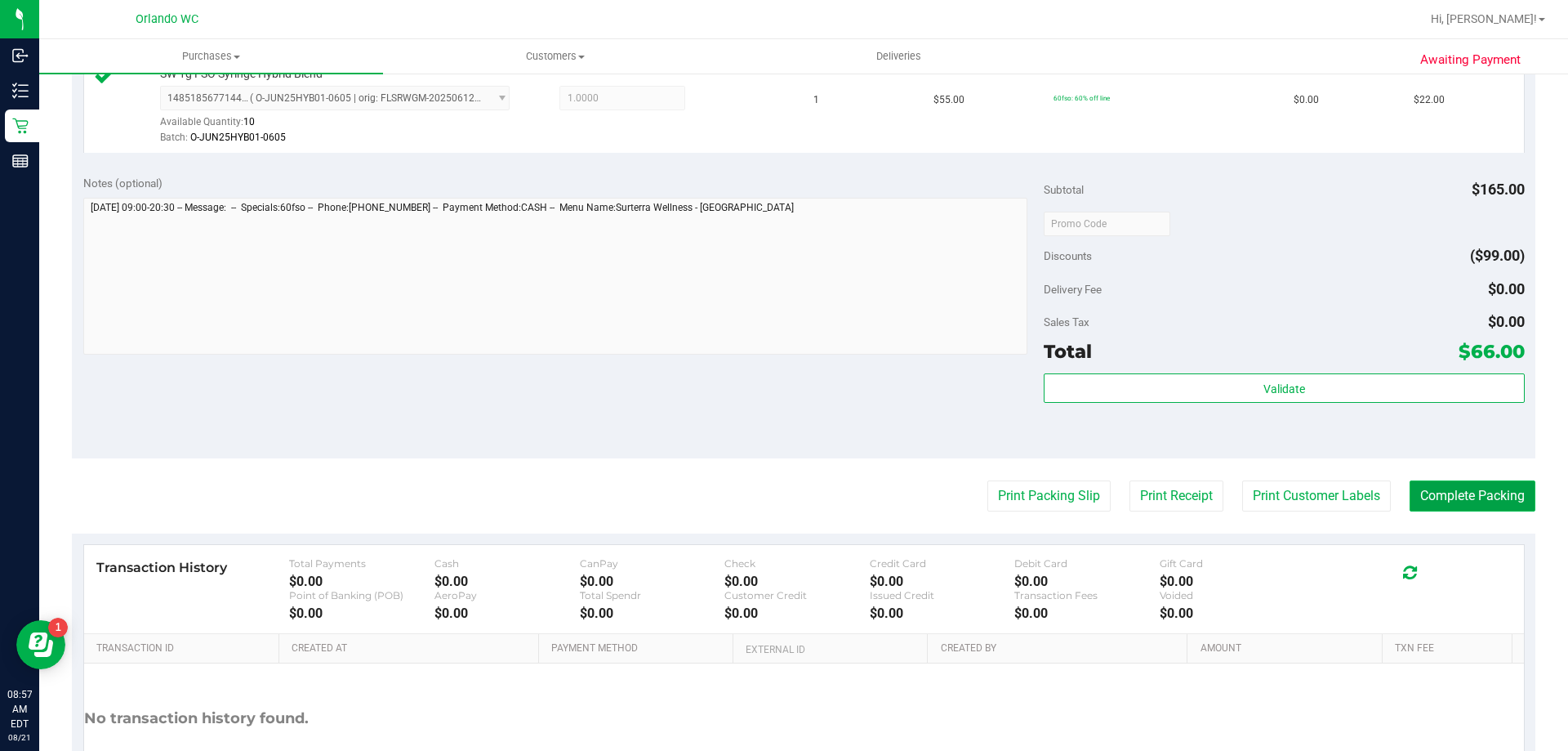
click at [1479, 503] on button "Complete Packing" at bounding box center [1472, 496] width 125 height 31
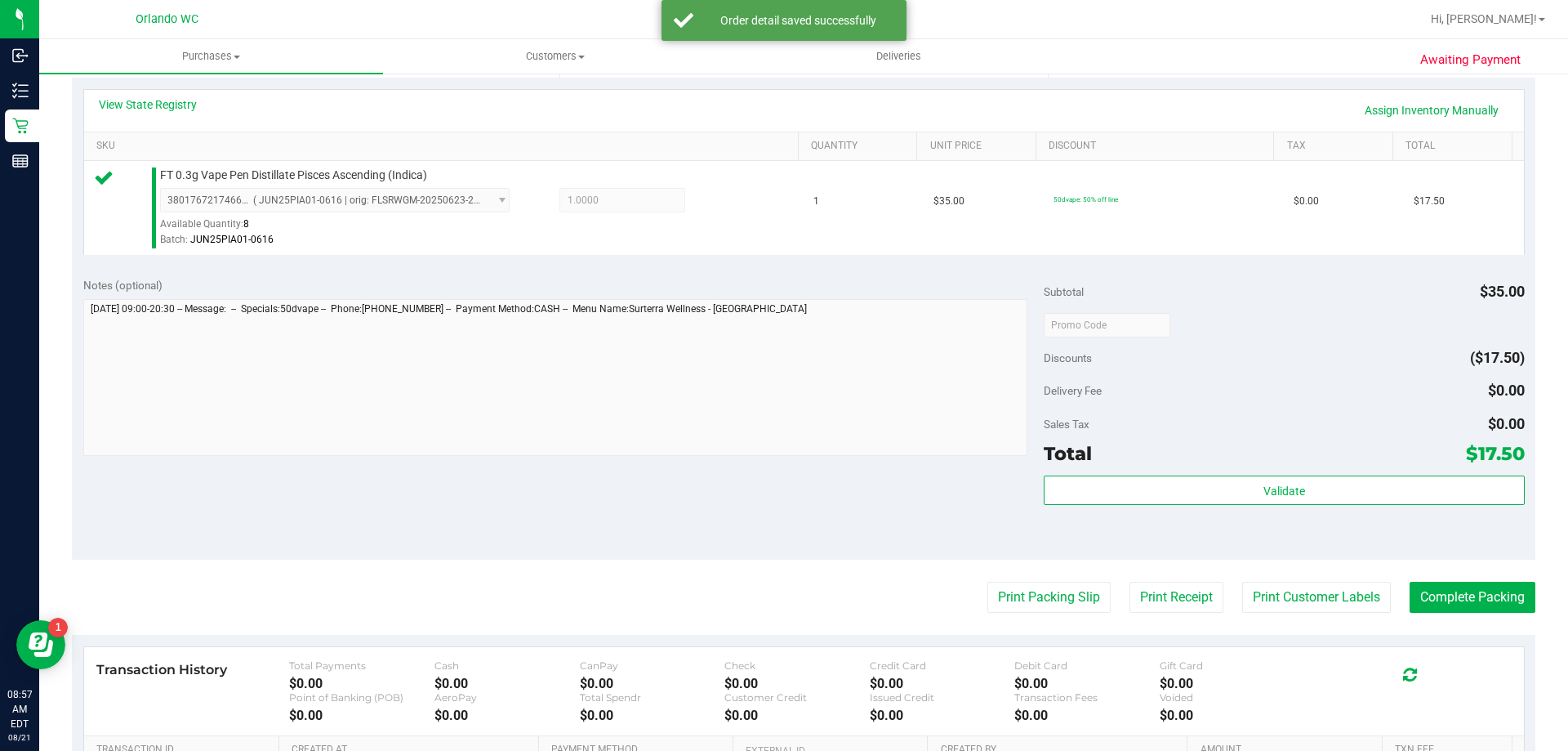
scroll to position [364, 0]
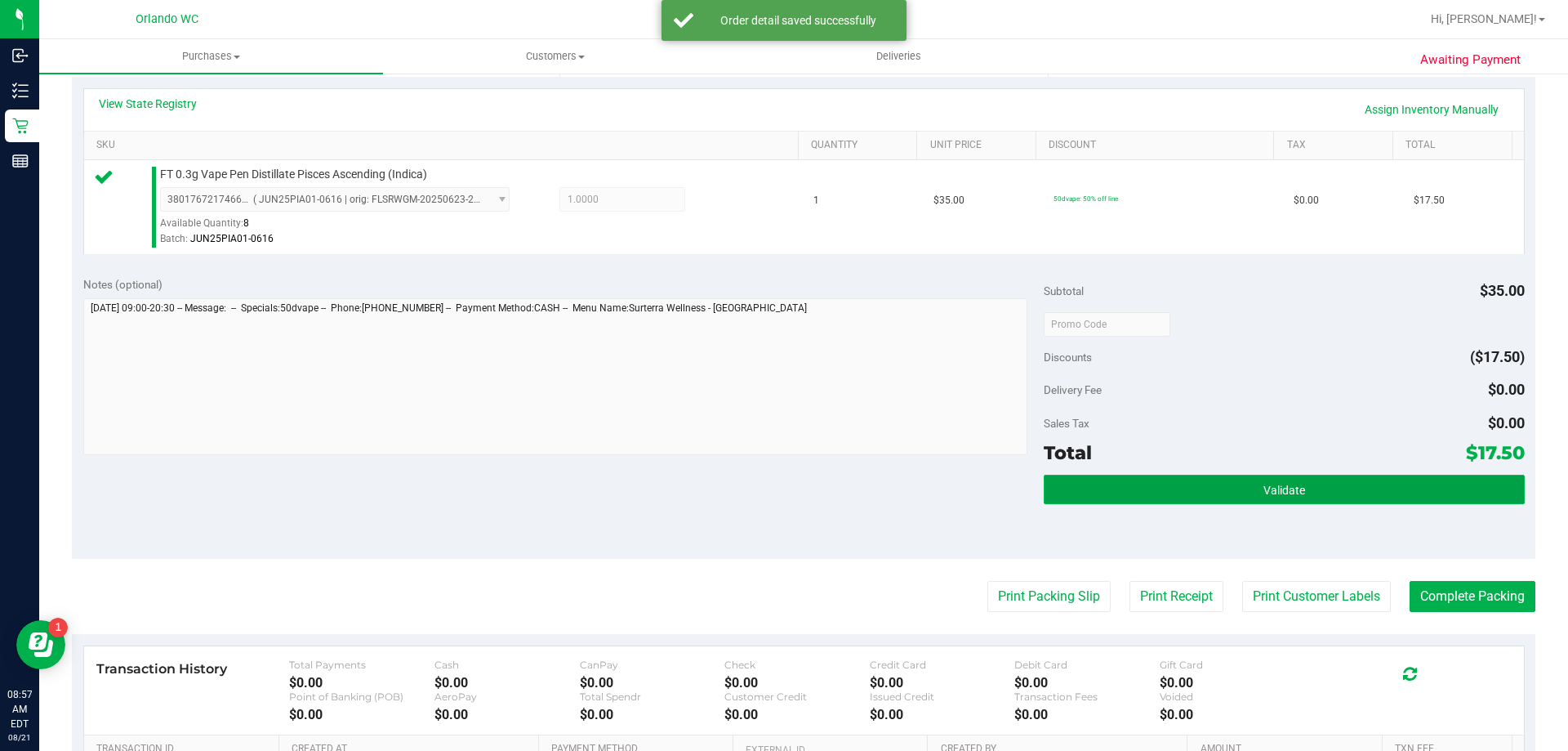
click at [1230, 500] on button "Validate" at bounding box center [1284, 490] width 481 height 30
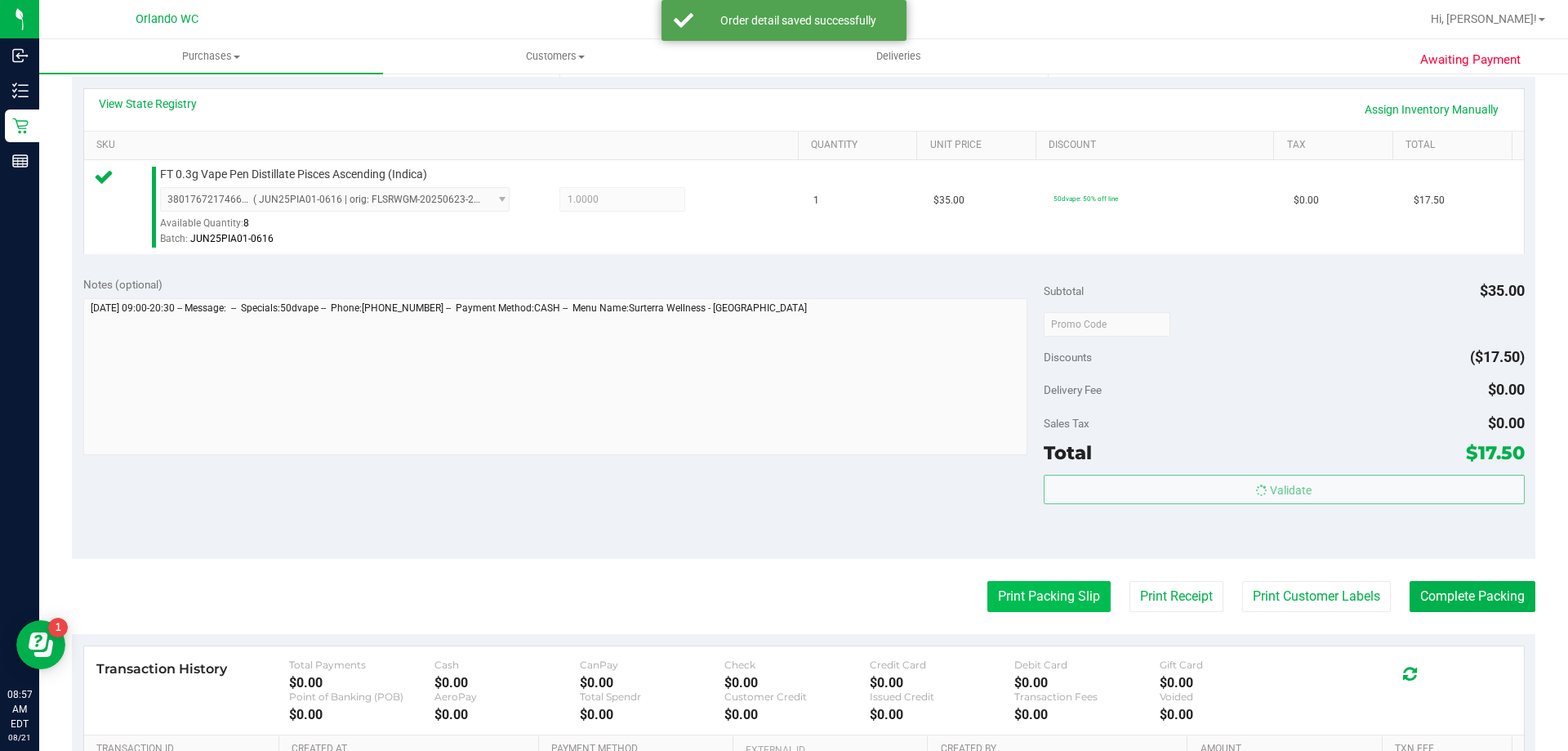
click at [1023, 602] on button "Print Packing Slip" at bounding box center [1049, 596] width 124 height 31
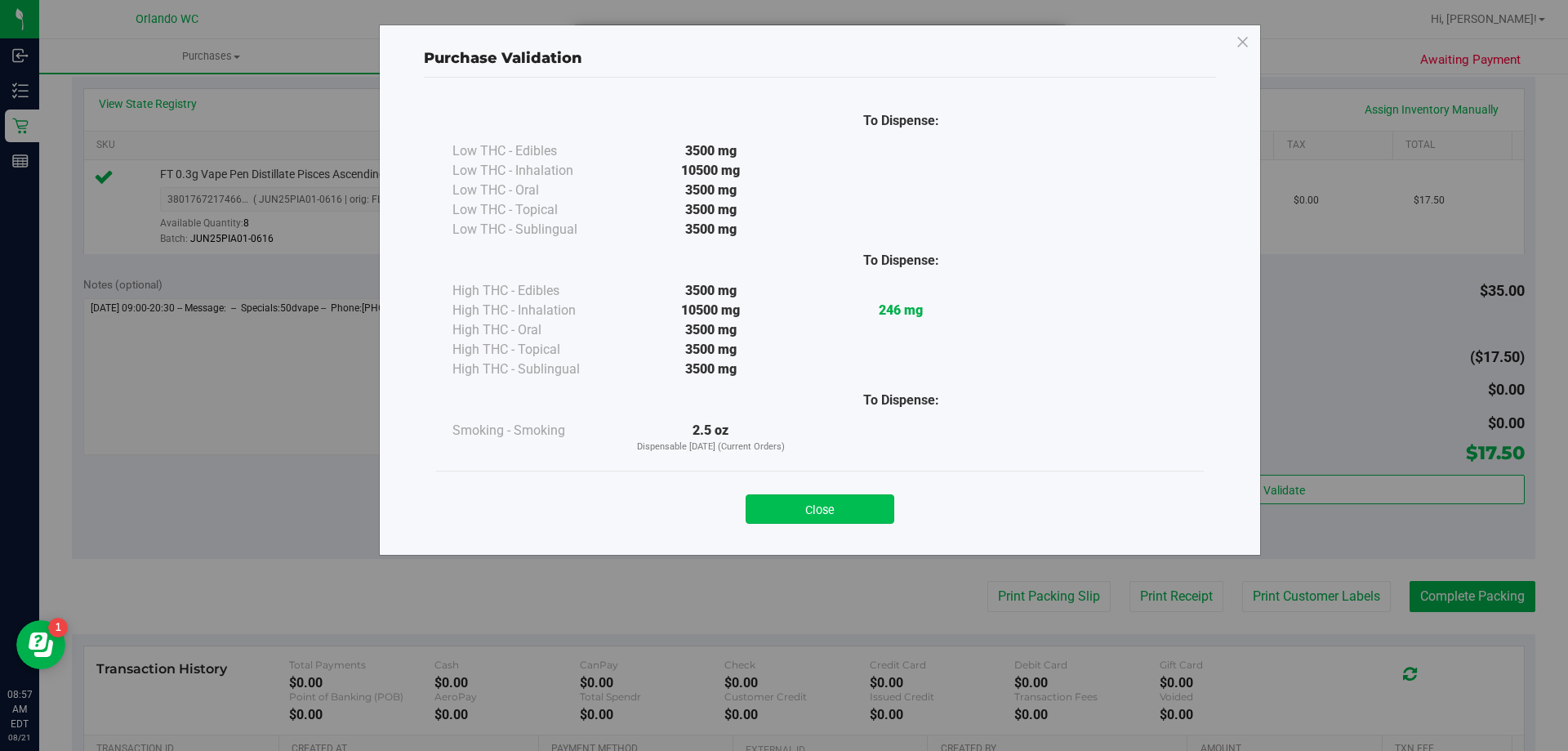
click at [834, 518] on button "Close" at bounding box center [820, 510] width 149 height 30
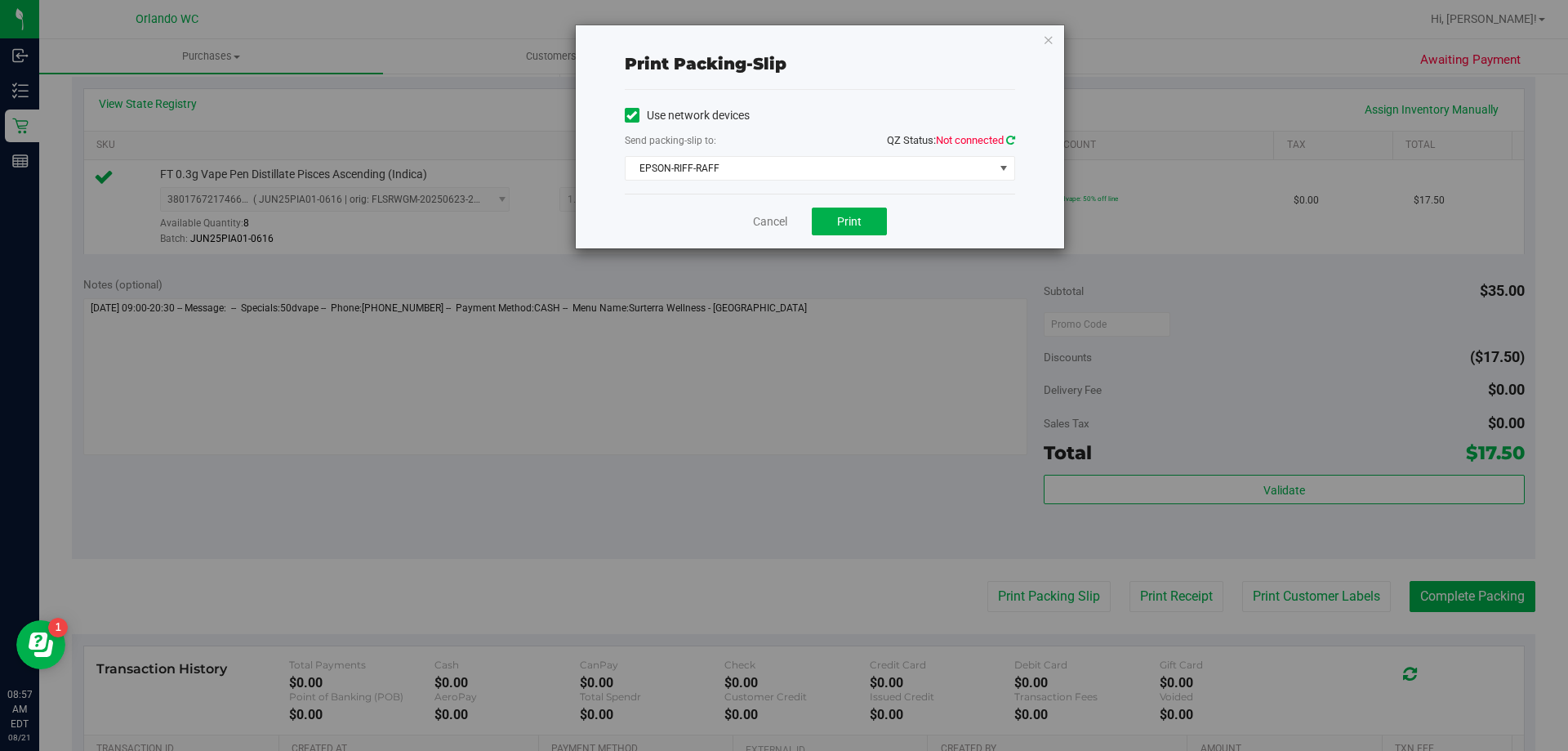
click at [1008, 139] on icon at bounding box center [1011, 140] width 9 height 11
click at [843, 233] on button "Print" at bounding box center [850, 222] width 75 height 28
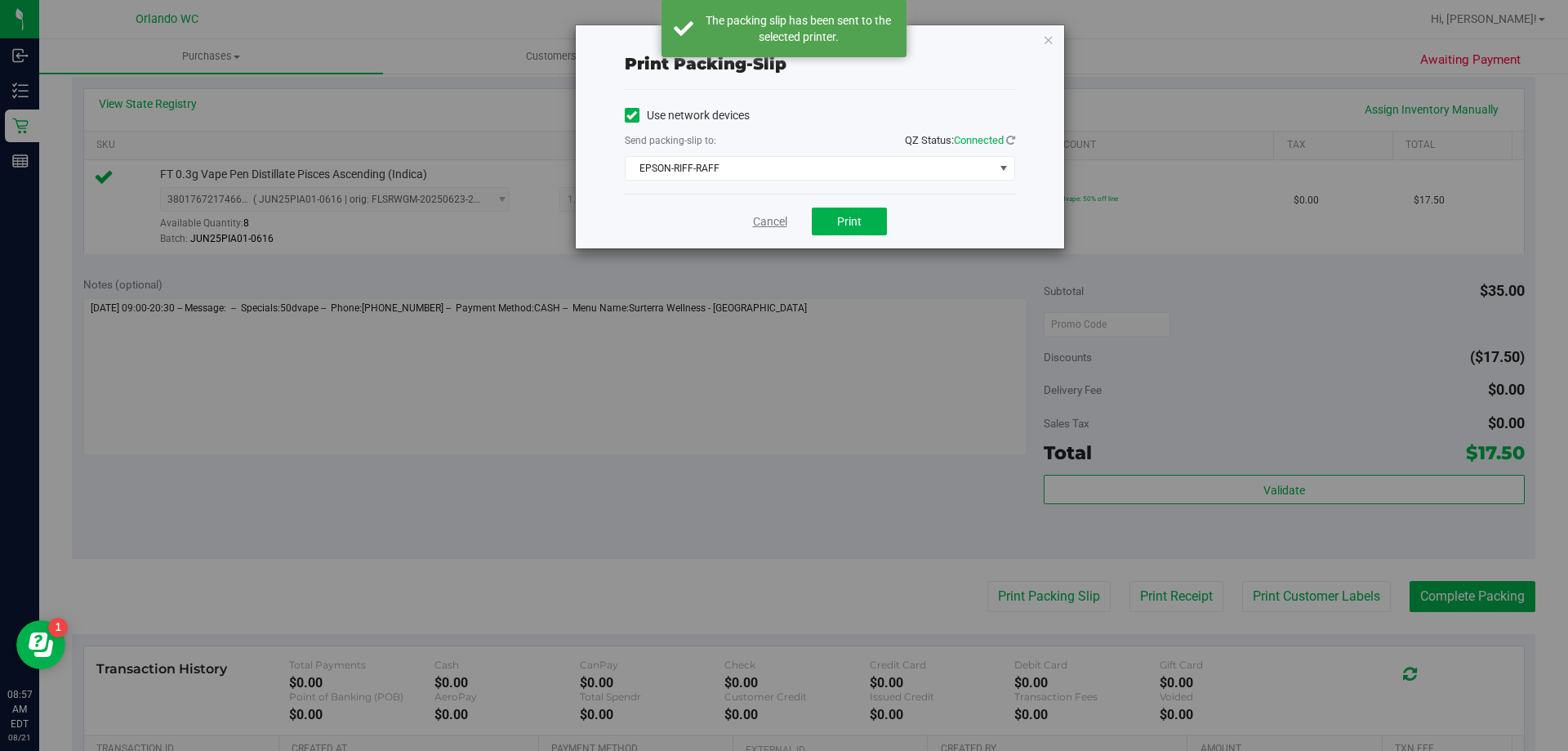
click at [761, 228] on link "Cancel" at bounding box center [770, 222] width 34 height 18
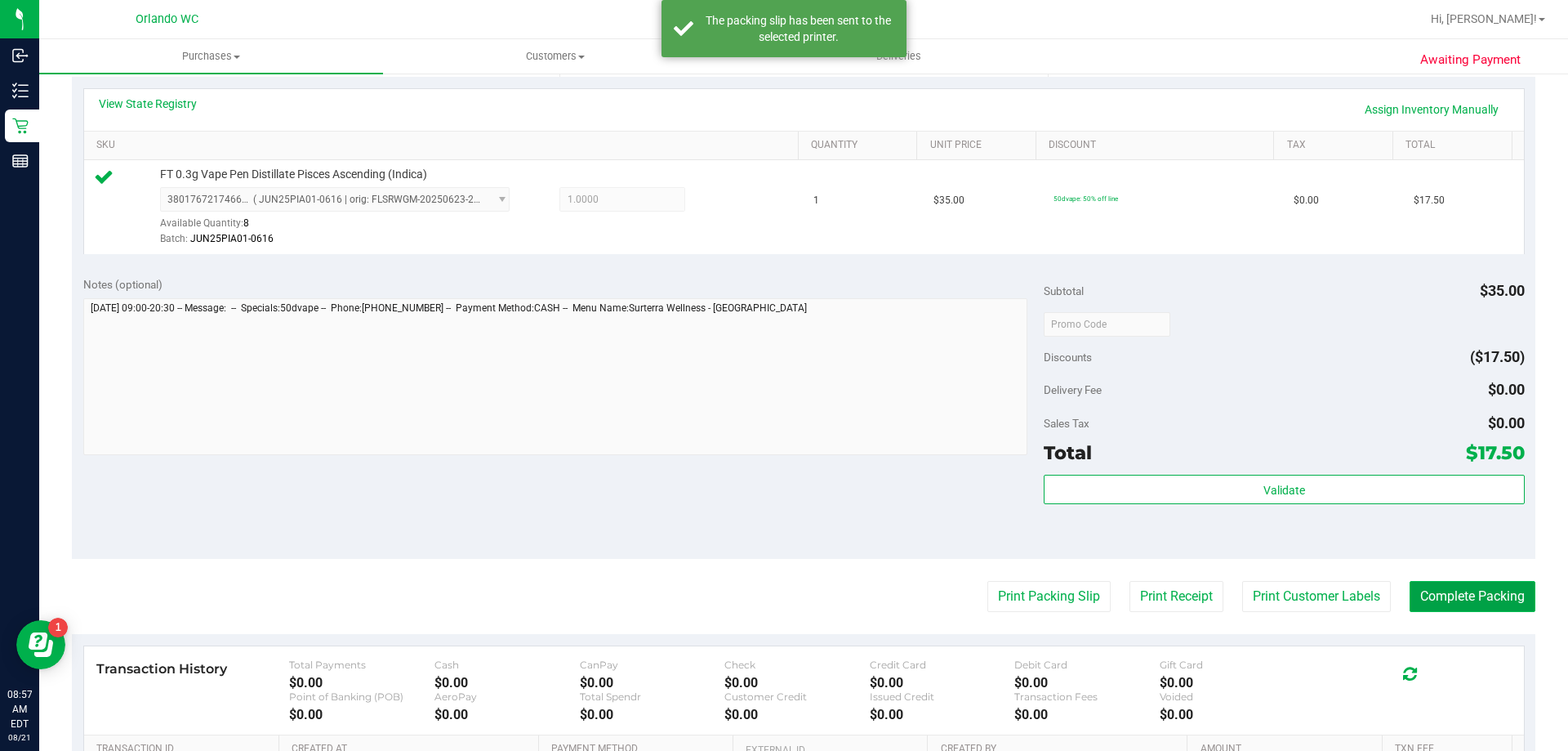
click at [1468, 593] on button "Complete Packing" at bounding box center [1472, 596] width 125 height 31
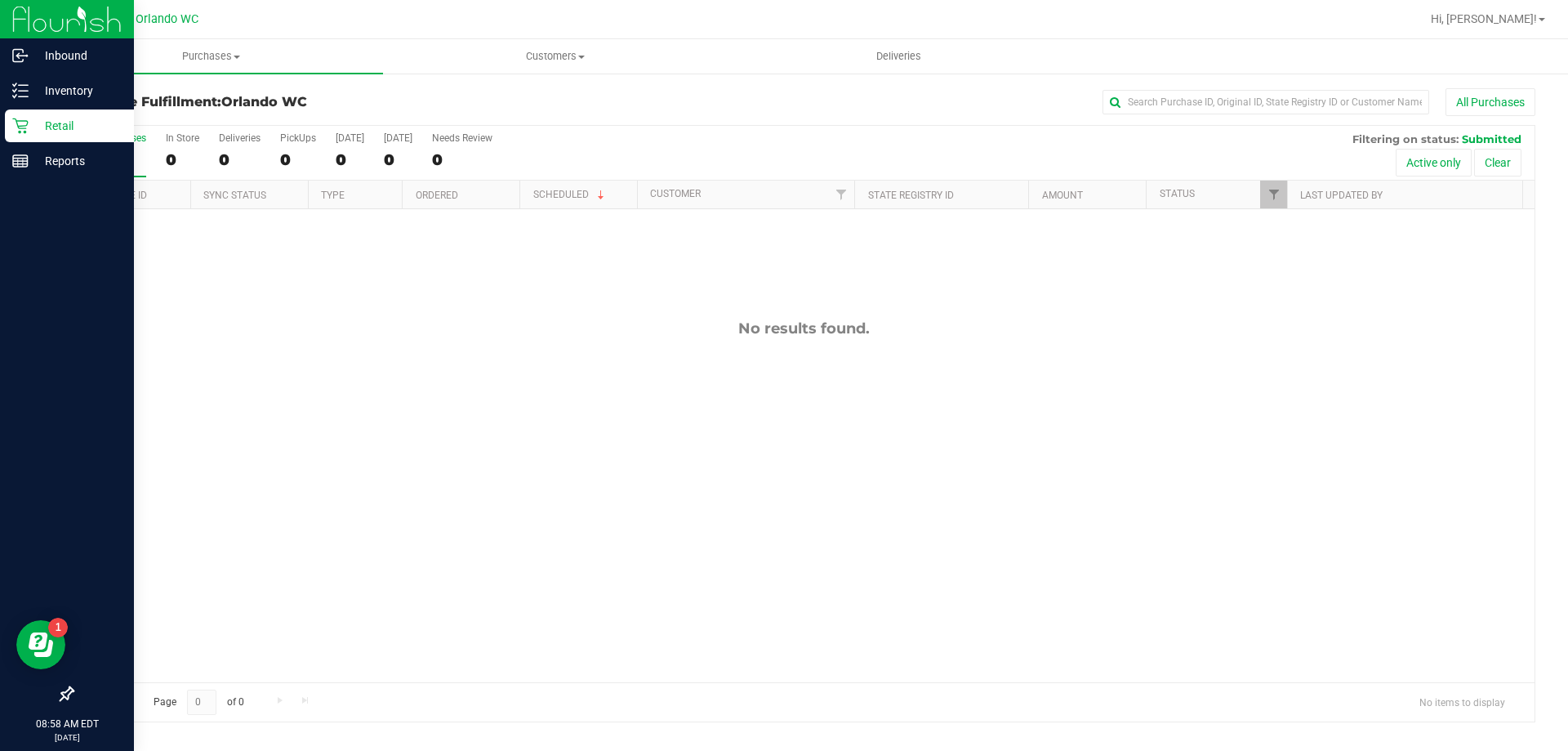
click at [48, 135] on p "Retail" at bounding box center [78, 125] width 98 height 19
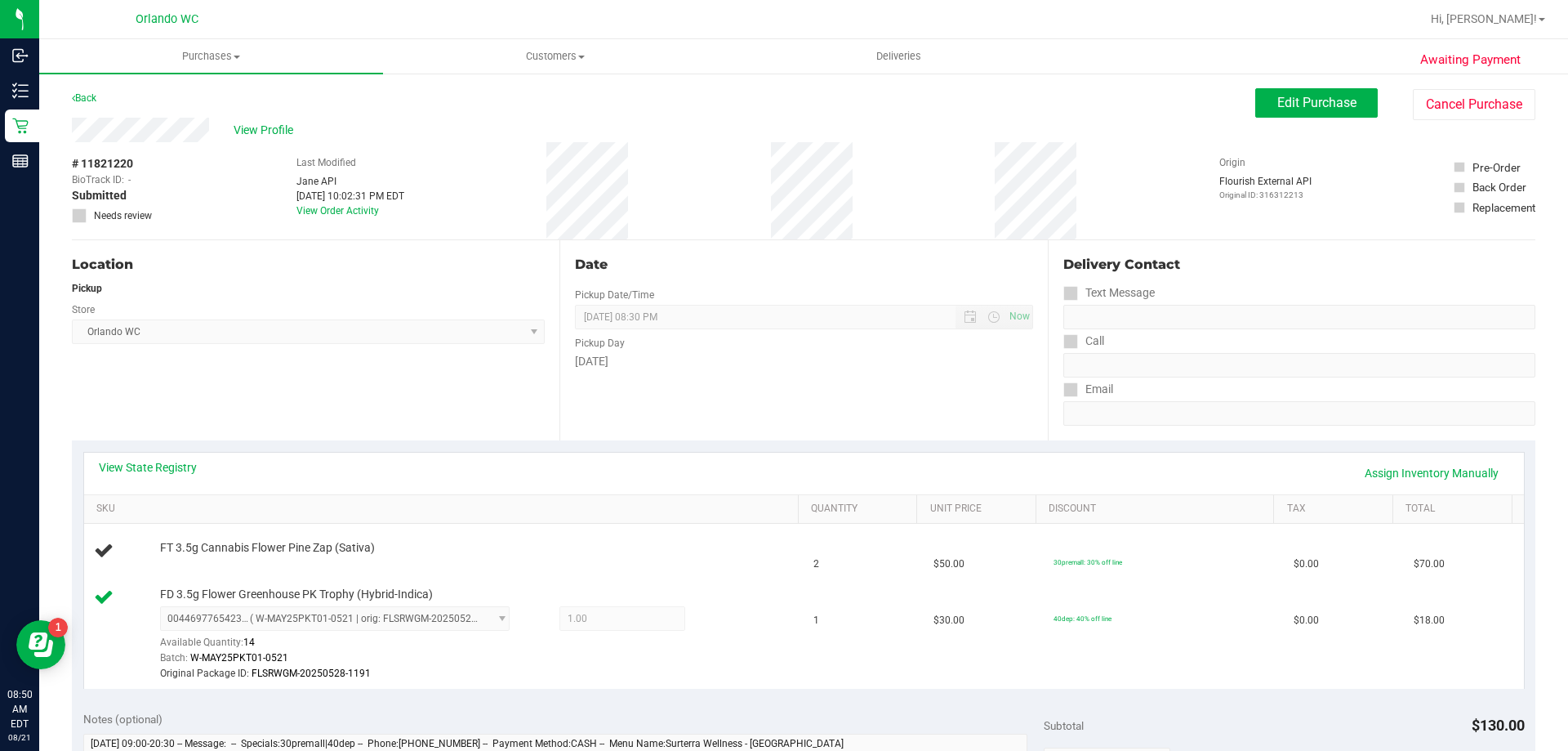
scroll to position [82, 0]
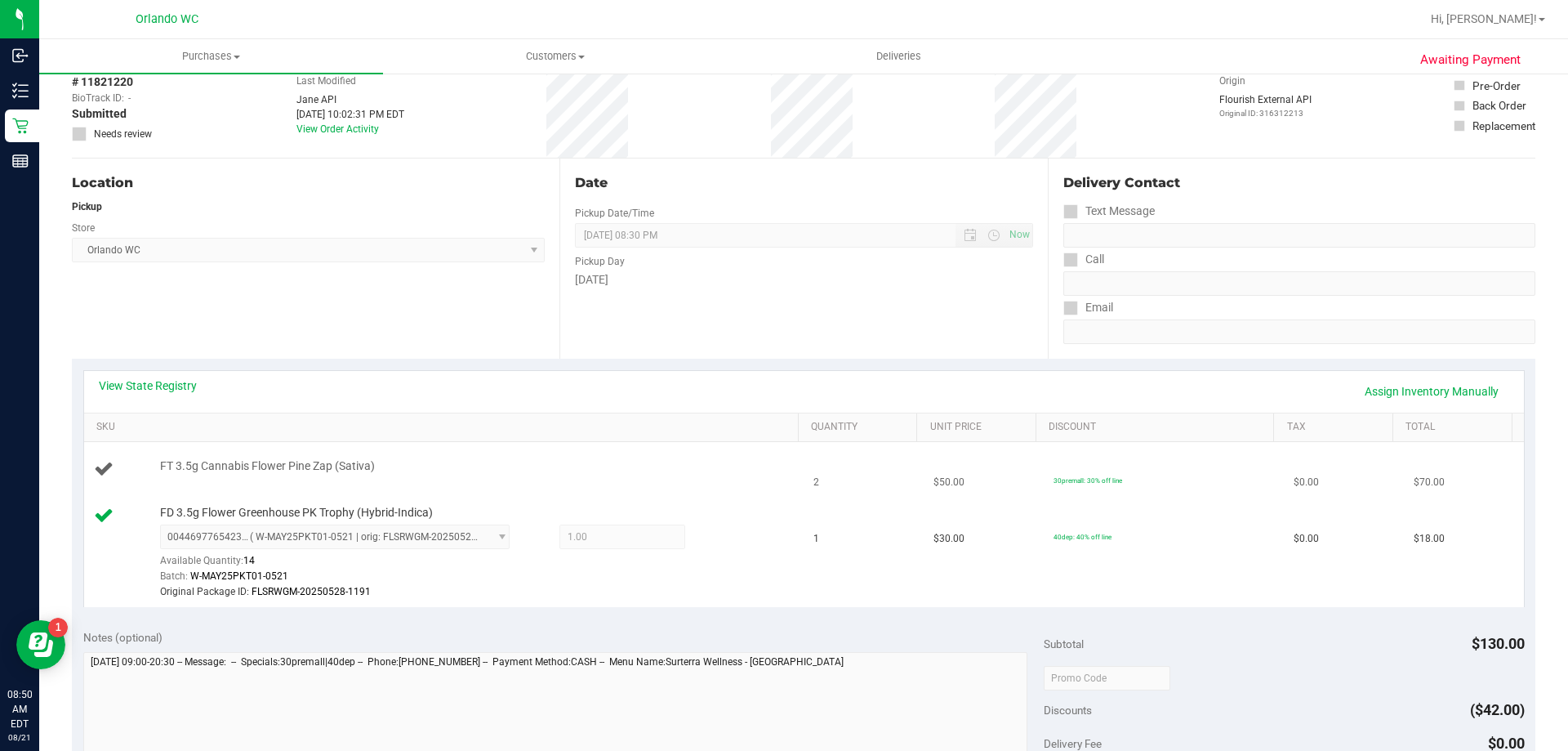
click at [628, 465] on div "FT 3.5g Cannabis Flower Pine Zap (Sativa)" at bounding box center [471, 467] width 638 height 17
click at [1433, 379] on link "Assign Inventory Manually" at bounding box center [1431, 391] width 155 height 28
click at [1433, 379] on link "Save & Exit" at bounding box center [1472, 391] width 77 height 28
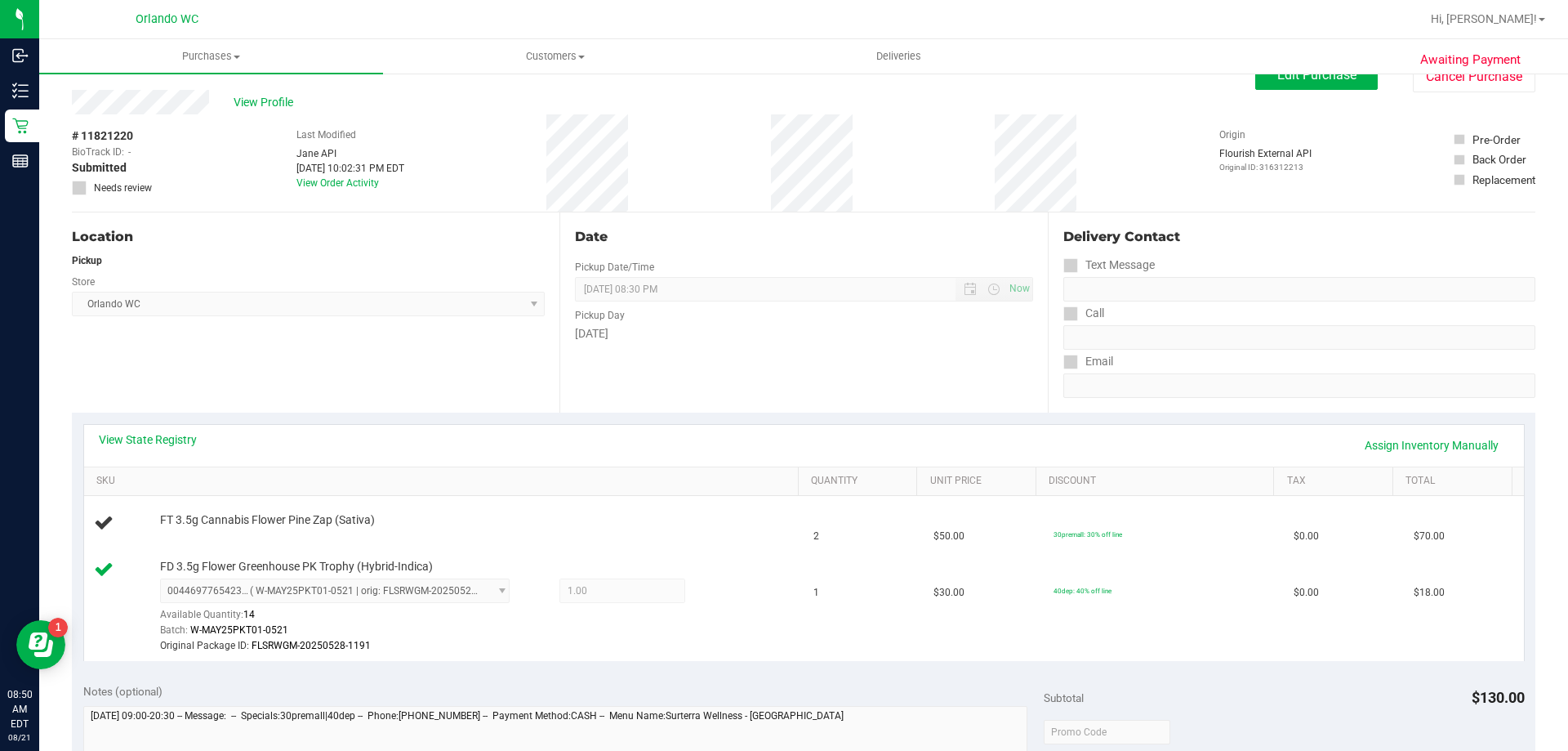
scroll to position [0, 0]
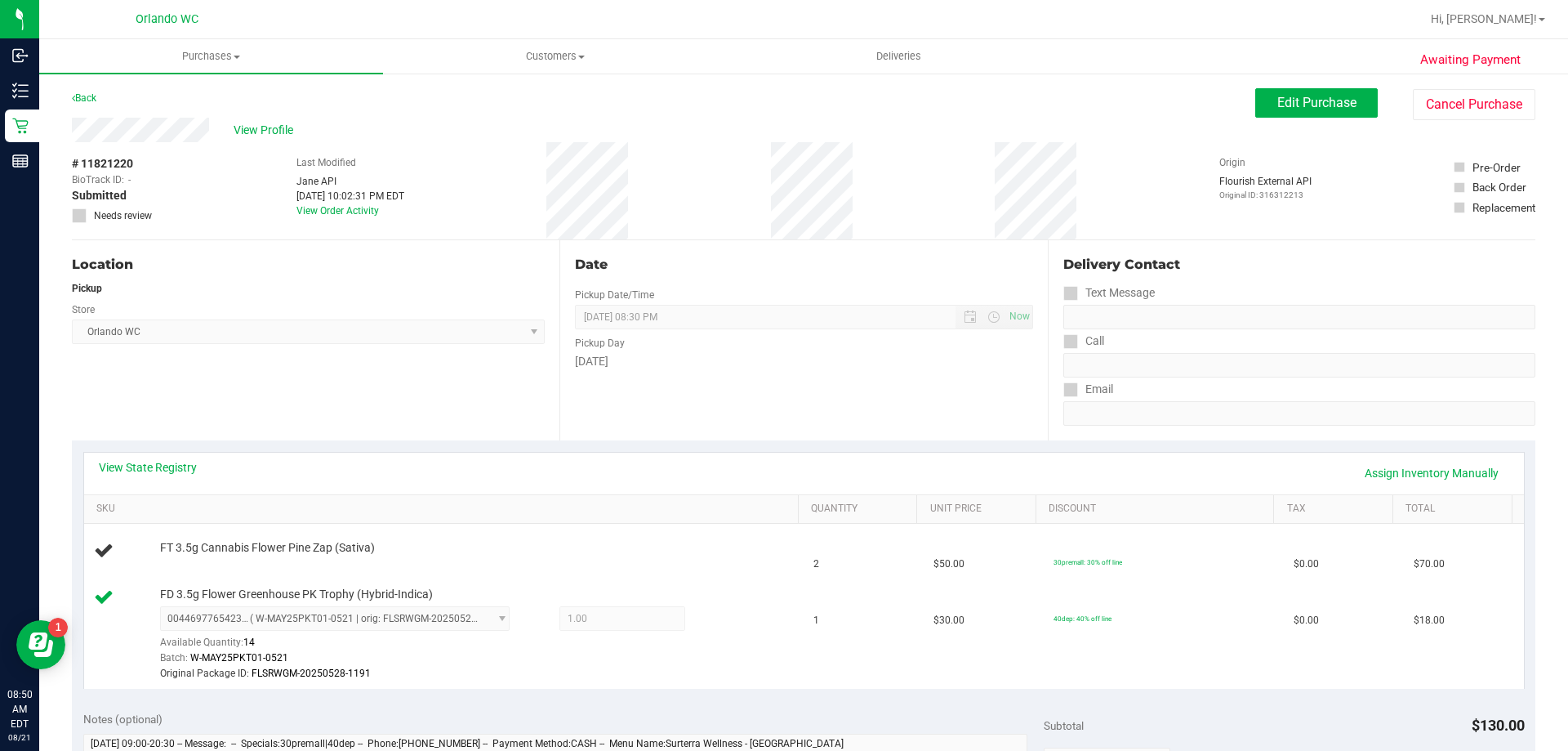
click at [1349, 157] on div "# 11821220 BioTrack ID: - Submitted Needs review Last Modified [PERSON_NAME] AP…" at bounding box center [803, 190] width 1464 height 97
click at [839, 13] on div "Order is already fully allocated for this item" at bounding box center [798, 28] width 192 height 32
click at [1325, 102] on span "Edit Purchase" at bounding box center [1317, 103] width 79 height 16
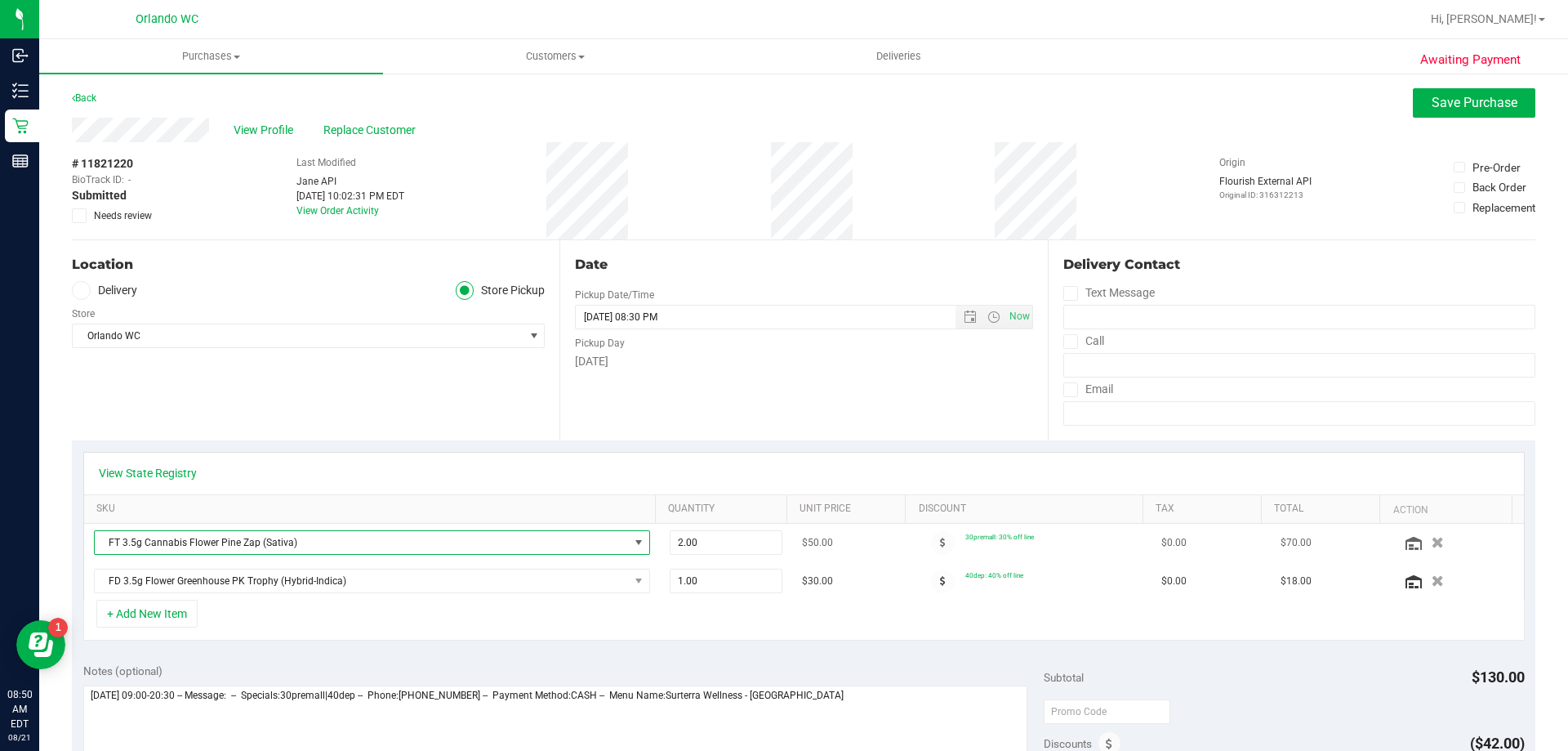
click at [230, 547] on span "FT 3.5g Cannabis Flower Pine Zap (Sativa)" at bounding box center [361, 542] width 534 height 23
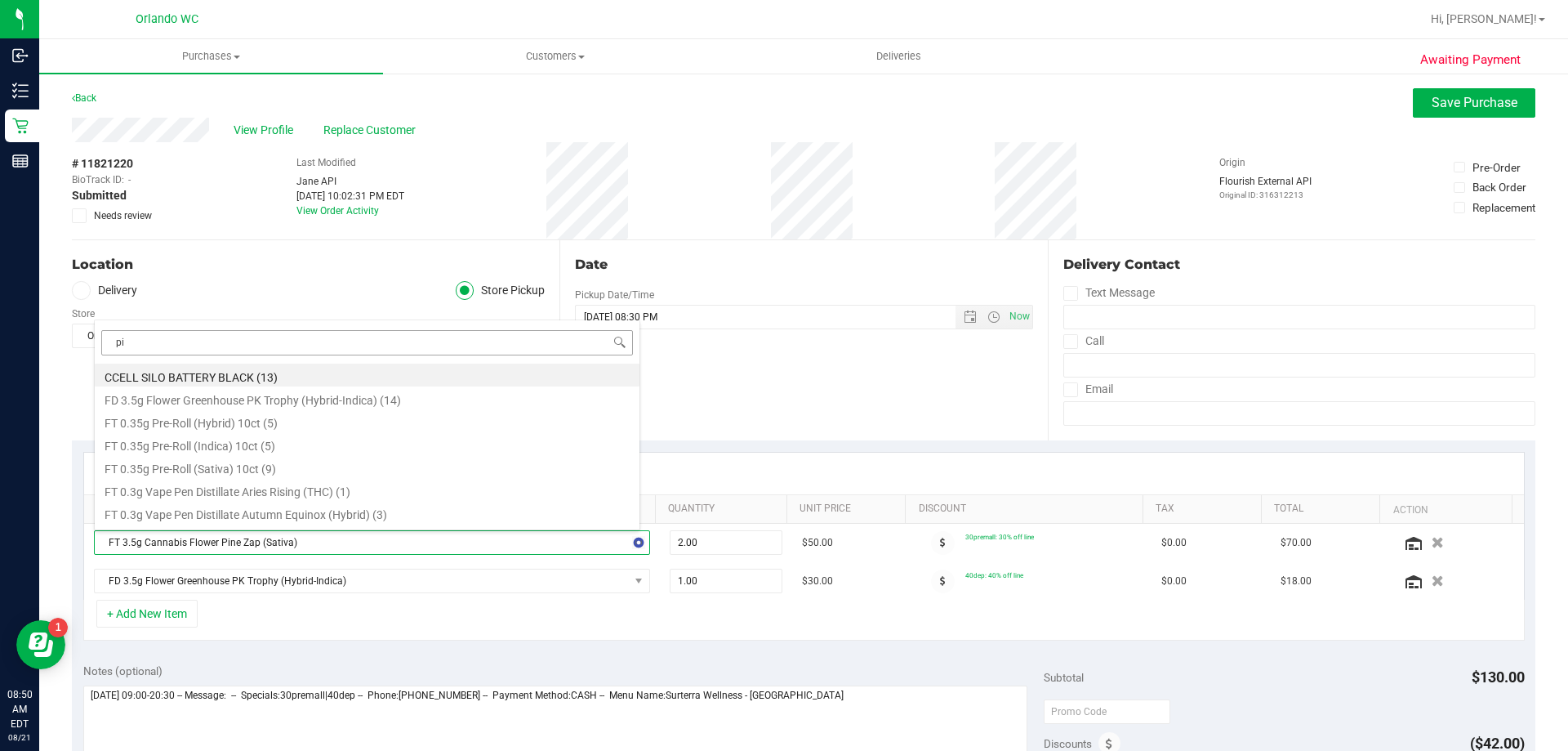
type input "pin"
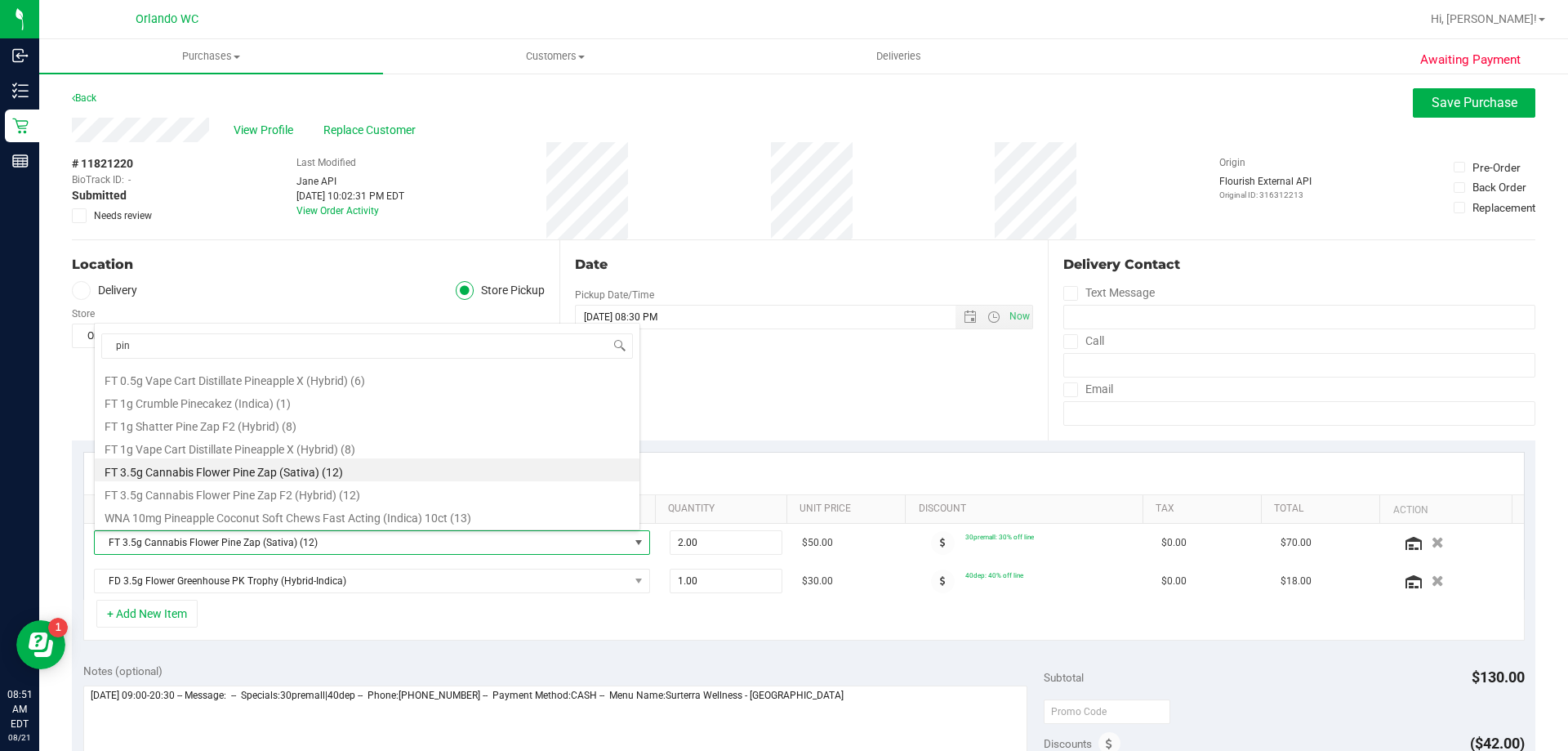
click at [731, 404] on div "Date Pickup Date/Time [DATE] Now [DATE] 08:30 PM Now Pickup Day [DATE]" at bounding box center [803, 340] width 488 height 200
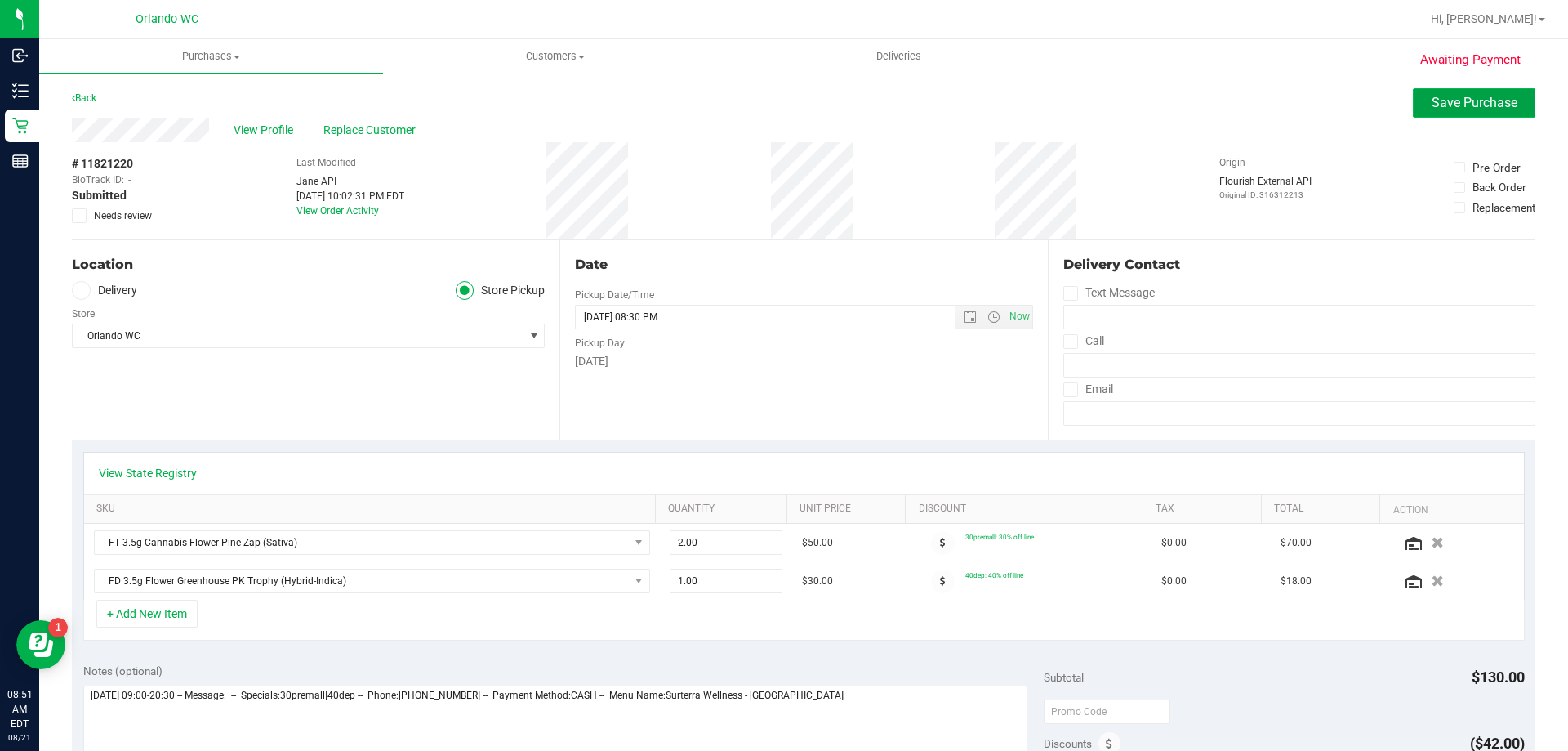
click at [1438, 107] on span "Save Purchase" at bounding box center [1475, 103] width 86 height 16
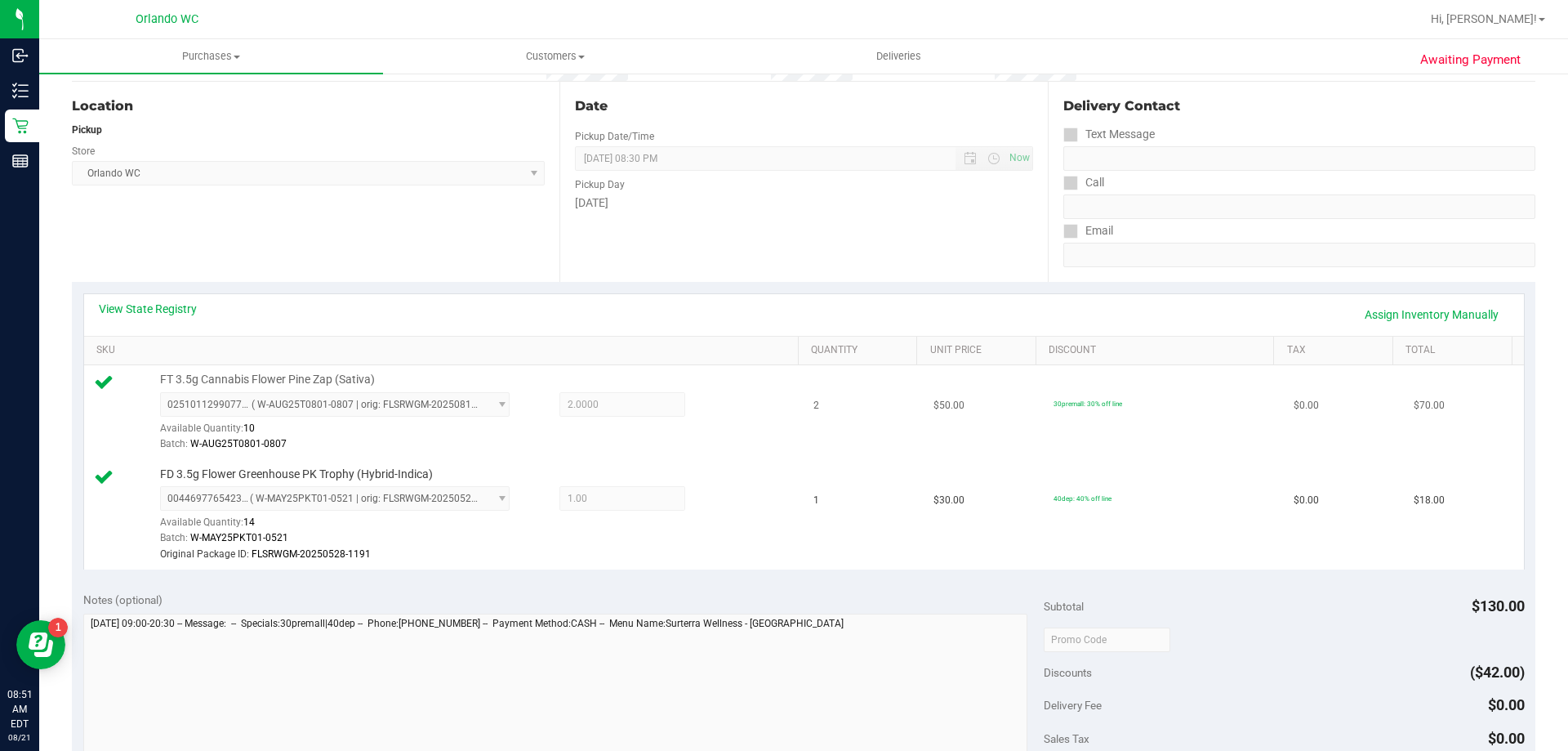
scroll to position [163, 0]
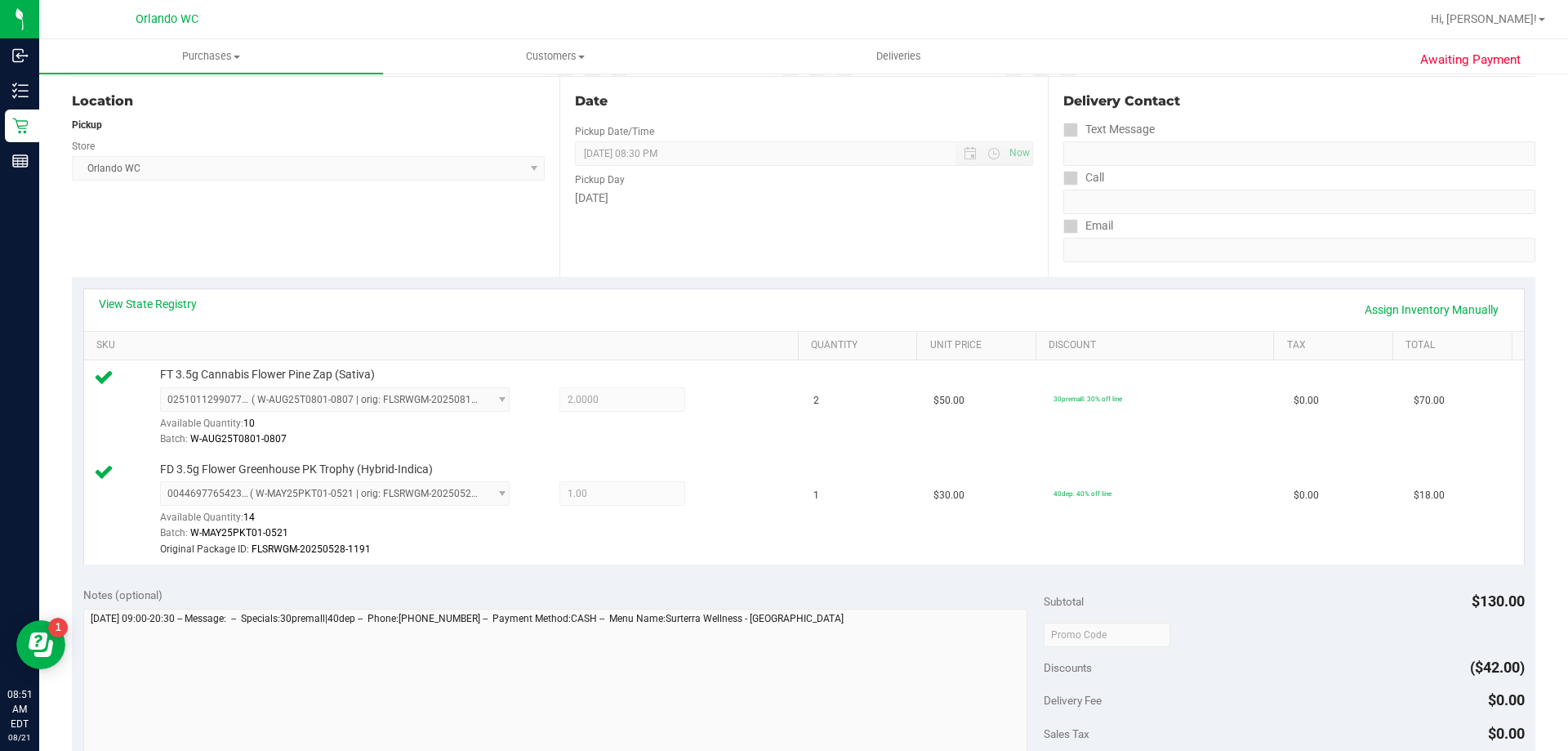
click at [1315, 311] on div "View State Registry Assign Inventory Manually" at bounding box center [804, 310] width 1411 height 28
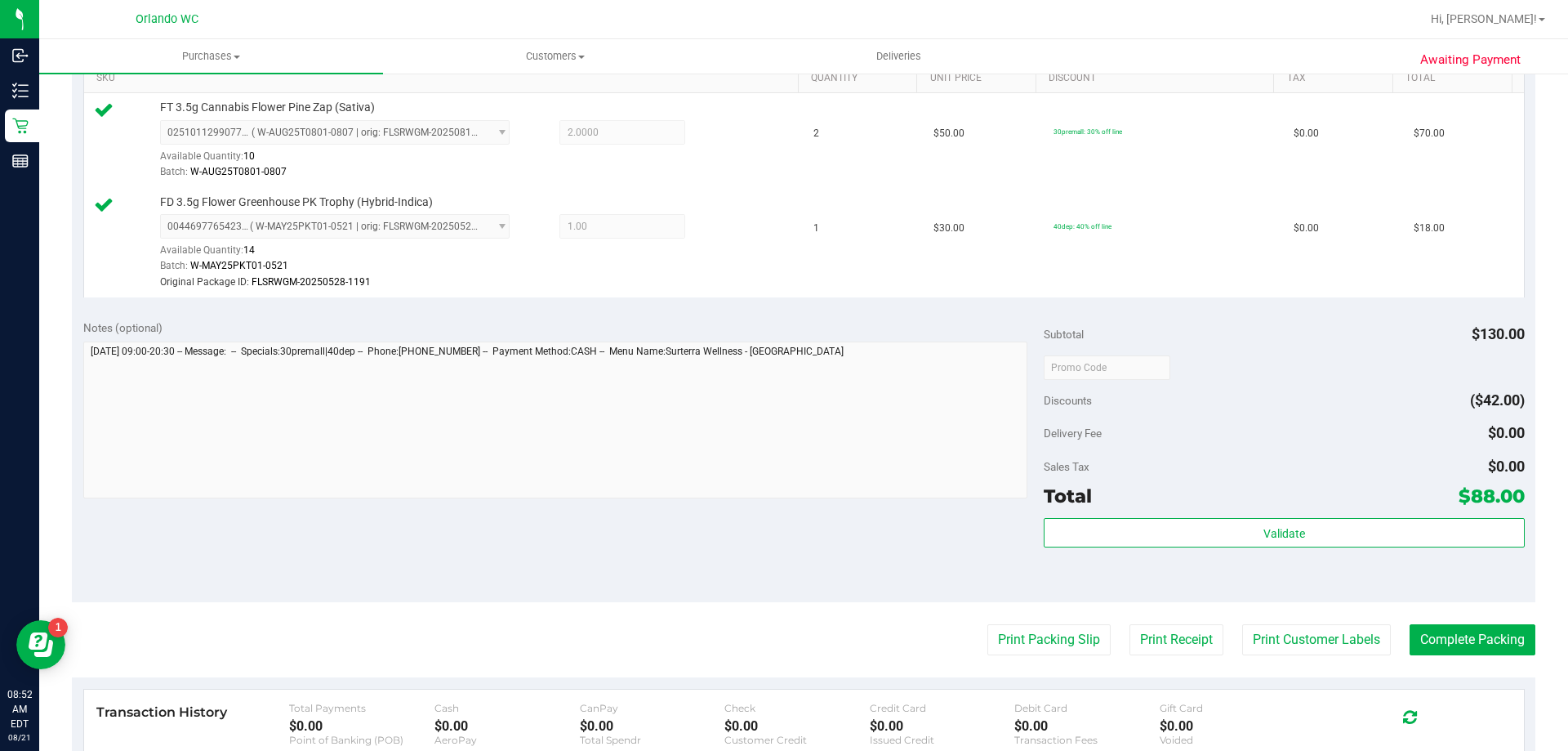
scroll to position [654, 0]
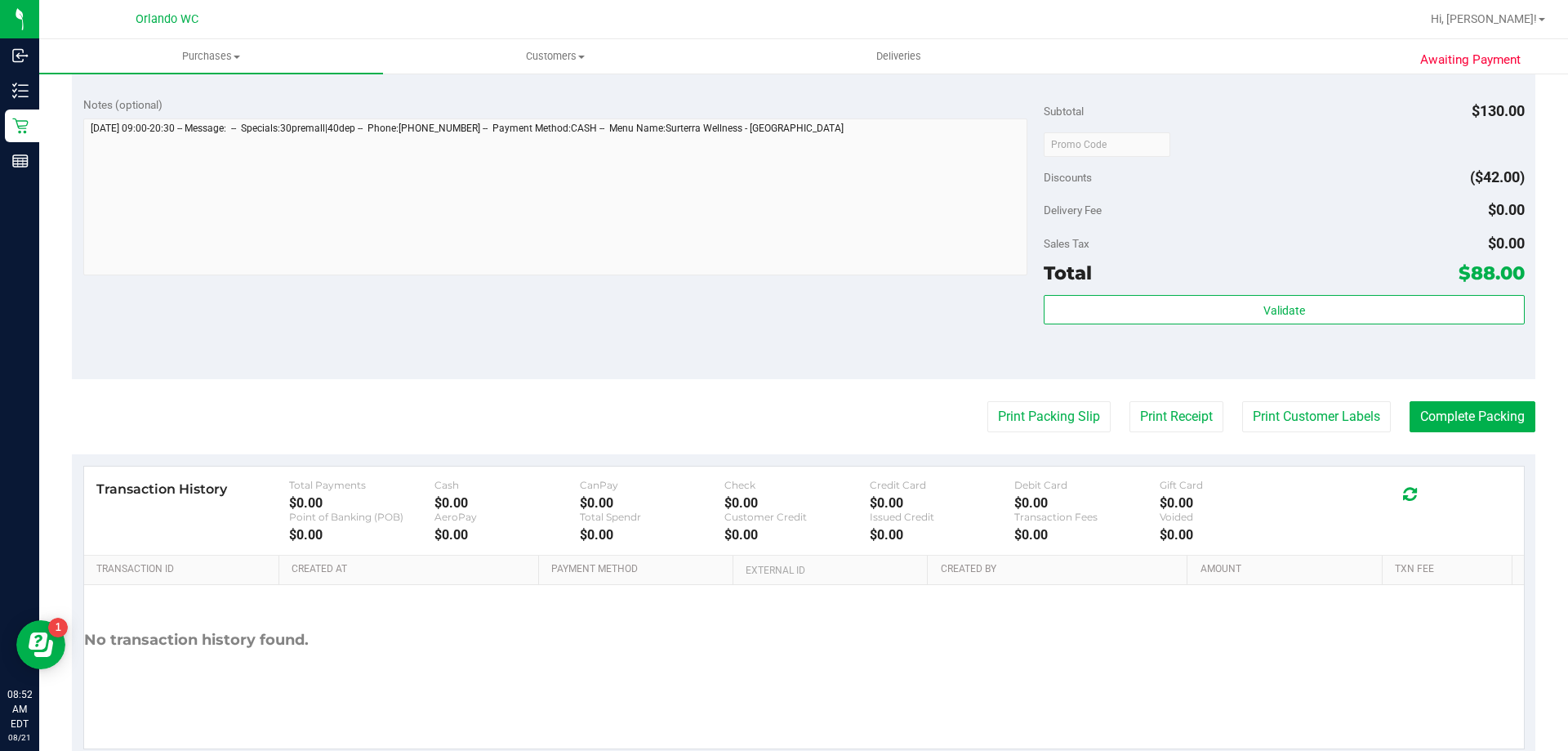
click at [1229, 280] on div "Total $88.00" at bounding box center [1284, 273] width 481 height 30
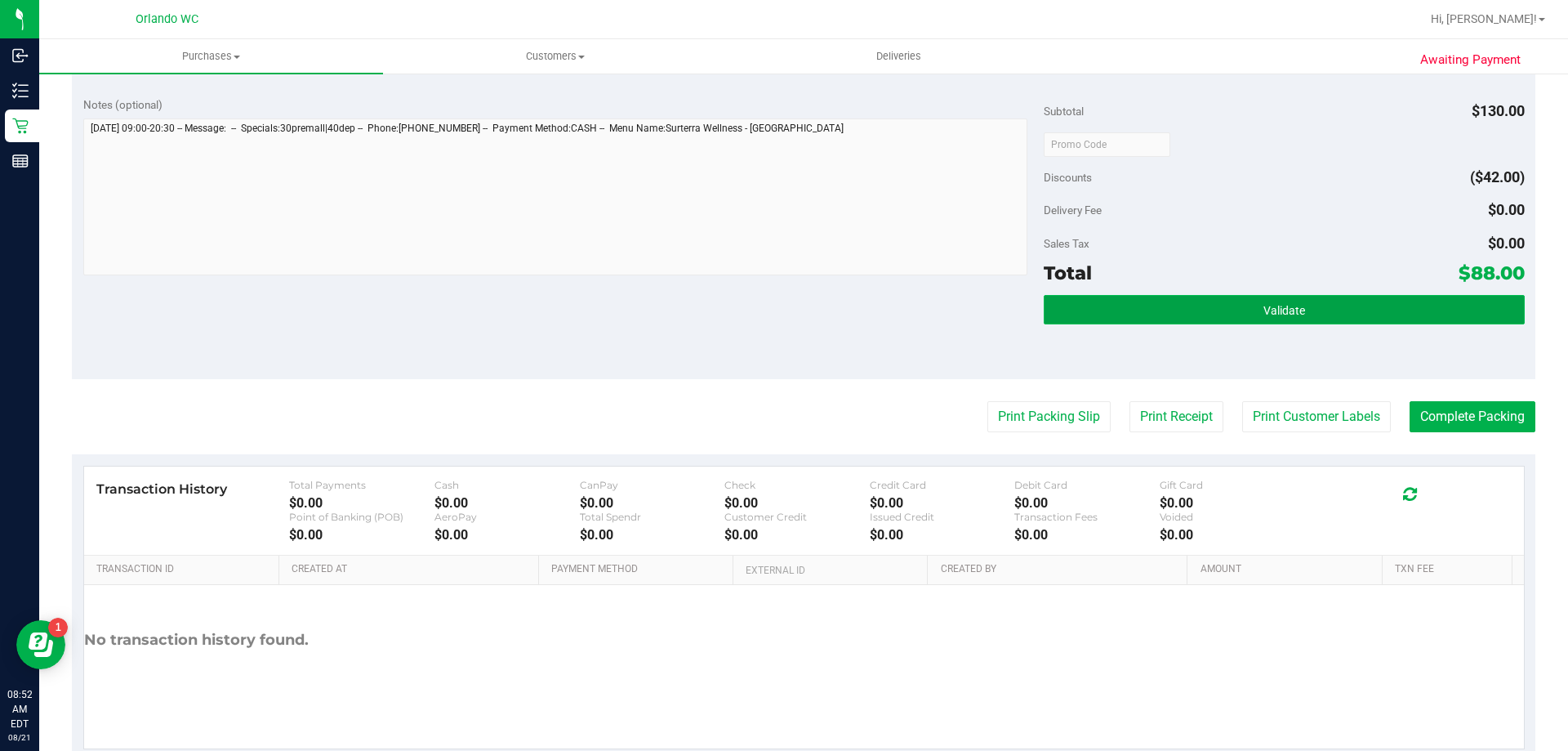
click at [1226, 319] on button "Validate" at bounding box center [1284, 310] width 481 height 30
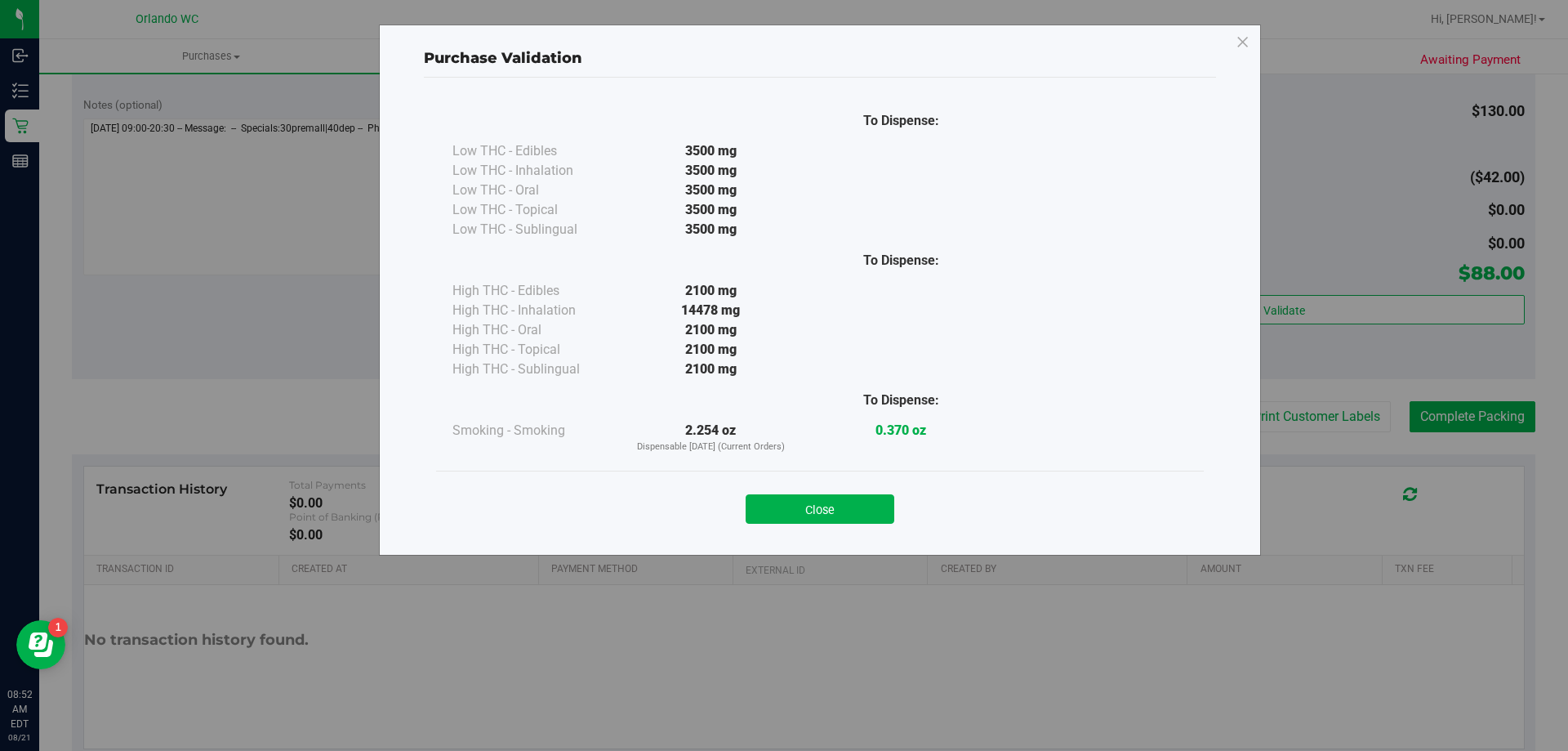
click at [1060, 411] on div at bounding box center [1091, 400] width 190 height 42
drag, startPoint x: 857, startPoint y: 505, endPoint x: 931, endPoint y: 476, distance: 79.5
click at [863, 501] on button "Close" at bounding box center [820, 510] width 149 height 30
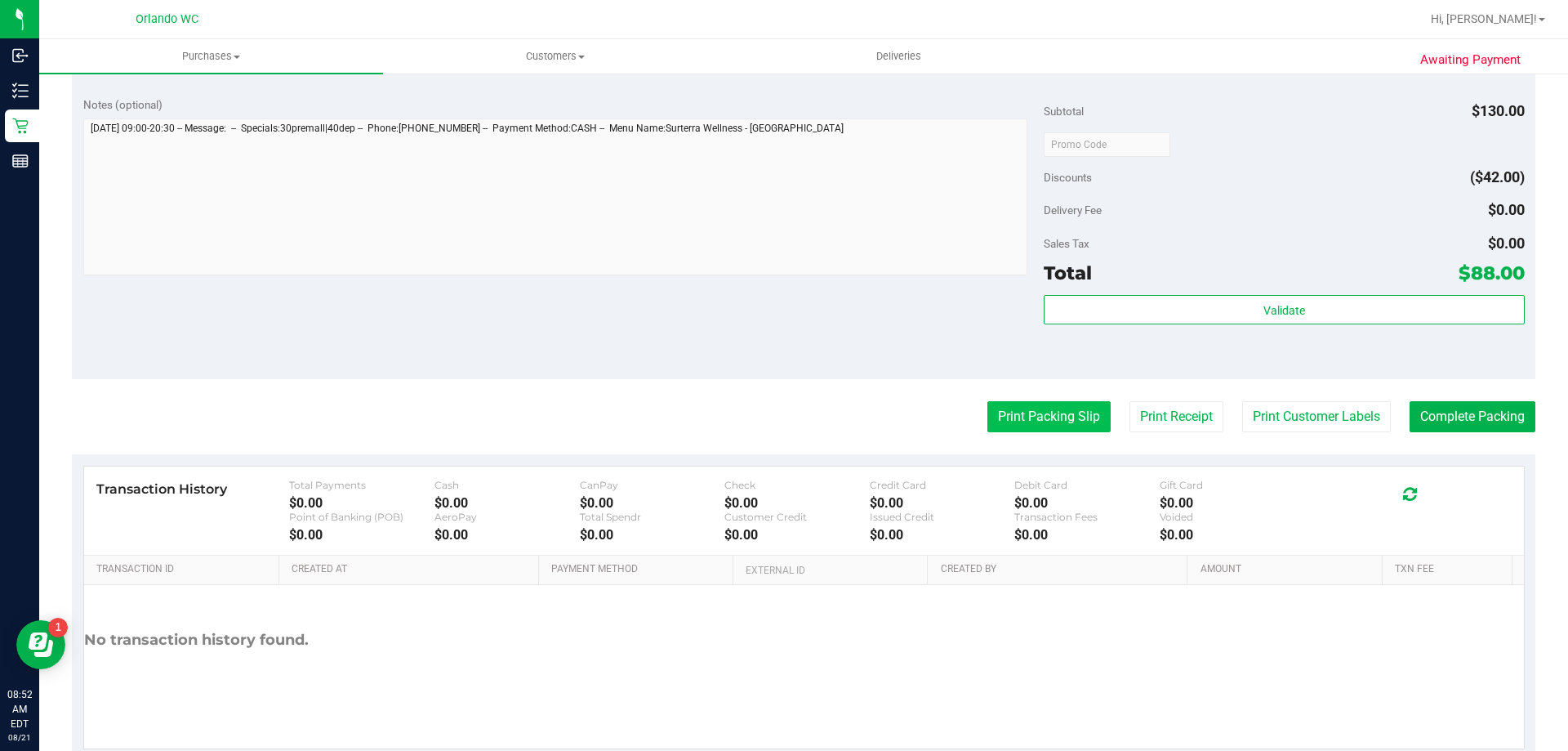
click at [1071, 423] on button "Print Packing Slip" at bounding box center [1049, 416] width 124 height 31
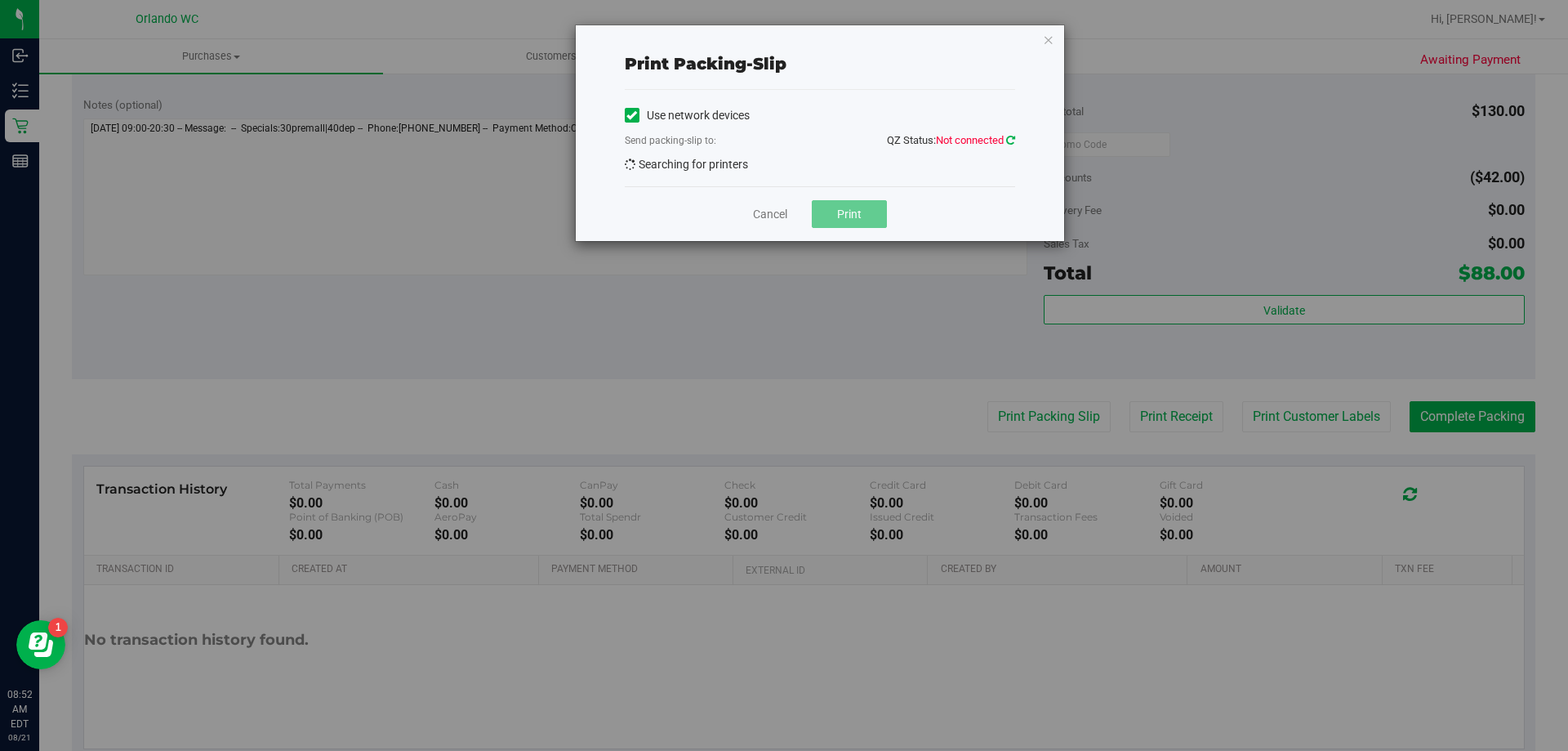
click at [1008, 141] on icon at bounding box center [1011, 140] width 9 height 11
click at [792, 46] on div "Error: The current connection attempt has not returned yet" at bounding box center [783, 28] width 245 height 57
drag, startPoint x: 1008, startPoint y: 138, endPoint x: 1019, endPoint y: 128, distance: 14.9
click at [1009, 137] on icon at bounding box center [1011, 140] width 9 height 11
click at [804, 22] on div "Error: The current connection attempt has not returned yet" at bounding box center [798, 28] width 192 height 32
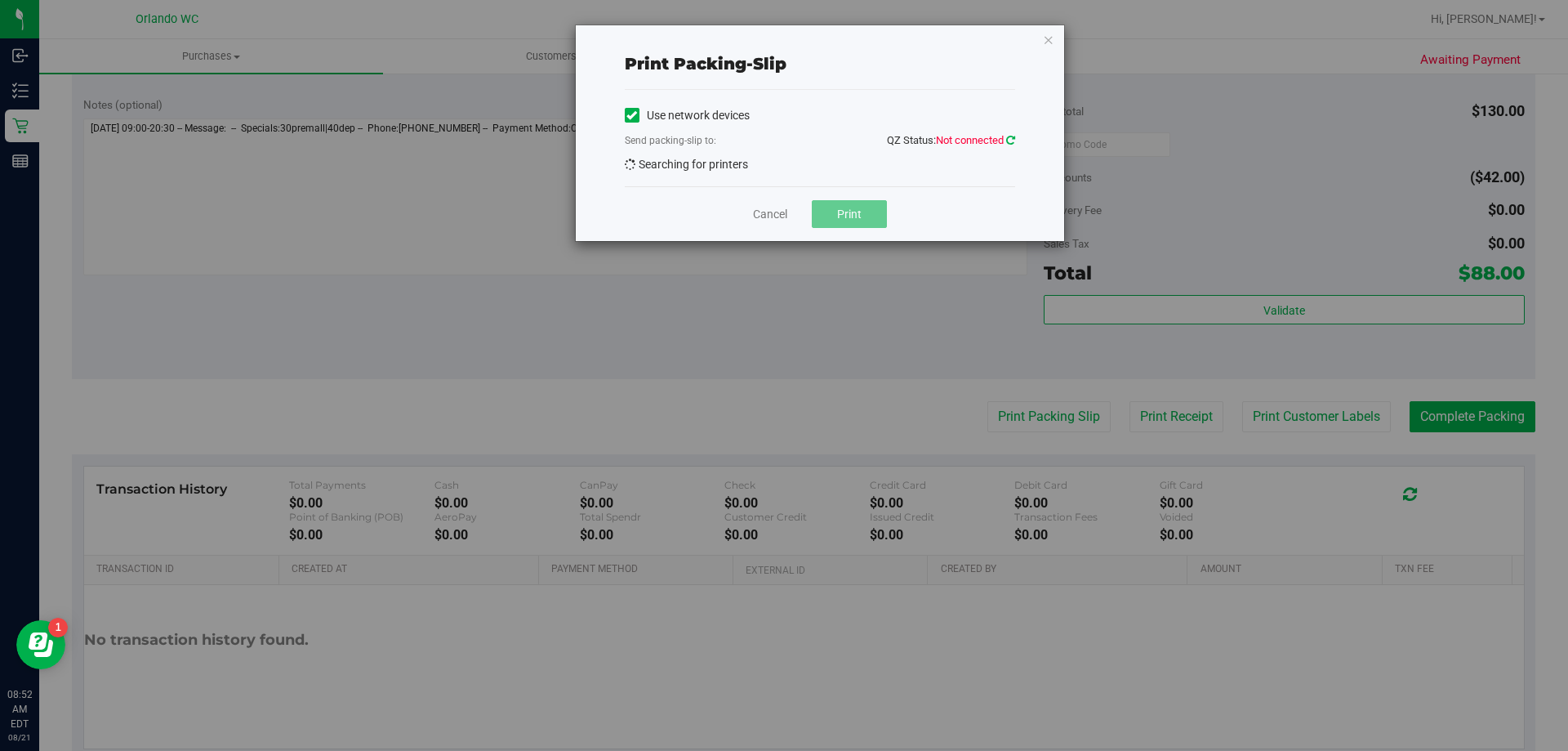
click at [1011, 136] on icon at bounding box center [1010, 140] width 11 height 13
click at [1009, 136] on icon at bounding box center [1010, 140] width 13 height 14
click at [790, 26] on div "Error: The current connection attempt has not returned yet" at bounding box center [798, 28] width 192 height 32
click at [1080, 113] on div "Print packing-slip Use network devices Send packing-slip to: QZ Status: Not con…" at bounding box center [790, 376] width 1580 height 751
click at [995, 137] on span "Not connected" at bounding box center [969, 140] width 68 height 12
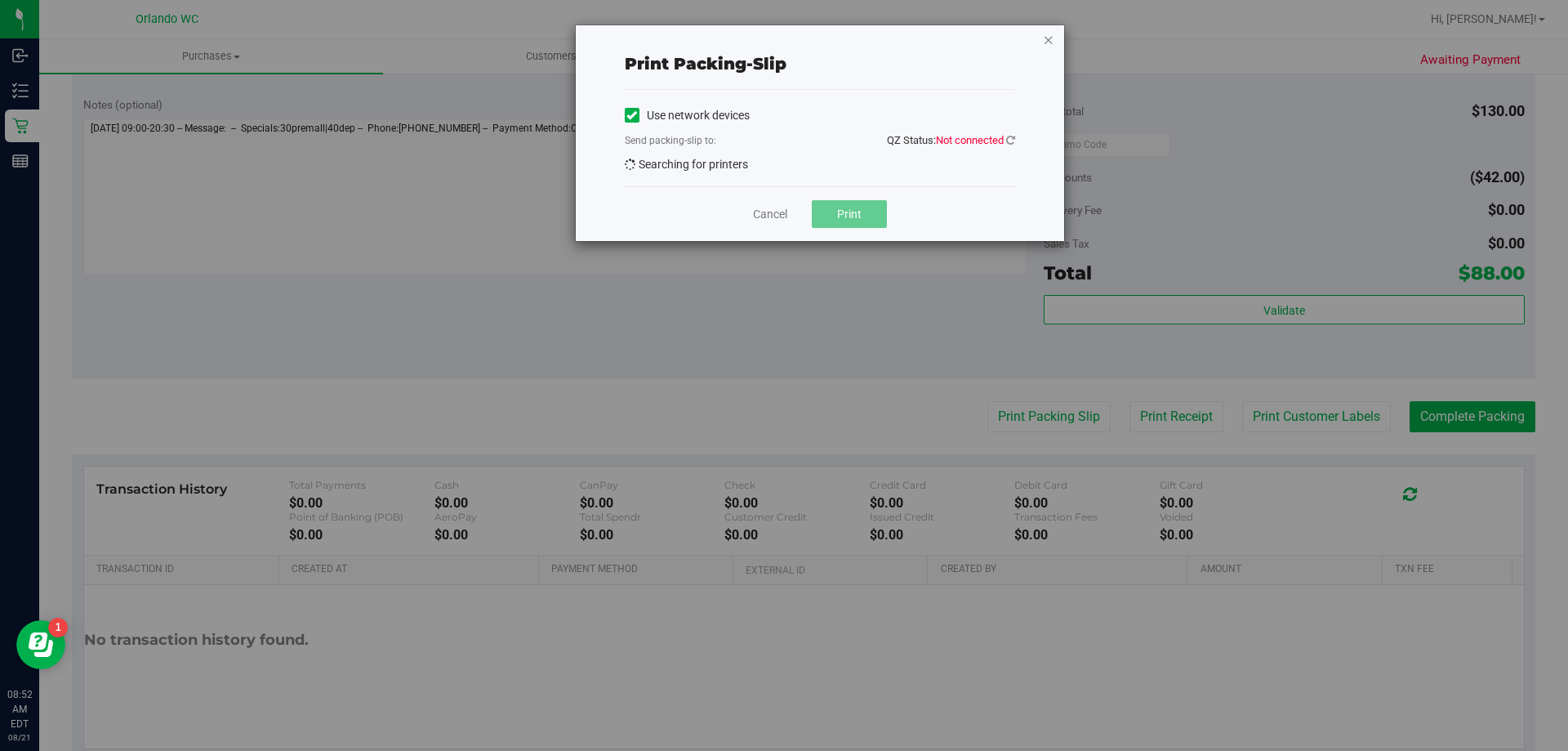
click at [1048, 30] on icon "button" at bounding box center [1048, 39] width 11 height 19
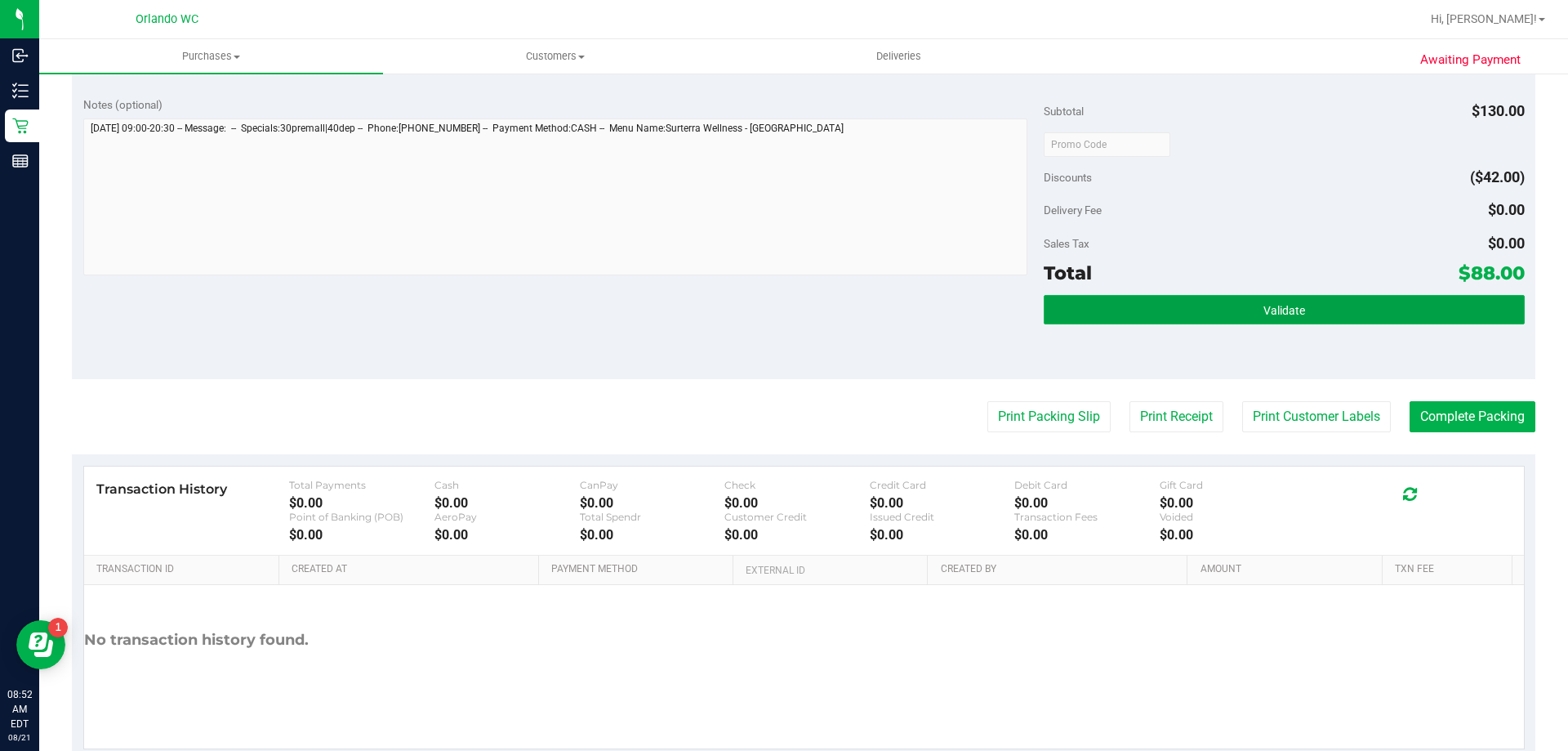
click at [1146, 312] on button "Validate" at bounding box center [1284, 310] width 481 height 30
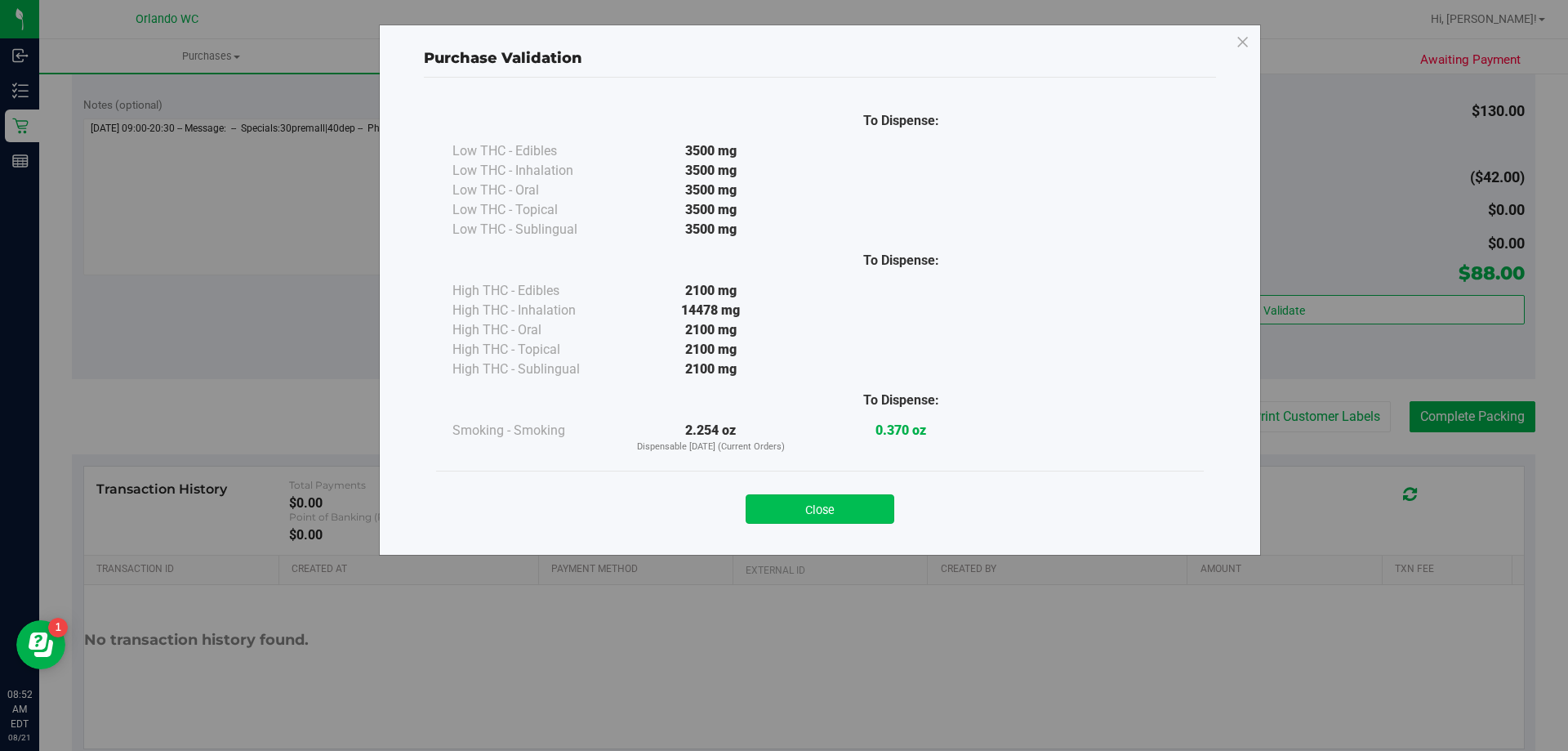
click at [795, 514] on button "Close" at bounding box center [820, 510] width 149 height 30
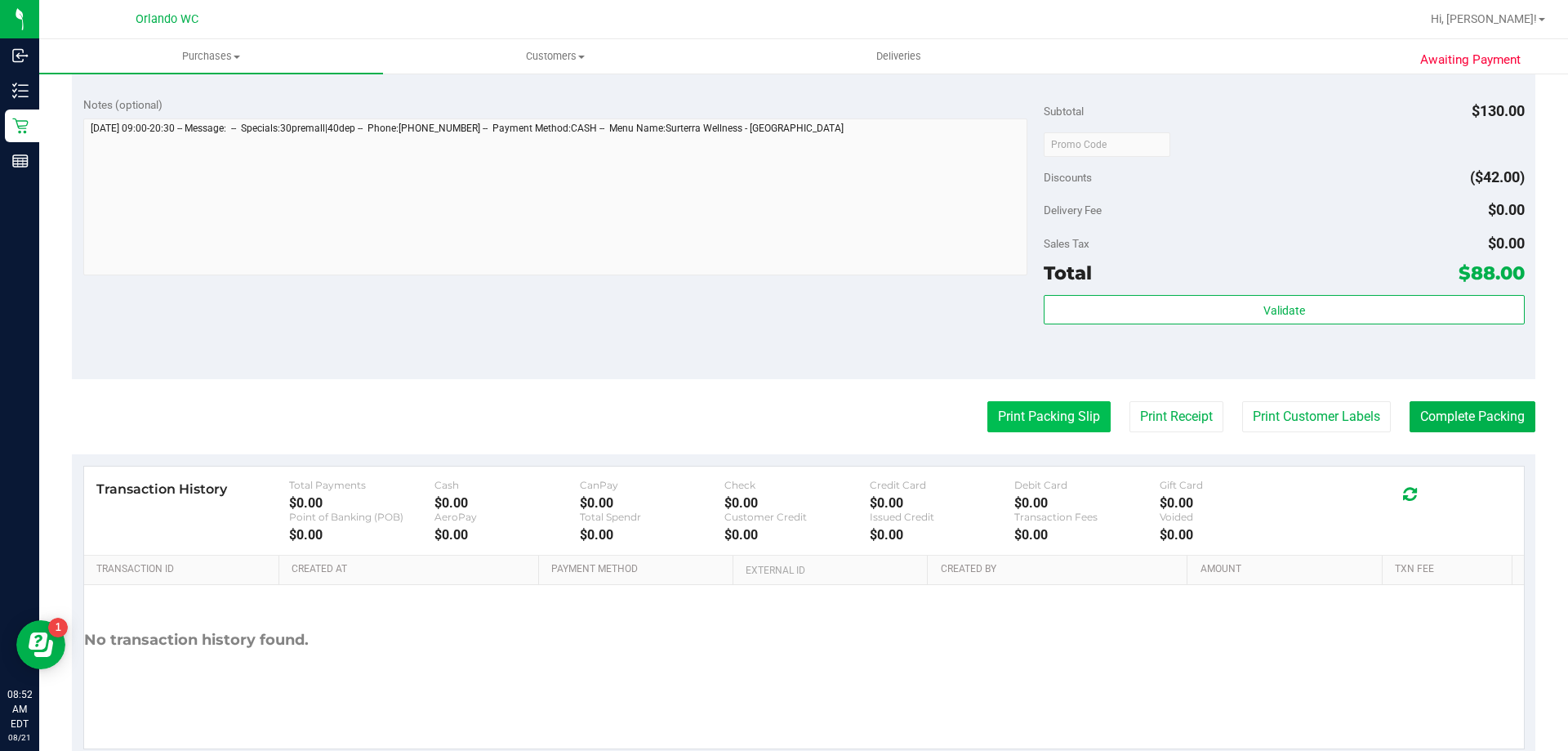
click at [1051, 424] on button "Print Packing Slip" at bounding box center [1049, 416] width 124 height 31
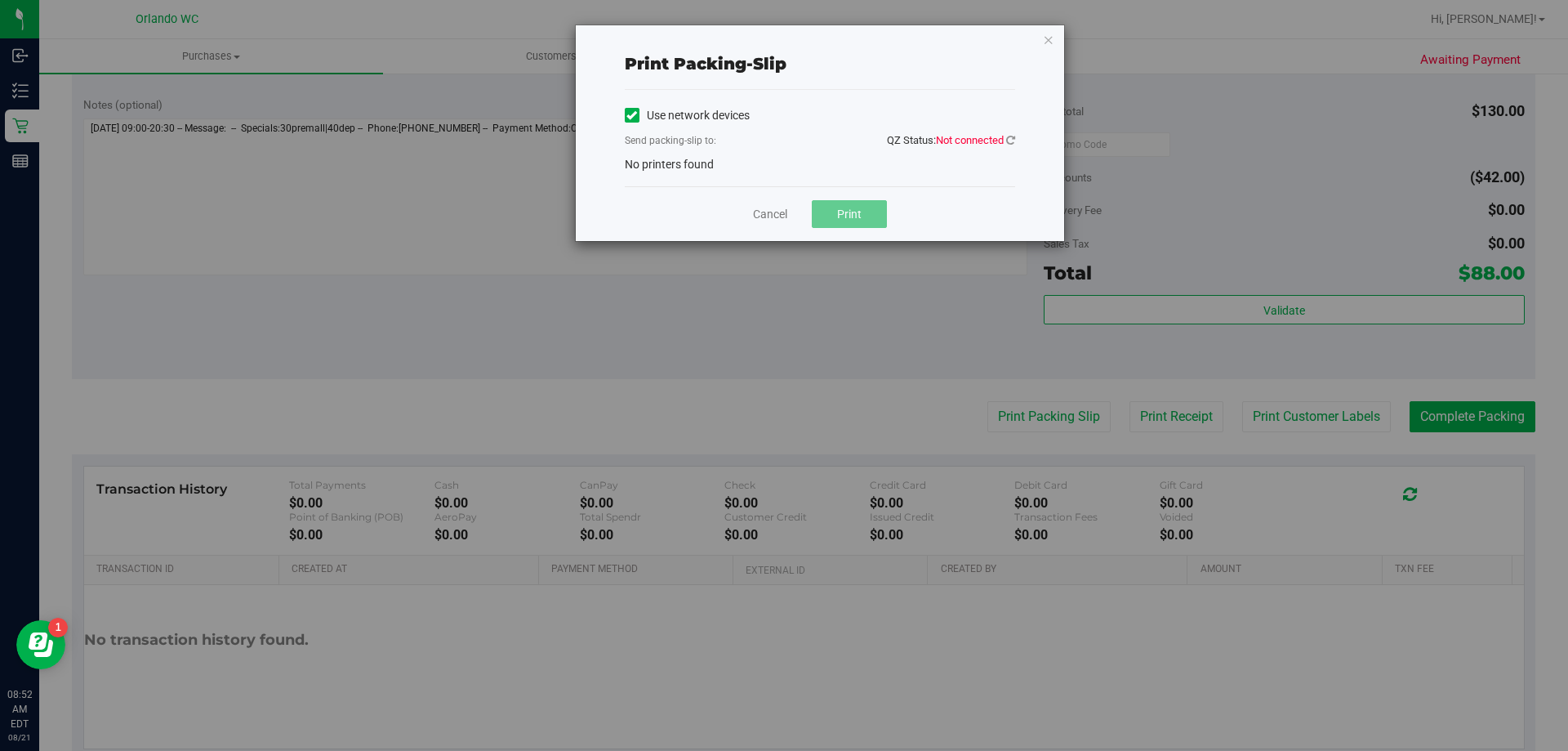
click at [1011, 128] on div "Use network devices Send packing-slip to: QZ Status: Not connected No printers …" at bounding box center [820, 138] width 390 height 70
click at [1008, 149] on div "Send packing-slip to: QZ Status: Not connected" at bounding box center [820, 141] width 390 height 20
click at [1008, 145] on icon at bounding box center [1011, 140] width 9 height 11
click at [1008, 145] on icon at bounding box center [1010, 140] width 14 height 14
click at [1008, 145] on icon at bounding box center [1011, 140] width 9 height 11
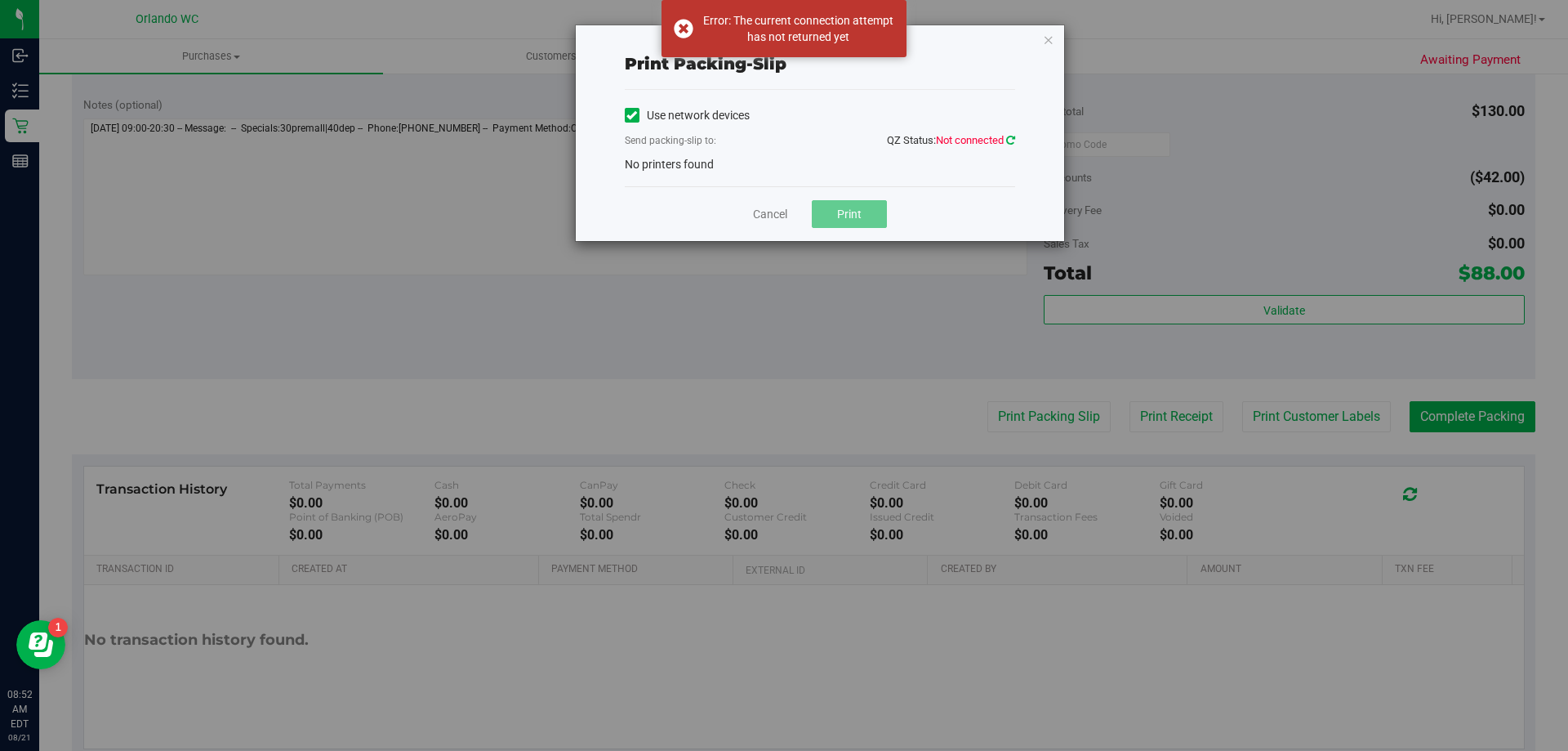
click at [1008, 144] on icon at bounding box center [1011, 139] width 14 height 13
click at [816, 31] on div "Error: The current connection attempt has not returned yet" at bounding box center [798, 28] width 192 height 32
click at [995, 138] on span "Not connected" at bounding box center [969, 140] width 68 height 12
click at [1003, 142] on span "Not connected" at bounding box center [969, 140] width 68 height 12
click at [1021, 135] on div "Print packing-slip Use network devices Send packing-slip to: QZ Status: Not con…" at bounding box center [820, 133] width 488 height 216
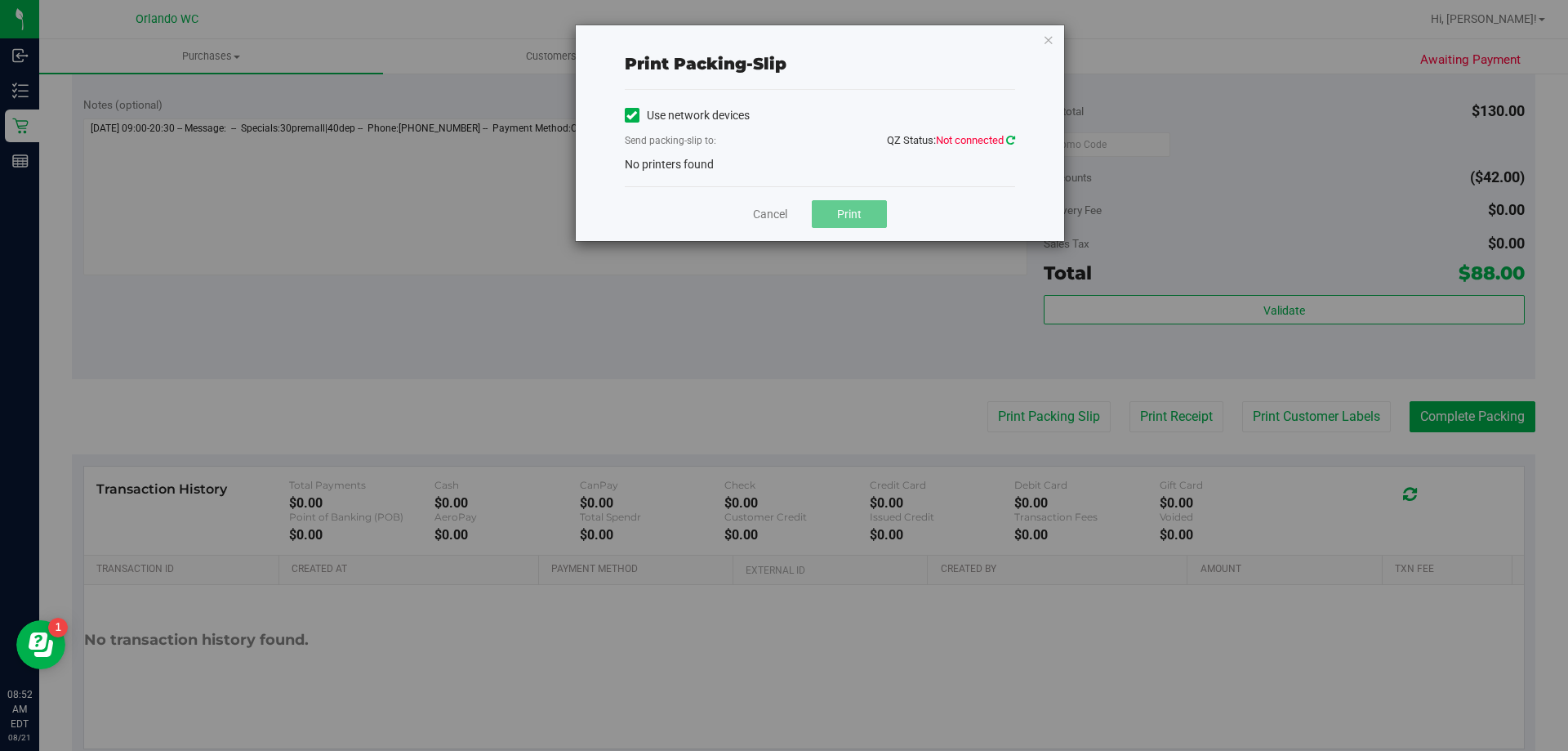
click at [1006, 137] on icon at bounding box center [1010, 140] width 13 height 14
click at [1007, 137] on link at bounding box center [1011, 140] width 9 height 12
click at [739, 157] on div "Use network devices Send packing-slip to: QZ Status: Connected No printers found" at bounding box center [820, 138] width 390 height 70
click at [697, 161] on span "No printers found" at bounding box center [670, 164] width 89 height 13
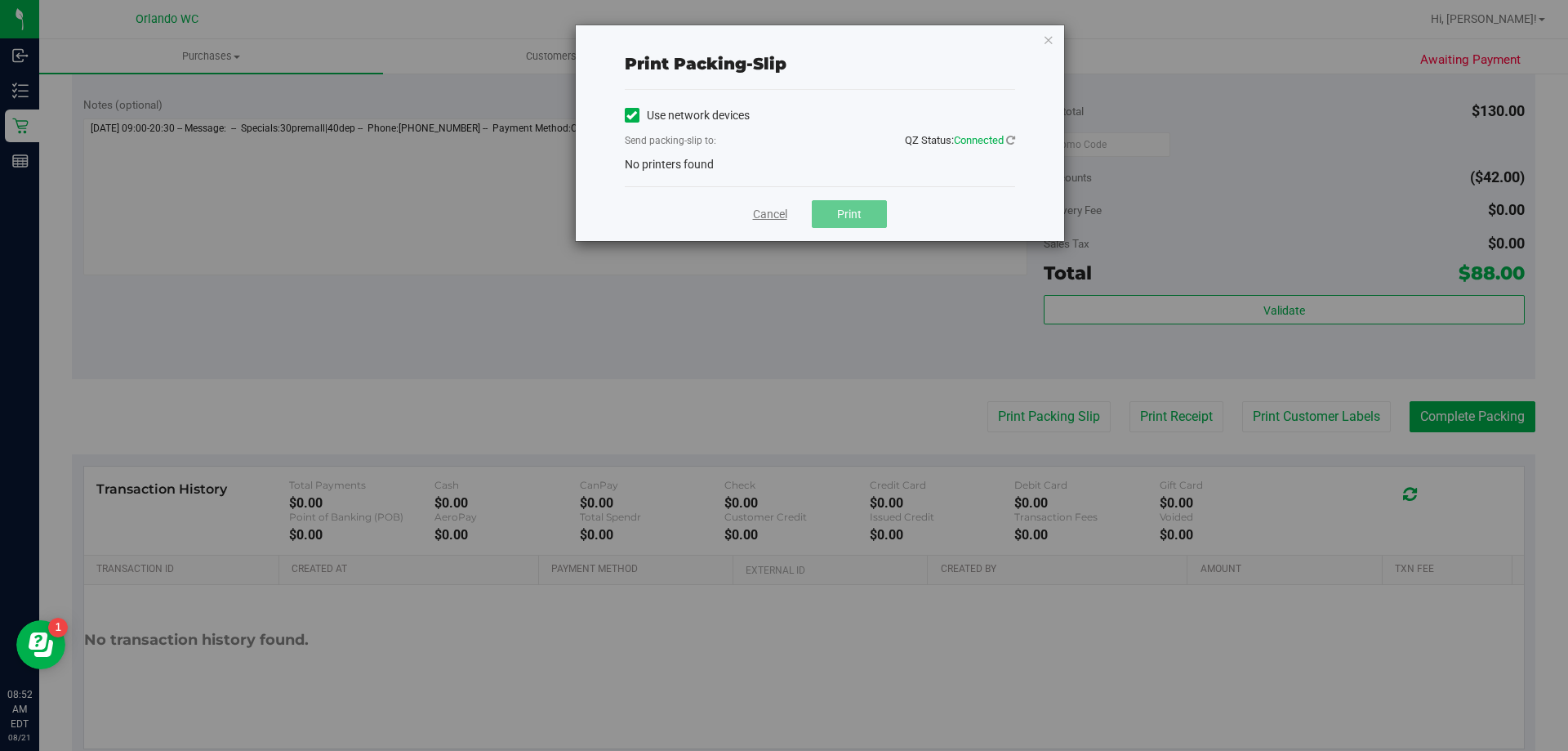
click at [779, 208] on link "Cancel" at bounding box center [770, 215] width 34 height 18
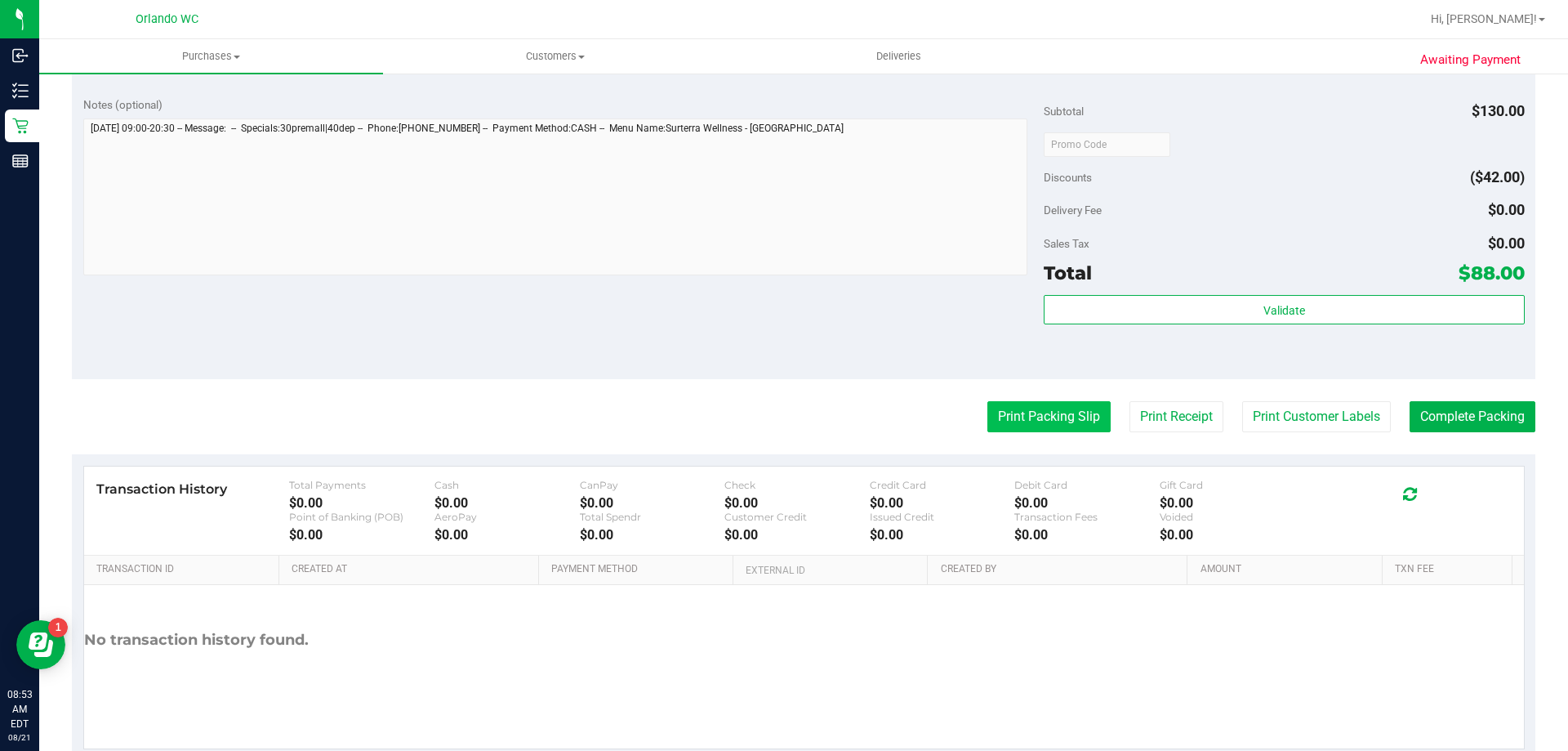
click at [1043, 424] on button "Print Packing Slip" at bounding box center [1049, 416] width 124 height 31
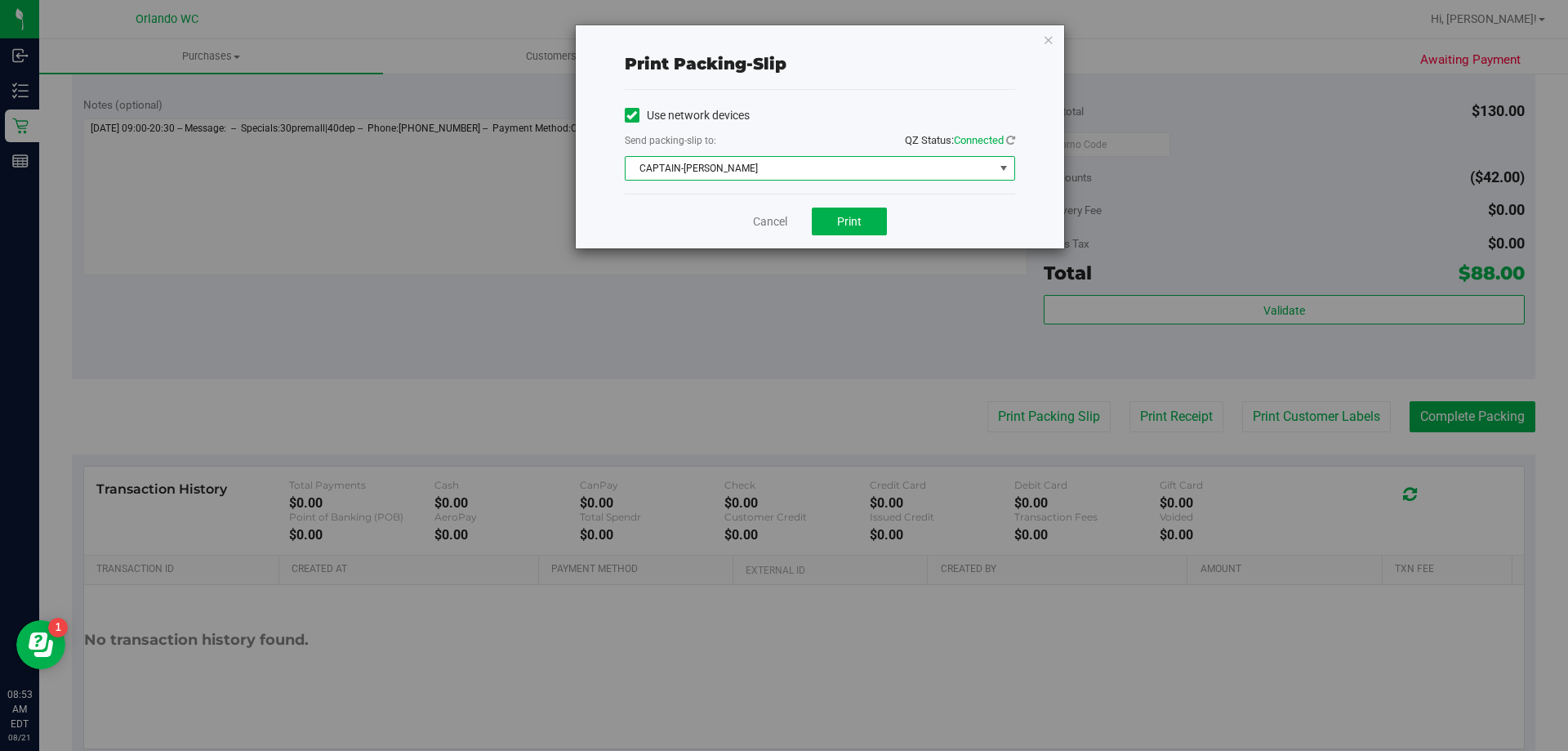
click at [766, 173] on span "CAPTAIN-[PERSON_NAME]" at bounding box center [810, 168] width 368 height 23
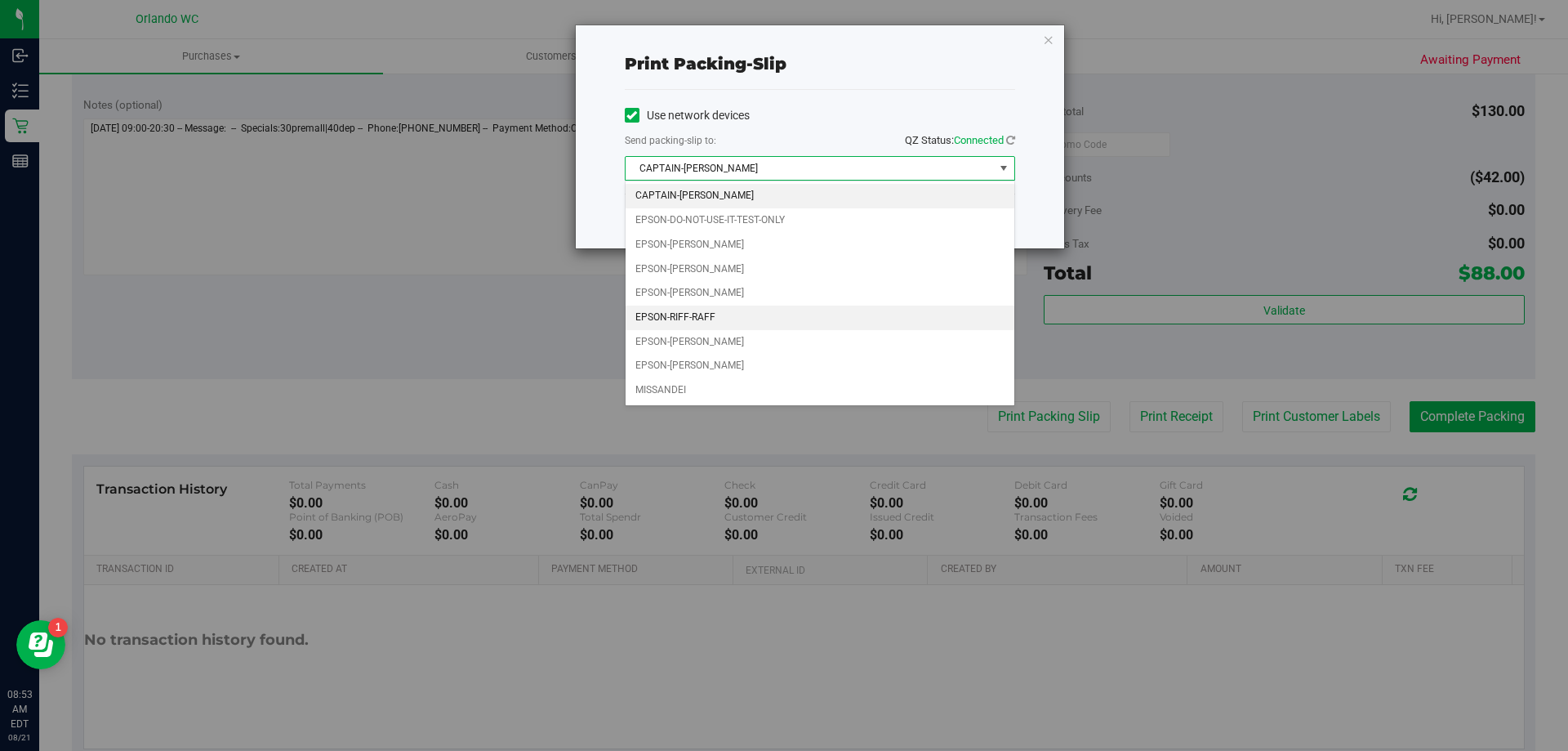
click at [750, 319] on li "EPSON-RIFF-RAFF" at bounding box center [820, 318] width 388 height 25
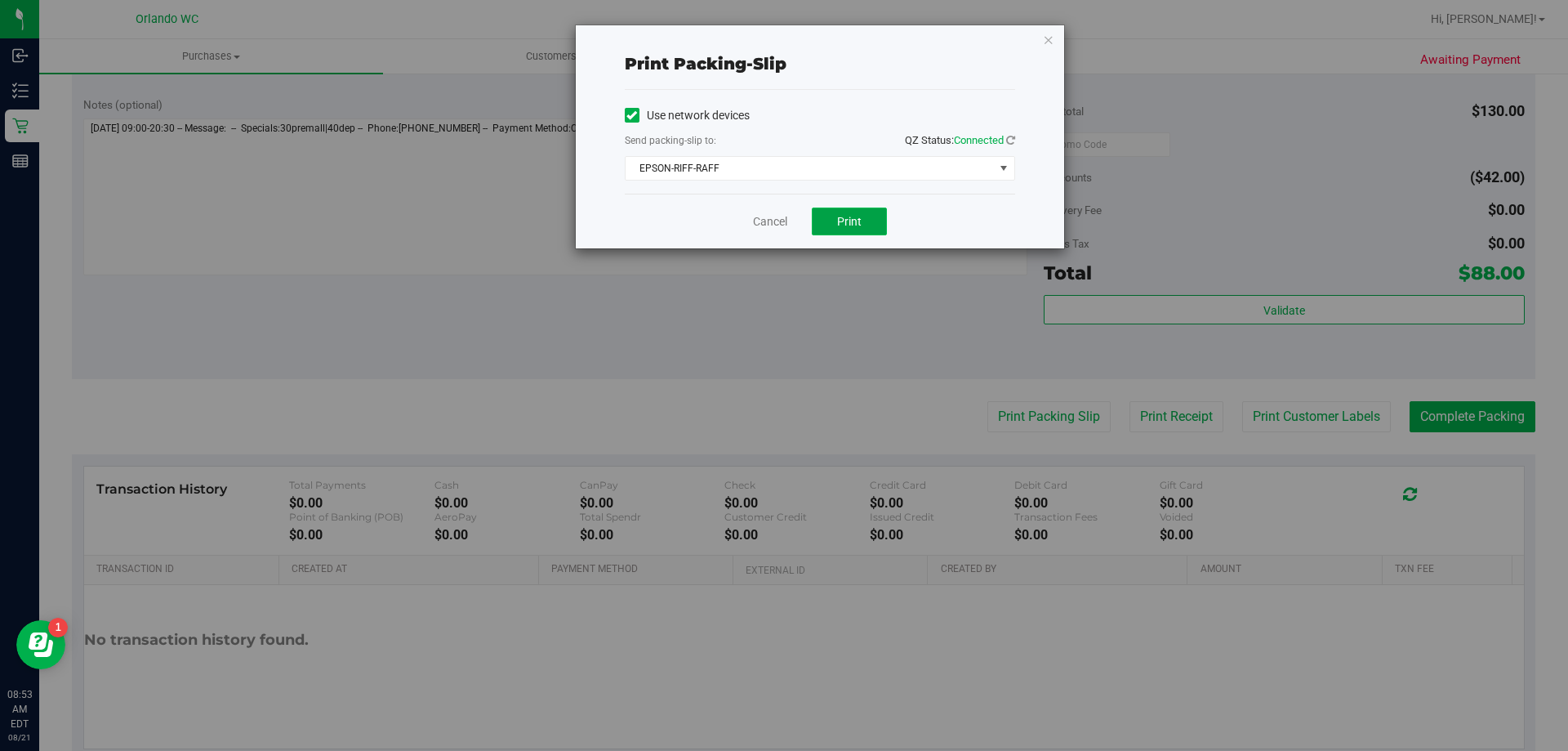
click at [876, 208] on button "Print" at bounding box center [850, 222] width 75 height 28
click at [774, 220] on link "Cancel" at bounding box center [770, 222] width 34 height 18
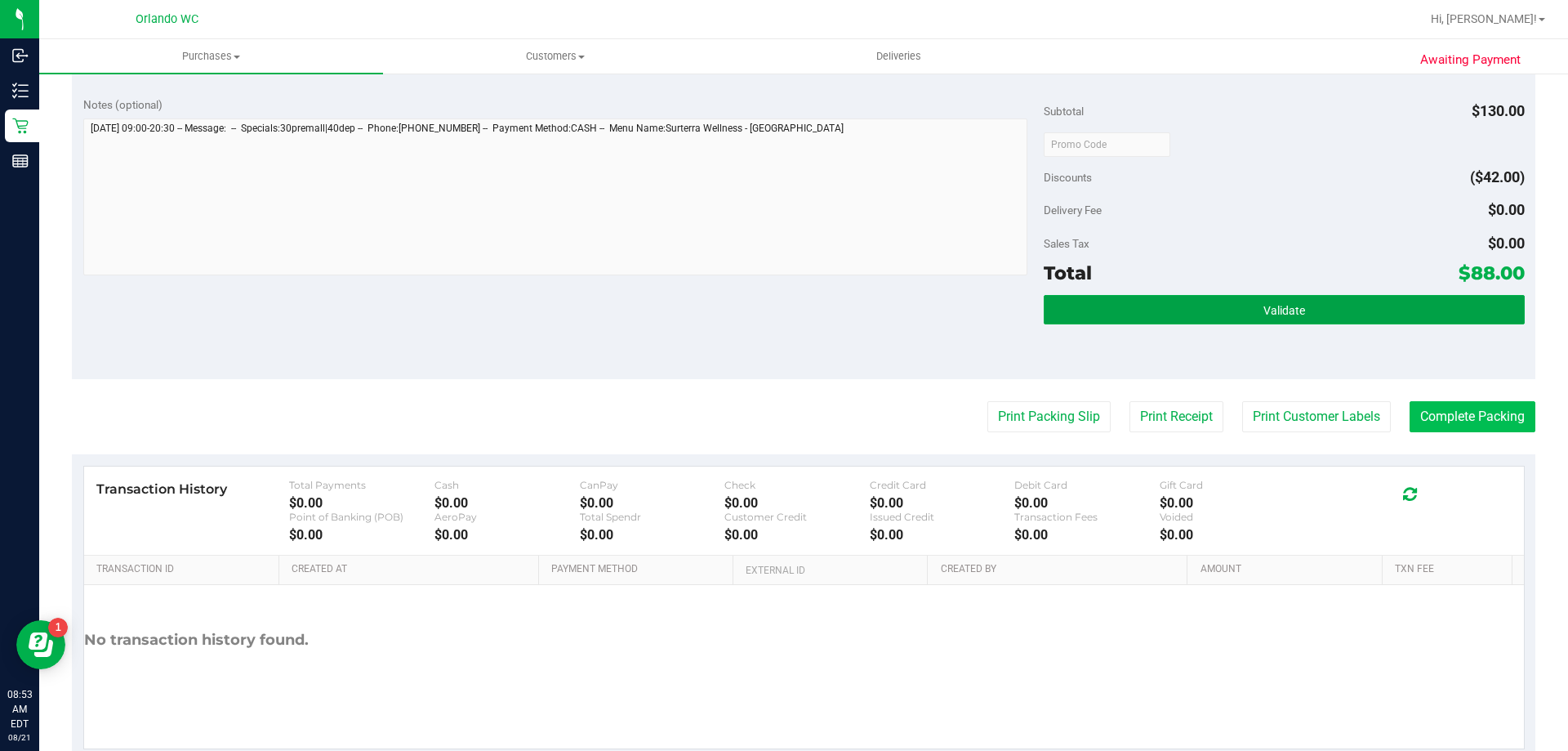
drag, startPoint x: 1263, startPoint y: 309, endPoint x: 1507, endPoint y: 407, distance: 262.9
click at [1265, 310] on span "Validate" at bounding box center [1285, 311] width 42 height 13
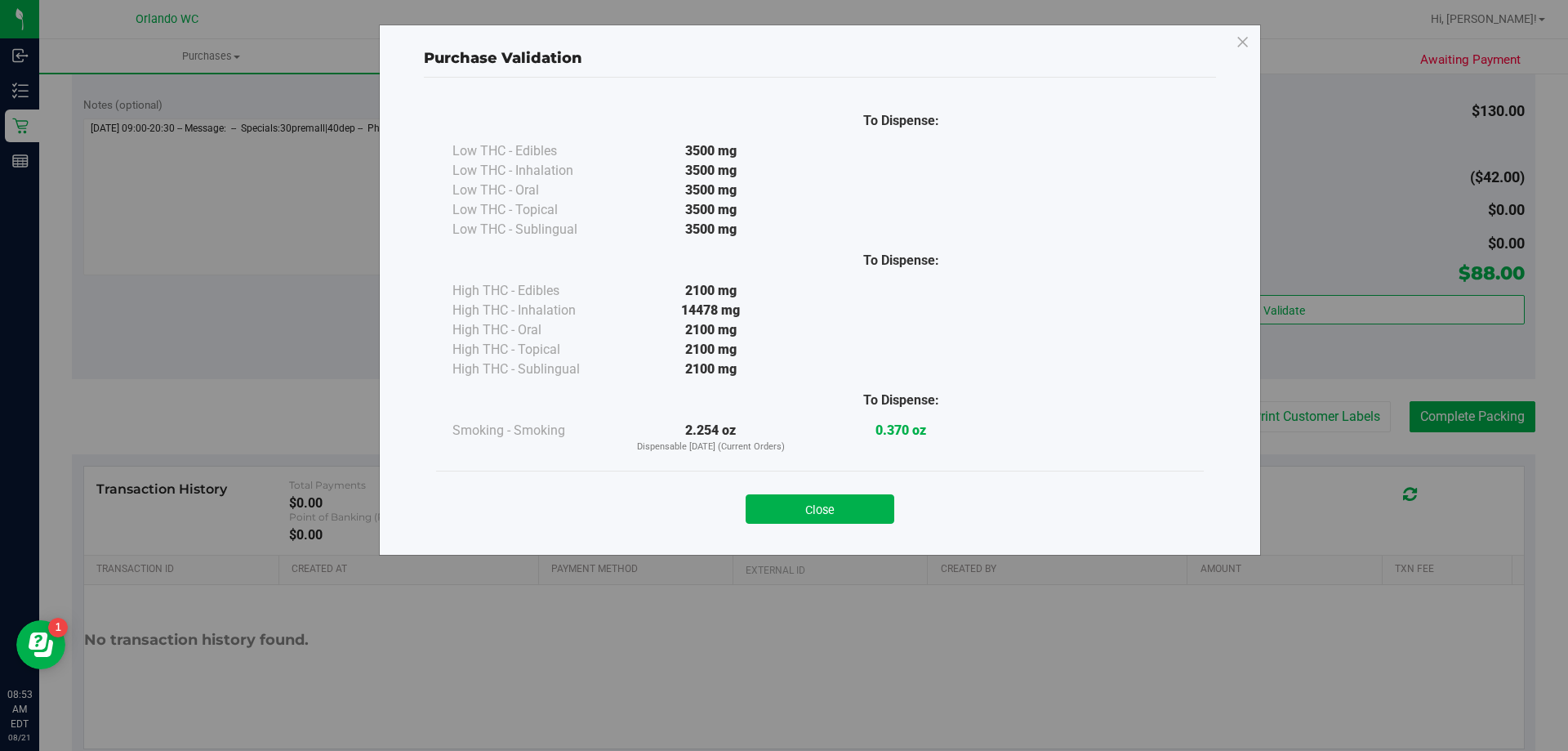
drag, startPoint x: 774, startPoint y: 500, endPoint x: 888, endPoint y: 486, distance: 114.9
click at [775, 500] on button "Close" at bounding box center [820, 510] width 149 height 30
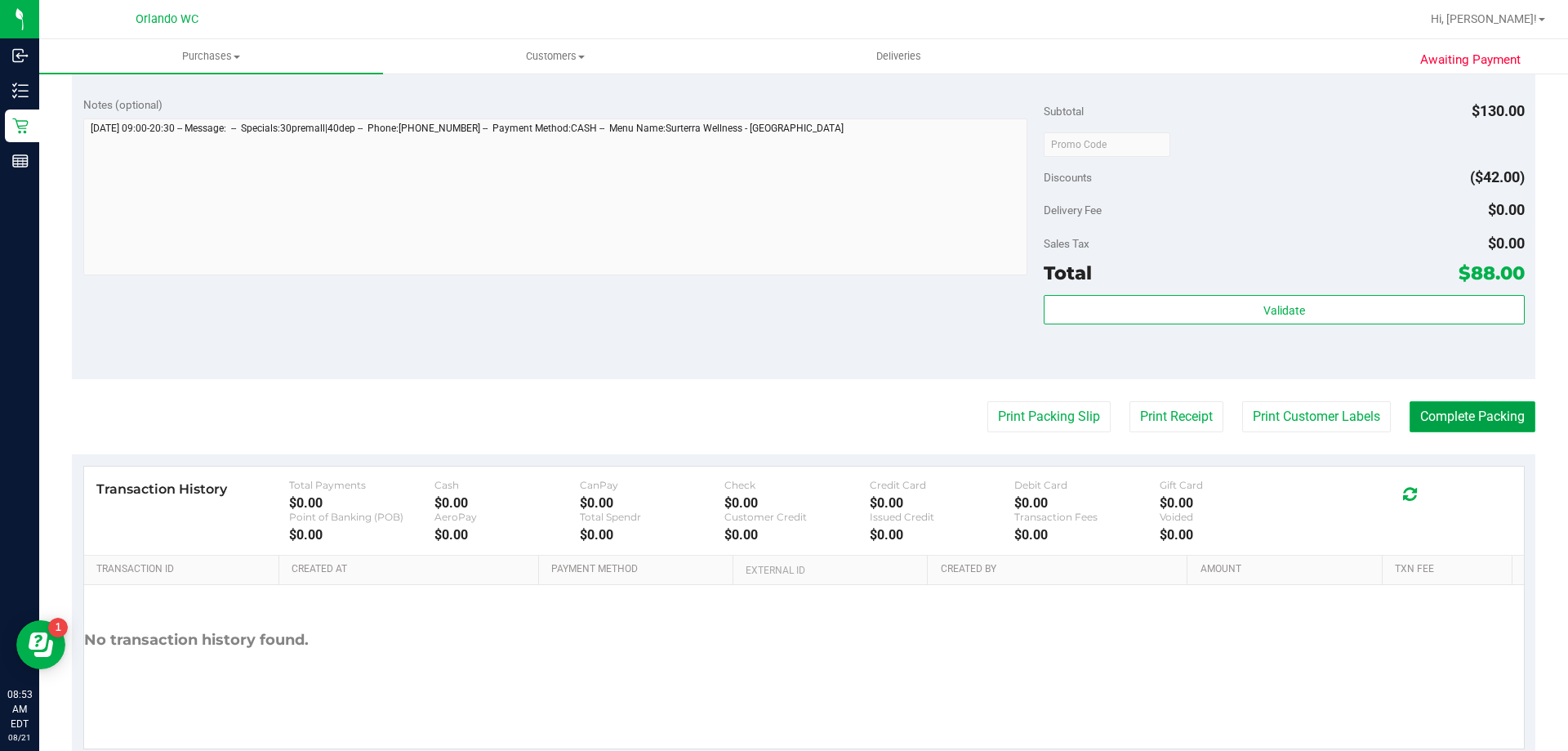
click at [1496, 411] on button "Complete Packing" at bounding box center [1472, 416] width 125 height 31
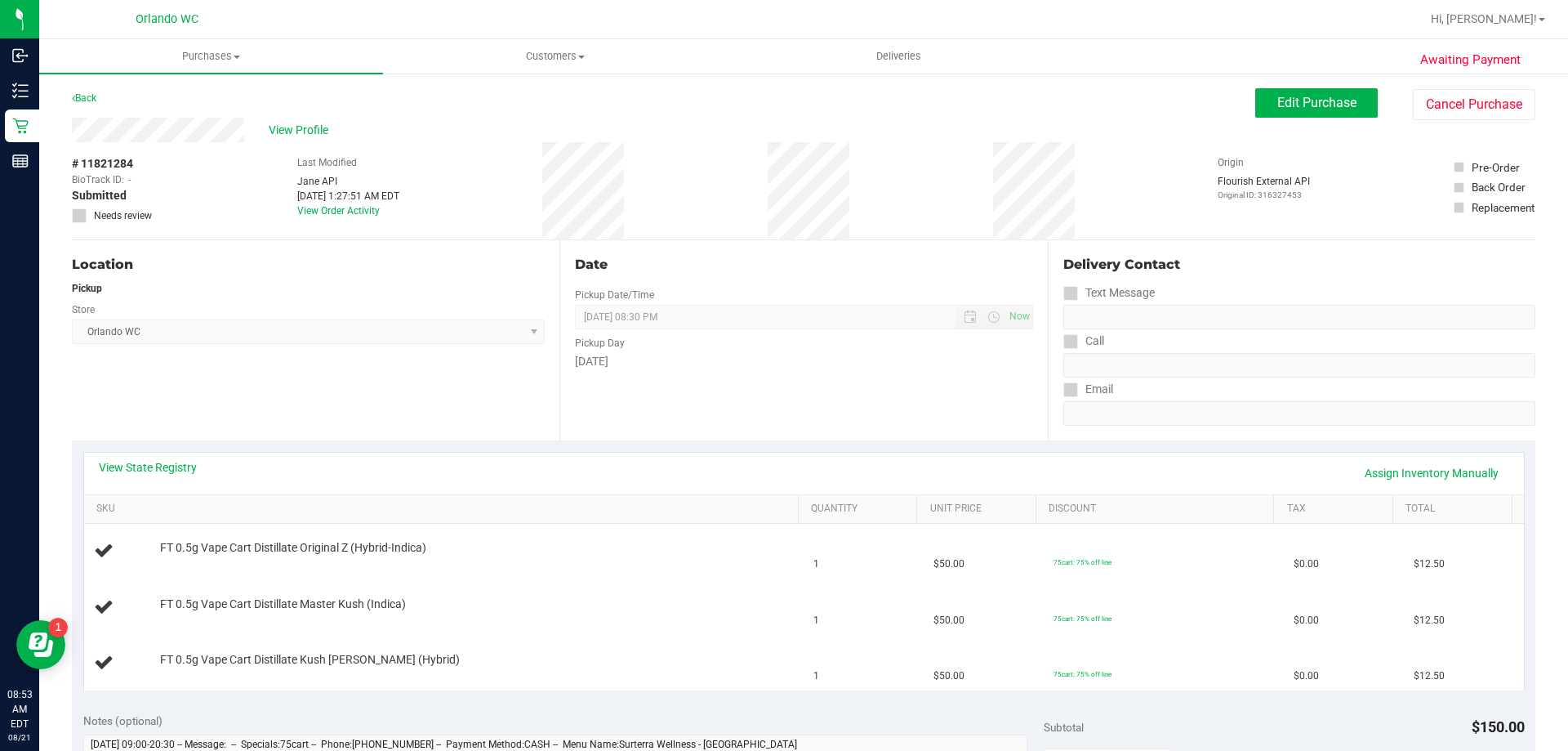
click at [393, 132] on div "View Profile" at bounding box center [664, 130] width 1184 height 25
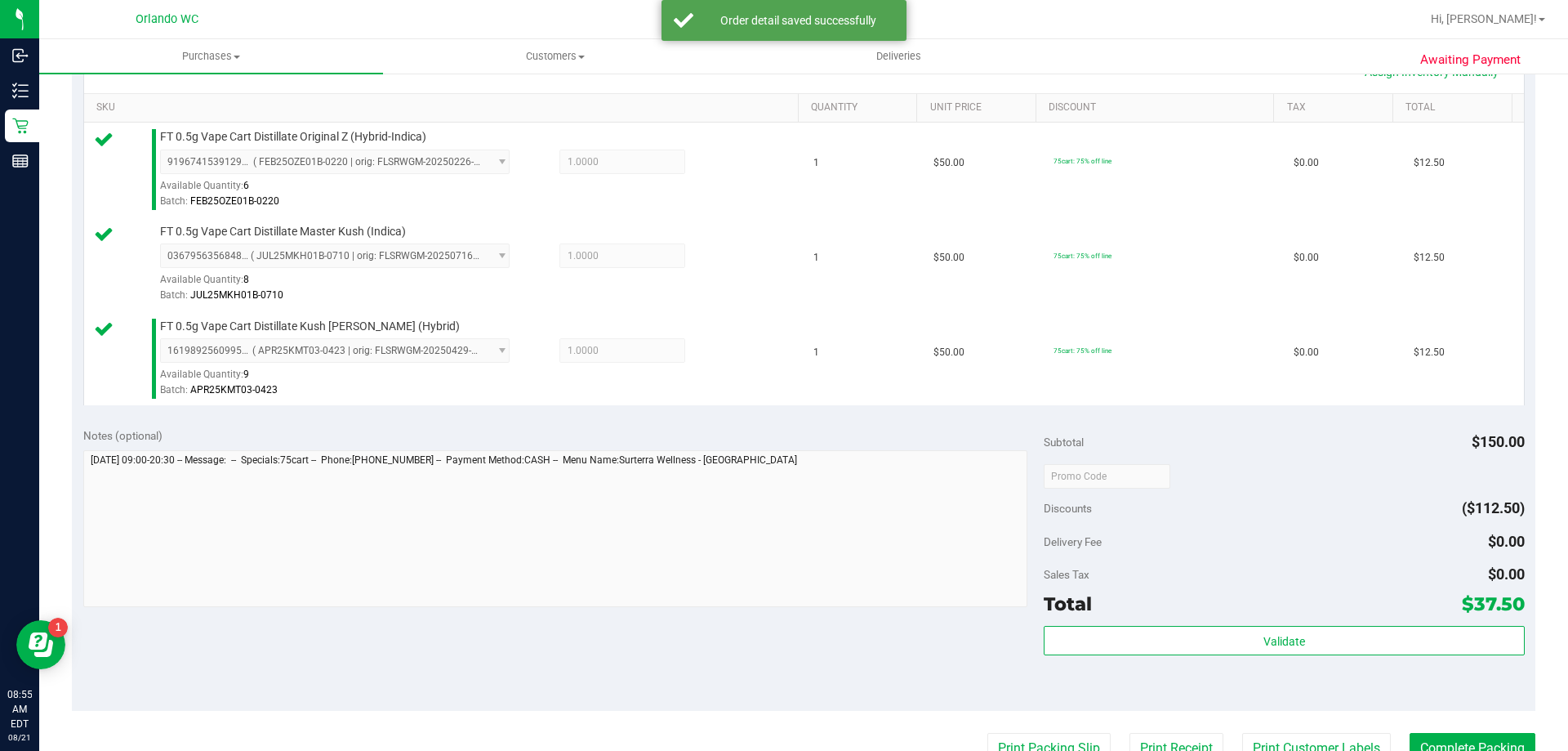
scroll to position [490, 0]
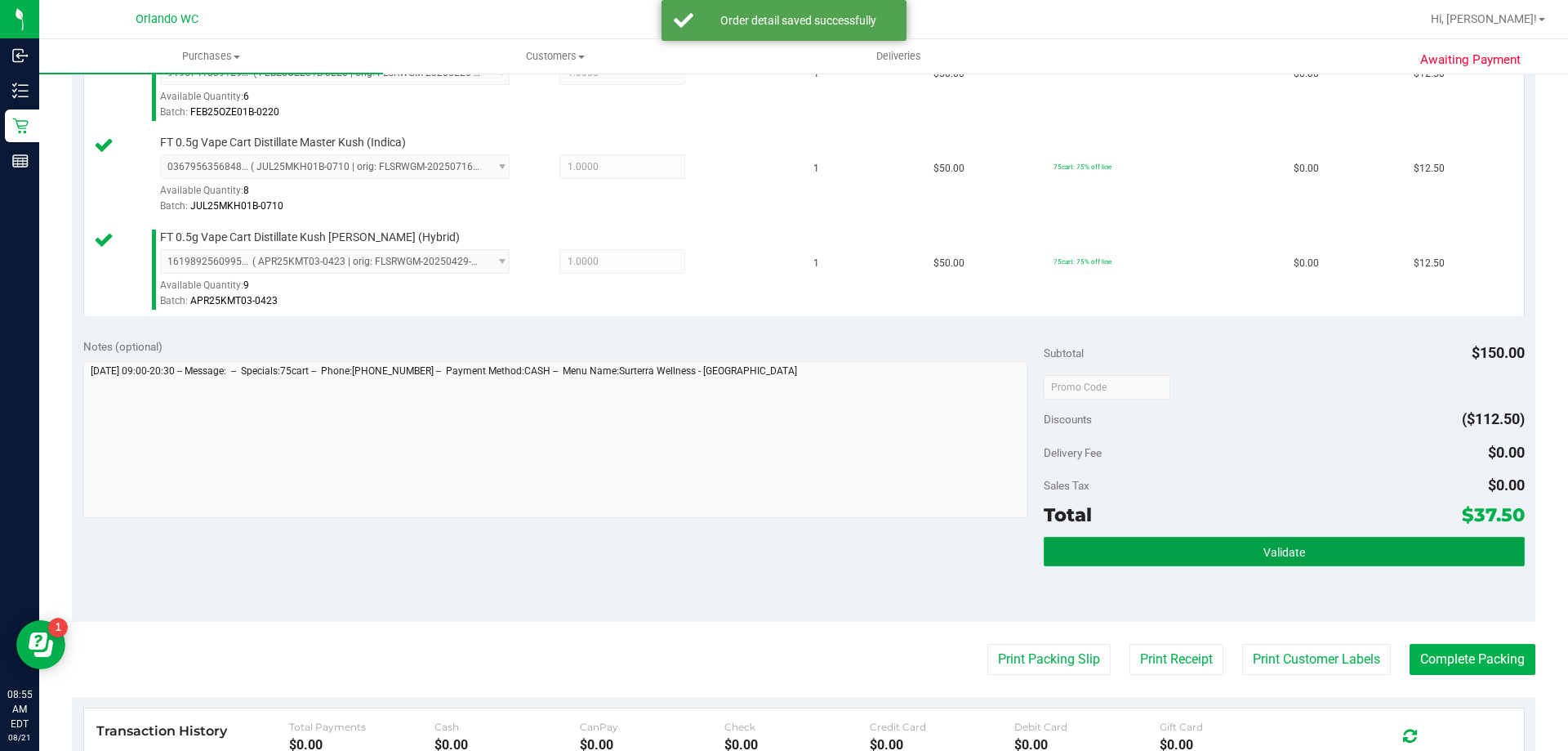
click at [1140, 548] on button "Validate" at bounding box center [1284, 552] width 481 height 30
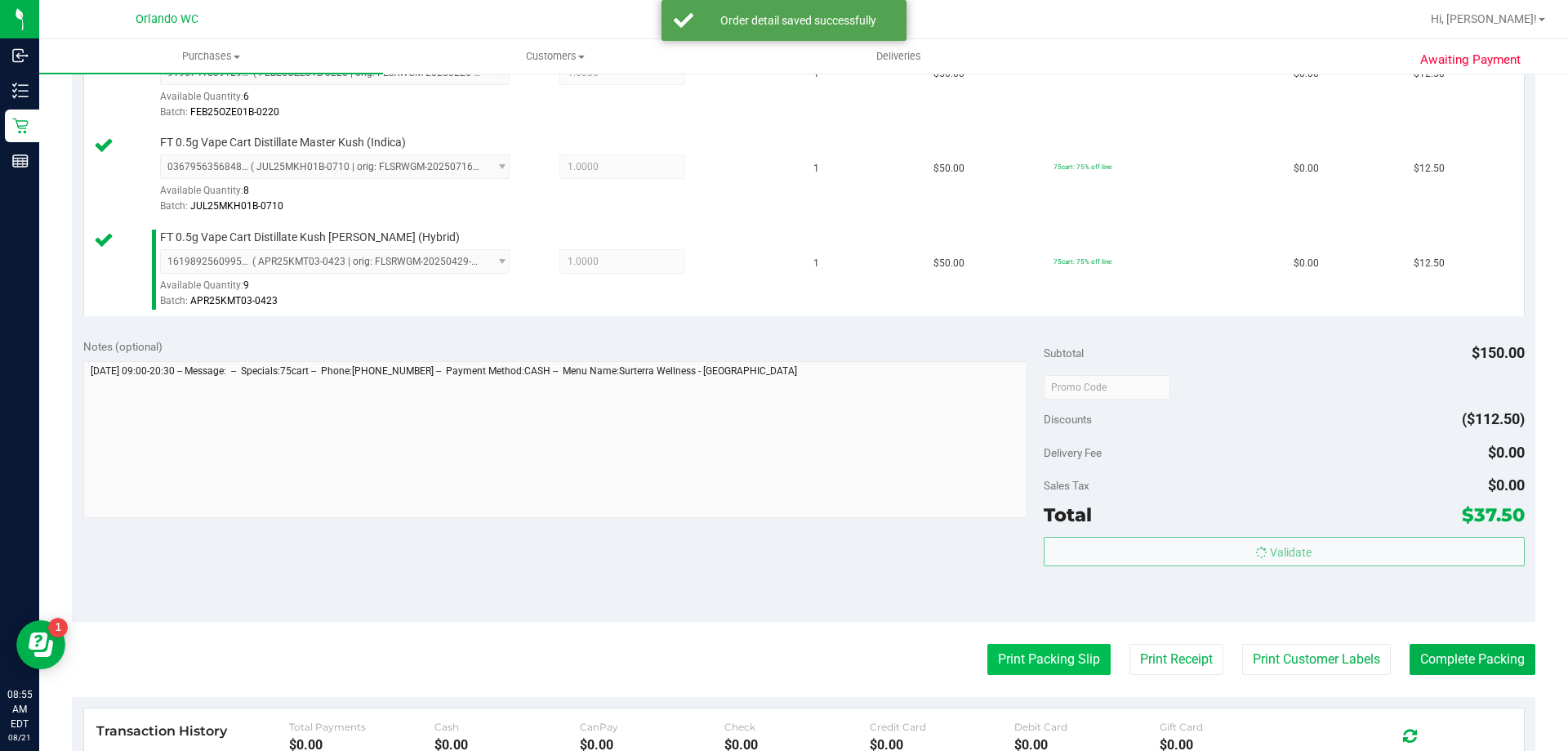
click at [1014, 674] on button "Print Packing Slip" at bounding box center [1049, 659] width 124 height 31
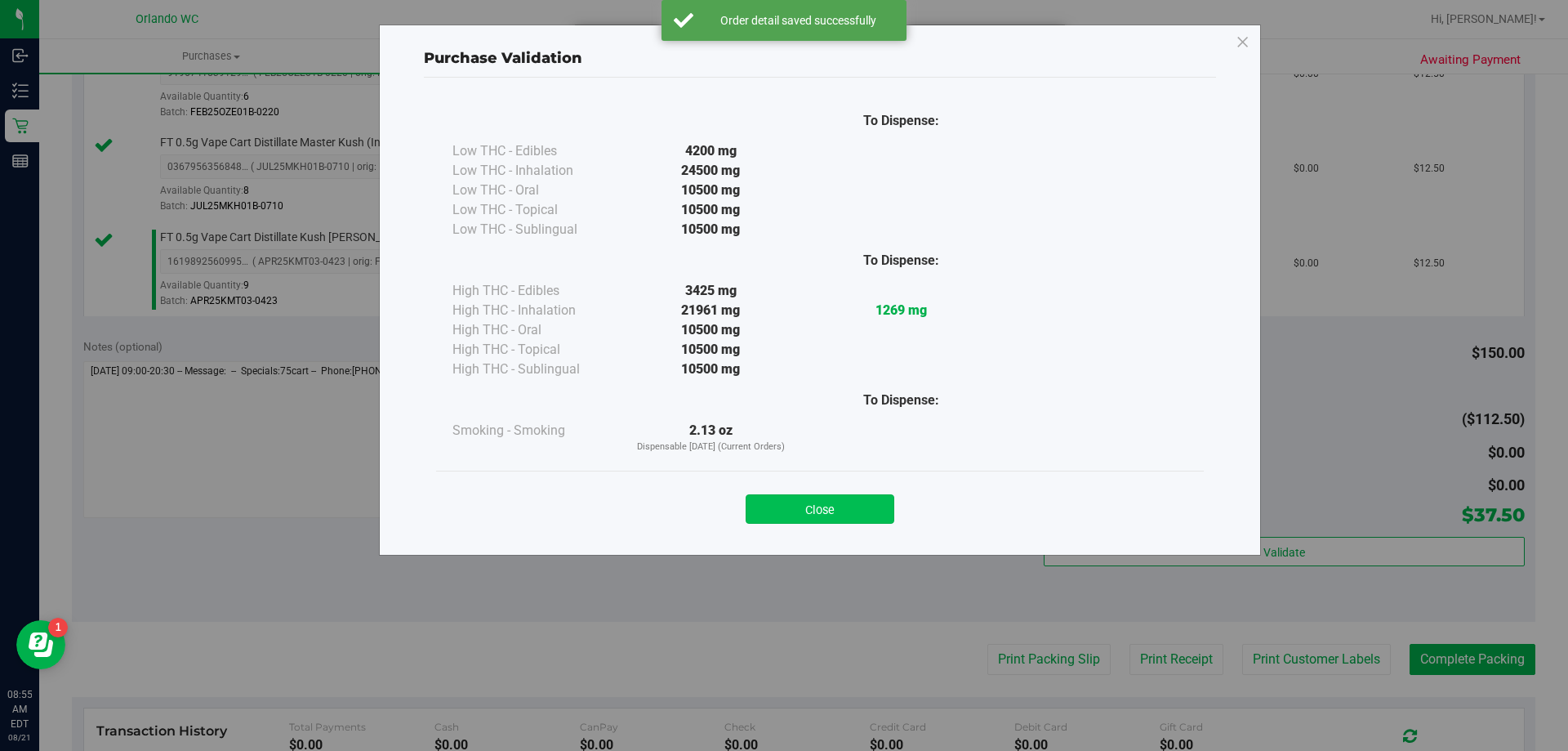
click at [809, 503] on button "Close" at bounding box center [820, 510] width 149 height 30
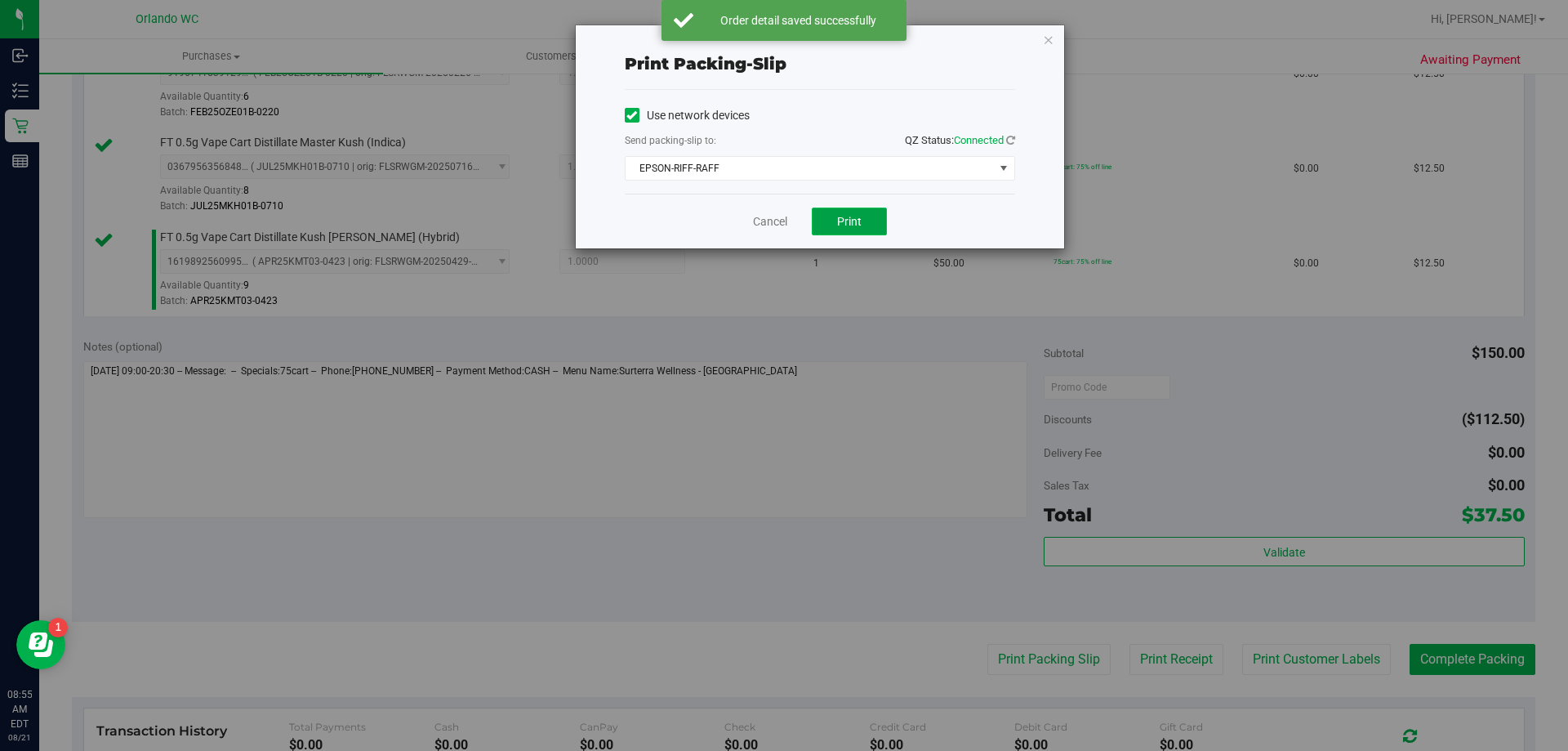
click at [870, 234] on button "Print" at bounding box center [850, 222] width 75 height 28
click at [757, 223] on link "Cancel" at bounding box center [770, 222] width 34 height 18
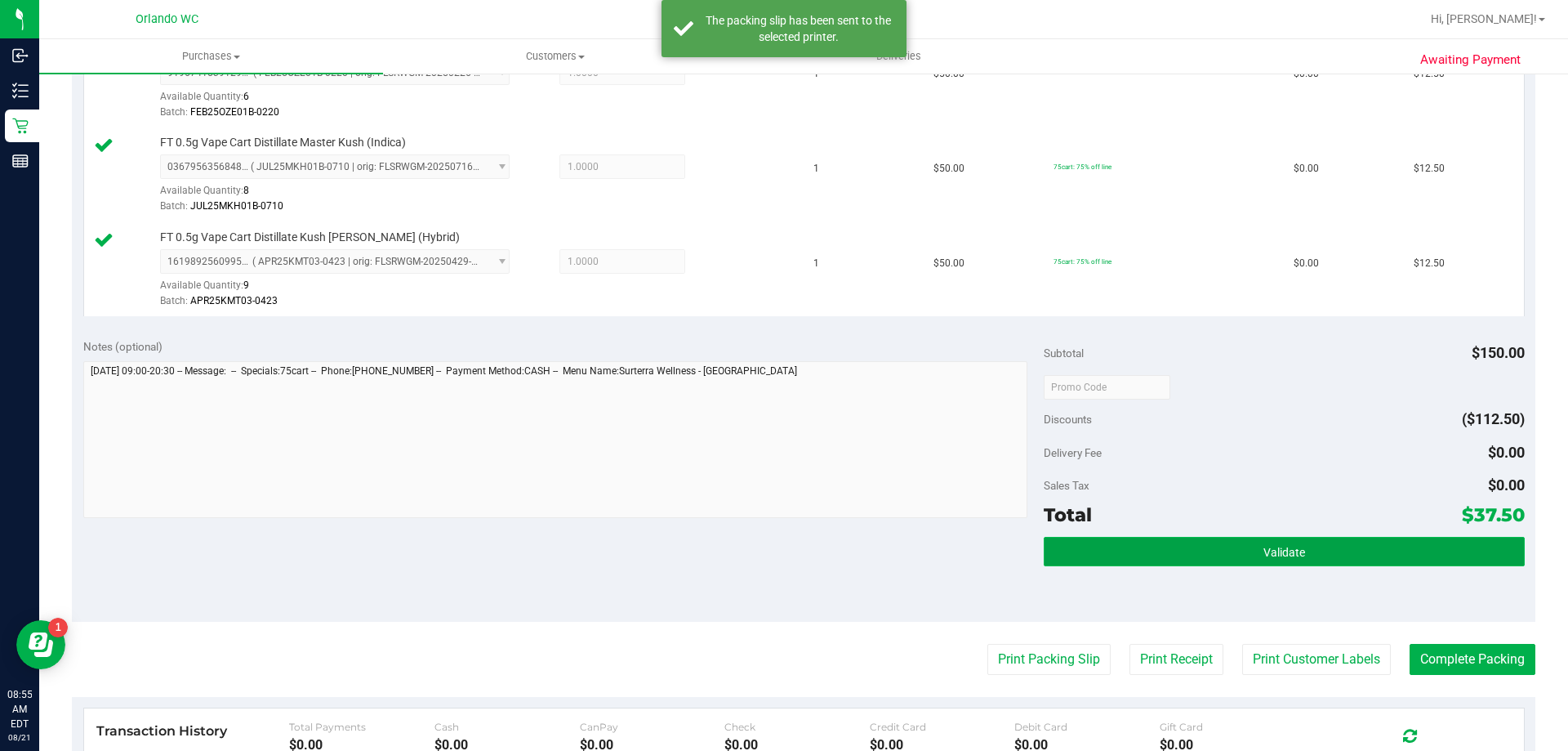
drag, startPoint x: 1260, startPoint y: 541, endPoint x: 1417, endPoint y: 621, distance: 176.2
click at [1261, 541] on button "Validate" at bounding box center [1284, 552] width 481 height 30
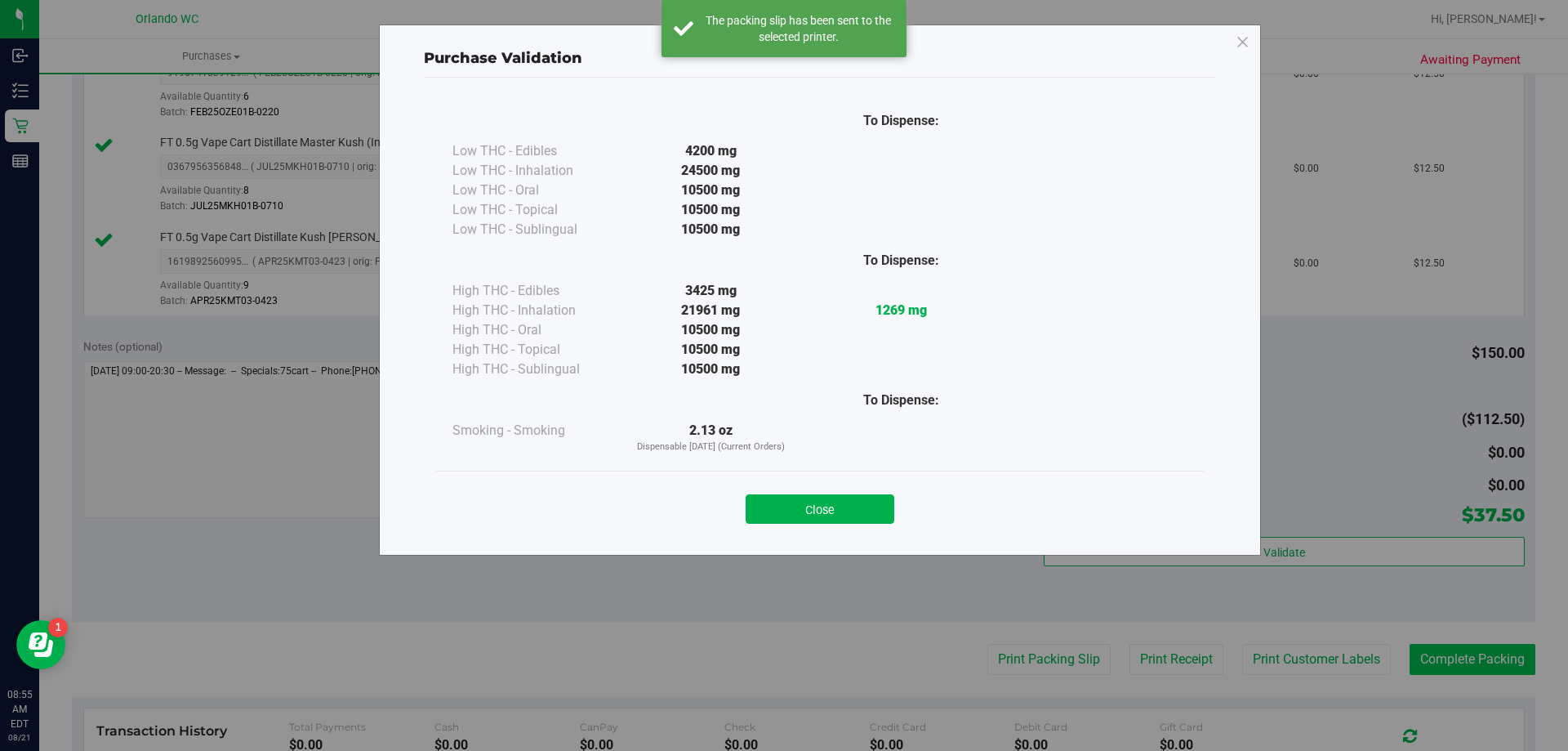
click at [1430, 644] on div "Purchase Validation To Dispense: Low THC - Edibles 4200 mg" at bounding box center [790, 376] width 1580 height 751
drag, startPoint x: 863, startPoint y: 504, endPoint x: 948, endPoint y: 529, distance: 88.6
click at [867, 504] on button "Close" at bounding box center [820, 510] width 149 height 30
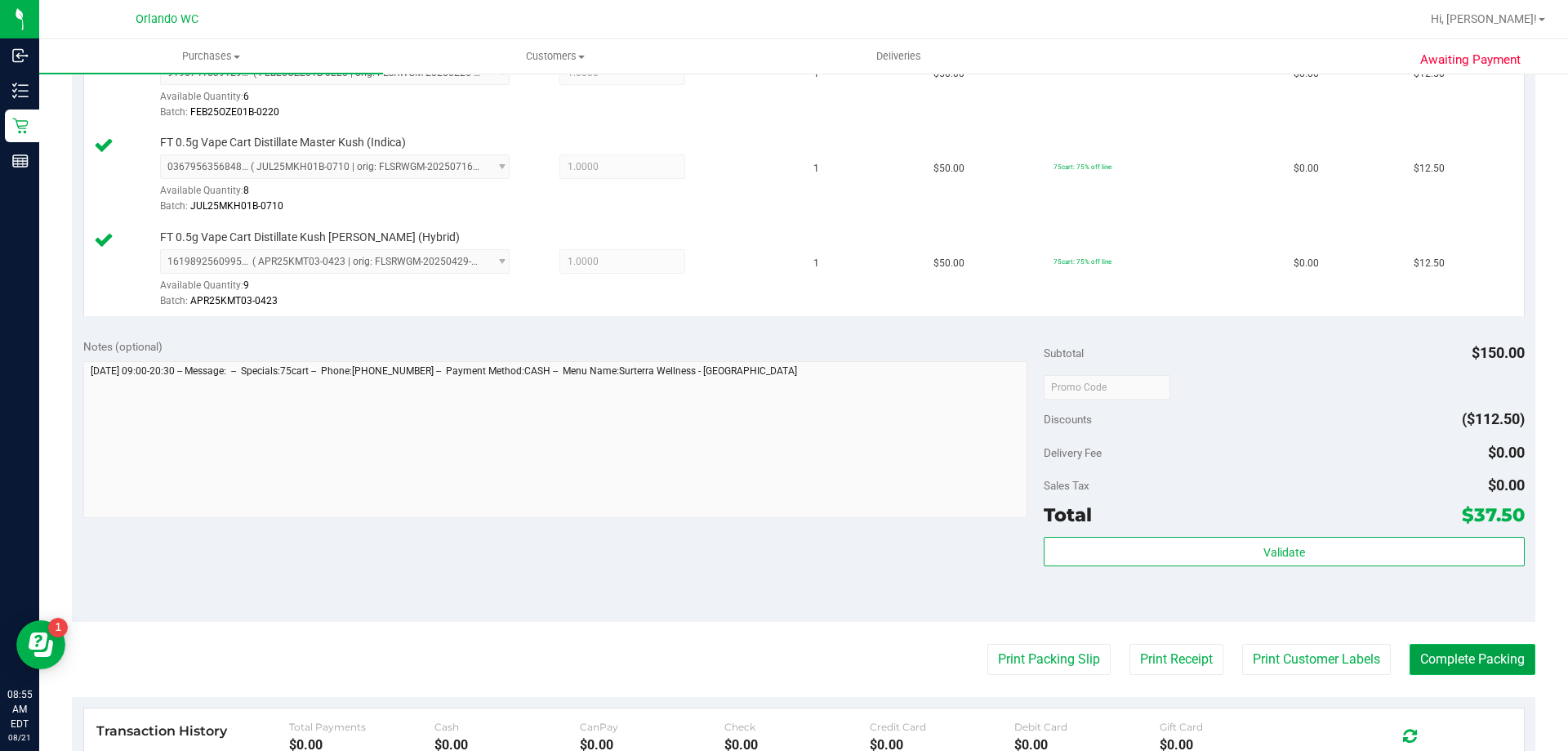
click at [1422, 663] on button "Complete Packing" at bounding box center [1472, 659] width 125 height 31
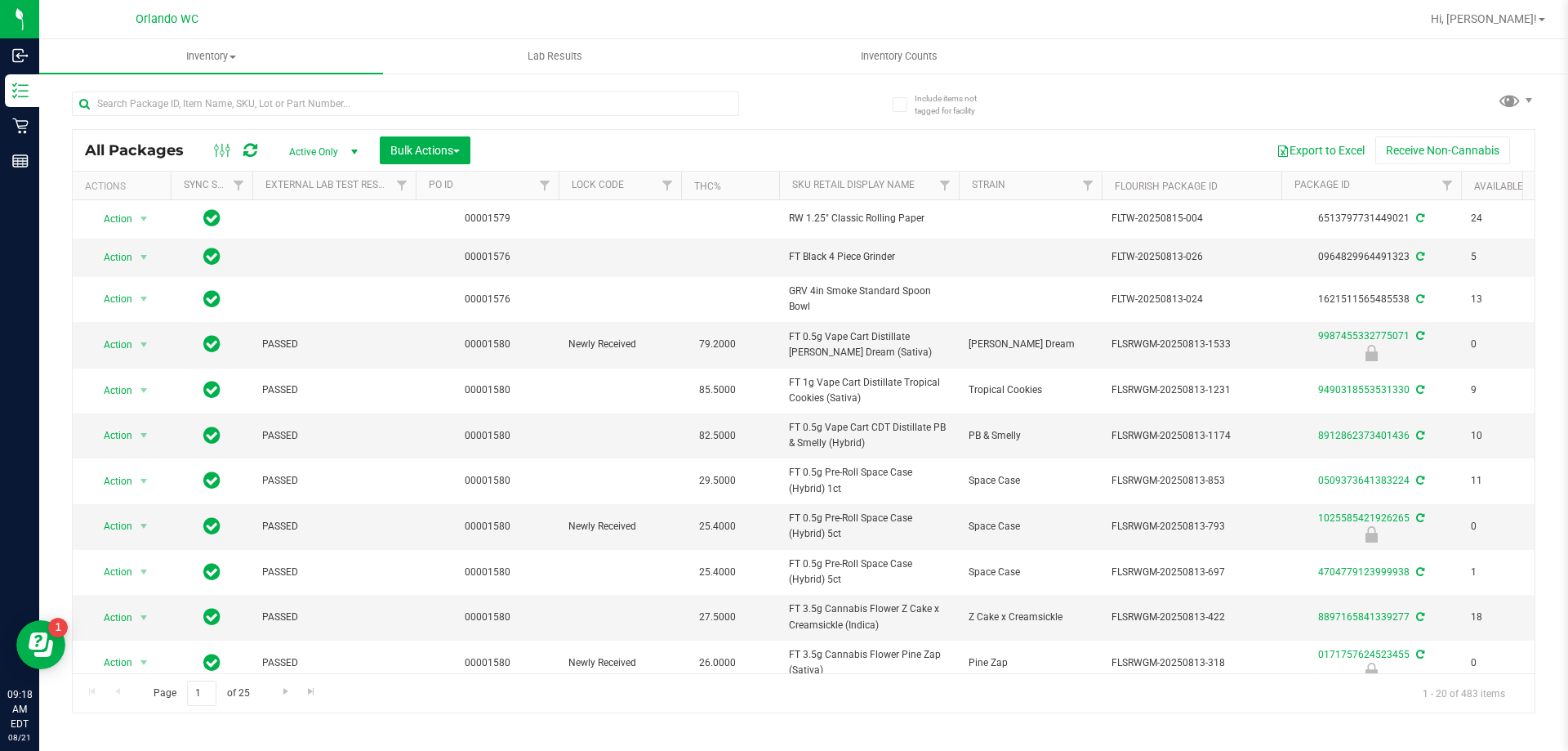
click at [842, 113] on div "All Packages Active Only Active Only Lab Samples Locked All External Internal B…" at bounding box center [803, 395] width 1464 height 638
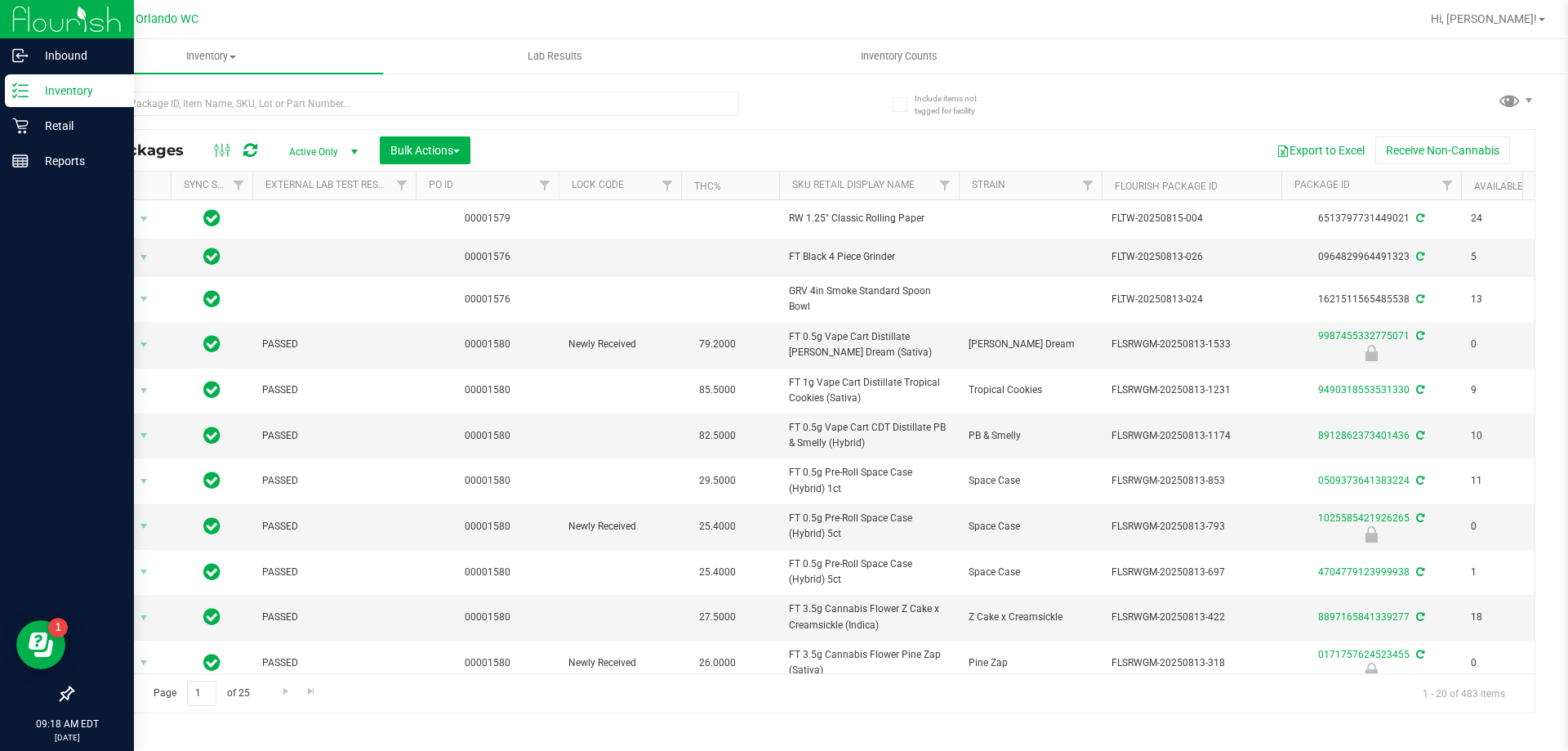
click at [31, 90] on p "Inventory" at bounding box center [78, 90] width 98 height 19
click at [64, 87] on p "Inventory" at bounding box center [78, 90] width 98 height 19
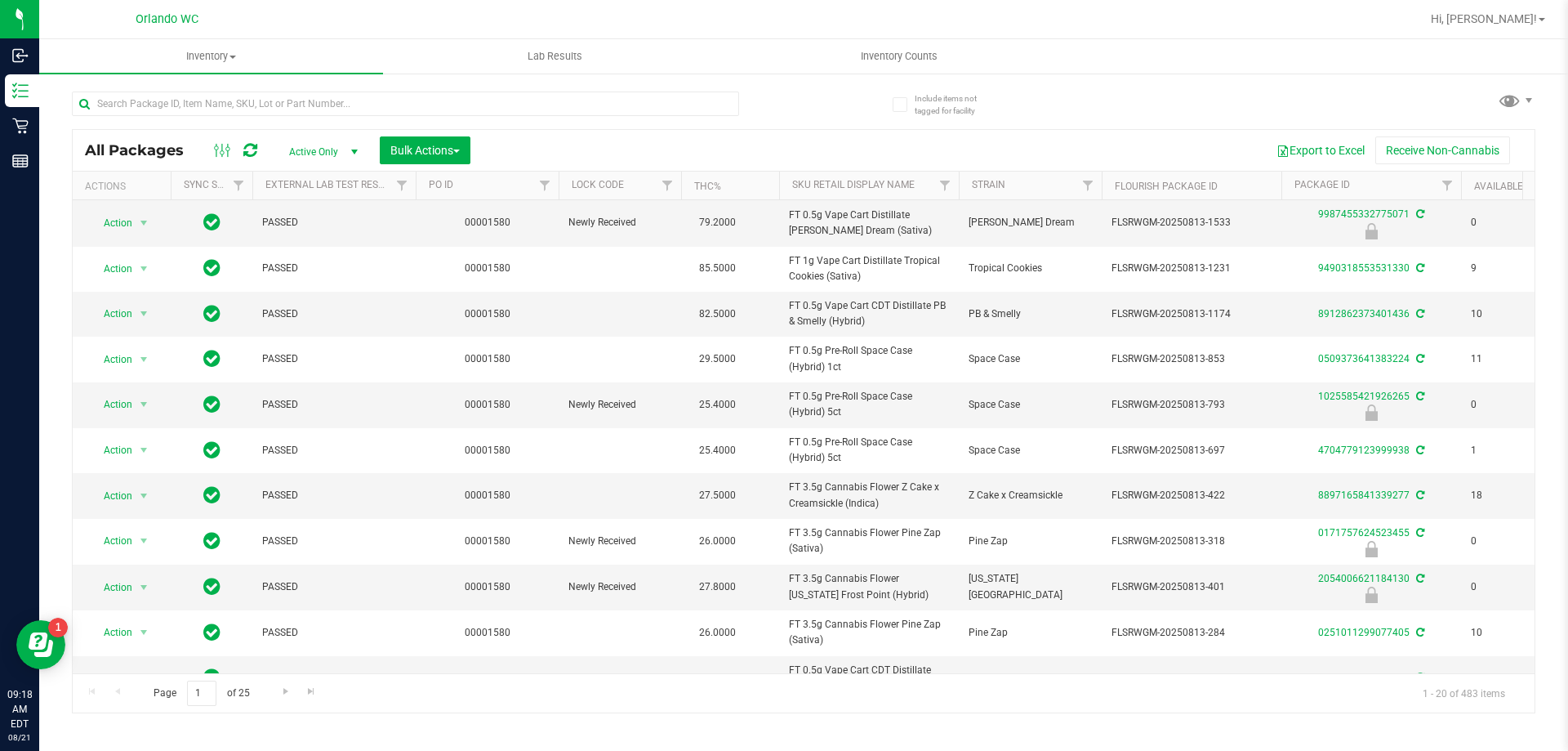
scroll to position [199, 0]
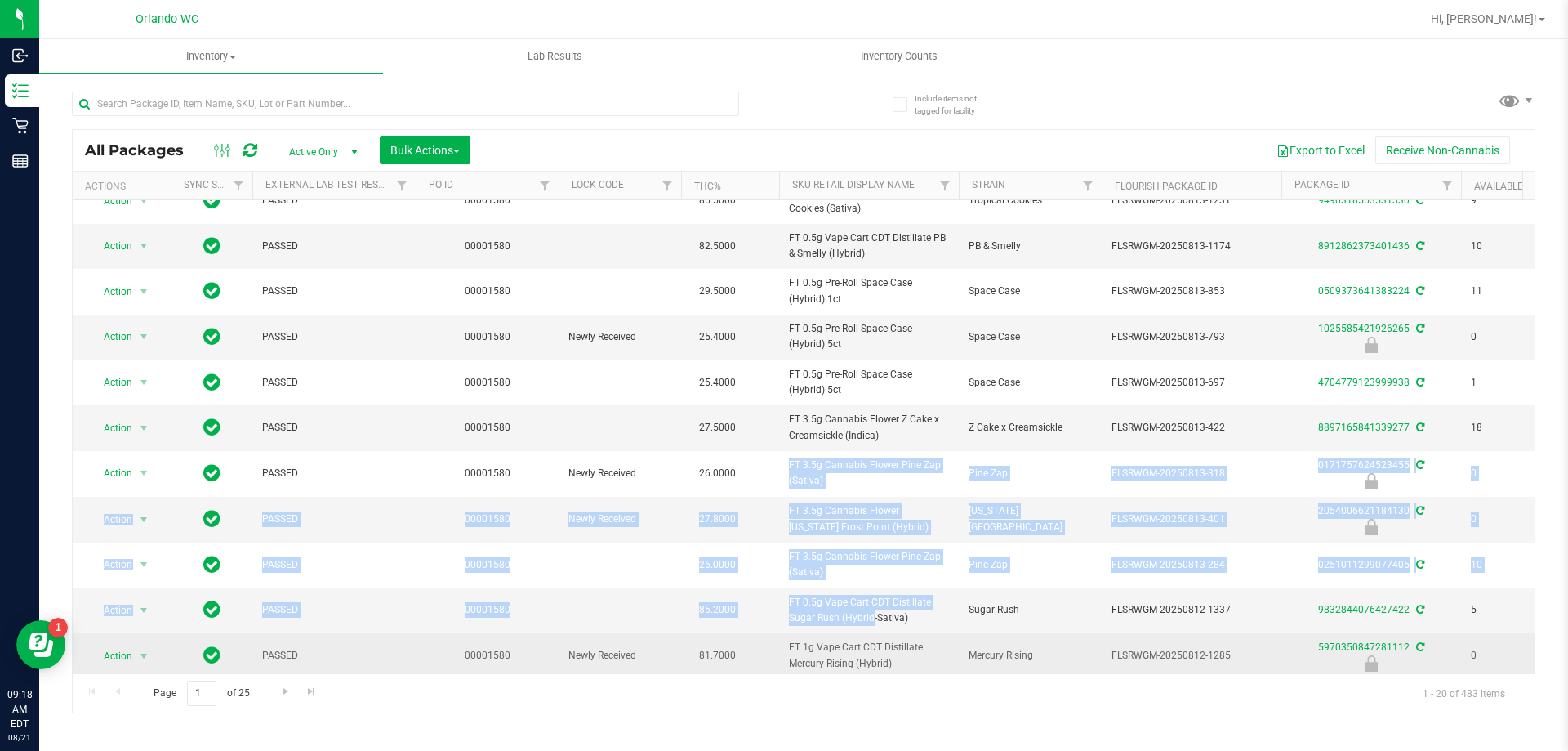
drag, startPoint x: 741, startPoint y: 657, endPoint x: 830, endPoint y: 654, distance: 89.1
click at [830, 654] on tbody "Action Action Create package Edit attributes Global inventory Locate package Lo…" at bounding box center [1269, 458] width 2393 height 896
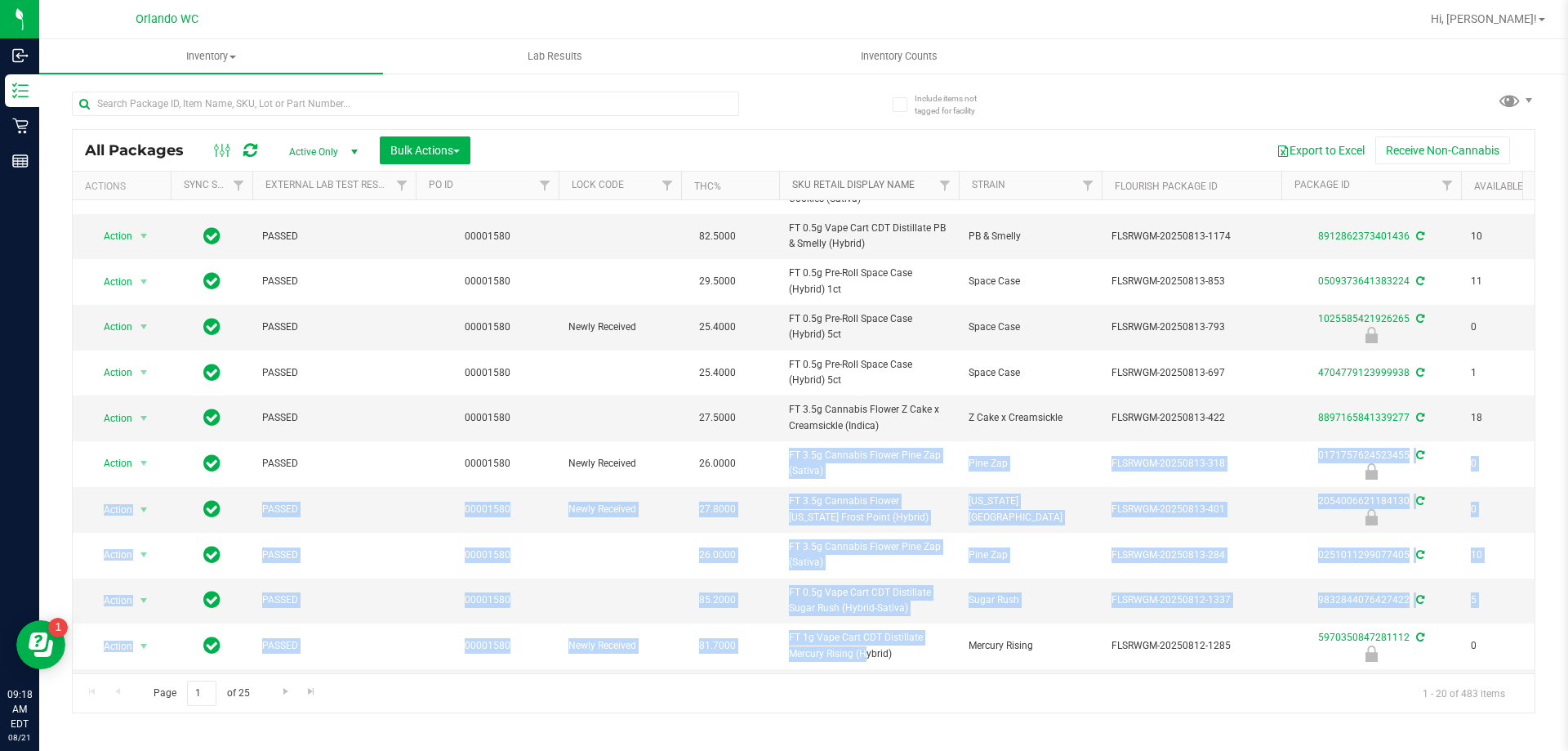
click at [880, 183] on link "Sku Retail Display Name" at bounding box center [854, 184] width 123 height 11
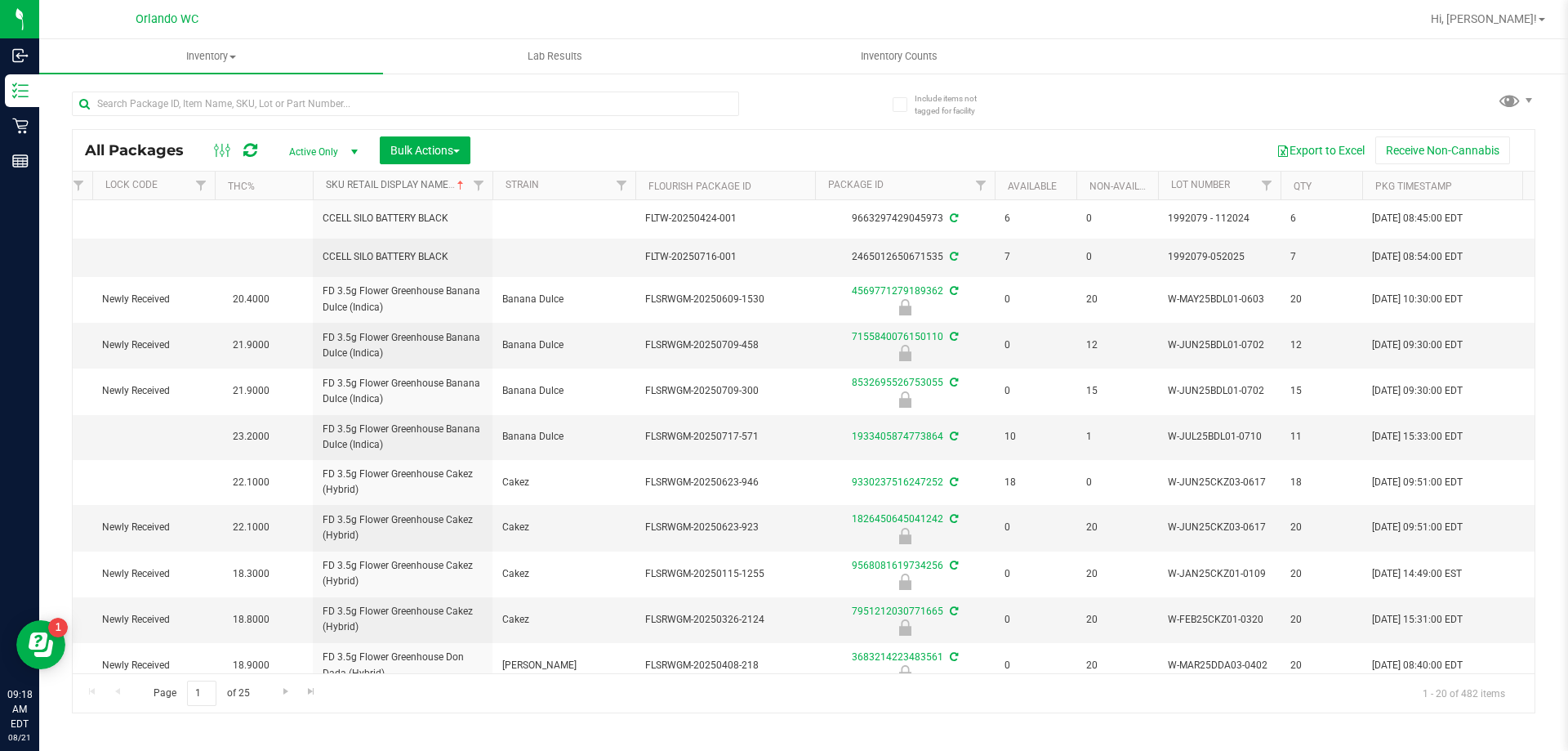
scroll to position [0, 463]
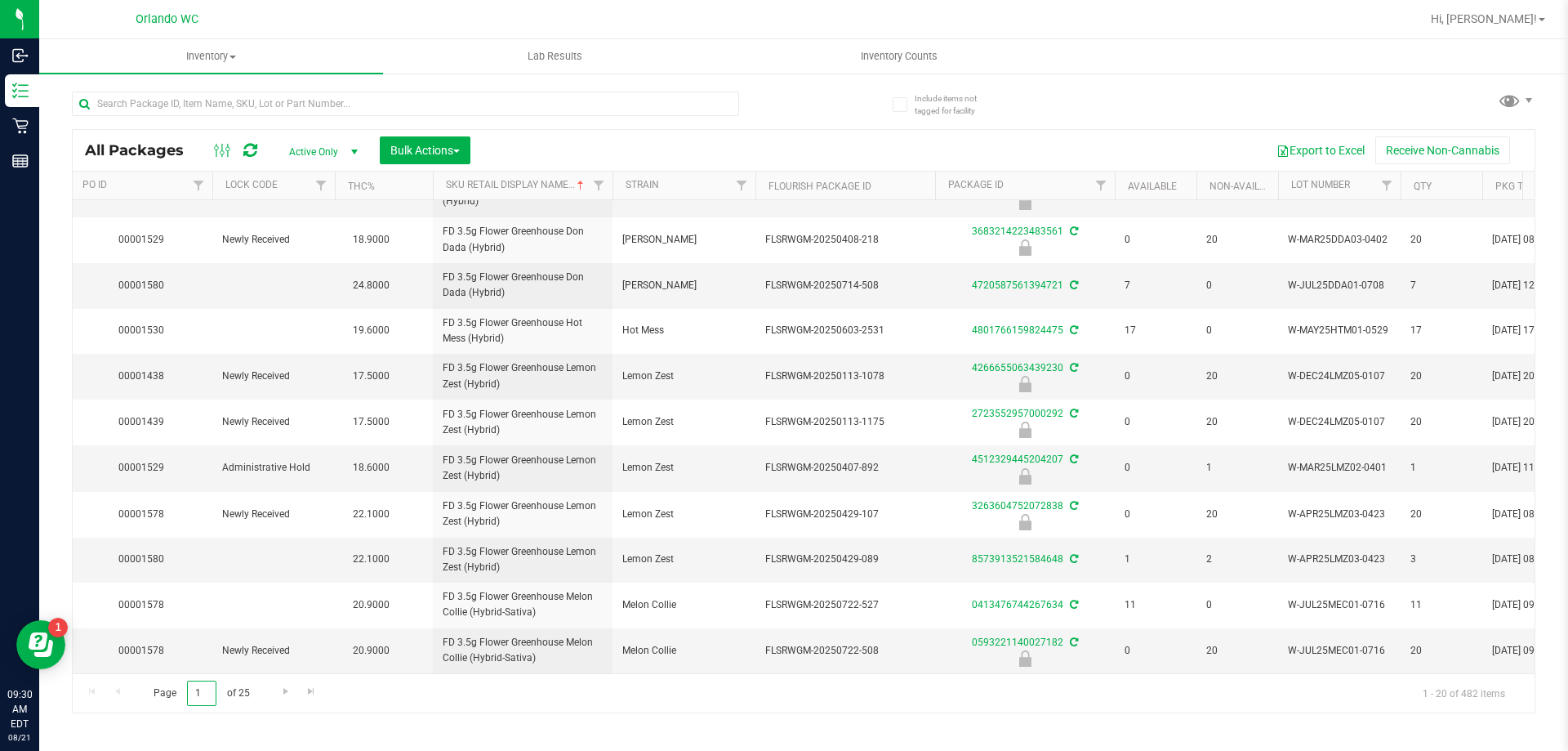
click at [204, 693] on input "1" at bounding box center [202, 693] width 30 height 25
click at [311, 692] on span "Go to the last page" at bounding box center [310, 691] width 13 height 13
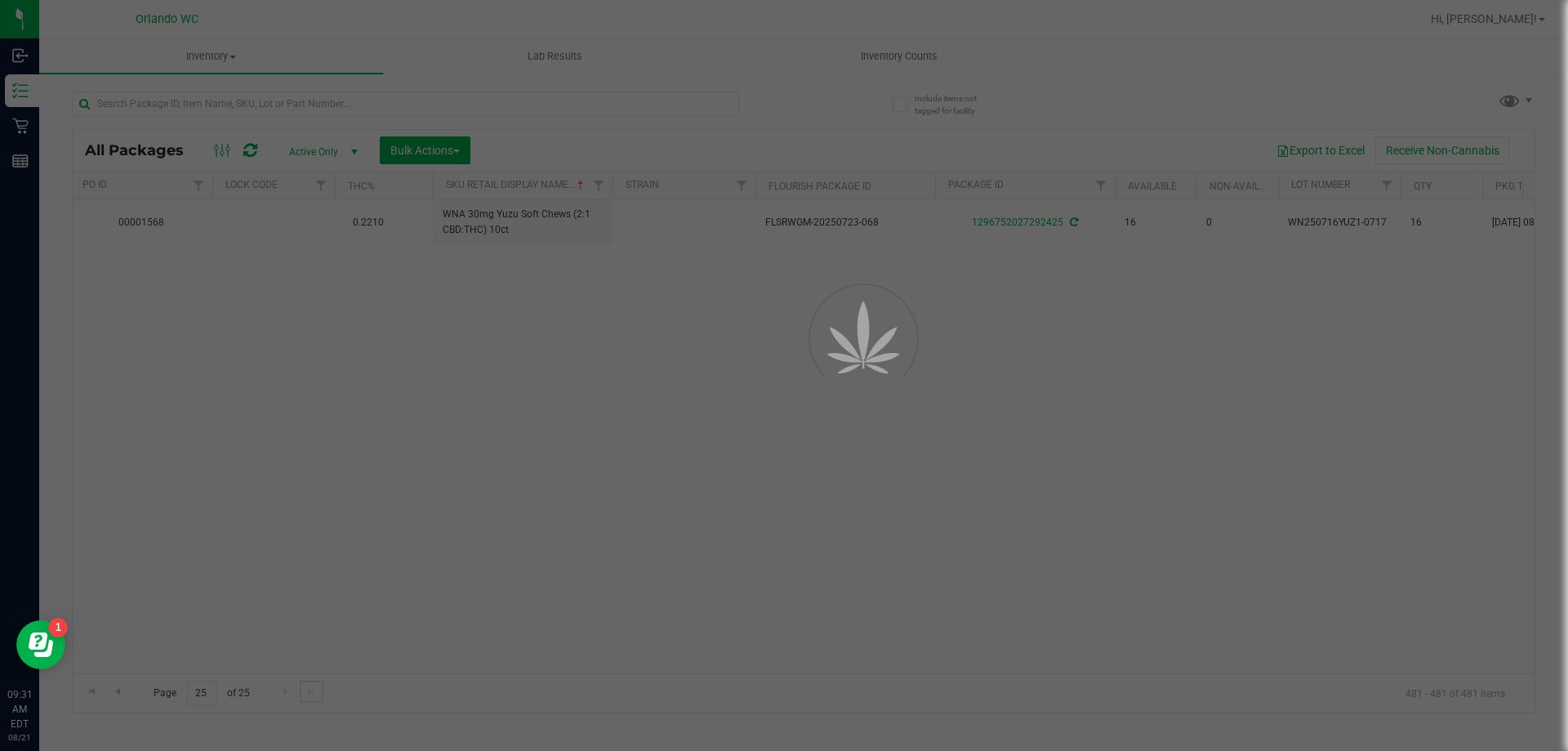
scroll to position [0, 346]
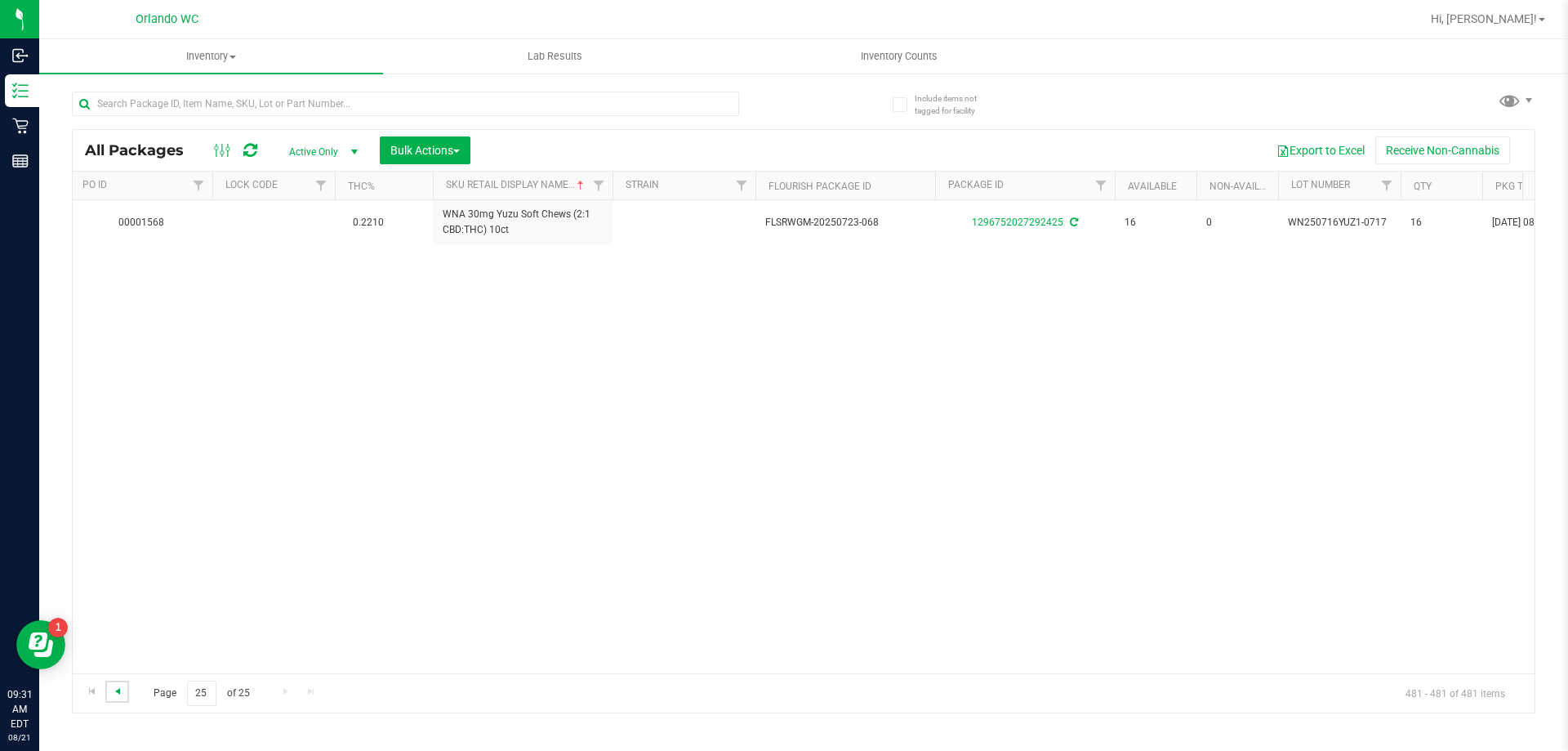
click at [118, 696] on span "Go to the previous page" at bounding box center [118, 691] width 13 height 13
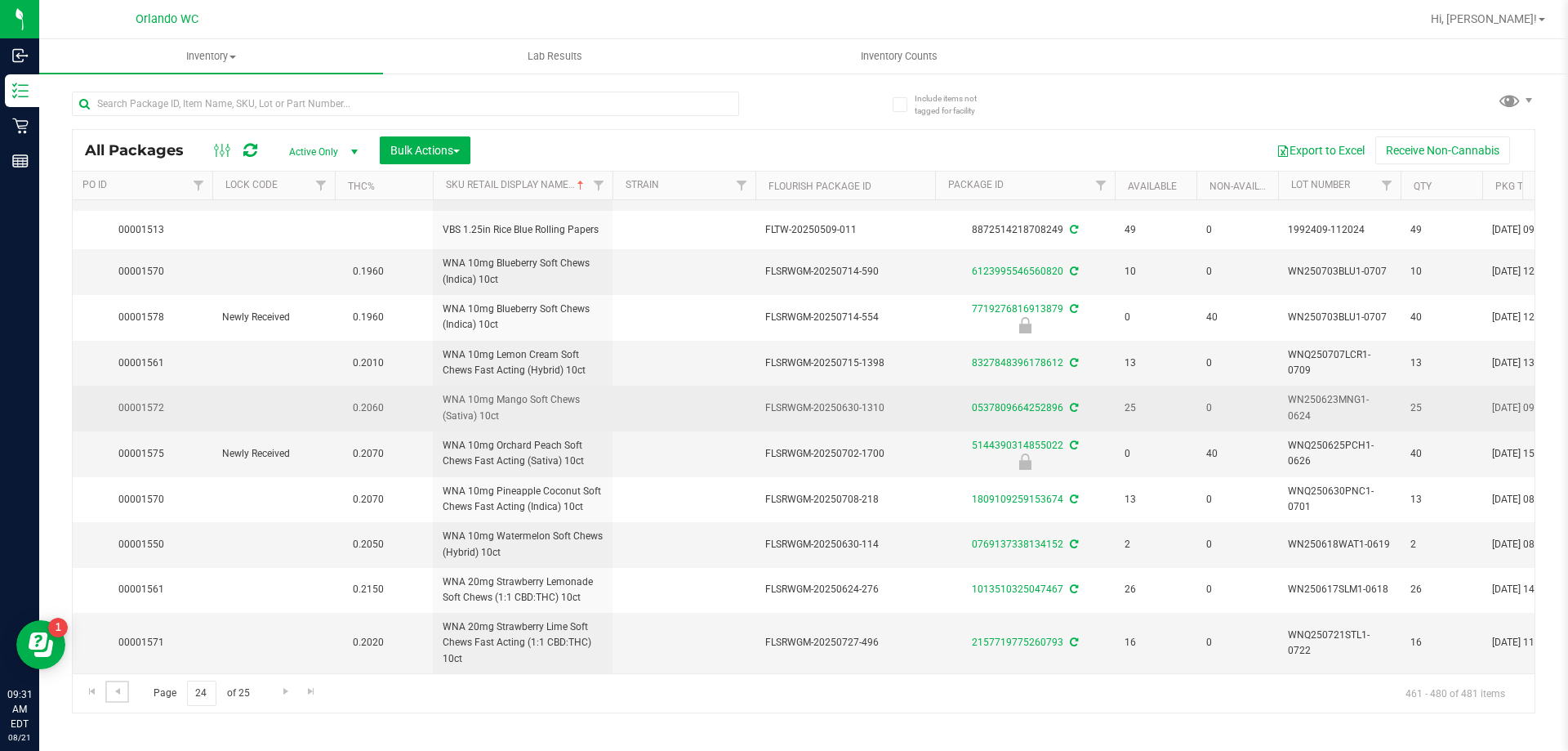
scroll to position [413, 346]
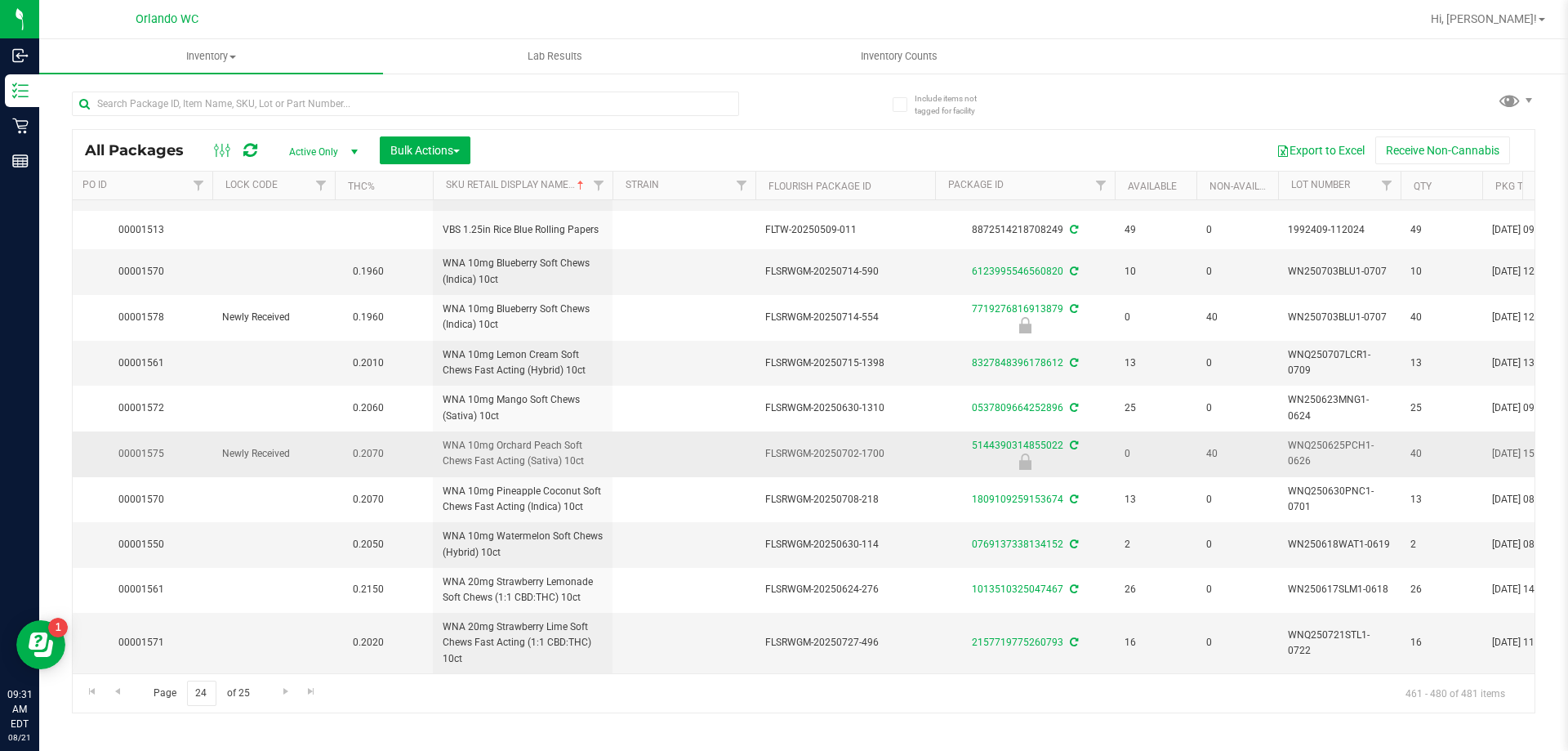
drag, startPoint x: 588, startPoint y: 447, endPoint x: 423, endPoint y: 433, distance: 165.6
click at [423, 433] on tr "Action Action Edit attributes Global inventory Locate package Package audit log…" at bounding box center [923, 454] width 2393 height 46
copy tr "WNA 10mg Orchard Peach Soft Chews Fast Acting (Sativa) 10ct"
click at [620, 699] on div "Page 24 of 25 461 - 480 of 481 items" at bounding box center [803, 693] width 1462 height 39
click at [120, 687] on span "Go to the previous page" at bounding box center [118, 691] width 13 height 13
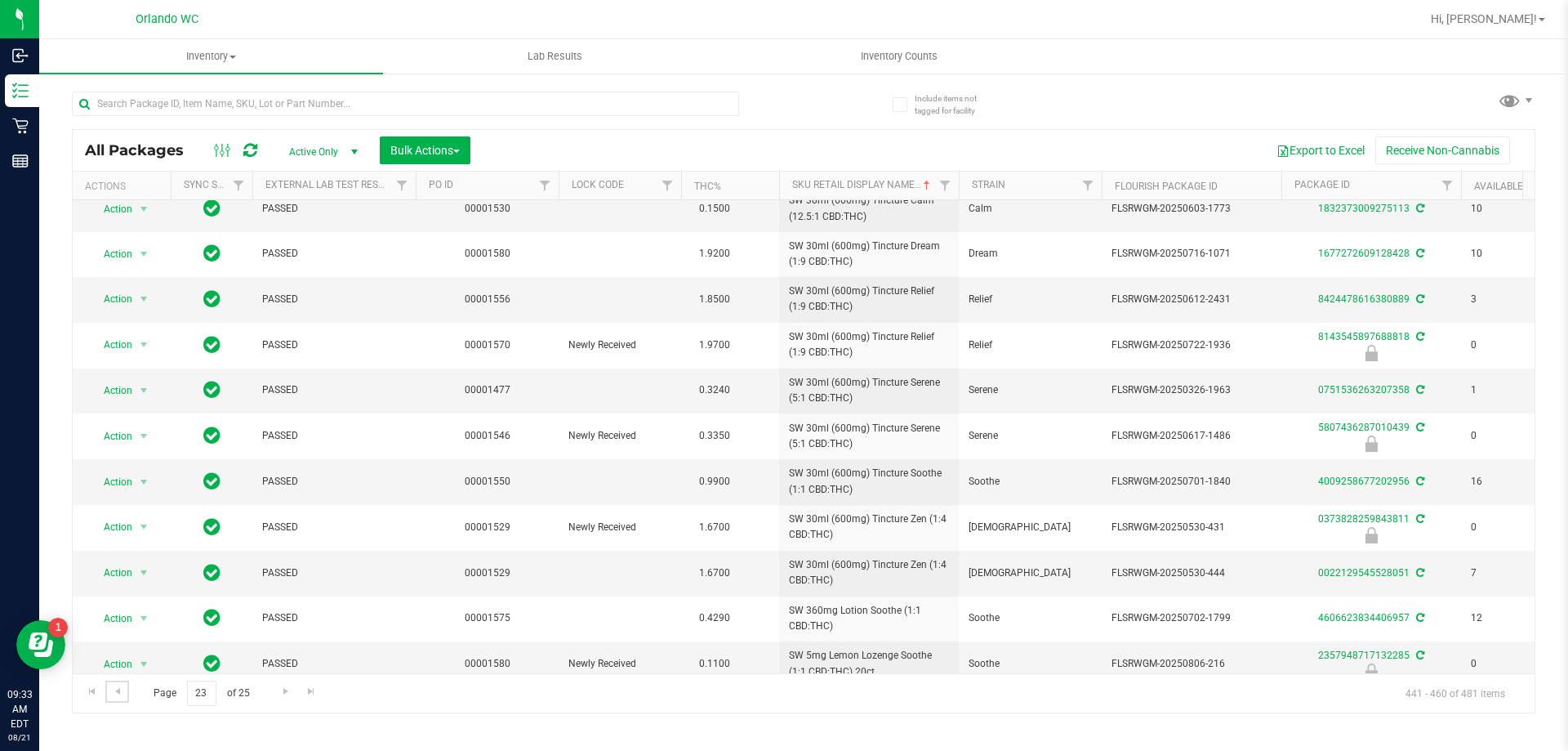
scroll to position [434, 0]
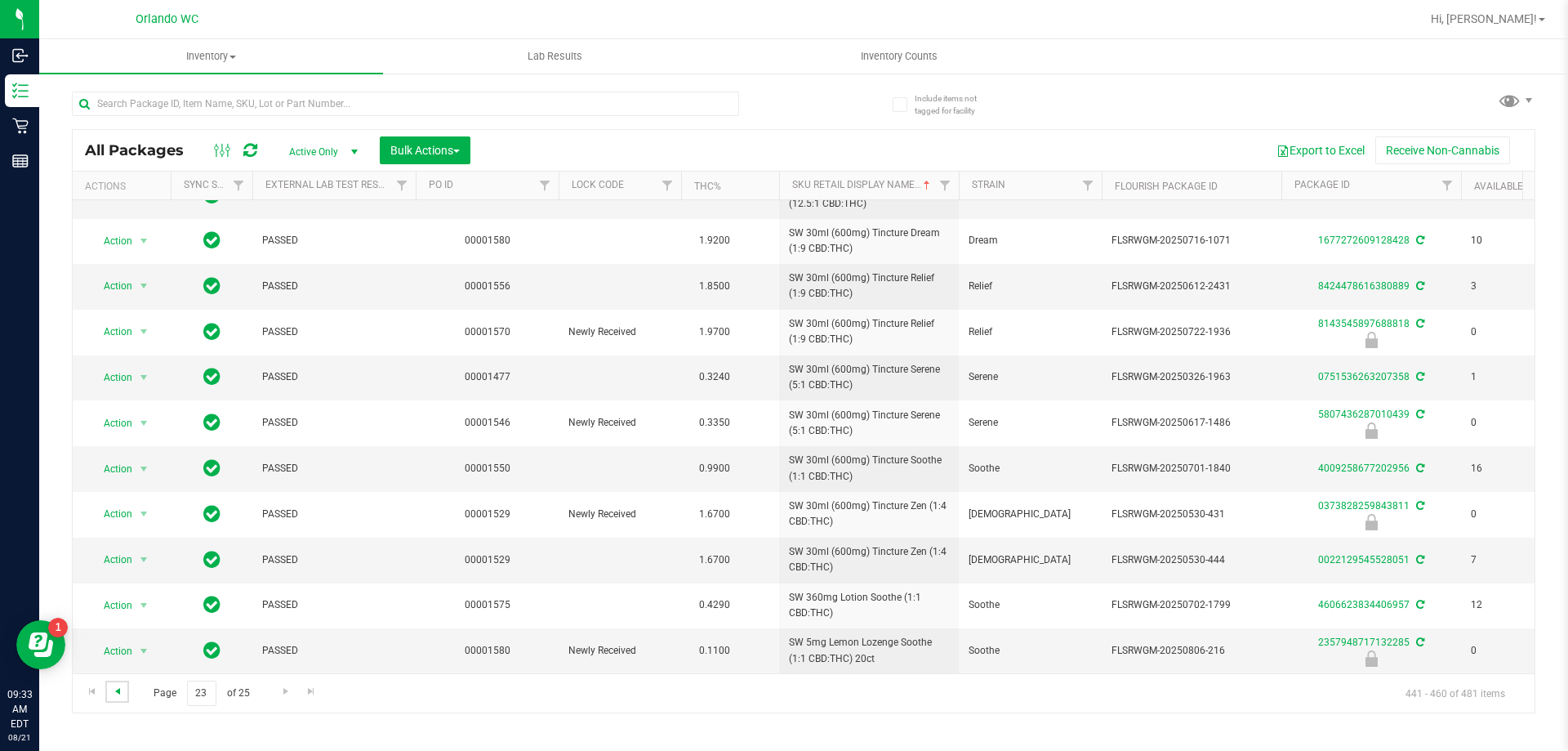
click at [121, 693] on span "Go to the previous page" at bounding box center [118, 691] width 13 height 13
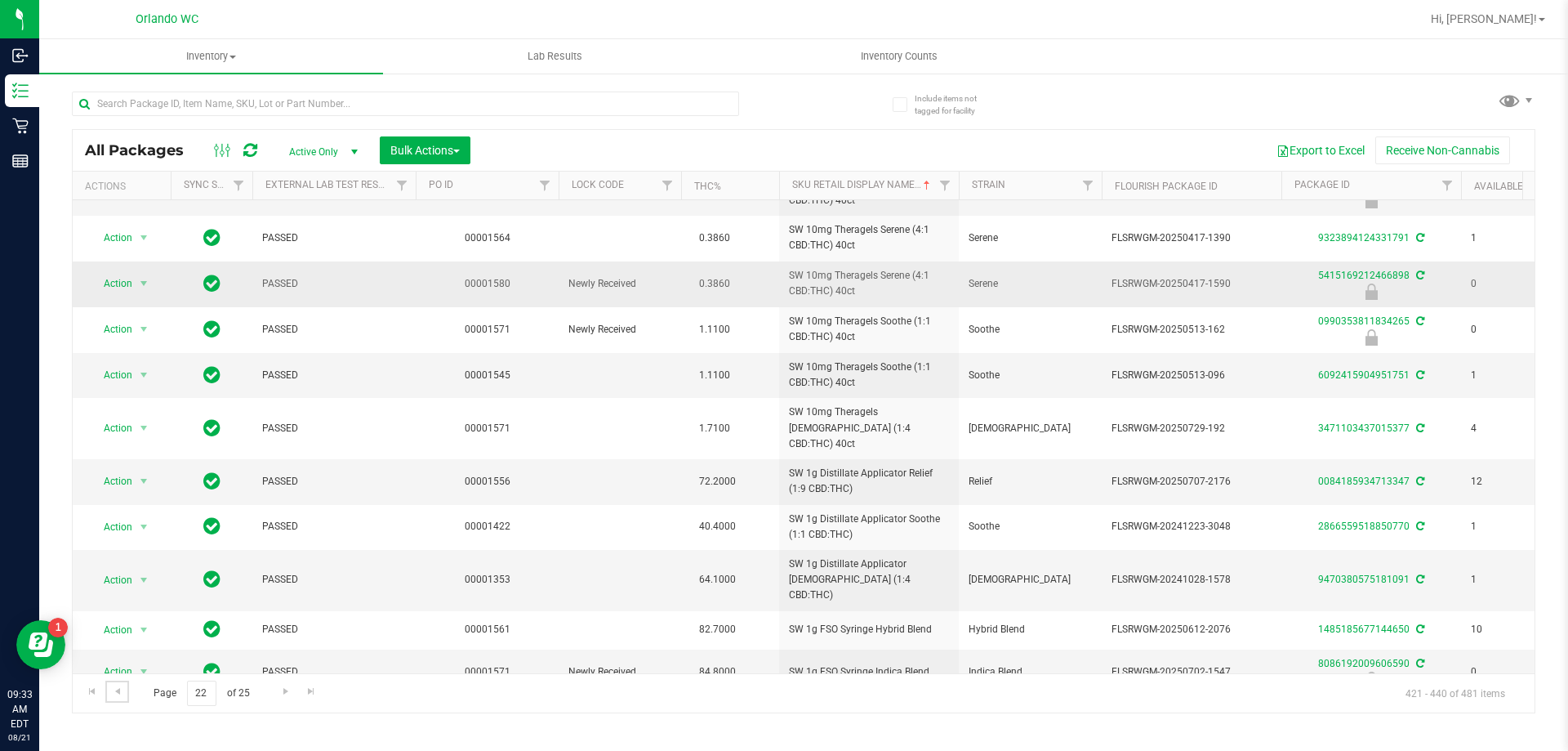
scroll to position [441, 0]
click at [119, 690] on span "Go to the previous page" at bounding box center [118, 691] width 13 height 13
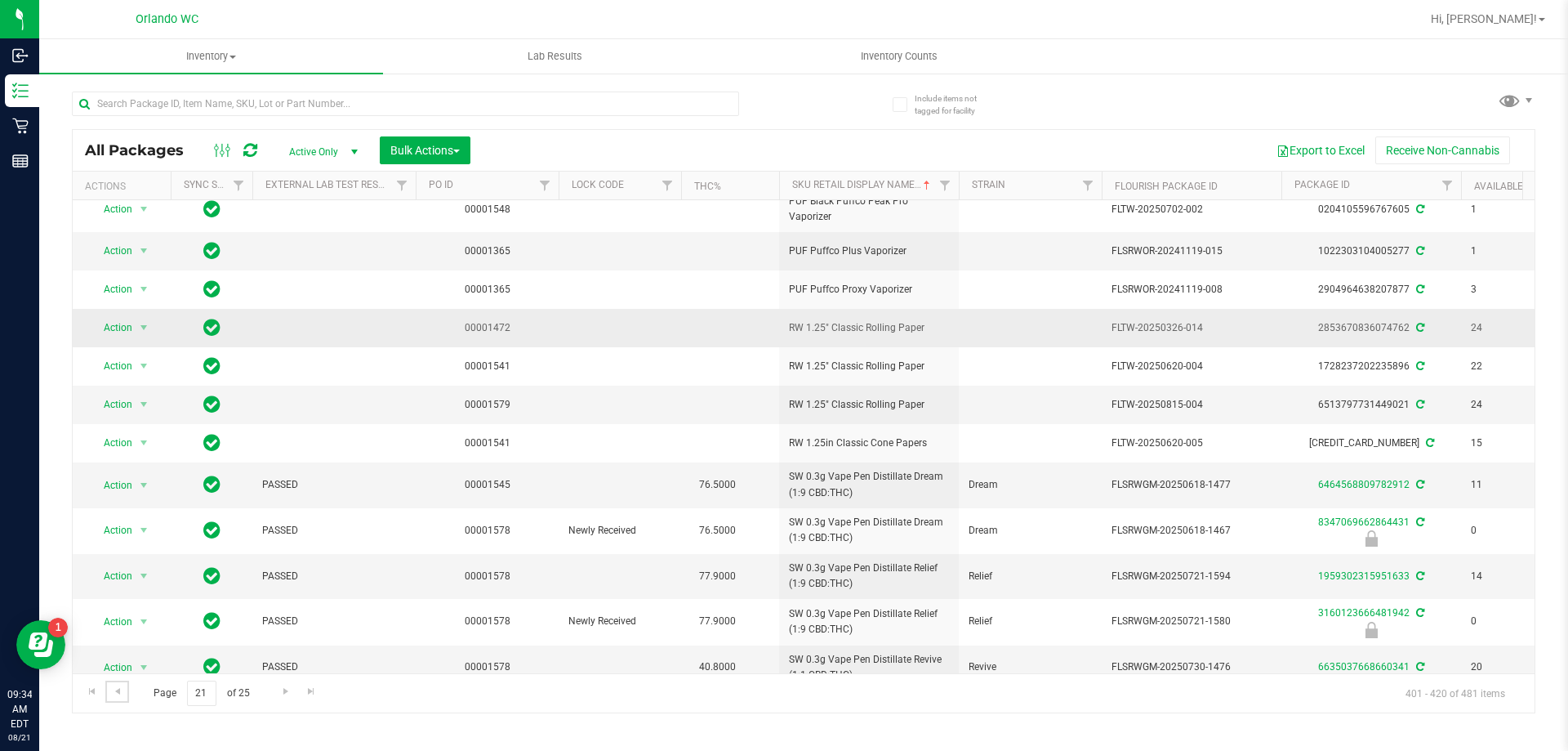
scroll to position [408, 0]
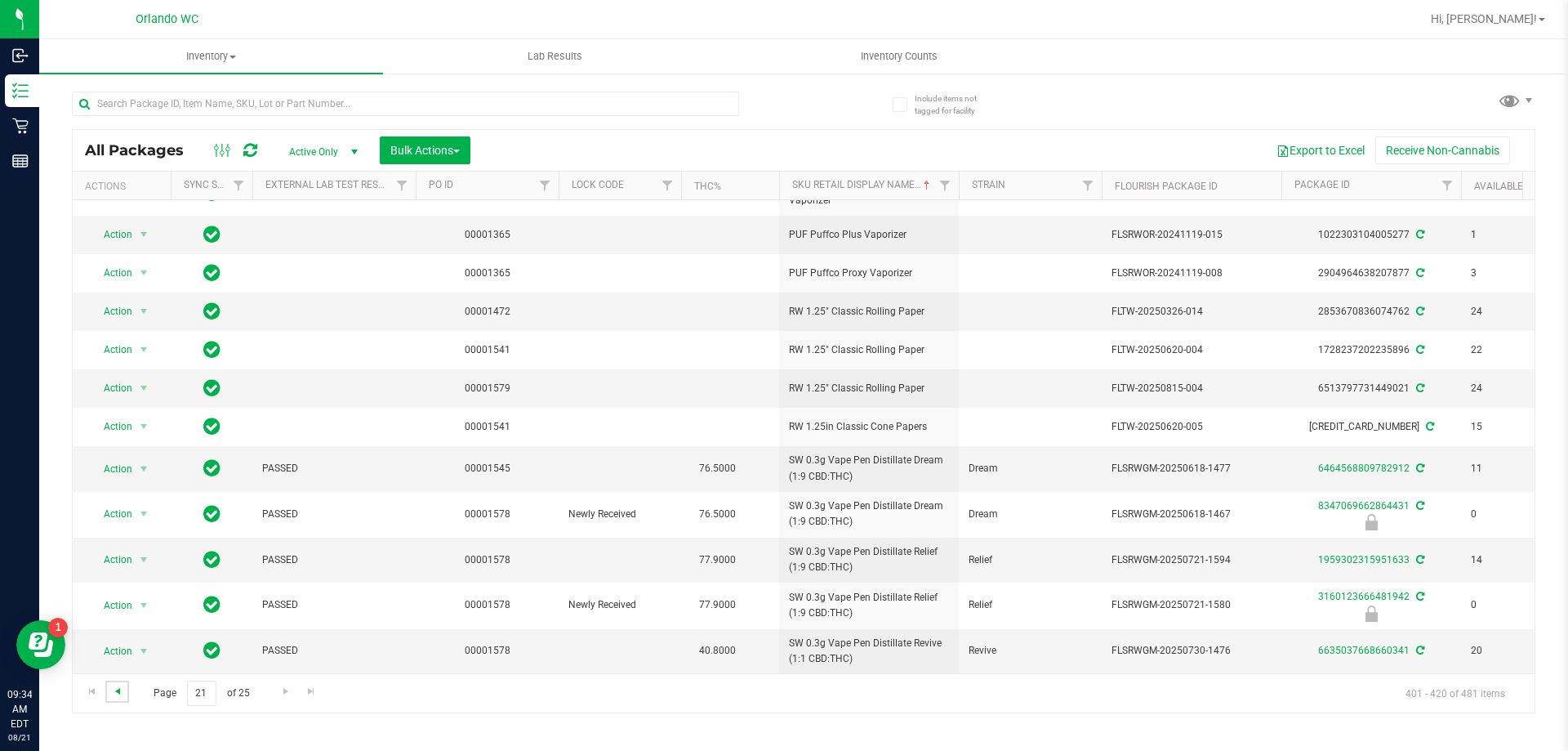
click at [120, 688] on span "Go to the previous page" at bounding box center [118, 691] width 13 height 13
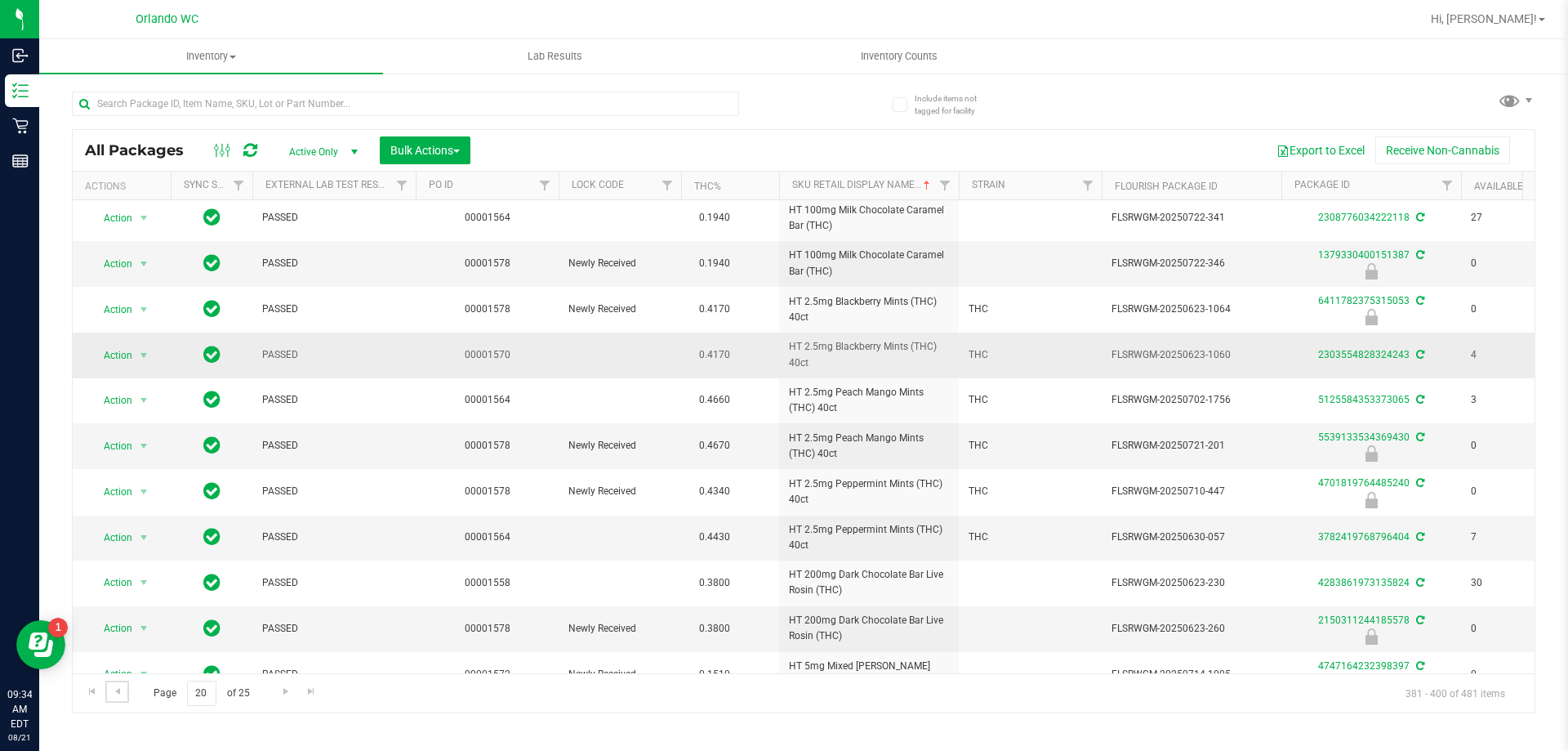
scroll to position [444, 0]
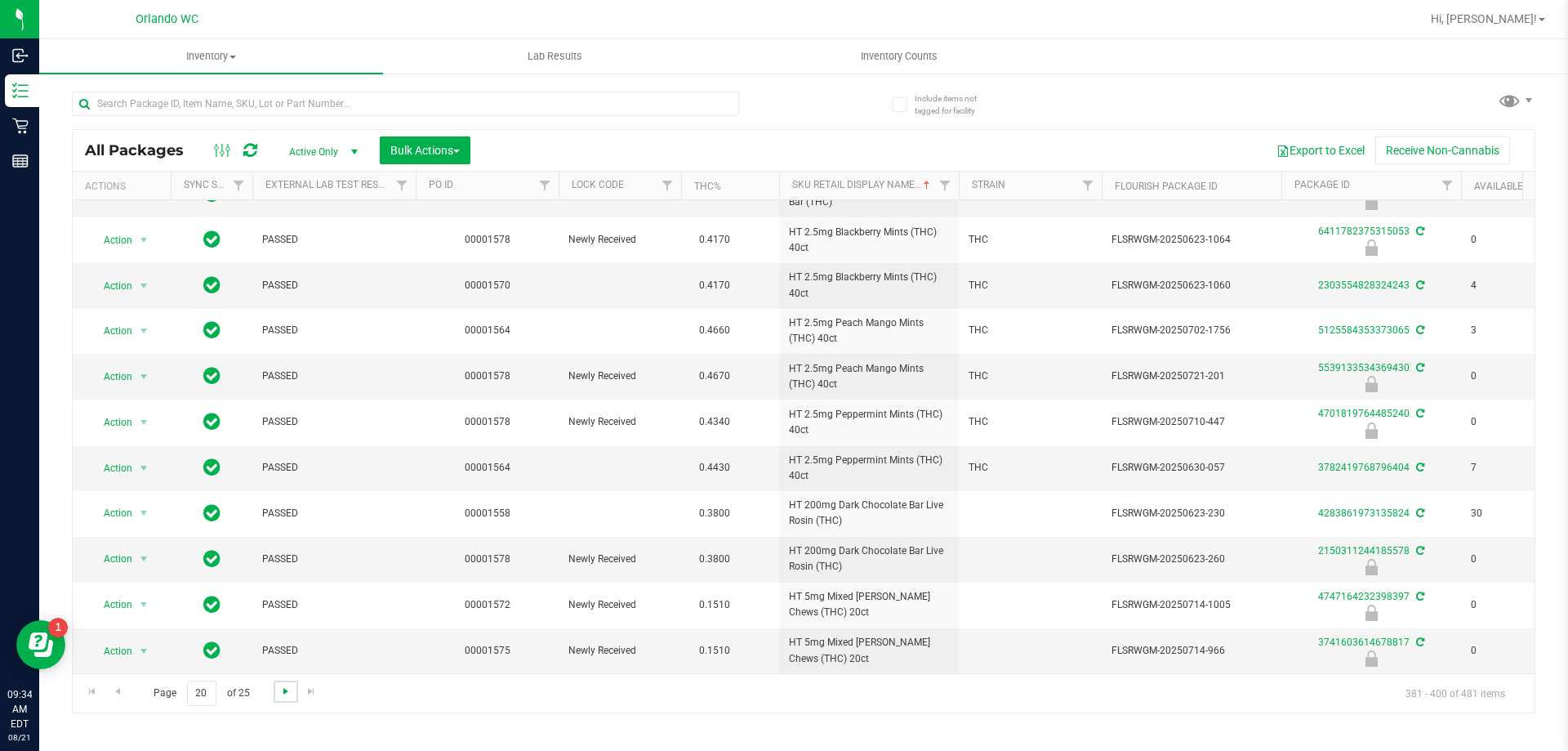
click at [283, 693] on span "Go to the next page" at bounding box center [286, 691] width 13 height 13
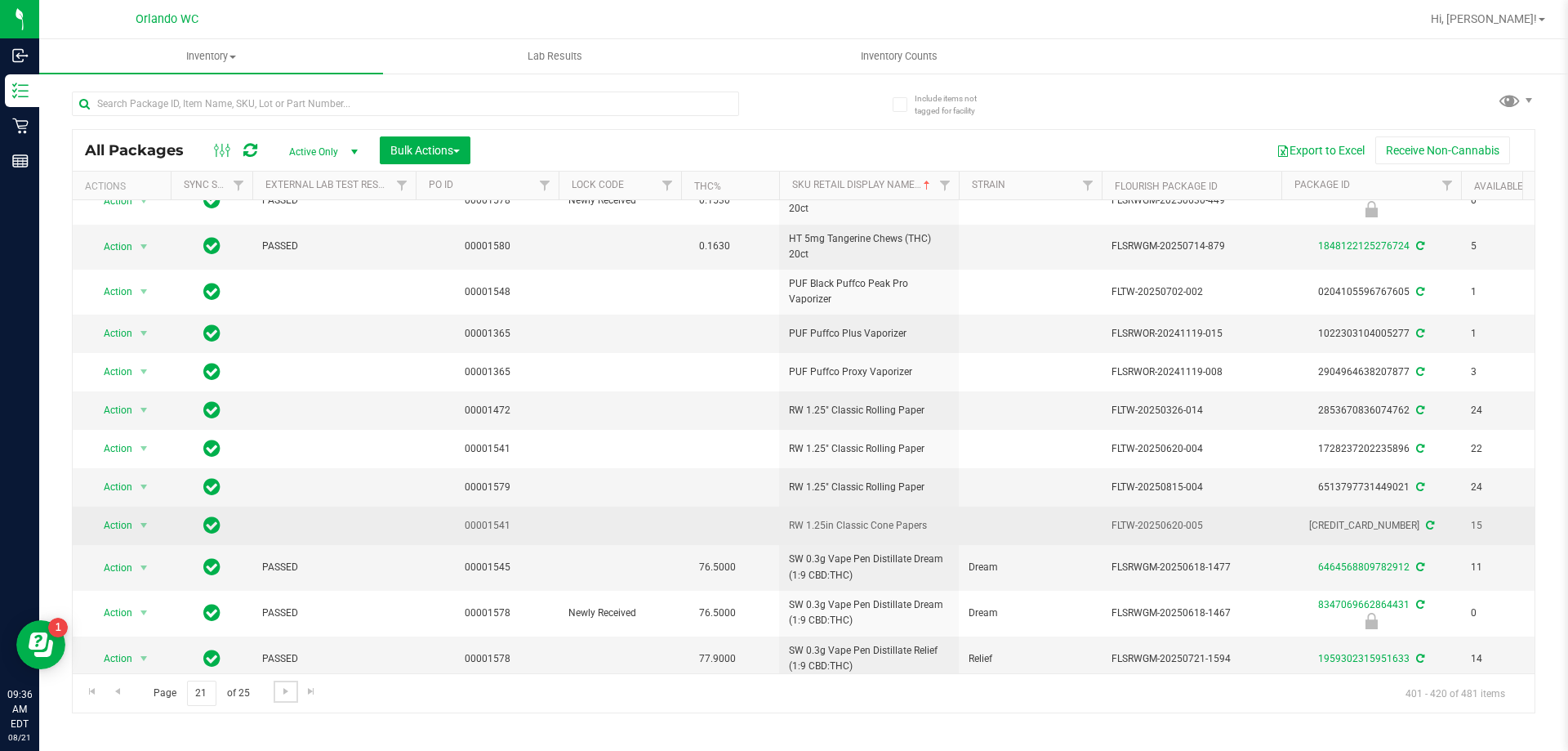
scroll to position [408, 0]
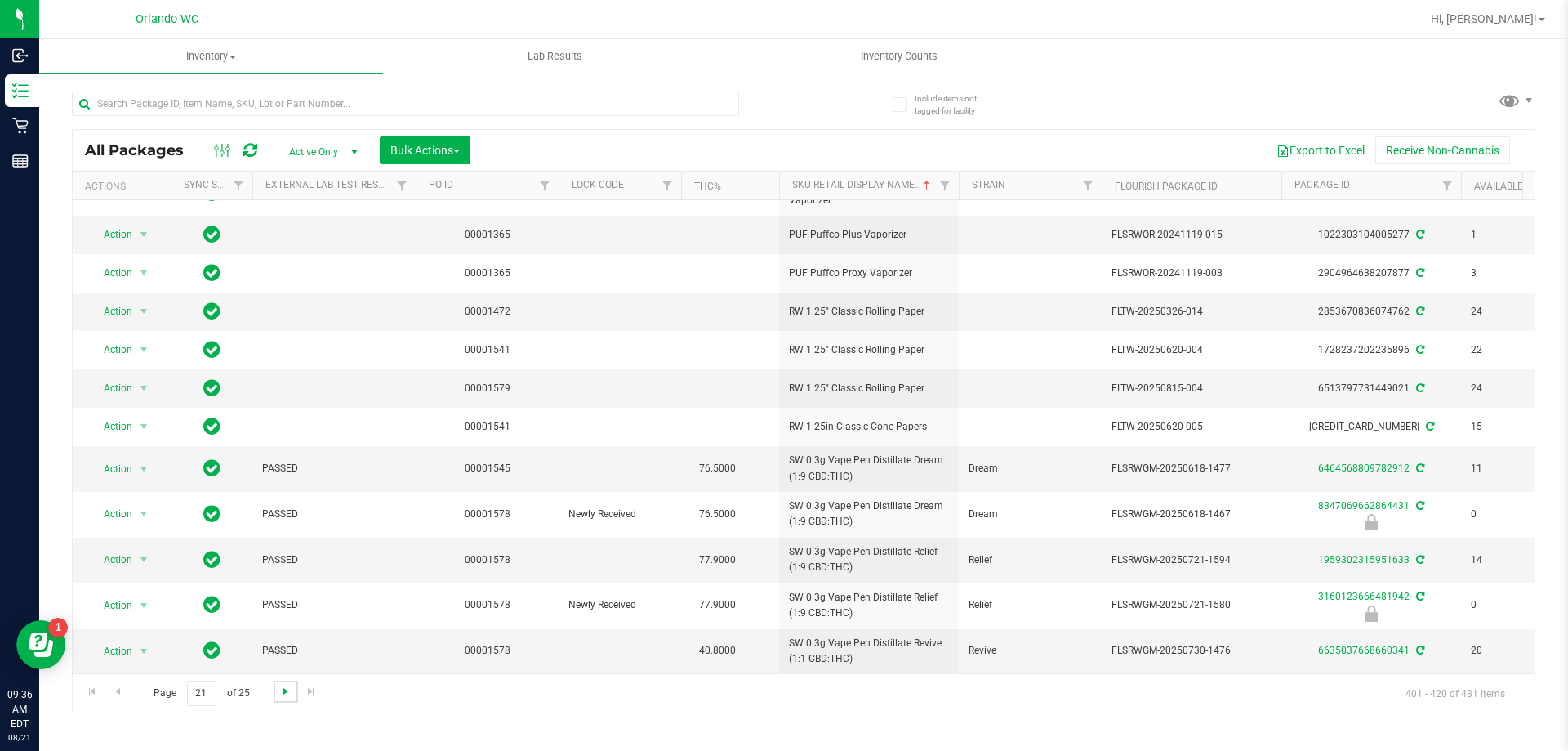
click at [280, 694] on span "Go to the next page" at bounding box center [286, 691] width 13 height 13
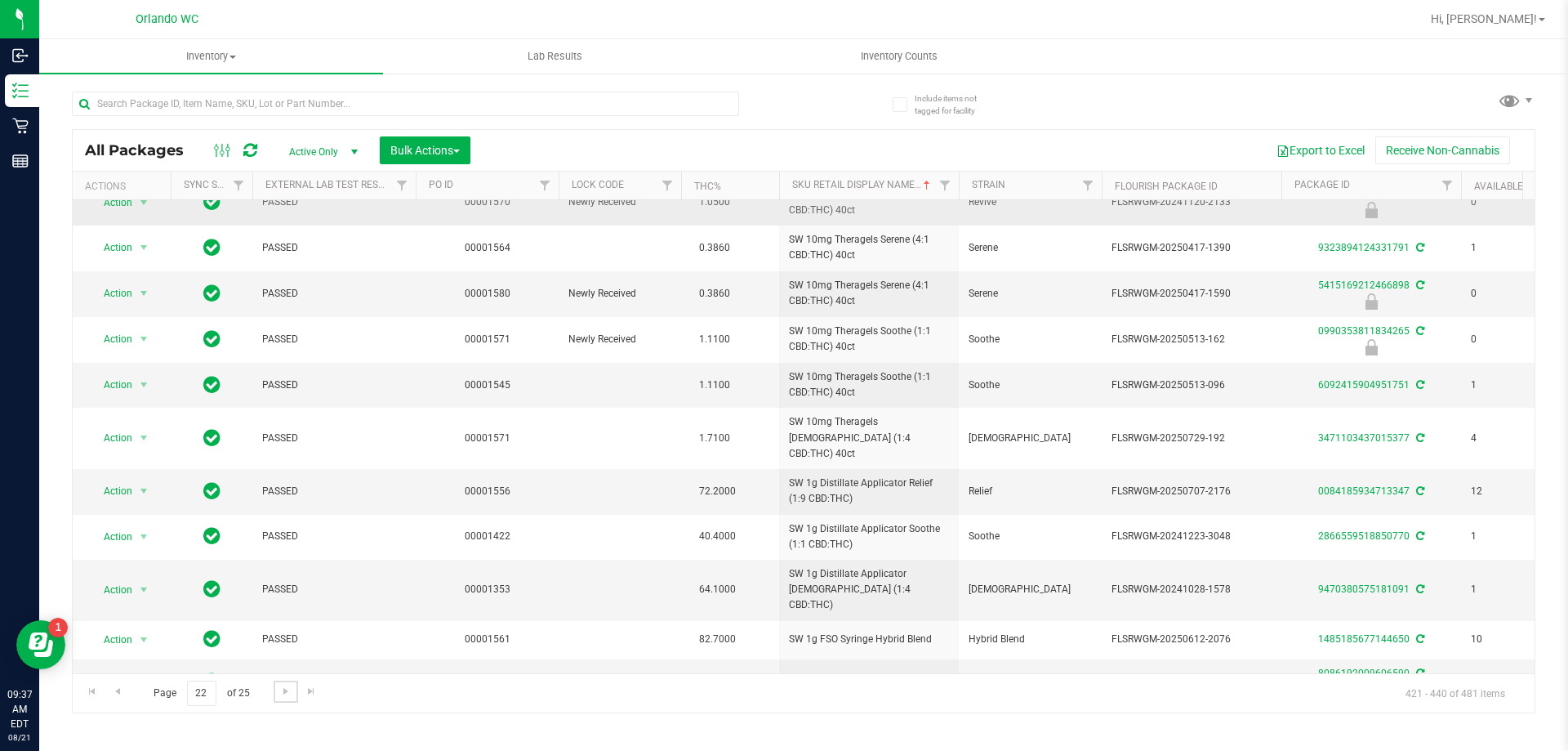
scroll to position [441, 0]
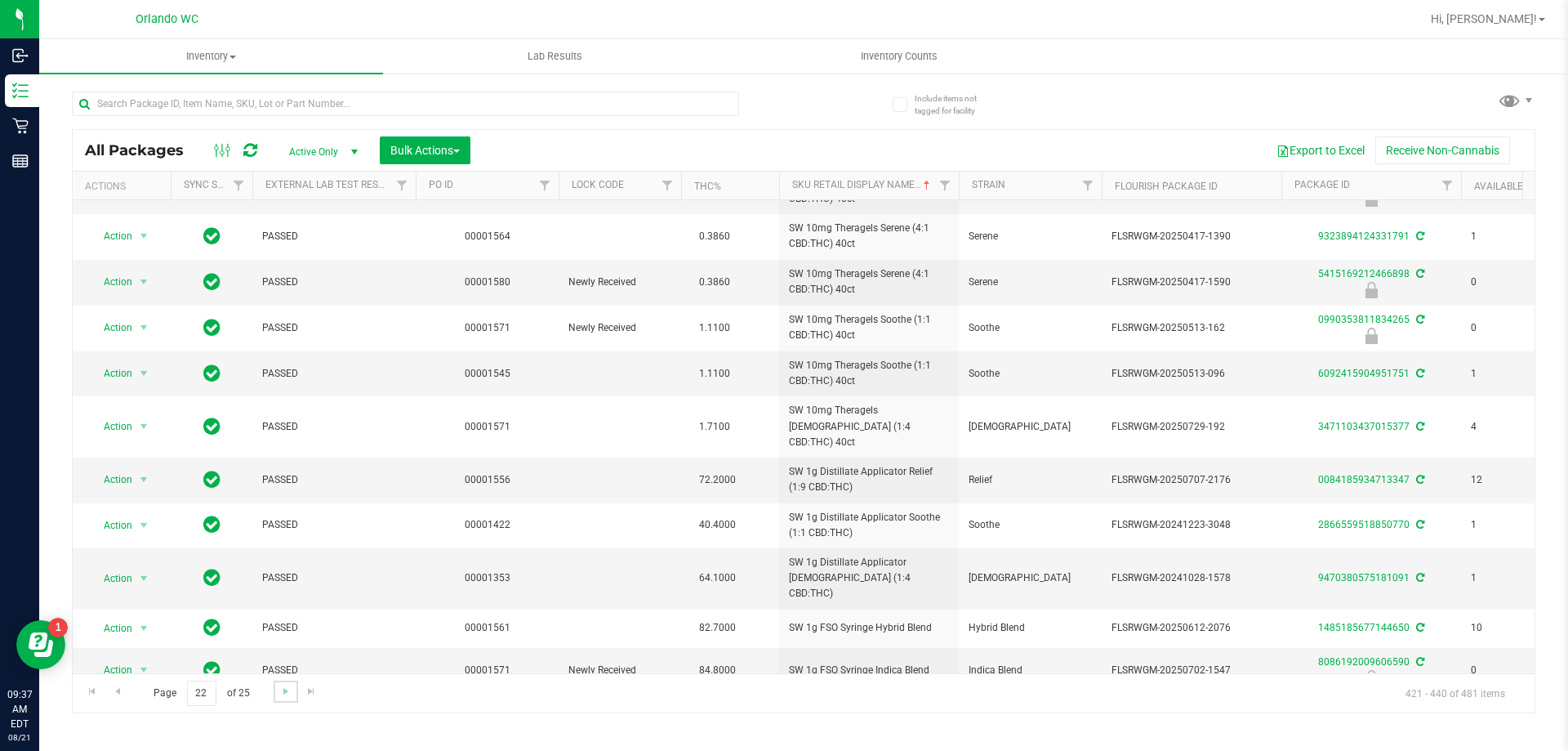
click at [277, 690] on link "Go to the next page" at bounding box center [285, 691] width 24 height 22
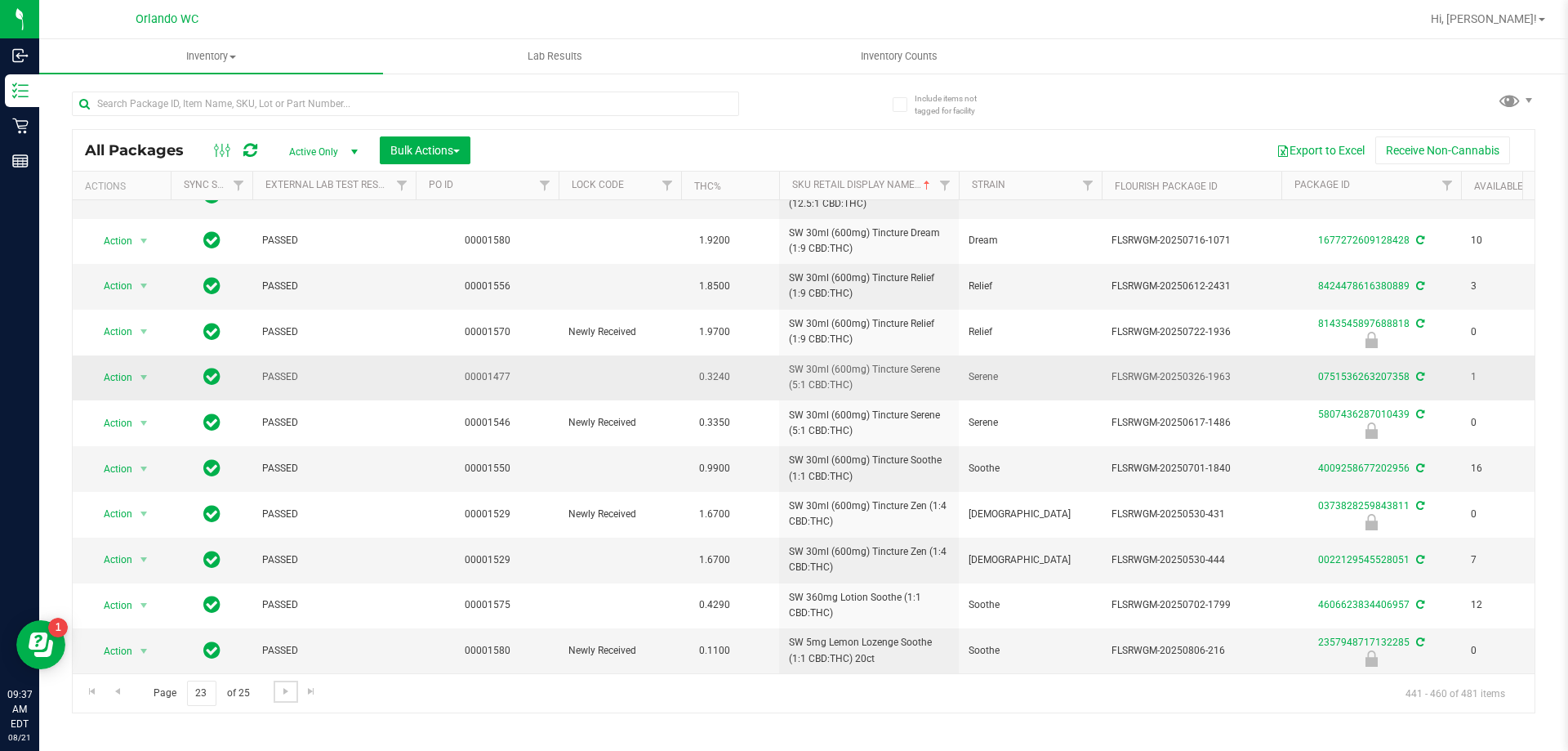
scroll to position [434, 0]
click at [123, 690] on span "Go to the previous page" at bounding box center [118, 691] width 13 height 13
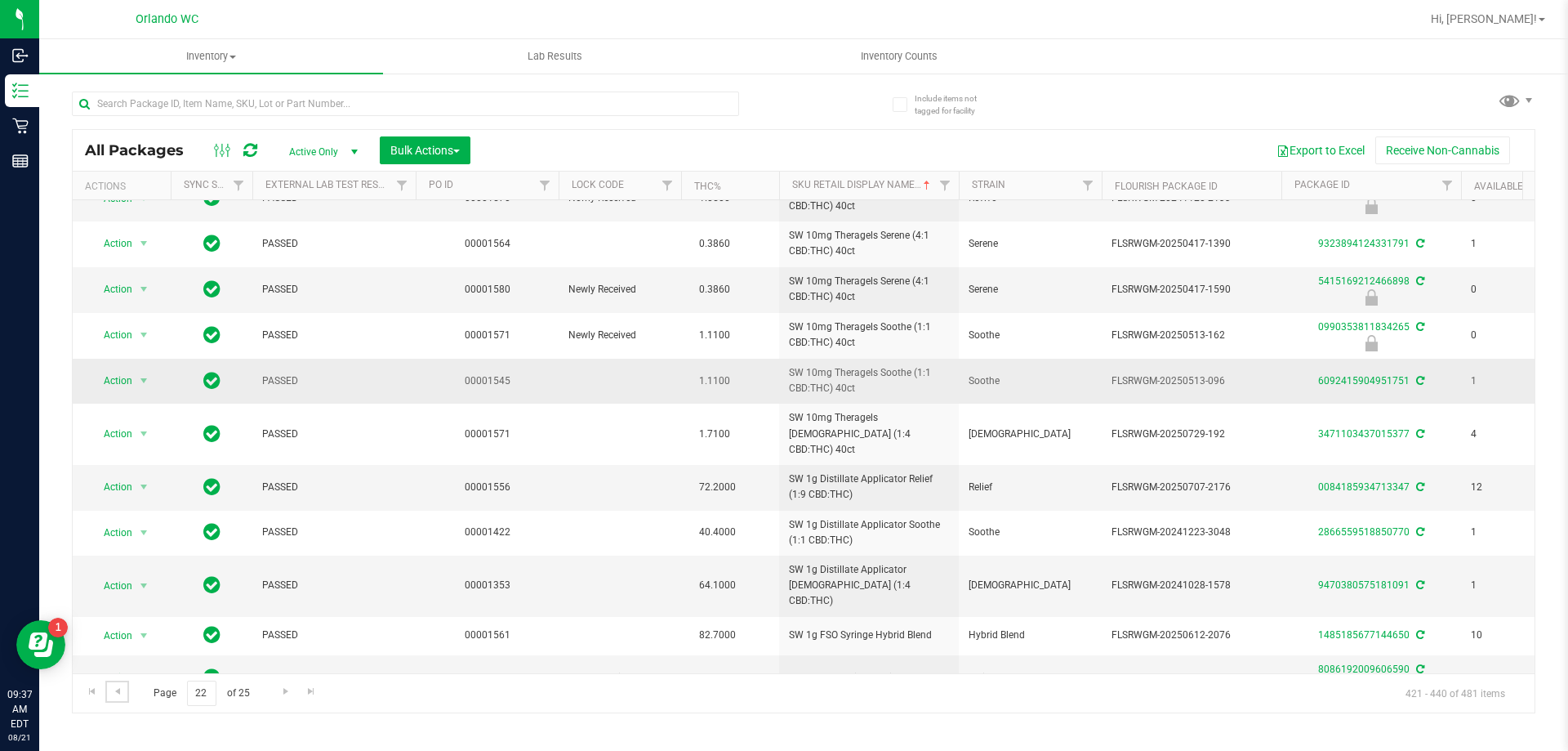
scroll to position [441, 0]
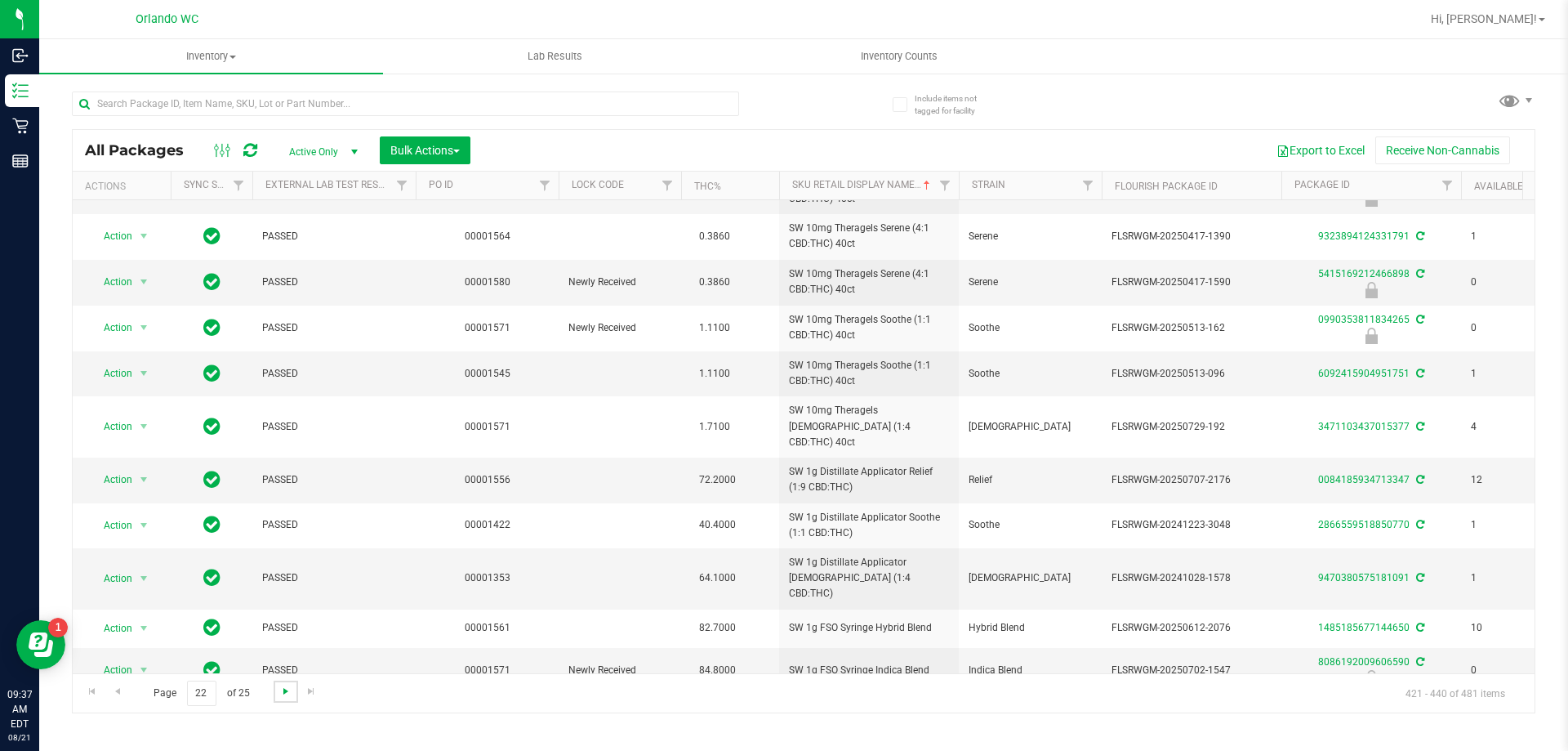
click at [283, 689] on span "Go to the next page" at bounding box center [286, 691] width 13 height 13
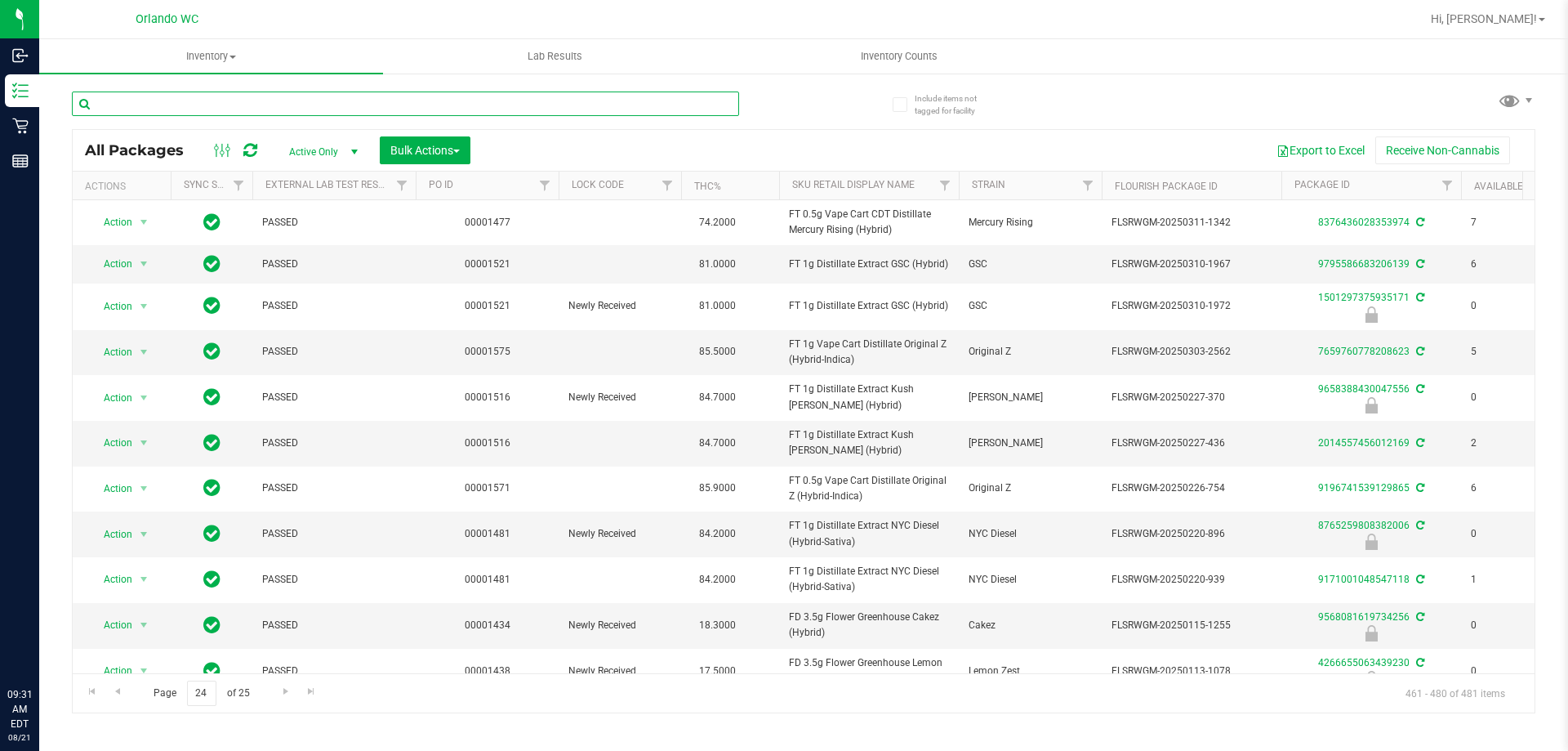
click at [257, 93] on input "text" at bounding box center [405, 104] width 667 height 25
paste input "WNA 10mg Orchard Peach Soft Chews Fast Acting (Sativa) 10ct"
type input "WNA 10mg Orchard Peach Soft Chews Fast Acting (Sativa) 10ct"
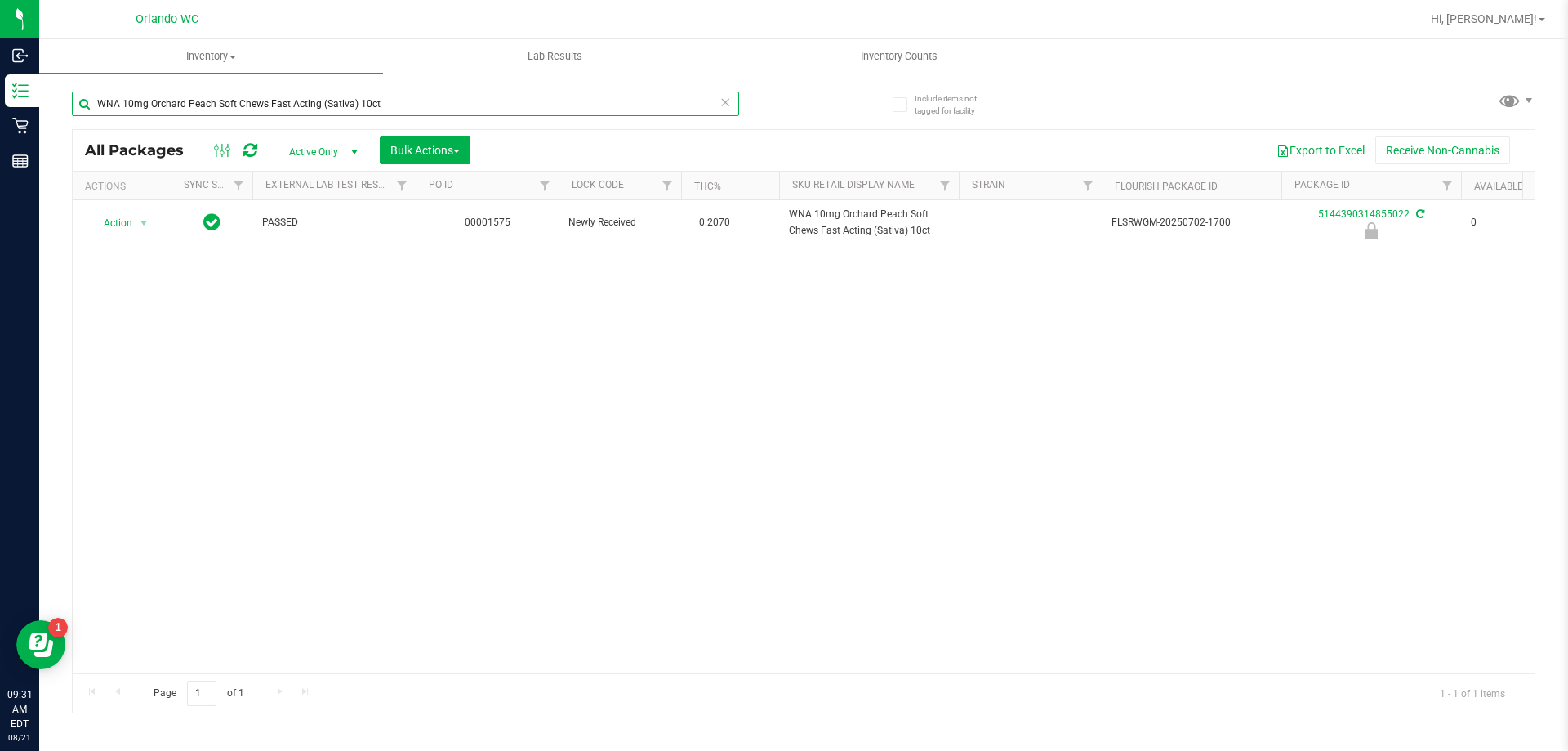
click at [351, 95] on input "WNA 10mg Orchard Peach Soft Chews Fast Acting (Sativa) 10ct" at bounding box center [405, 104] width 667 height 25
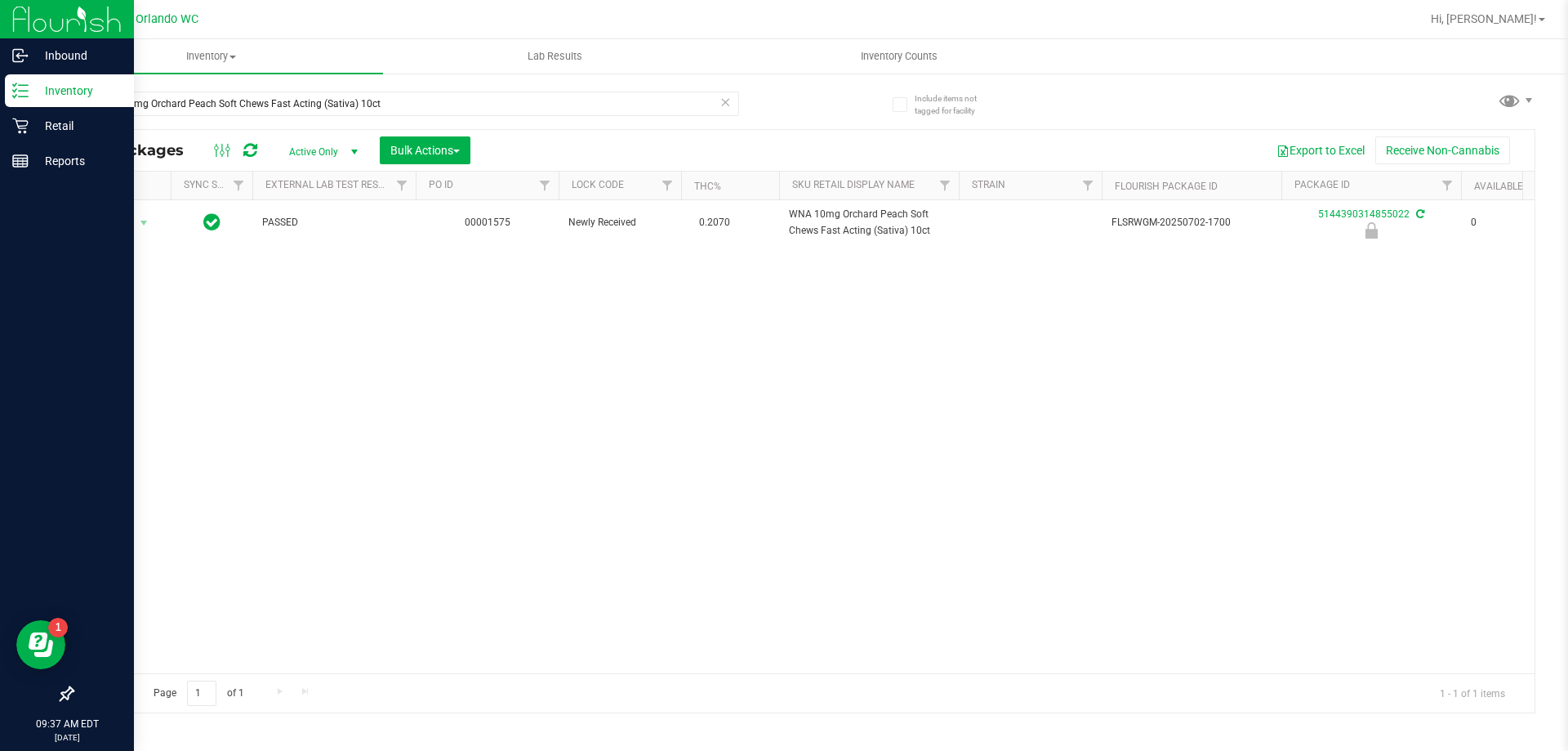
click at [32, 94] on p "Inventory" at bounding box center [78, 90] width 98 height 19
click at [26, 85] on line at bounding box center [23, 85] width 9 height 0
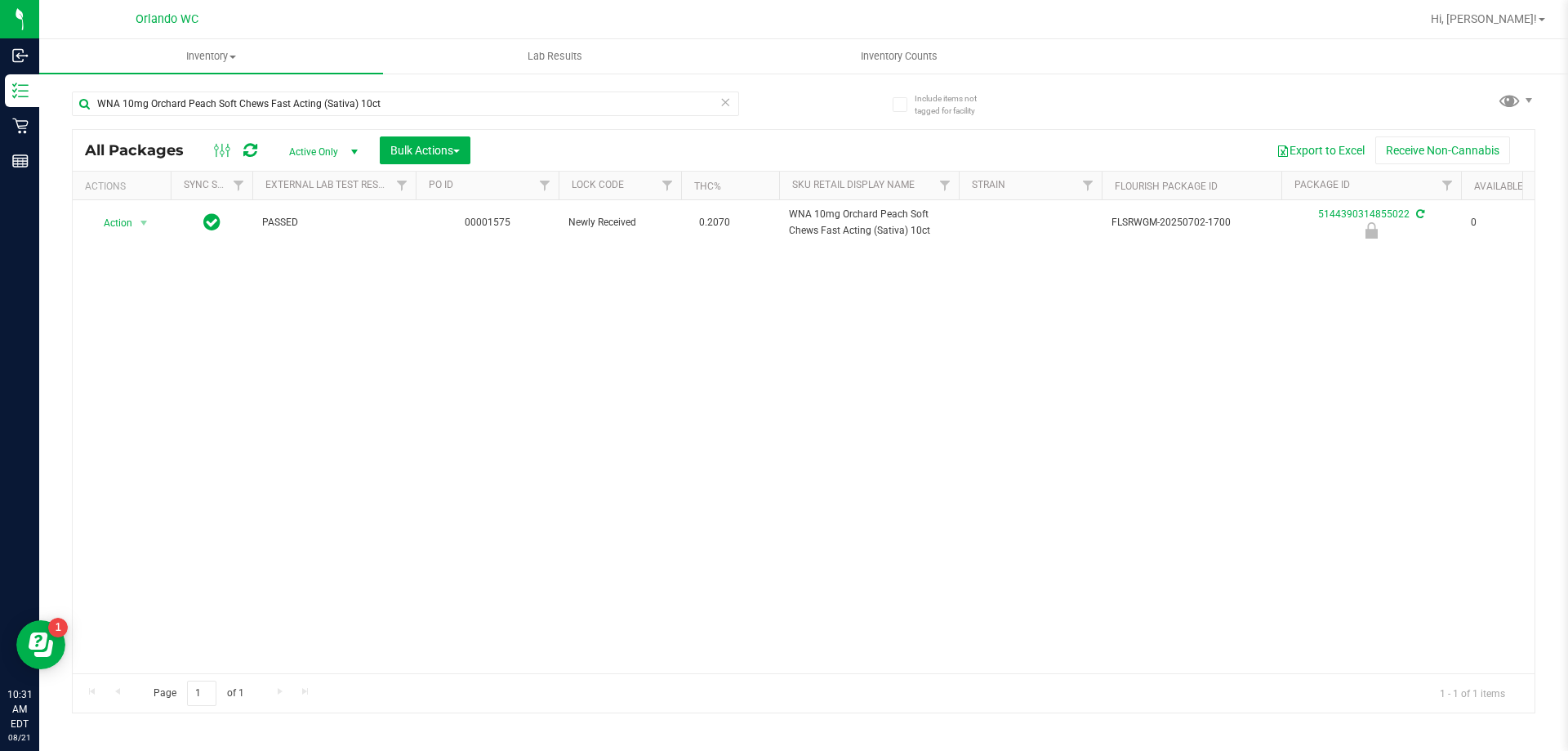
click at [607, 334] on div "Action Action Edit attributes Global inventory Locate package Package audit log…" at bounding box center [803, 436] width 1462 height 473
click at [639, 328] on div "Action Action Edit attributes Global inventory Locate package Package audit log…" at bounding box center [803, 436] width 1462 height 473
click at [778, 122] on div "WNA 10mg Orchard Peach Soft Chews Fast Acting (Sativa) 10ct" at bounding box center [438, 104] width 732 height 53
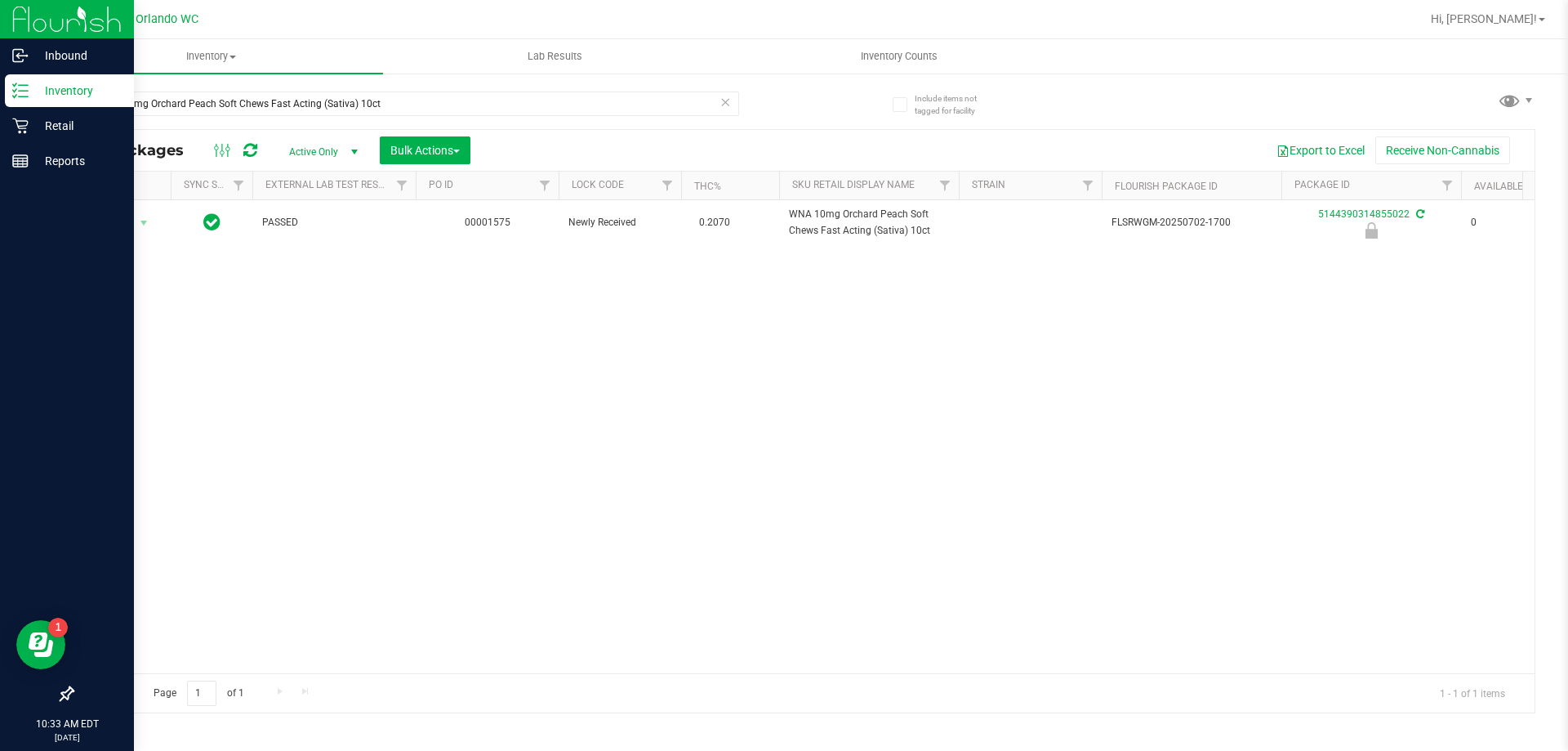
click at [21, 85] on line at bounding box center [23, 85] width 9 height 0
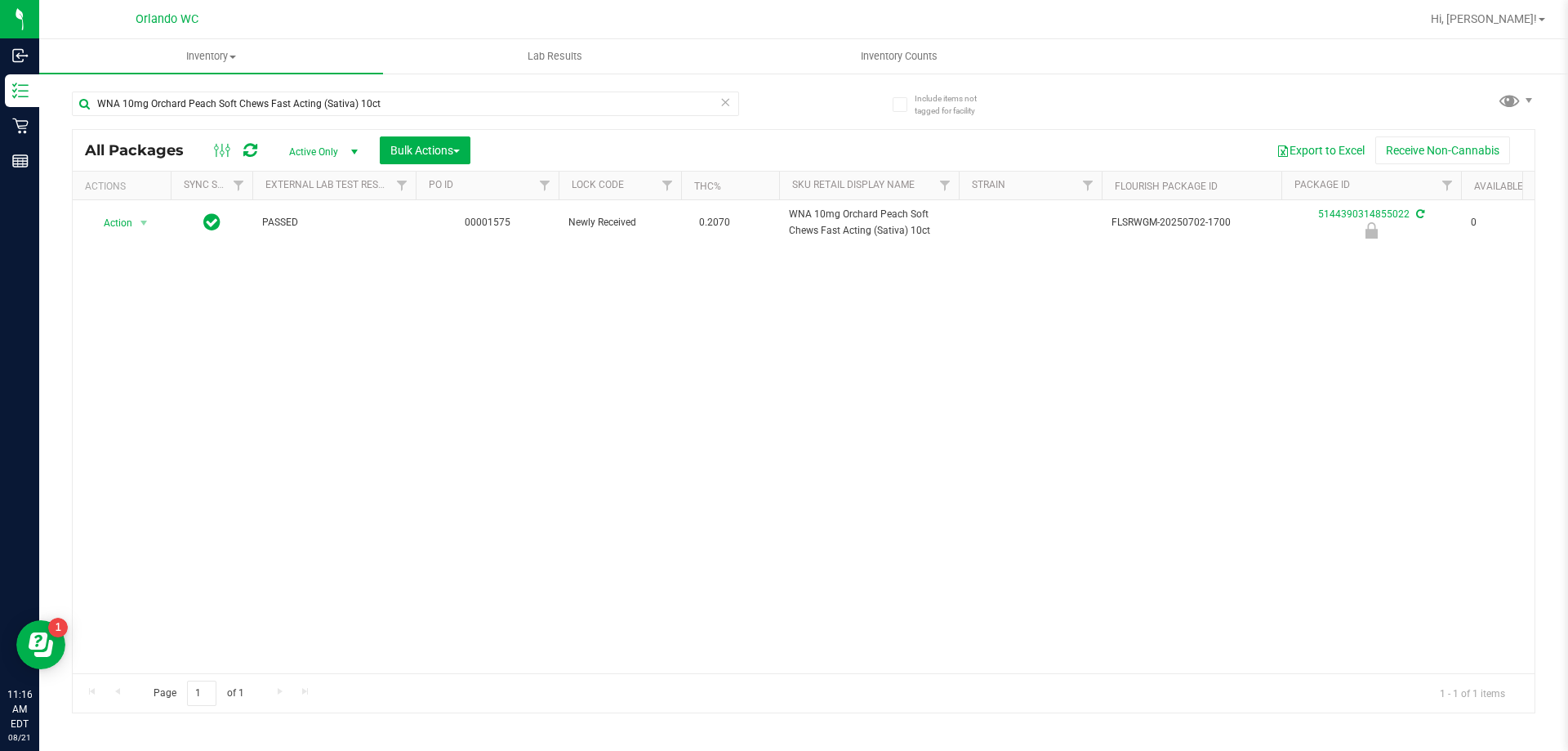
drag, startPoint x: 375, startPoint y: 342, endPoint x: 375, endPoint y: 325, distance: 17.0
click at [375, 339] on div "Action Action Edit attributes Global inventory Locate package Package audit log…" at bounding box center [803, 436] width 1462 height 473
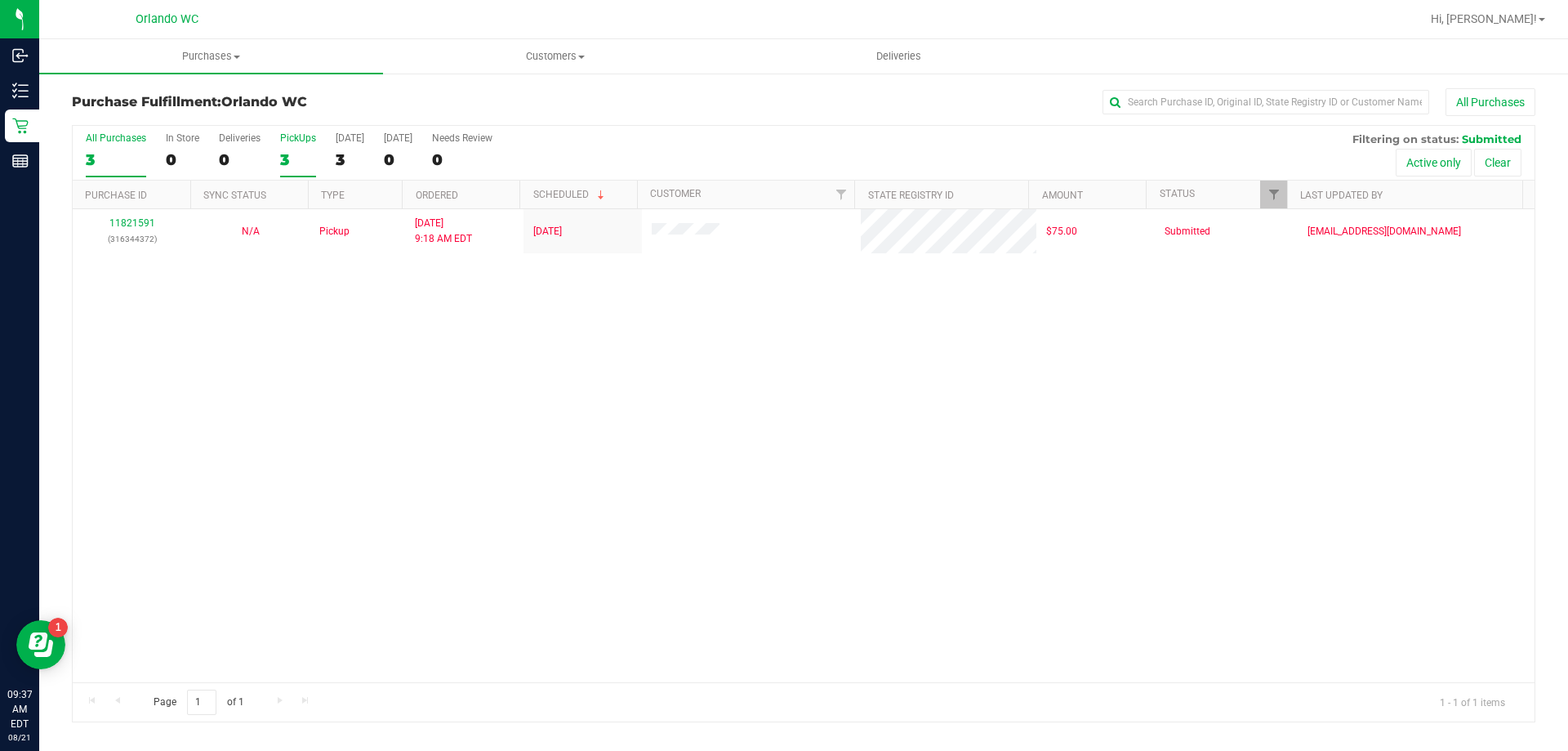
click at [290, 152] on div "3" at bounding box center [297, 159] width 36 height 18
click at [0, 0] on input "PickUps 3" at bounding box center [0, 0] width 0 height 0
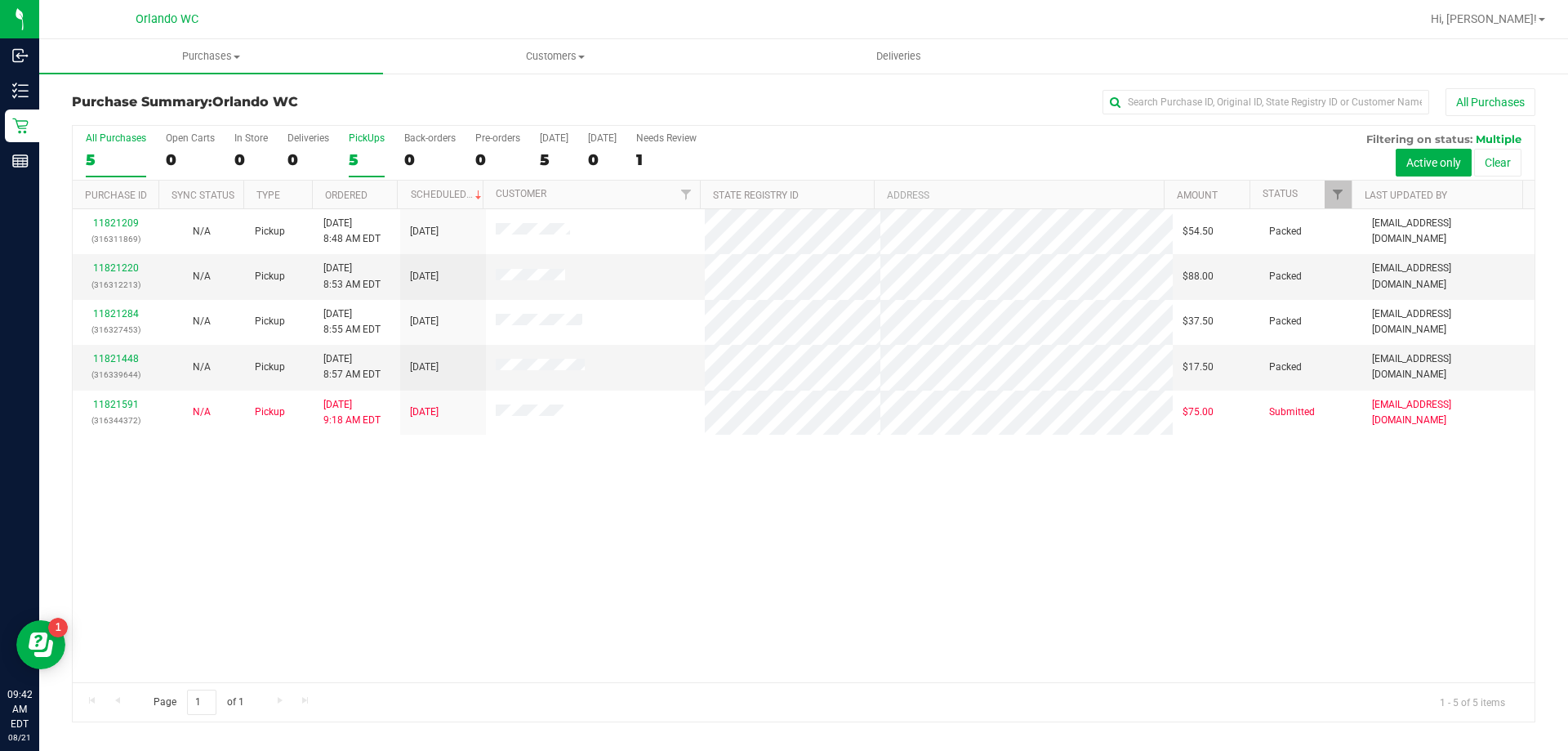
click at [376, 138] on div "PickUps" at bounding box center [367, 138] width 36 height 11
click at [0, 0] on input "PickUps 5" at bounding box center [0, 0] width 0 height 0
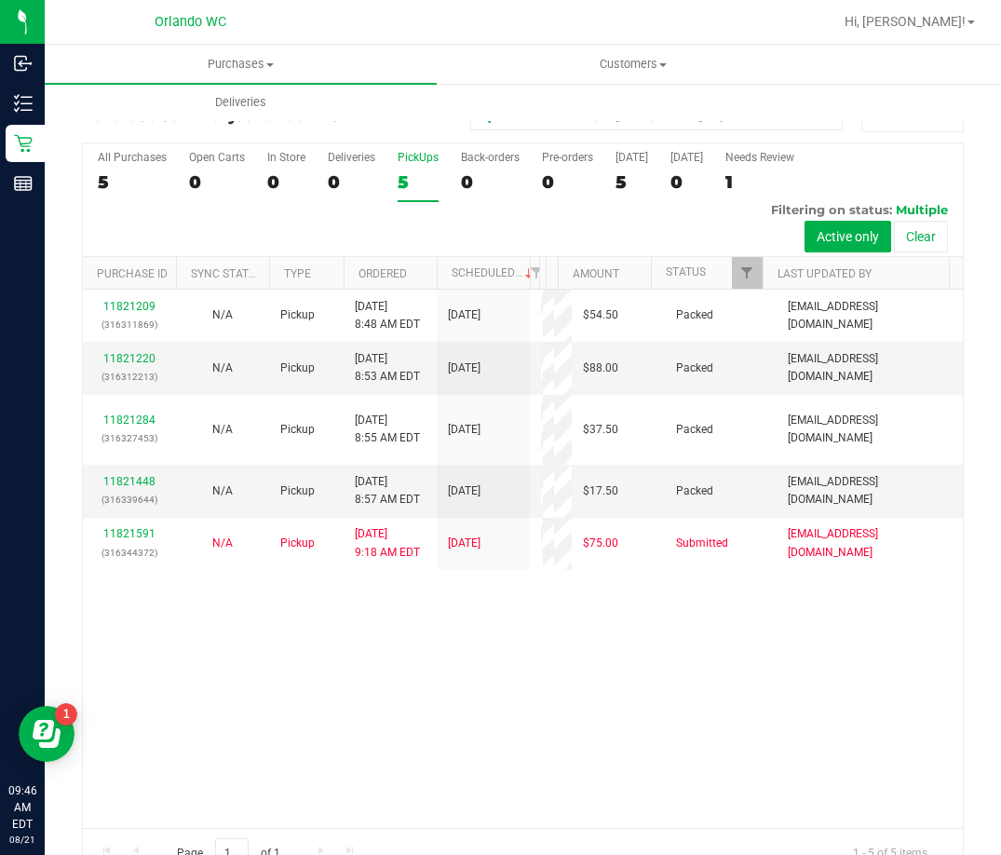
click at [409, 180] on div "5" at bounding box center [418, 181] width 41 height 21
click at [0, 0] on input "PickUps 5" at bounding box center [0, 0] width 0 height 0
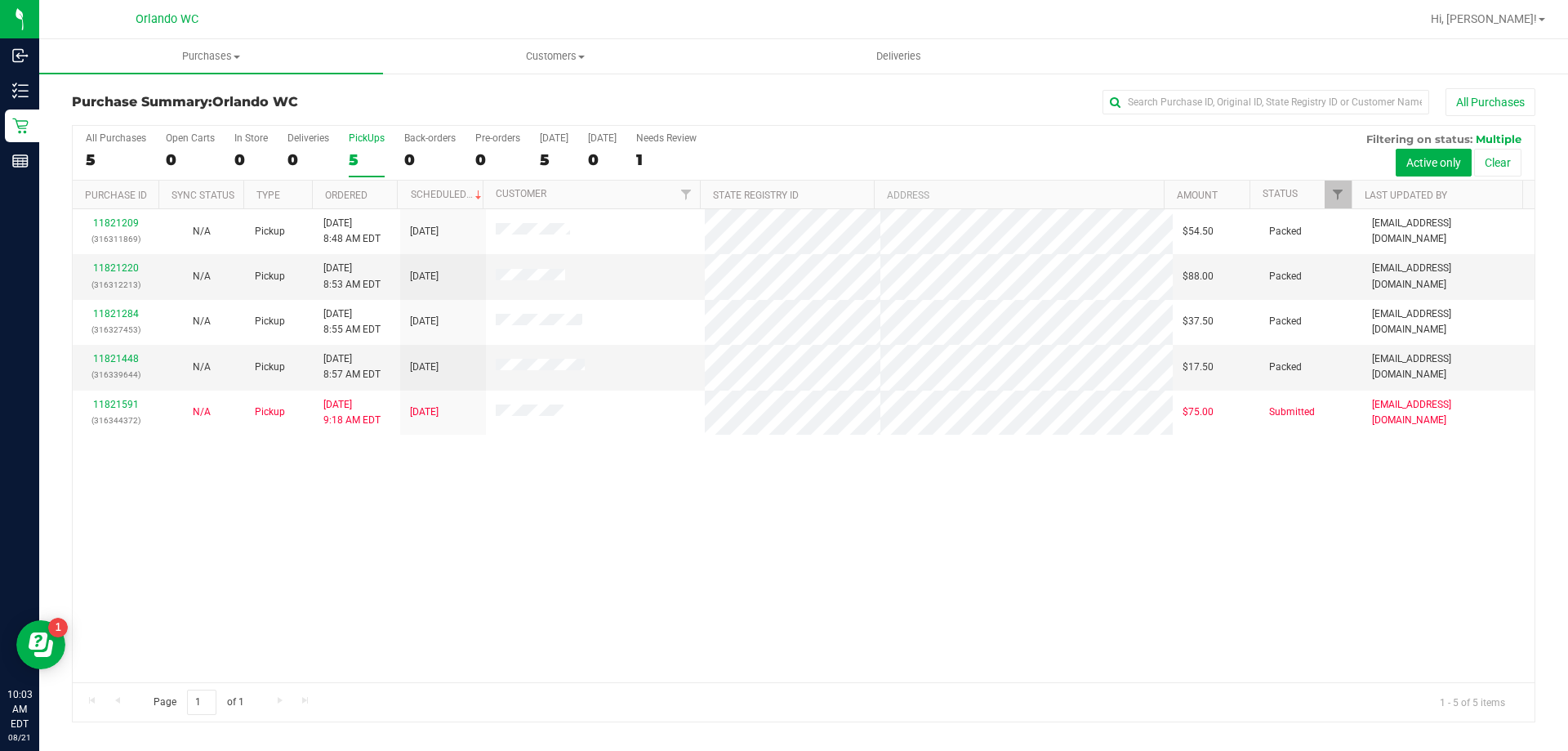
click at [694, 485] on div "11821209 (316311869) N/A Pickup [DATE] 8:48 AM EDT 8/21/2025 $54.50 Packed [EMA…" at bounding box center [803, 445] width 1462 height 473
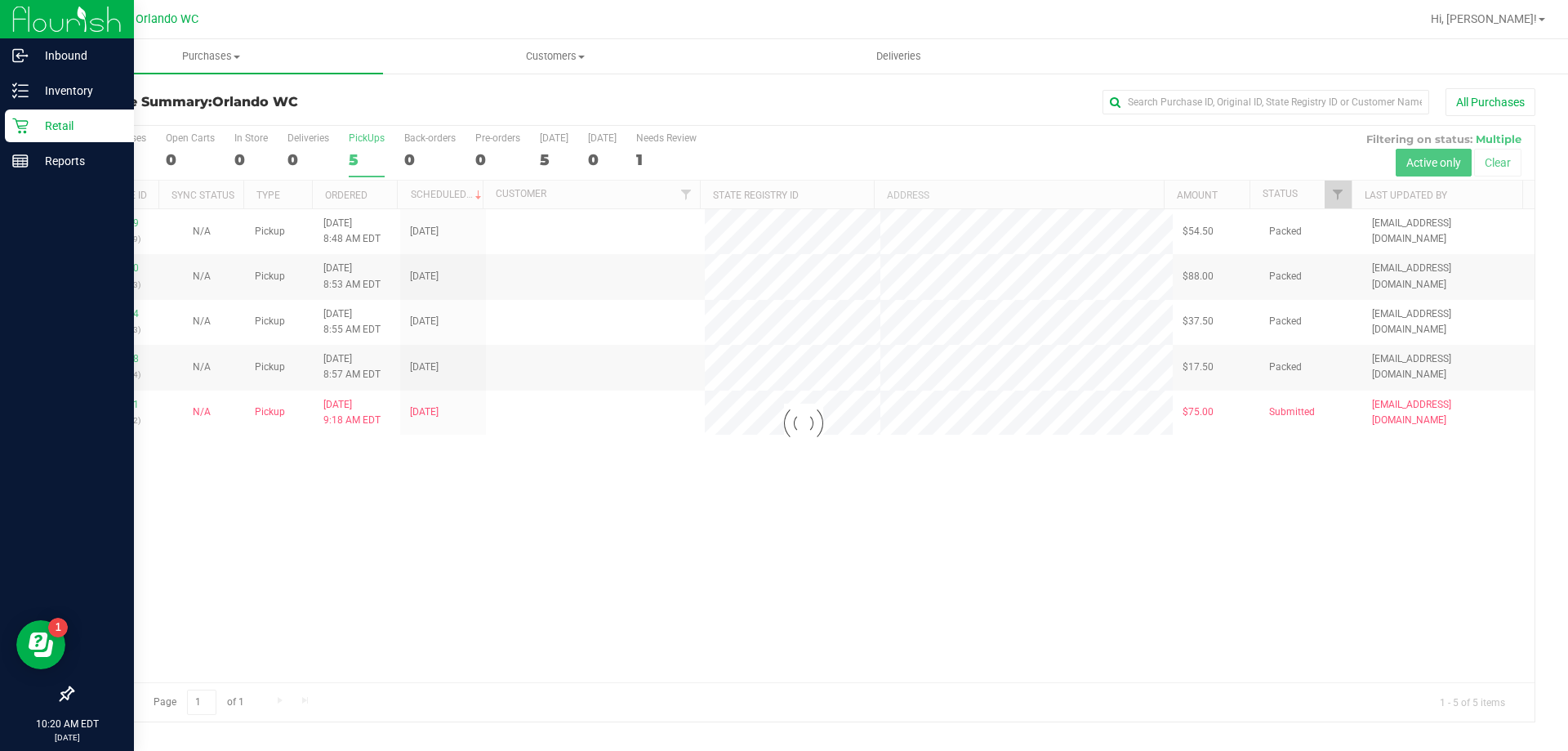
click at [37, 120] on p "Retail" at bounding box center [78, 125] width 98 height 19
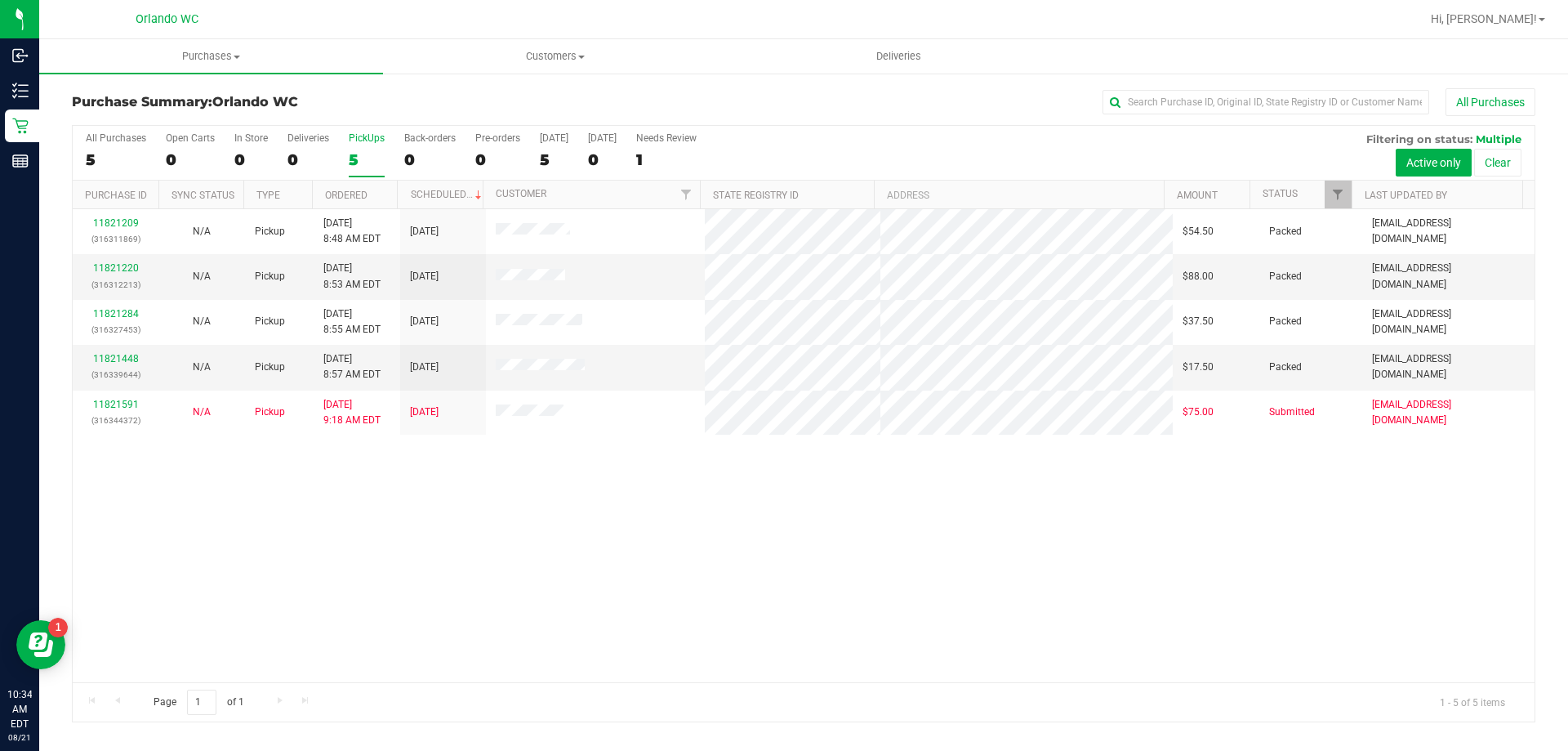
click at [358, 150] on div "5" at bounding box center [367, 159] width 36 height 18
click at [0, 0] on input "PickUps 5" at bounding box center [0, 0] width 0 height 0
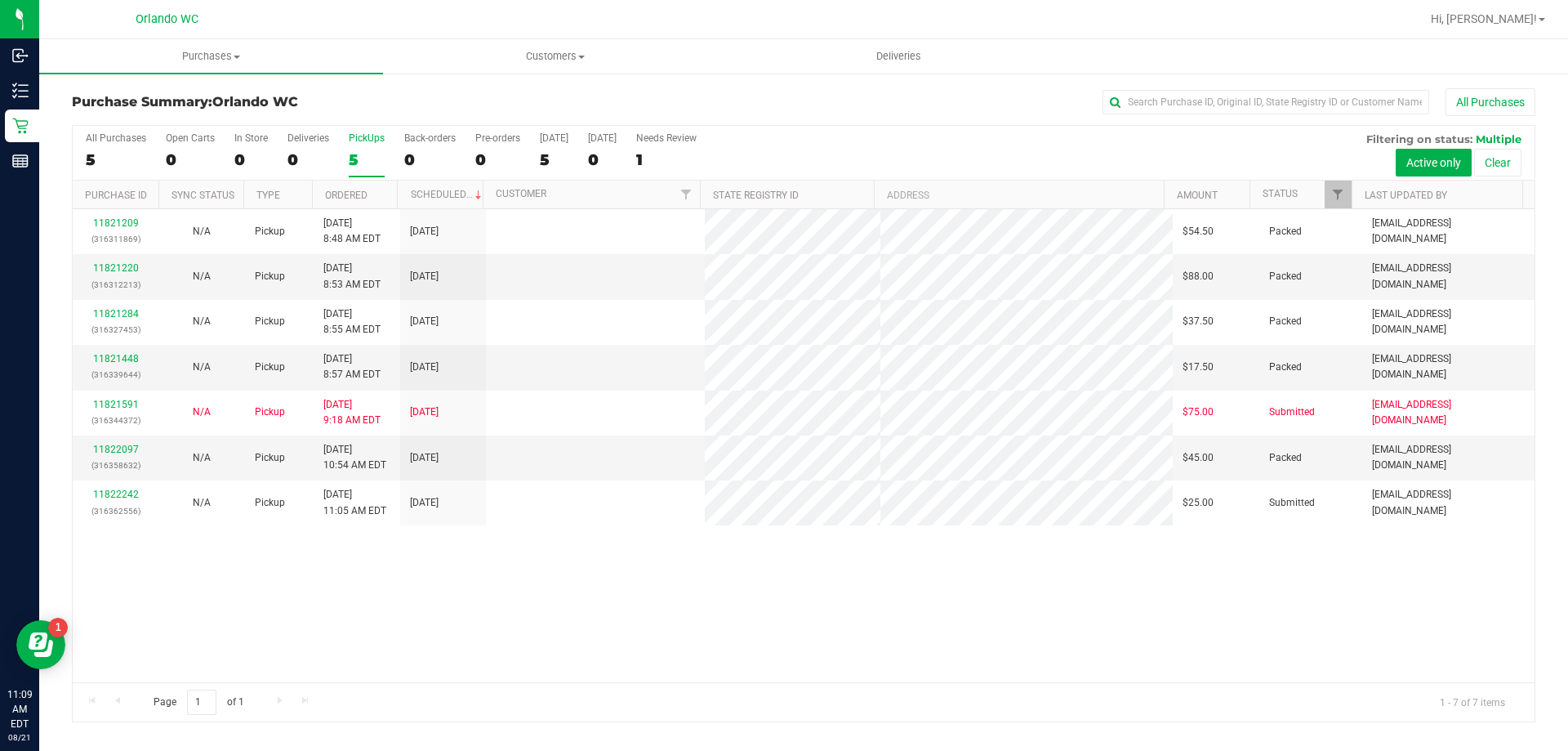
click at [108, 498] on link "11822242" at bounding box center [116, 494] width 46 height 11
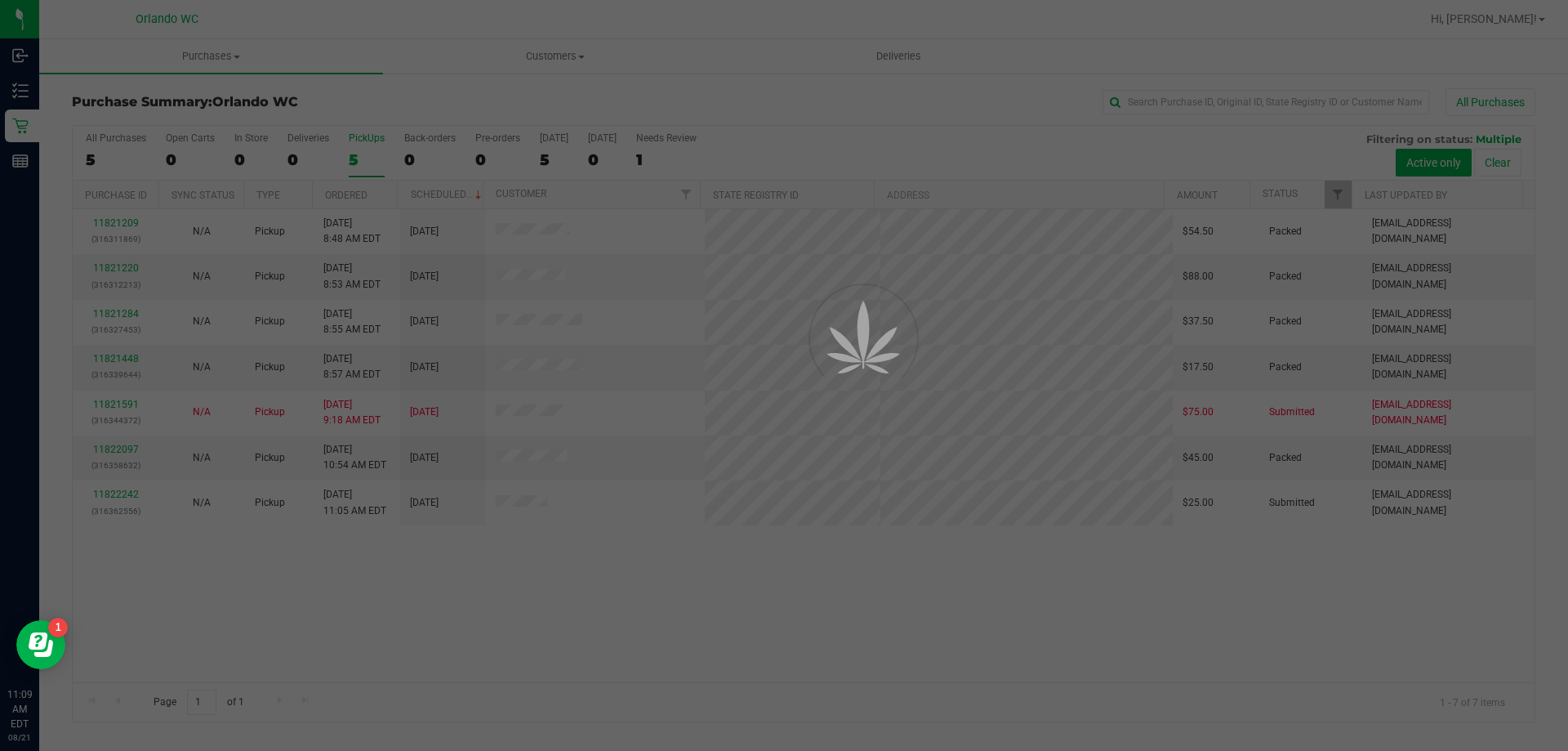
click at [112, 493] on div at bounding box center [784, 376] width 1568 height 751
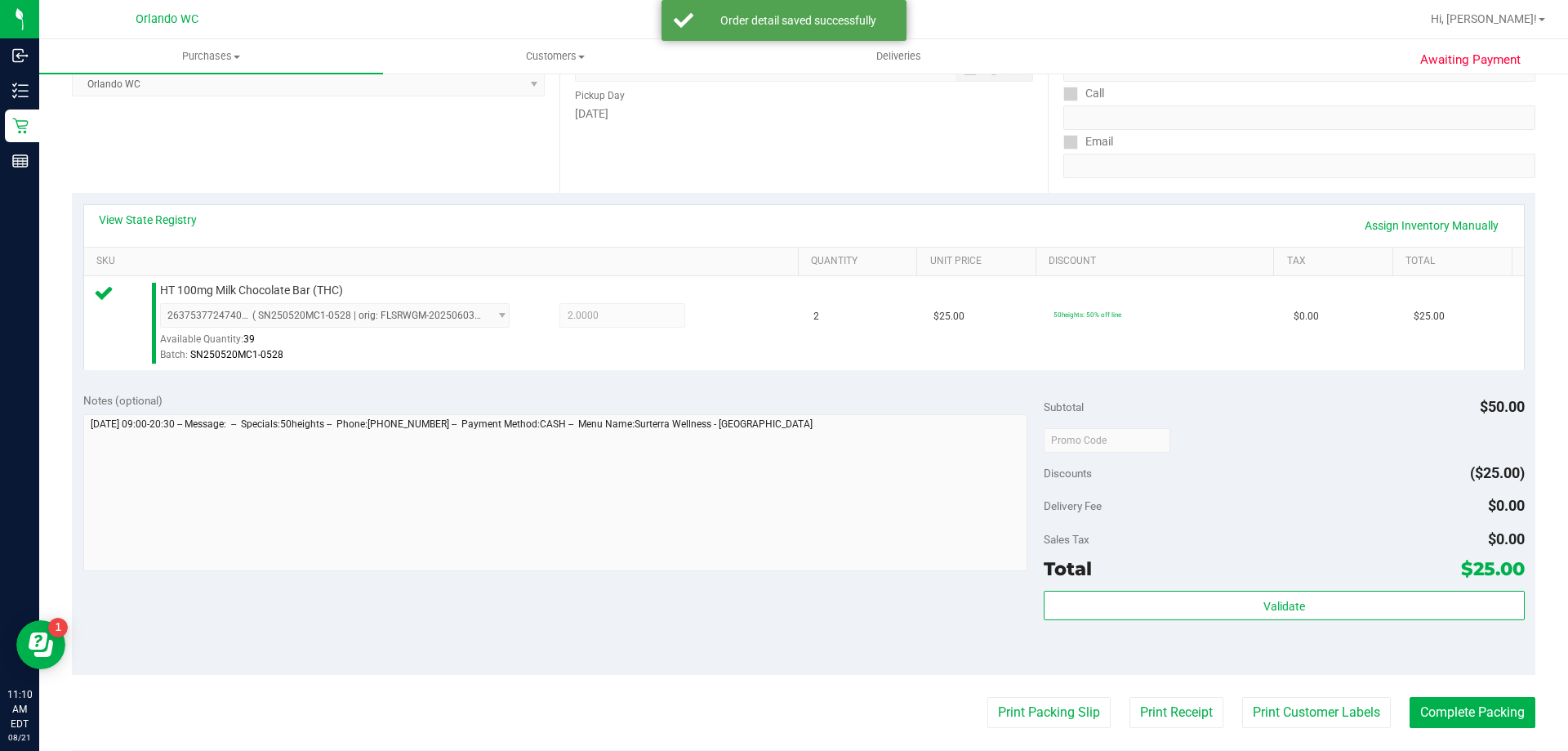
scroll to position [409, 0]
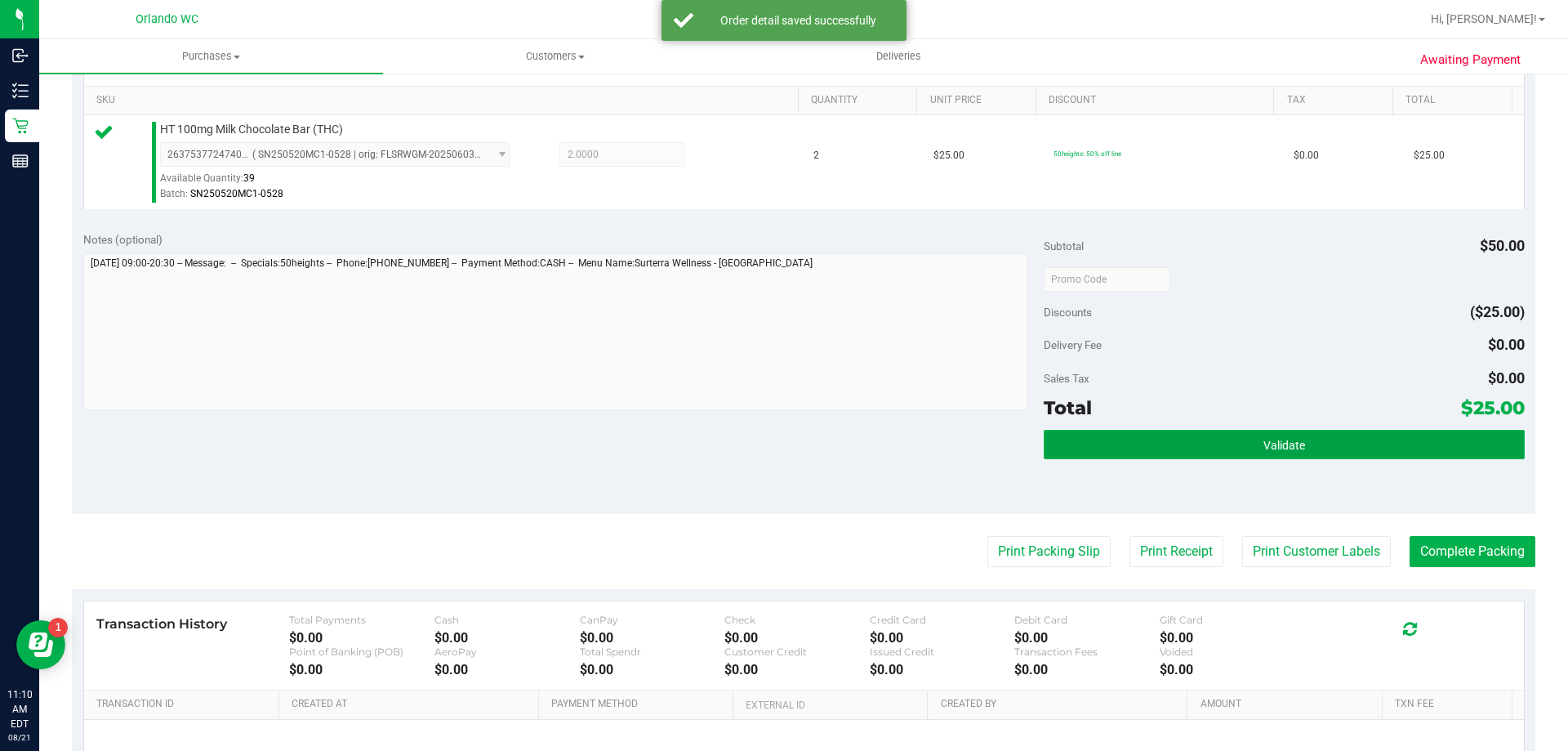
click at [1243, 443] on button "Validate" at bounding box center [1284, 445] width 481 height 30
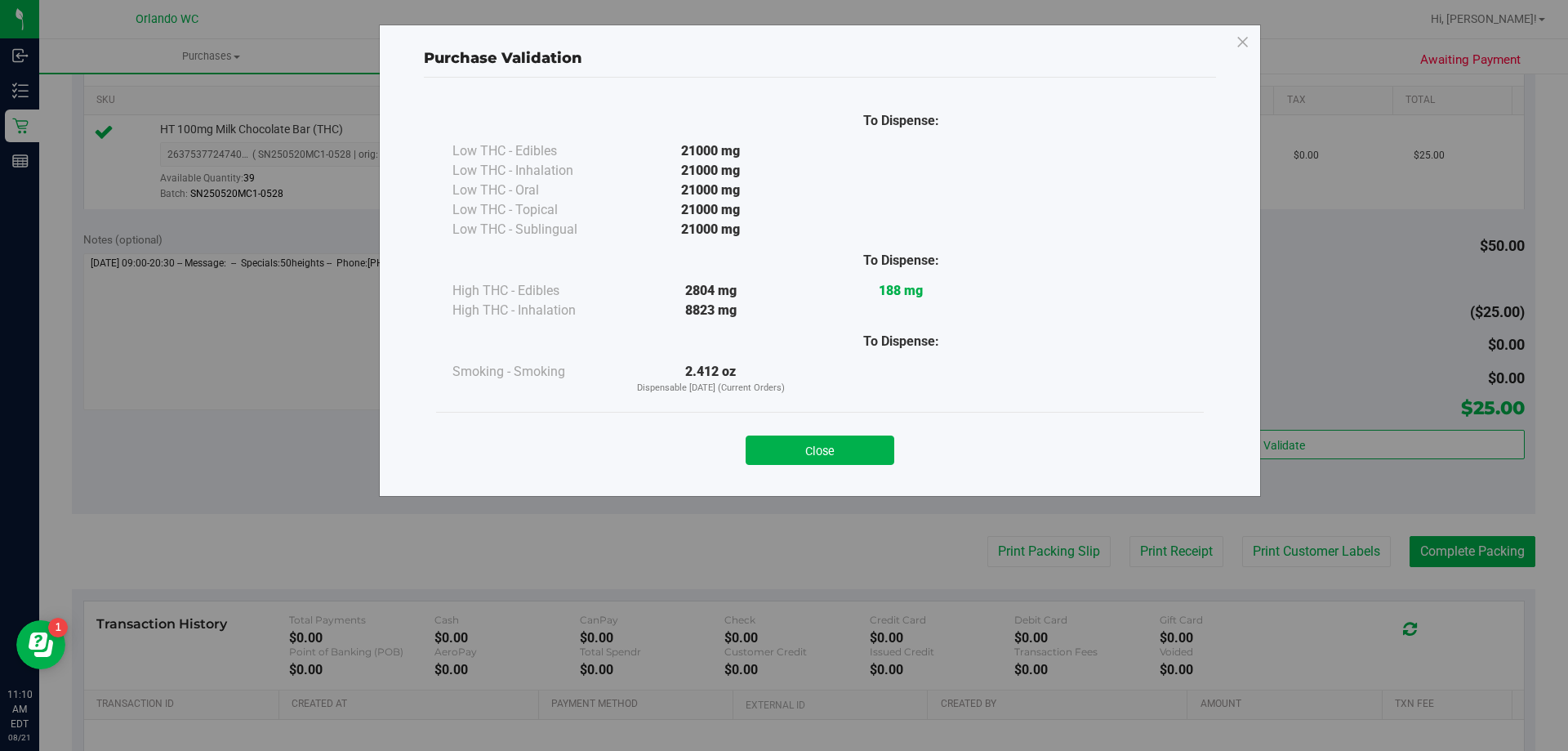
click at [1023, 571] on div "Purchase Validation To Dispense: Low THC - Edibles 21000 mg" at bounding box center [790, 376] width 1580 height 751
click at [866, 448] on button "Close" at bounding box center [820, 450] width 149 height 30
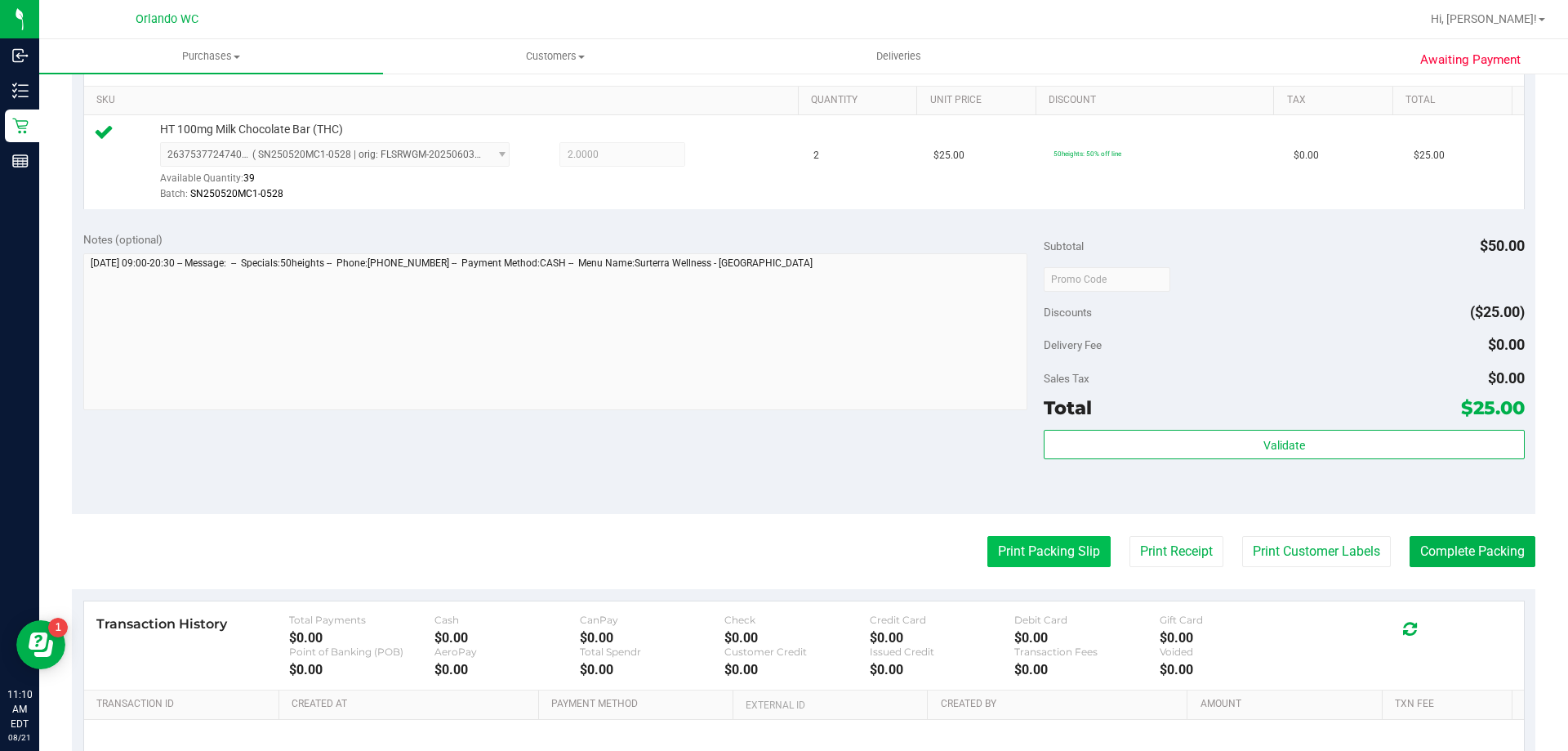
click at [1016, 544] on button "Print Packing Slip" at bounding box center [1049, 551] width 124 height 31
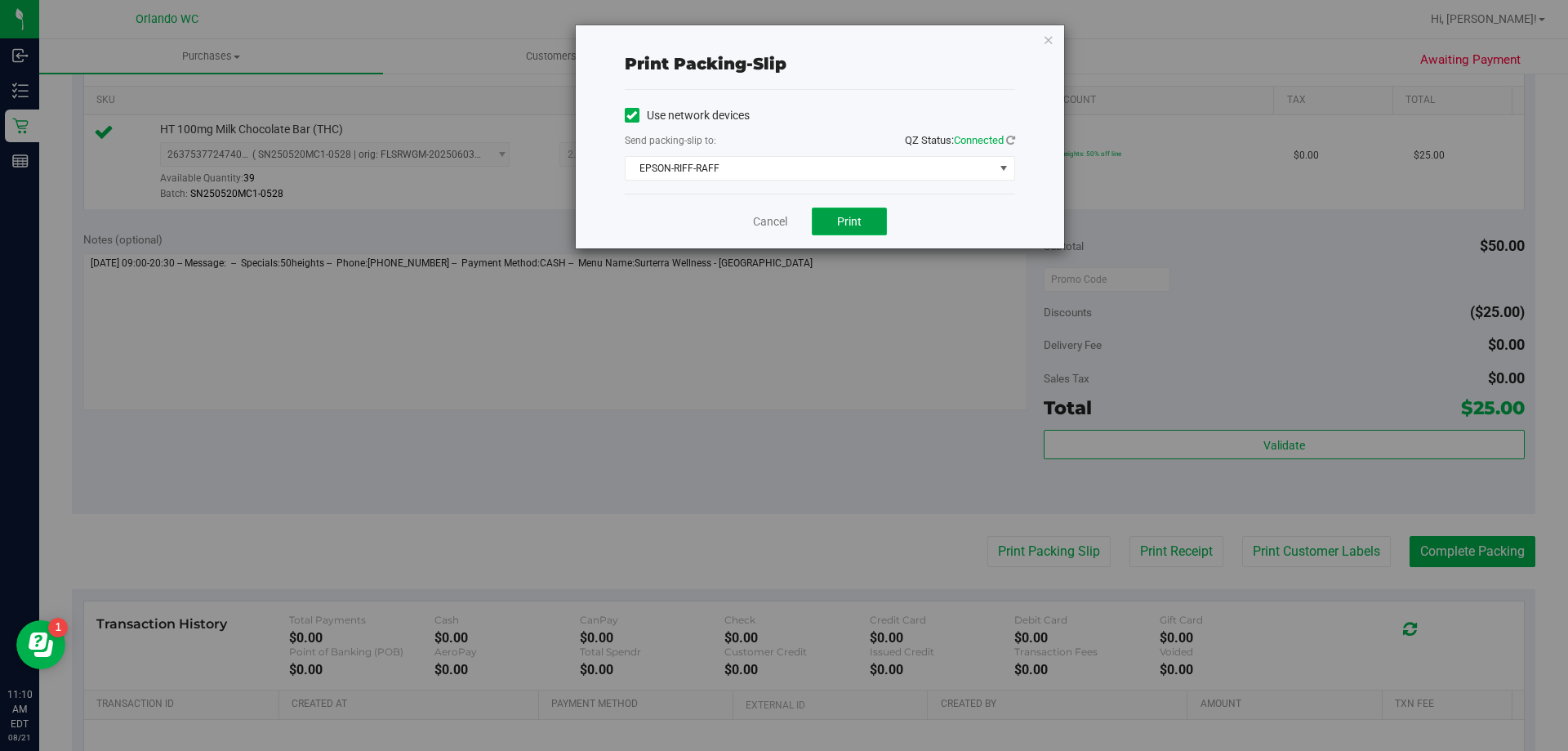
click at [849, 211] on button "Print" at bounding box center [850, 222] width 75 height 28
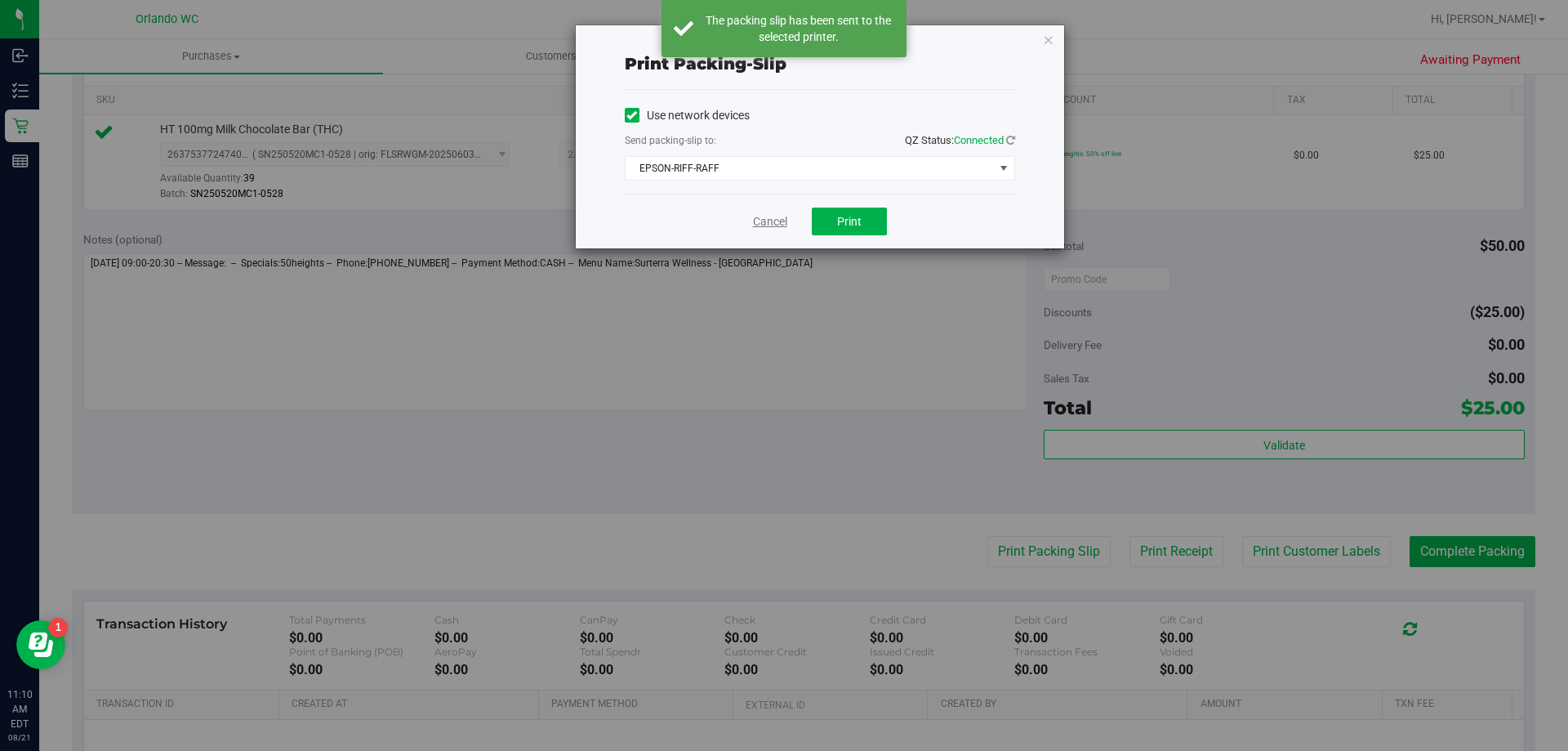
click at [777, 218] on link "Cancel" at bounding box center [770, 222] width 34 height 18
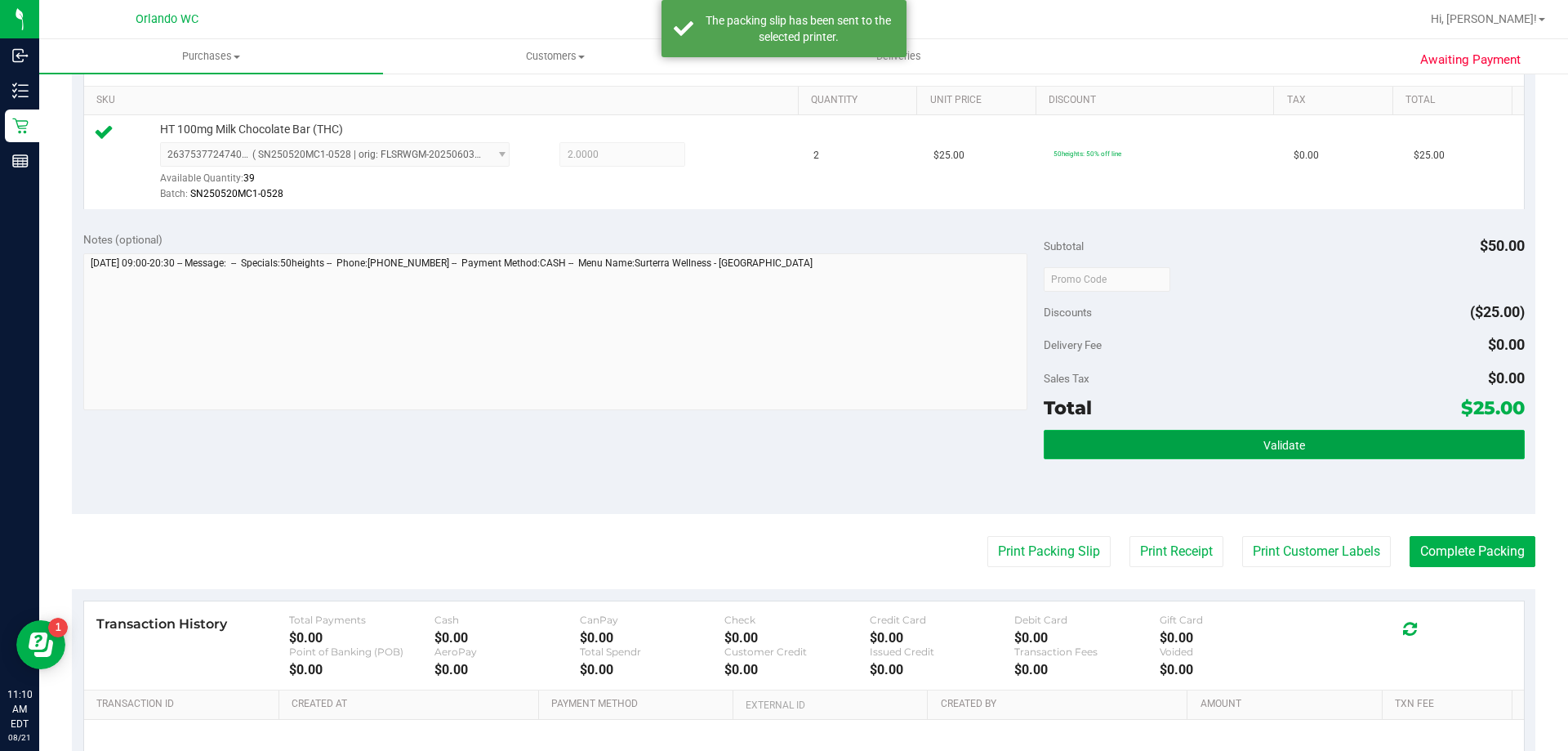
click at [1412, 456] on button "Validate" at bounding box center [1284, 445] width 481 height 30
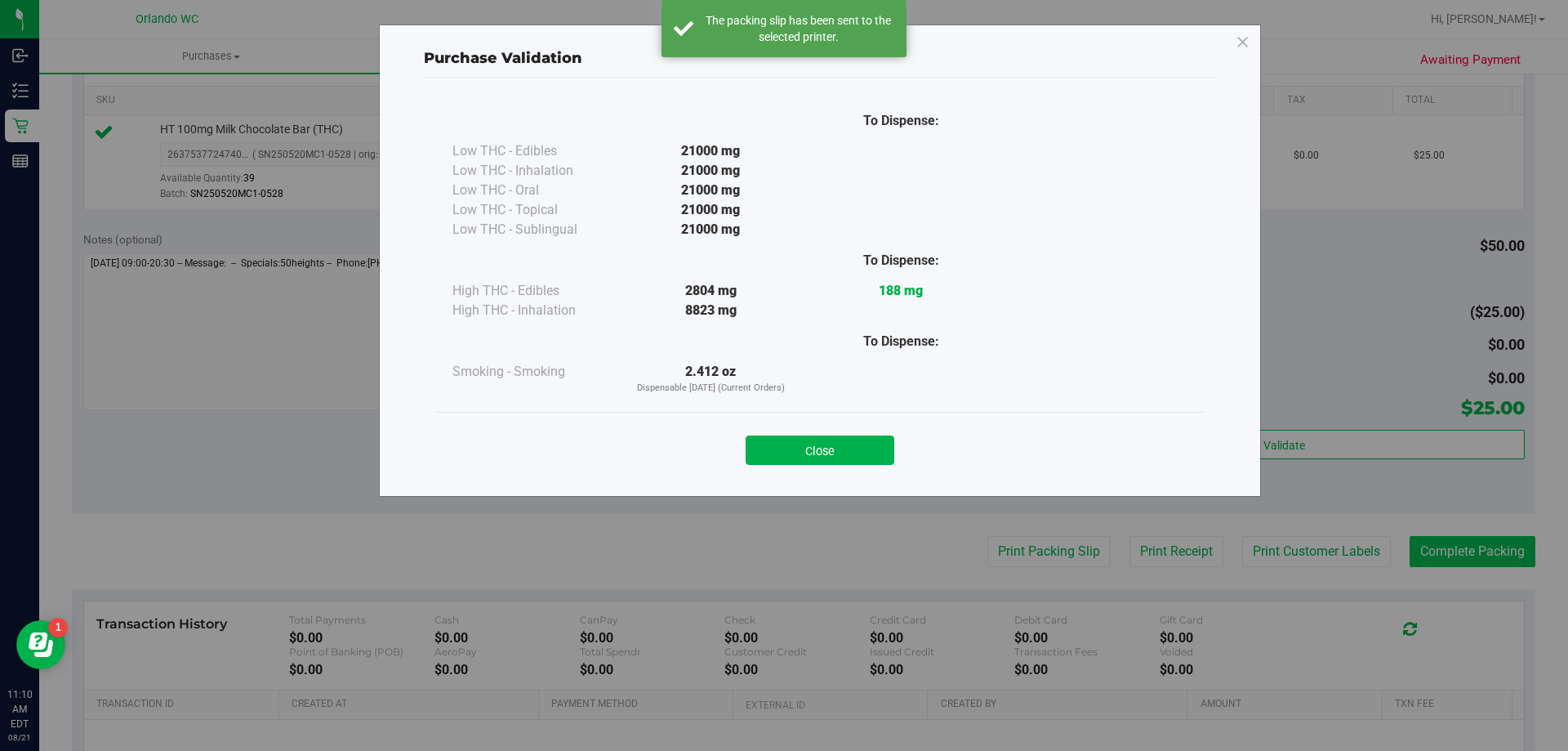
click at [1465, 564] on div "Purchase Validation To Dispense: Low THC - Edibles 21000 mg" at bounding box center [790, 376] width 1580 height 751
click at [758, 447] on button "Close" at bounding box center [820, 450] width 149 height 30
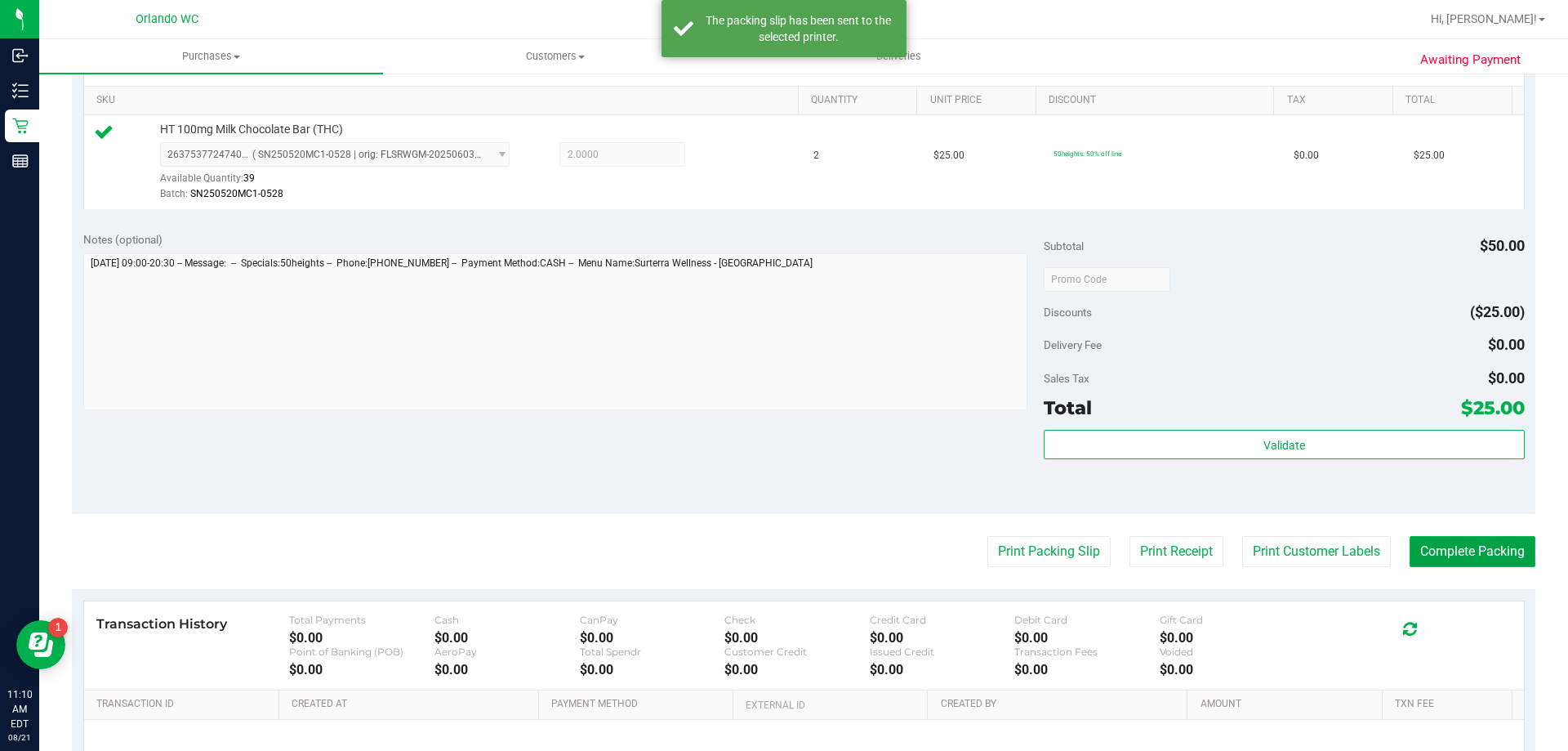
click at [1412, 542] on button "Complete Packing" at bounding box center [1472, 551] width 125 height 31
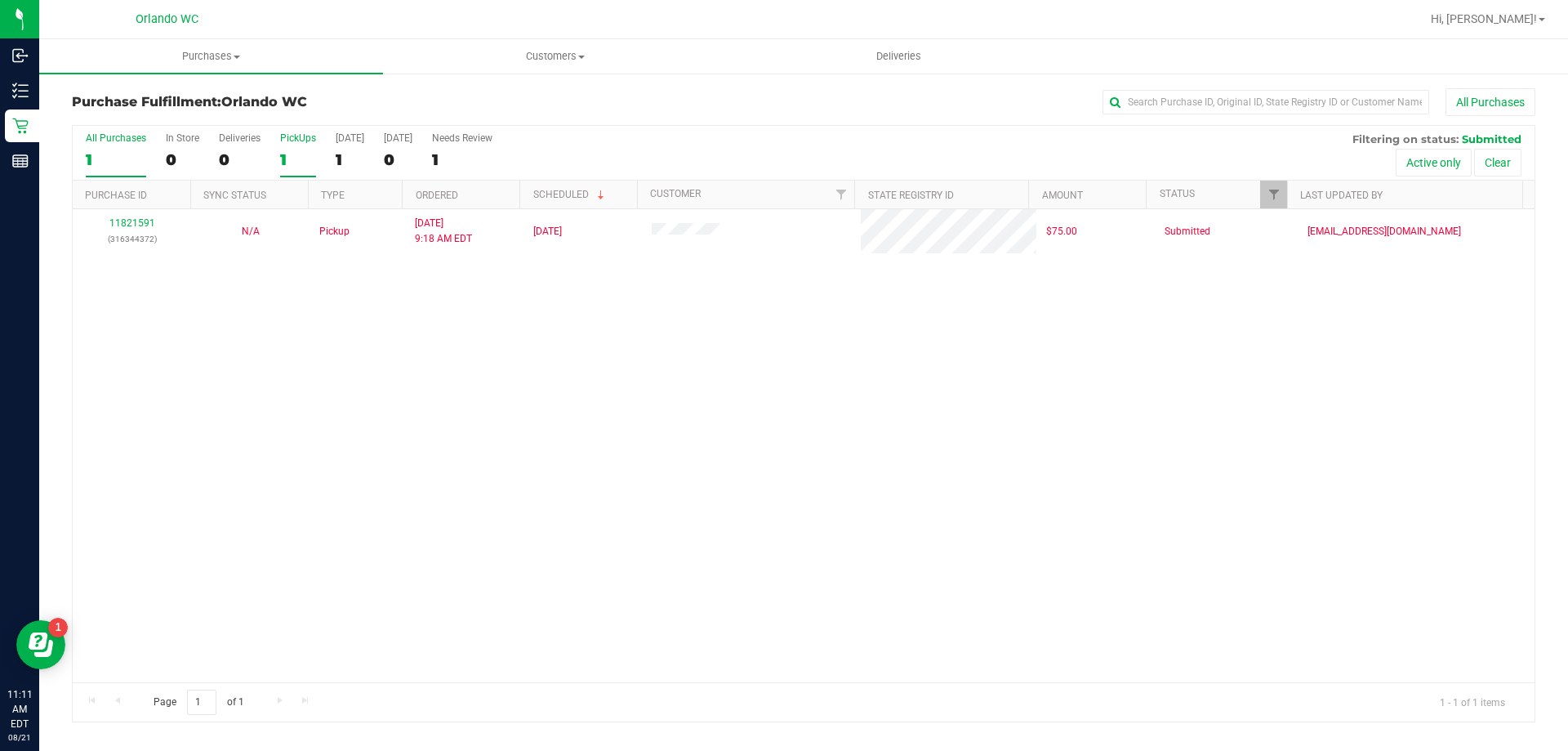
click at [301, 137] on div "PickUps" at bounding box center [297, 138] width 36 height 11
click at [0, 0] on input "PickUps 1" at bounding box center [0, 0] width 0 height 0
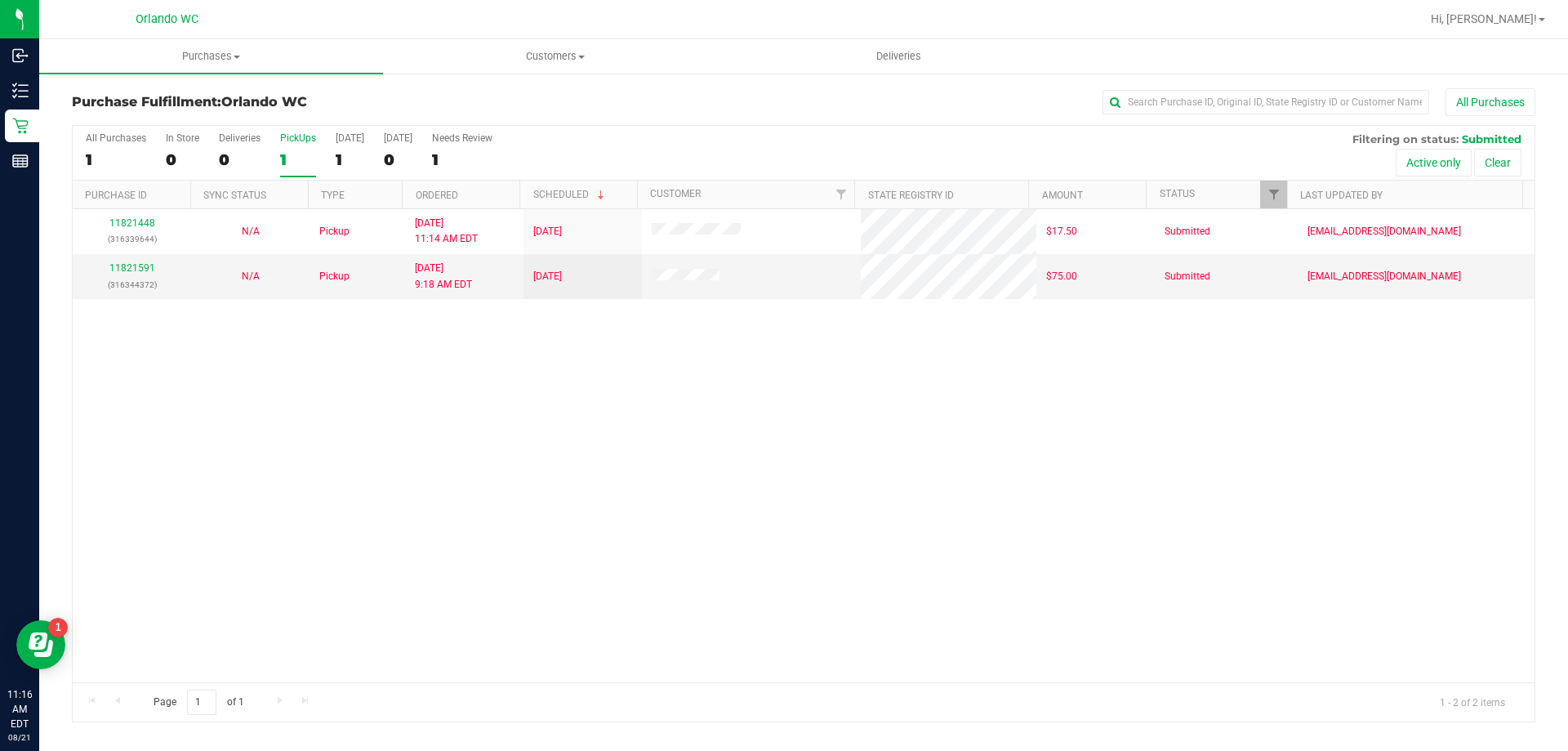
click at [296, 148] on label "PickUps 1" at bounding box center [297, 154] width 36 height 45
click at [0, 0] on input "PickUps 1" at bounding box center [0, 0] width 0 height 0
click at [296, 148] on label "PickUps 1" at bounding box center [297, 154] width 36 height 45
click at [0, 0] on input "PickUps 1" at bounding box center [0, 0] width 0 height 0
click at [294, 150] on div "2" at bounding box center [297, 159] width 36 height 18
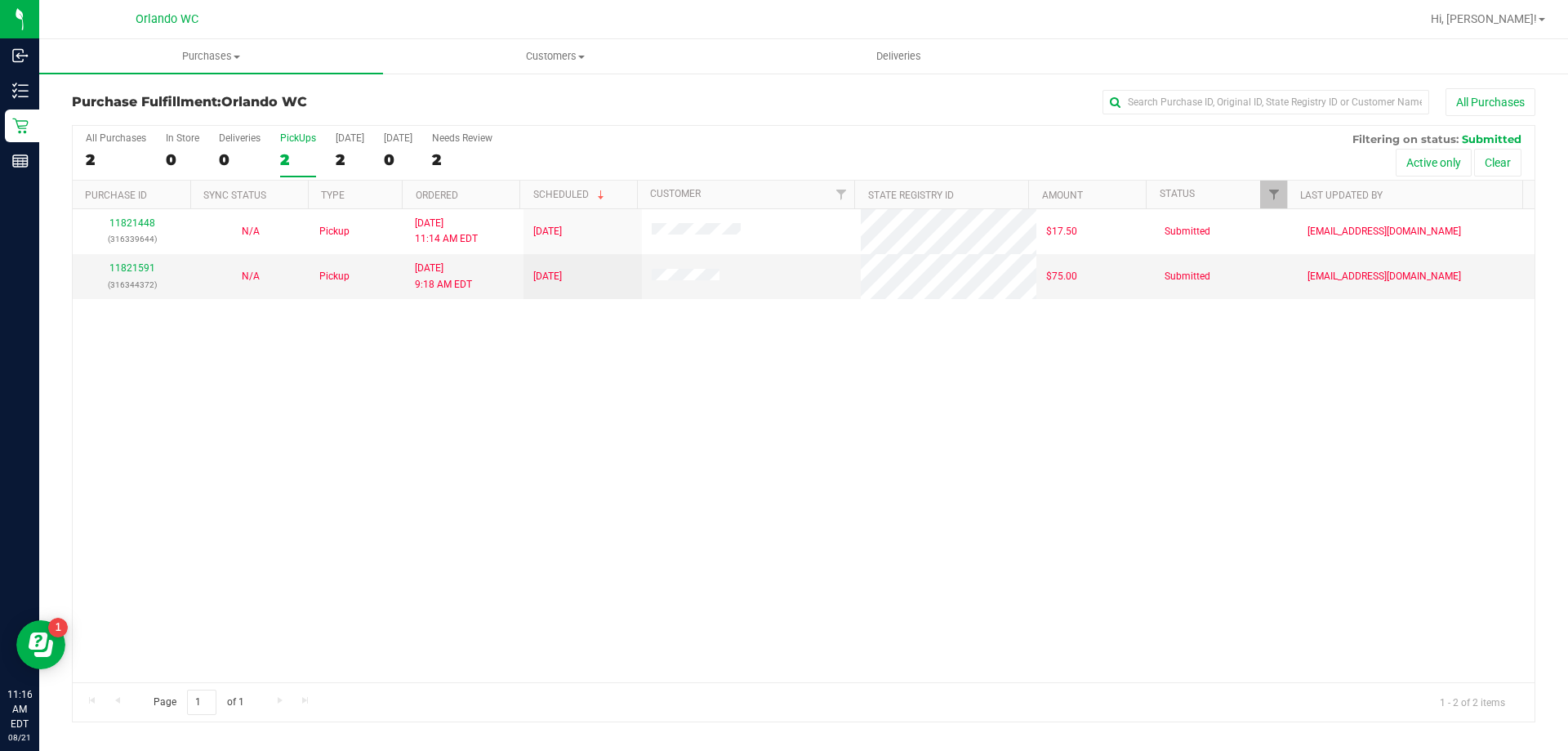
click at [0, 0] on input "PickUps 2" at bounding box center [0, 0] width 0 height 0
click at [293, 149] on label "PickUps 2" at bounding box center [297, 154] width 36 height 45
click at [0, 0] on input "PickUps 2" at bounding box center [0, 0] width 0 height 0
drag, startPoint x: 293, startPoint y: 149, endPoint x: 272, endPoint y: 147, distance: 21.1
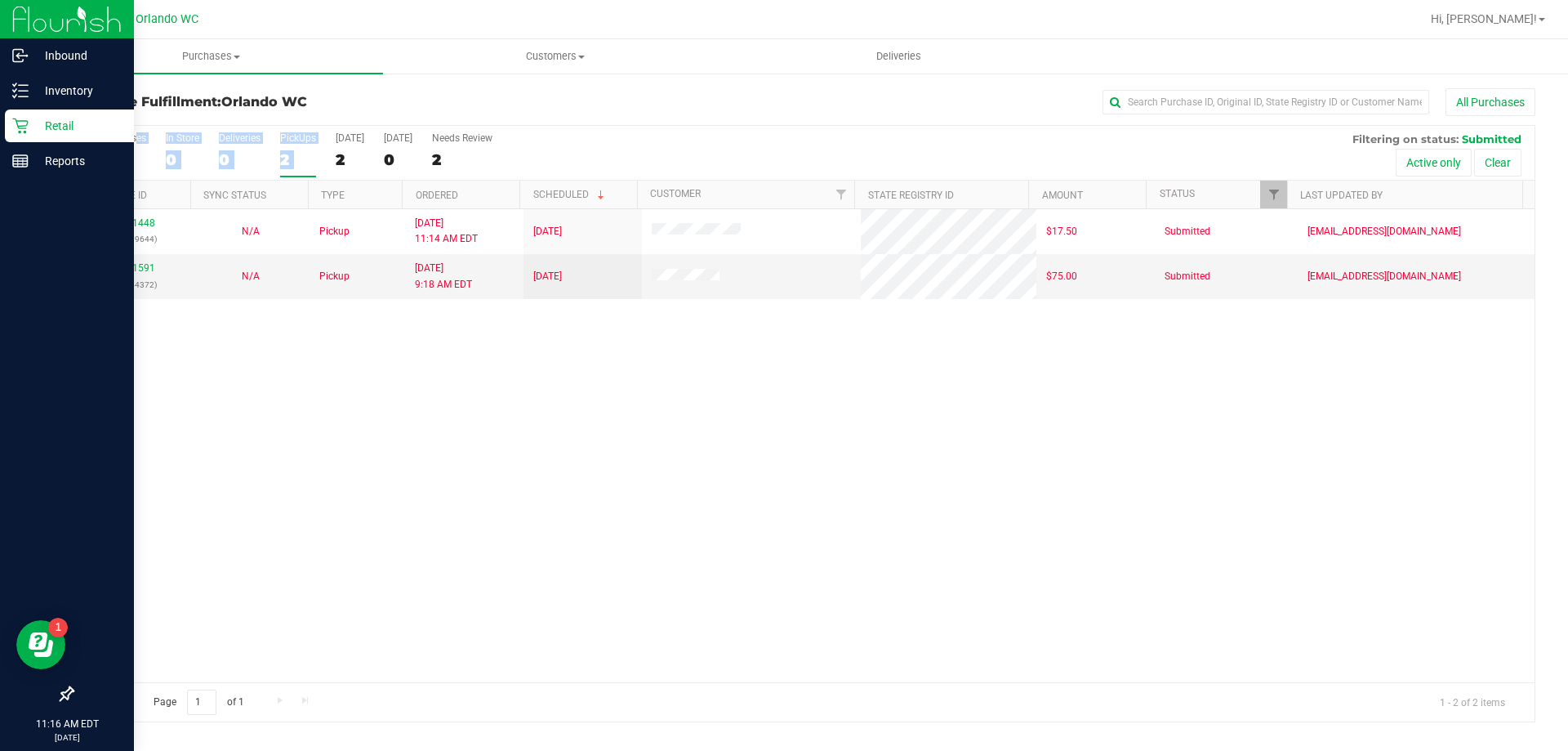
click at [32, 124] on p "Retail" at bounding box center [78, 125] width 98 height 19
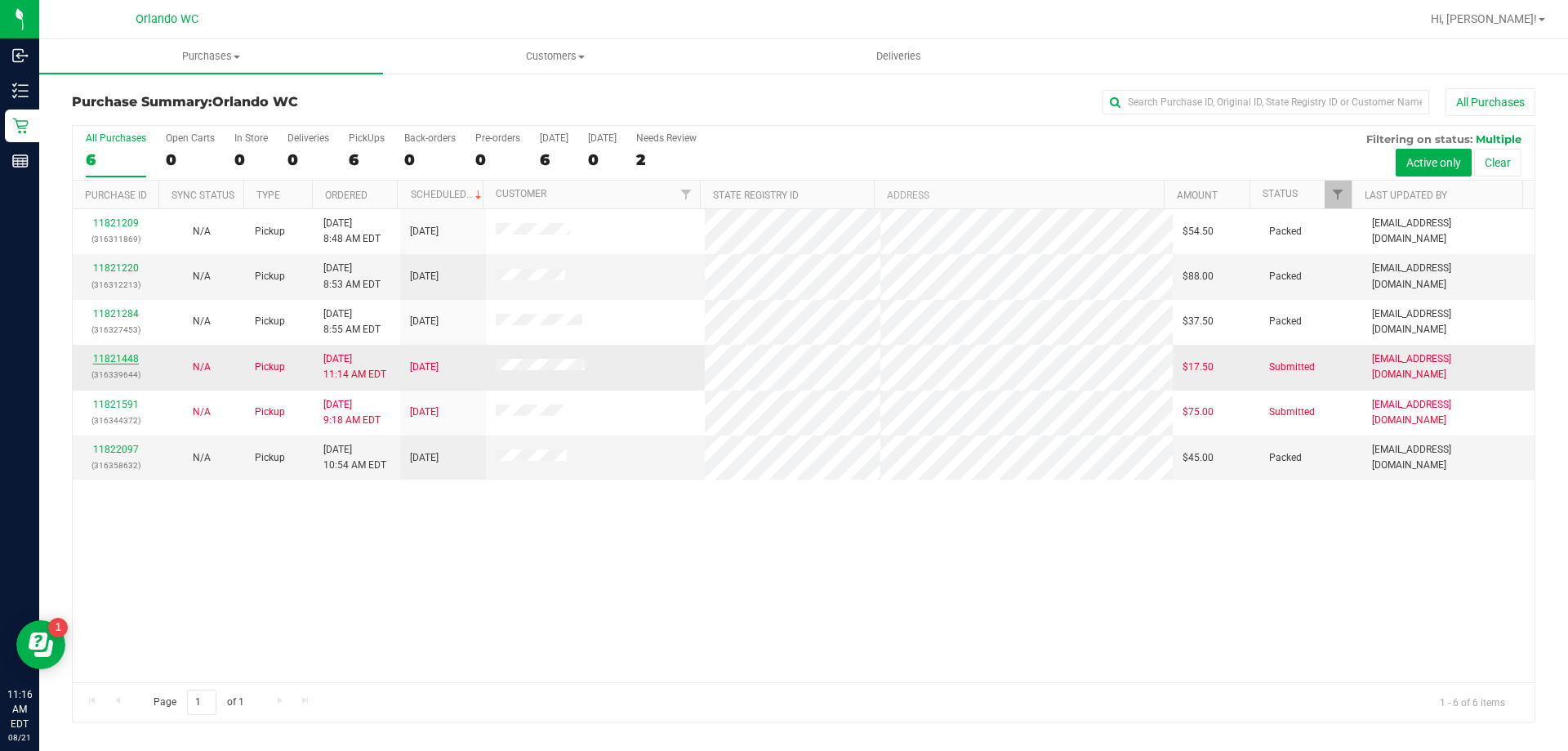
click at [127, 361] on link "11821448" at bounding box center [116, 358] width 46 height 11
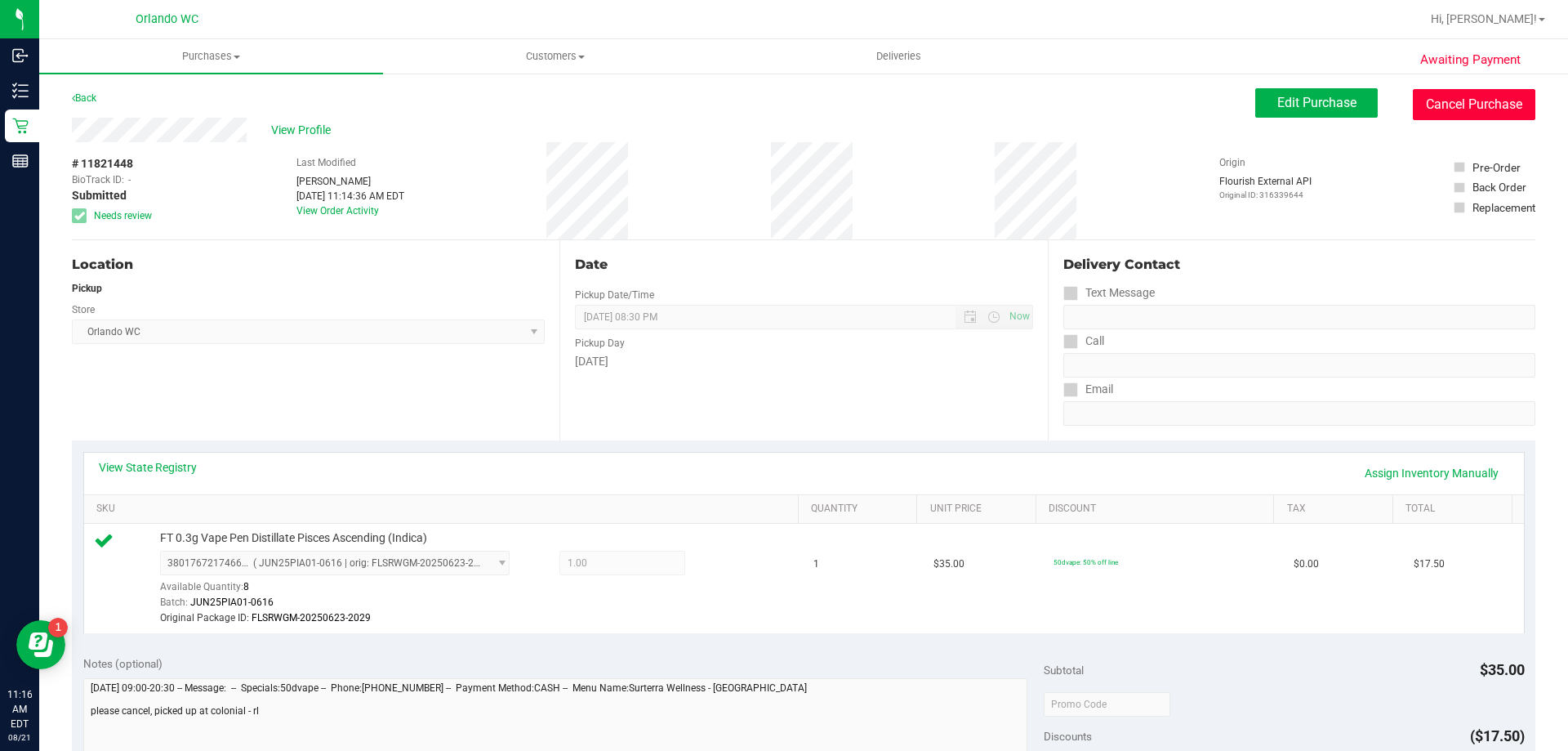
click at [1465, 98] on button "Cancel Purchase" at bounding box center [1474, 104] width 123 height 31
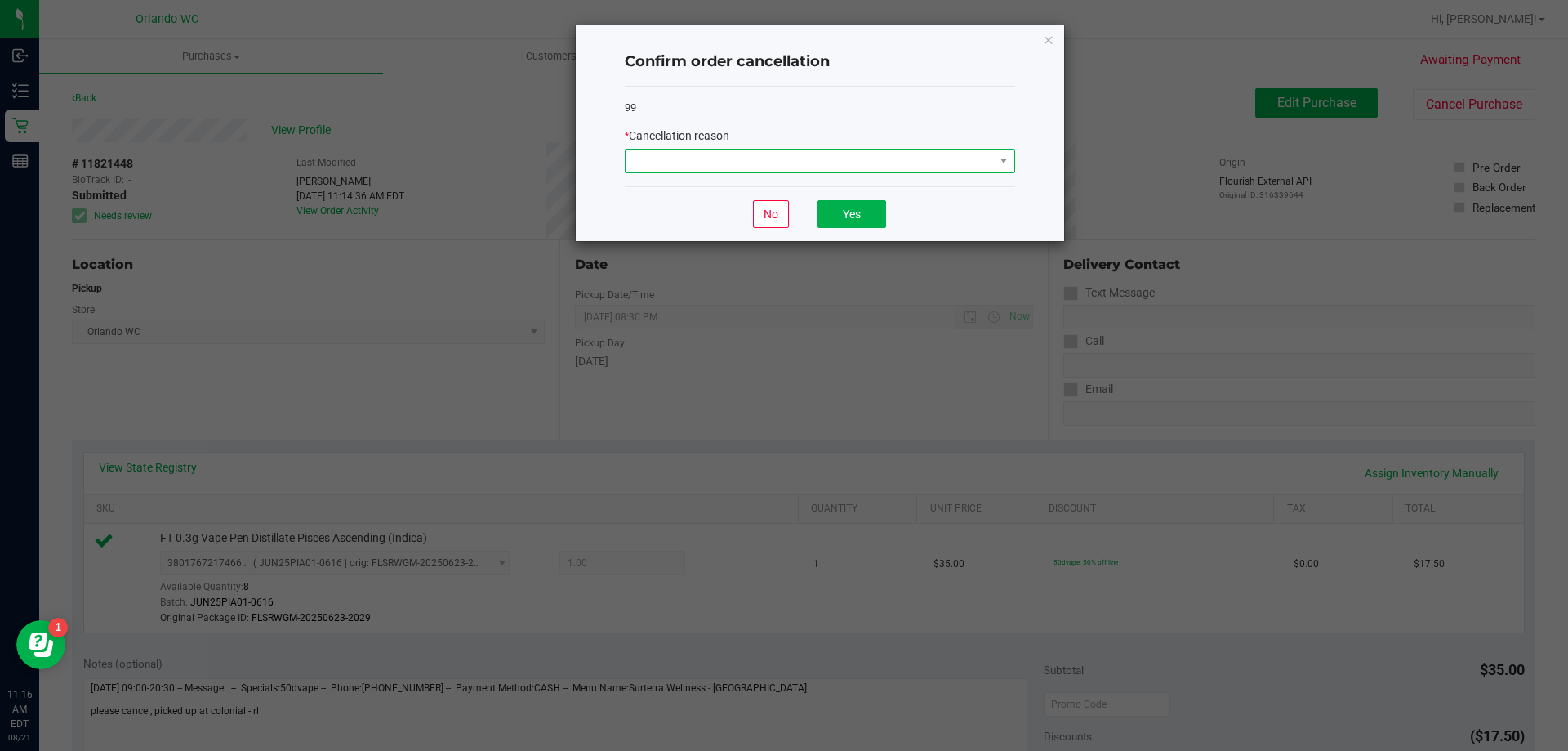
click at [995, 159] on span at bounding box center [1003, 161] width 20 height 23
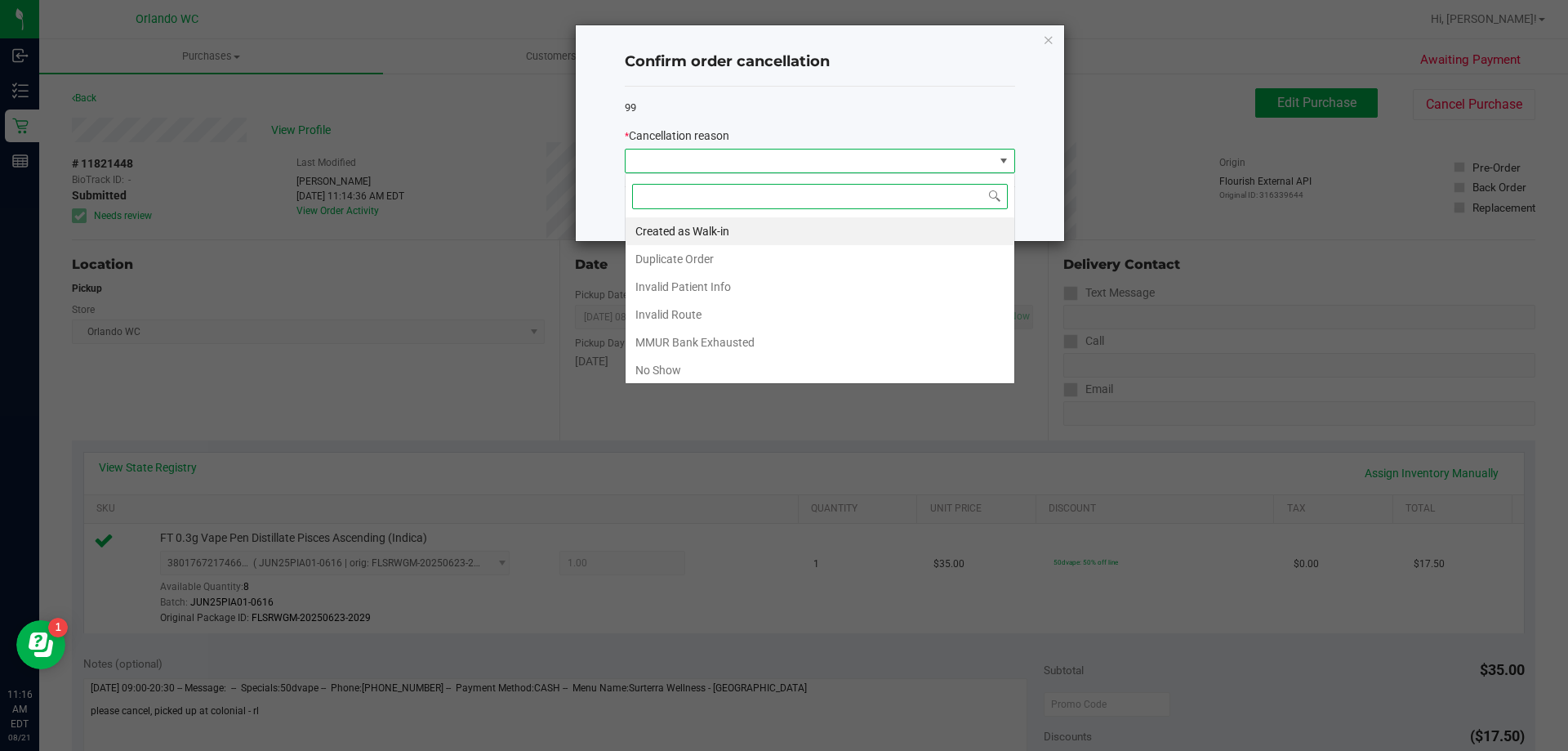
scroll to position [25, 390]
click at [716, 394] on ngb-modal-window "Confirm order cancellation 99 * Cancellation reason No Yes" at bounding box center [790, 376] width 1580 height 751
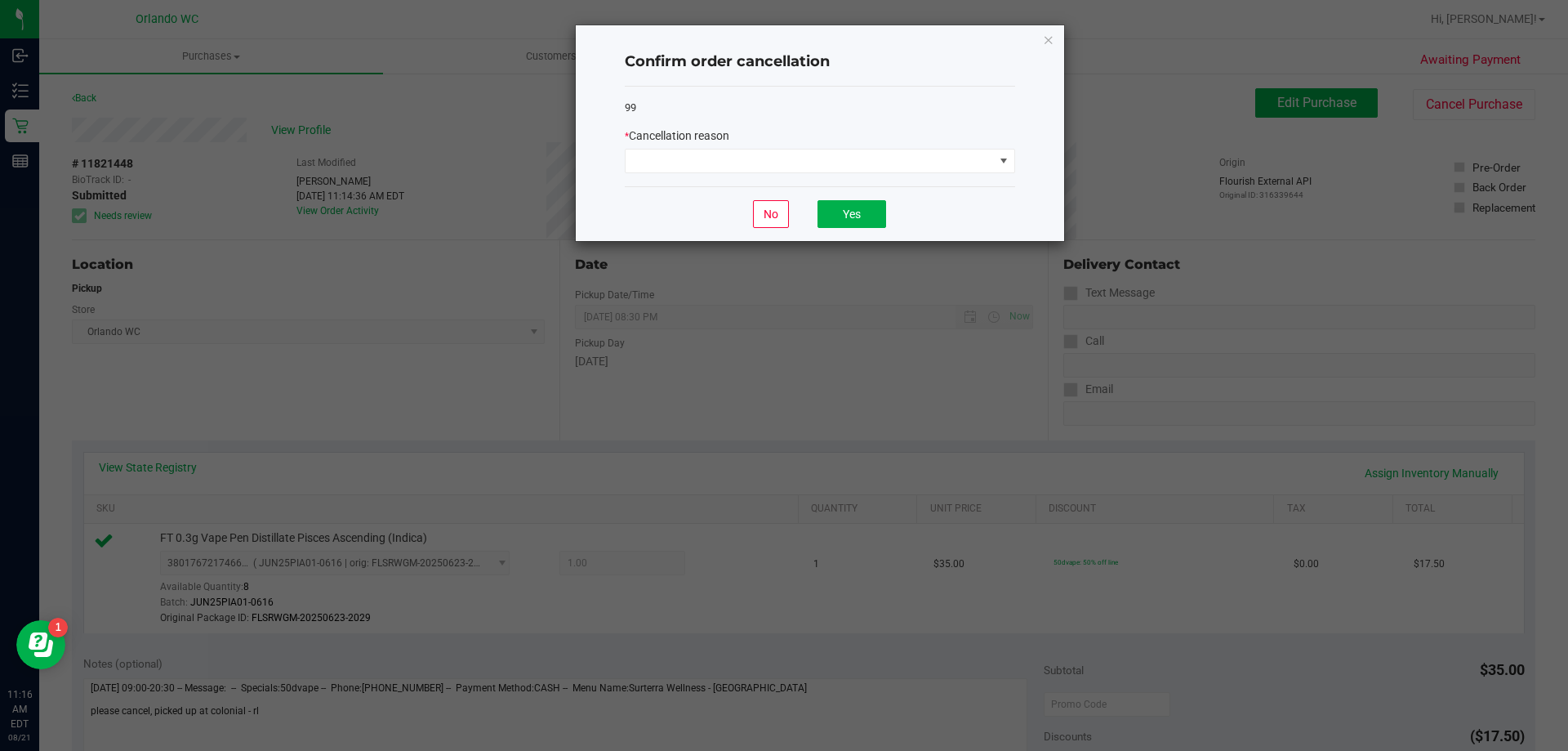
drag, startPoint x: 404, startPoint y: 376, endPoint x: 511, endPoint y: 316, distance: 122.7
click at [412, 368] on ngb-modal-window "Confirm order cancellation 99 * Cancellation reason No Yes" at bounding box center [790, 376] width 1580 height 751
click at [800, 168] on span at bounding box center [810, 161] width 368 height 23
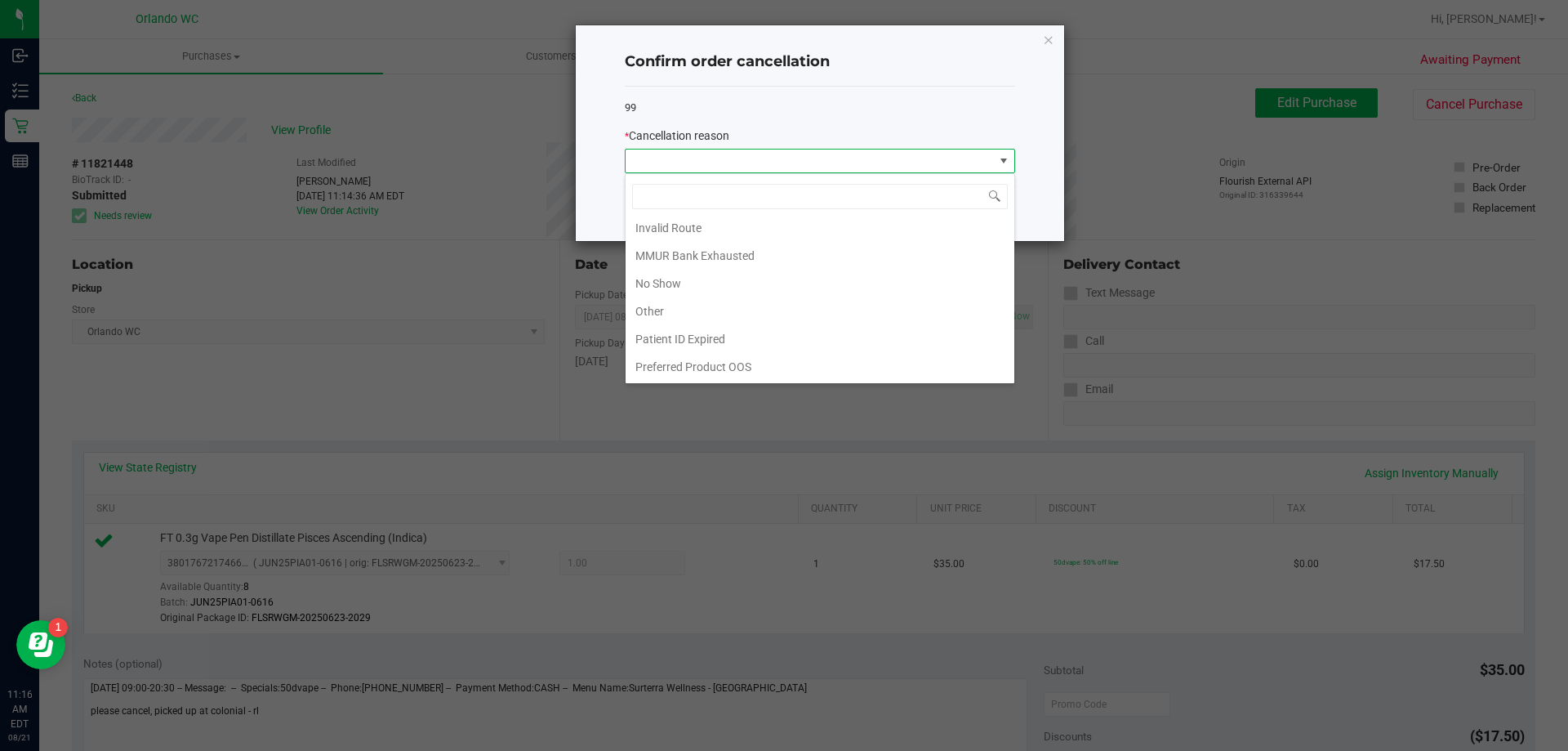
scroll to position [0, 0]
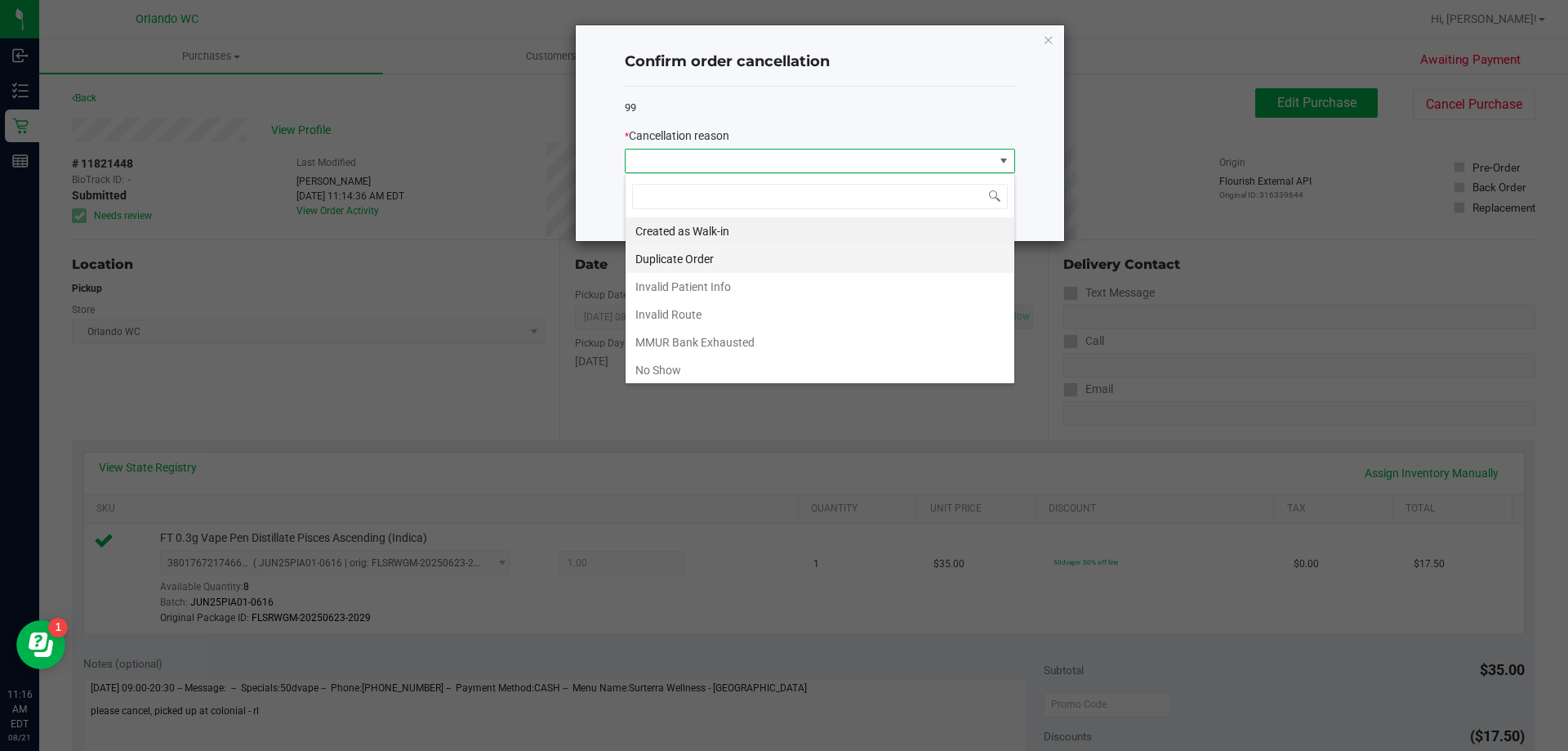
click at [732, 256] on li "Duplicate Order" at bounding box center [820, 259] width 388 height 28
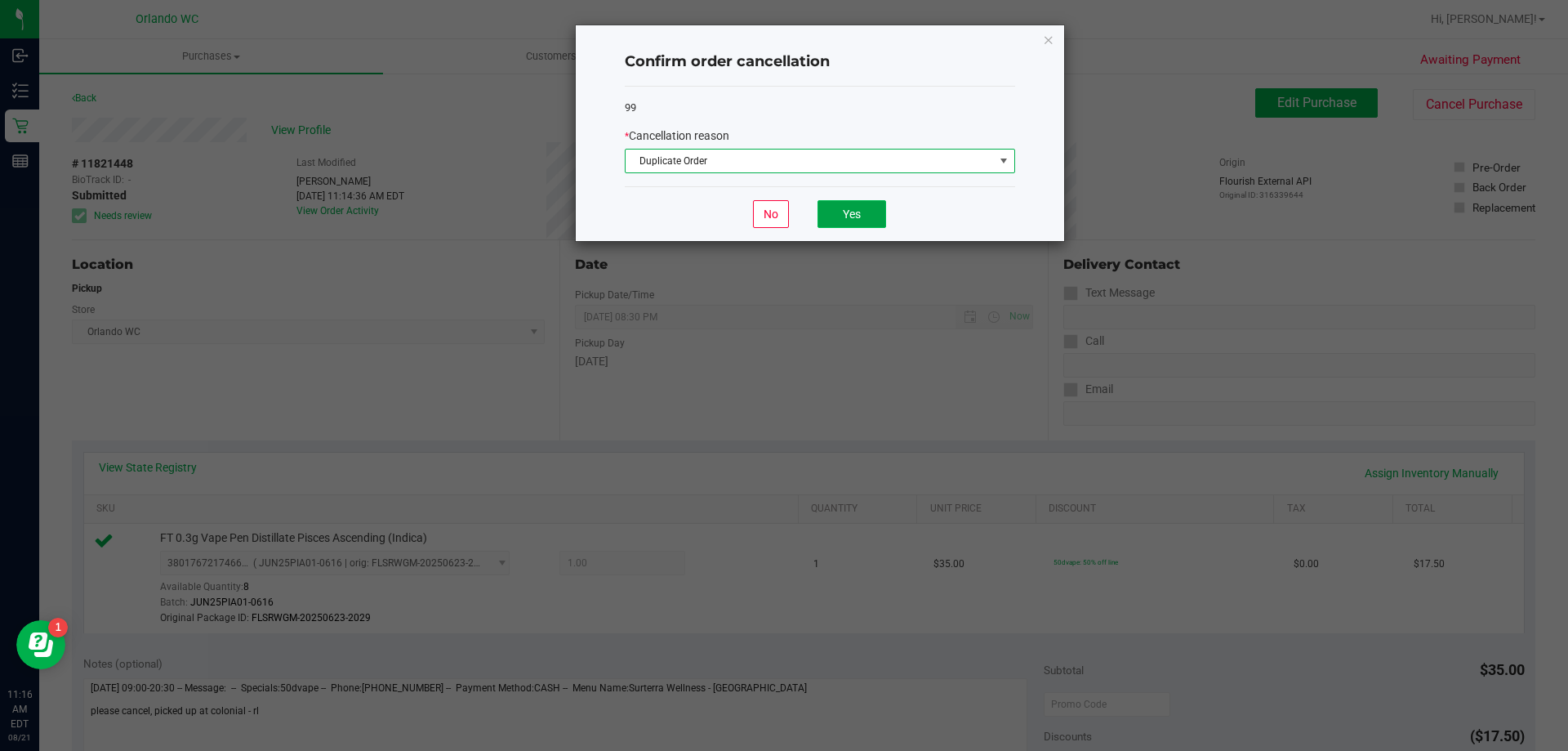
click at [866, 211] on button "Yes" at bounding box center [852, 214] width 68 height 28
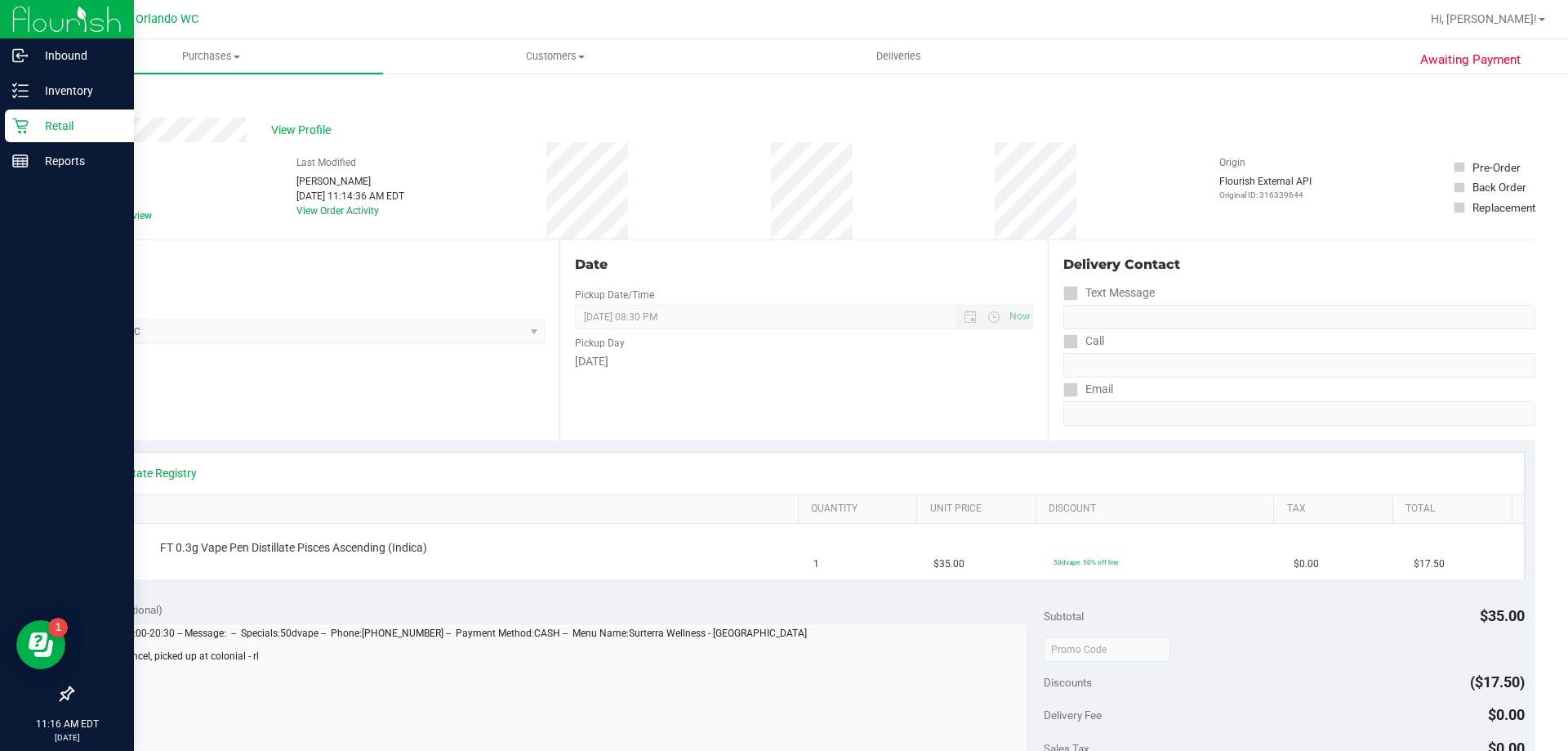
click at [17, 135] on div "Retail" at bounding box center [69, 125] width 129 height 32
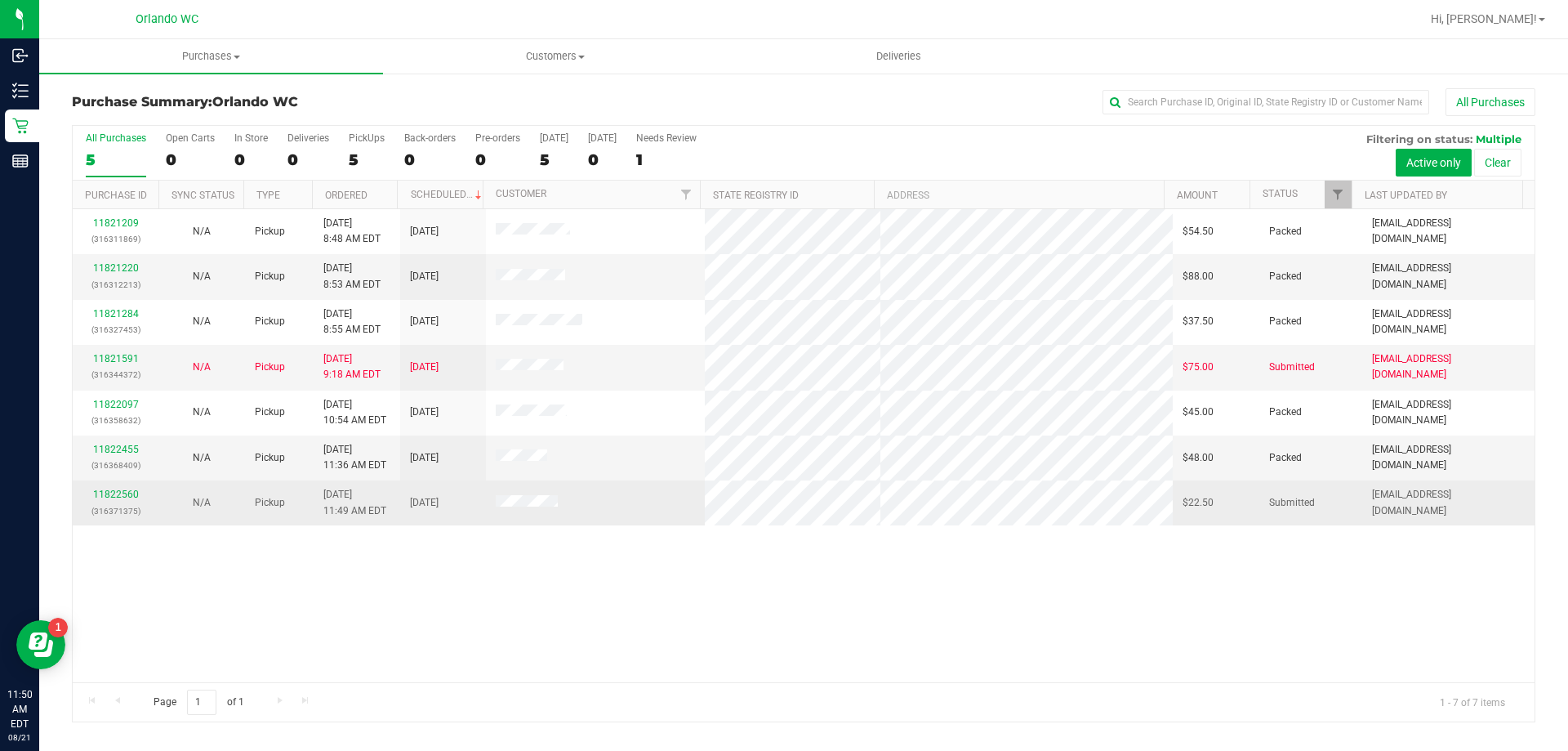
click at [112, 487] on div "11822560 (316371375)" at bounding box center [115, 502] width 66 height 31
click at [113, 490] on link "11822560" at bounding box center [116, 494] width 46 height 11
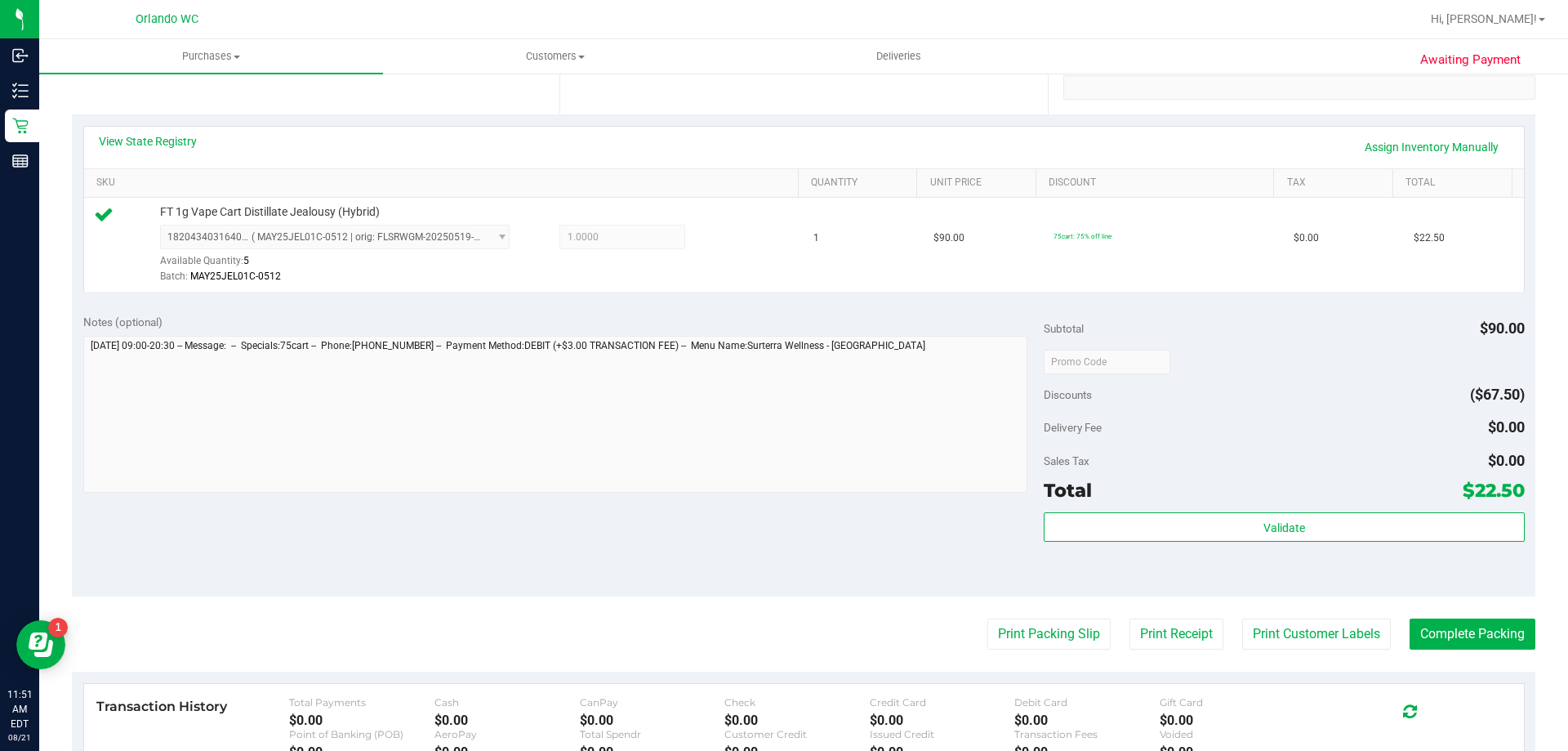
scroll to position [327, 0]
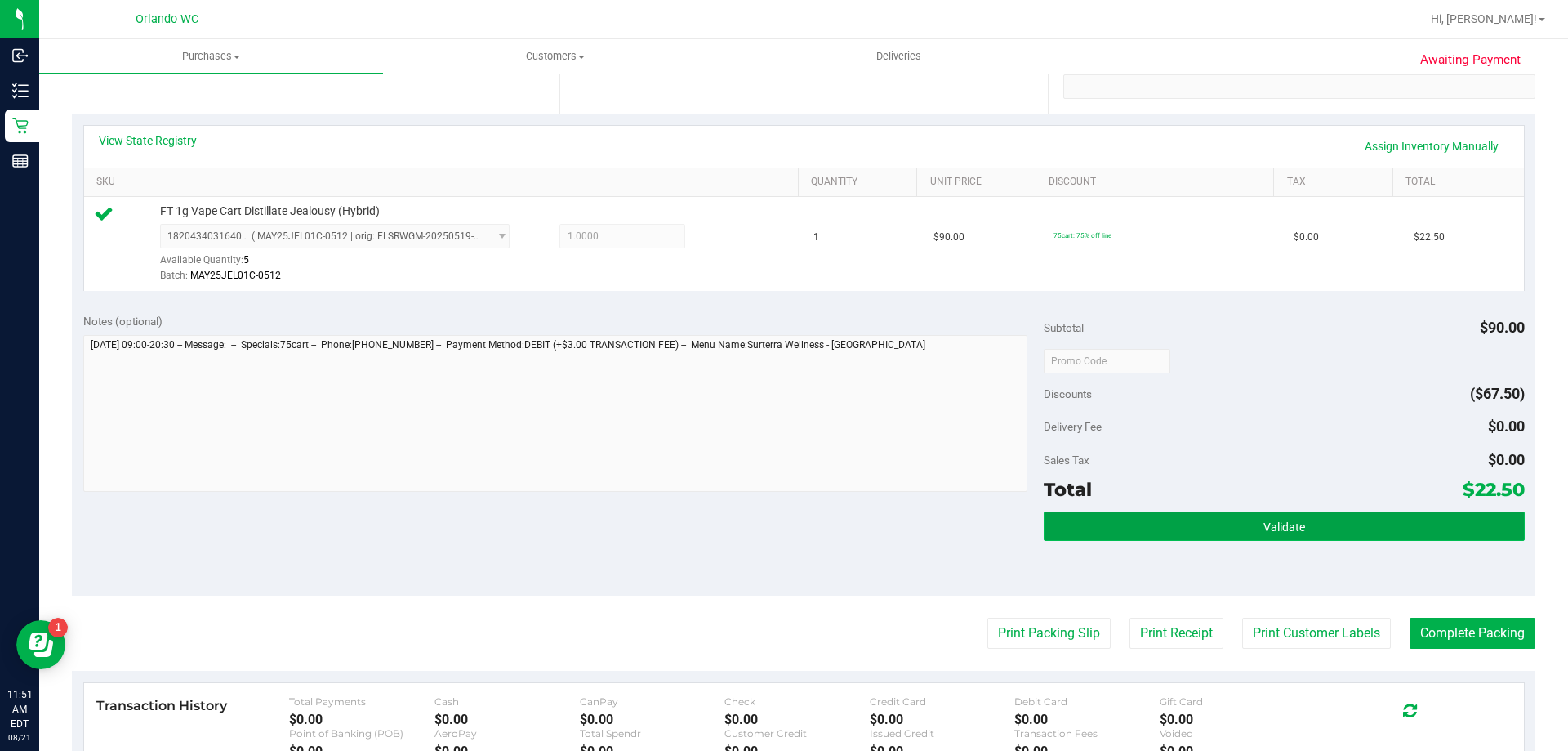
click at [1222, 511] on button "Validate" at bounding box center [1284, 526] width 481 height 30
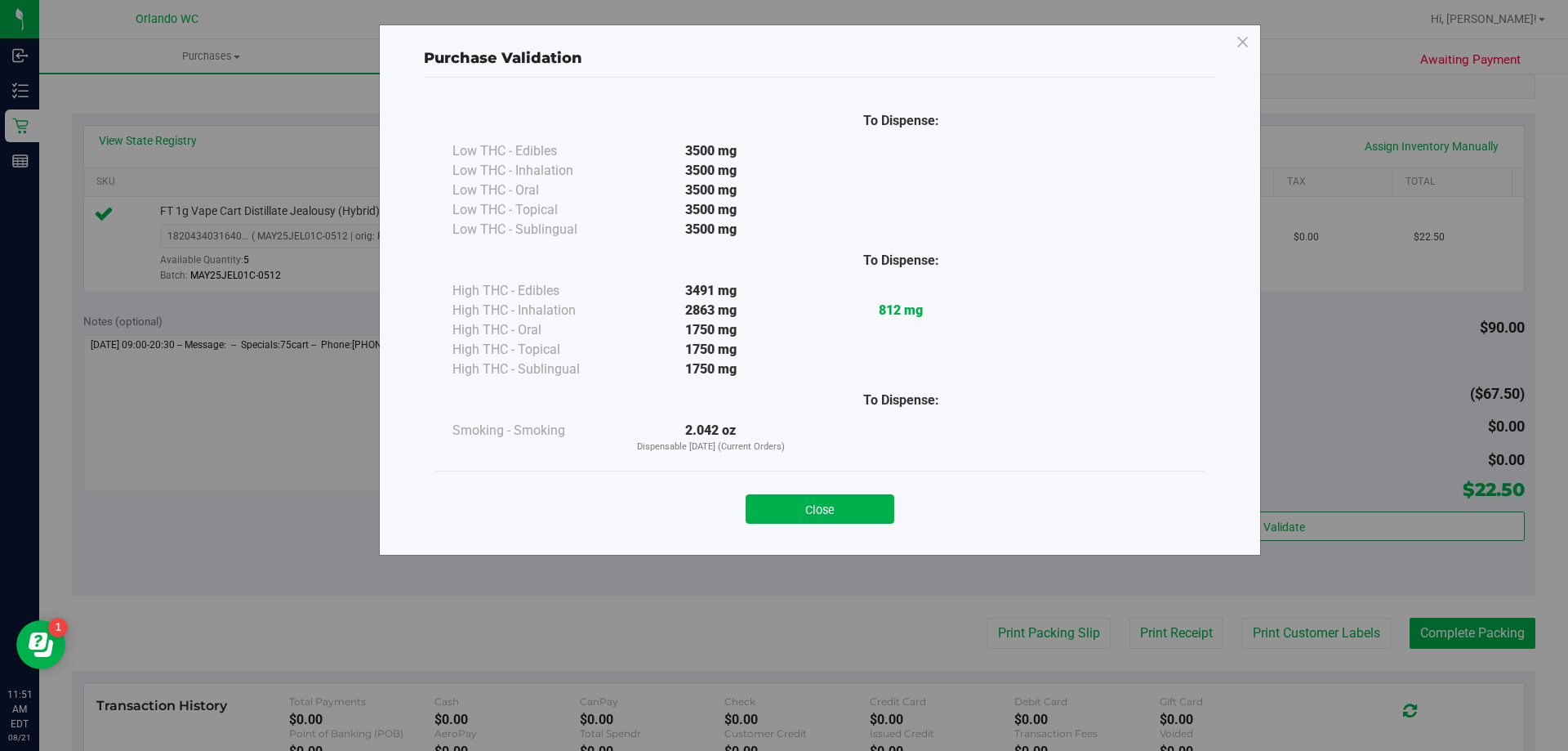
click at [1067, 623] on div "Purchase Validation To Dispense: Low THC - Edibles 3500 mg" at bounding box center [790, 376] width 1580 height 751
click at [874, 519] on button "Close" at bounding box center [820, 510] width 149 height 30
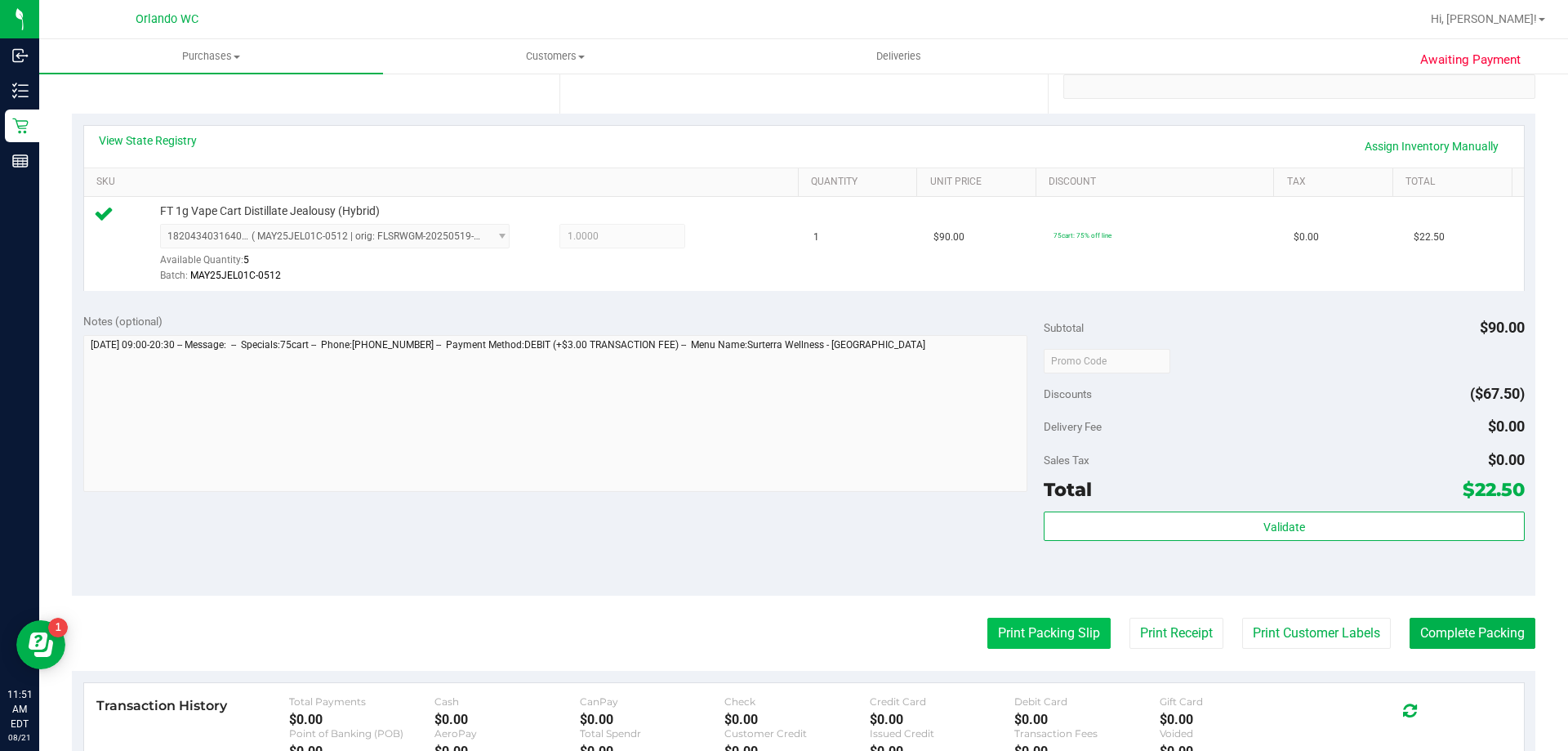
click at [988, 621] on button "Print Packing Slip" at bounding box center [1049, 633] width 124 height 31
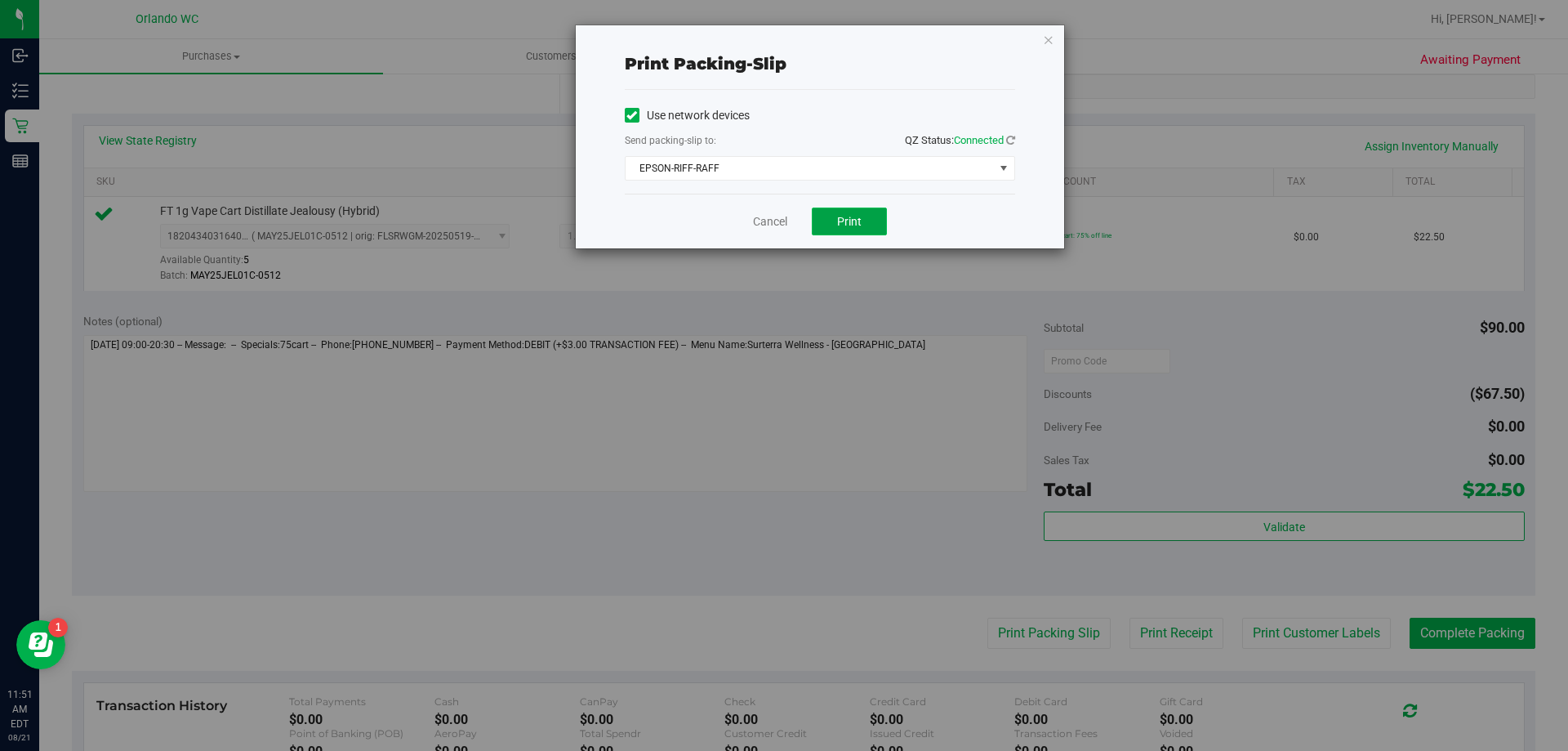
click at [845, 210] on button "Print" at bounding box center [850, 222] width 75 height 28
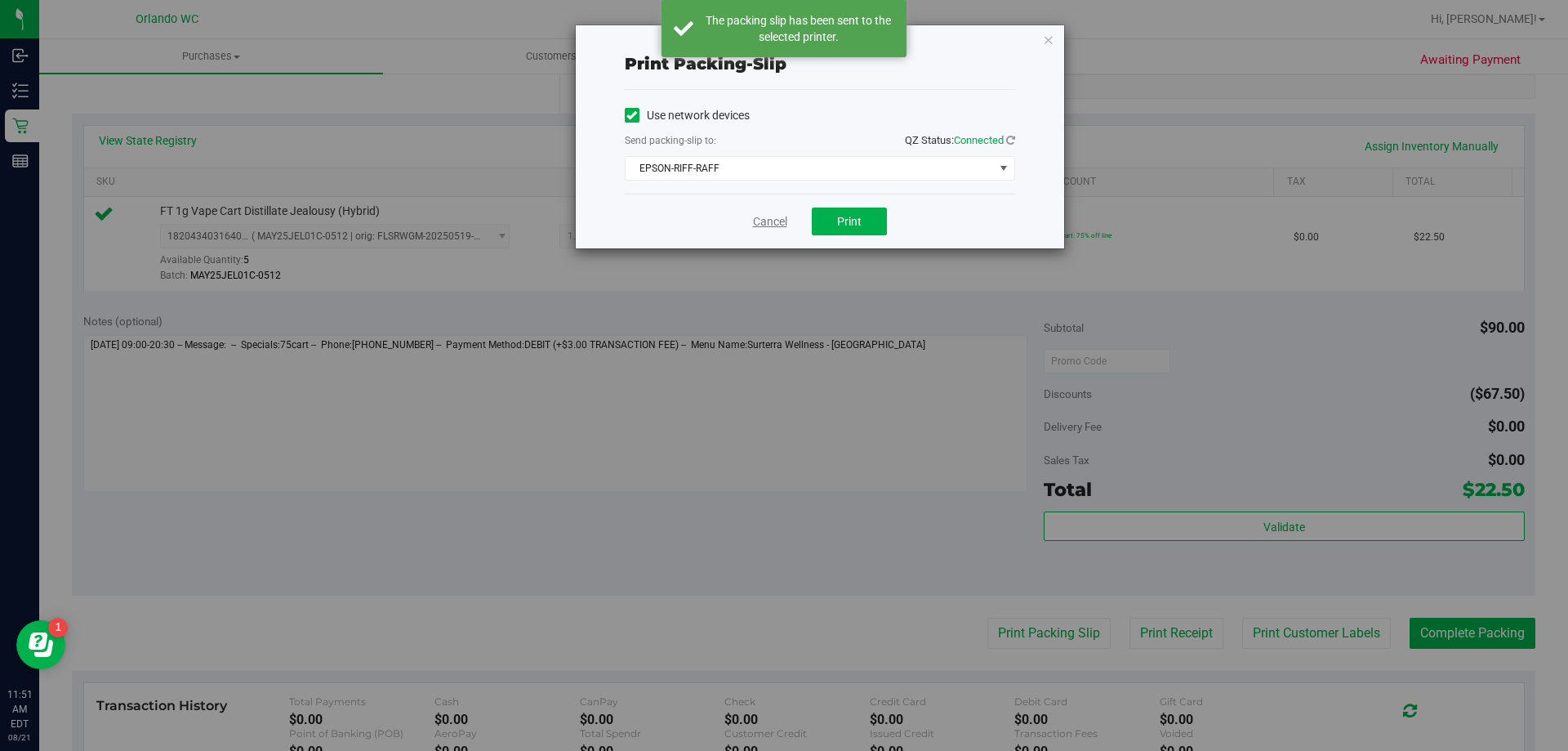
click at [778, 218] on link "Cancel" at bounding box center [770, 222] width 34 height 18
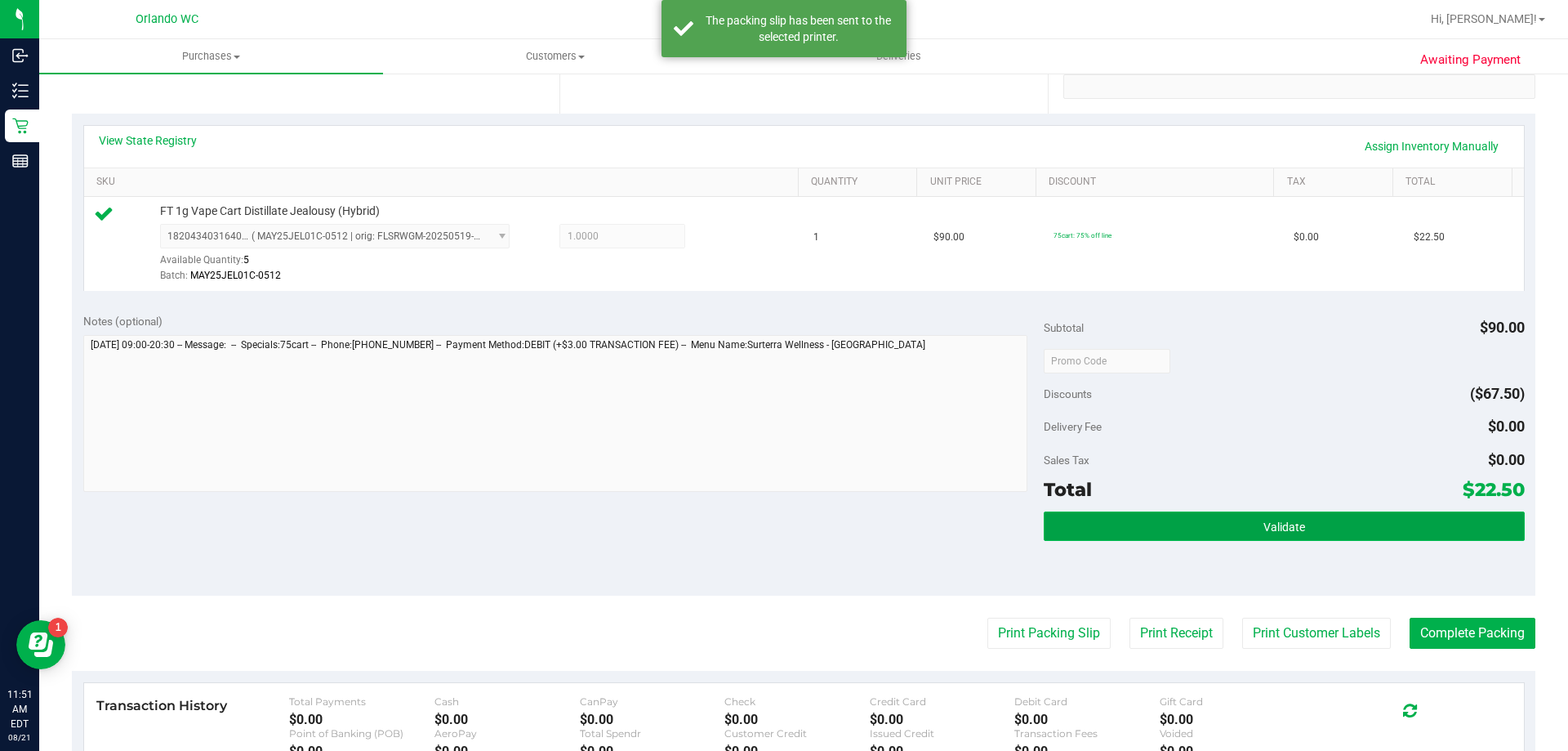
click at [1353, 519] on button "Validate" at bounding box center [1284, 526] width 481 height 30
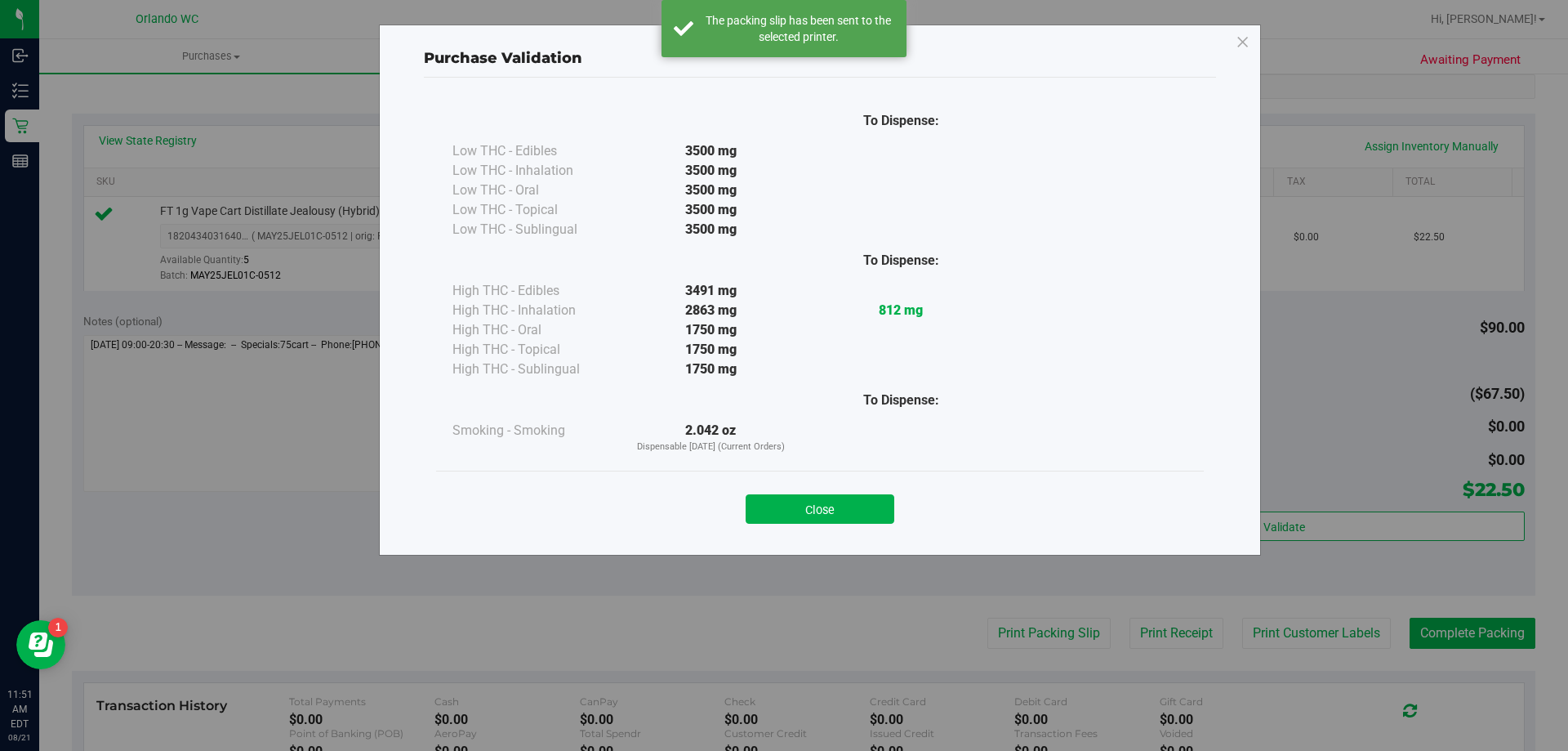
click at [1433, 628] on div "Purchase Validation To Dispense: Low THC - Edibles 3500 mg" at bounding box center [790, 376] width 1580 height 751
drag, startPoint x: 858, startPoint y: 505, endPoint x: 1421, endPoint y: 646, distance: 580.4
click at [859, 505] on button "Close" at bounding box center [820, 510] width 149 height 30
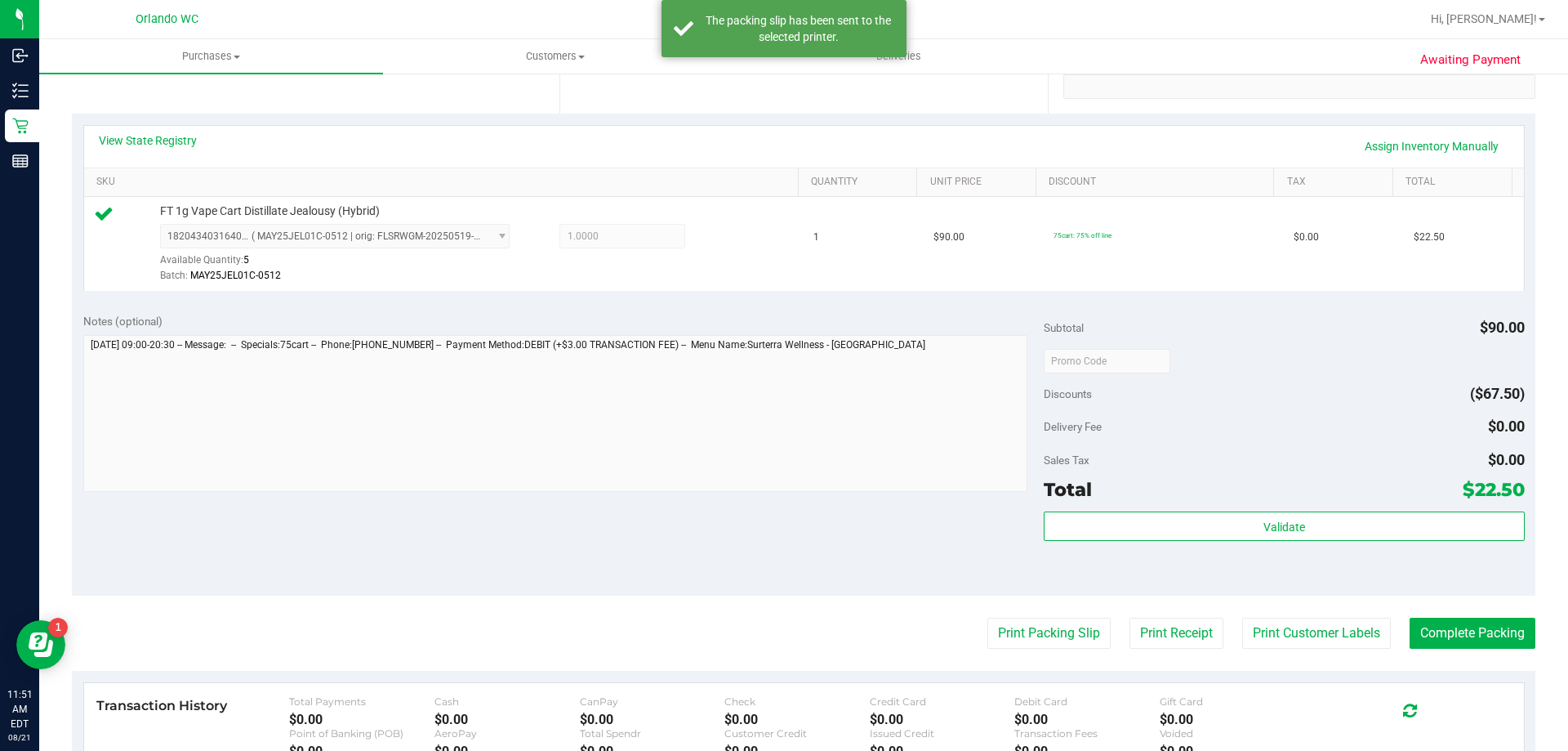
click at [1422, 614] on purchase-details "Back Edit Purchase Cancel Purchase View Profile # 11822560 BioTrack ID: - Submi…" at bounding box center [803, 368] width 1464 height 1215
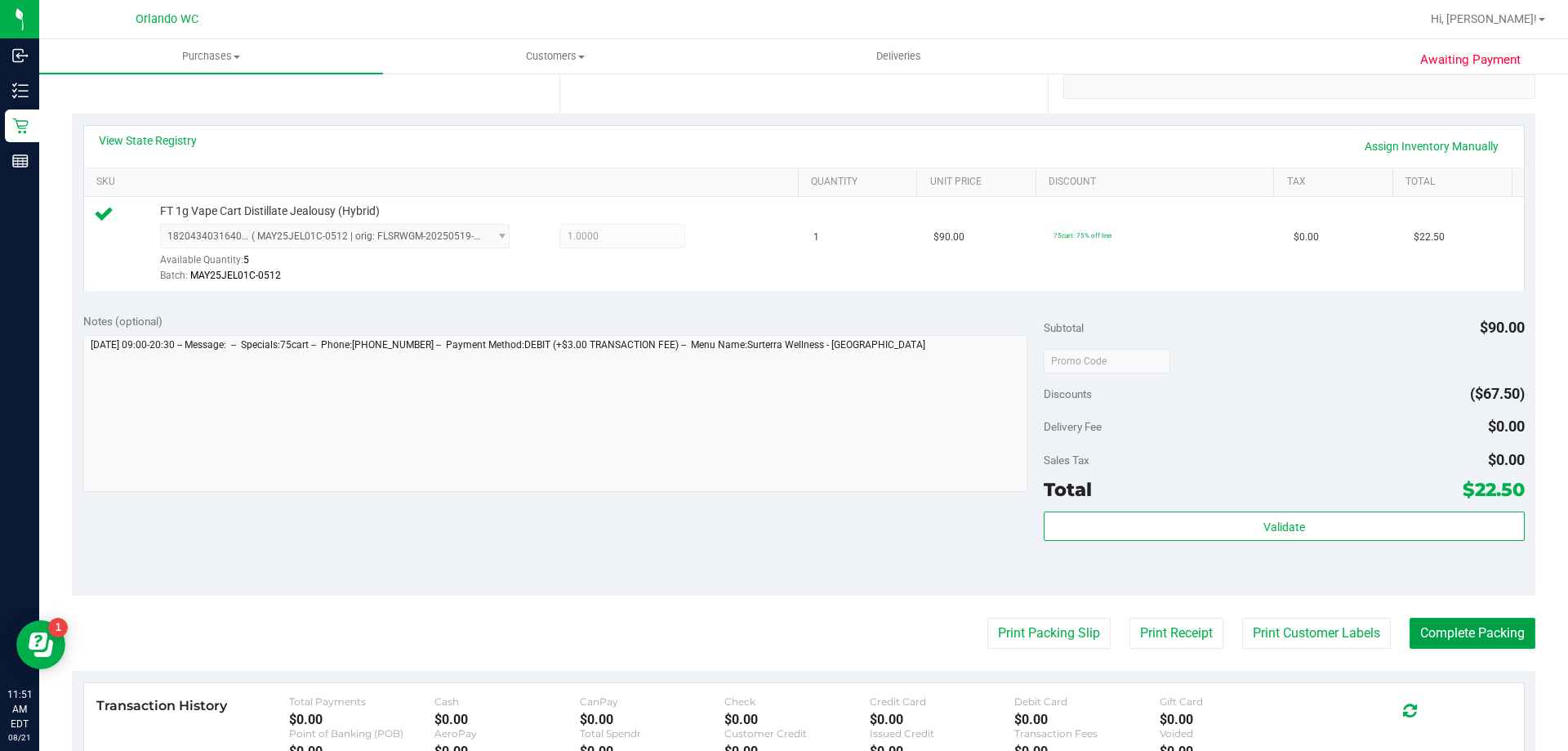
click at [1436, 622] on button "Complete Packing" at bounding box center [1472, 633] width 125 height 31
click at [1436, 622] on button "Complete Packing" at bounding box center [1466, 633] width 139 height 31
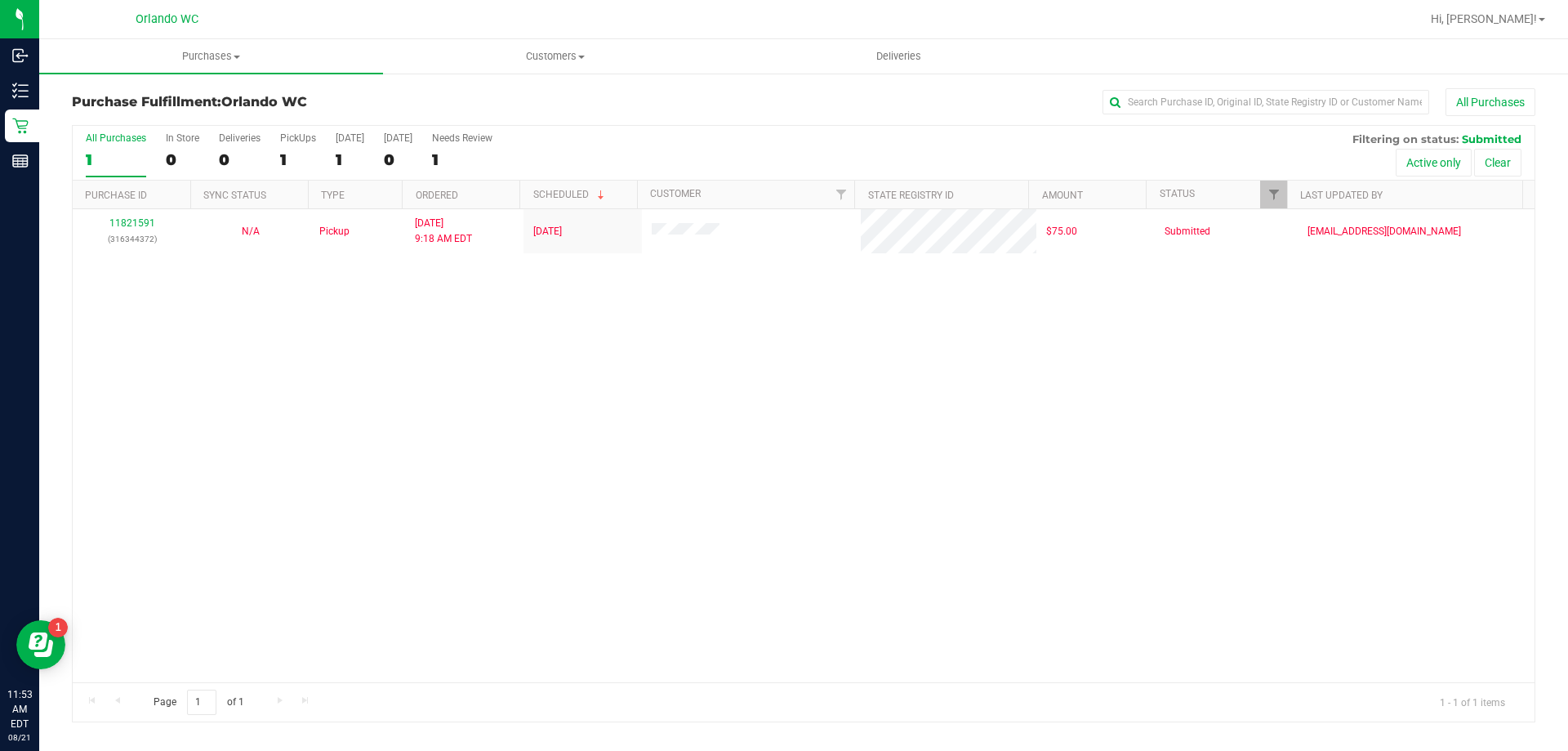
click at [340, 333] on div "11821591 (316344372) N/A Pickup 8/21/2025 9:18 AM EDT 8/21/2025 $75.00 Submitte…" at bounding box center [803, 445] width 1462 height 473
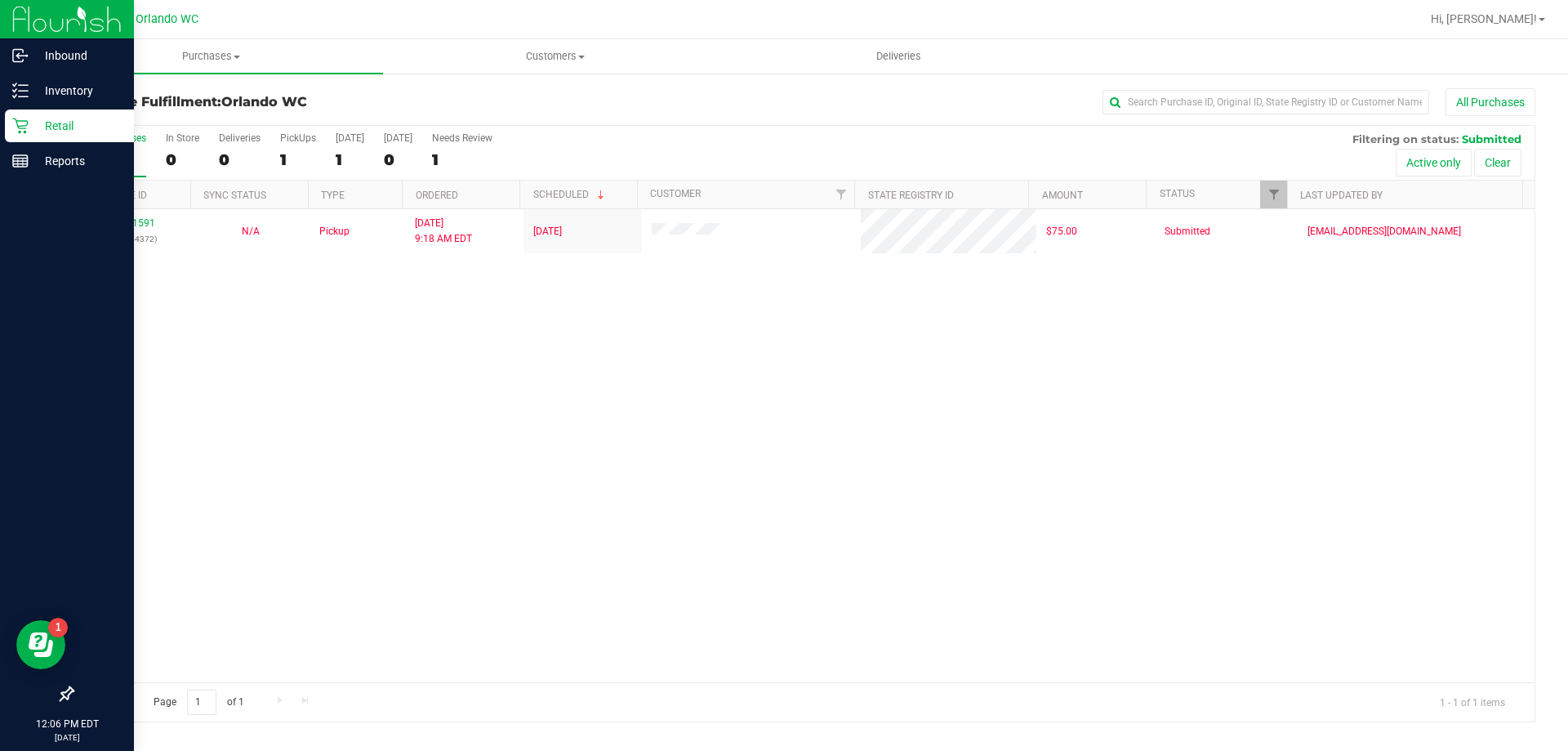
click at [18, 122] on icon at bounding box center [20, 125] width 17 height 17
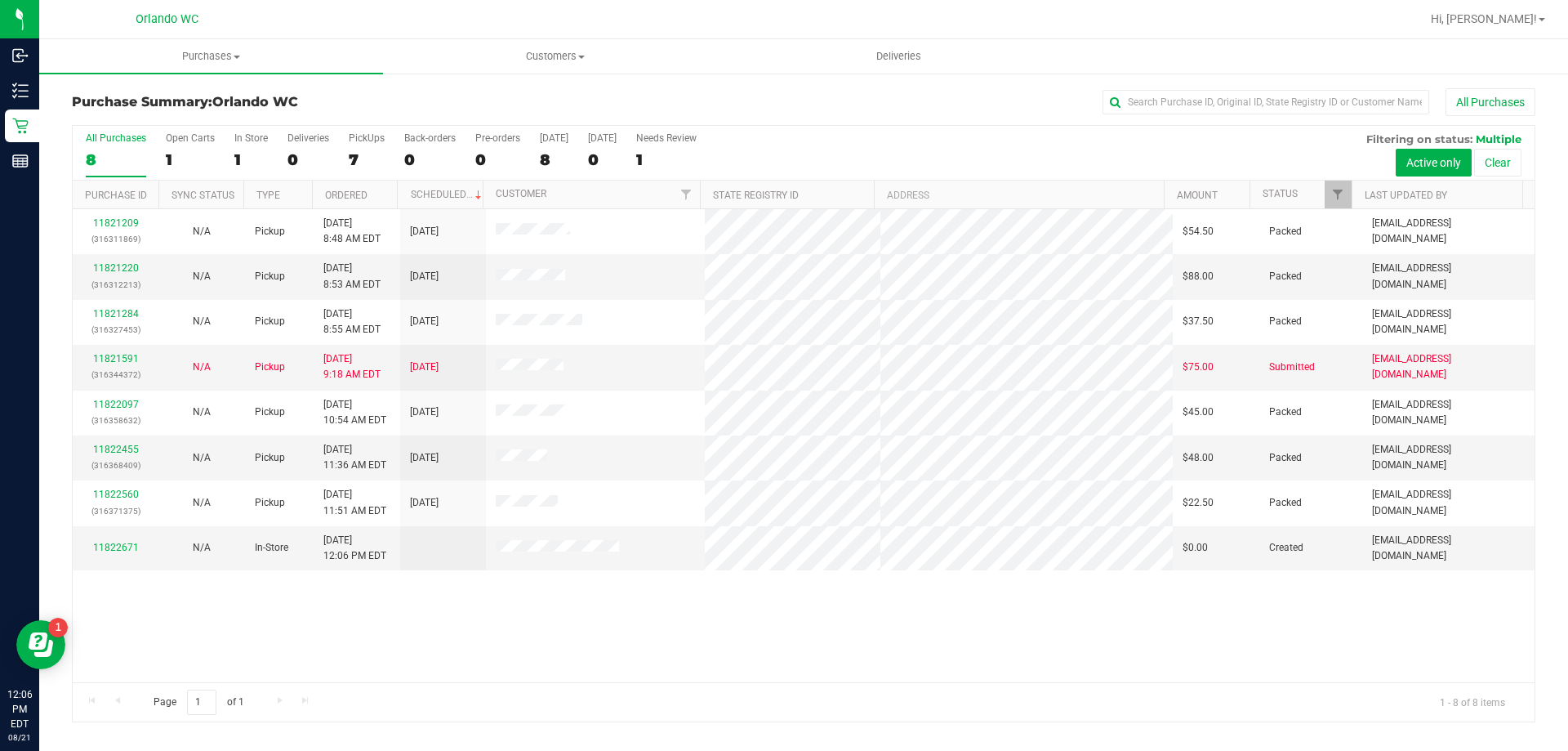
click at [294, 634] on div "11821209 (316311869) N/A Pickup 8/21/2025 8:48 AM EDT 8/21/2025 $54.50 Packed e…" at bounding box center [803, 445] width 1462 height 473
click at [304, 594] on div "11821209 (316311869) N/A Pickup 8/21/2025 8:48 AM EDT 8/21/2025 $54.50 Packed e…" at bounding box center [803, 445] width 1462 height 473
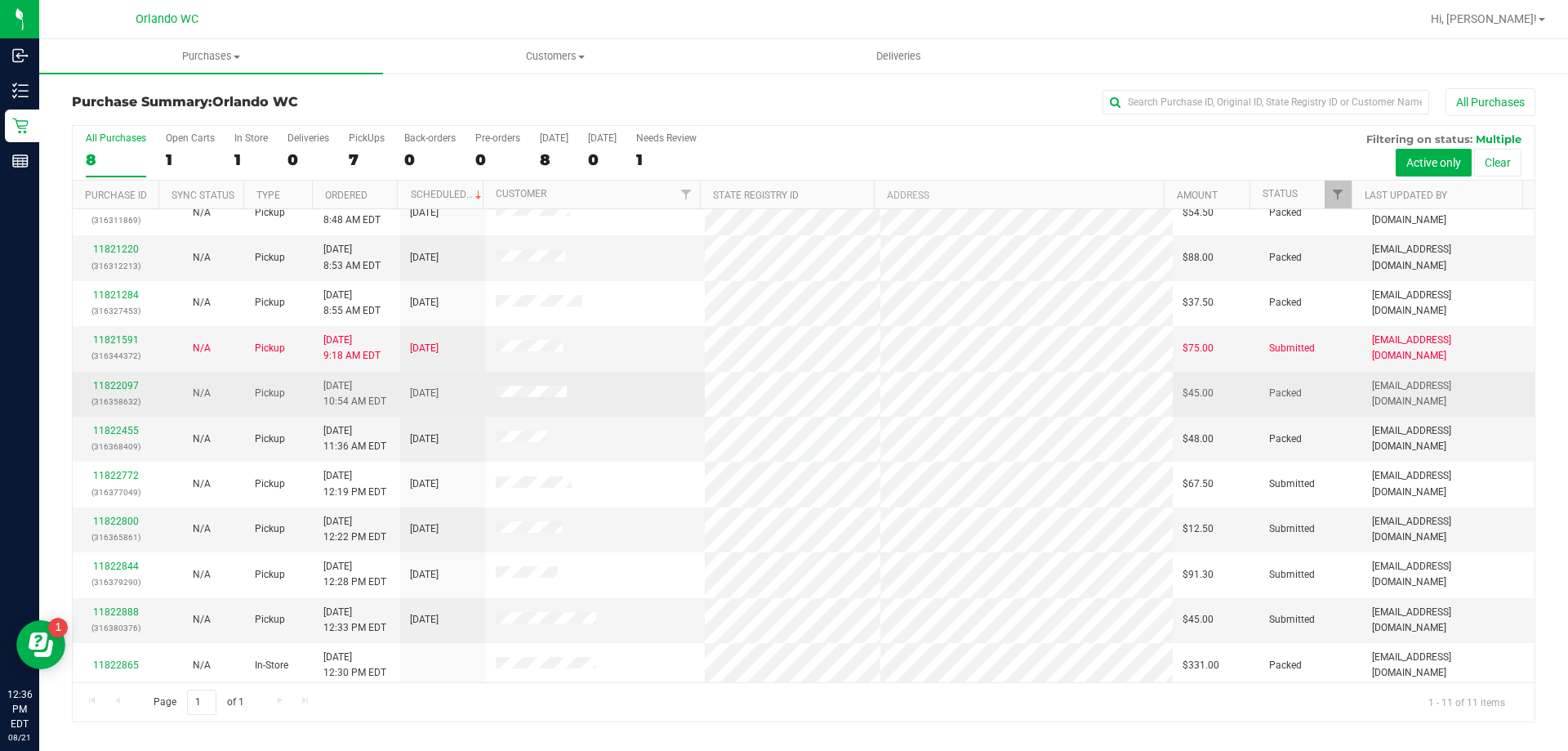
scroll to position [24, 0]
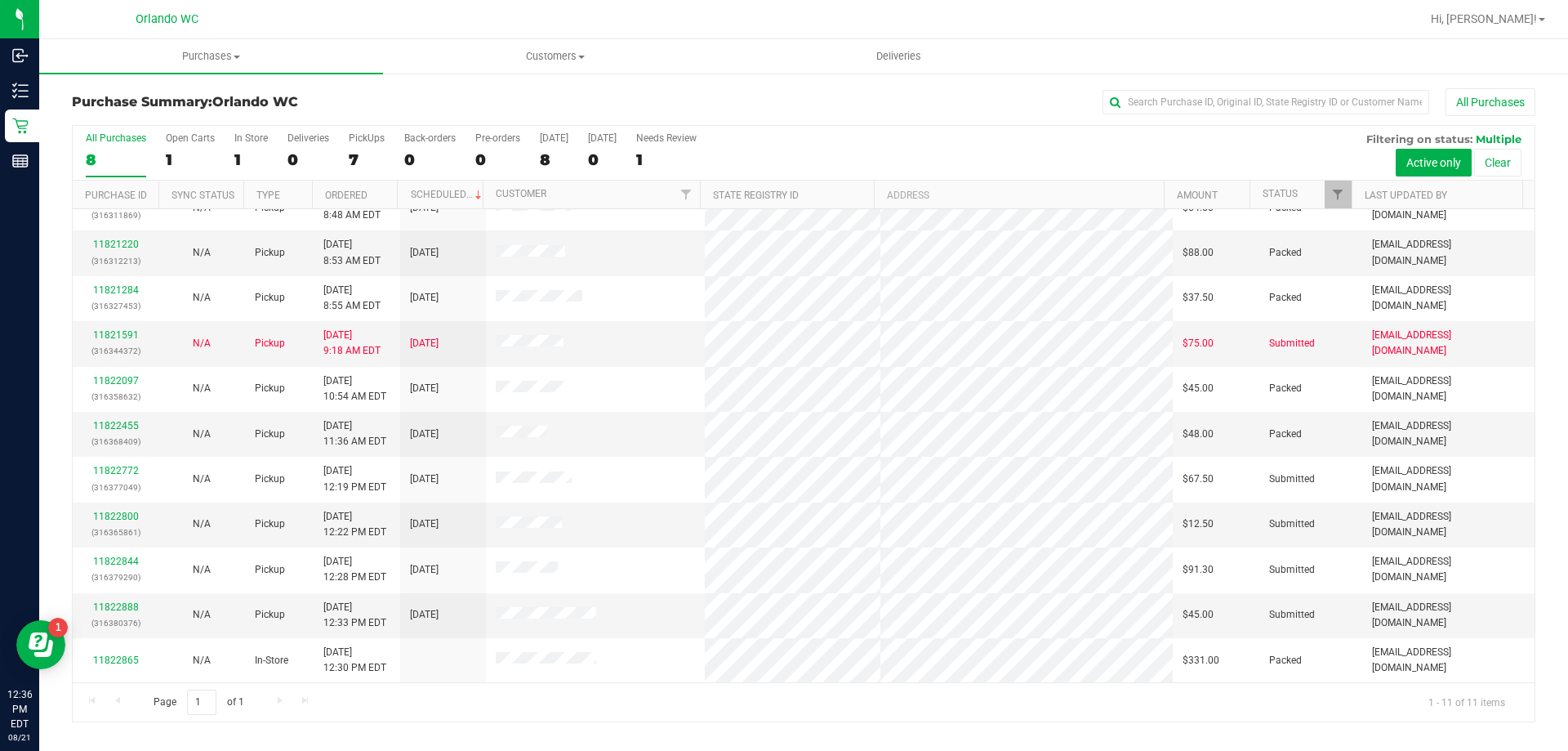
click at [598, 706] on div "Page 1 of 1 1 - 11 of 11 items" at bounding box center [803, 702] width 1462 height 39
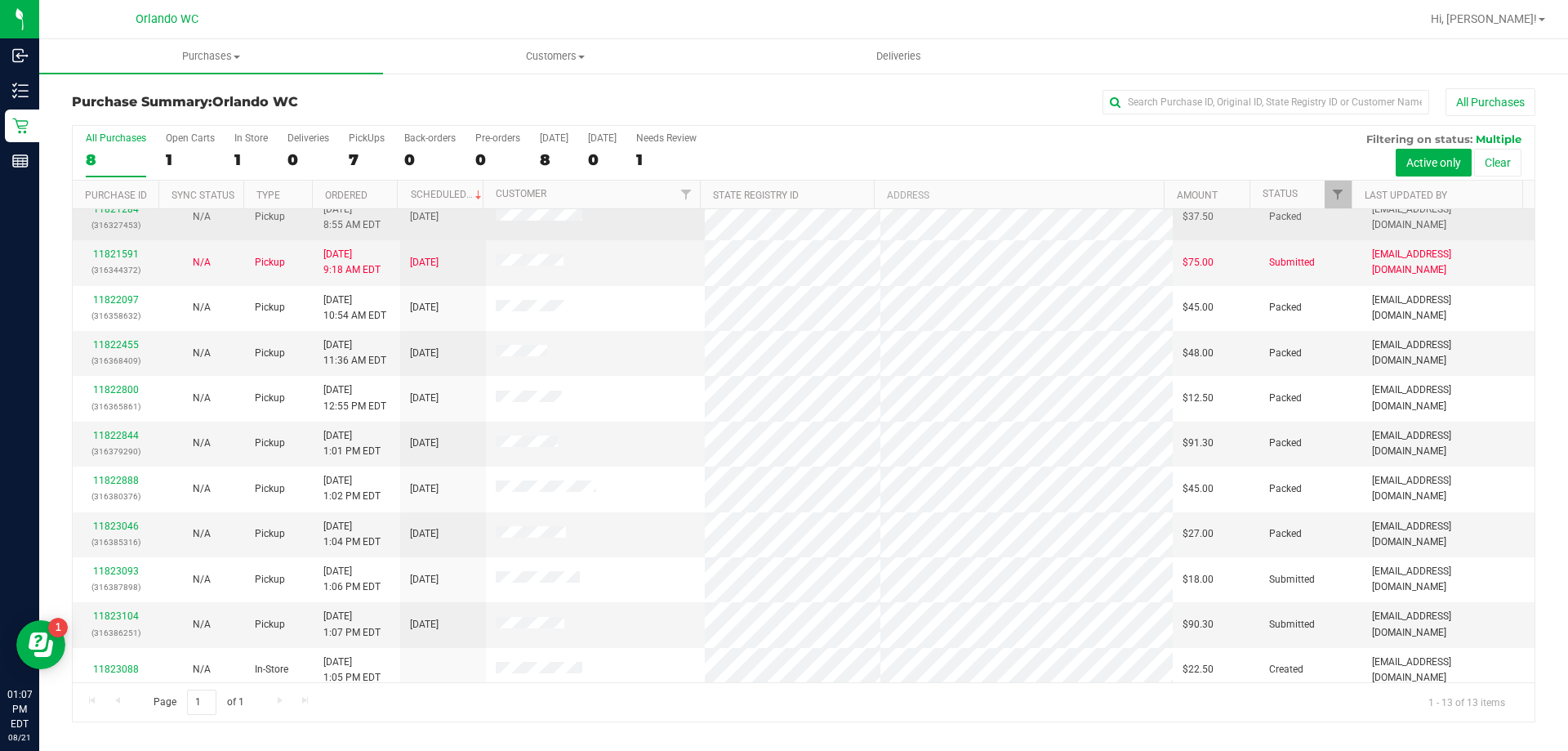
scroll to position [114, 0]
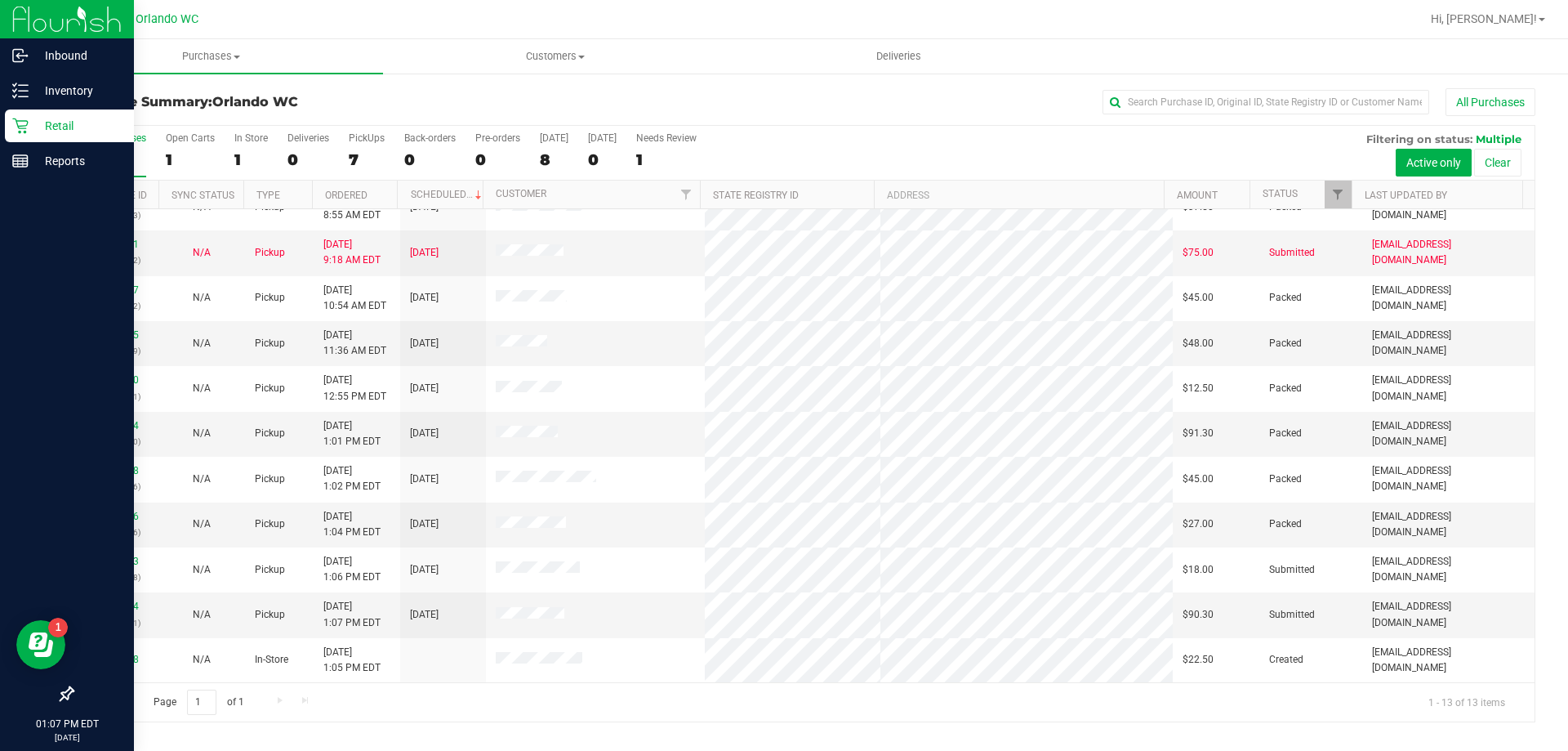
click at [47, 129] on p "Retail" at bounding box center [78, 125] width 98 height 19
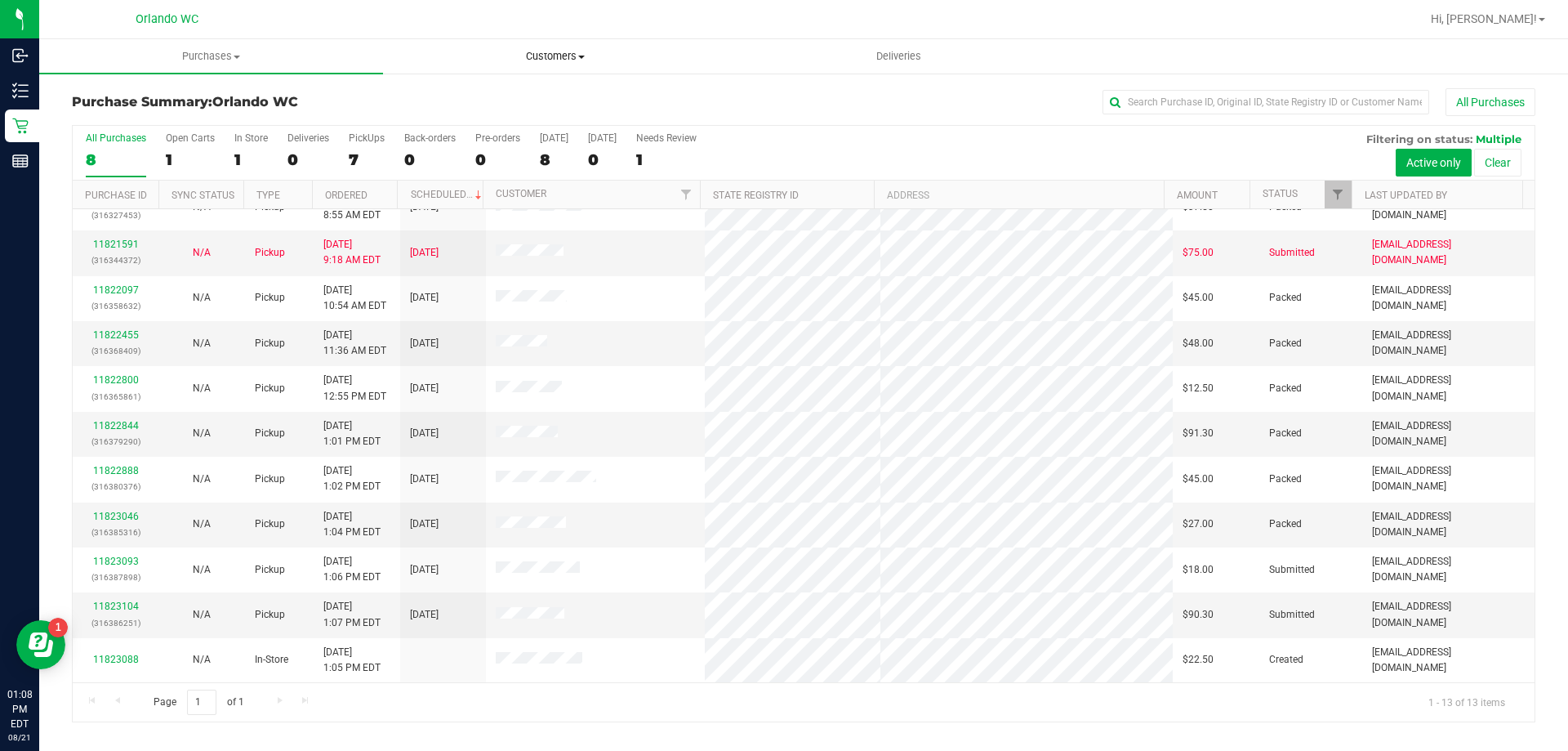
click at [554, 43] on uib-tab-heading "Customers All customers Add a new customer All physicians" at bounding box center [555, 56] width 342 height 32
click at [553, 92] on li "All customers" at bounding box center [555, 99] width 344 height 19
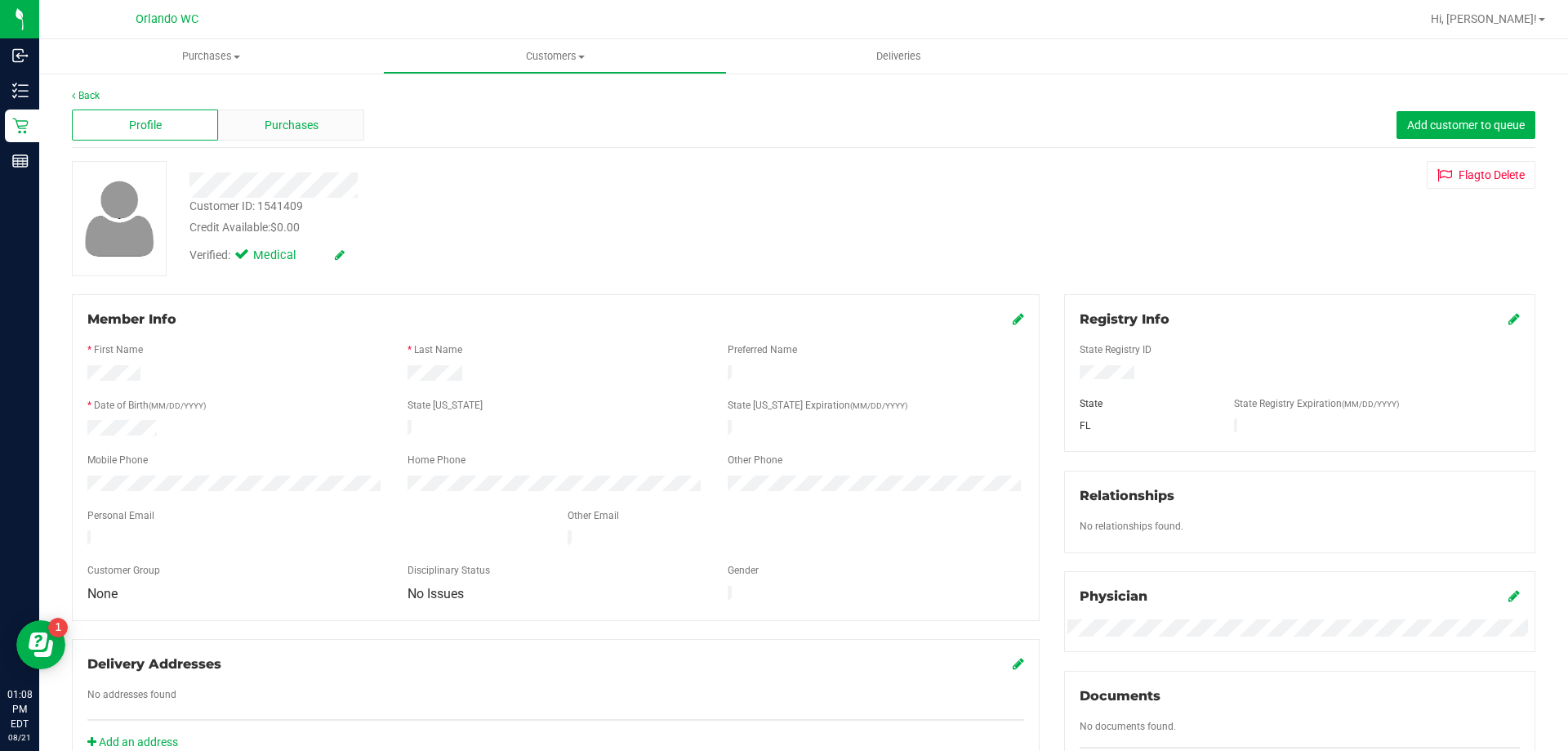
click at [306, 119] on span "Purchases" at bounding box center [291, 125] width 53 height 18
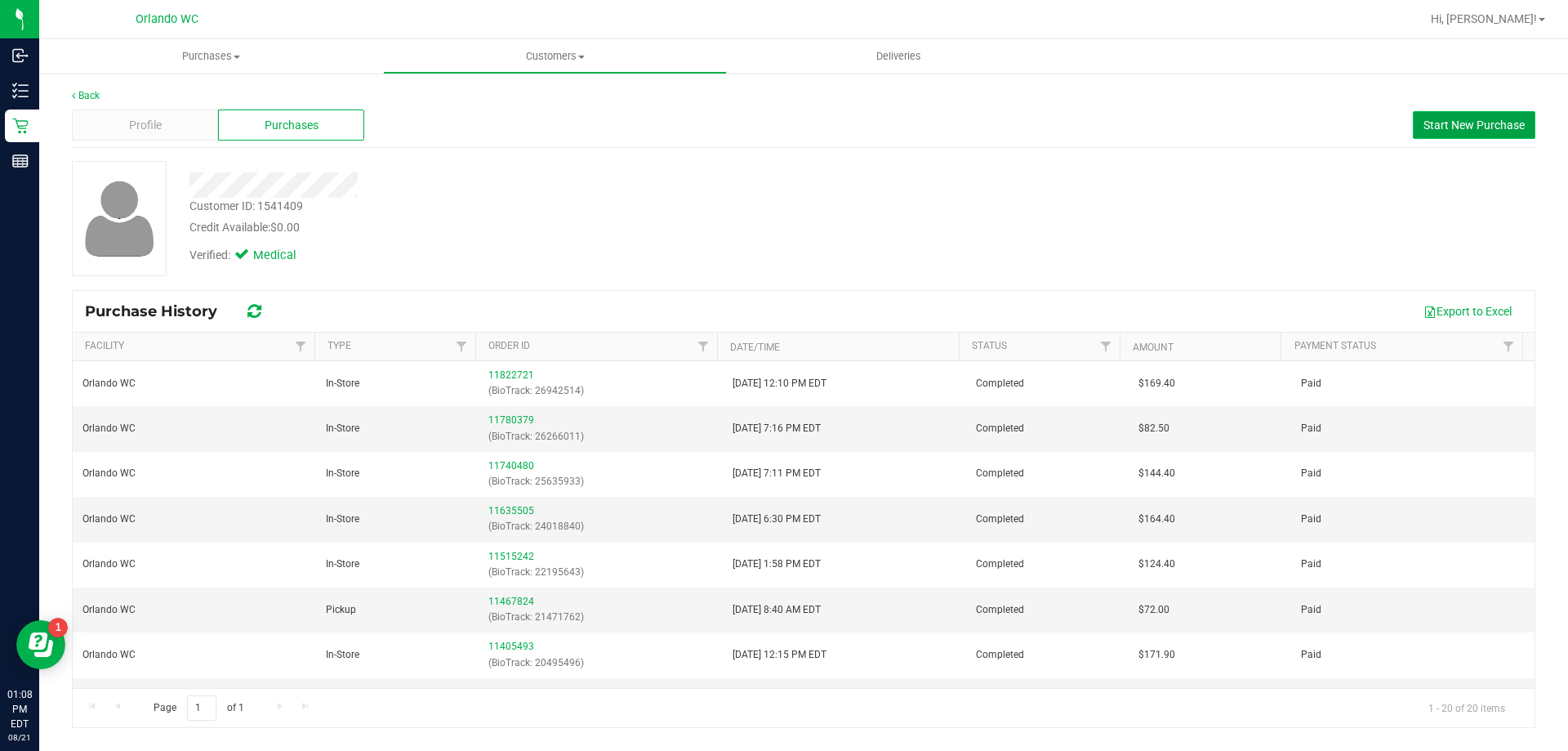
click at [1481, 127] on span "Start New Purchase" at bounding box center [1475, 125] width 102 height 13
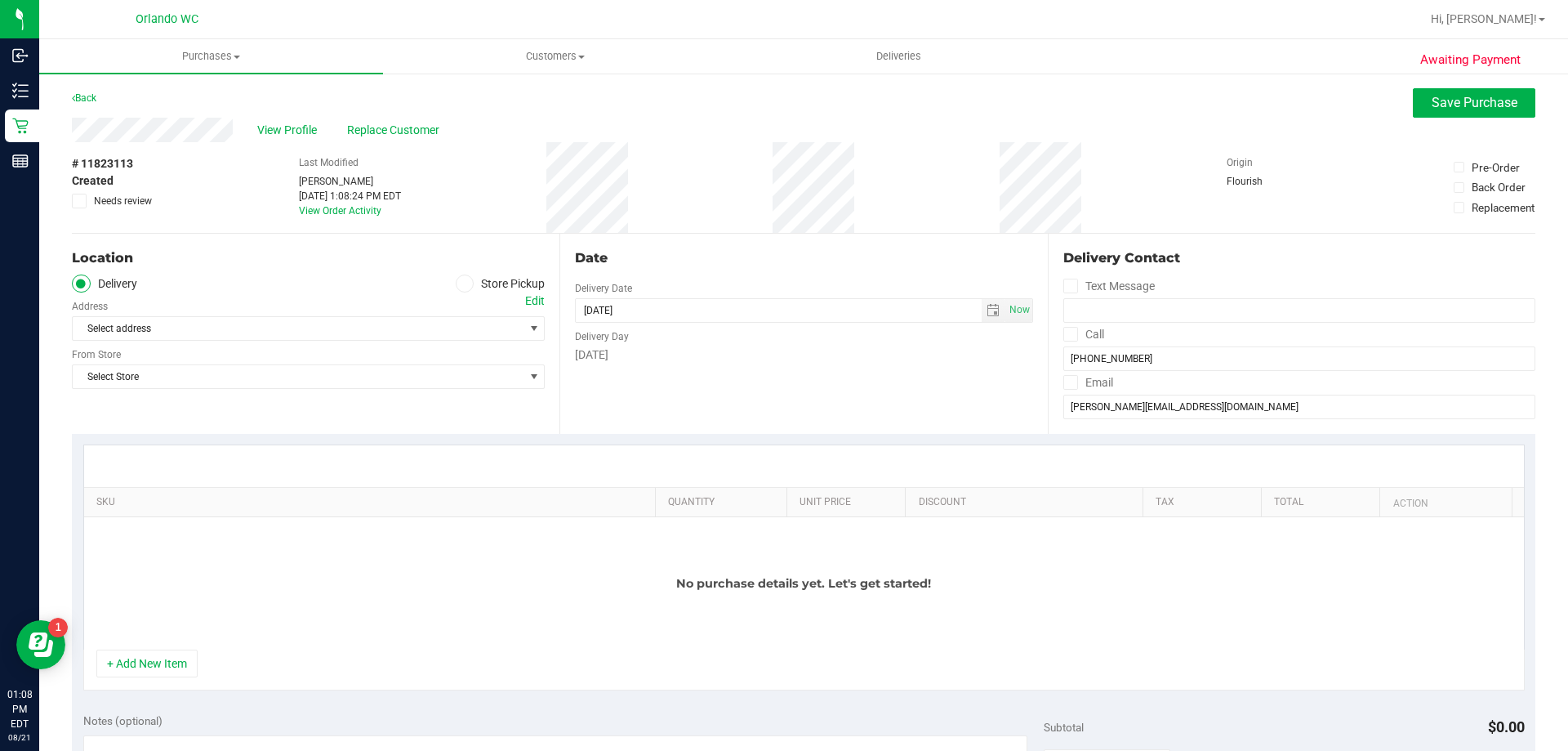
click at [487, 283] on label "Store Pickup" at bounding box center [501, 283] width 89 height 18
click at [0, 0] on input "Store Pickup" at bounding box center [0, 0] width 0 height 0
click at [467, 324] on span "Select Store" at bounding box center [298, 328] width 451 height 23
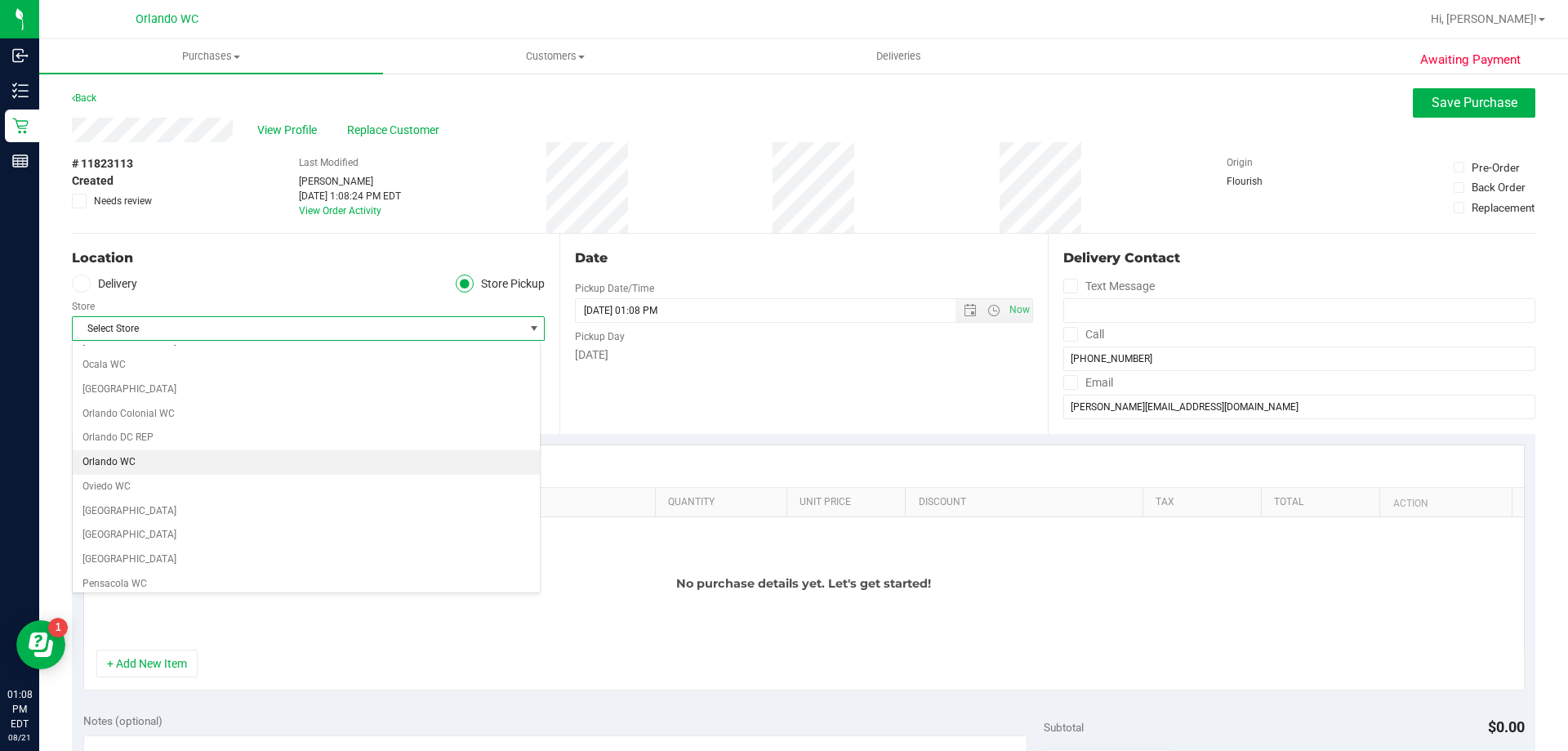
scroll to position [735, 0]
click at [209, 444] on li "Orlando WC" at bounding box center [306, 447] width 467 height 25
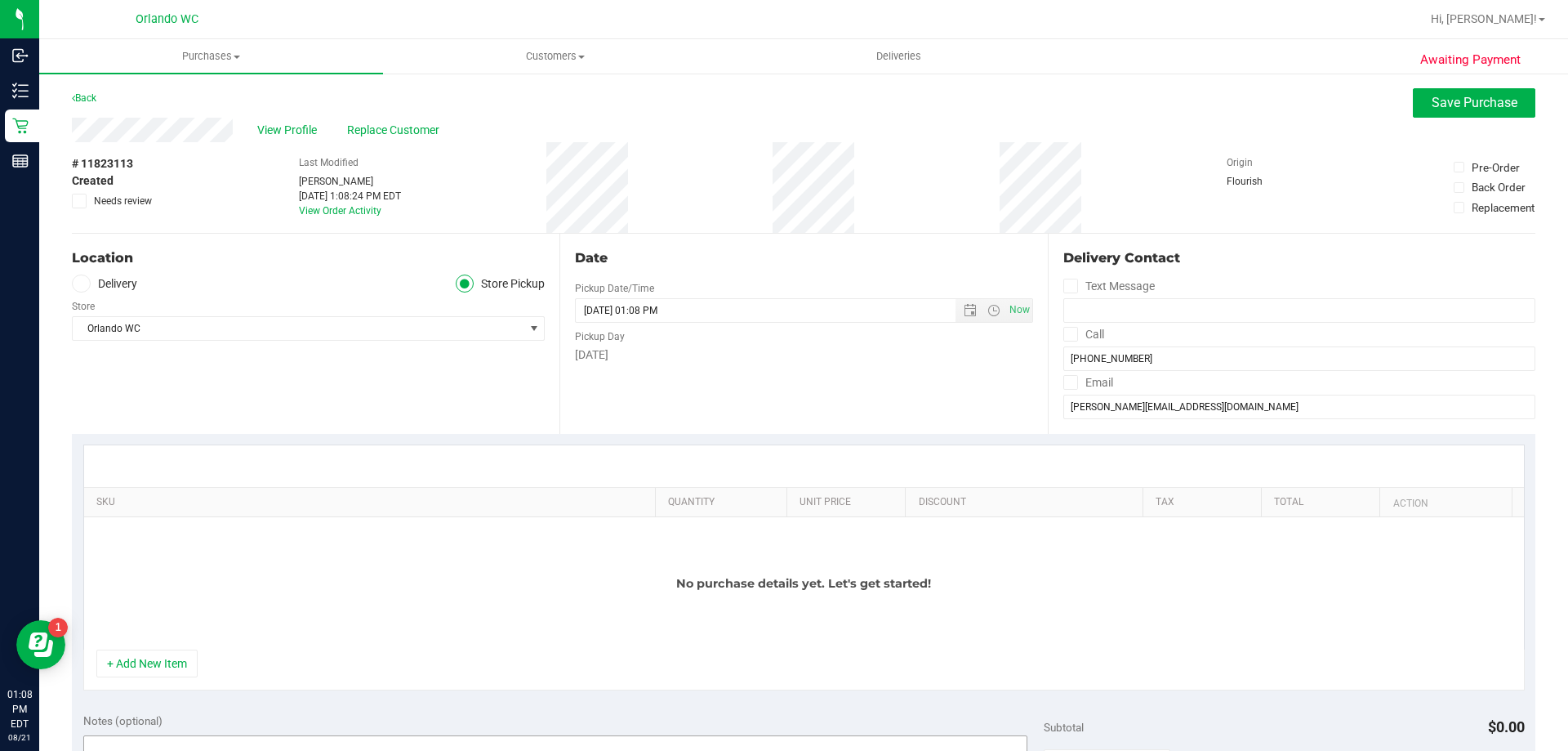
click at [143, 657] on button "+ Add New Item" at bounding box center [147, 664] width 102 height 28
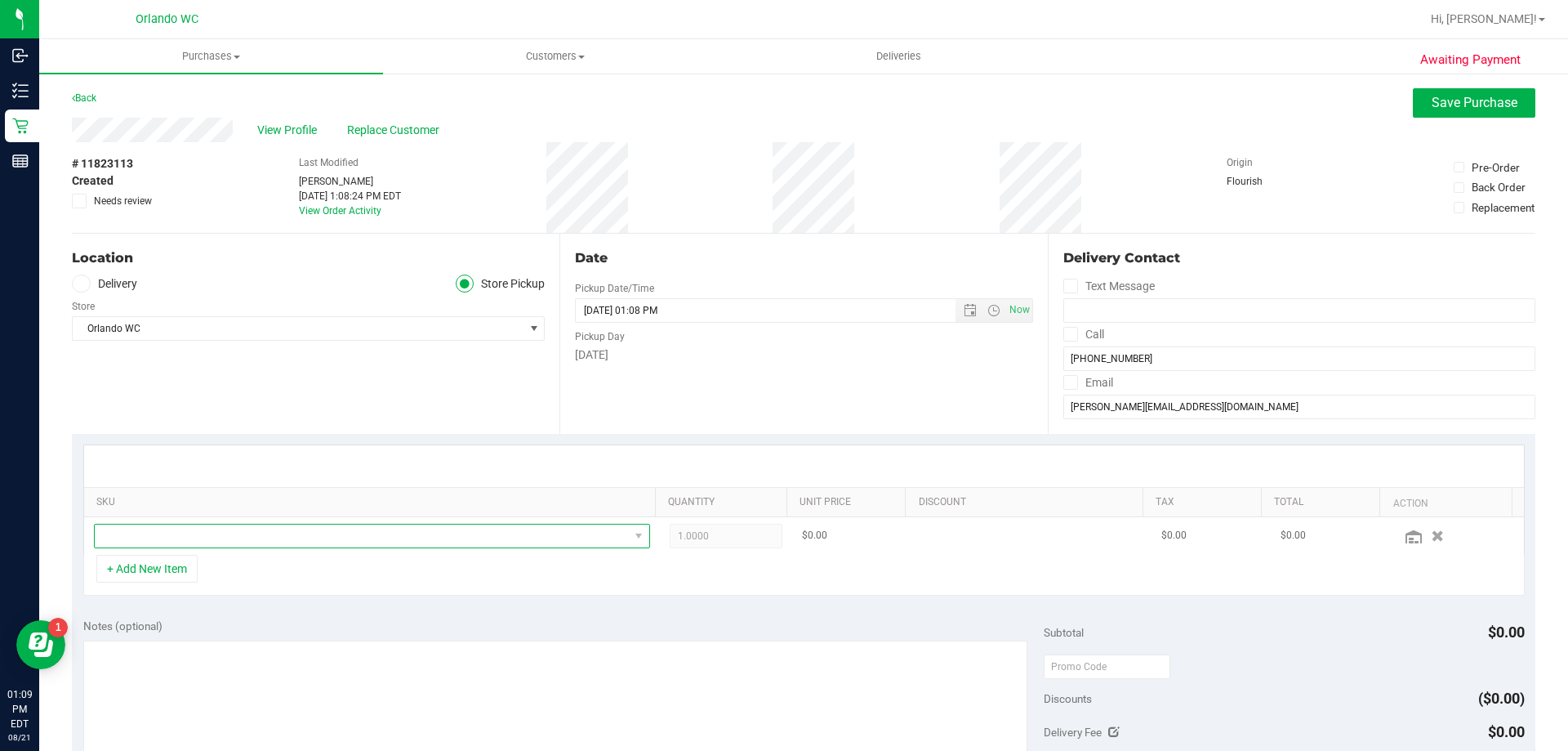
click at [289, 531] on span "NO DATA FOUND" at bounding box center [361, 536] width 534 height 23
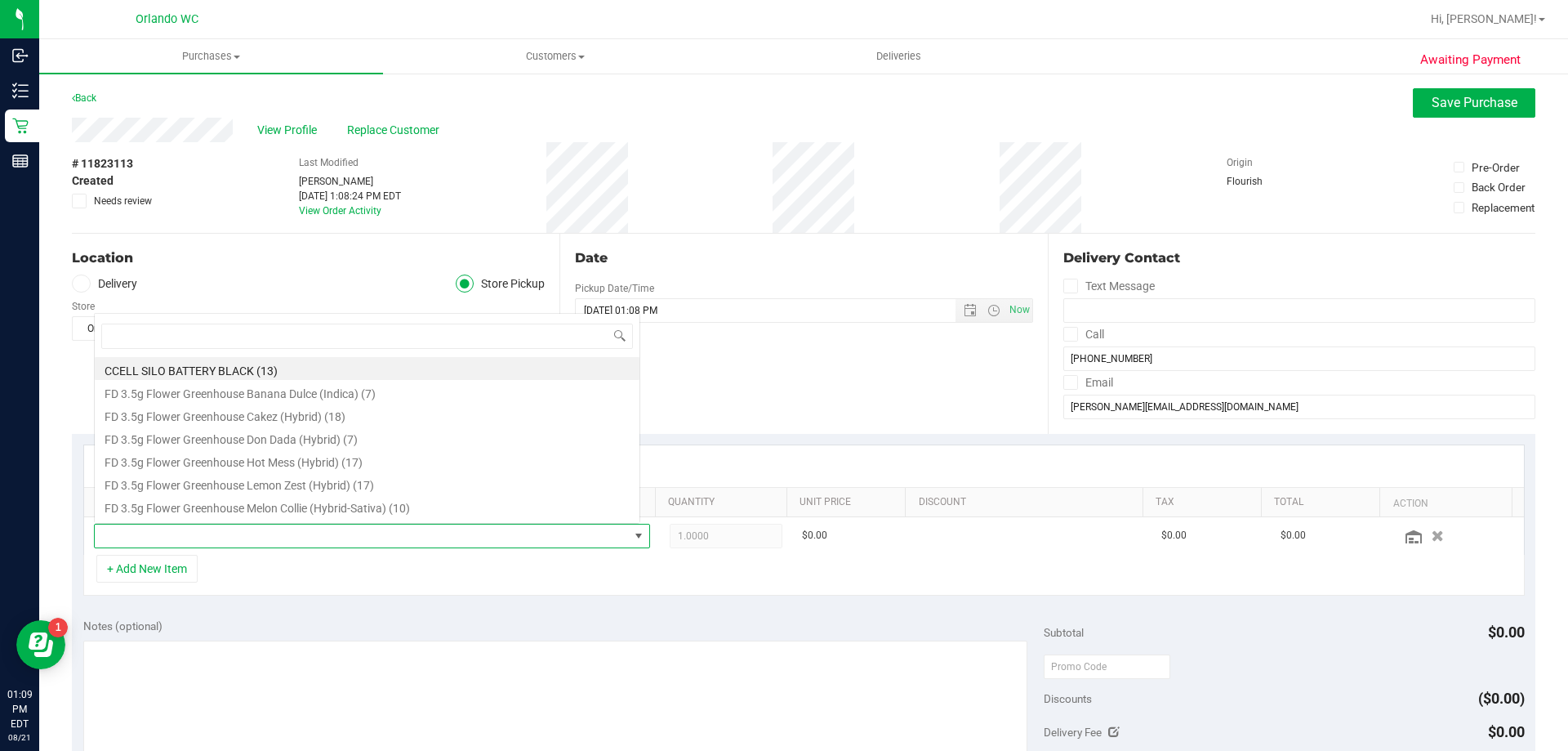
scroll to position [25, 542]
click at [445, 324] on input at bounding box center [367, 336] width 531 height 25
type input "pkt"
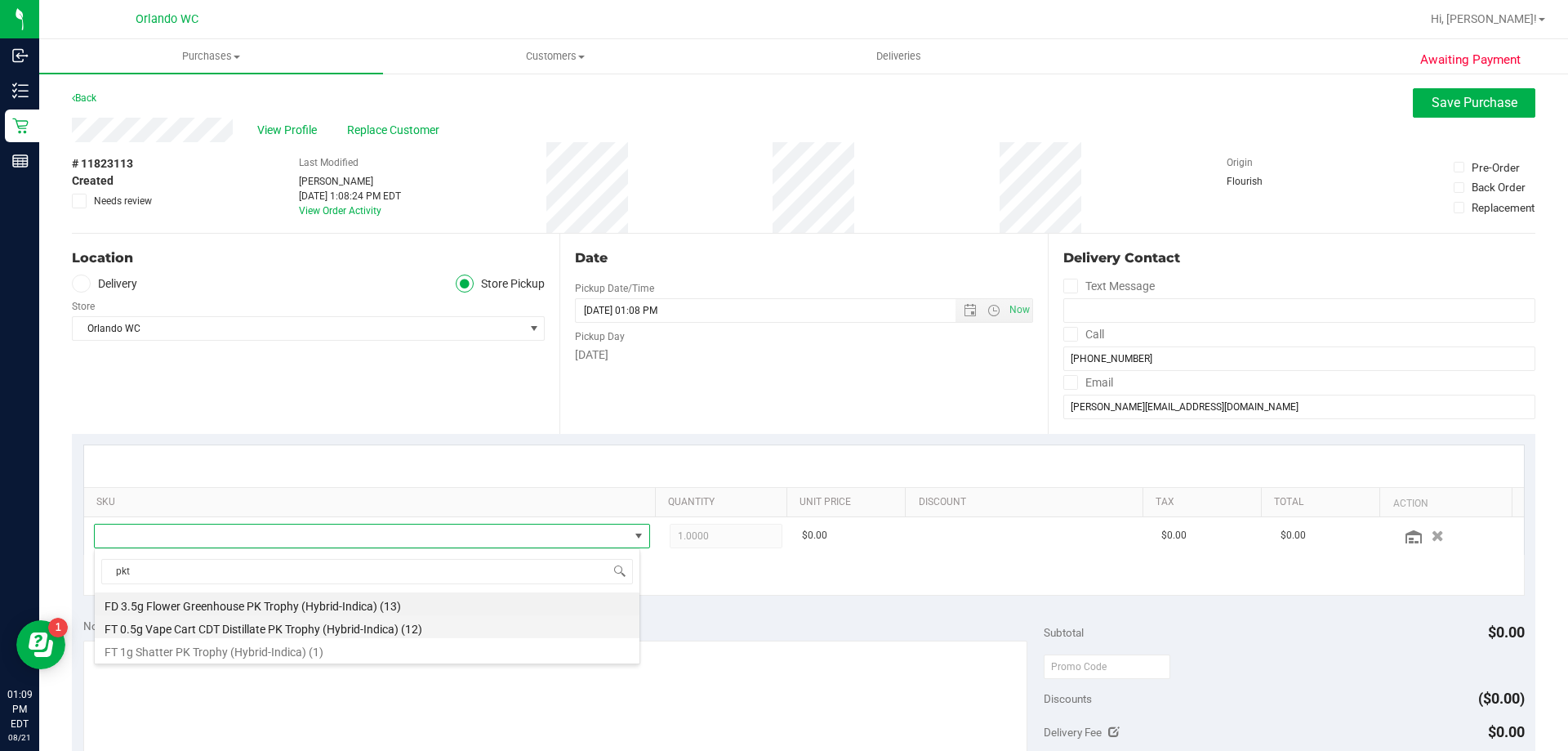
click at [413, 627] on li "FT 0.5g Vape Cart CDT Distillate PK Trophy (Hybrid-Indica) (12)" at bounding box center [367, 626] width 545 height 23
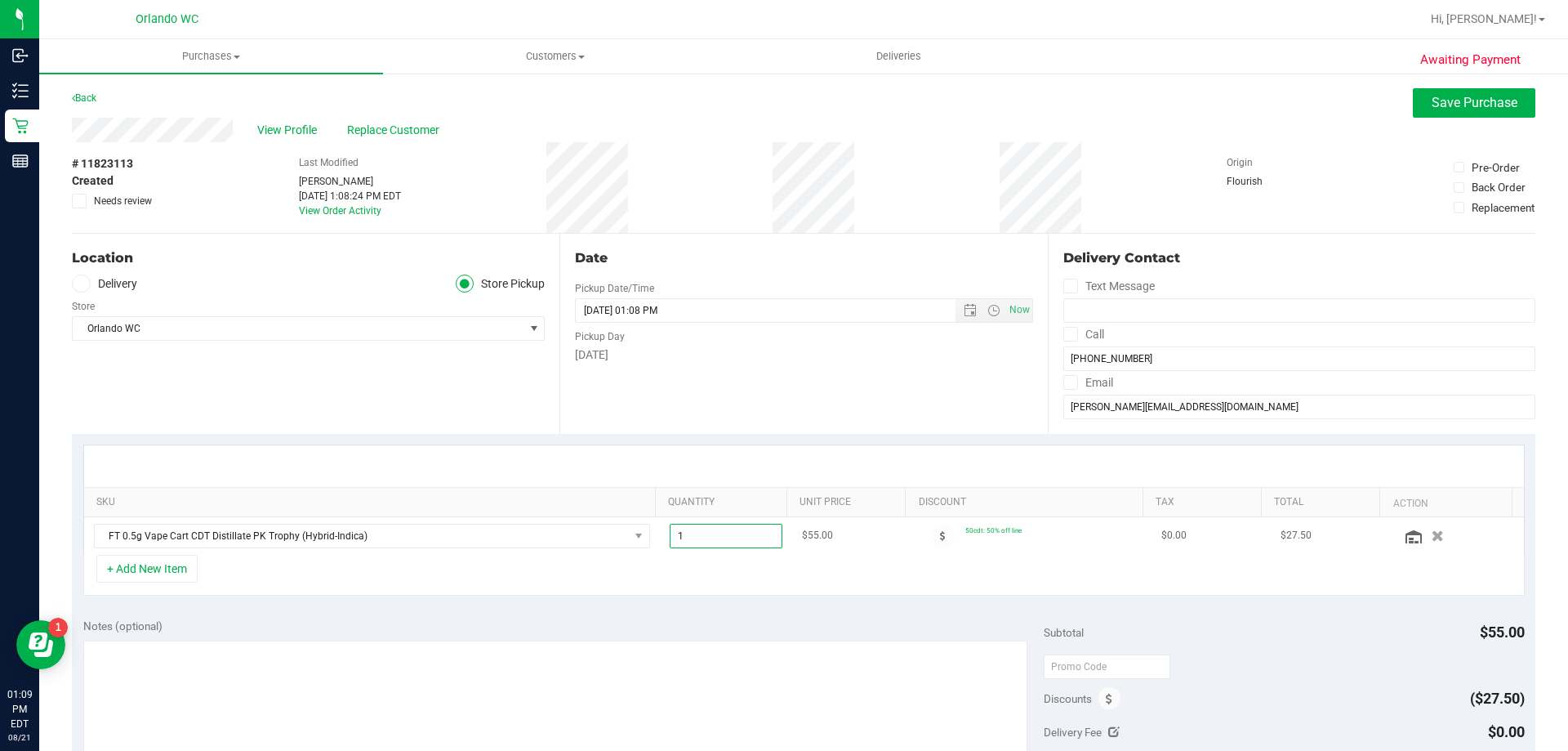
click at [702, 536] on span "1.00 1" at bounding box center [726, 536] width 113 height 25
type input "3"
type input "3.00"
click at [685, 597] on div "SKU Quantity Unit Price Discount Tax Total Action FT 0.5g Vape Cart CDT Distill…" at bounding box center [803, 520] width 1464 height 173
click at [1008, 588] on div "+ Add New Item" at bounding box center [804, 575] width 1442 height 41
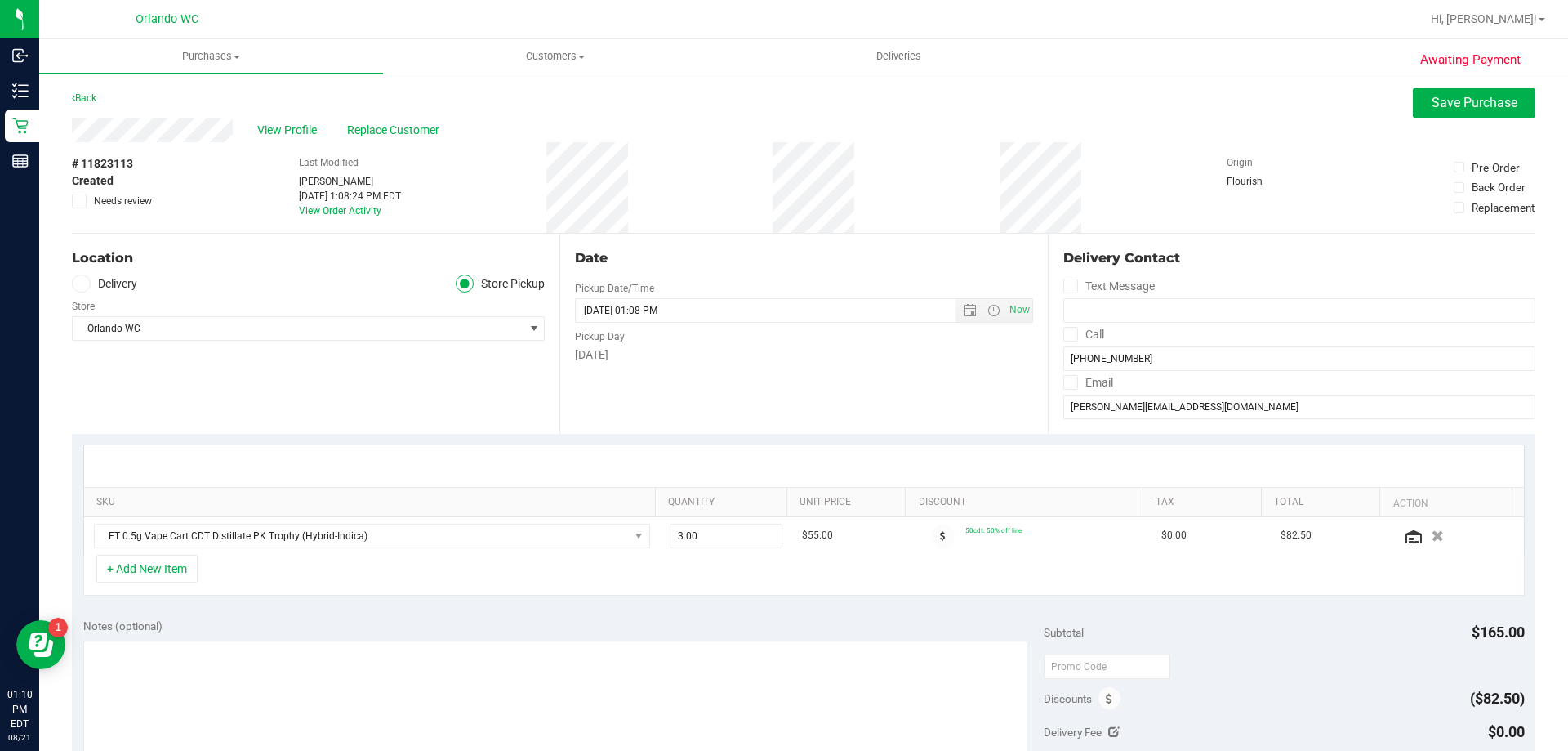
click at [996, 447] on div at bounding box center [804, 467] width 1440 height 42
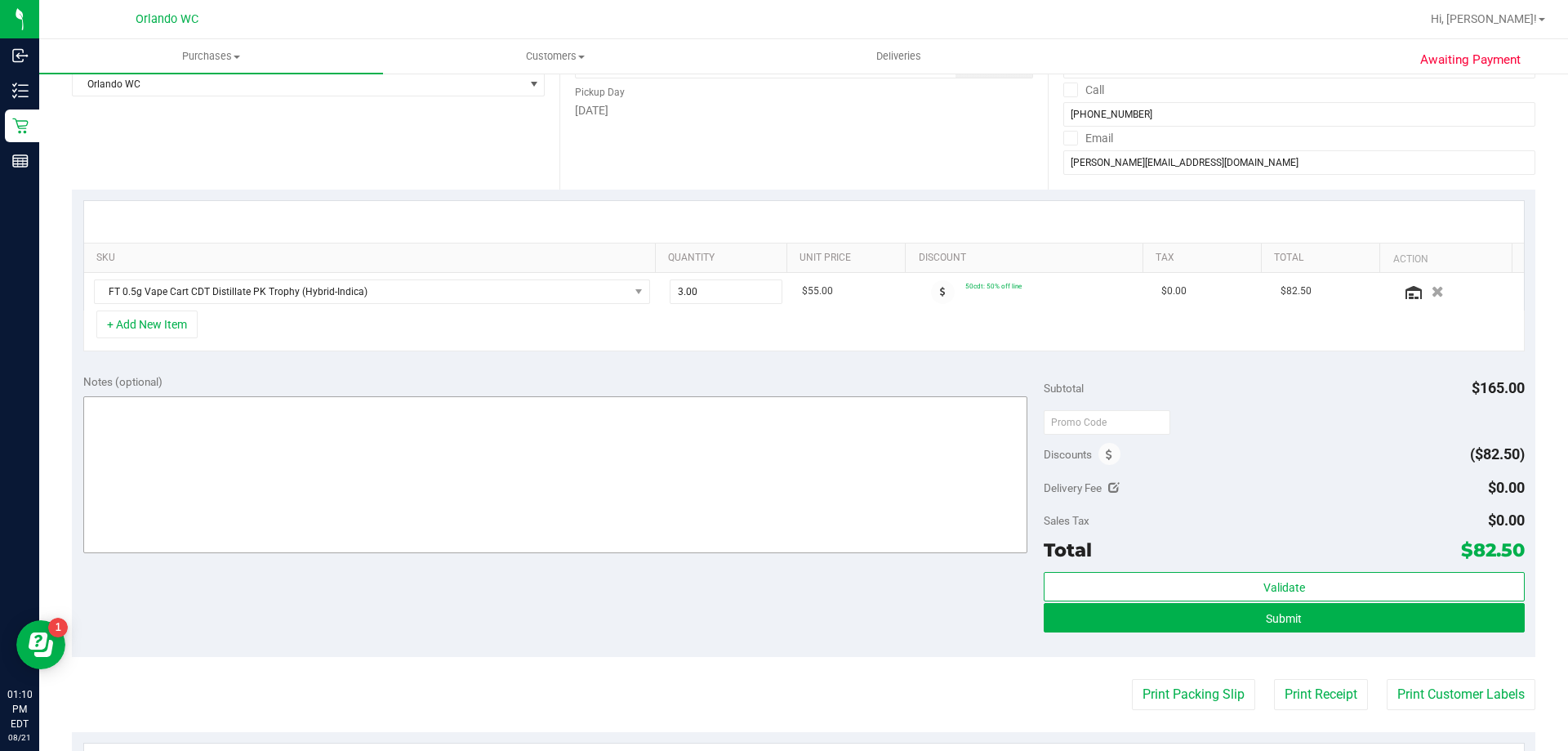
scroll to position [245, 0]
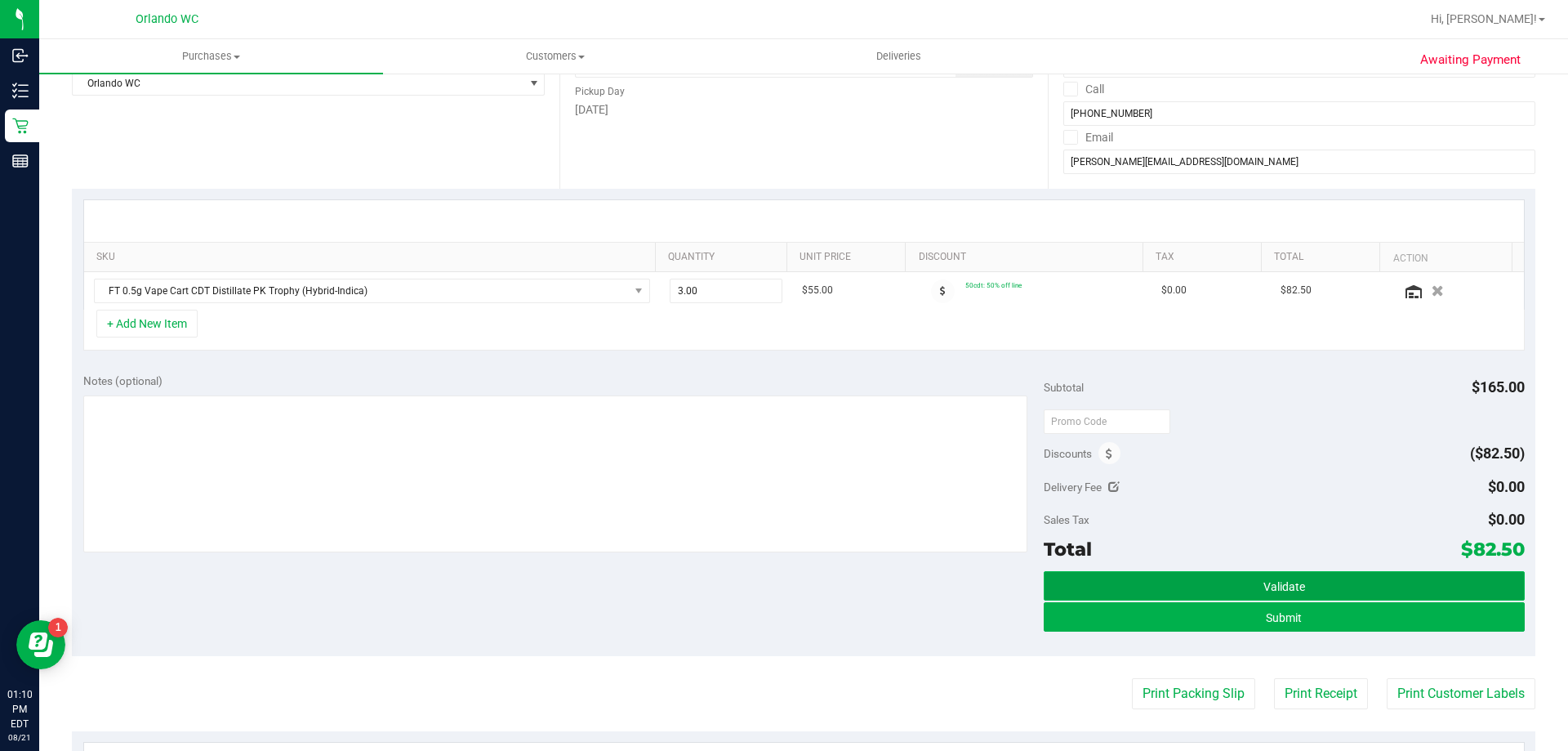
click at [1138, 581] on button "Validate" at bounding box center [1284, 586] width 481 height 30
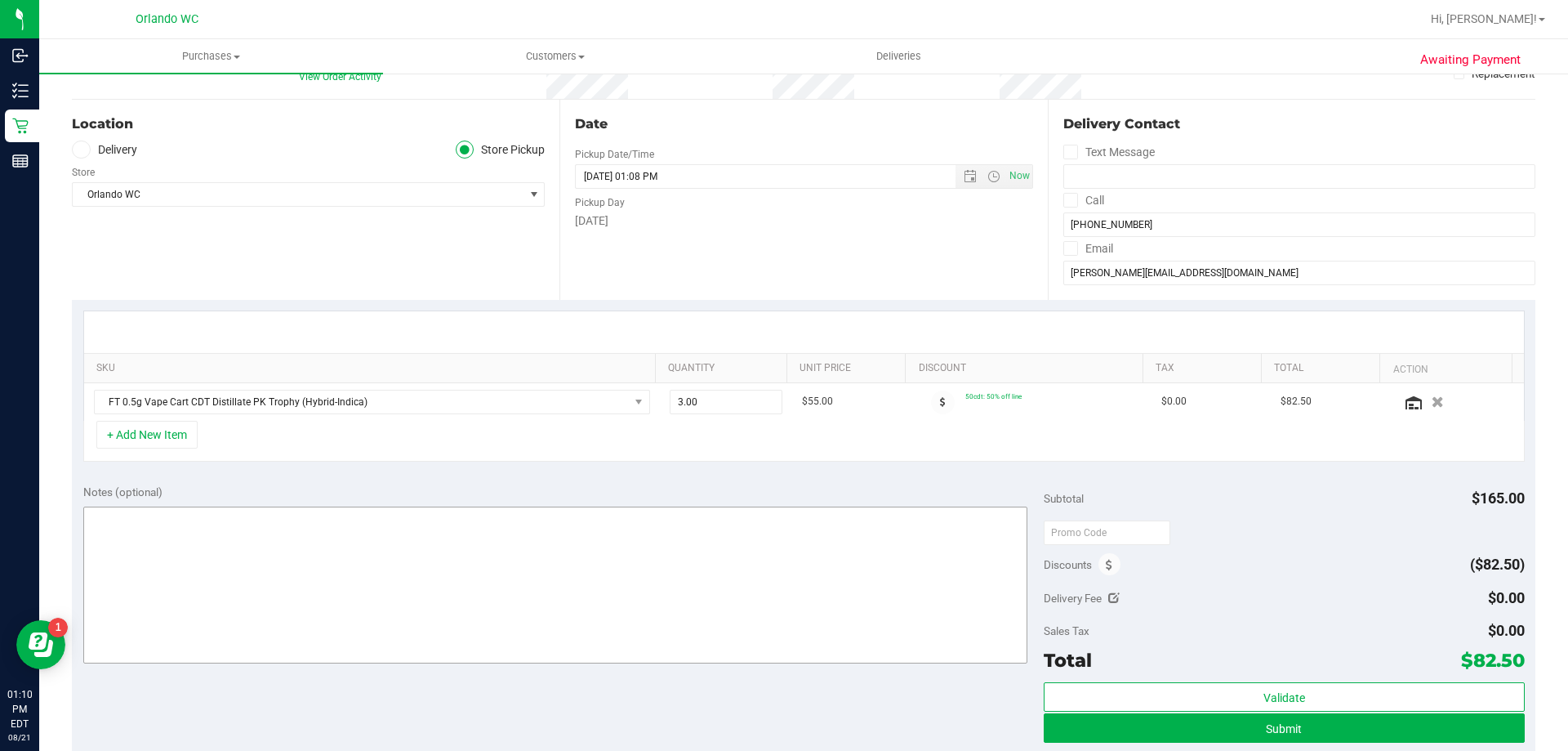
scroll to position [163, 0]
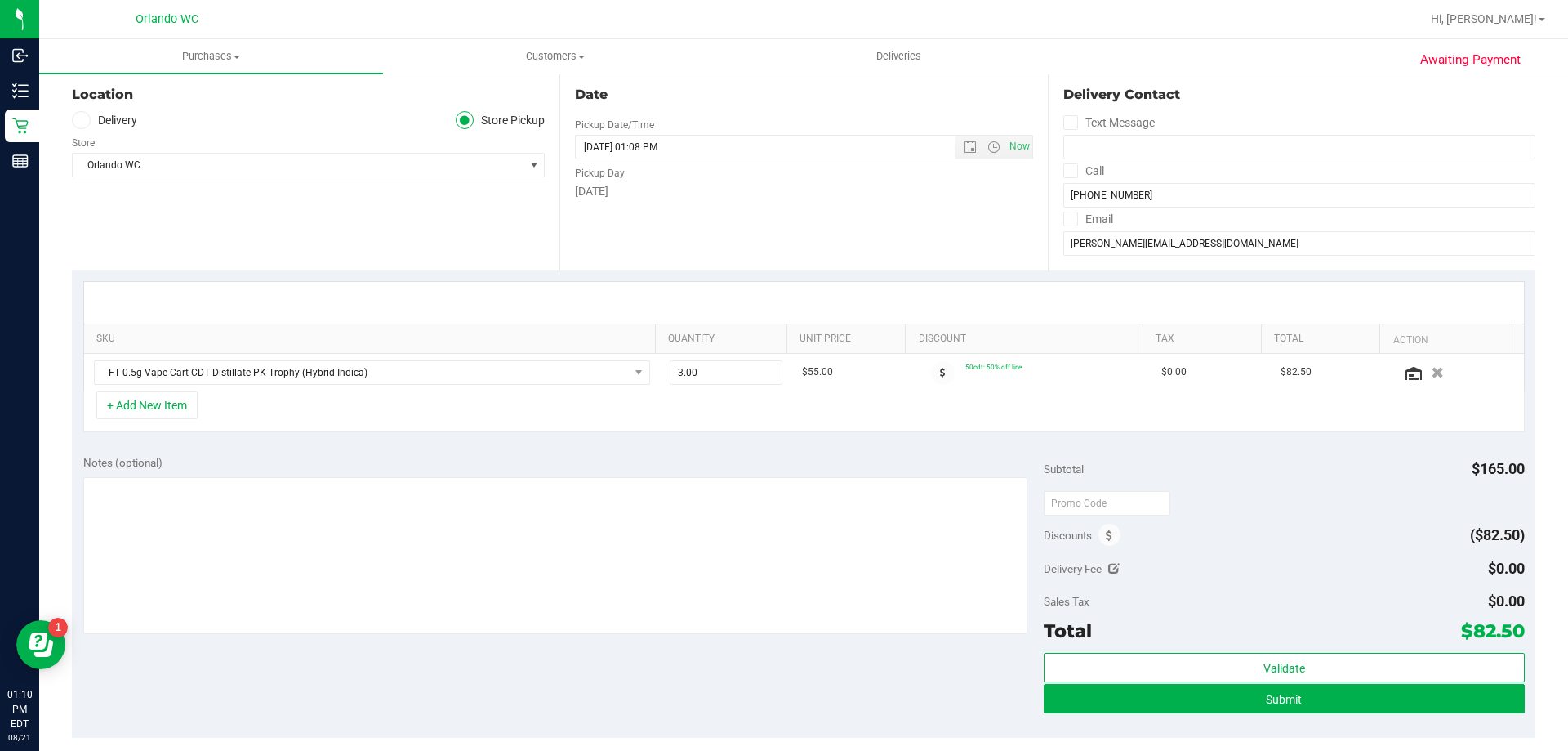
click at [628, 424] on div "+ Add New Item" at bounding box center [804, 411] width 1442 height 41
click at [1292, 701] on span "Submit" at bounding box center [1284, 699] width 36 height 13
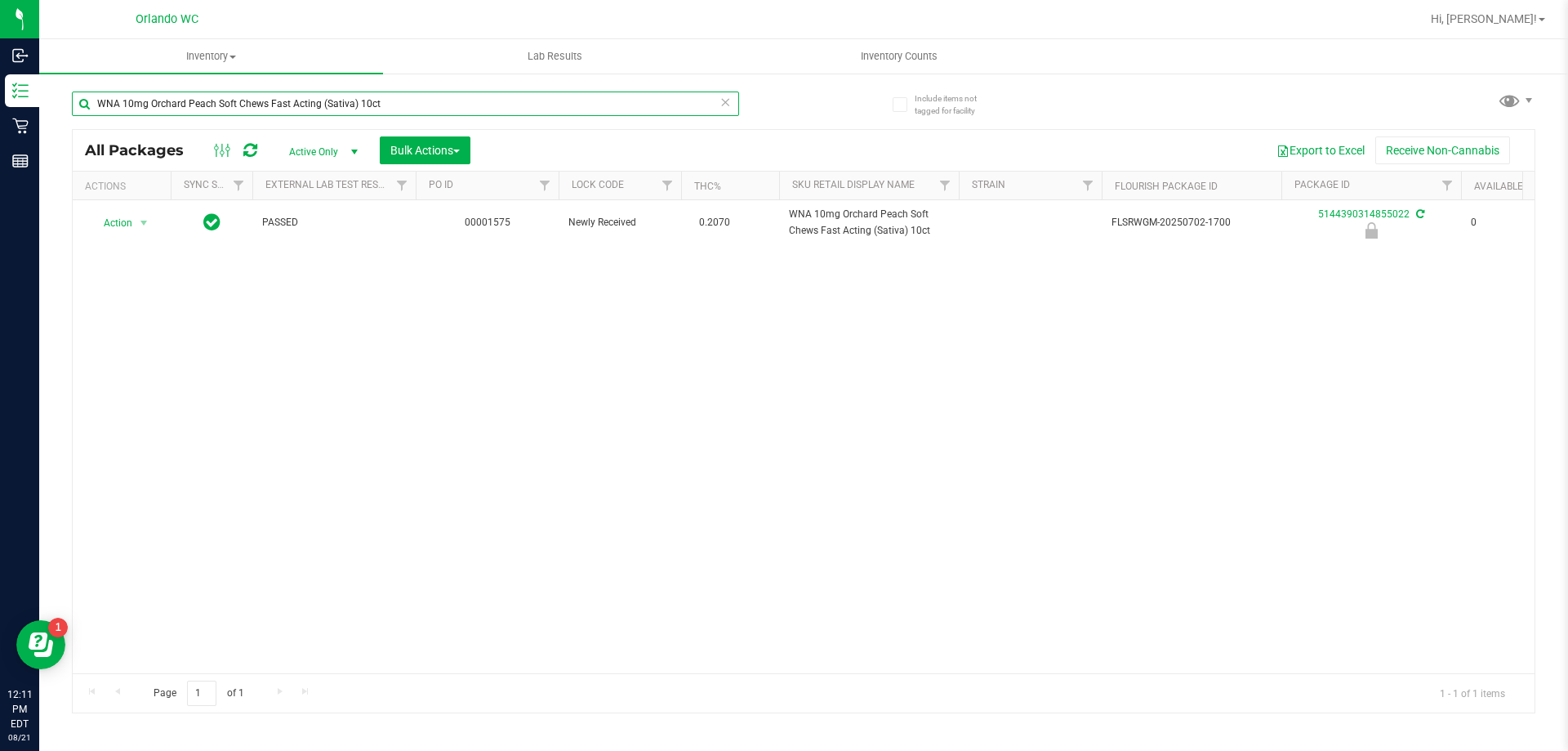
drag, startPoint x: 401, startPoint y: 97, endPoint x: 87, endPoint y: 106, distance: 314.1
click at [87, 106] on input "WNA 10mg Orchard Peach Soft Chews Fast Acting (Sativa) 10ct" at bounding box center [405, 104] width 667 height 25
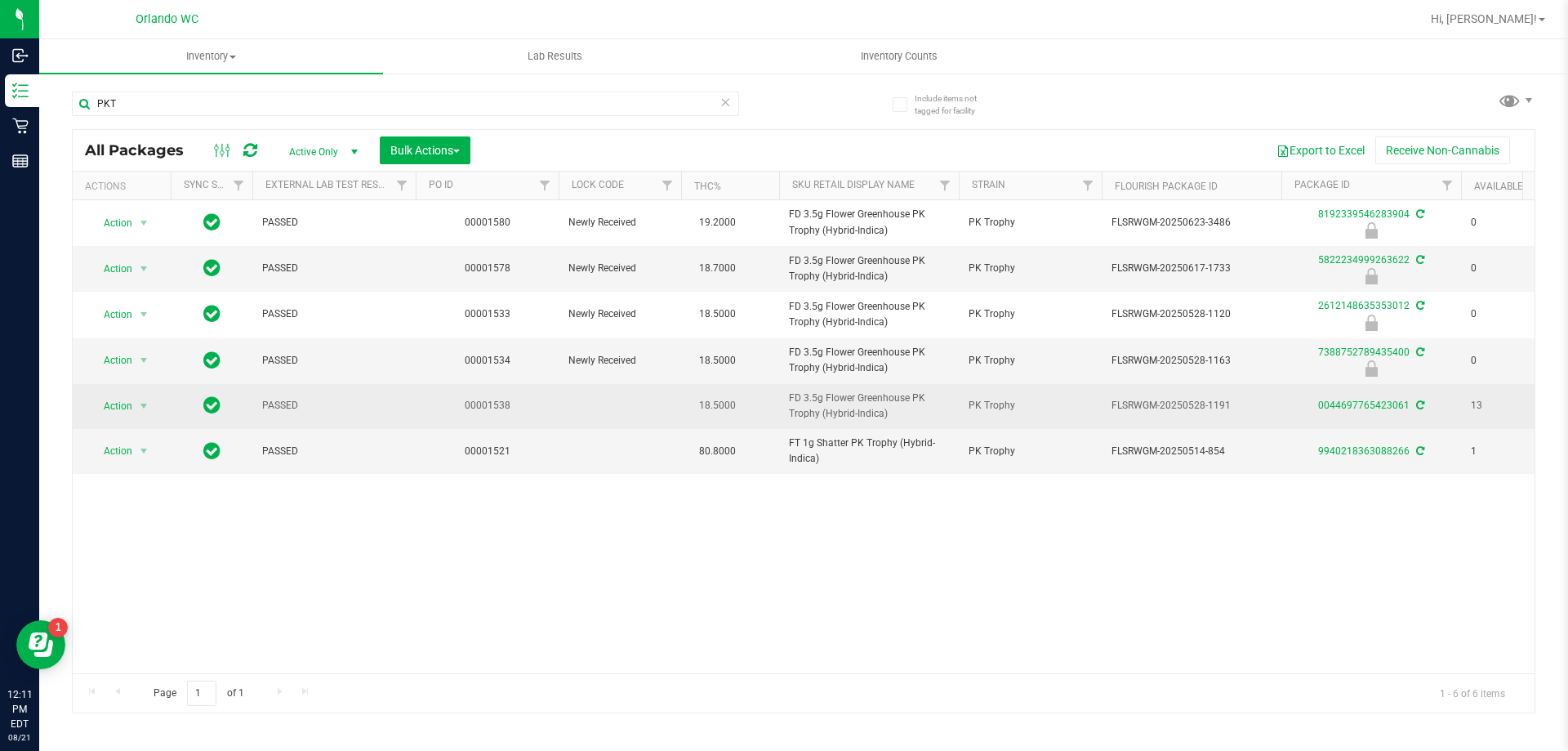
drag, startPoint x: 895, startPoint y: 411, endPoint x: 778, endPoint y: 399, distance: 117.6
click at [778, 399] on tr "Action Action Create package Edit attributes Global inventory Locate package Lo…" at bounding box center [1269, 406] width 2393 height 45
copy tr "FD 3.5g Flower Greenhouse PK Trophy (Hybrid-Indica)"
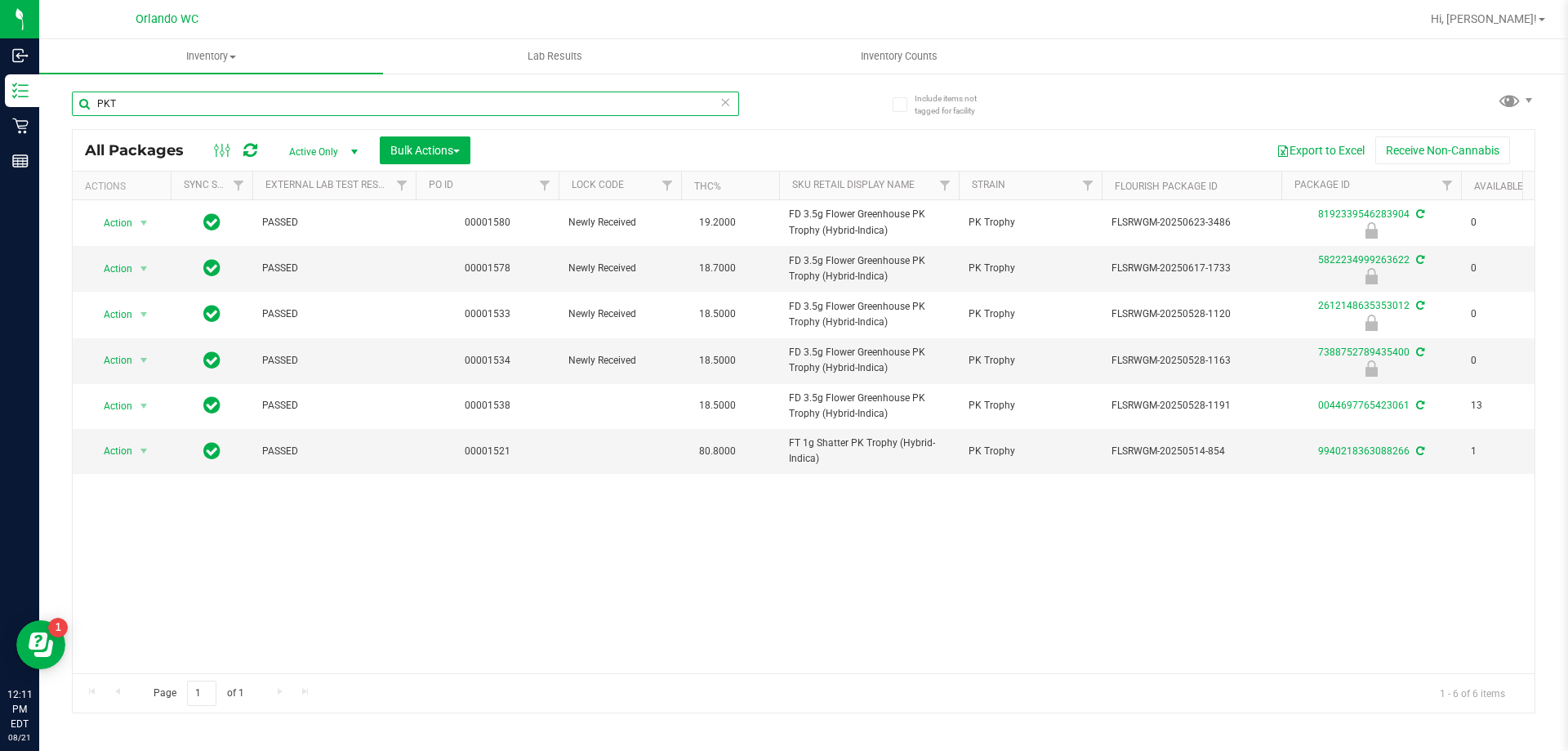
click at [296, 99] on input "PKT" at bounding box center [405, 104] width 667 height 25
paste input "FD 3.5g Flower Greenhouse PK Trophy (Hybrid-Indica)"
type input "FD 3.5g Flower Greenhouse PK Trophy (Hybrid-Indica)"
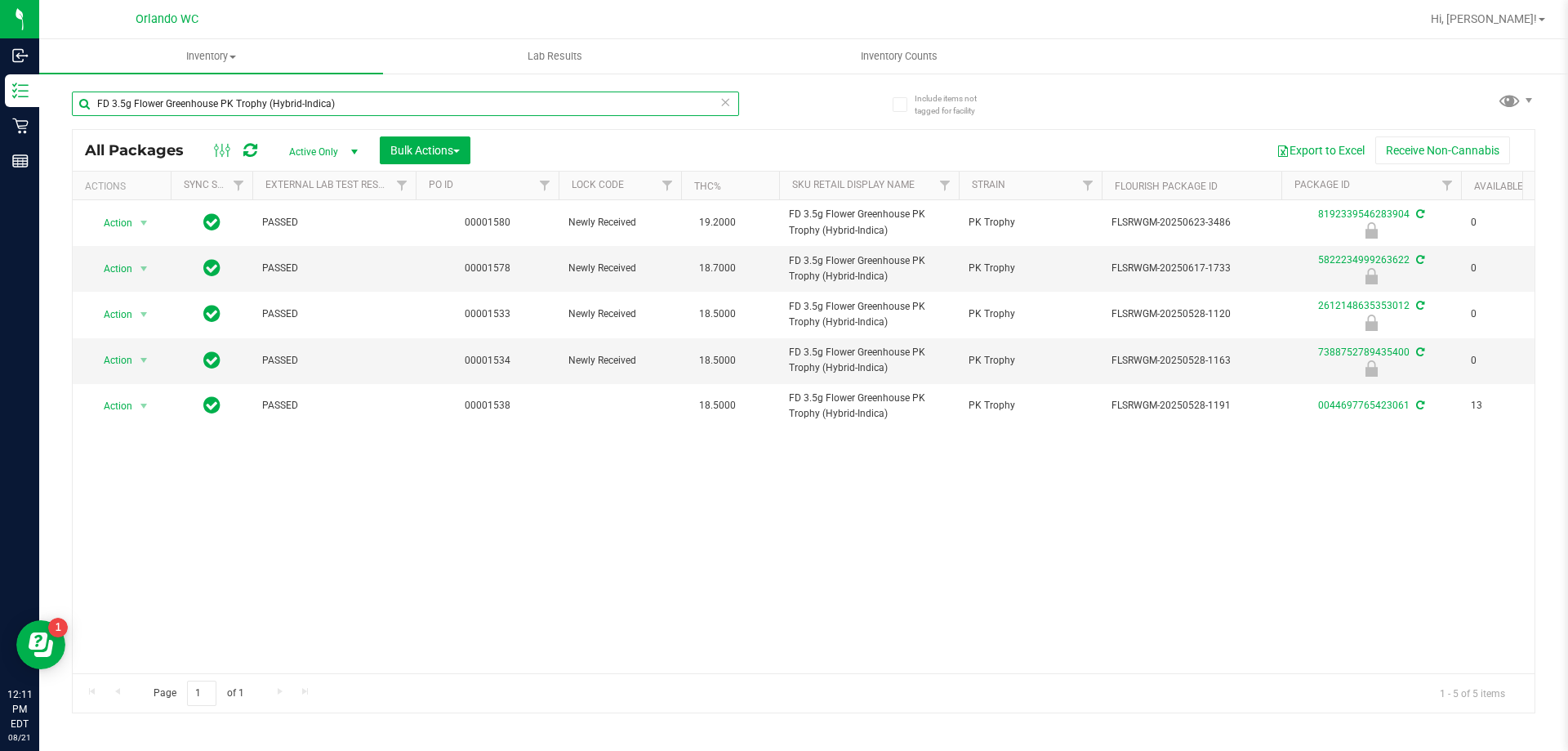
drag, startPoint x: 435, startPoint y: 102, endPoint x: 77, endPoint y: 79, distance: 358.7
click at [77, 79] on div "FD 3.5g Flower Greenhouse PK Trophy (Hybrid-Indica)" at bounding box center [438, 104] width 732 height 53
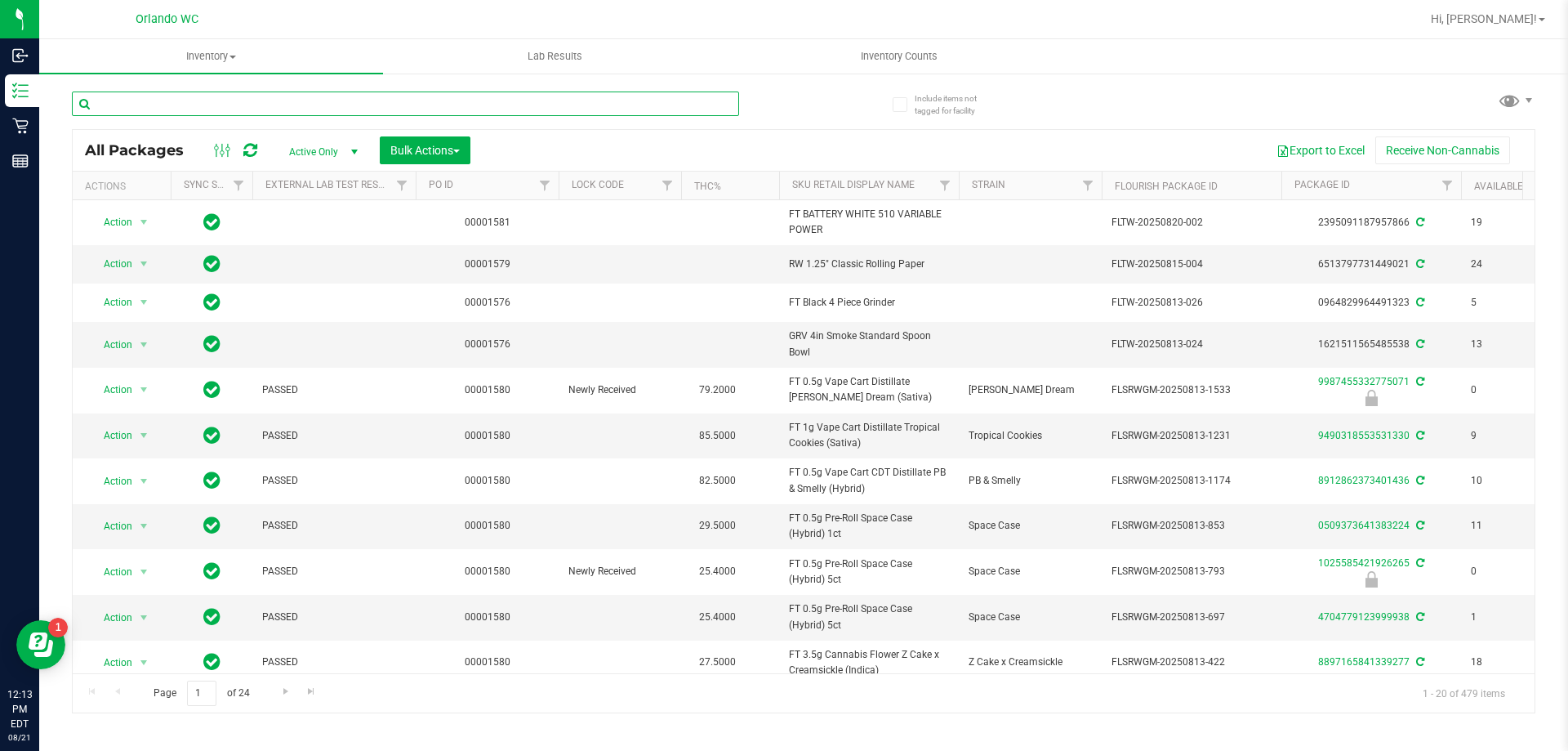
click at [422, 103] on input "text" at bounding box center [405, 104] width 667 height 25
click at [406, 103] on input "text" at bounding box center [405, 104] width 667 height 25
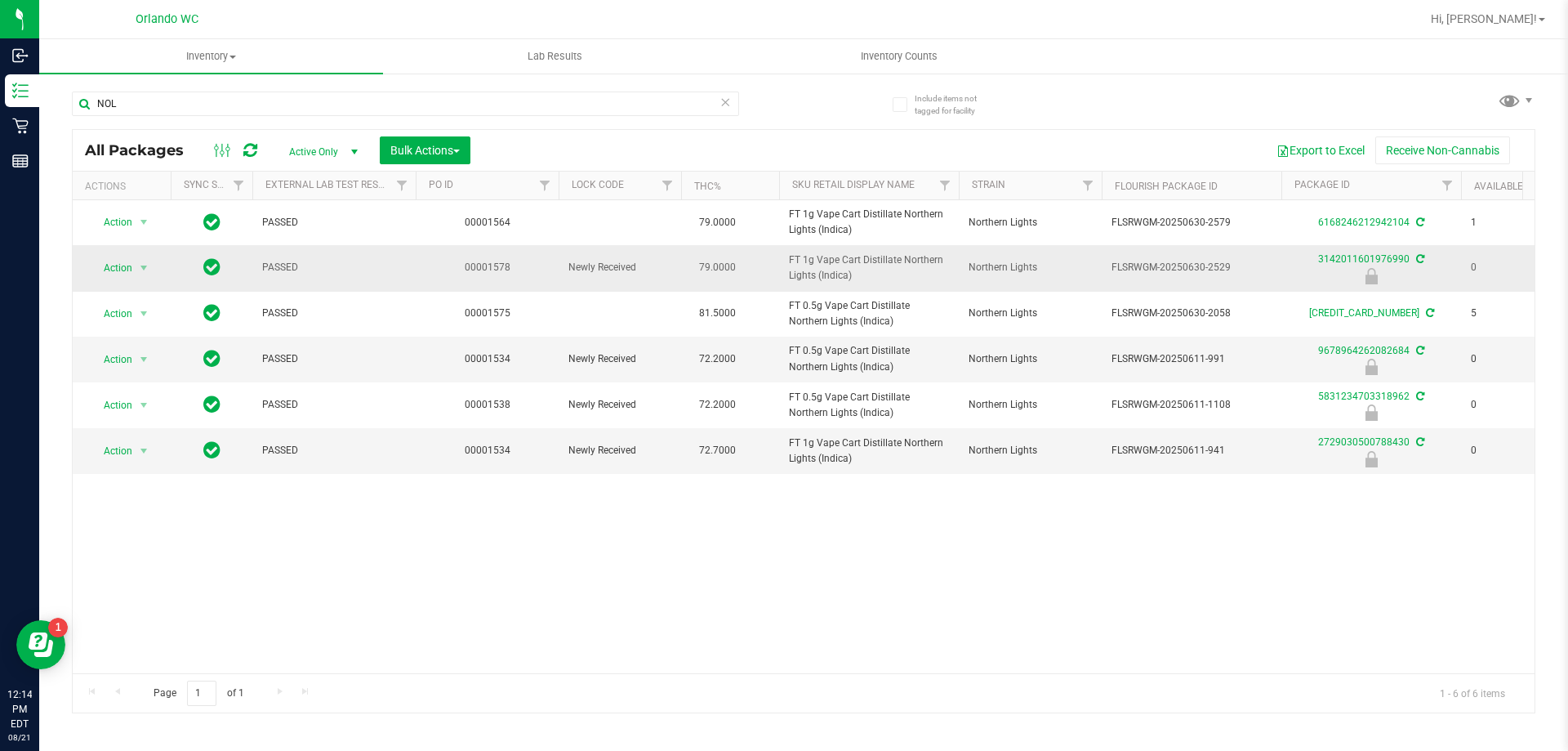
drag, startPoint x: 858, startPoint y: 275, endPoint x: 785, endPoint y: 260, distance: 74.5
click at [785, 260] on td "FT 1g Vape Cart Distillate Northern Lights (Indica)" at bounding box center [869, 268] width 180 height 46
copy span "FT 1g Vape Cart Distillate Northern Lights (Indica)"
click at [467, 115] on input "NOL" at bounding box center [405, 104] width 667 height 25
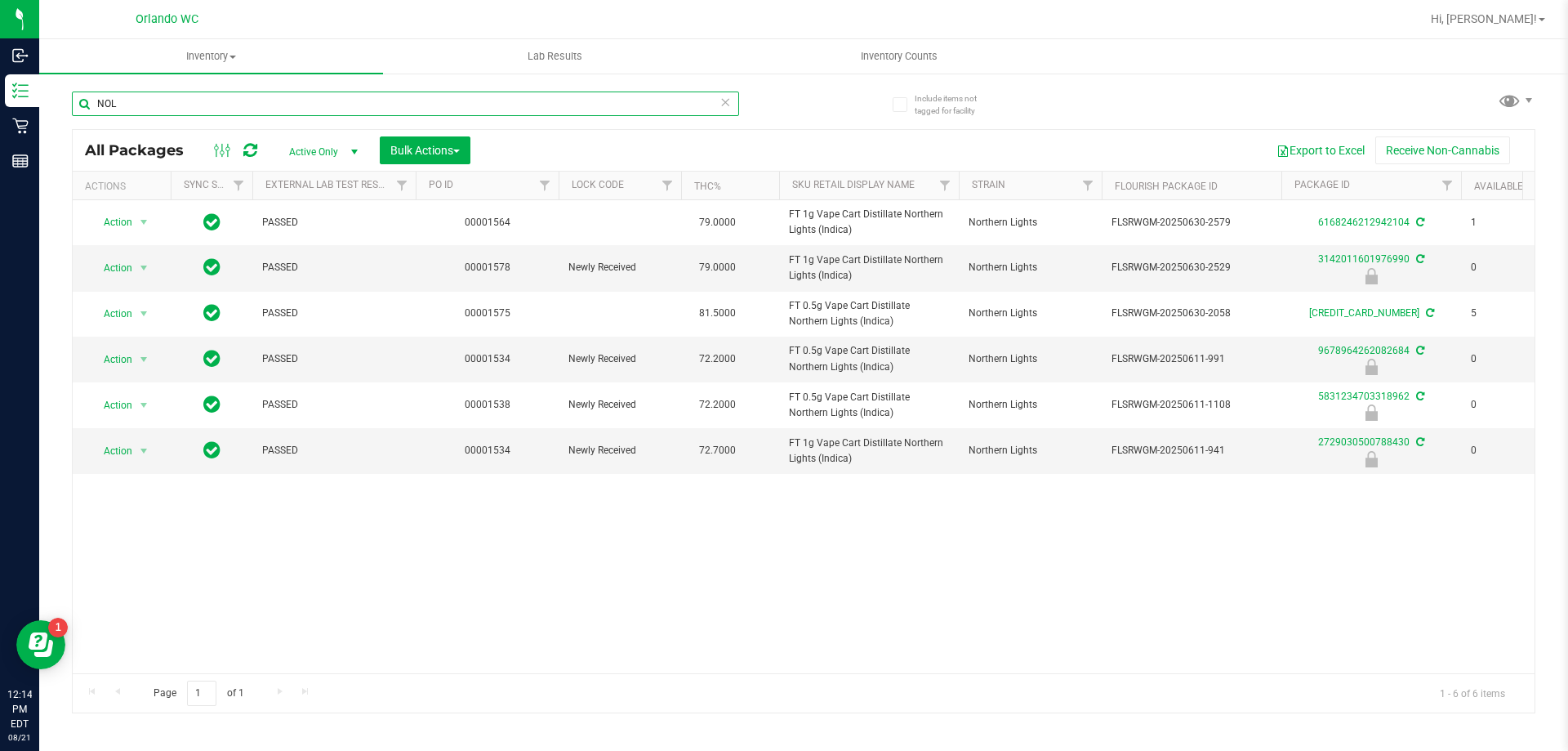
click at [467, 115] on input "NOL" at bounding box center [405, 104] width 667 height 25
paste input "FT 1g Vape Cart Distillate Northern Lights (Indica)"
type input "FT 1g Vape Cart Distillate Northern Lights (Indica)"
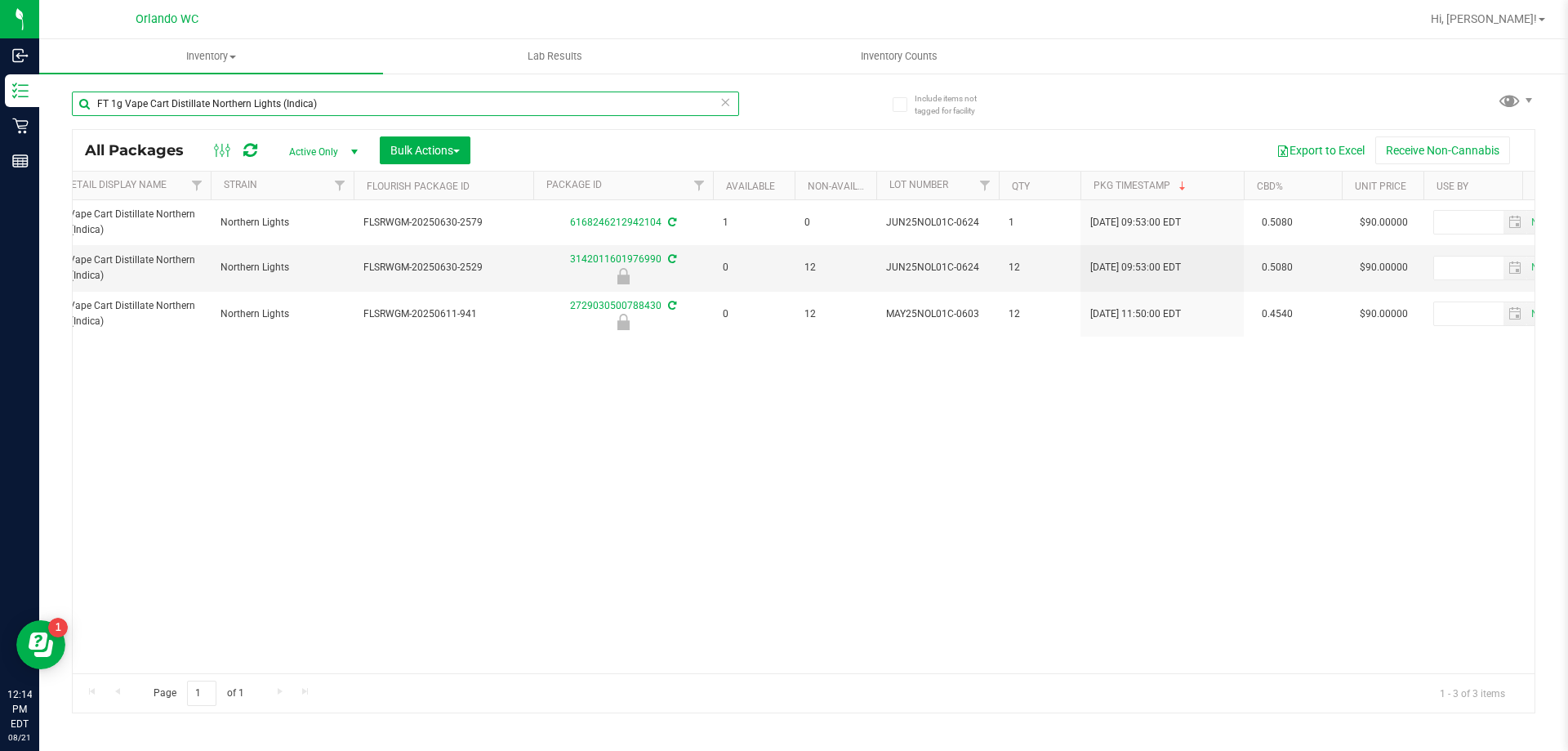
scroll to position [0, 734]
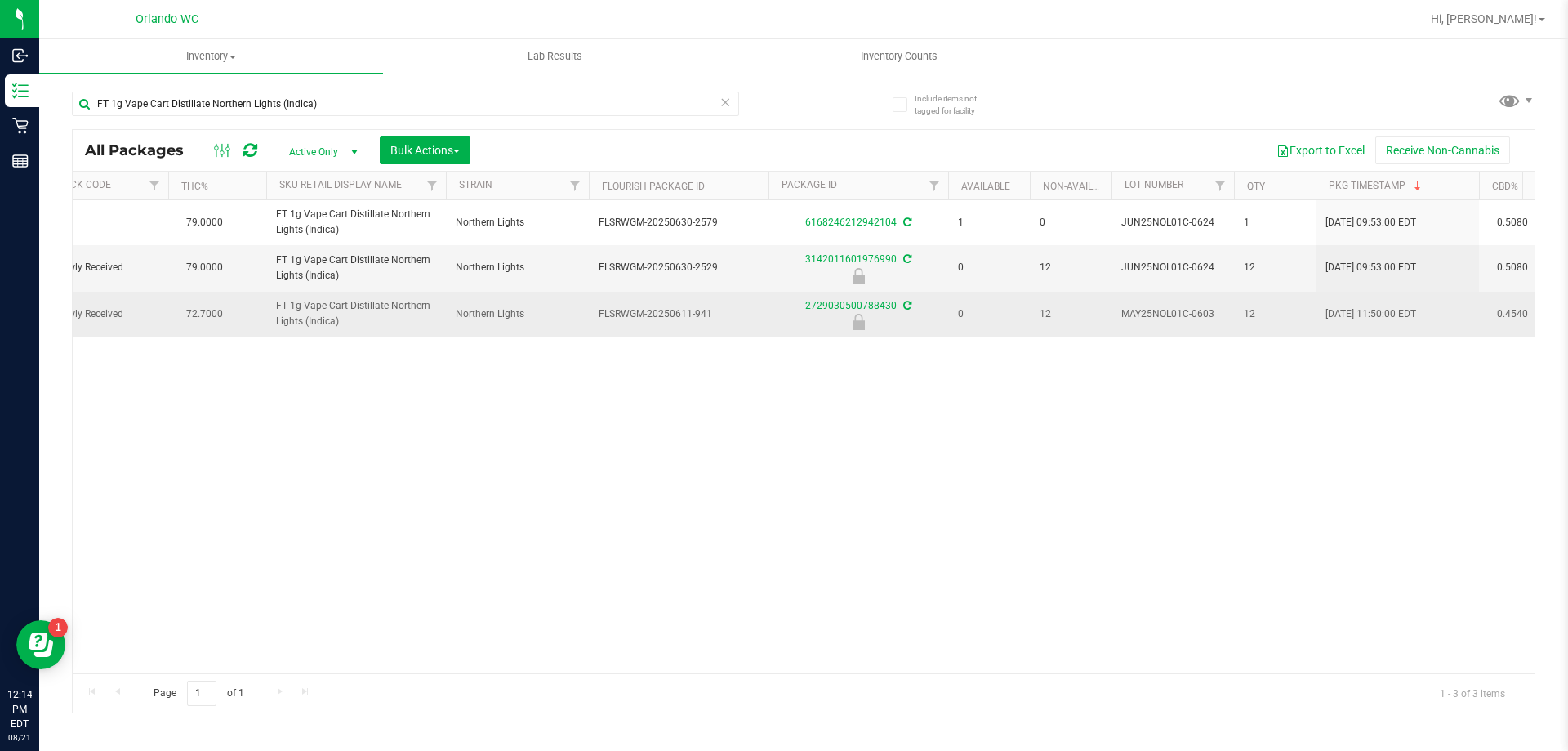
drag, startPoint x: 713, startPoint y: 315, endPoint x: 691, endPoint y: 314, distance: 22.0
click at [691, 314] on span "FLSRWGM-20250611-941" at bounding box center [679, 314] width 160 height 16
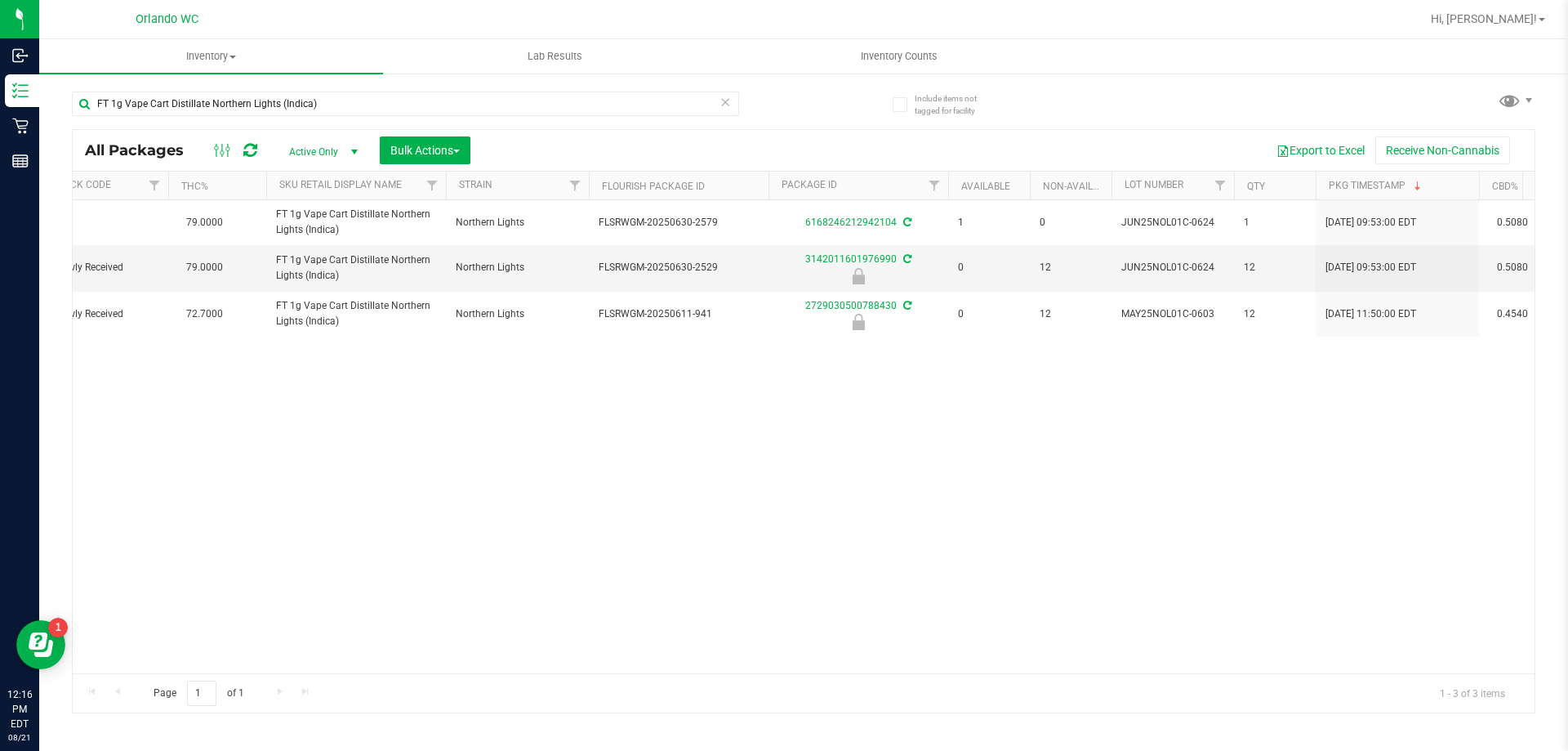
click at [397, 508] on div "Action Action Create package Edit attributes Global inventory Locate package Lo…" at bounding box center [803, 436] width 1462 height 473
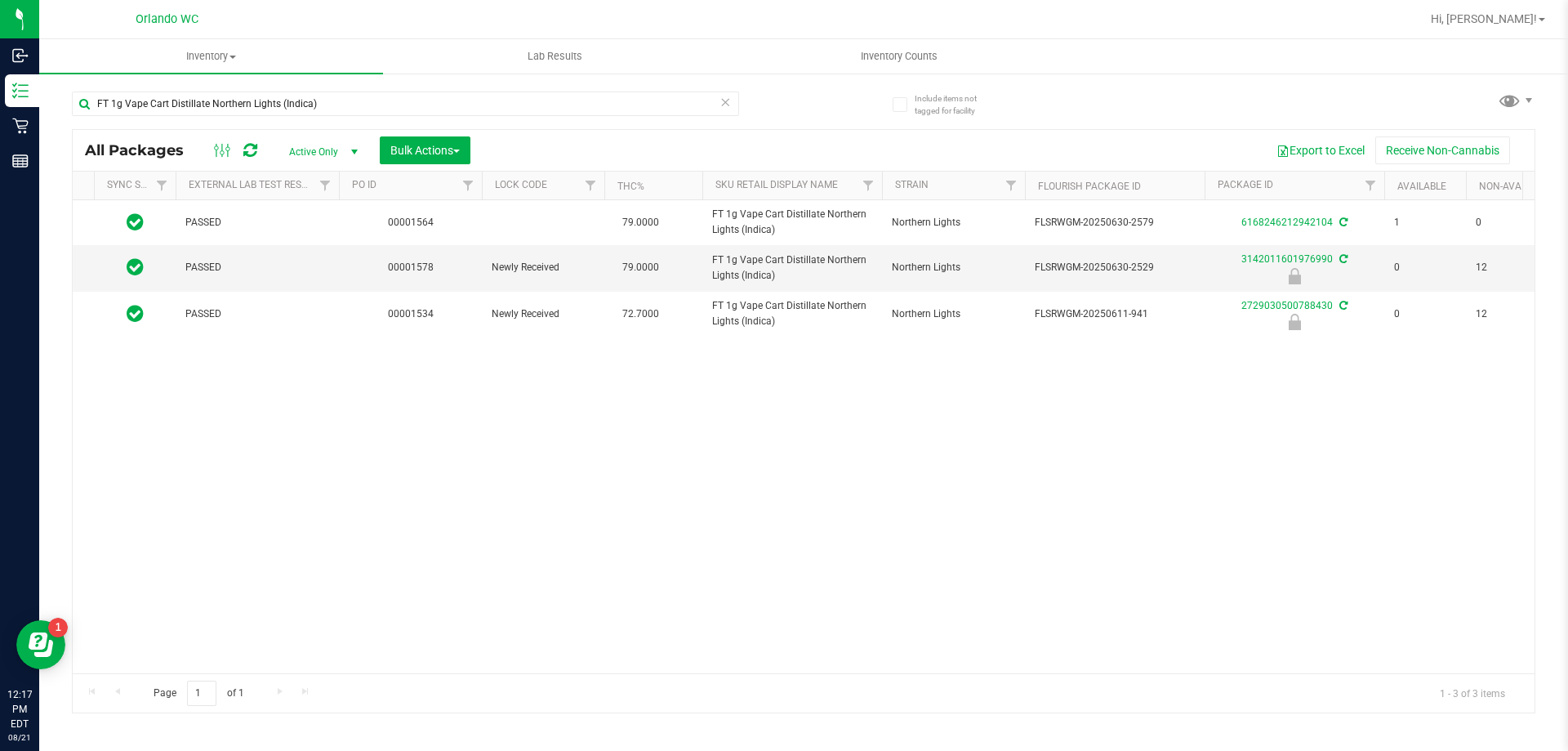
scroll to position [0, 0]
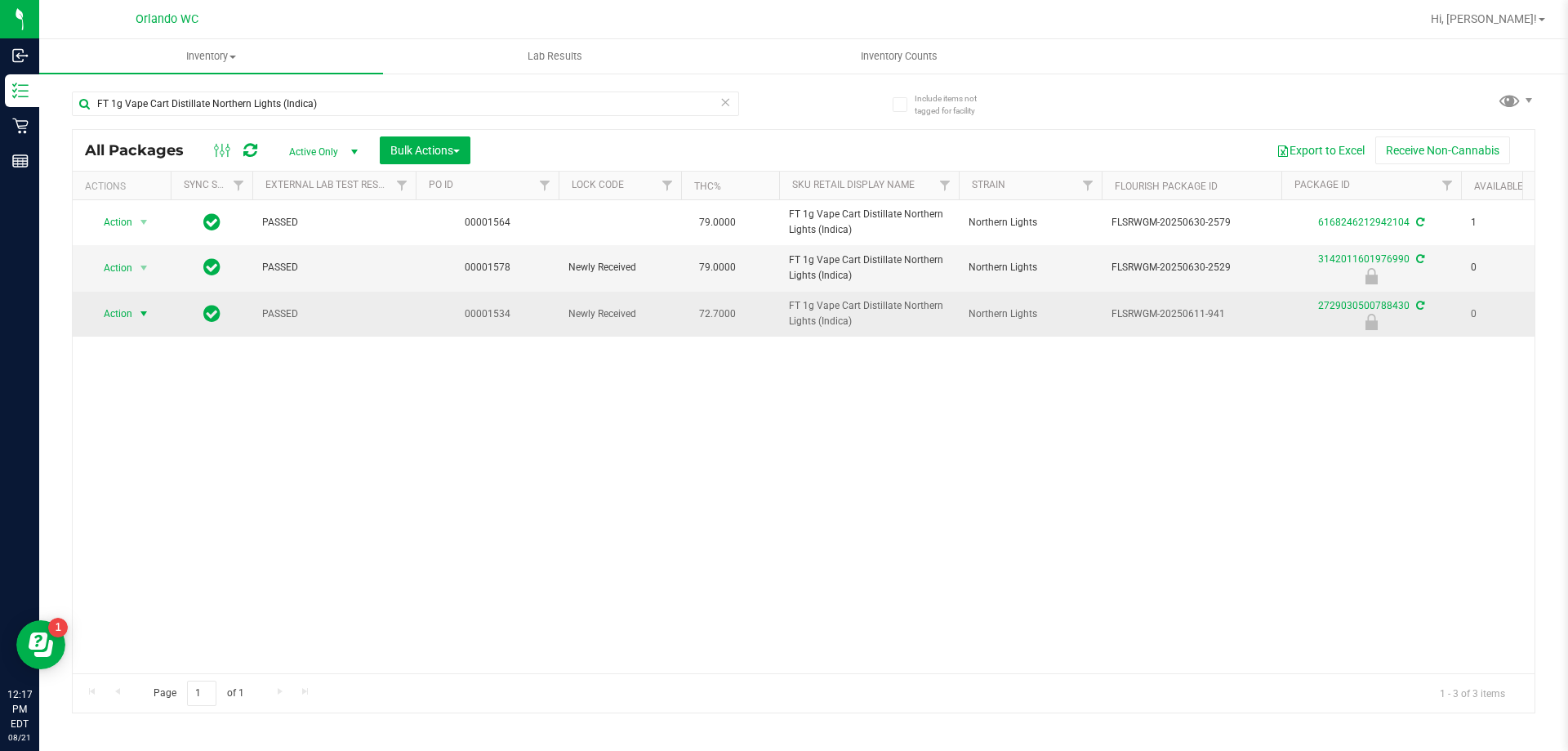
click at [144, 315] on span "select" at bounding box center [143, 313] width 13 height 13
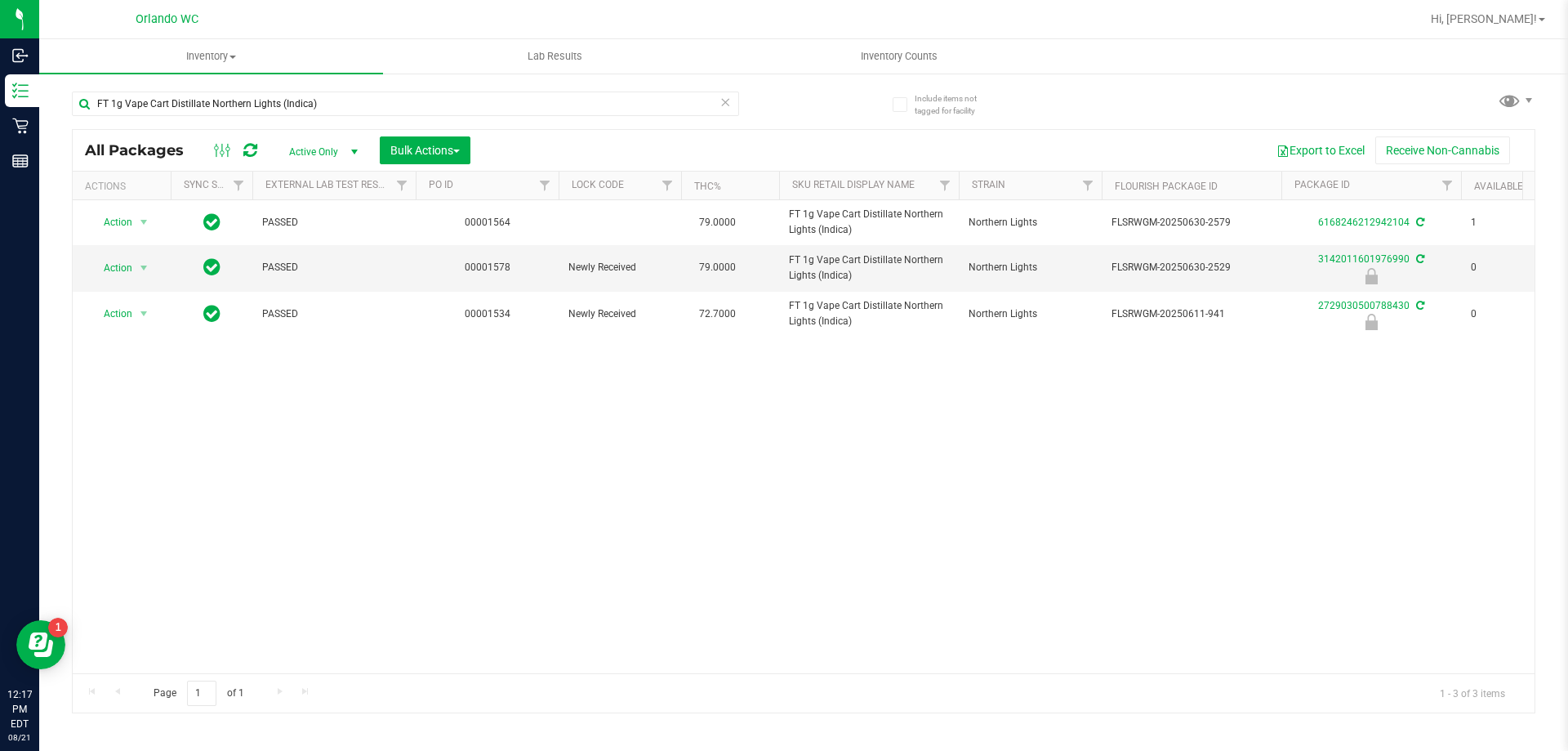
click at [327, 397] on div "Action Action Create package Edit attributes Global inventory Locate package Lo…" at bounding box center [803, 436] width 1462 height 473
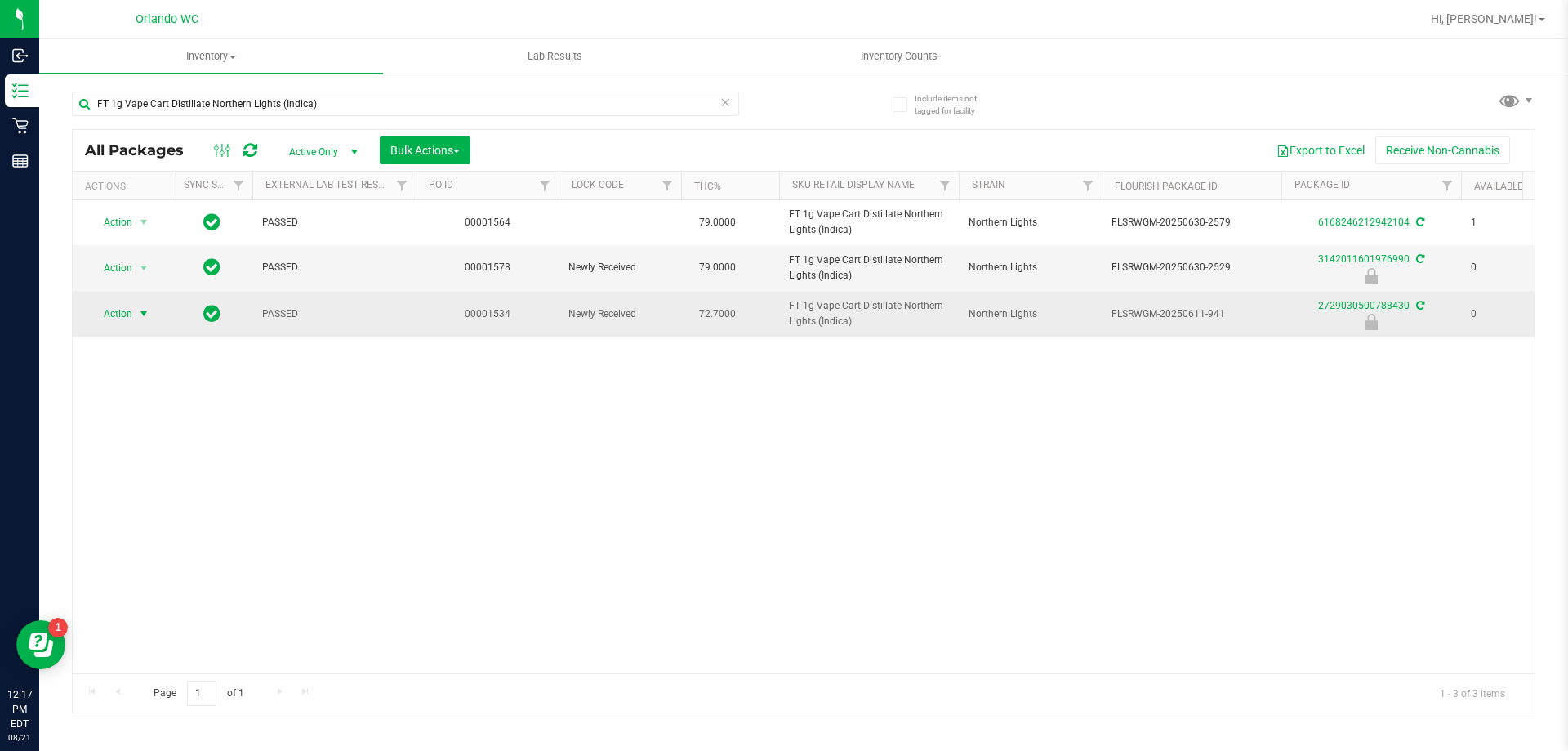
click at [142, 313] on span "select" at bounding box center [143, 313] width 13 height 13
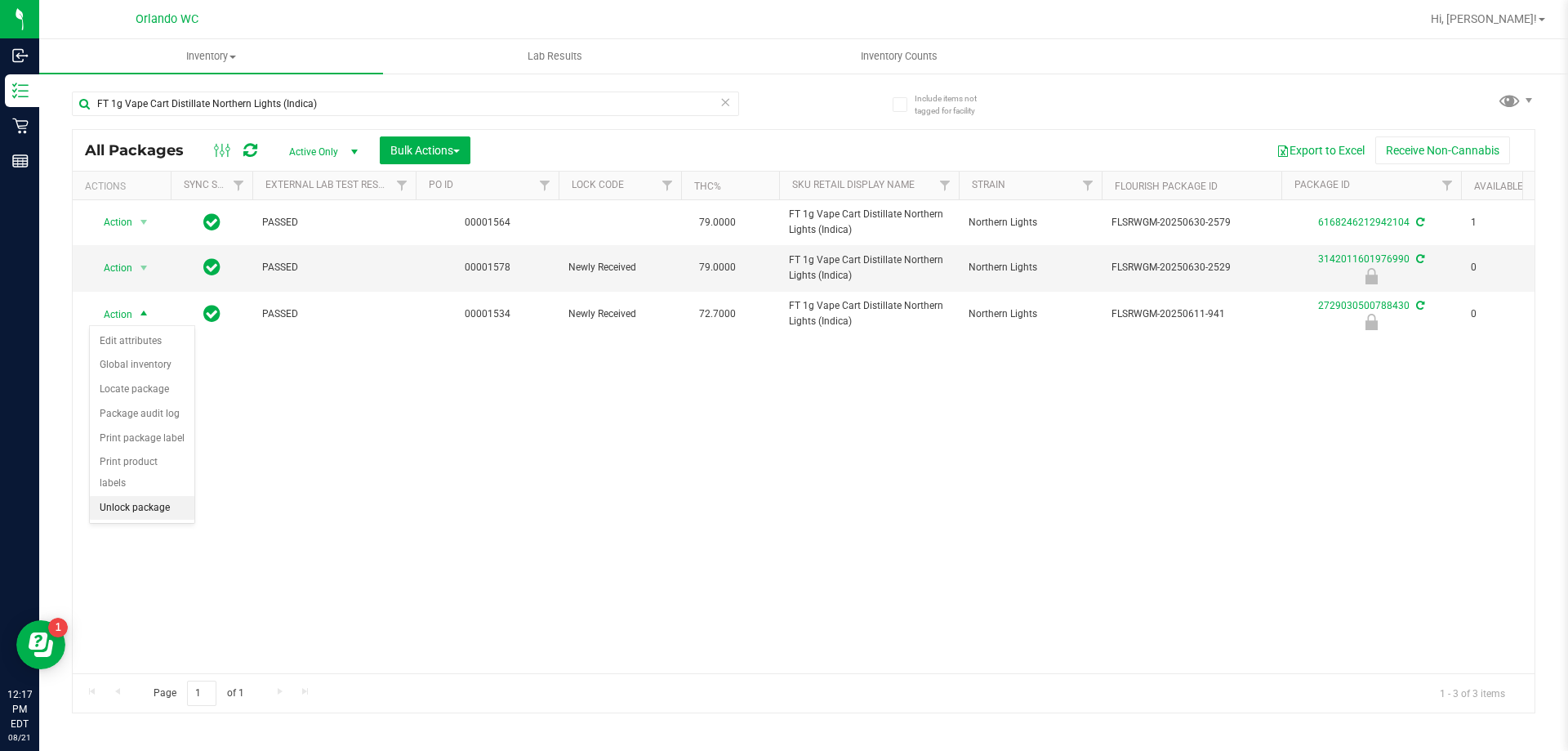
click at [144, 496] on li "Unlock package" at bounding box center [141, 508] width 104 height 25
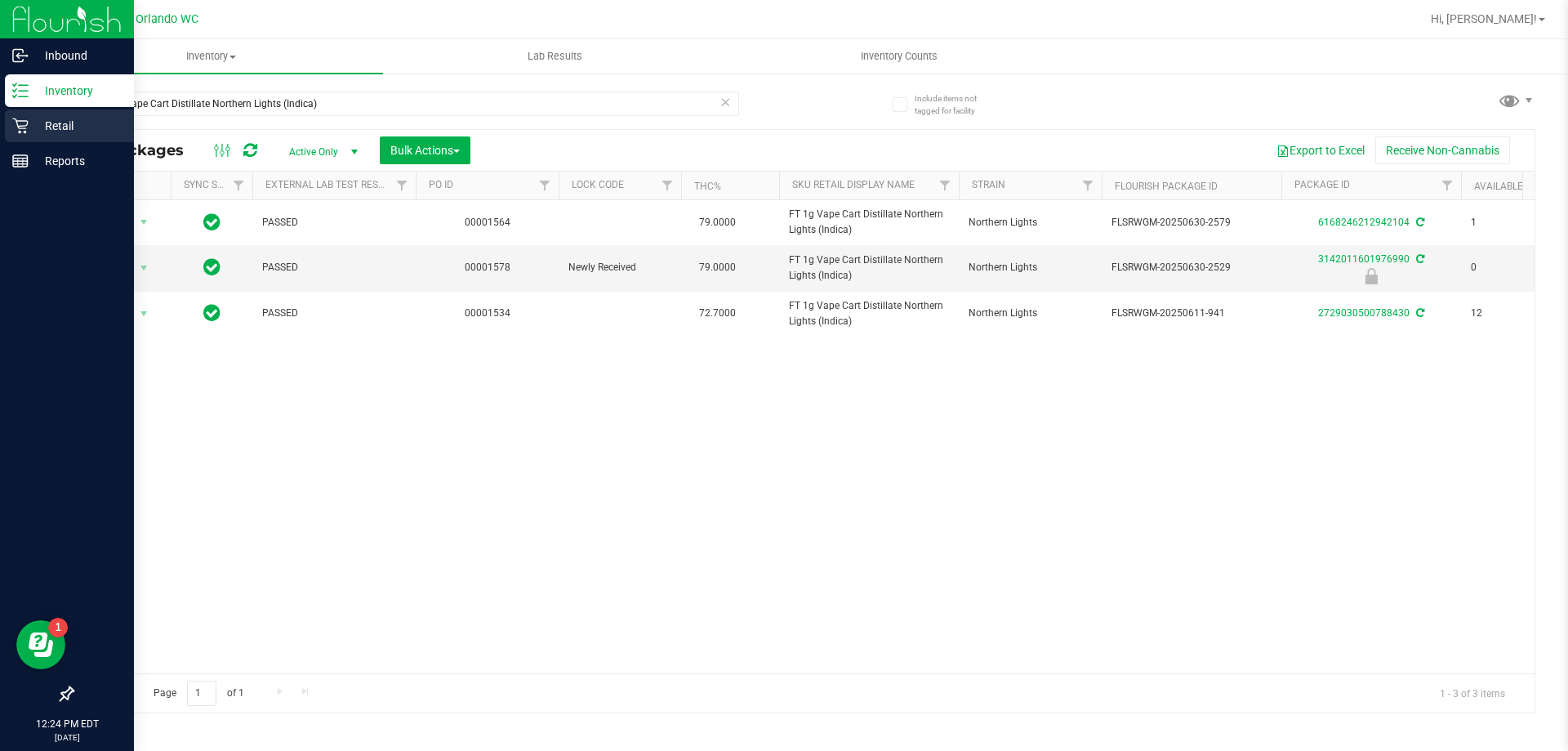
click at [48, 125] on p "Retail" at bounding box center [78, 125] width 98 height 19
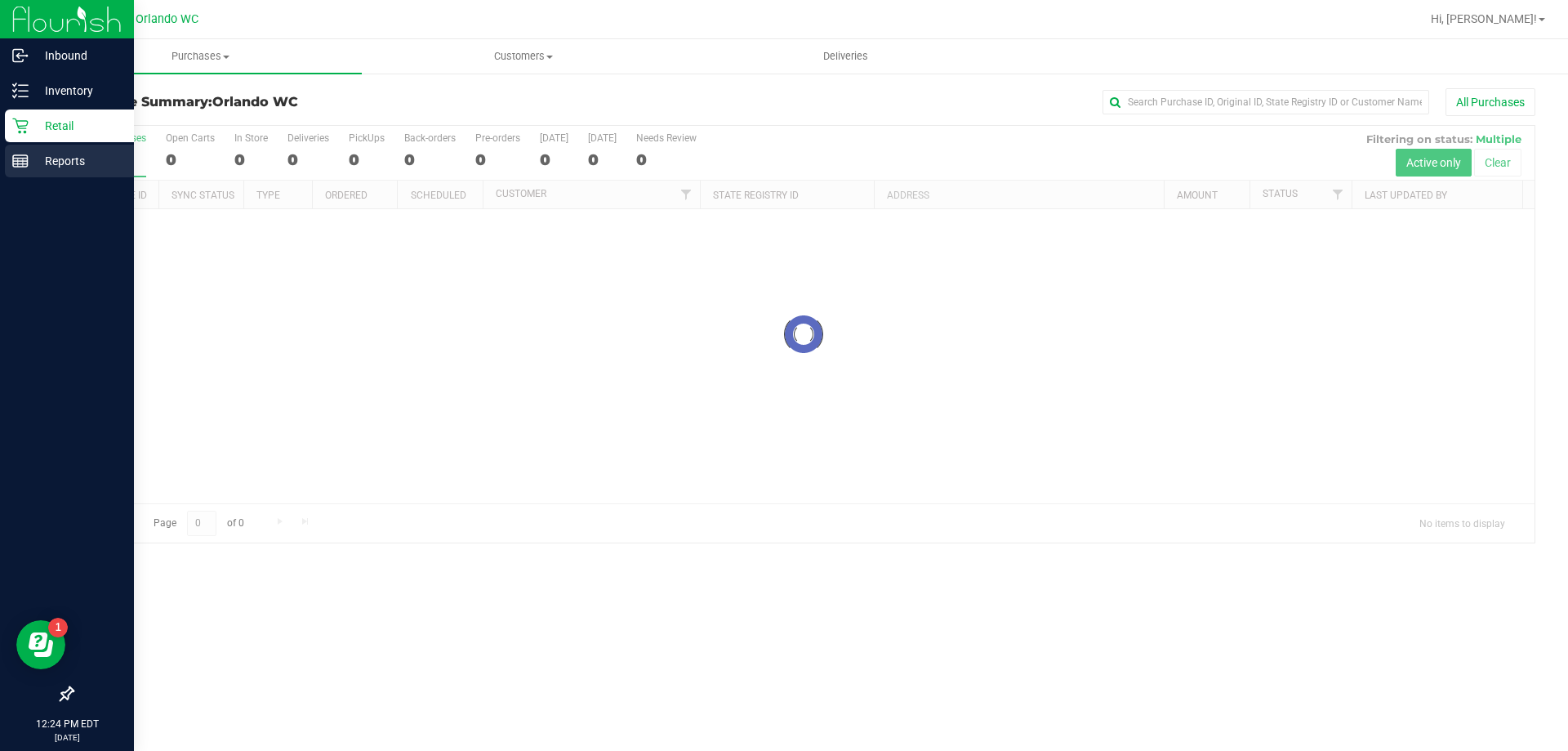
click at [50, 149] on div "Reports" at bounding box center [69, 161] width 129 height 32
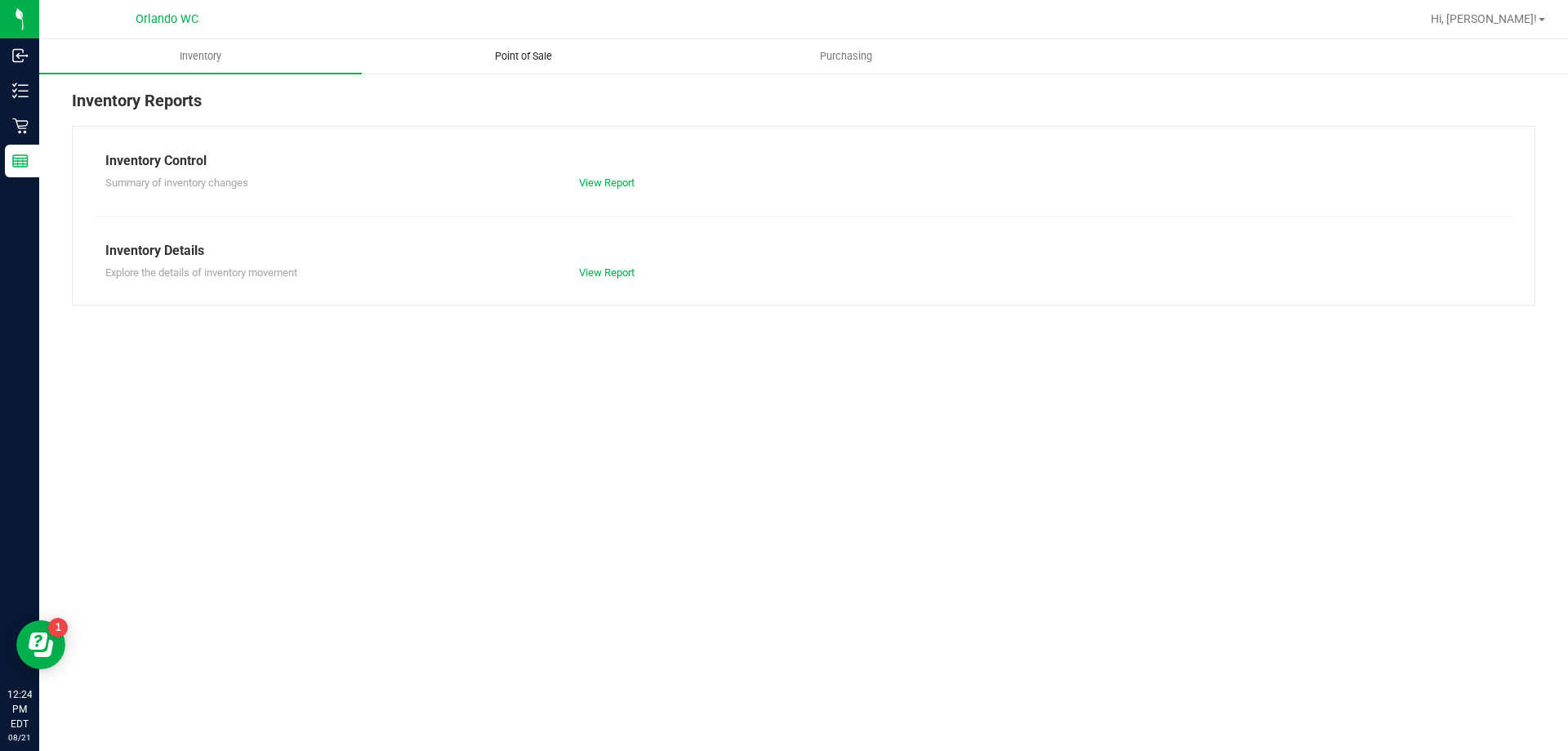
click at [513, 51] on span "Point of Sale" at bounding box center [524, 56] width 102 height 15
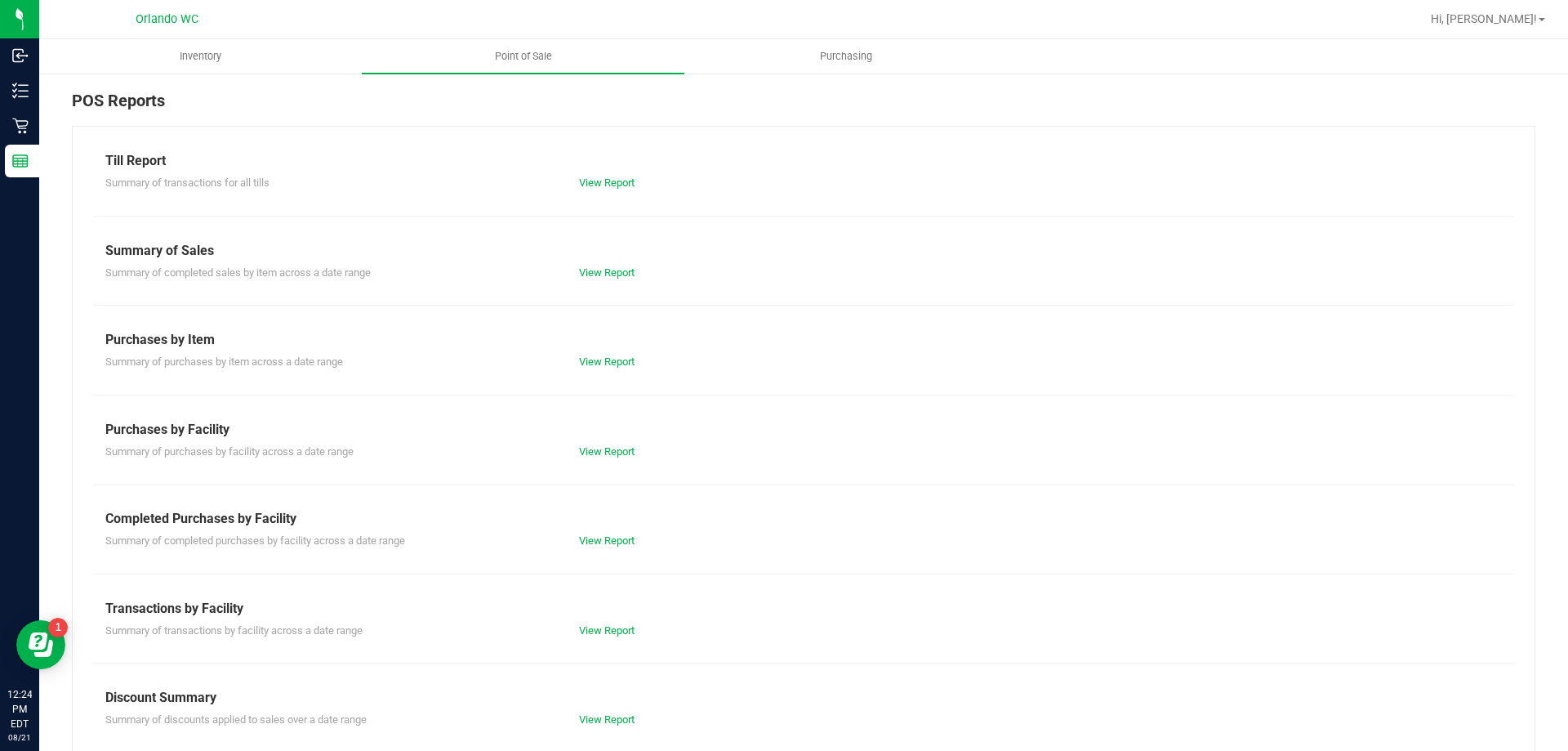
click at [597, 621] on div "Summary of transactions by facility across a date range View Report" at bounding box center [803, 628] width 1422 height 20
click at [599, 631] on link "View Report" at bounding box center [606, 631] width 55 height 12
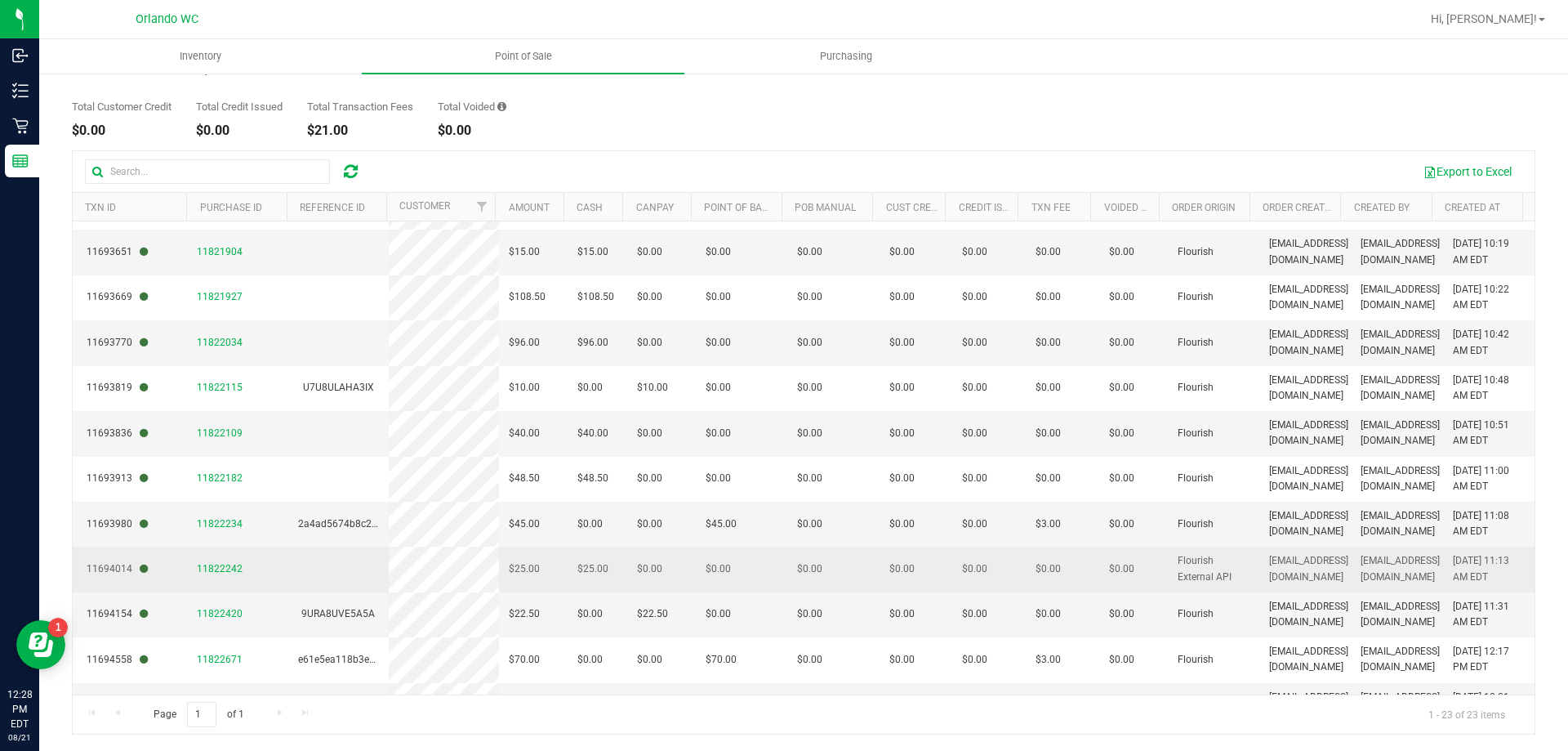
scroll to position [567, 0]
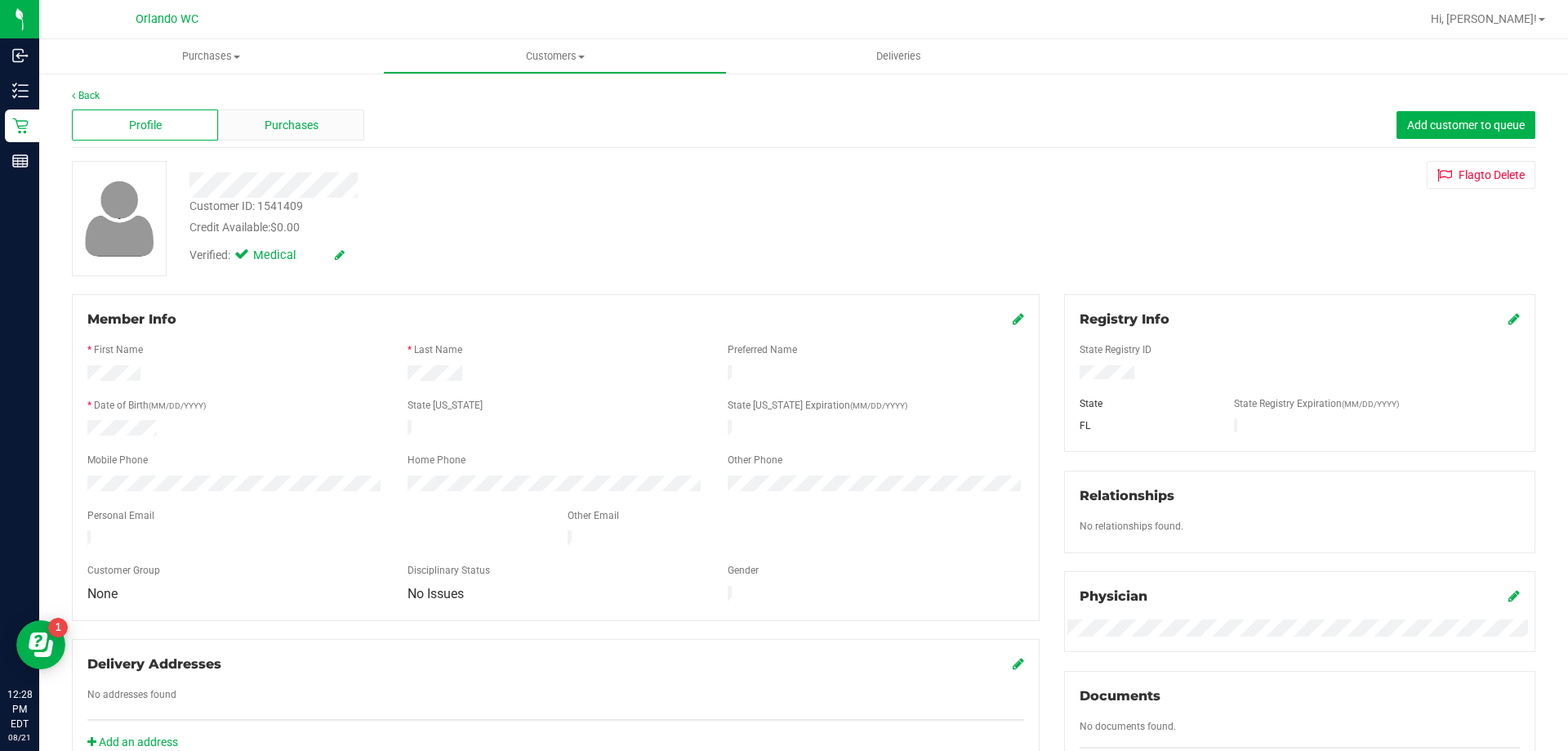
click at [330, 131] on div "Purchases" at bounding box center [291, 125] width 146 height 31
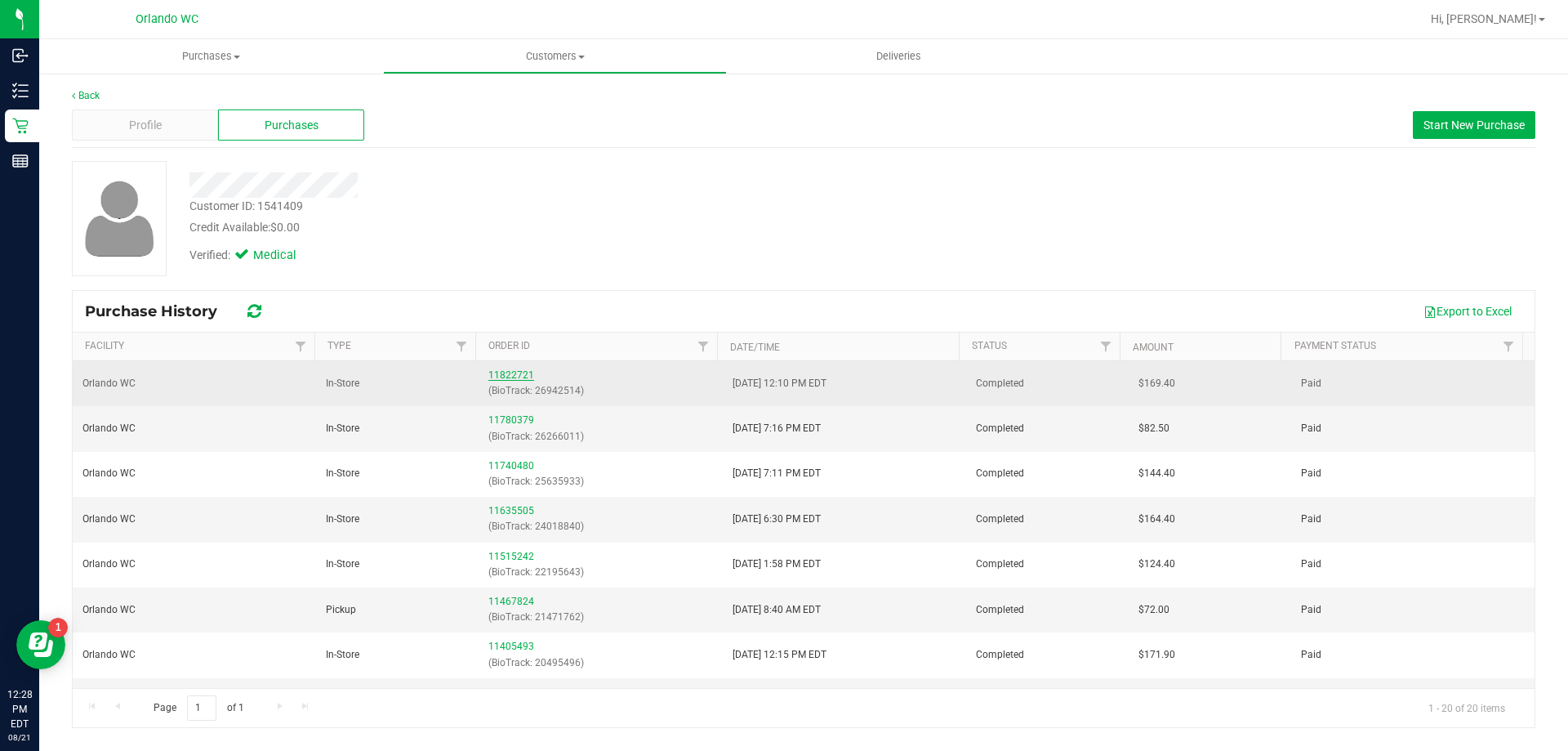
click at [499, 369] on link "11822721" at bounding box center [511, 375] width 46 height 11
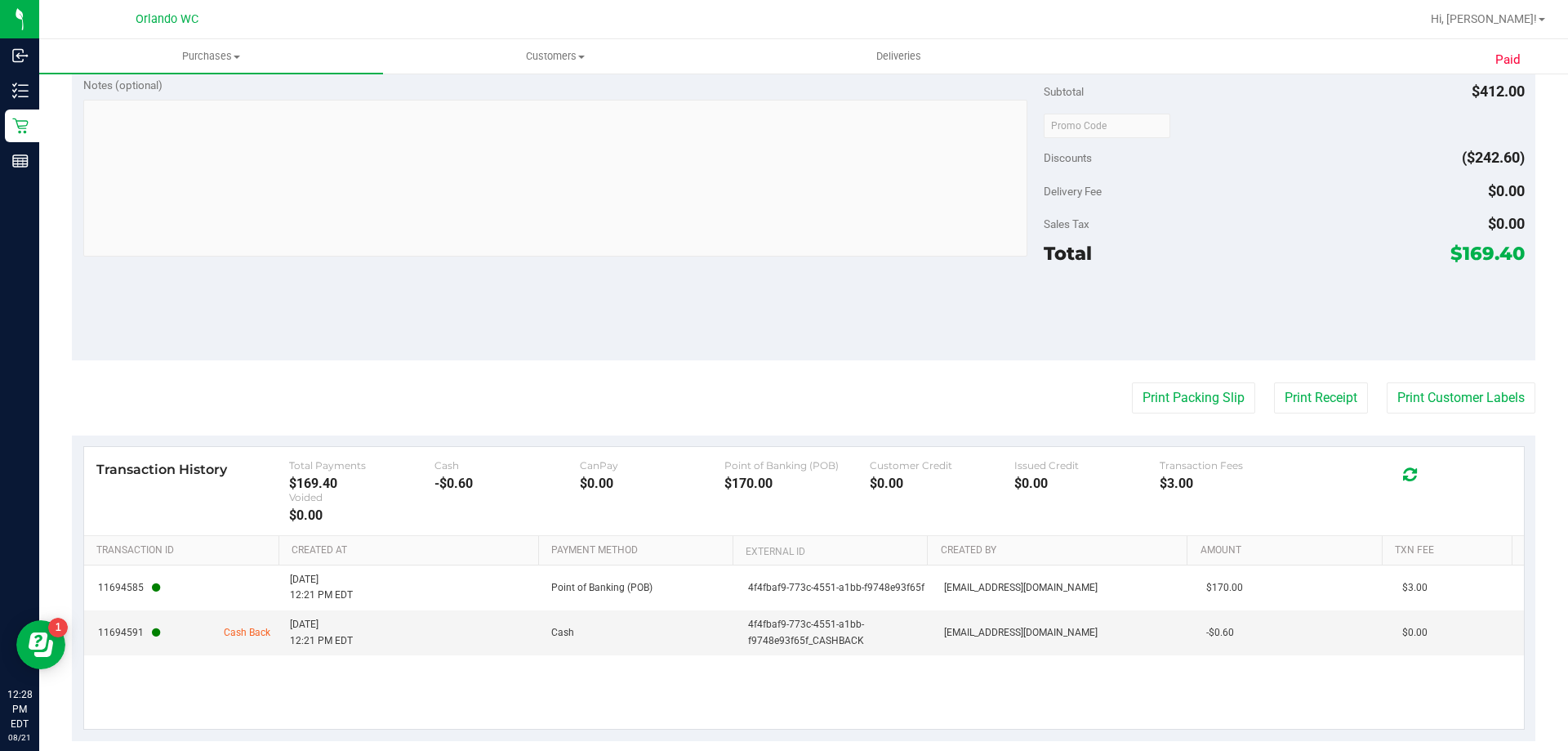
scroll to position [793, 0]
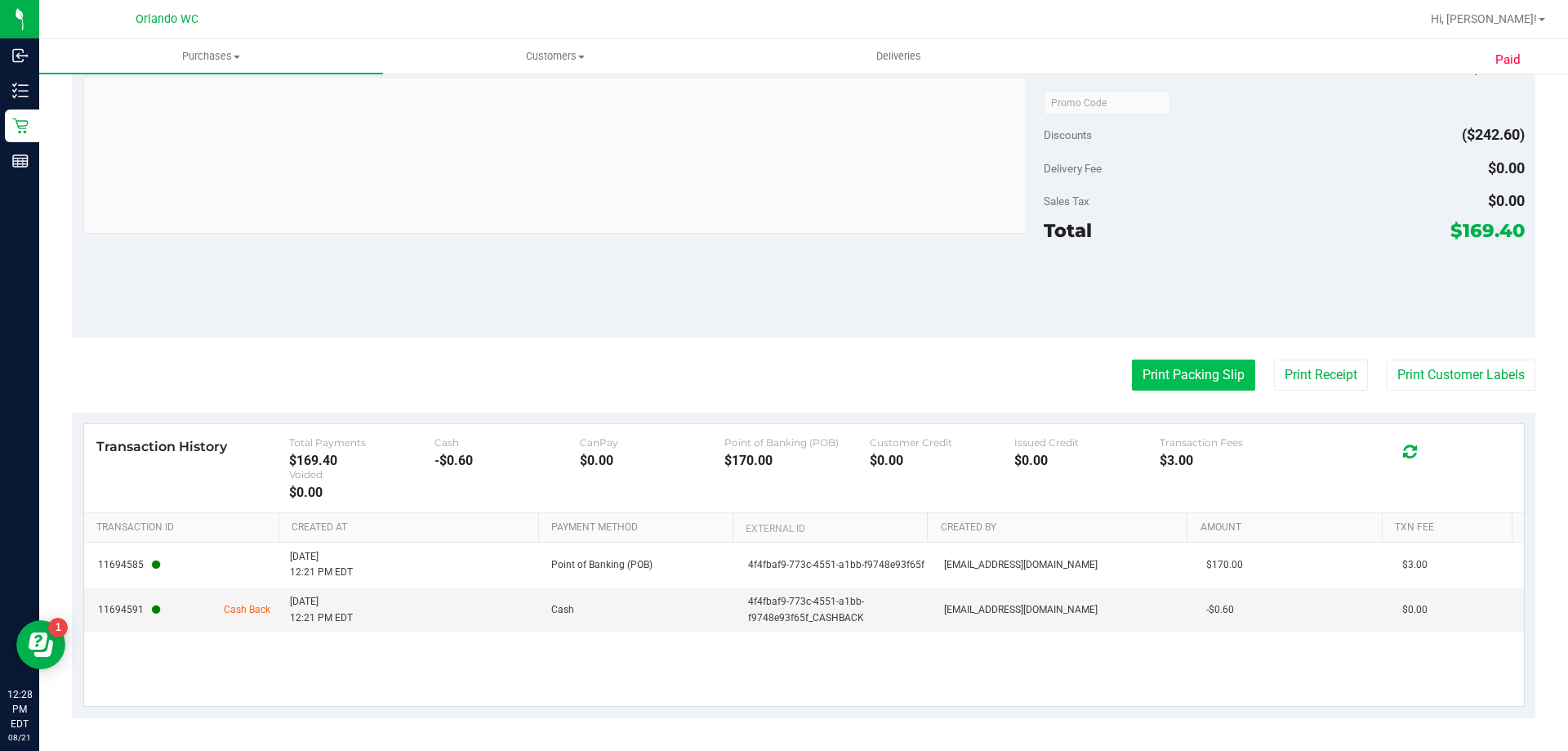
click at [1158, 376] on button "Print Packing Slip" at bounding box center [1194, 375] width 124 height 31
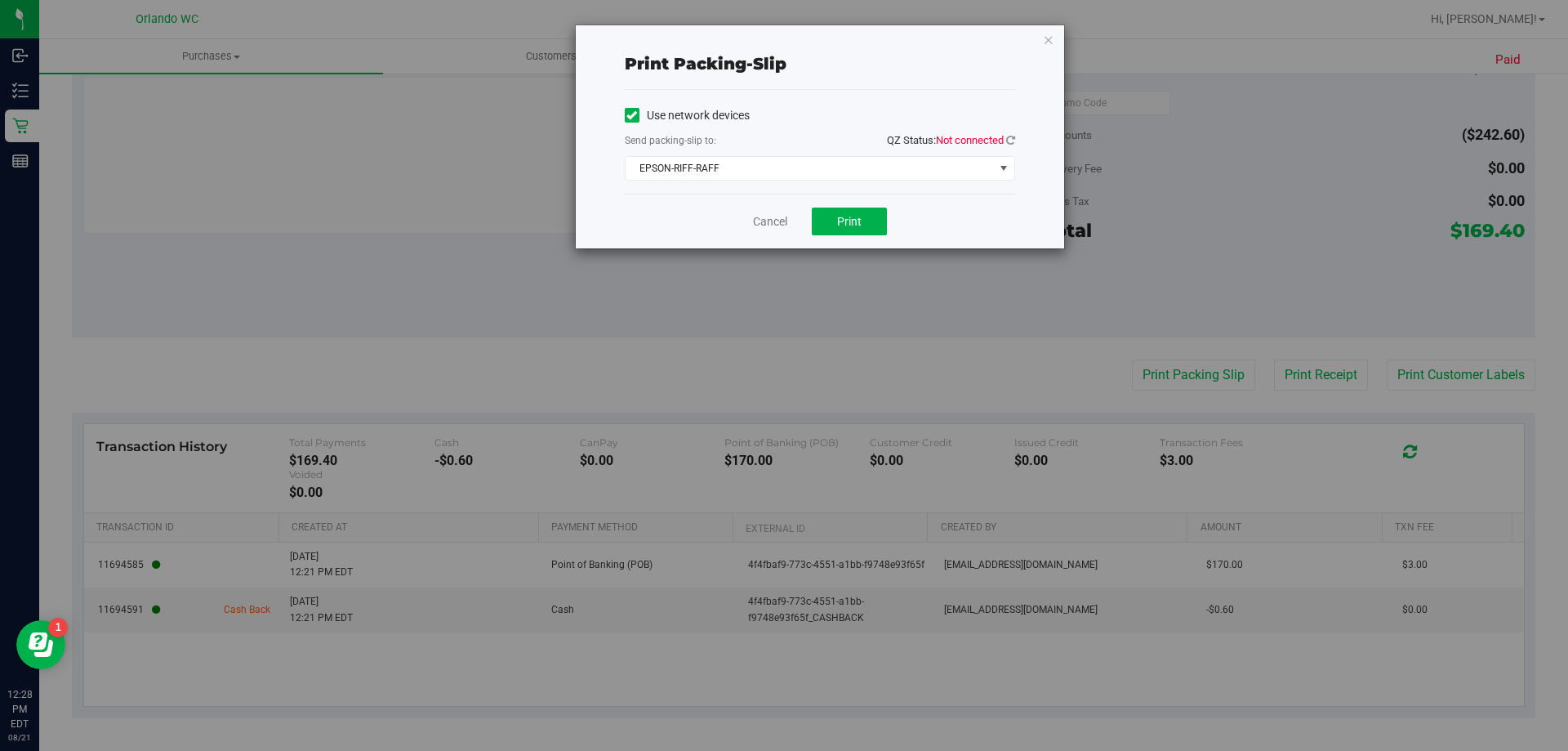
click at [972, 126] on div "Use network devices" at bounding box center [820, 115] width 390 height 25
click at [997, 136] on span "Not connected" at bounding box center [969, 140] width 68 height 12
click at [1010, 137] on icon at bounding box center [1011, 140] width 9 height 11
click at [840, 229] on button "Print" at bounding box center [850, 222] width 75 height 28
click at [777, 223] on link "Cancel" at bounding box center [770, 222] width 34 height 18
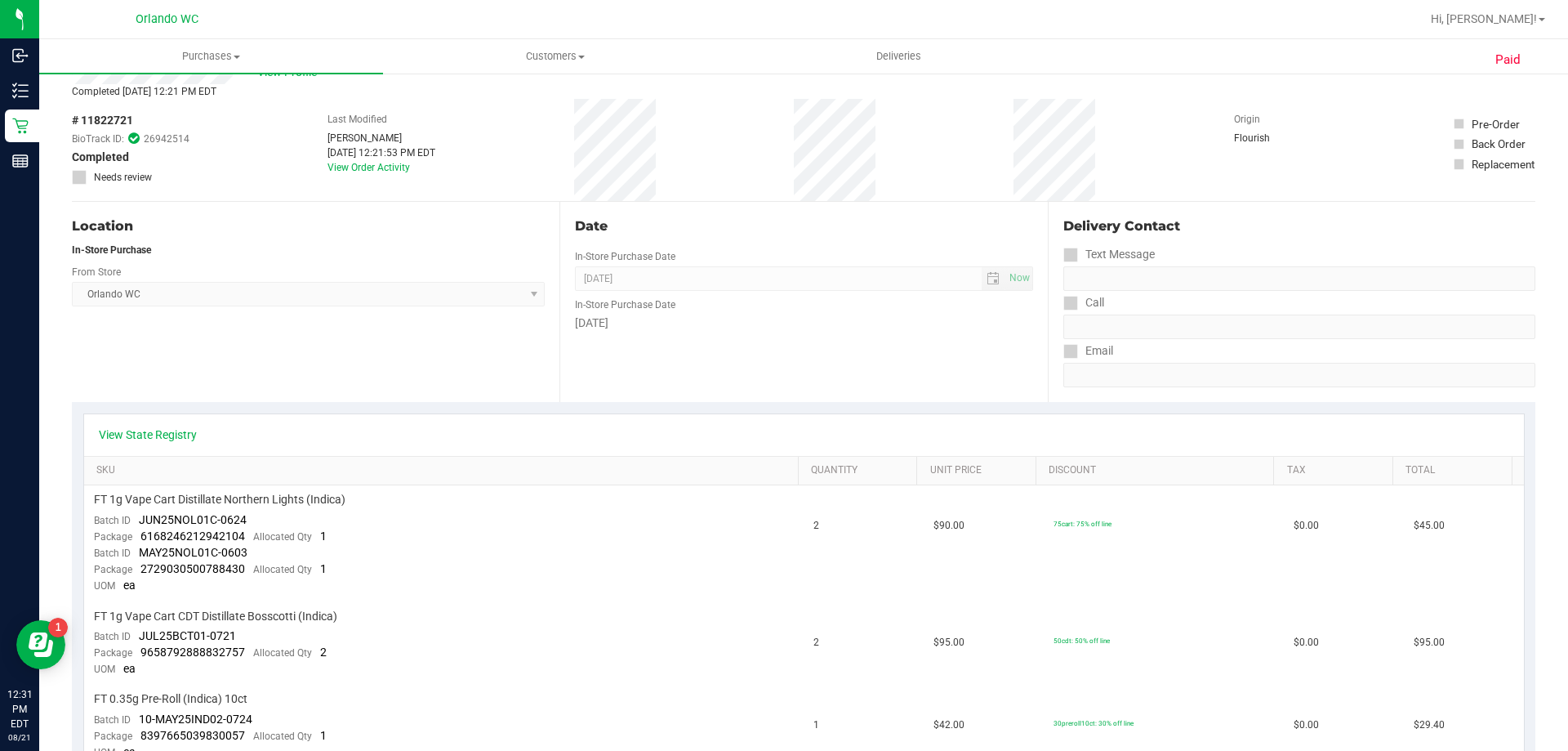
scroll to position [0, 0]
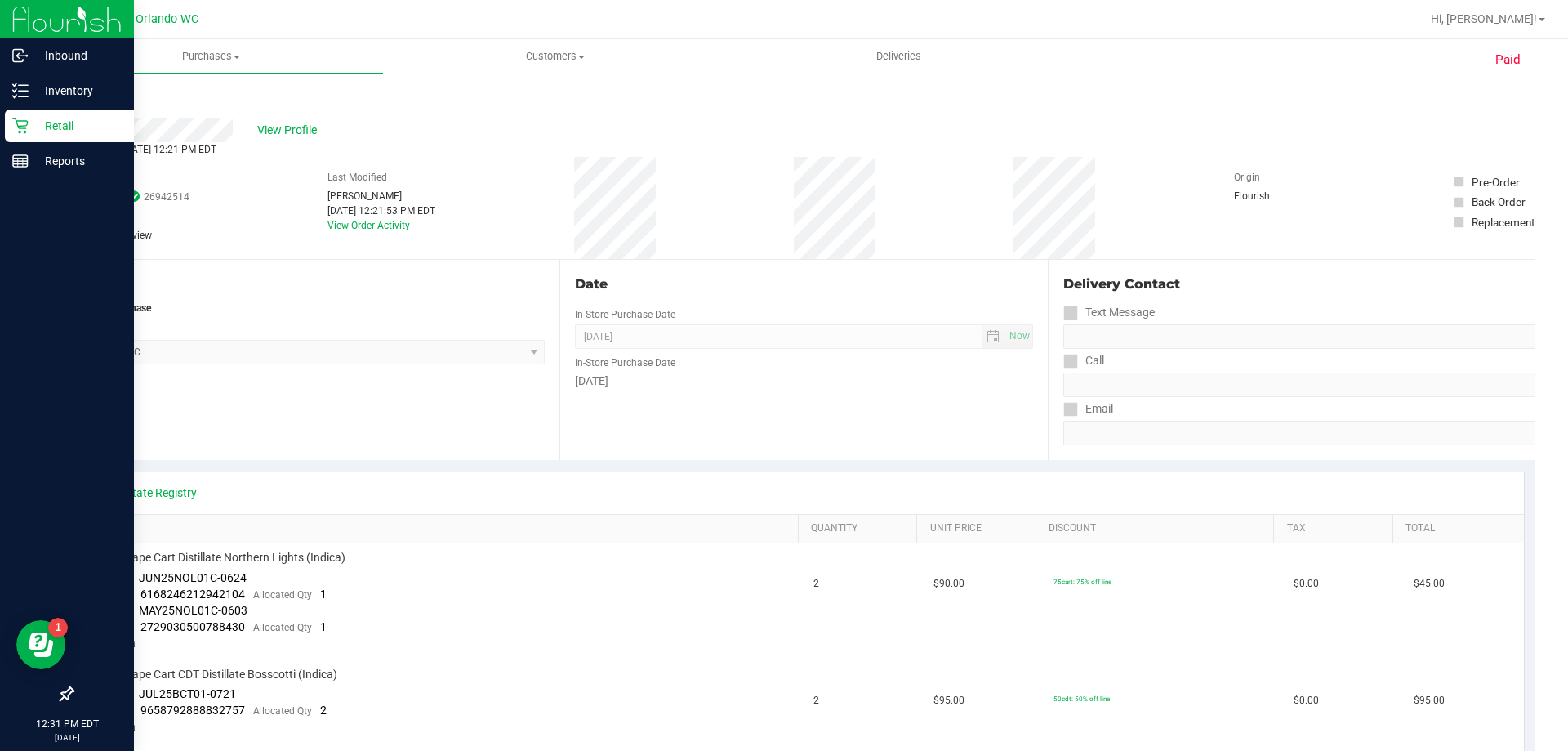
click at [44, 118] on p "Retail" at bounding box center [78, 125] width 98 height 19
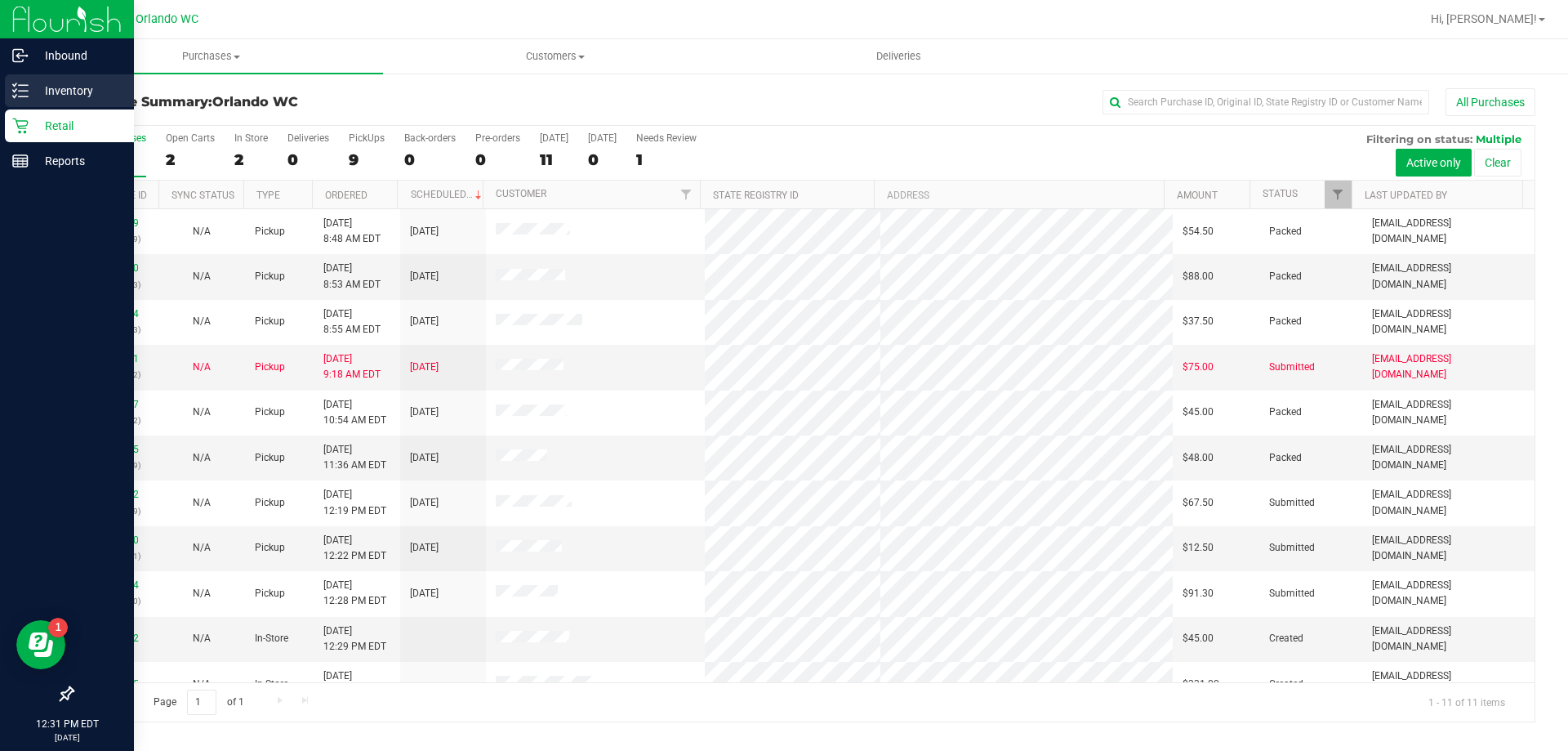
click at [37, 83] on p "Inventory" at bounding box center [78, 90] width 98 height 19
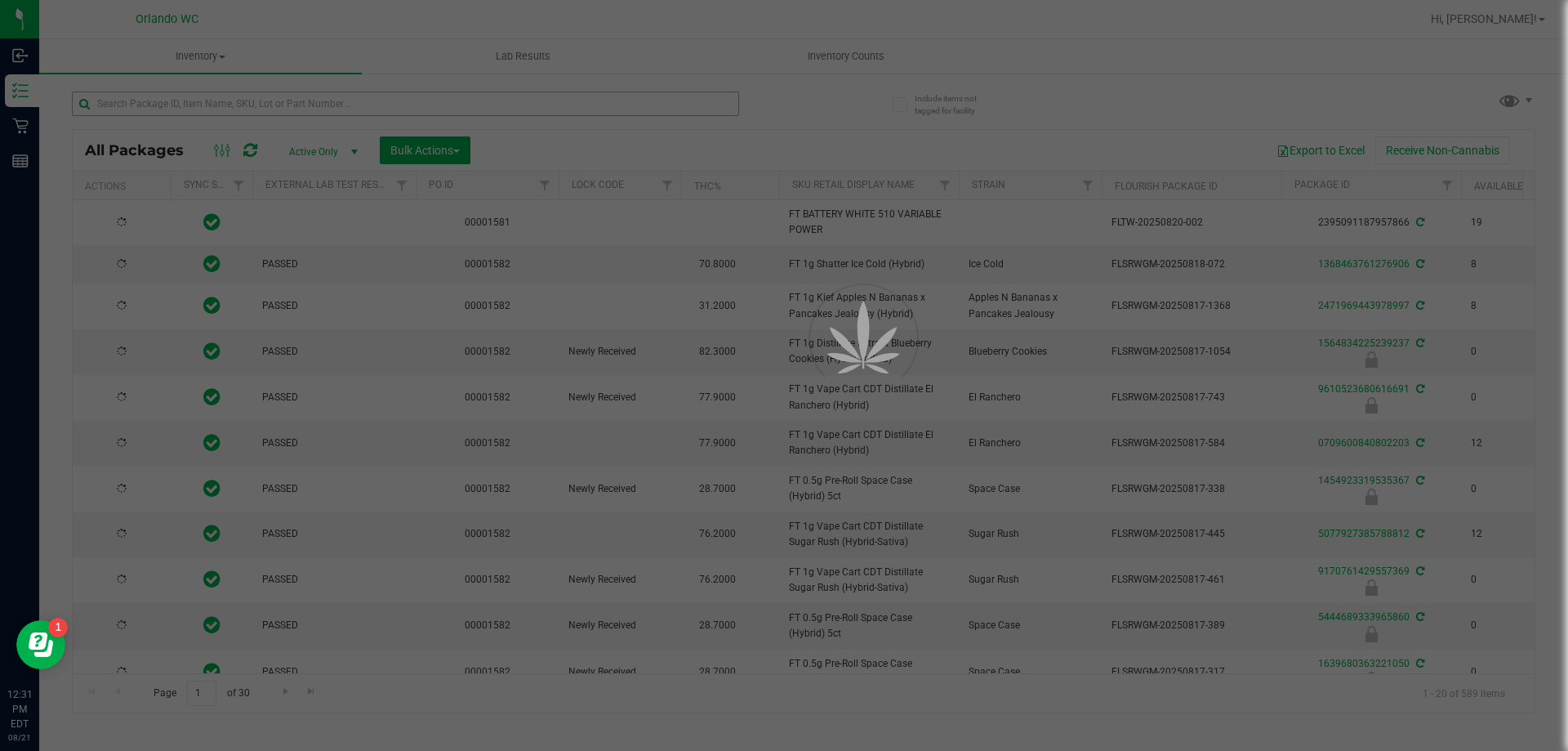
click at [304, 99] on div at bounding box center [784, 376] width 1568 height 751
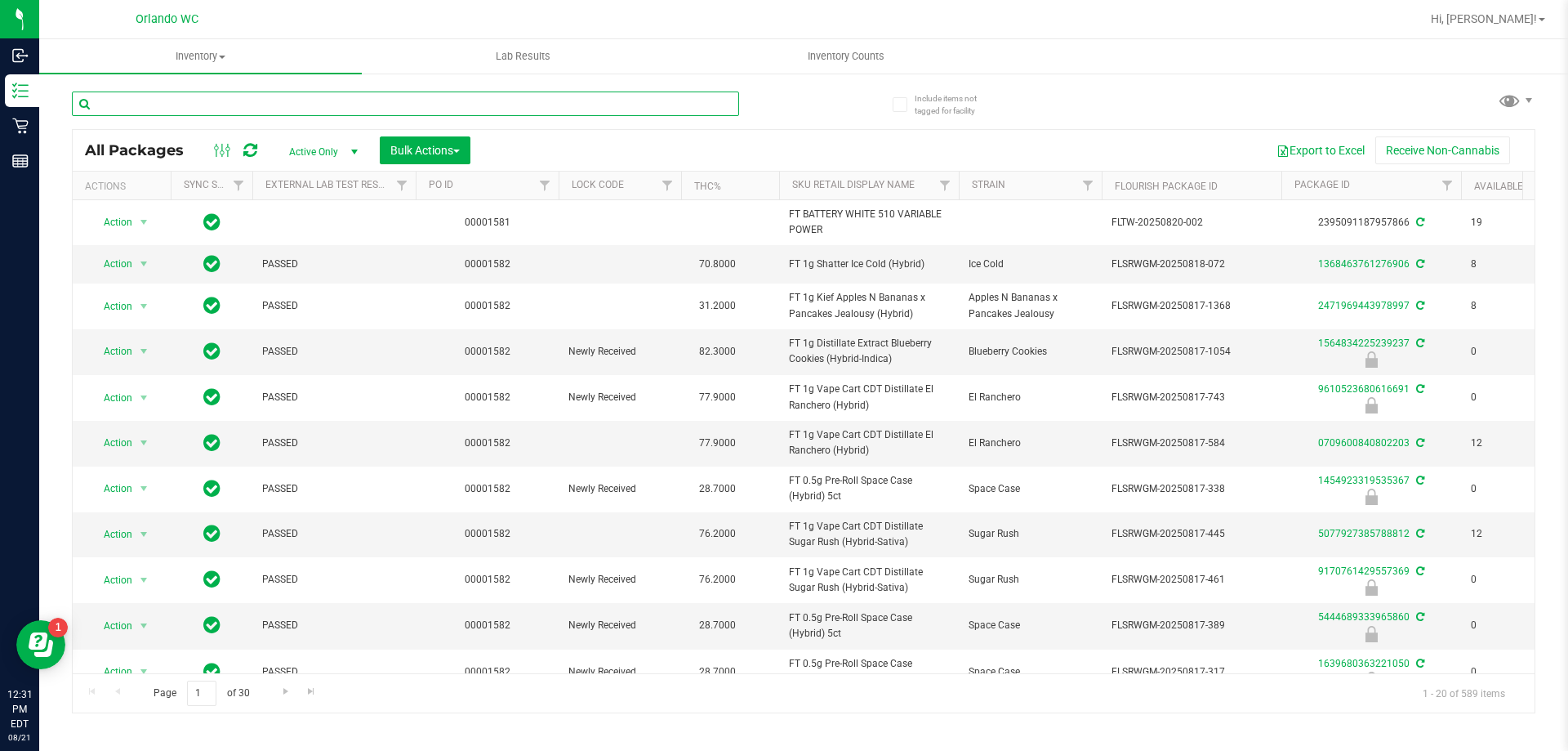
click at [304, 100] on input "text" at bounding box center [405, 104] width 667 height 25
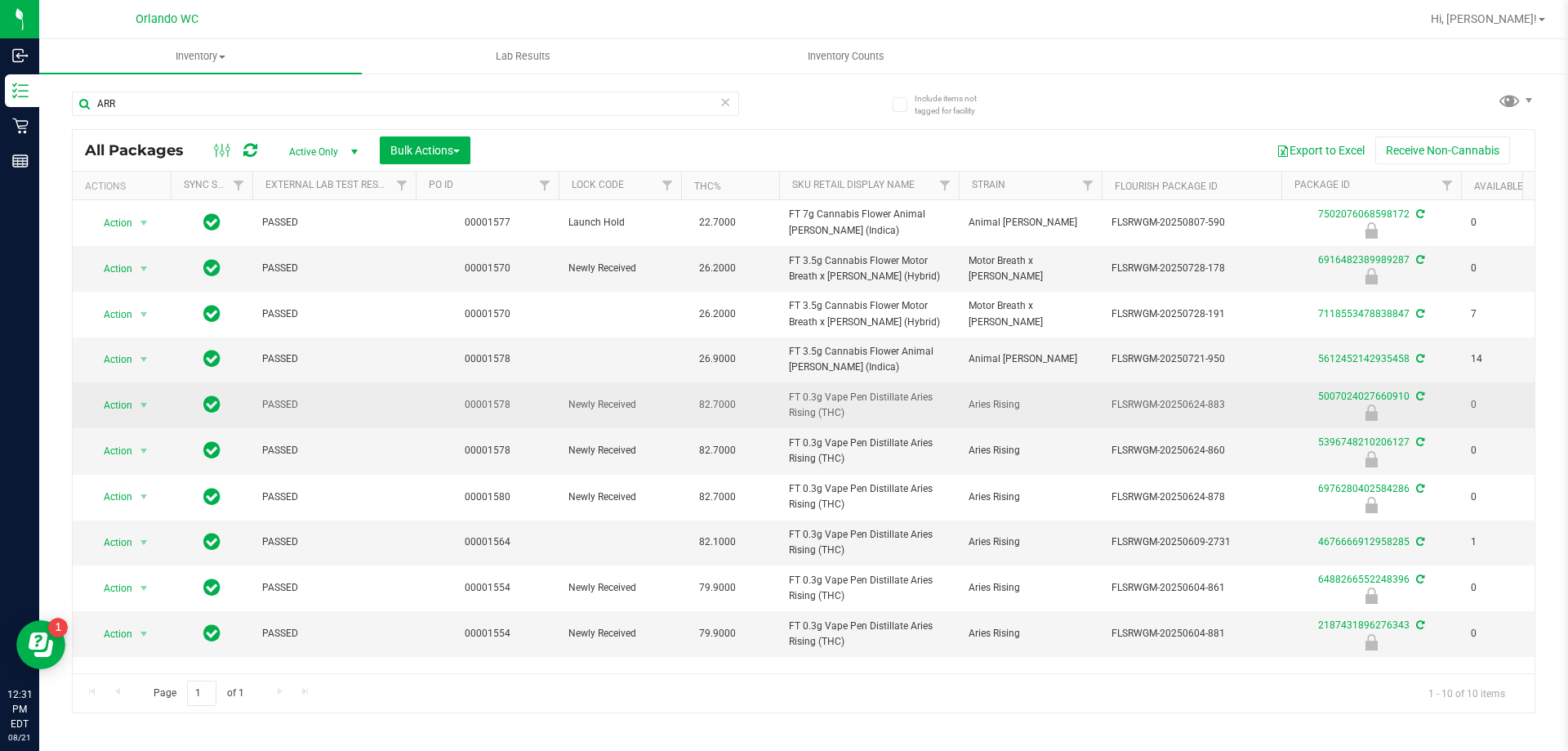
drag, startPoint x: 870, startPoint y: 411, endPoint x: 786, endPoint y: 402, distance: 84.5
click at [786, 402] on td "FT 0.3g Vape Pen Distillate Aries Rising (THC)" at bounding box center [869, 405] width 180 height 46
copy span "FT 0.3g Vape Pen Distillate Aries Rising (THC)"
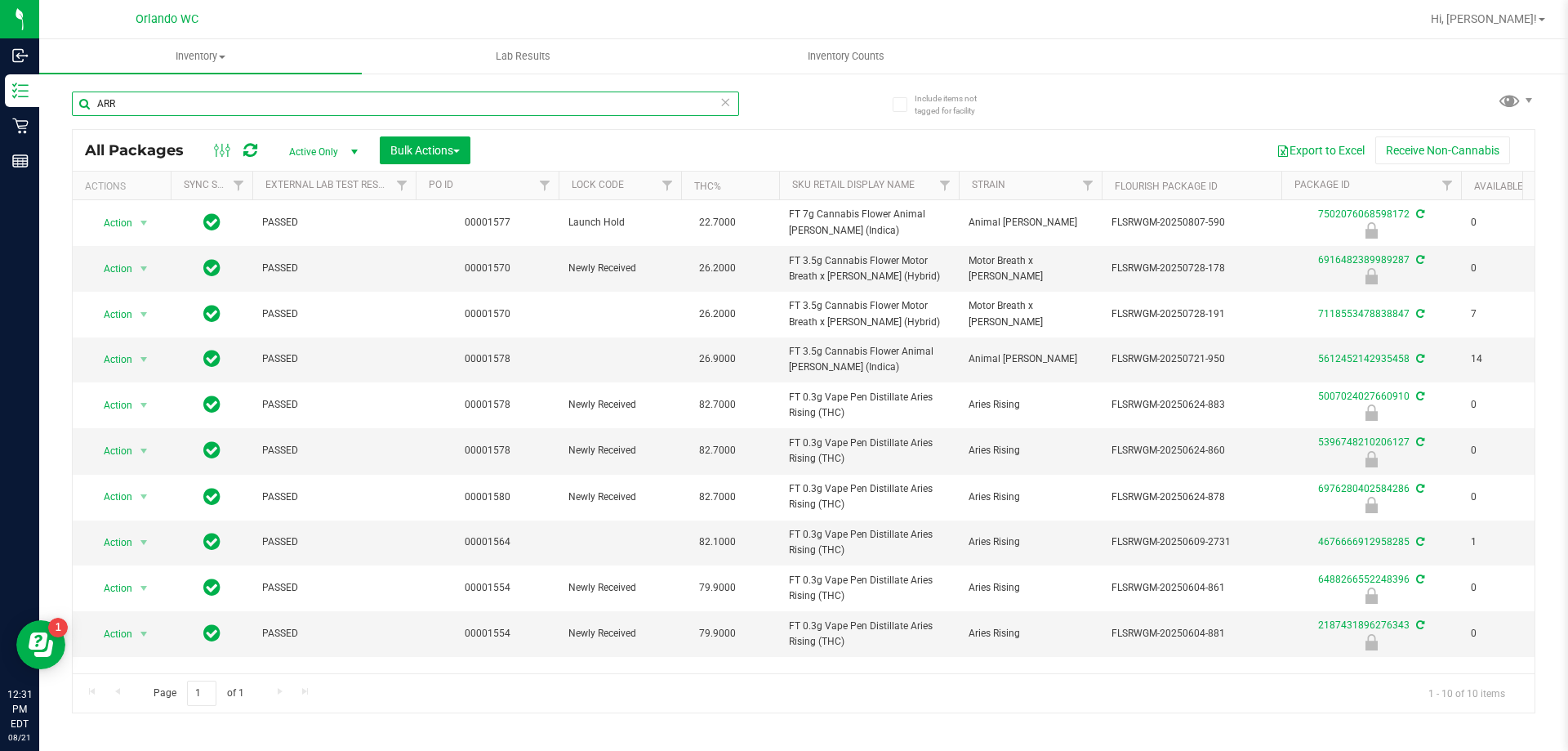
click at [250, 100] on input "ARR" at bounding box center [405, 104] width 667 height 25
paste input "FT 0.3g Vape Pen Distillate Aries Rising (THC)"
type input "FT 0.3g Vape Pen Distillate Aries Rising (THC)"
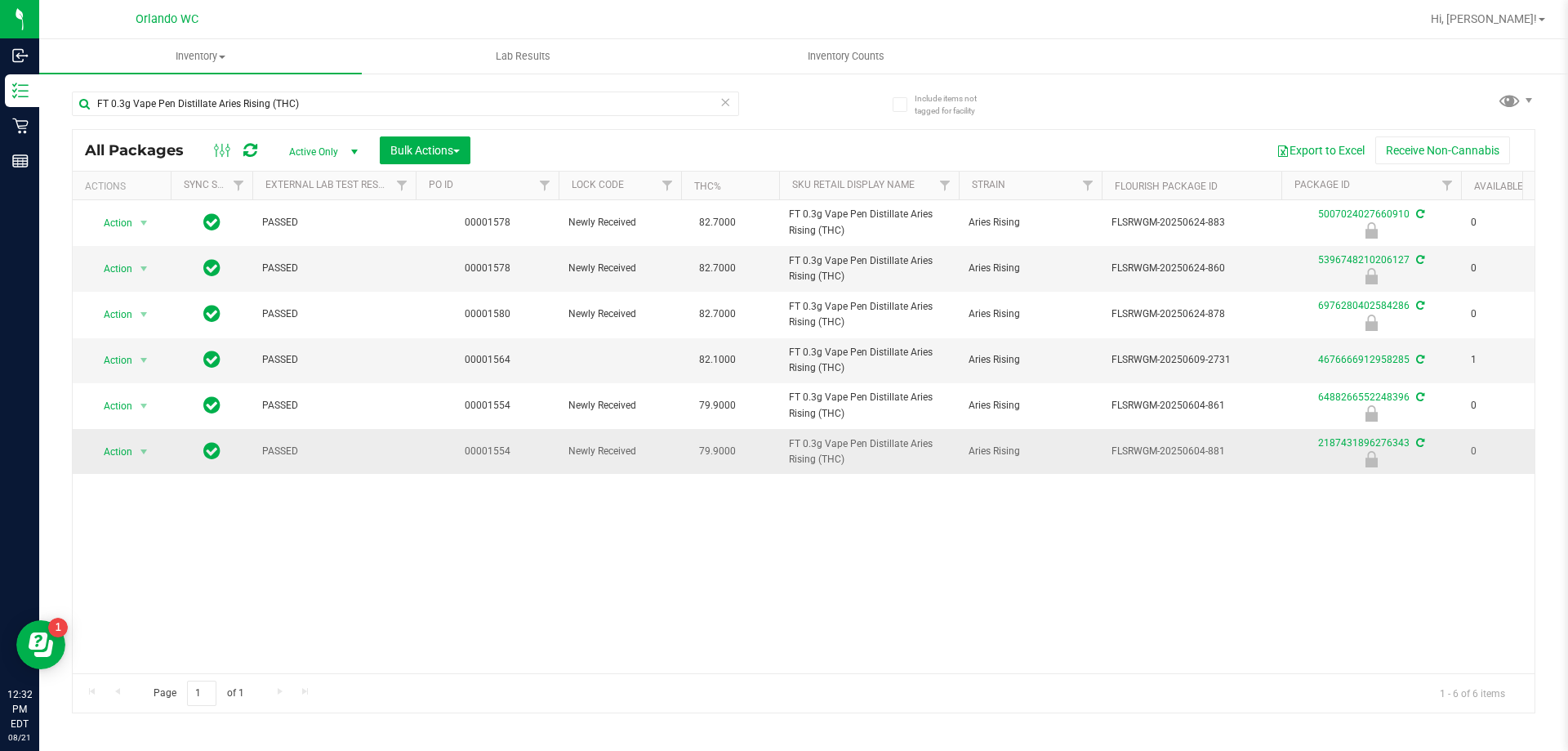
drag, startPoint x: 872, startPoint y: 462, endPoint x: 782, endPoint y: 444, distance: 91.8
click at [782, 444] on td "FT 0.3g Vape Pen Distillate Aries Rising (THC)" at bounding box center [869, 451] width 180 height 45
copy span "FT 0.3g Vape Pen Distillate Aries Rising (THC)"
click at [331, 589] on div "Action Action Edit attributes Global inventory Locate package Package audit log…" at bounding box center [803, 436] width 1462 height 473
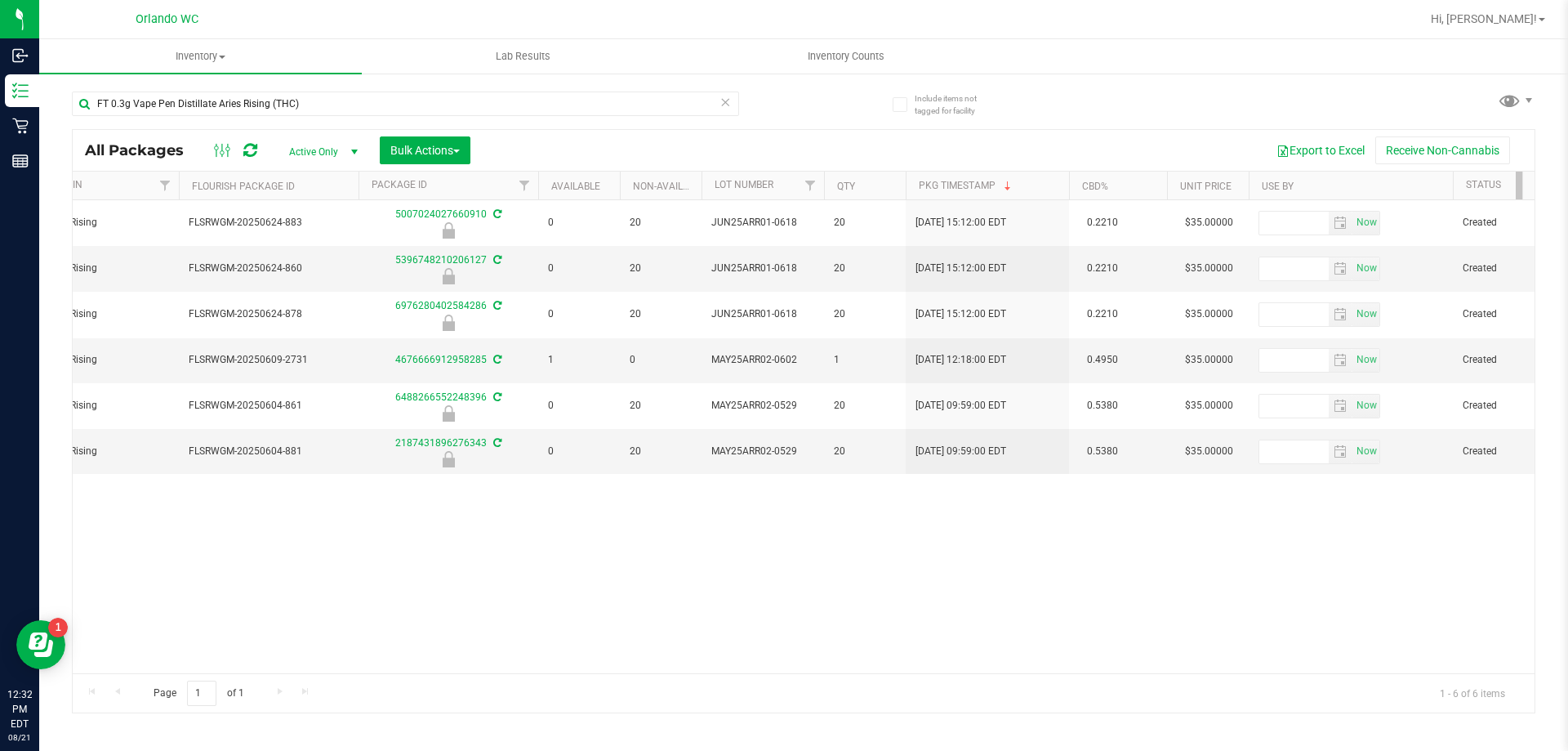
scroll to position [0, 919]
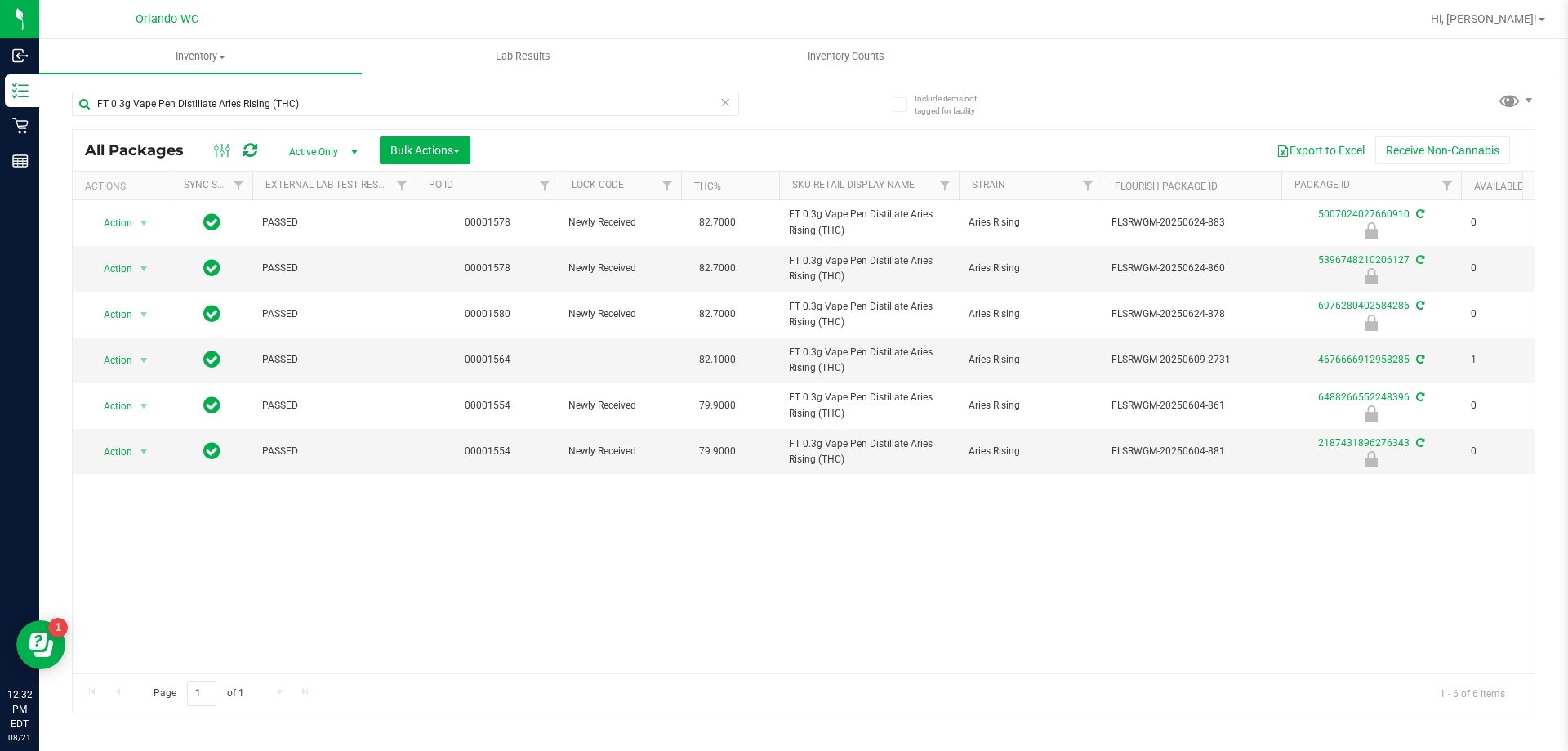
click at [358, 569] on div "Action Action Edit attributes Global inventory Locate package Package audit log…" at bounding box center [803, 436] width 1462 height 473
click at [146, 452] on span "select" at bounding box center [143, 452] width 13 height 13
click at [131, 633] on li "Unlock package" at bounding box center [141, 646] width 104 height 25
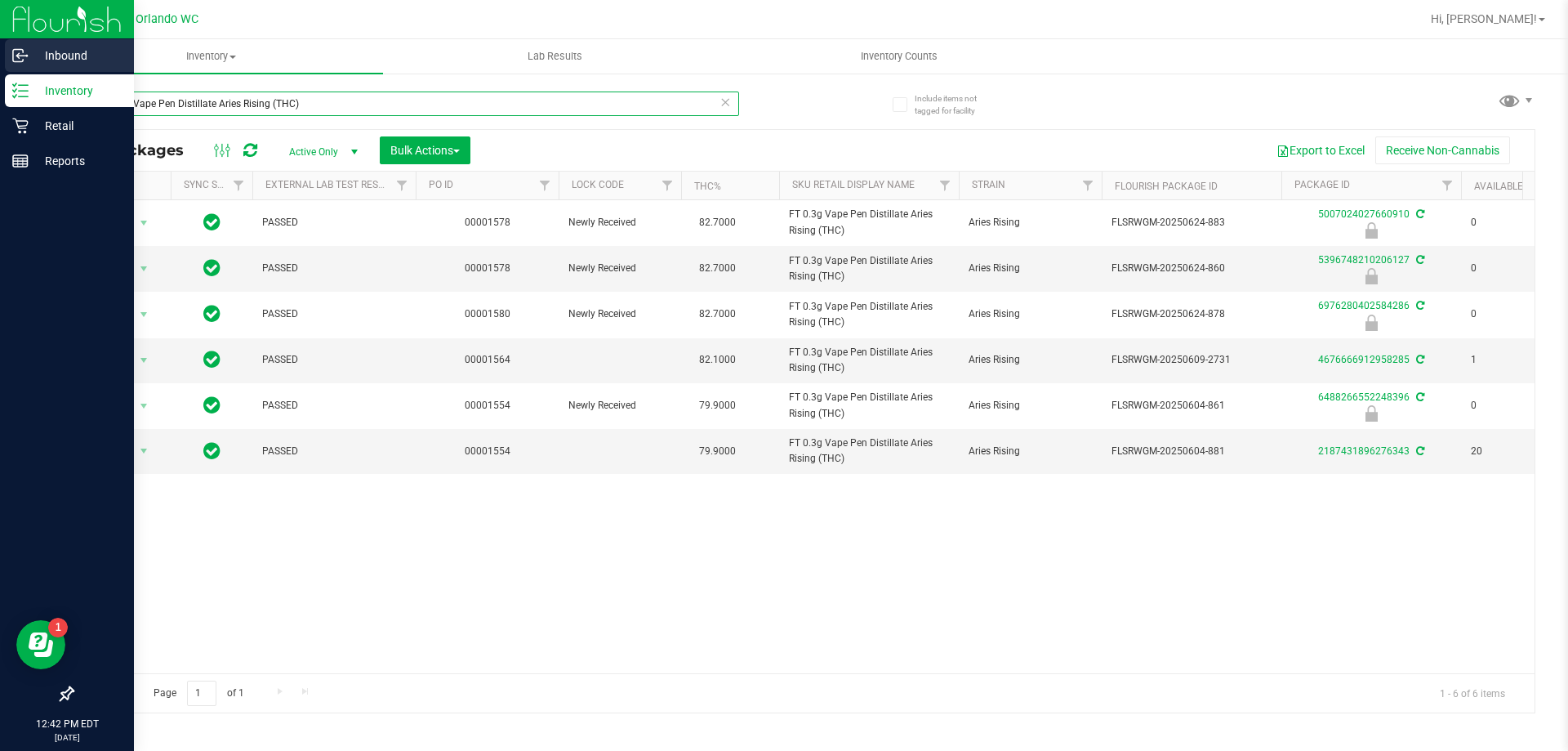
drag, startPoint x: 339, startPoint y: 95, endPoint x: 32, endPoint y: 55, distance: 309.6
click at [30, 63] on div "Inbound Inventory Retail Reports 12:42 PM EDT [DATE] 08/21 Orlando WC Hi, [PERS…" at bounding box center [784, 376] width 1568 height 751
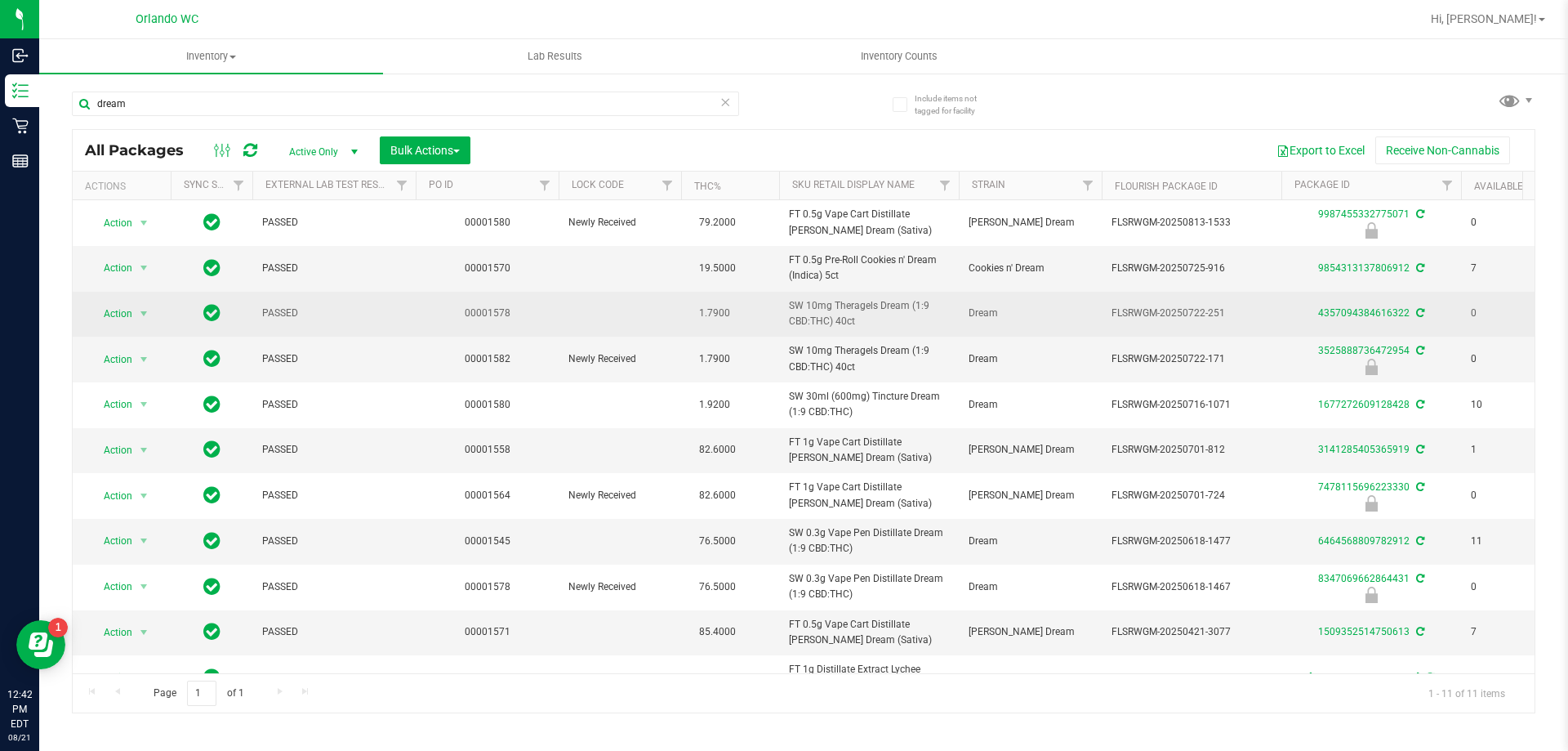
drag, startPoint x: 869, startPoint y: 317, endPoint x: 784, endPoint y: 306, distance: 85.7
click at [784, 306] on td "SW 10mg Theragels Dream (1:9 CBD:THC) 40ct" at bounding box center [869, 314] width 180 height 45
copy span "SW 10mg Theragels Dream (1:9 CBD:THC) 40ct"
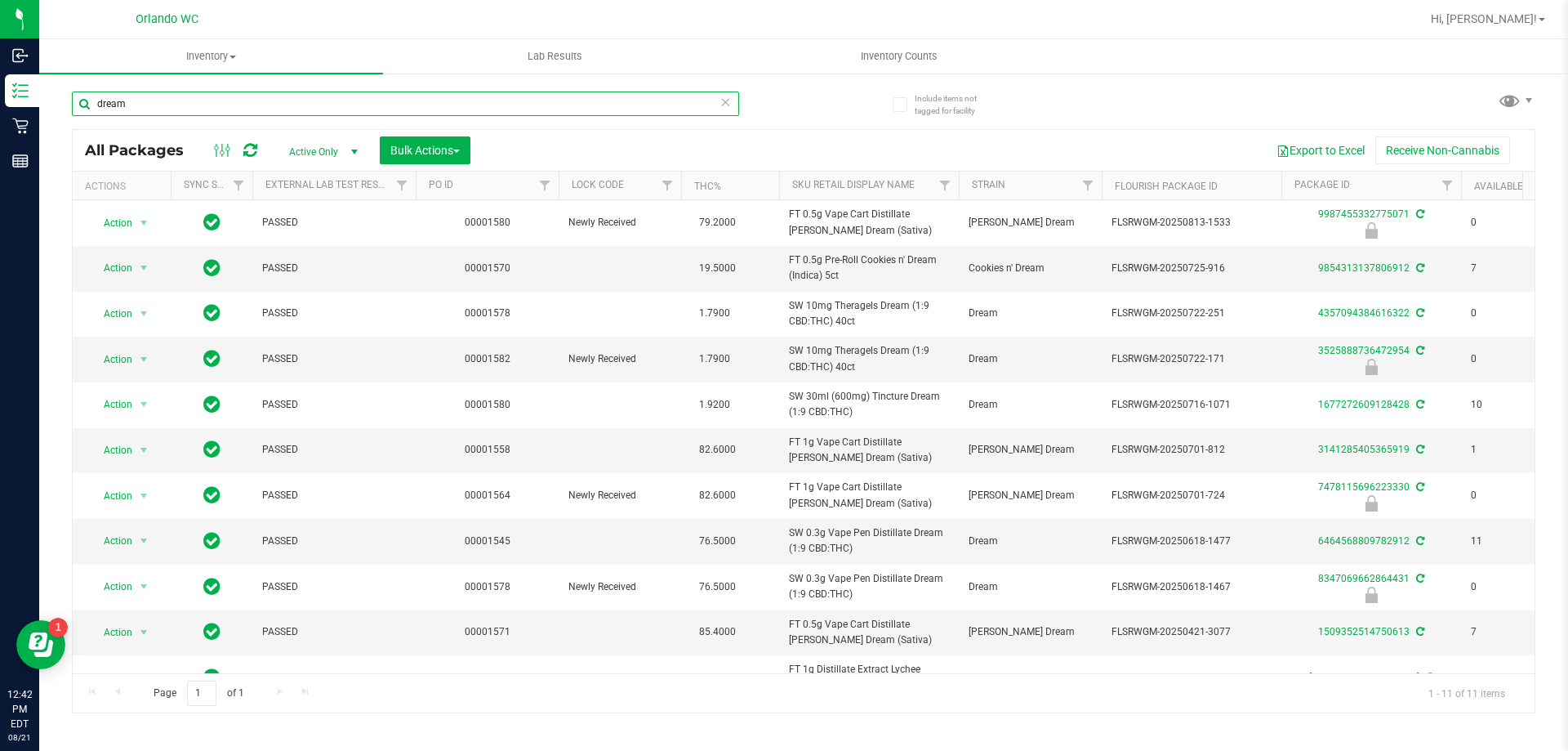
click at [322, 110] on input "dream" at bounding box center [405, 104] width 667 height 25
paste input "SW 10mg Theragels Dream (1:9 CBD:THC) 40ct"
type input "SW 10mg Theragels Dream (1:9 CBD:THC) 40ct"
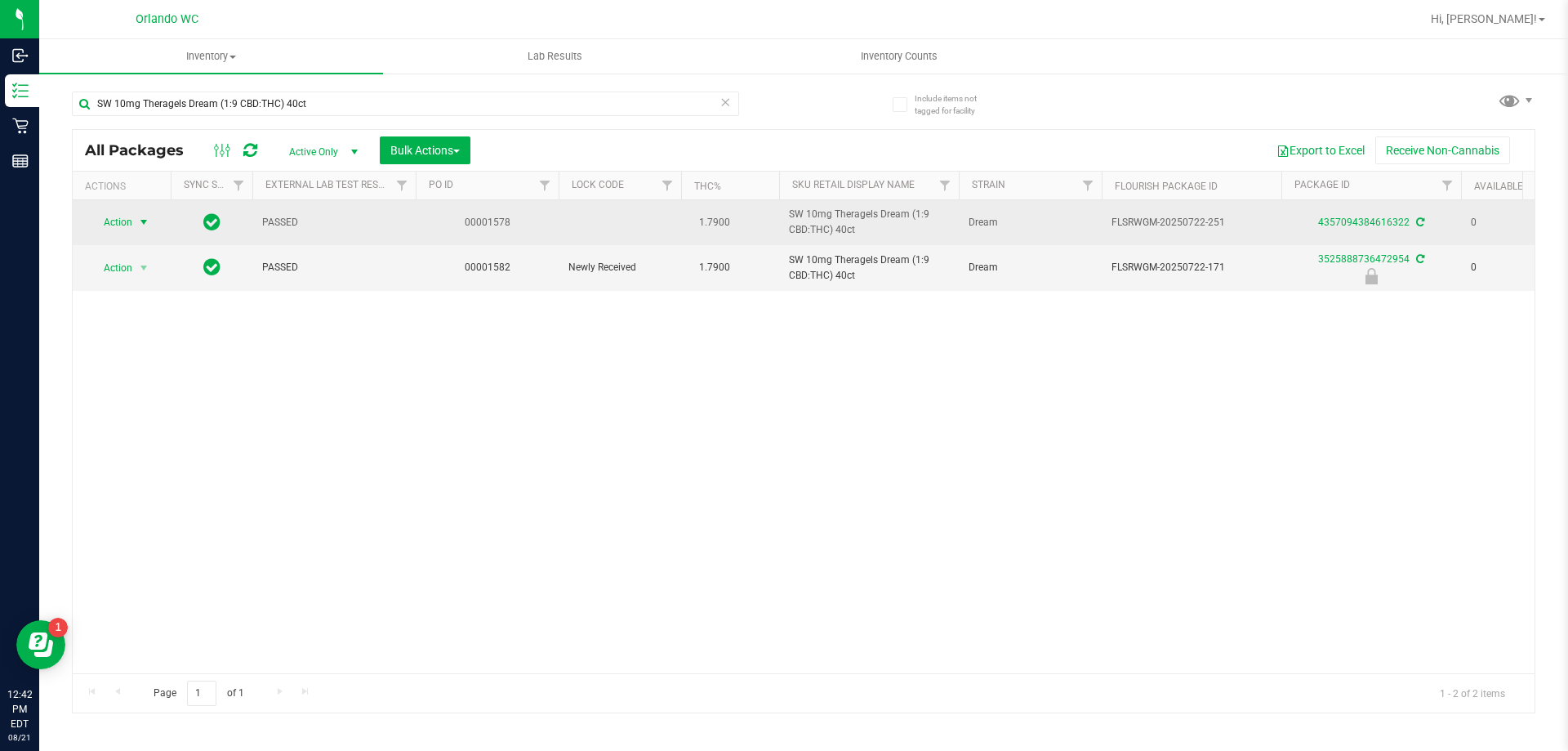
click at [136, 221] on span "select" at bounding box center [144, 222] width 20 height 23
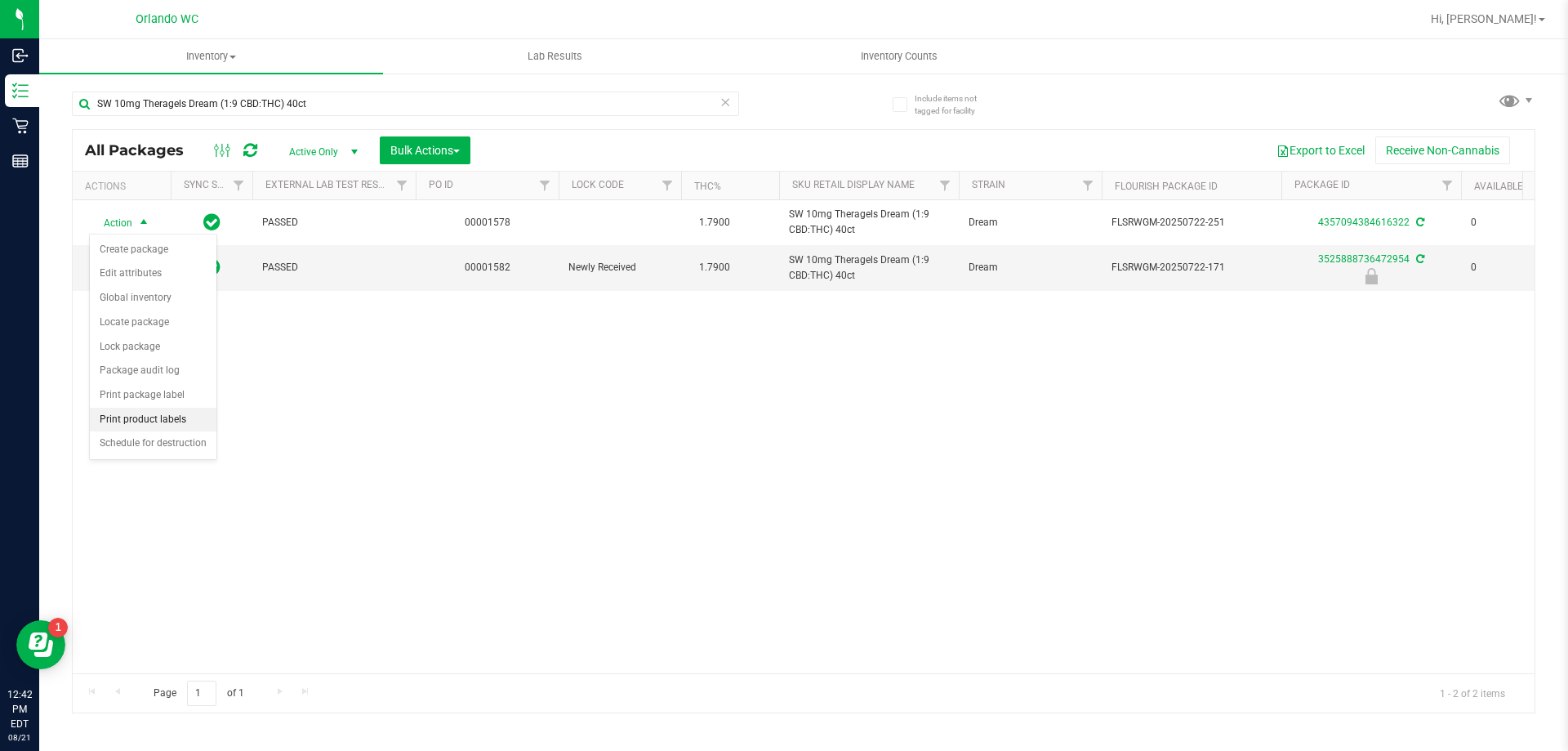
click at [178, 412] on li "Print product labels" at bounding box center [153, 420] width 126 height 25
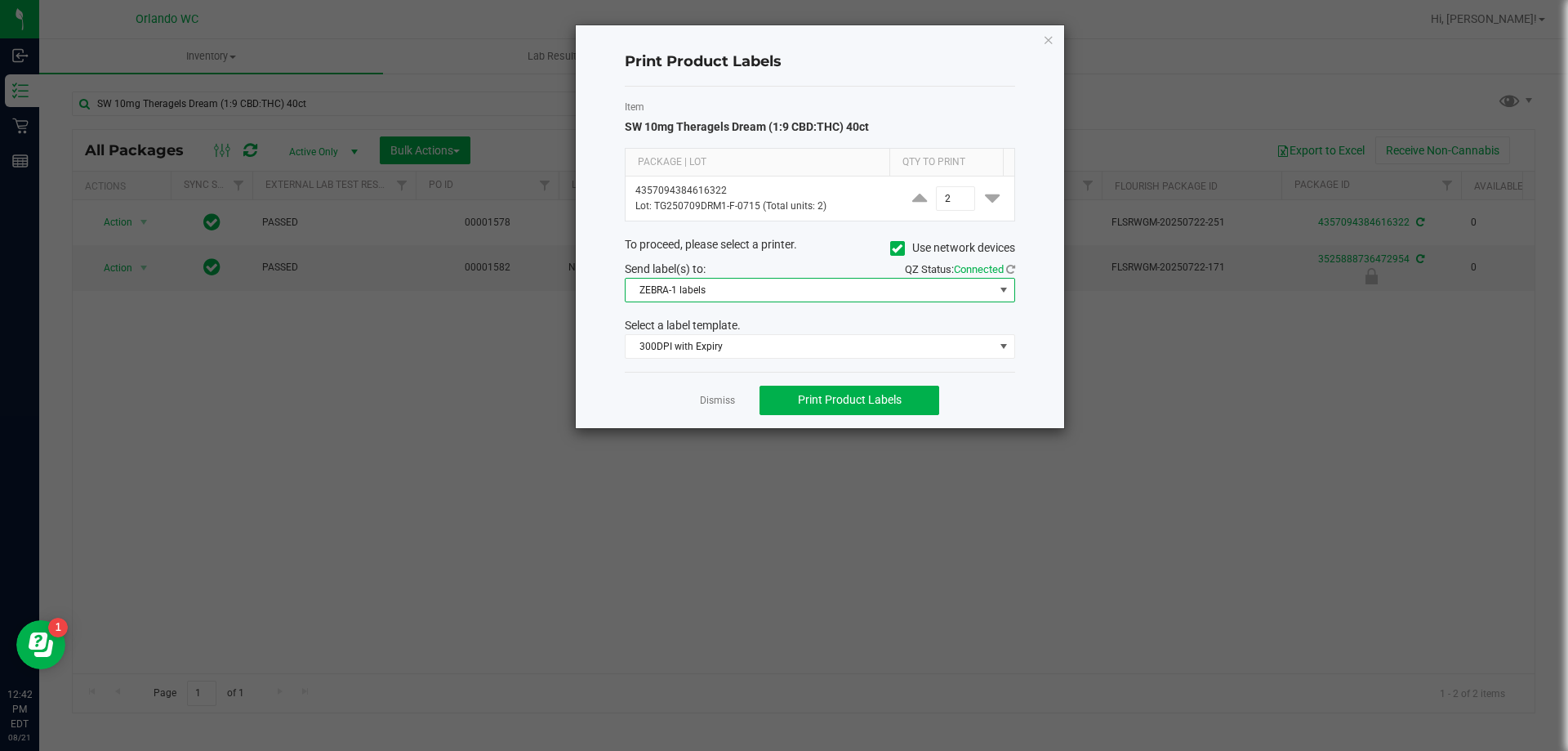
click at [795, 287] on span "ZEBRA-1 labels" at bounding box center [810, 290] width 368 height 23
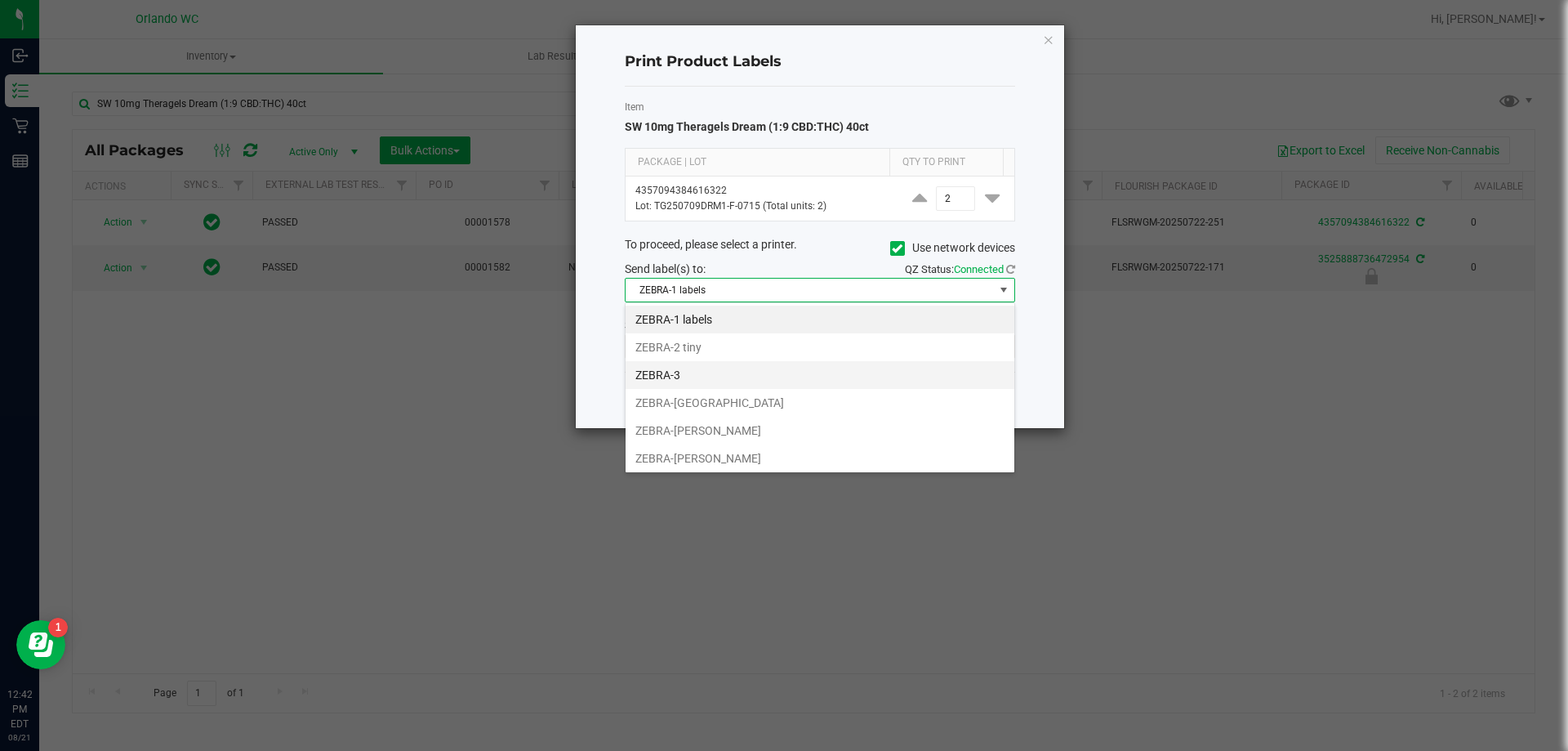
scroll to position [25, 390]
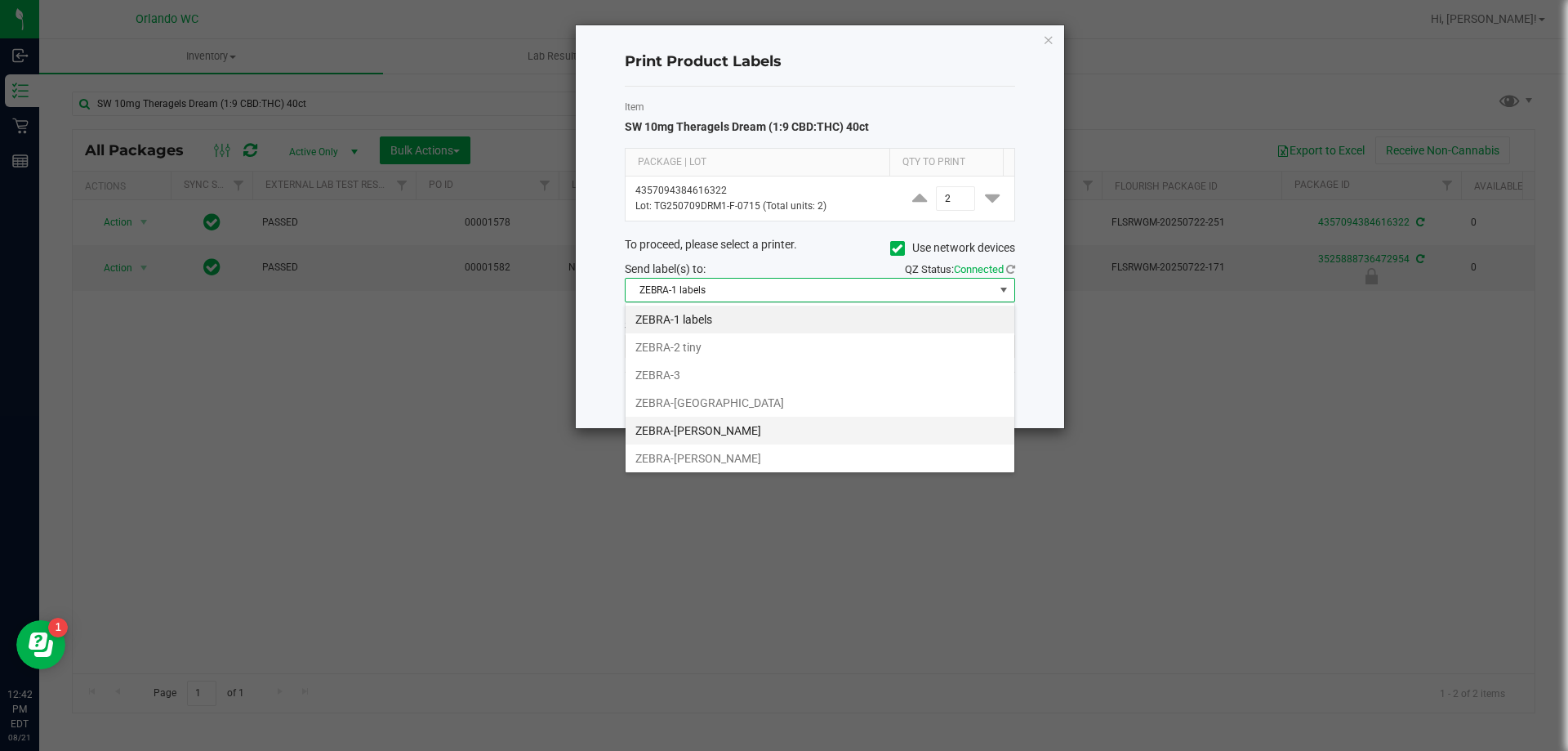
click at [779, 421] on li "ZEBRA-RODNEY-ATKINS" at bounding box center [820, 431] width 388 height 28
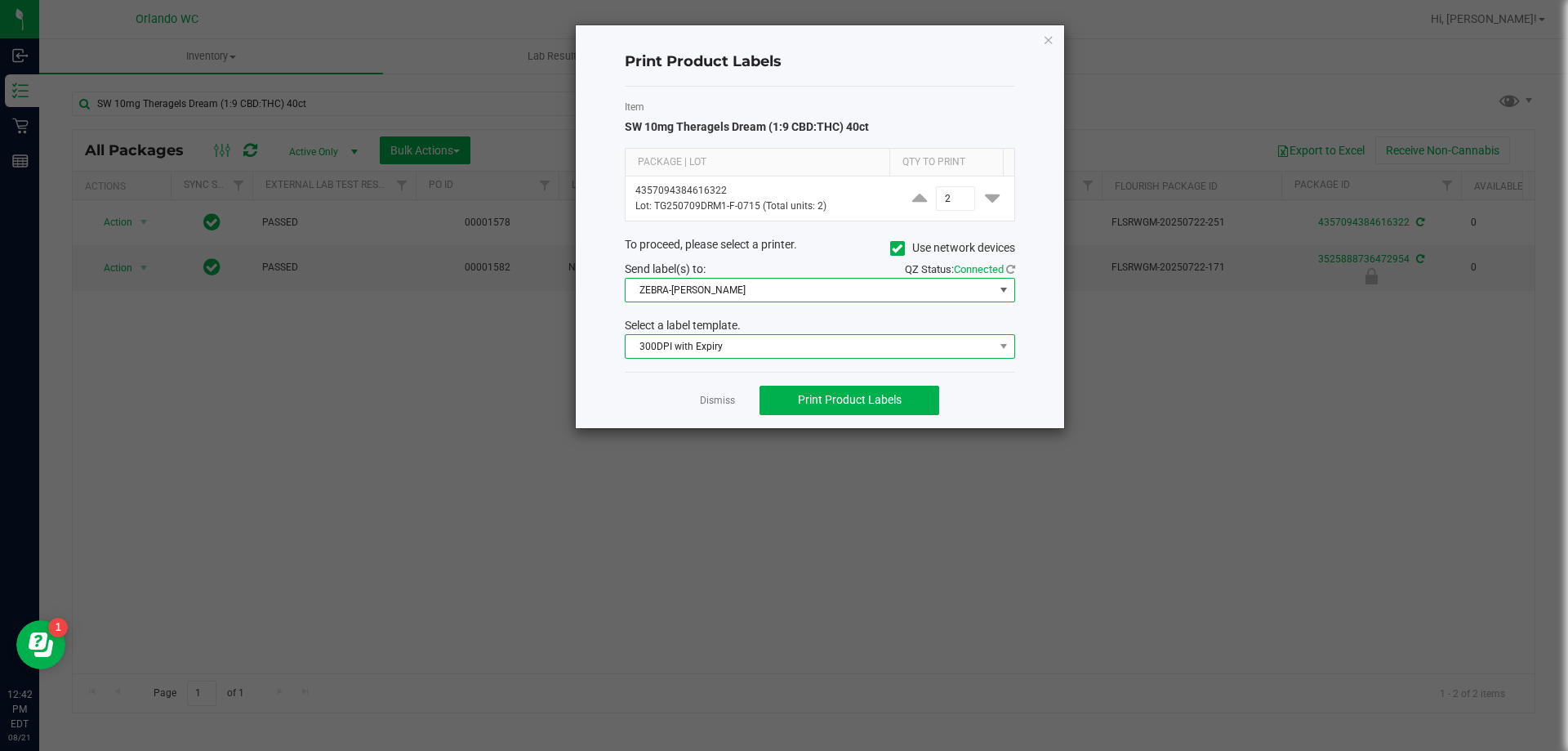
click at [763, 355] on span "300DPI with Expiry" at bounding box center [810, 347] width 368 height 23
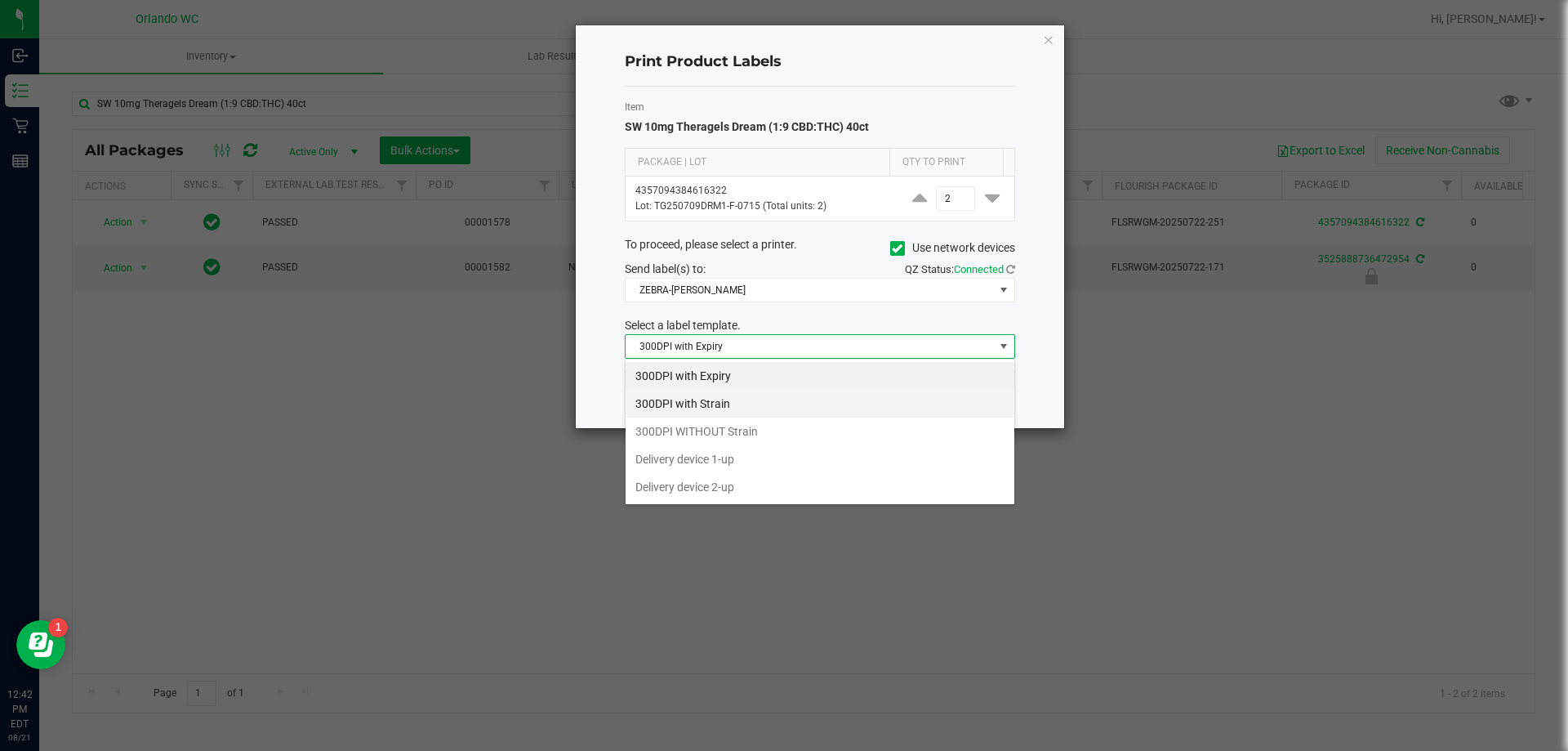
click at [752, 403] on li "300DPI with Strain" at bounding box center [820, 404] width 388 height 28
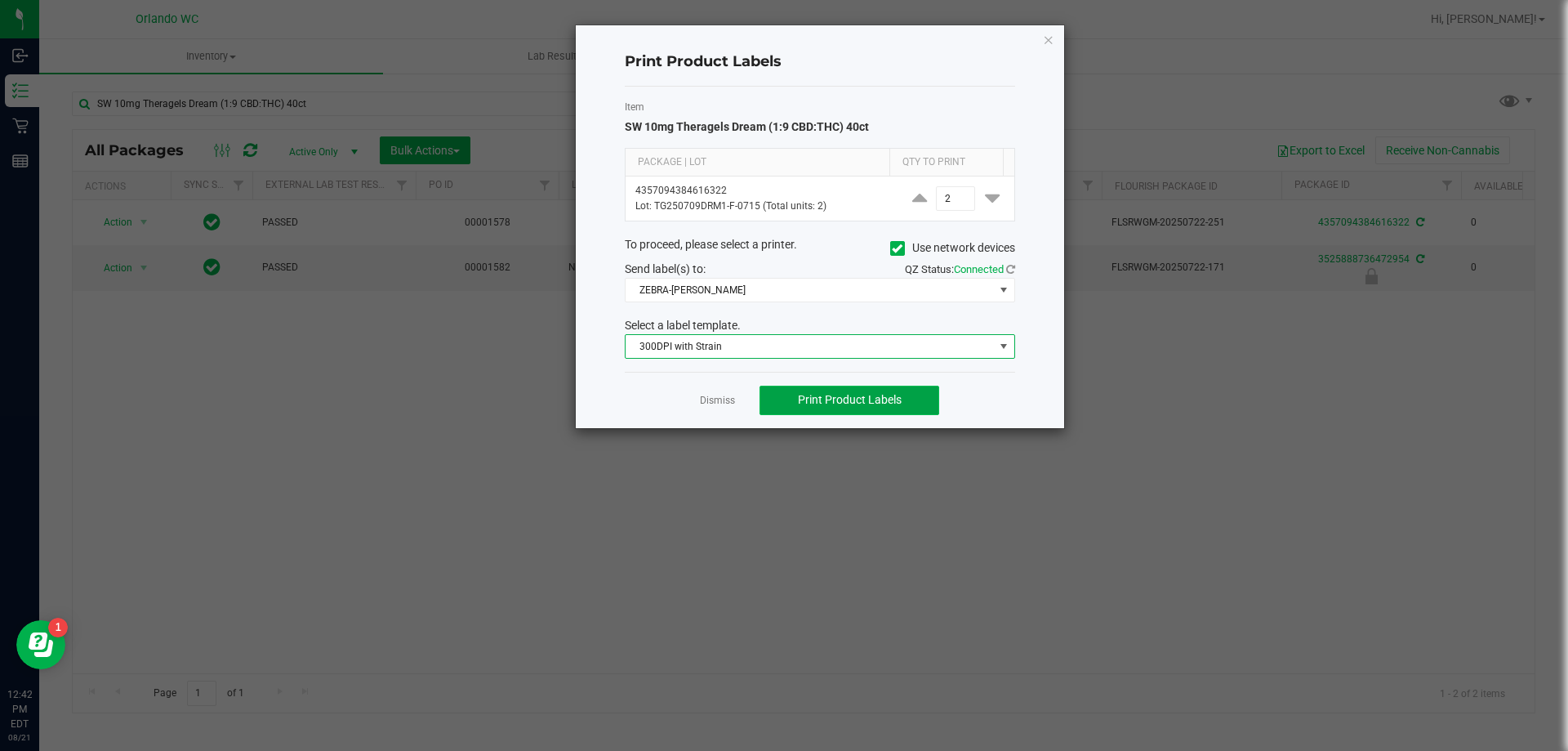
click at [830, 396] on span "Print Product Labels" at bounding box center [850, 399] width 103 height 13
click at [806, 352] on span "300DPI with Strain" at bounding box center [810, 347] width 368 height 23
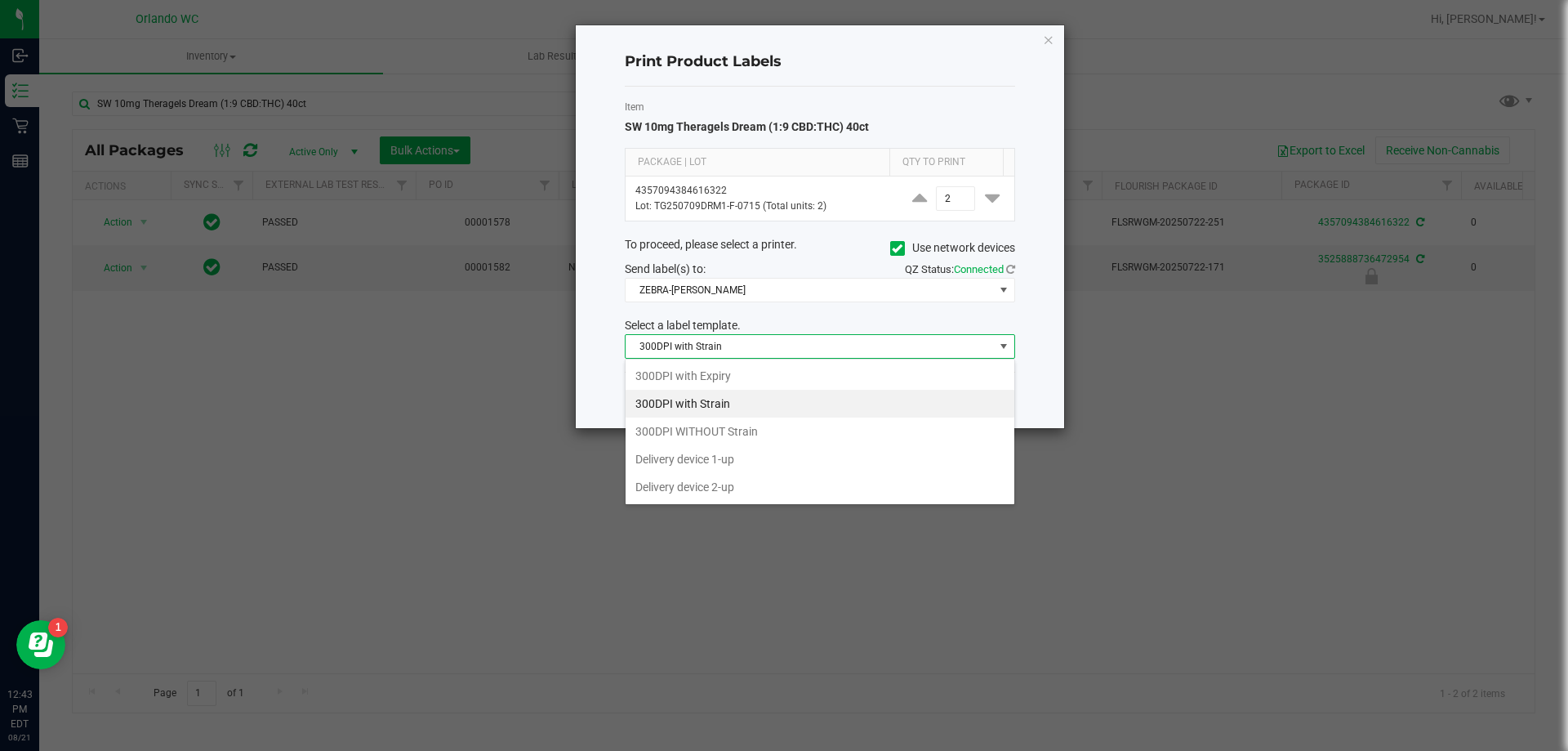
click at [776, 403] on li "300DPI with Strain" at bounding box center [820, 404] width 388 height 28
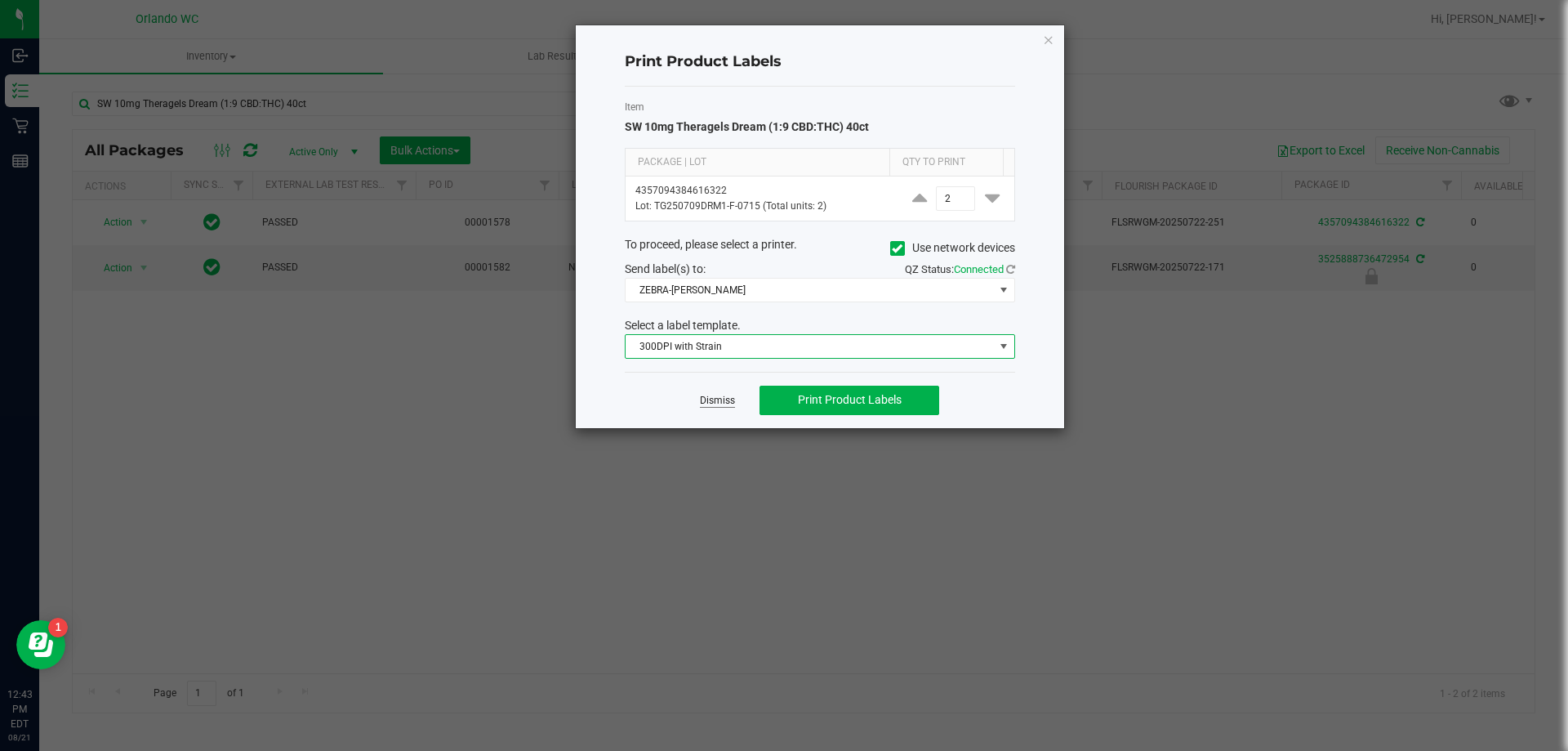
click at [725, 404] on link "Dismiss" at bounding box center [717, 401] width 35 height 14
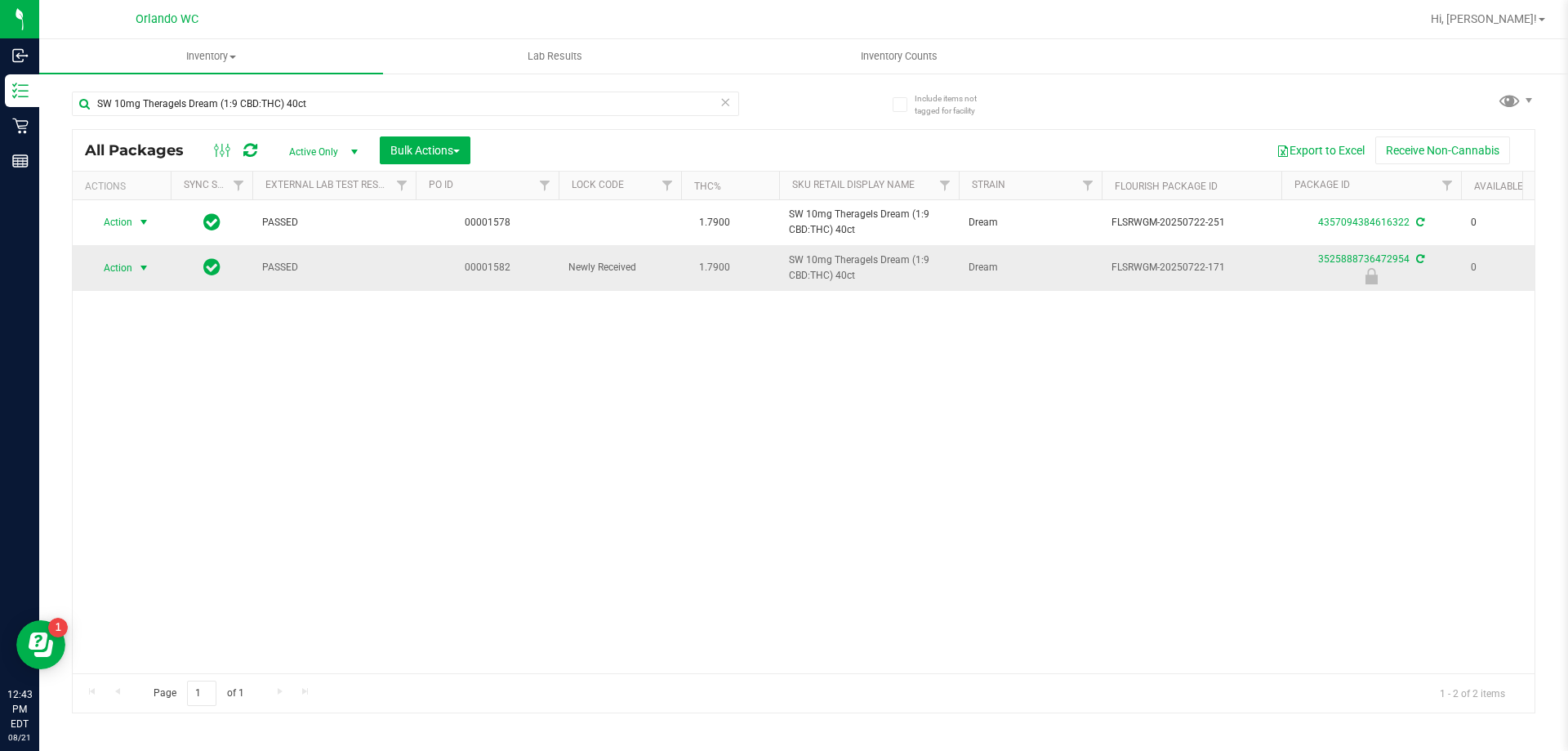
click at [136, 271] on span "select" at bounding box center [144, 268] width 20 height 23
click at [176, 410] on li "Print product labels" at bounding box center [141, 426] width 104 height 45
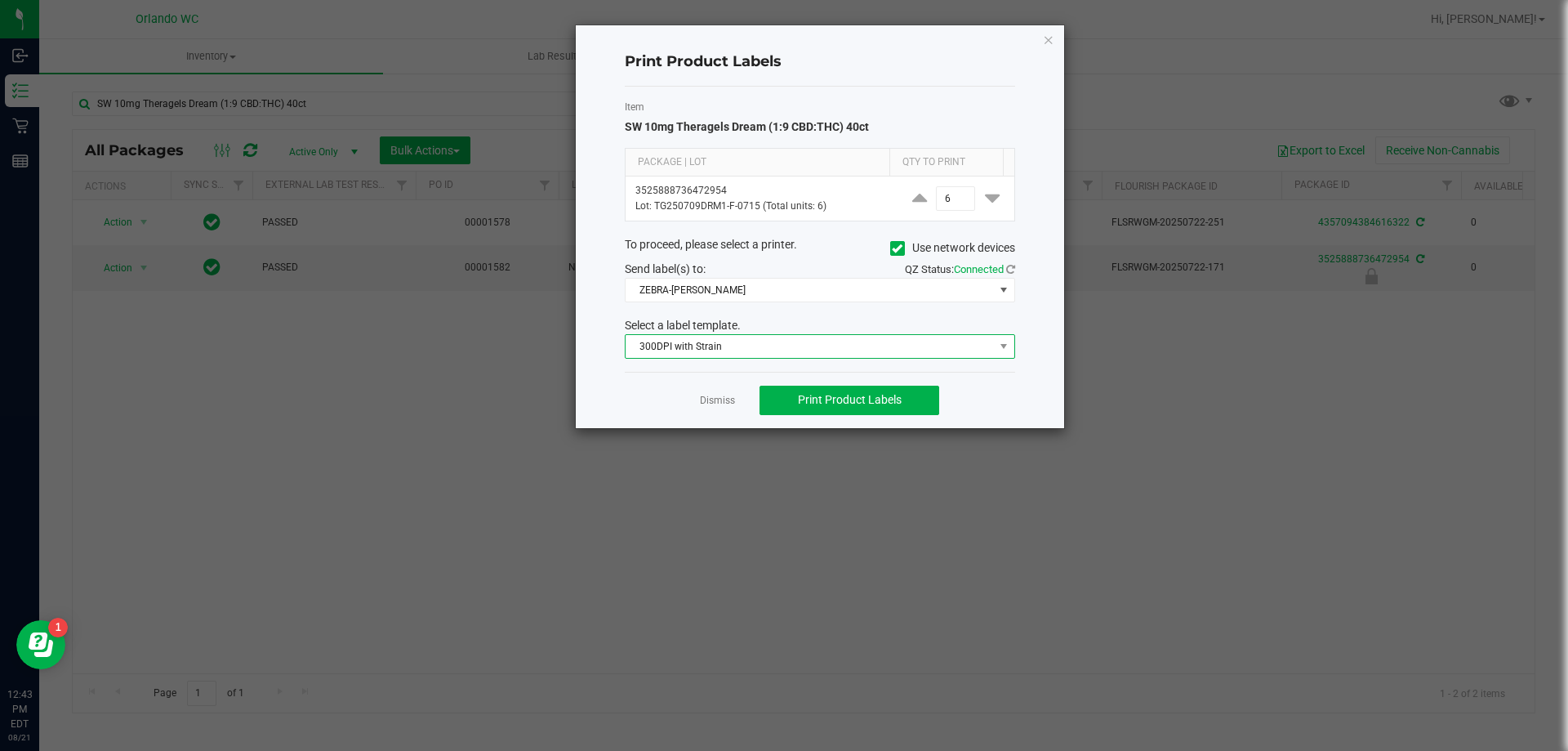
click at [681, 348] on span "300DPI with Strain" at bounding box center [810, 347] width 368 height 23
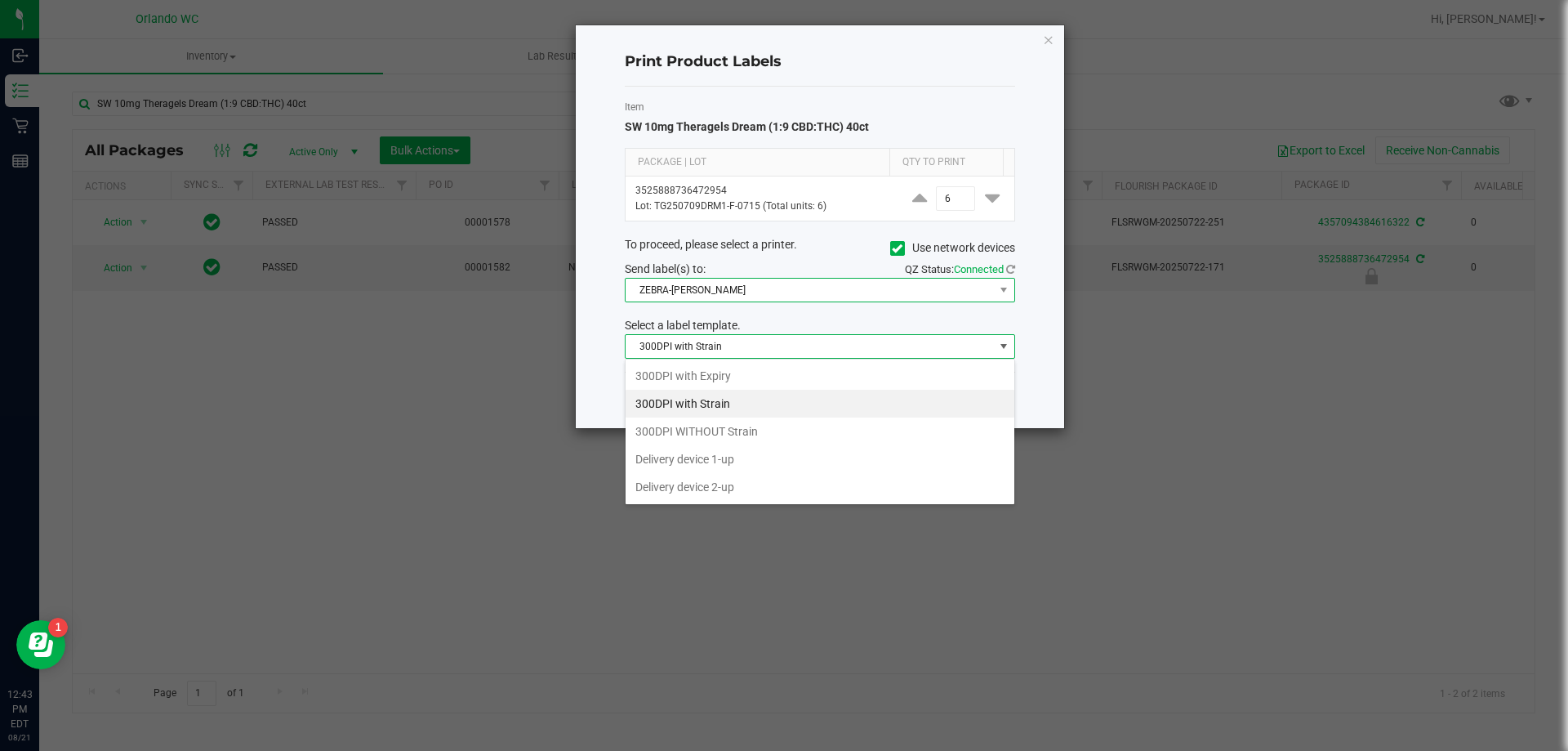
click at [747, 290] on span "ZEBRA-RODNEY-ATKINS" at bounding box center [810, 290] width 368 height 23
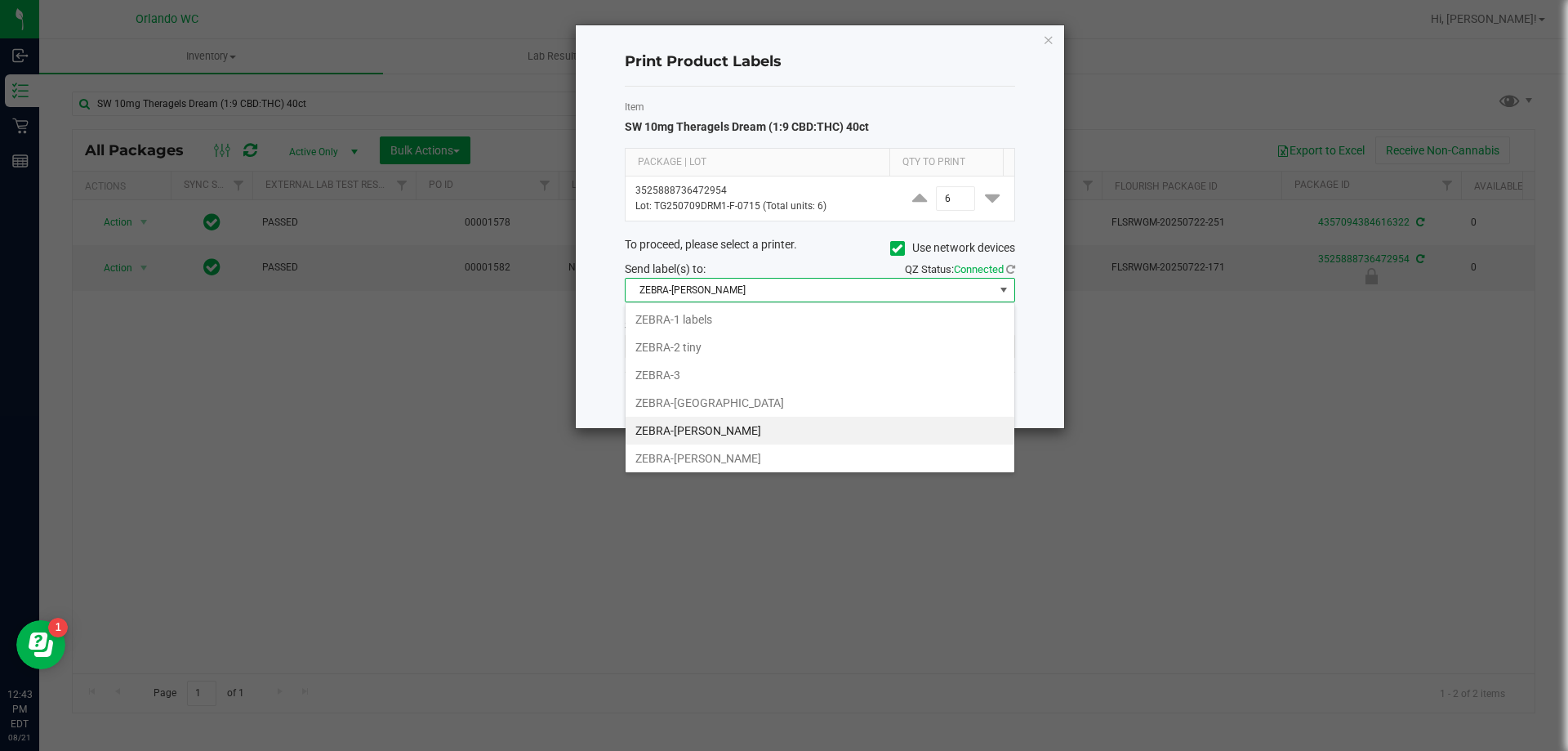
click at [588, 361] on div "Print Product Labels Item SW 10mg Theragels Dream (1:9 CBD:THC) 40ct Package | …" at bounding box center [820, 226] width 488 height 403
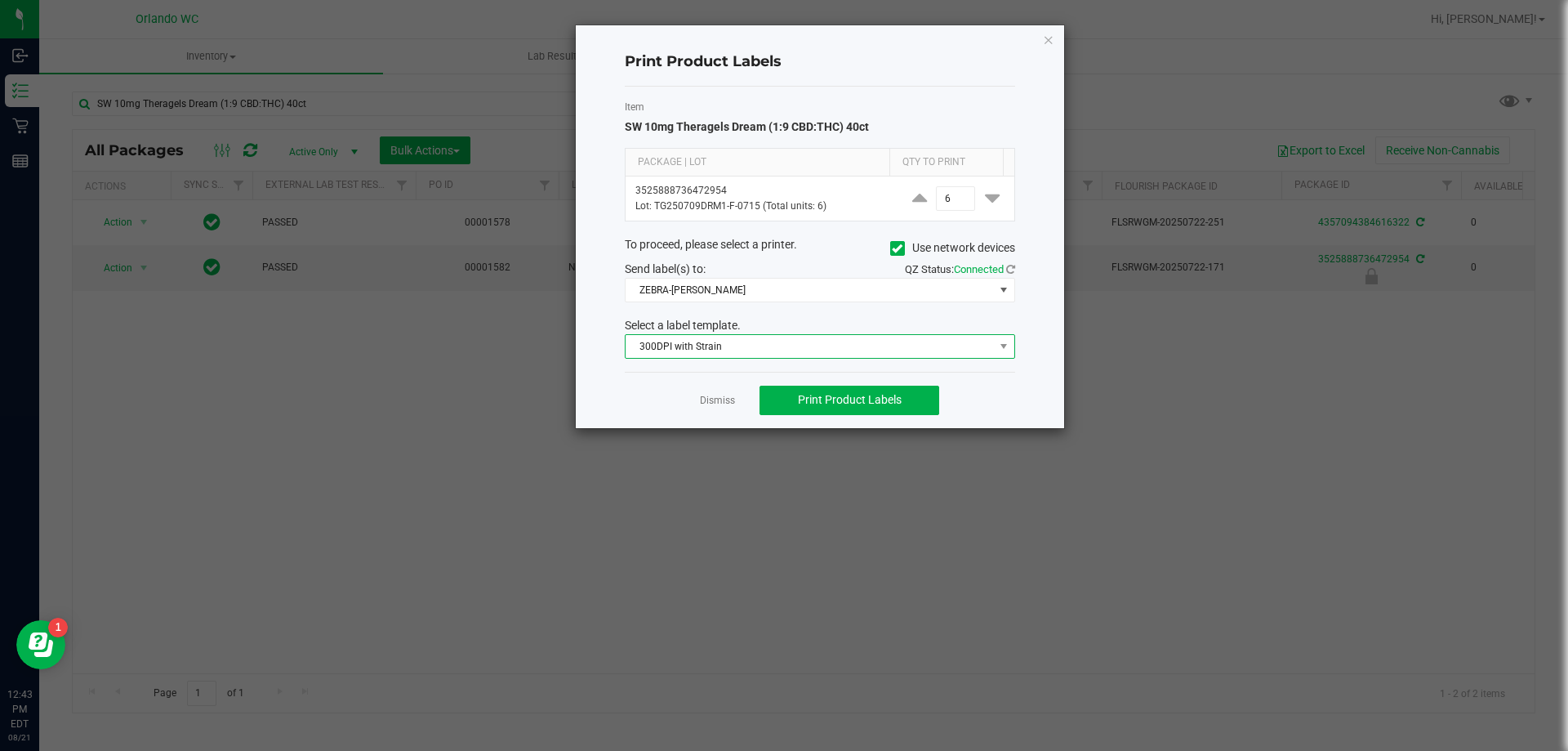
click at [651, 346] on span "300DPI with Strain" at bounding box center [810, 347] width 368 height 23
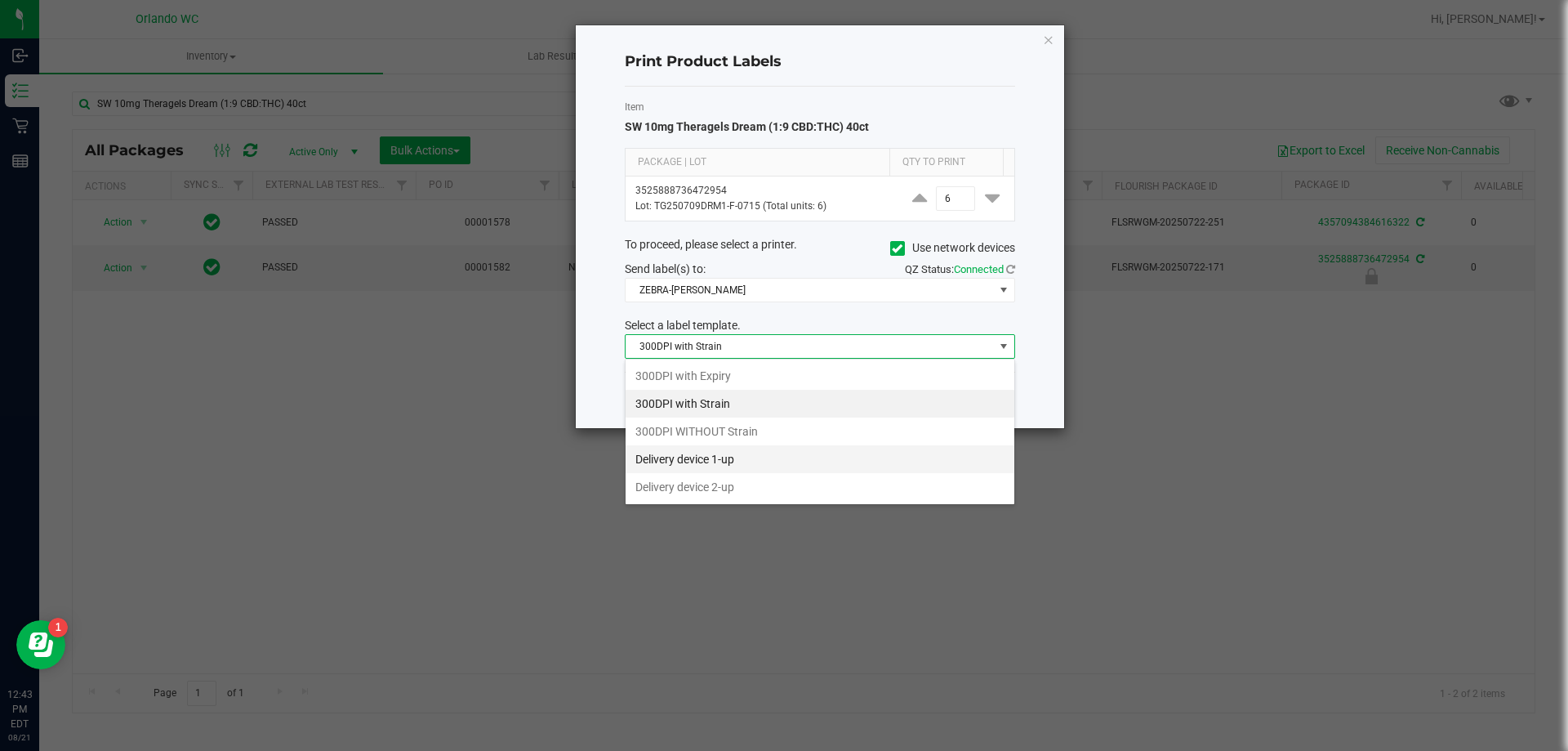
click at [758, 463] on li "Delivery device 1-up" at bounding box center [820, 460] width 388 height 28
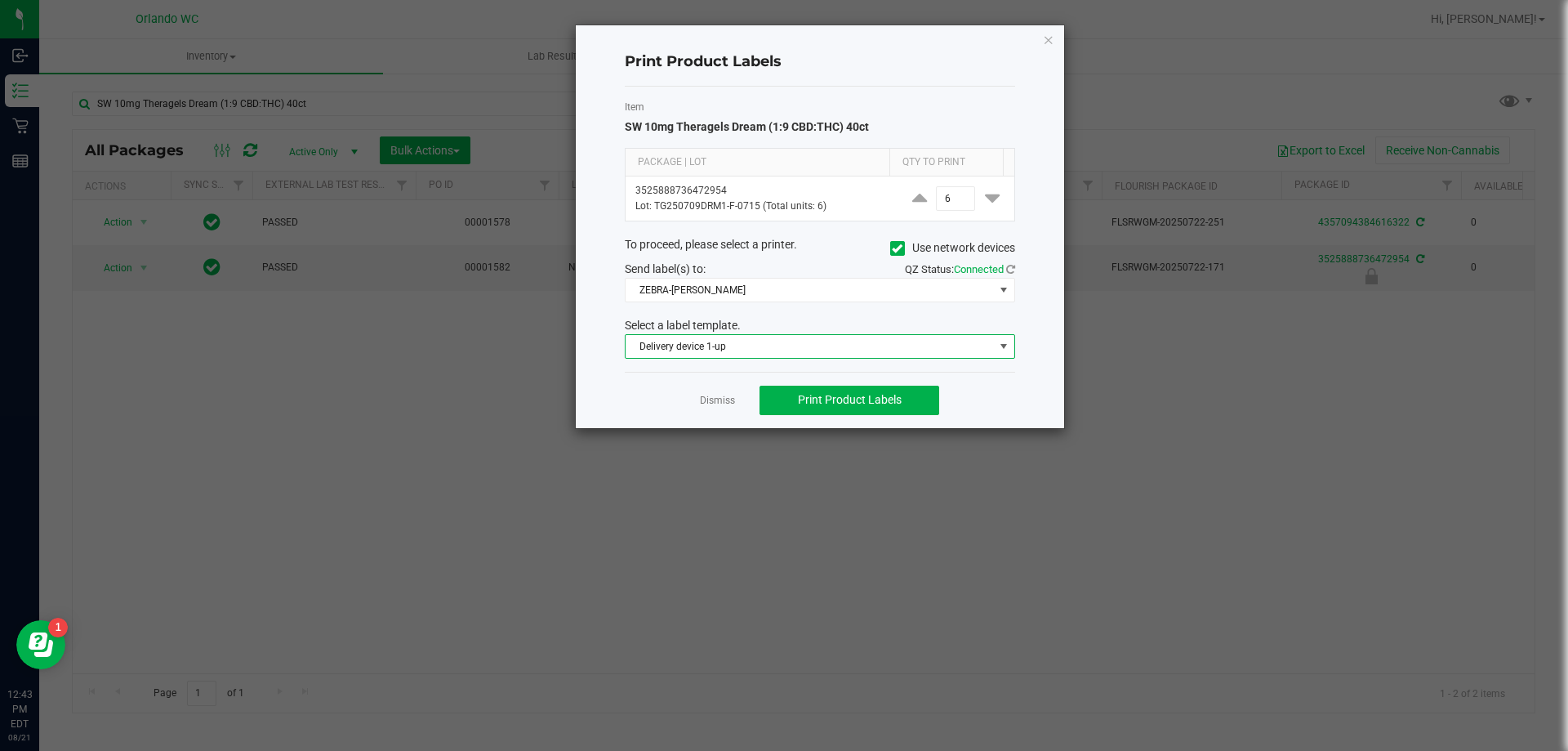
click at [685, 339] on span "Delivery device 1-up" at bounding box center [810, 347] width 368 height 23
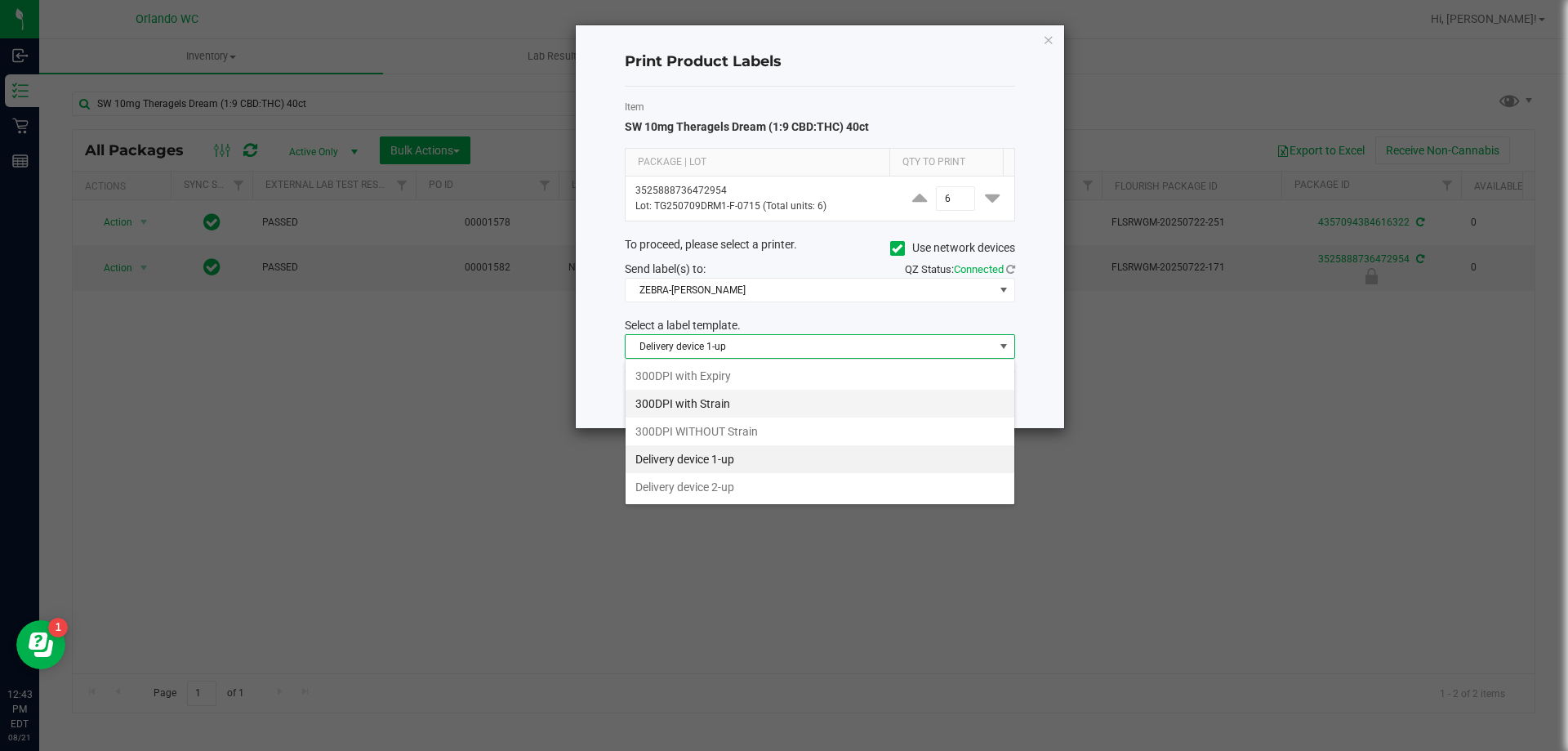
click at [689, 397] on li "300DPI with Strain" at bounding box center [820, 404] width 388 height 28
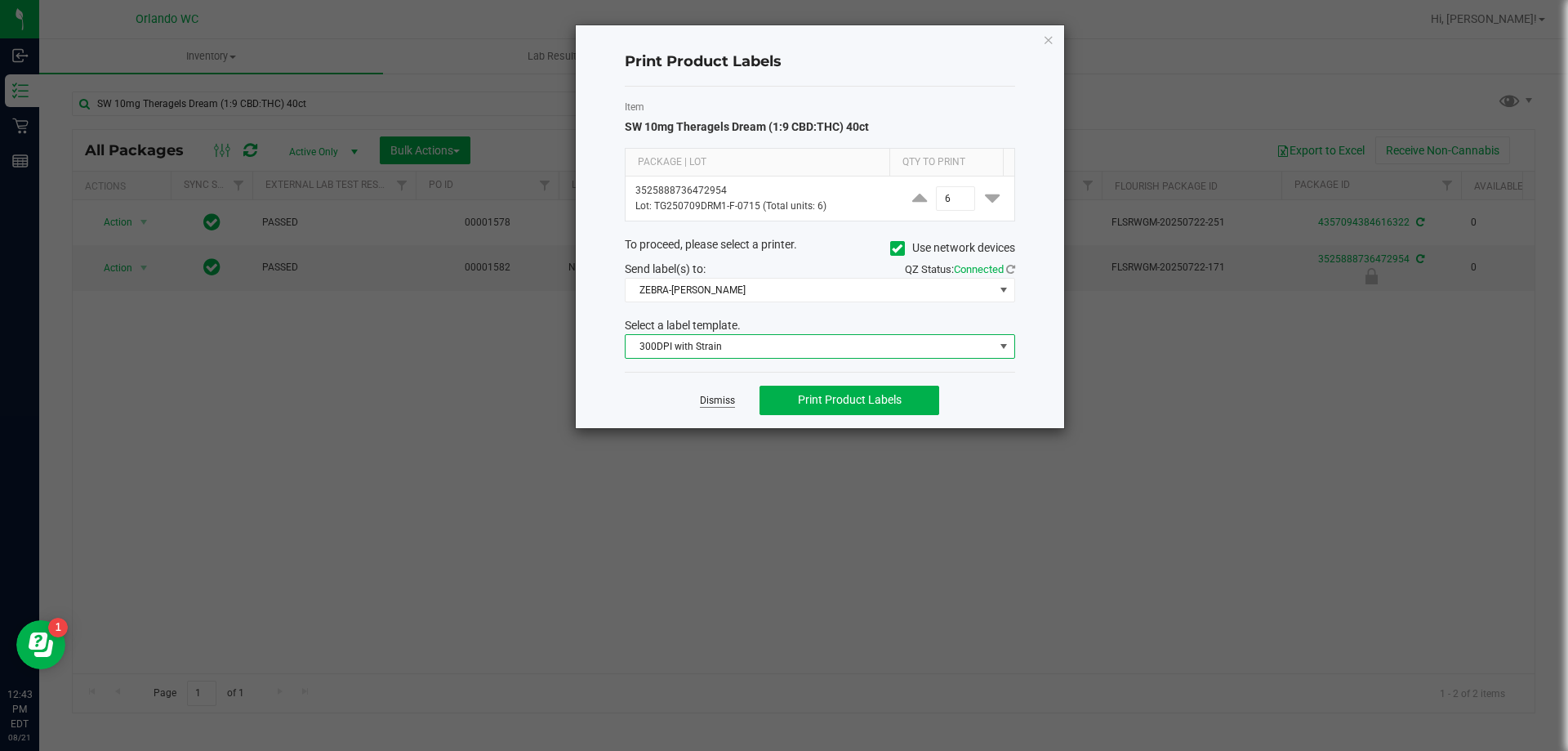
click at [727, 395] on link "Dismiss" at bounding box center [717, 401] width 35 height 14
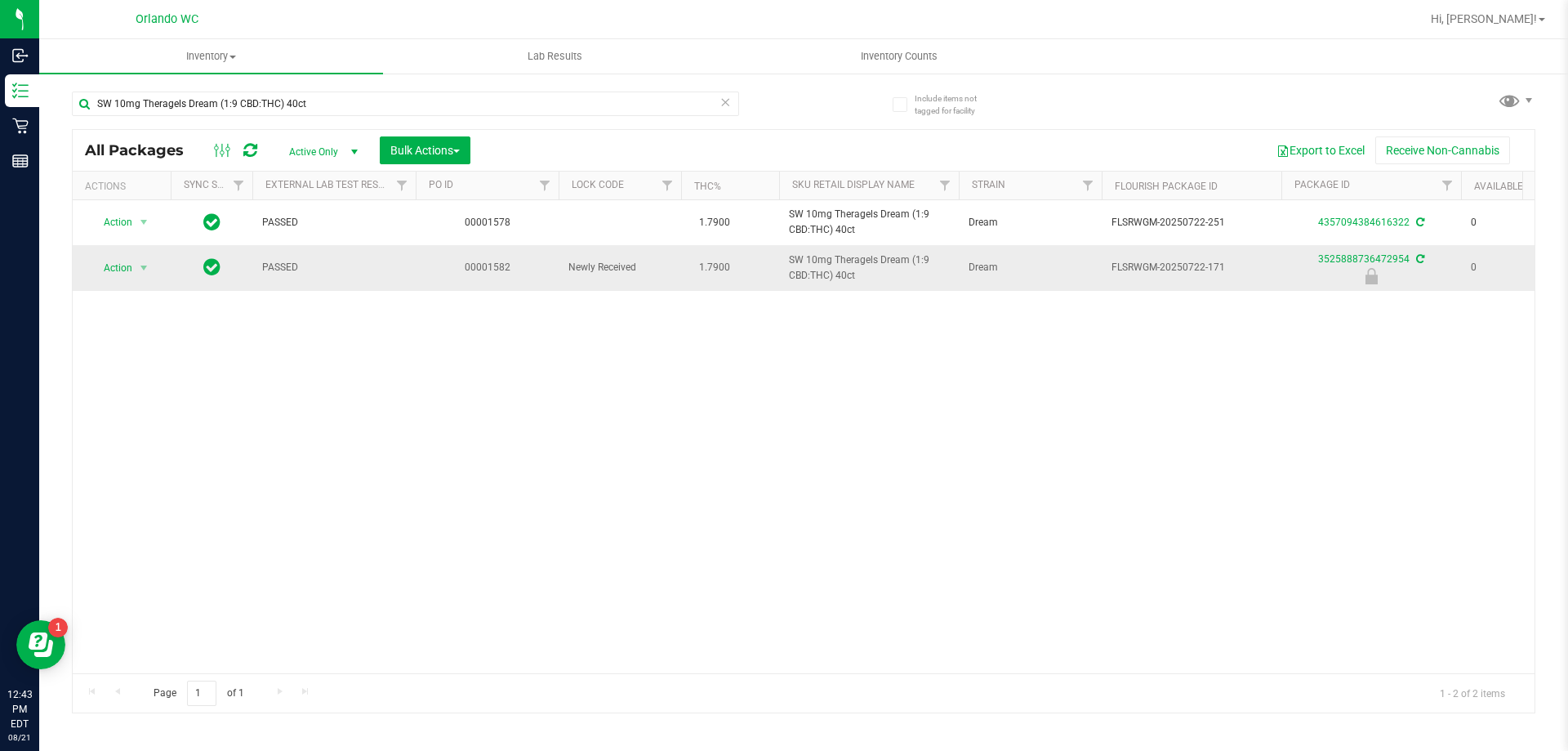
click at [133, 254] on td "Action Action Edit attributes Global inventory Locate package Package audit log…" at bounding box center [122, 267] width 98 height 45
click at [137, 261] on span "select" at bounding box center [144, 268] width 20 height 23
click at [146, 417] on li "Print product labels" at bounding box center [141, 426] width 104 height 45
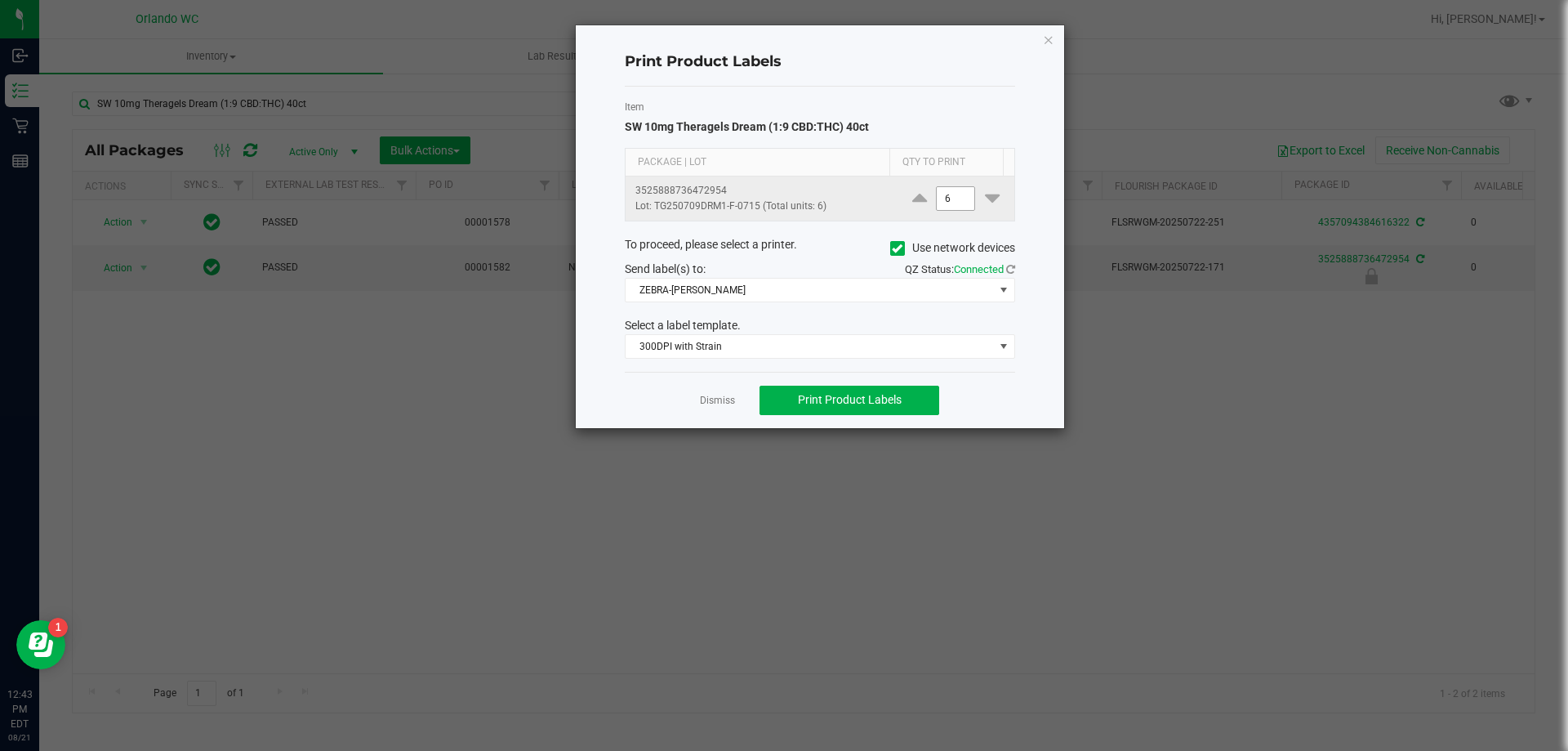
click at [950, 199] on input "6" at bounding box center [955, 198] width 38 height 23
type input "1"
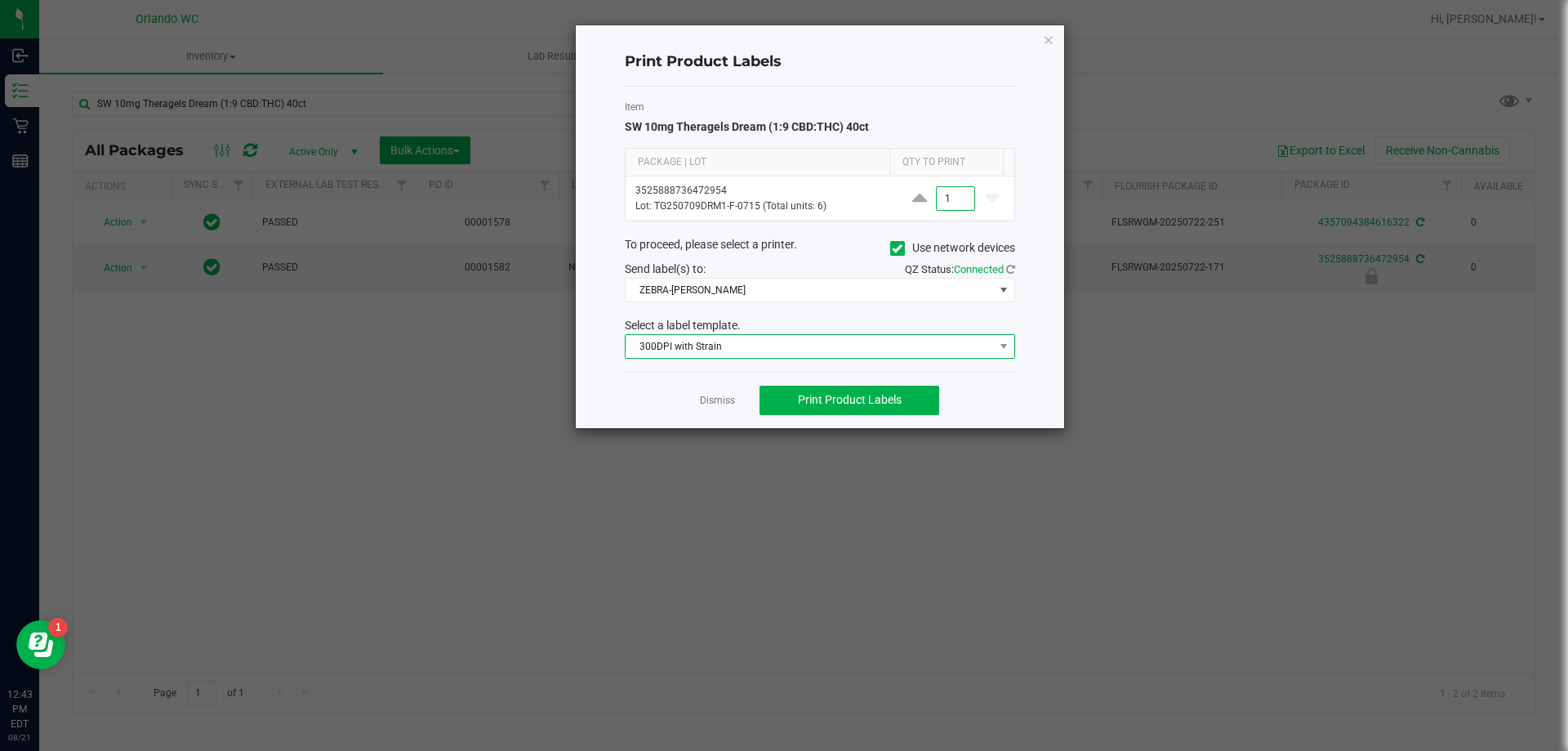
click at [816, 344] on span "300DPI with Strain" at bounding box center [810, 347] width 368 height 23
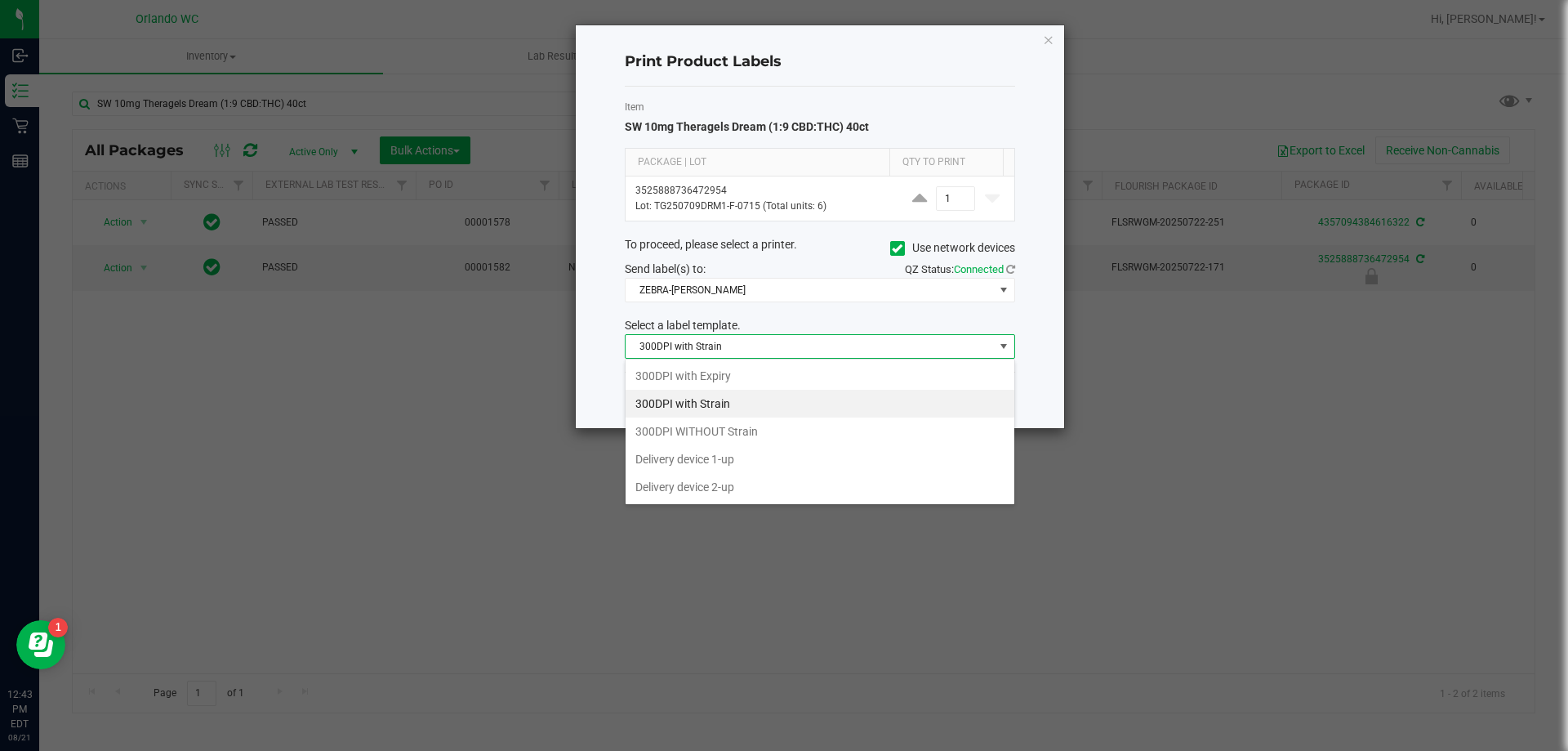
click at [794, 399] on li "300DPI with Strain" at bounding box center [820, 404] width 388 height 28
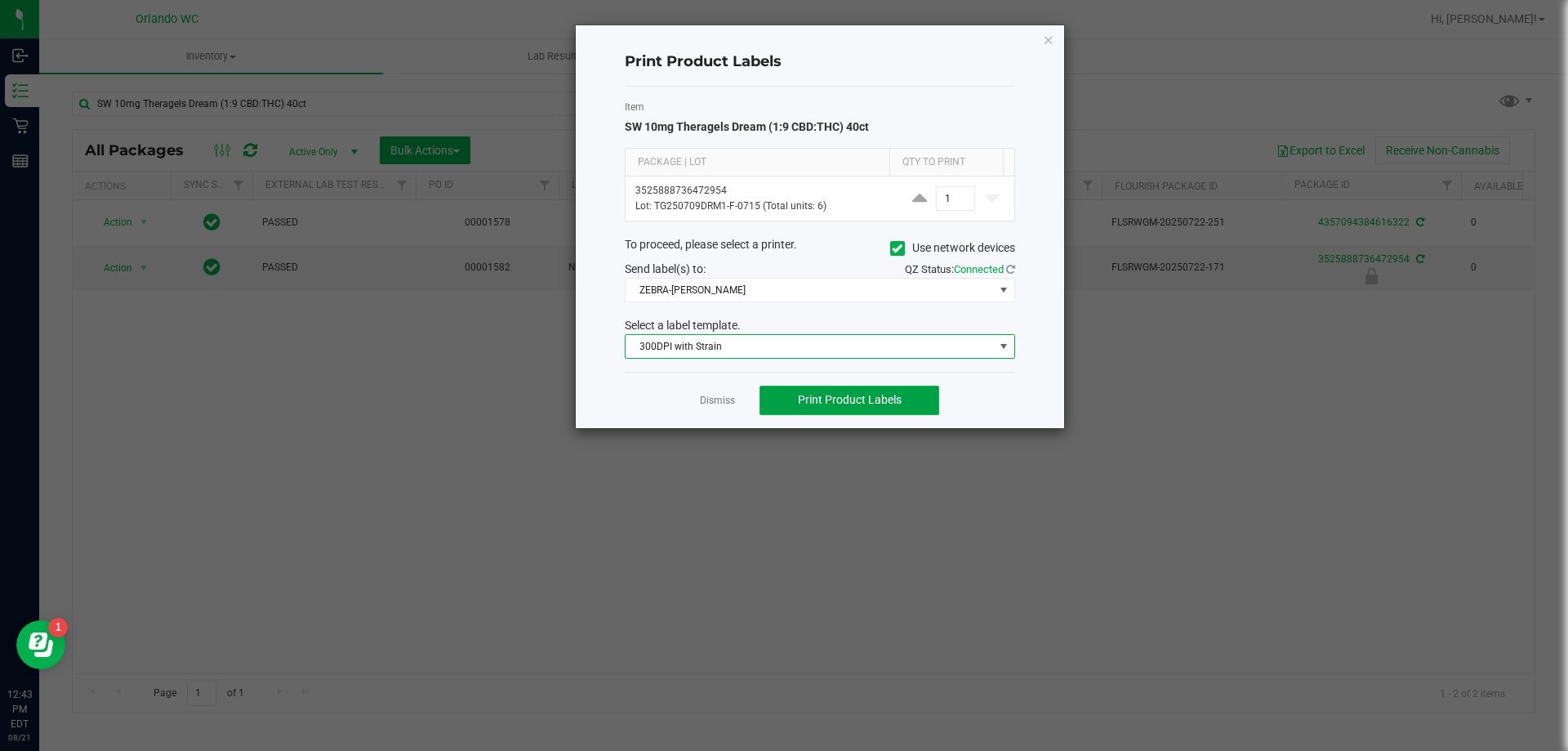
click at [835, 399] on span "Print Product Labels" at bounding box center [850, 399] width 103 height 13
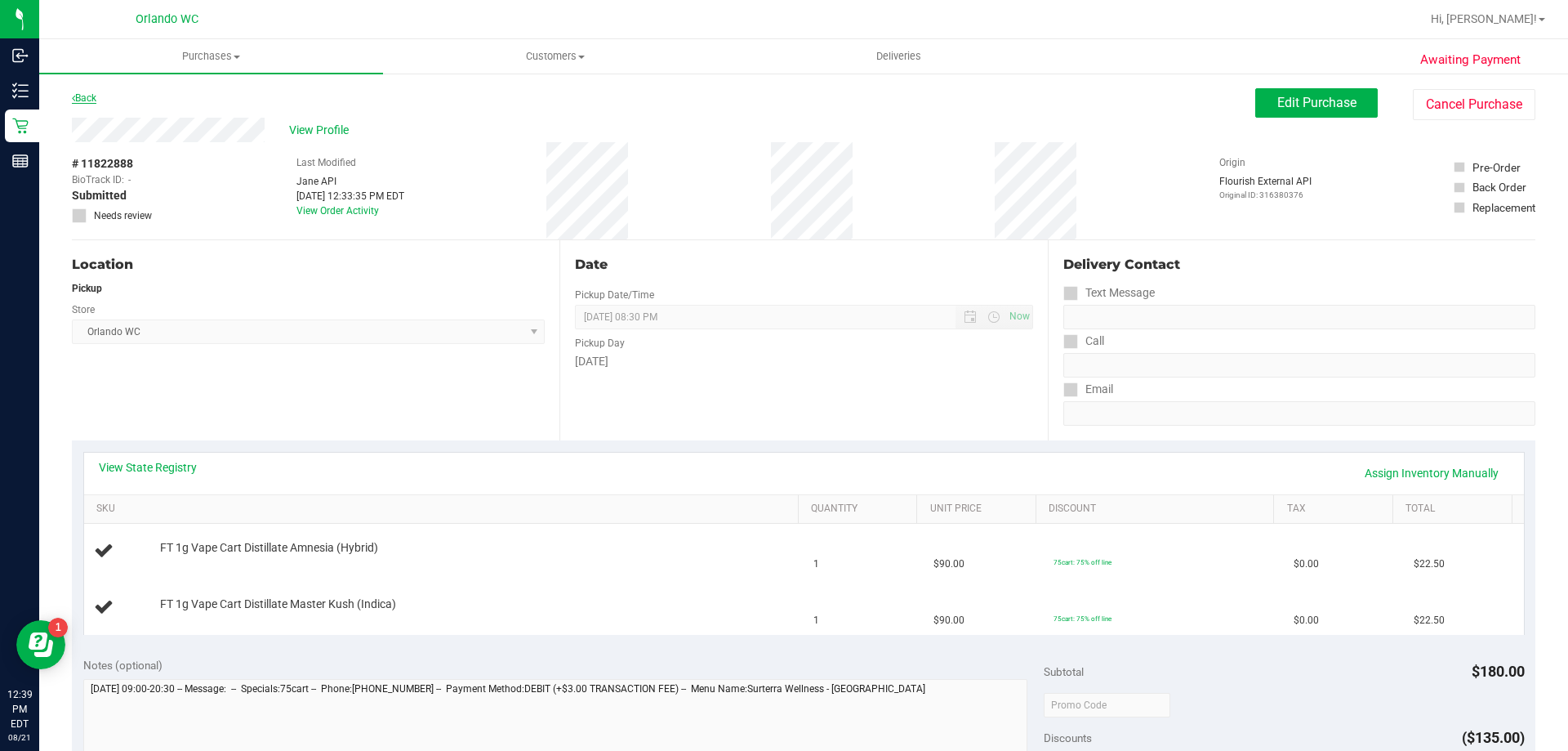
click at [89, 97] on link "Back" at bounding box center [84, 97] width 25 height 11
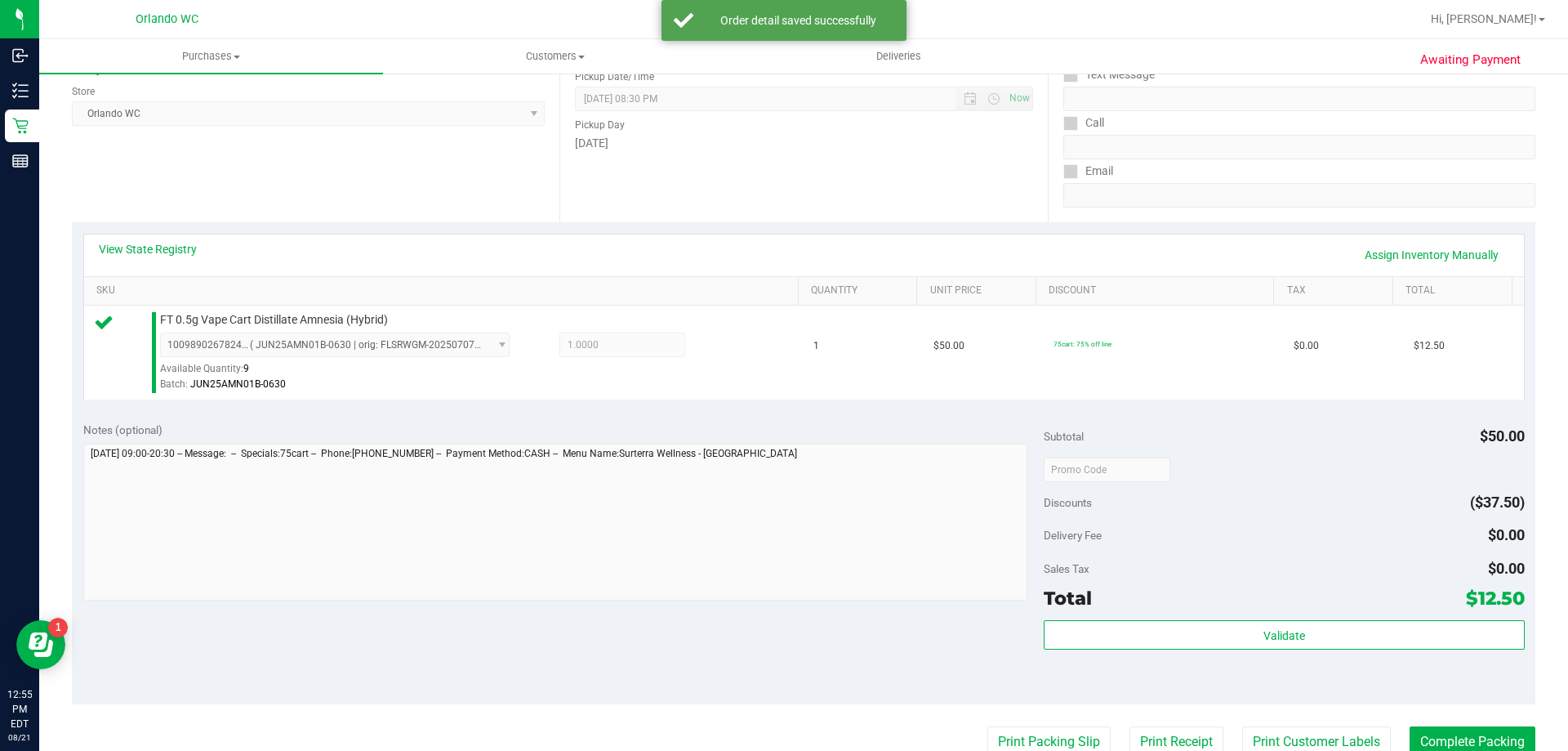
scroll to position [245, 0]
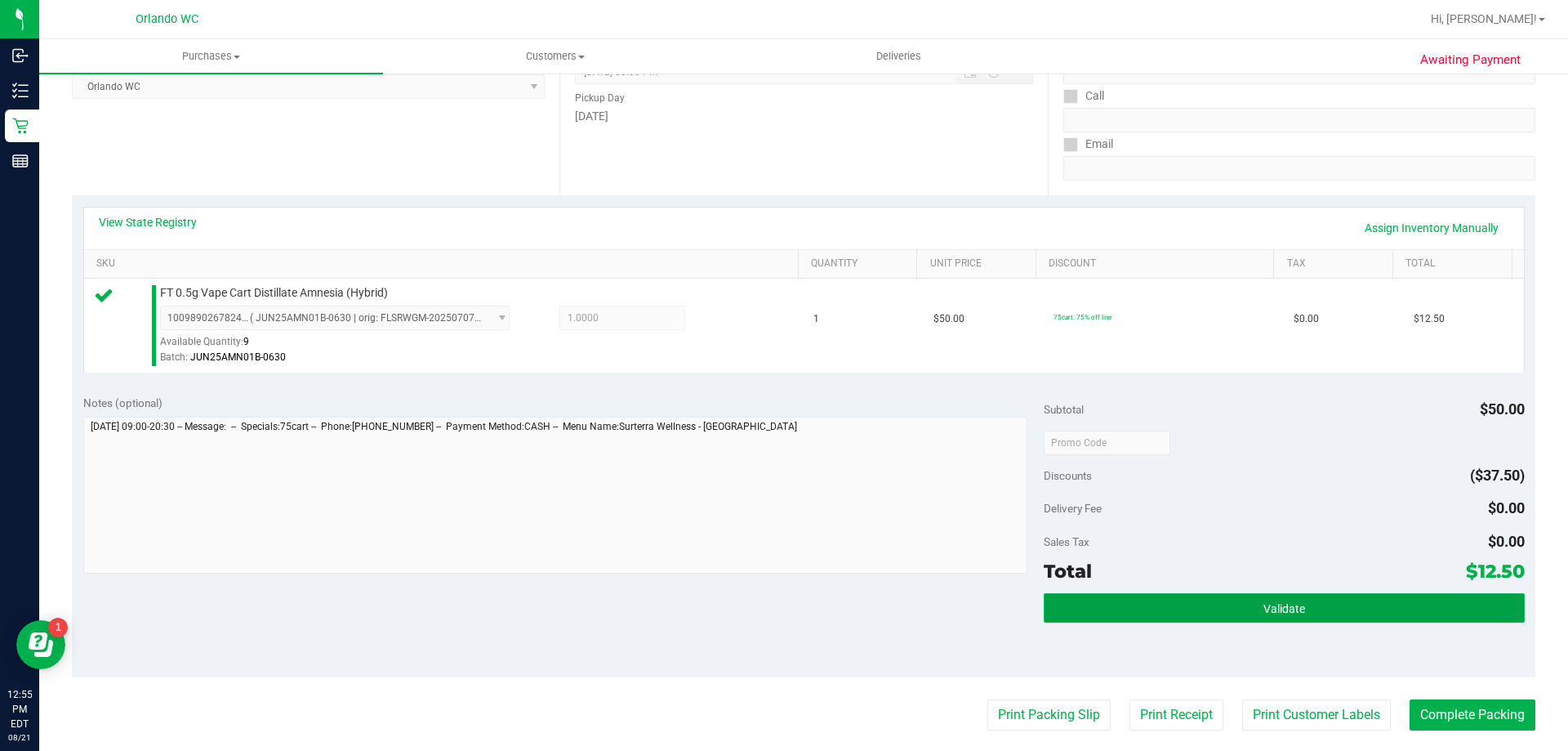
click at [1175, 617] on button "Validate" at bounding box center [1284, 608] width 481 height 30
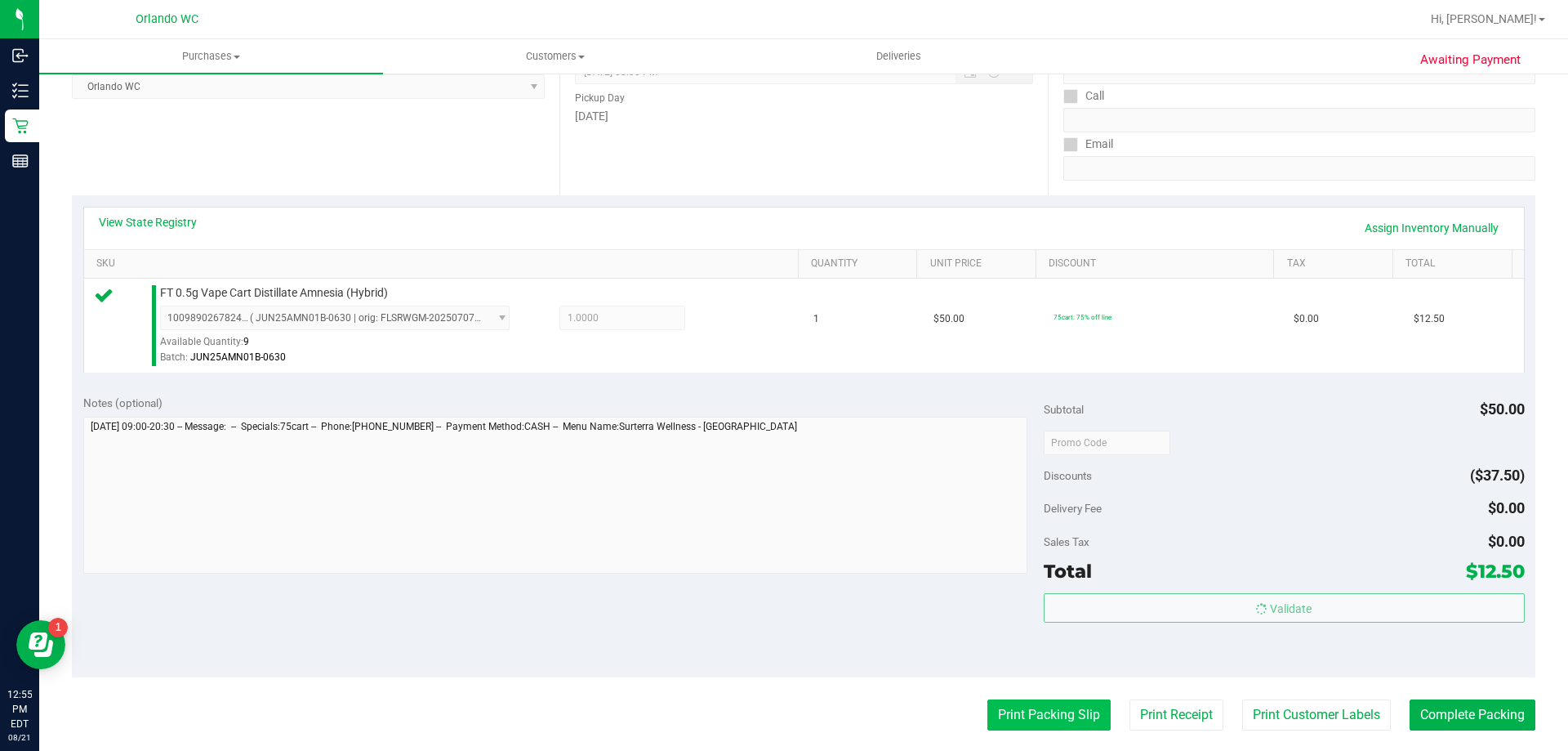
click at [1071, 707] on button "Print Packing Slip" at bounding box center [1049, 714] width 124 height 31
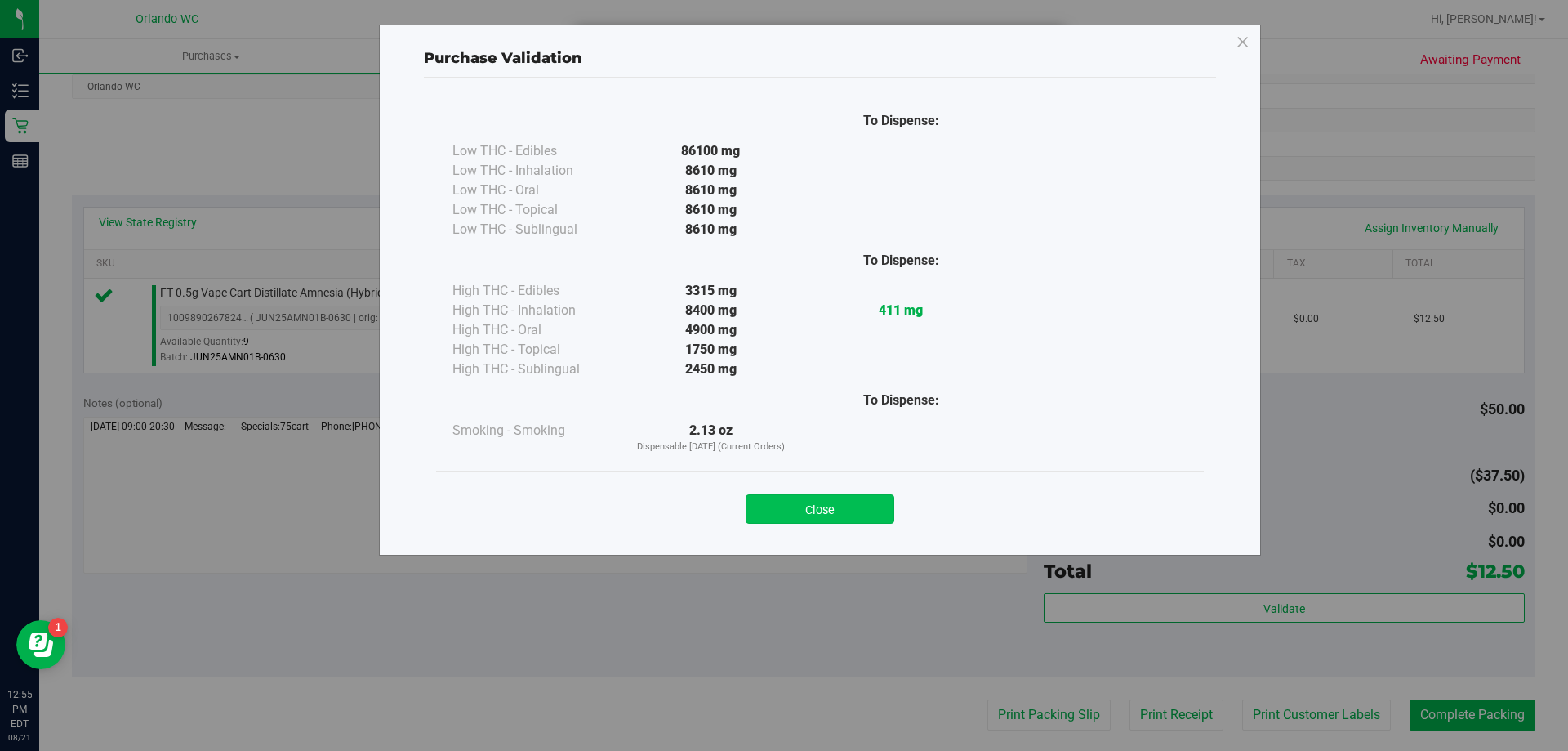
click at [807, 504] on button "Close" at bounding box center [820, 510] width 149 height 30
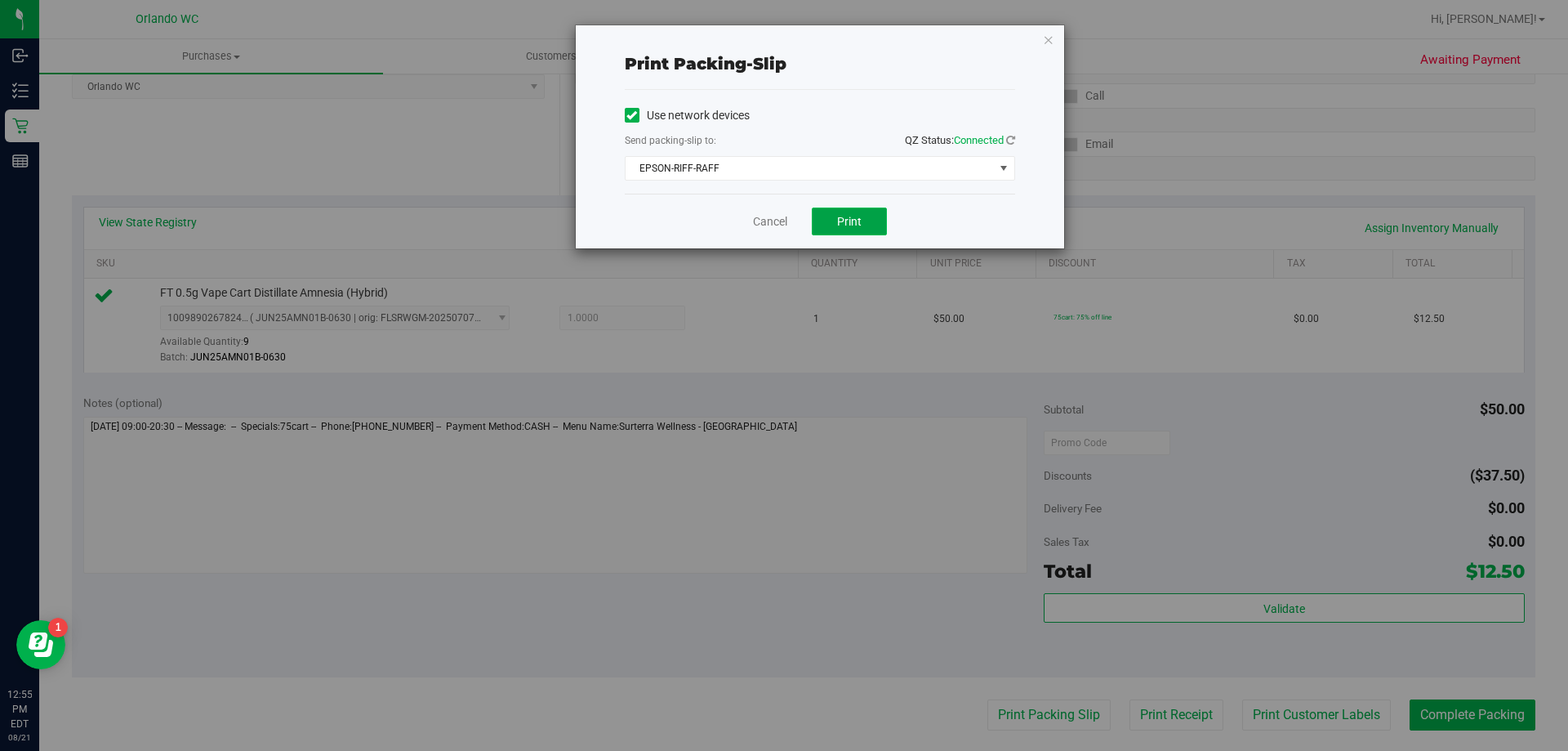
click at [851, 218] on span "Print" at bounding box center [850, 221] width 25 height 13
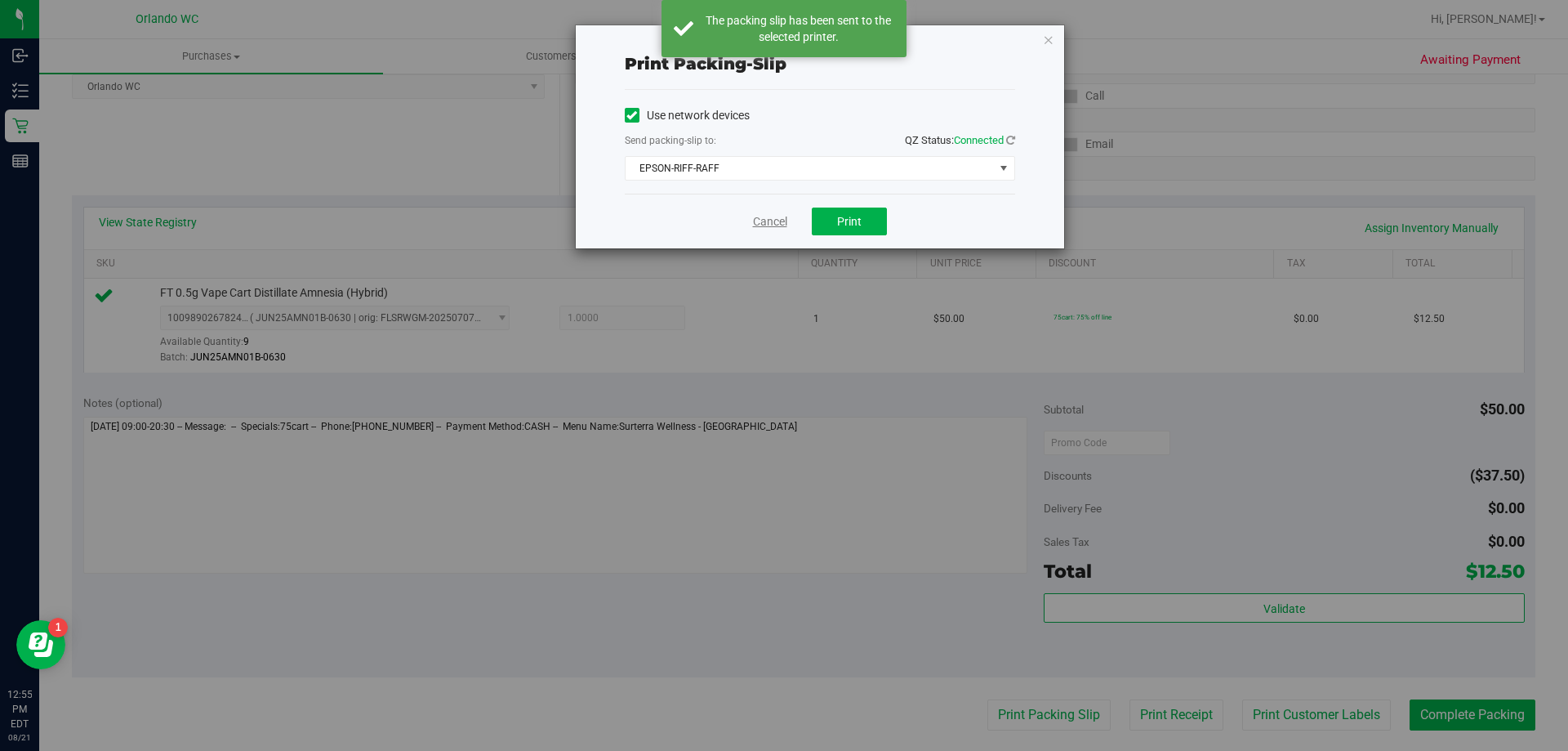
click at [780, 218] on link "Cancel" at bounding box center [770, 222] width 34 height 18
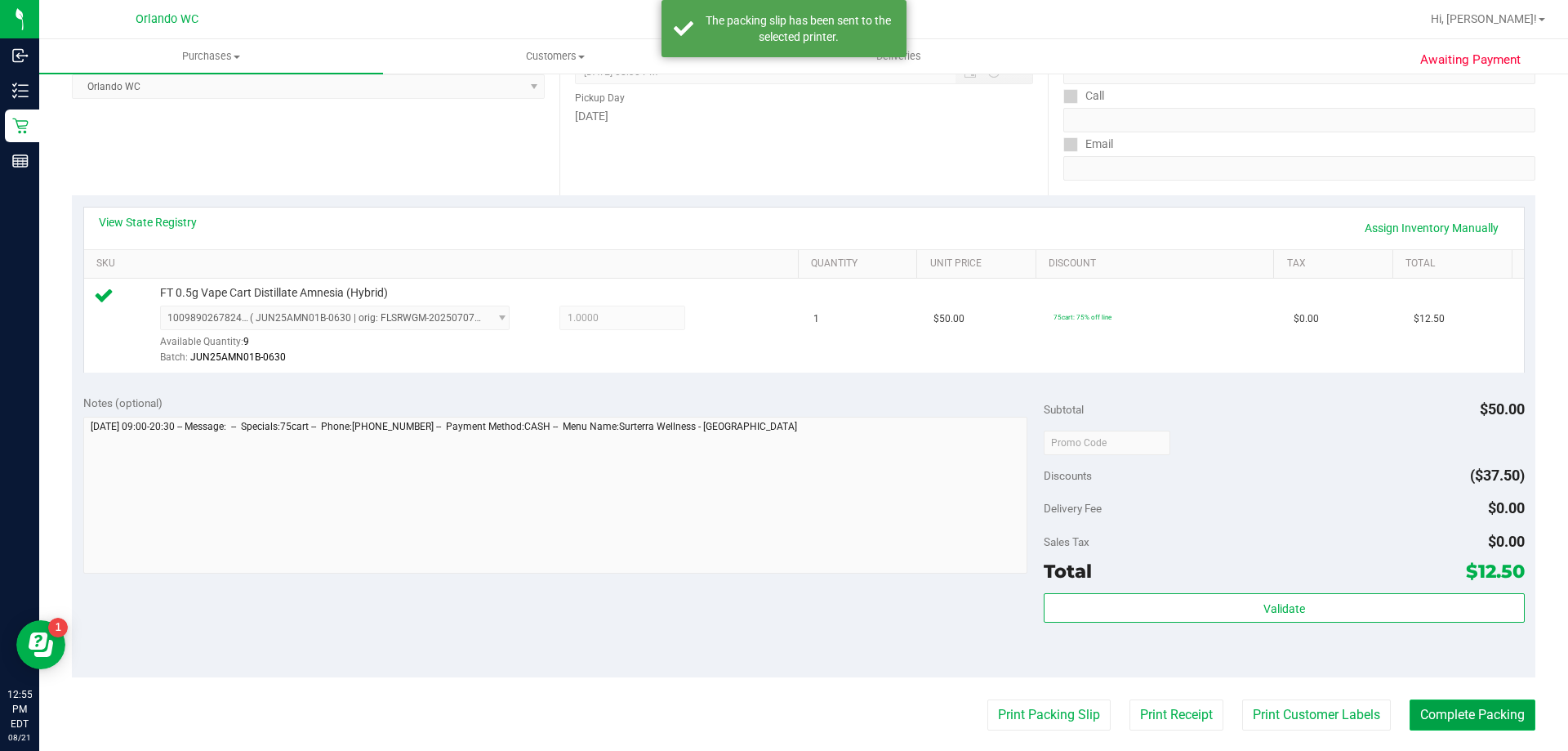
click at [1507, 715] on button "Complete Packing" at bounding box center [1472, 714] width 125 height 31
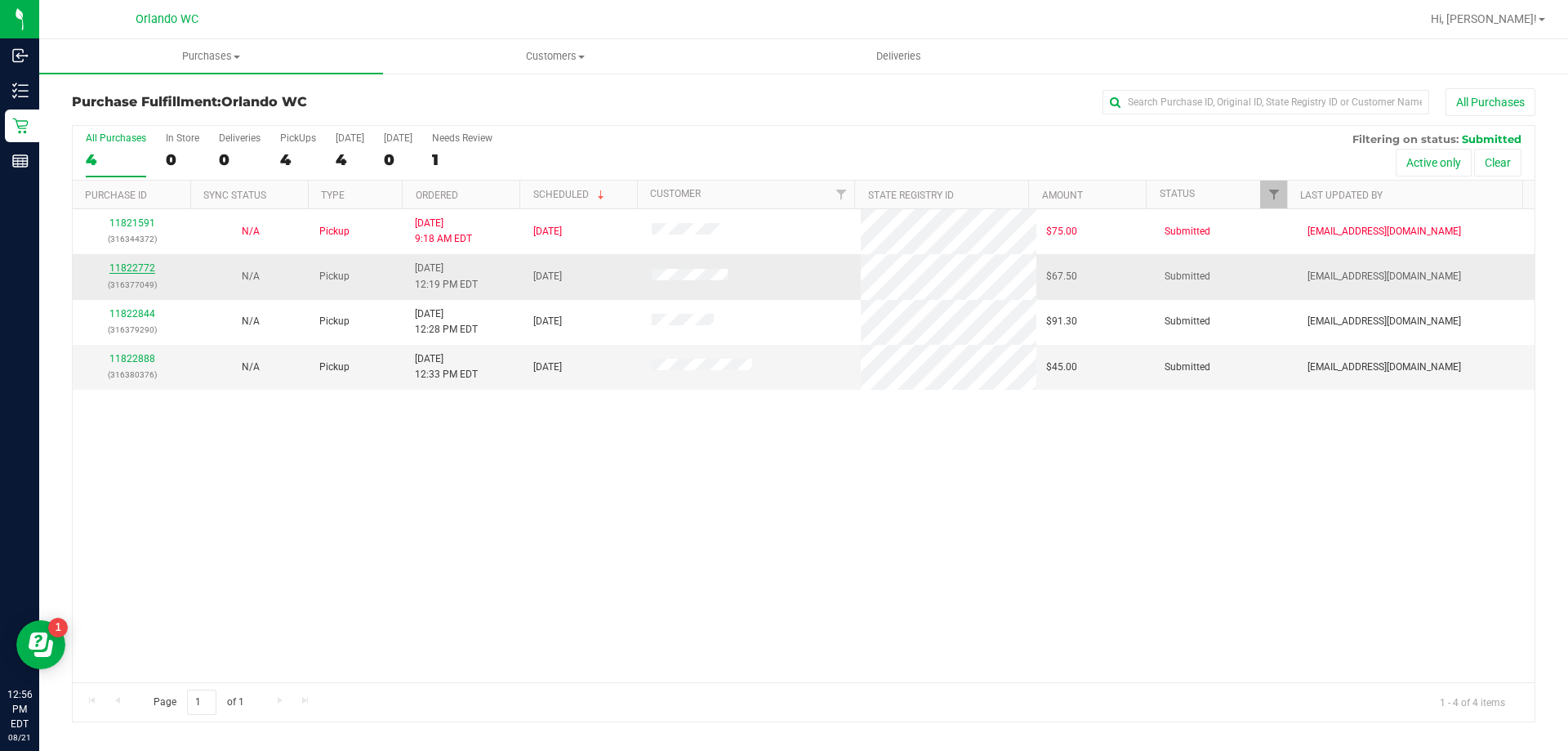
click at [141, 270] on link "11822772" at bounding box center [132, 268] width 46 height 11
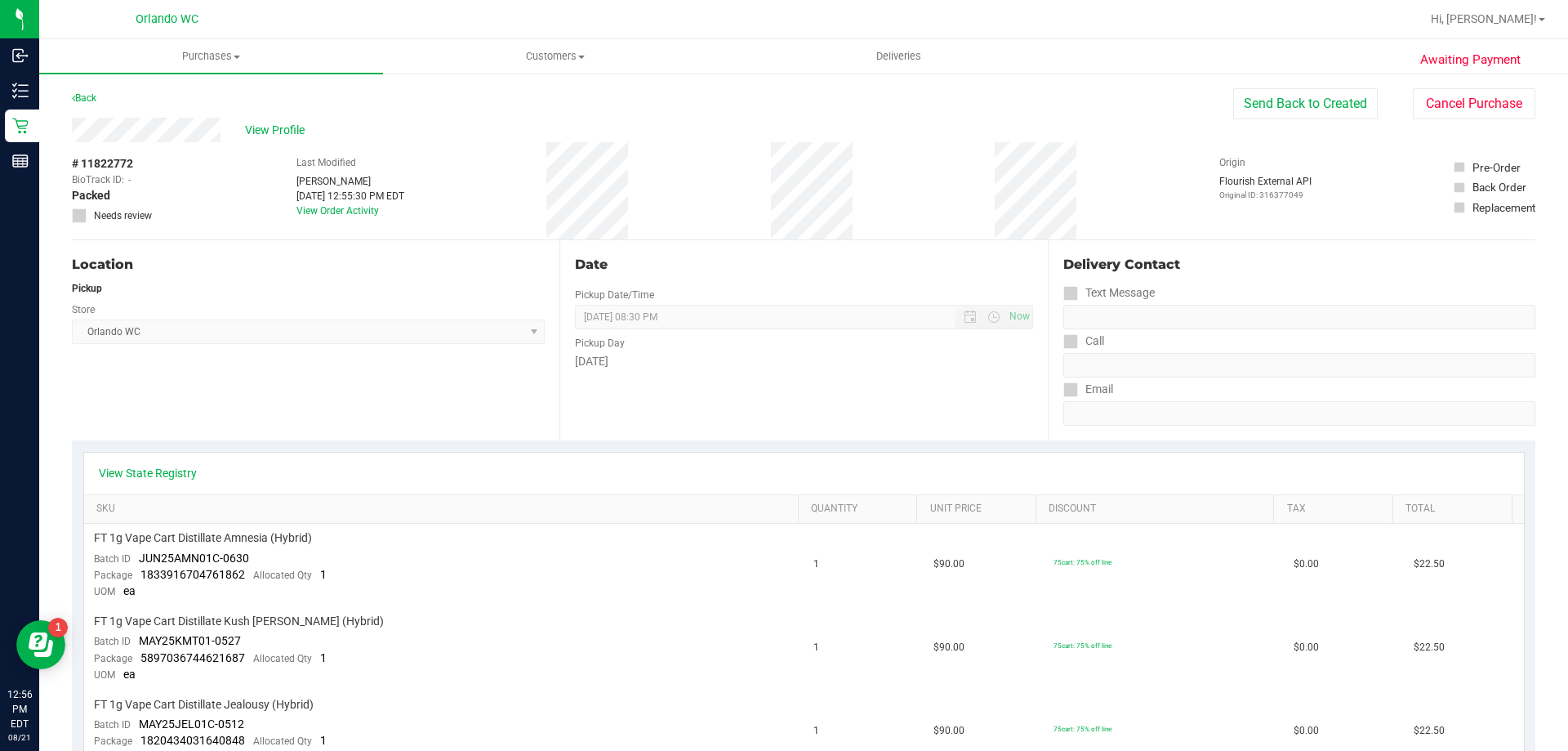
scroll to position [327, 0]
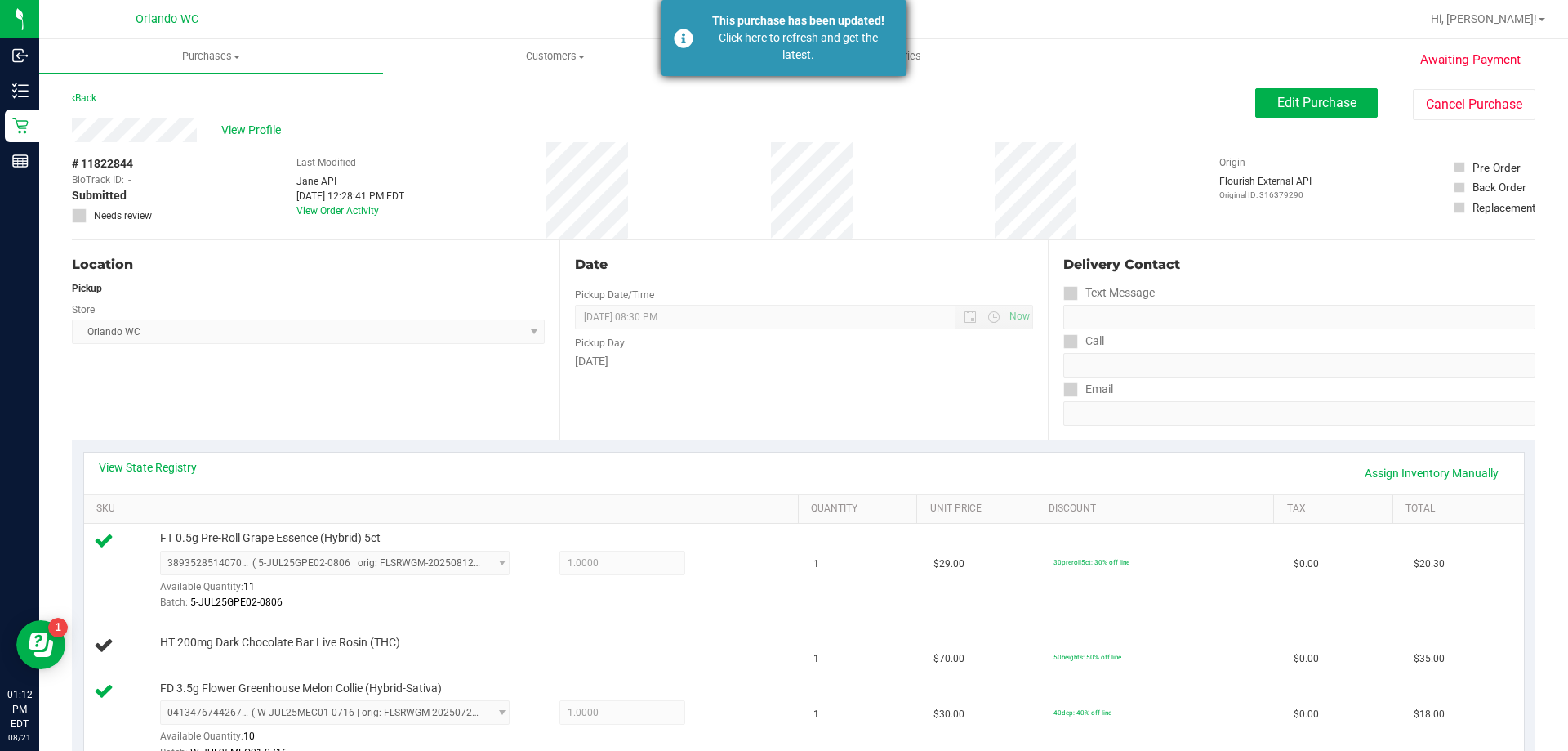
click at [685, 60] on div "This purchase has been updated! Click here to refresh and get the latest." at bounding box center [783, 38] width 245 height 76
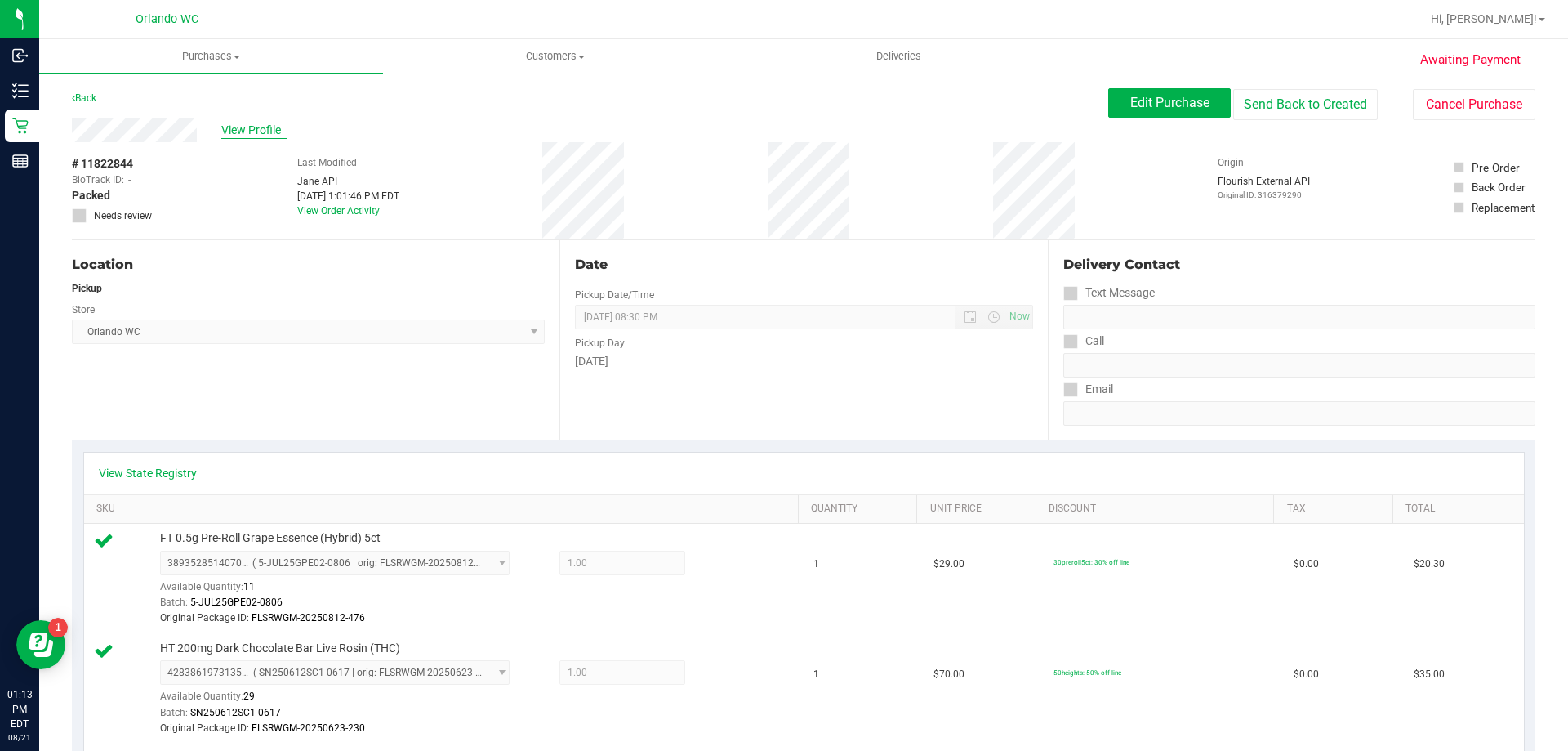
click at [253, 128] on span "View Profile" at bounding box center [253, 131] width 66 height 18
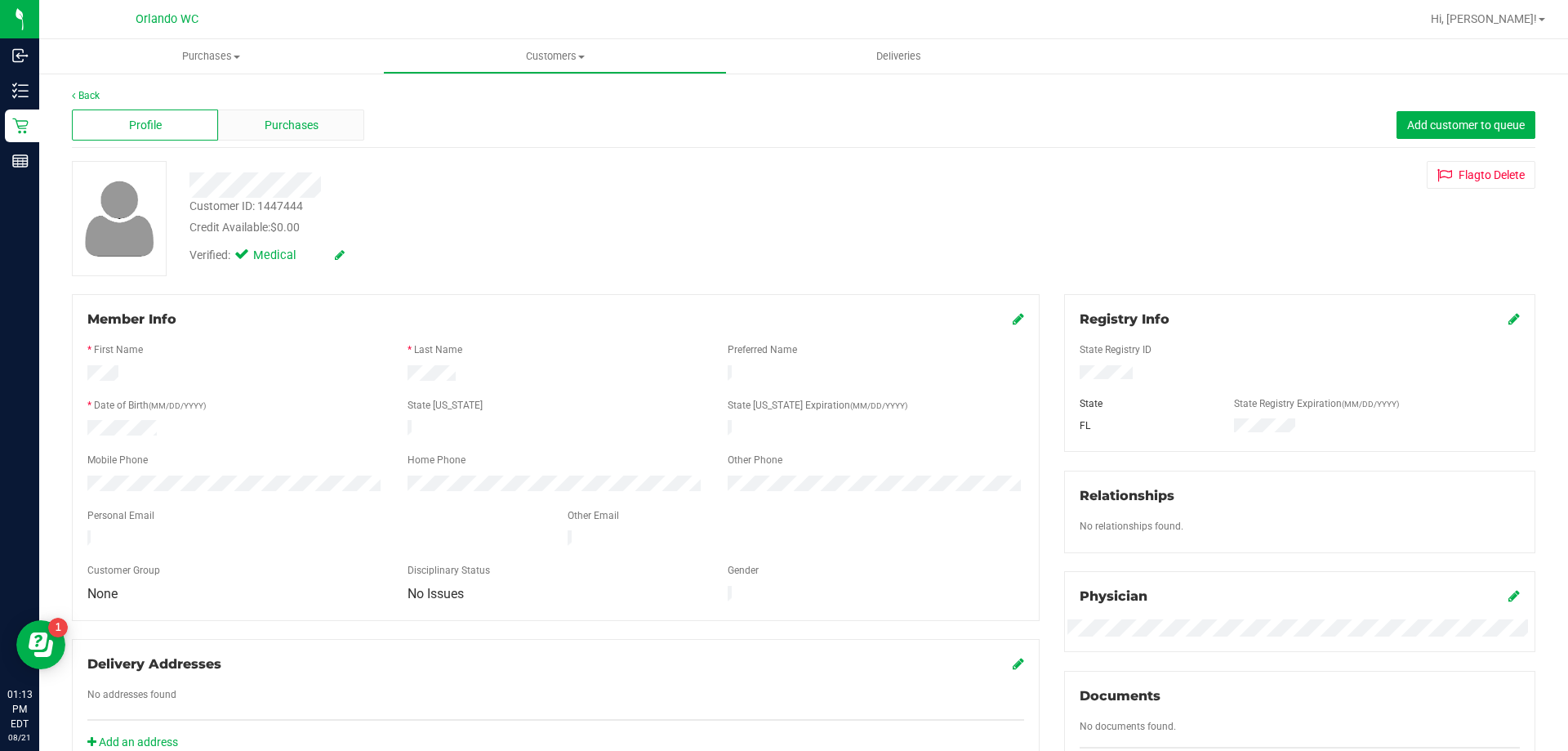
click at [317, 129] on div "Purchases" at bounding box center [291, 125] width 146 height 31
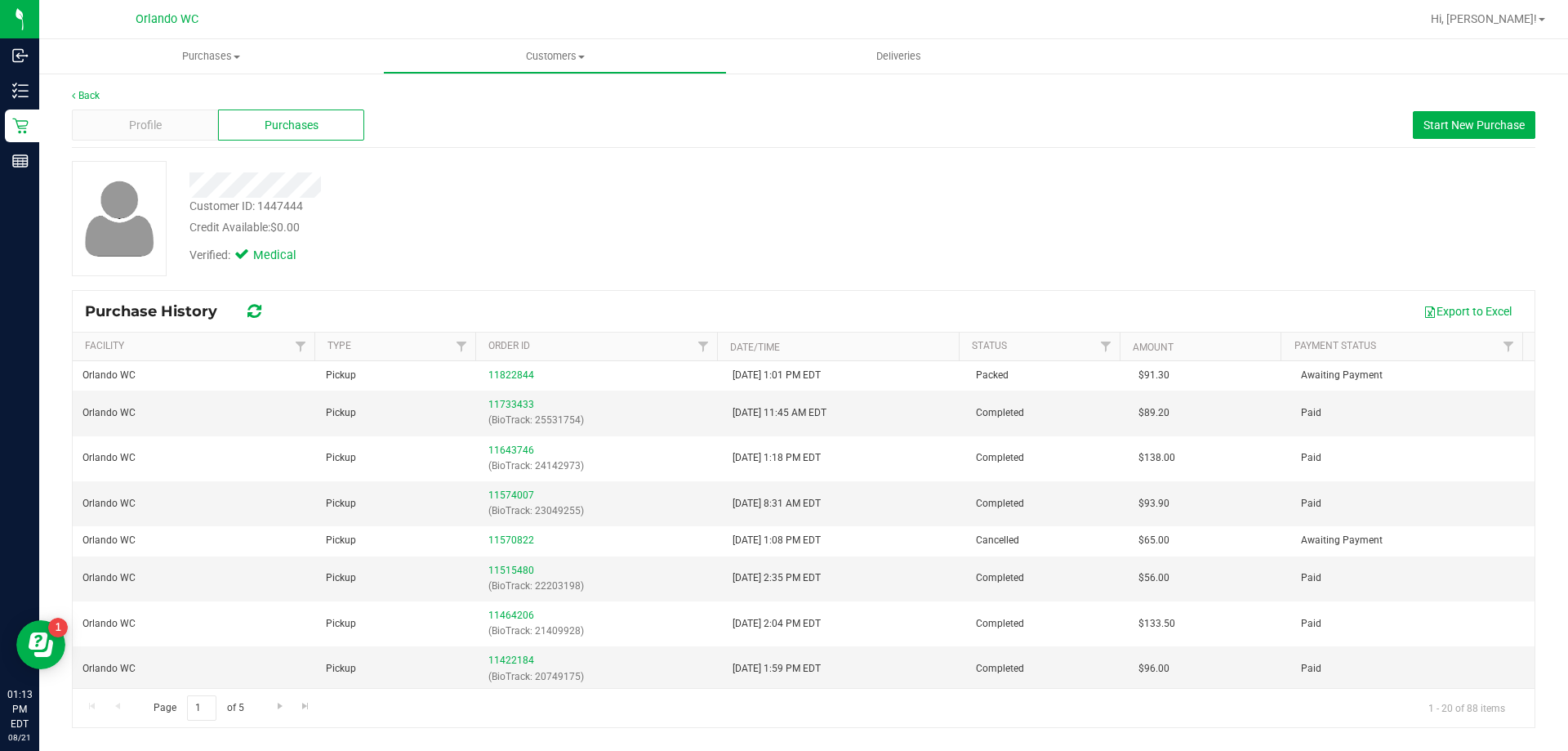
click at [664, 233] on div "Credit Available: $0.00" at bounding box center [549, 228] width 720 height 18
click at [507, 404] on link "11733433" at bounding box center [511, 404] width 46 height 11
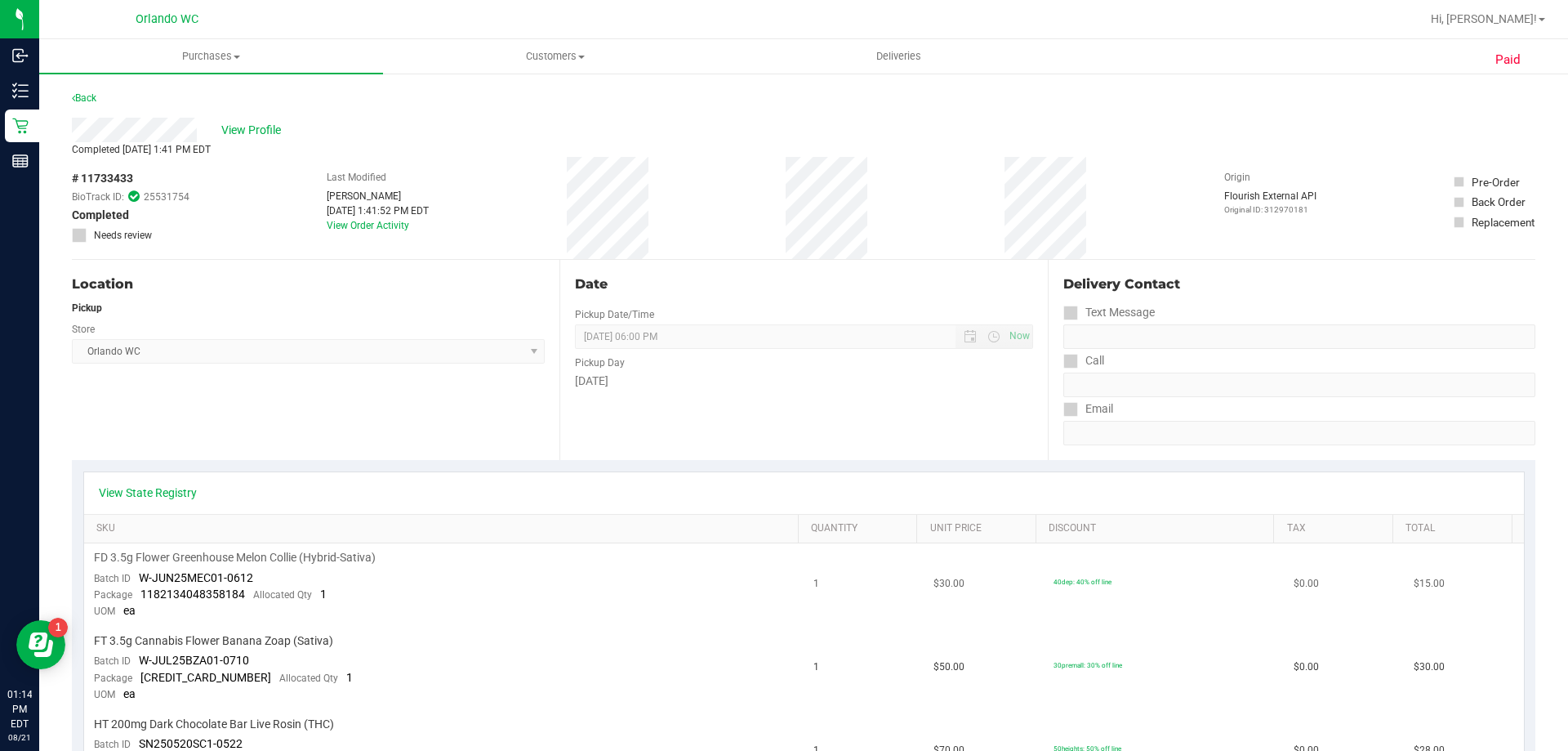
click at [661, 596] on td "FD 3.5g Flower Greenhouse Melon Collie (Hybrid-Sativa) Batch ID W-JUN25MEC01-06…" at bounding box center [445, 584] width 721 height 83
